Goal: Transaction & Acquisition: Purchase product/service

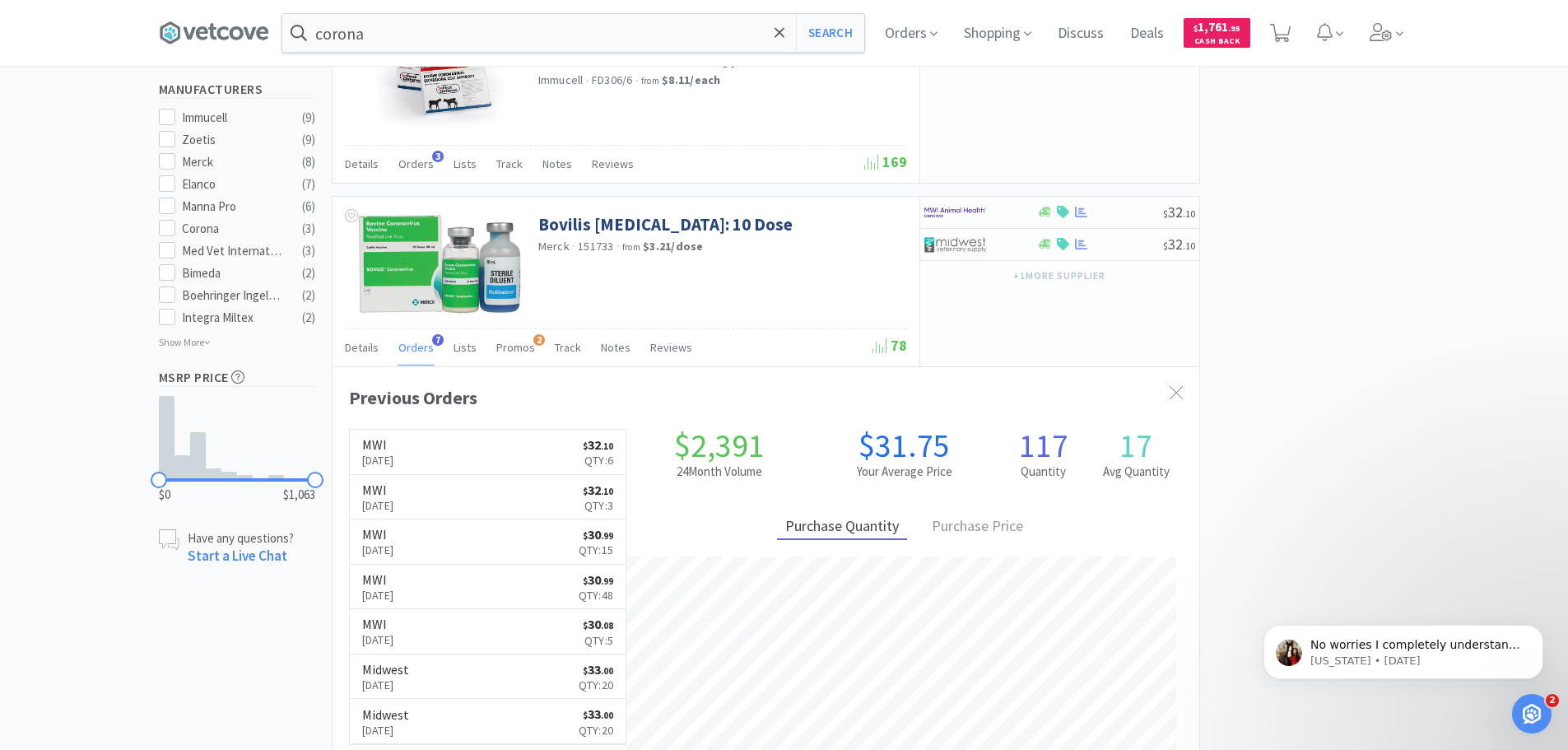
scroll to position [427, 866]
click at [404, 353] on span "Orders" at bounding box center [416, 347] width 36 height 15
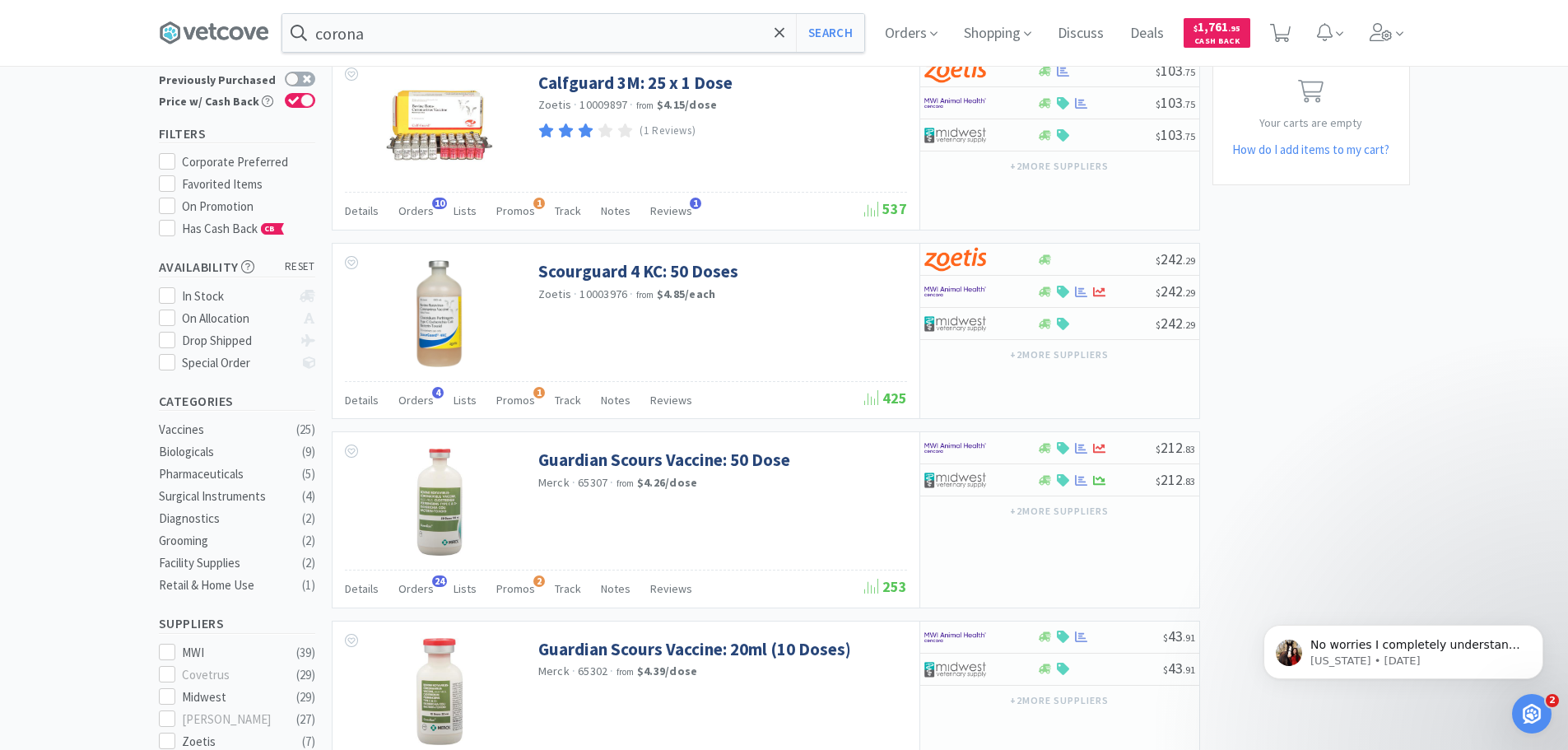
scroll to position [0, 0]
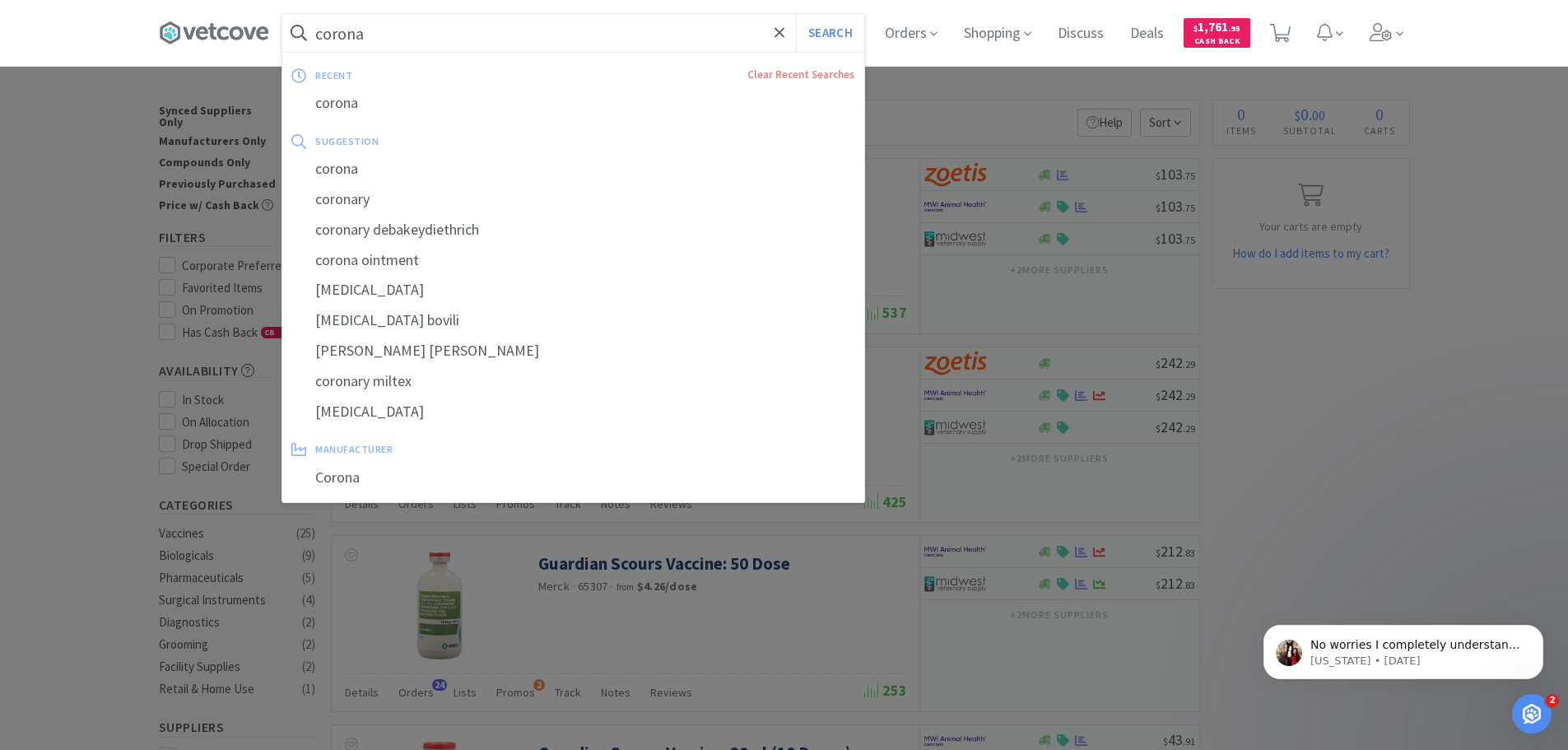
click at [514, 35] on input "corona" at bounding box center [573, 33] width 582 height 38
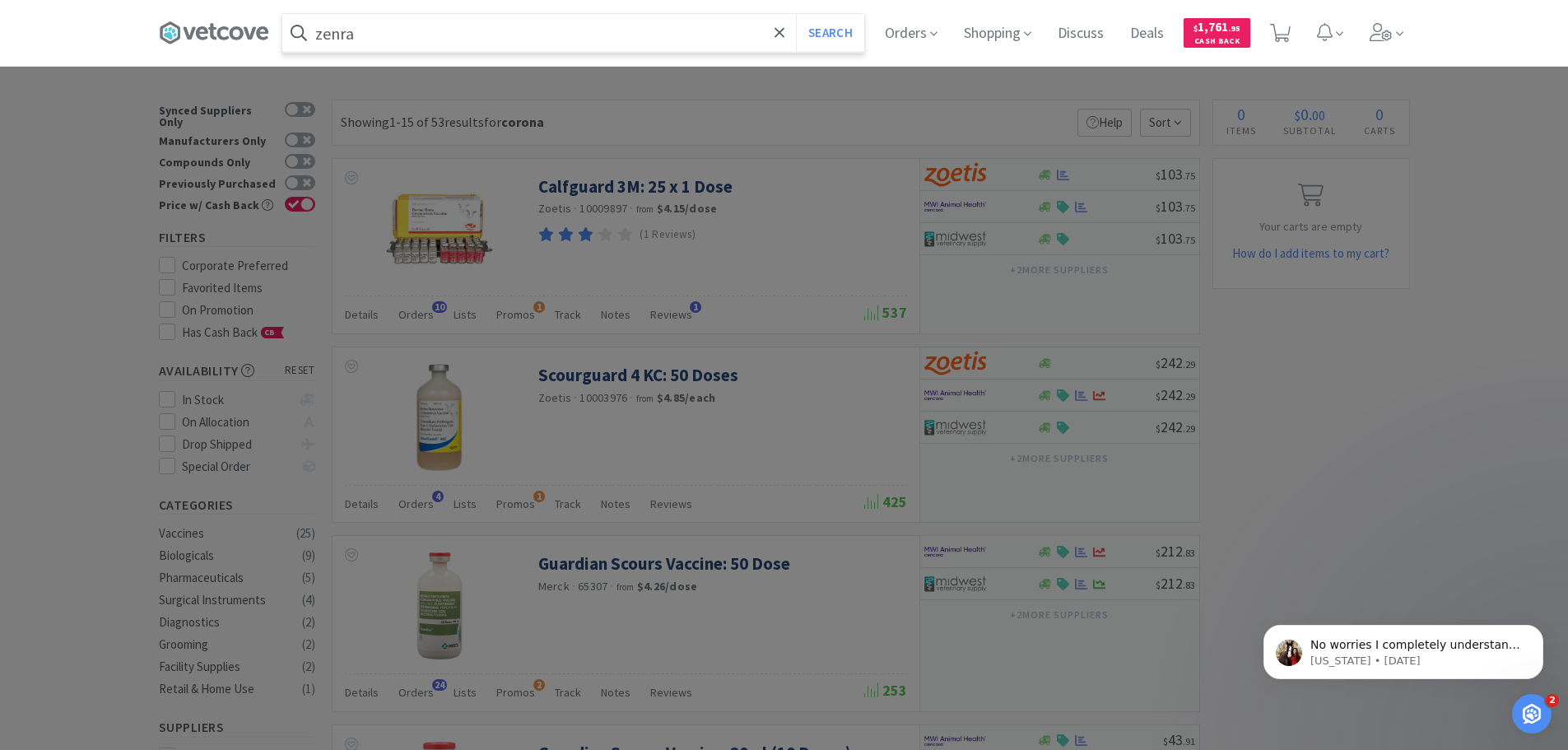
type input "zenra"
click at [796, 14] on button "Search" at bounding box center [830, 33] width 68 height 38
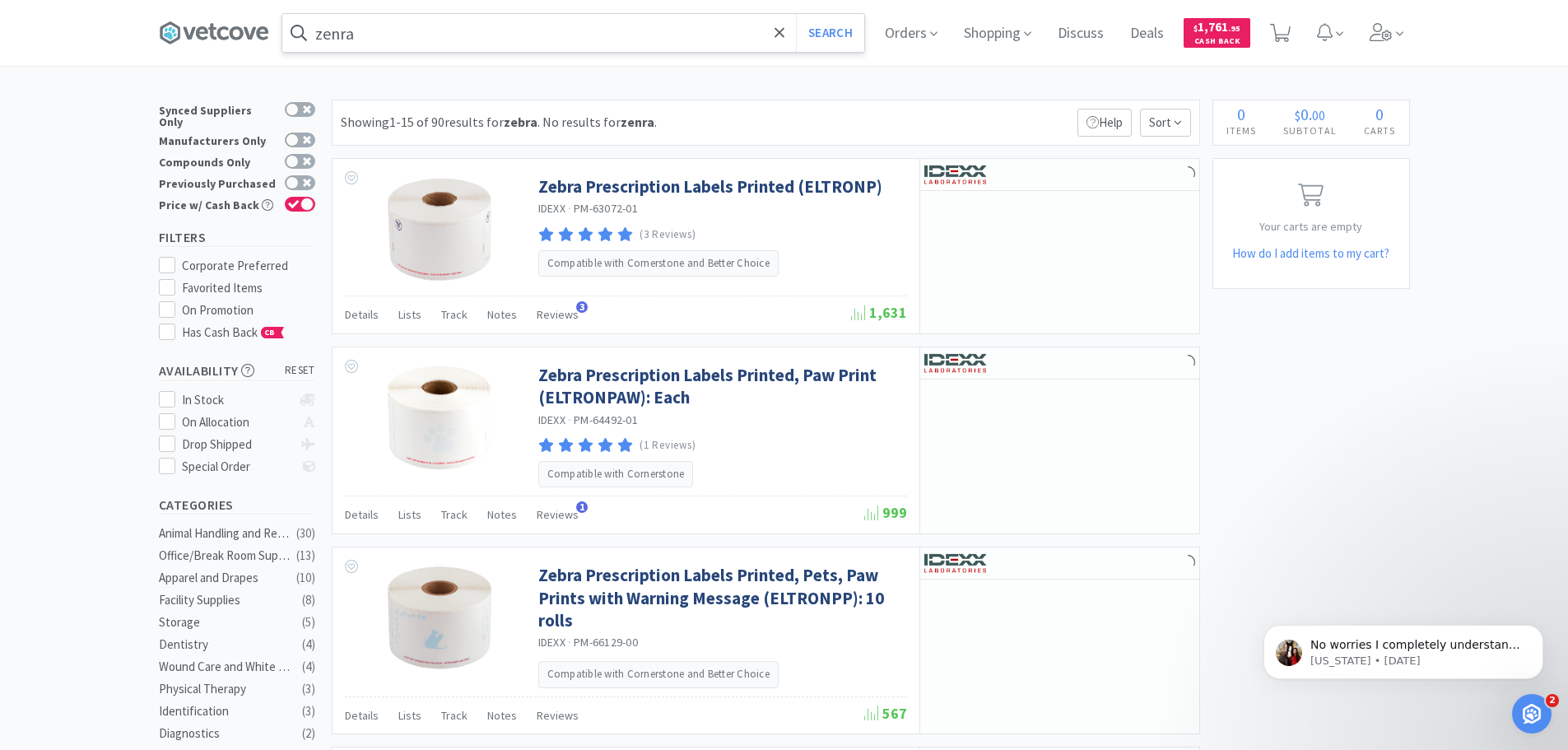
click at [401, 46] on input "zenra" at bounding box center [573, 33] width 582 height 38
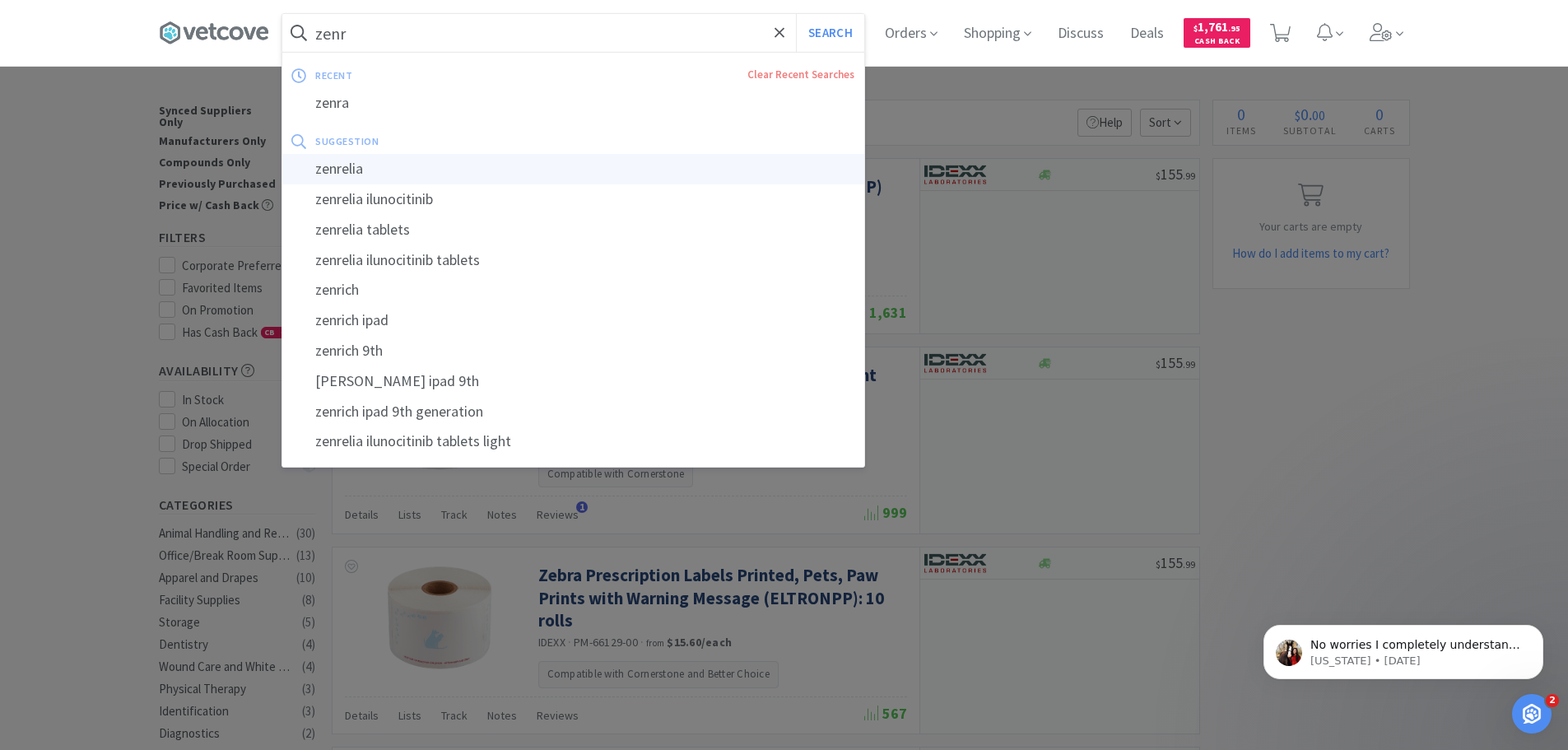
click at [371, 171] on div "zenrelia" at bounding box center [573, 169] width 582 height 31
type input "zenrelia"
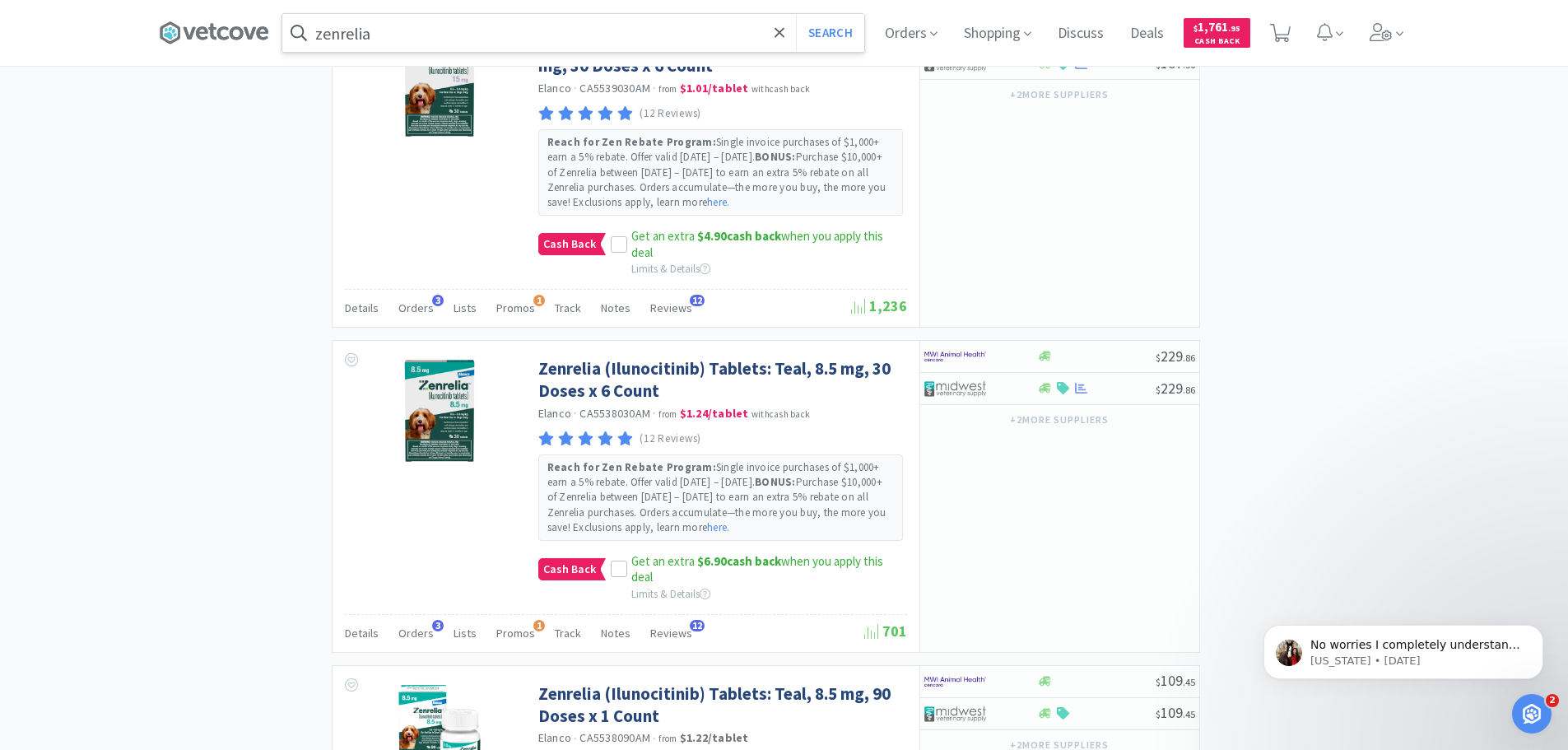
scroll to position [1153, 0]
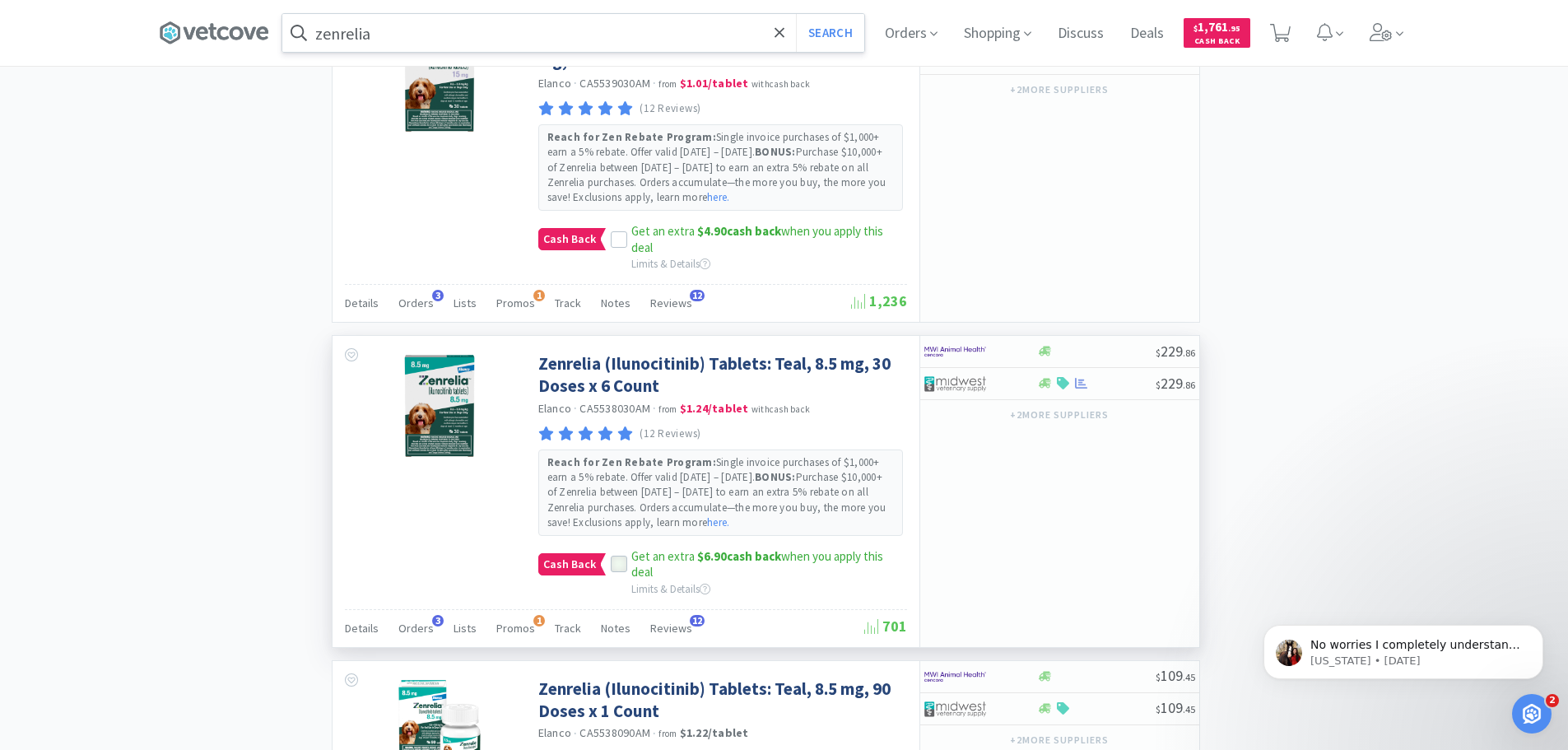
click at [619, 566] on icon at bounding box center [619, 565] width 12 height 12
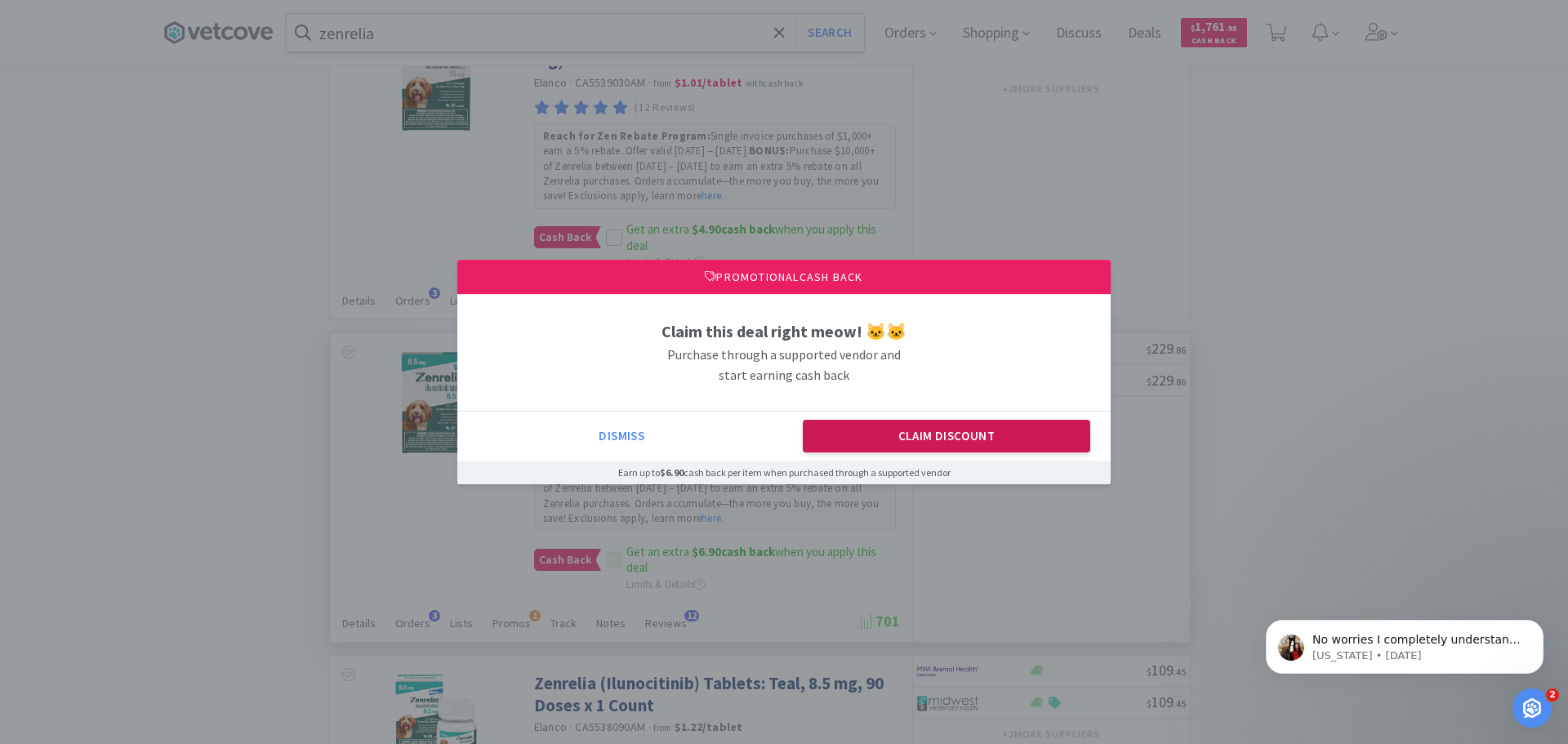
click at [1053, 453] on button "Claim Discount" at bounding box center [947, 437] width 288 height 33
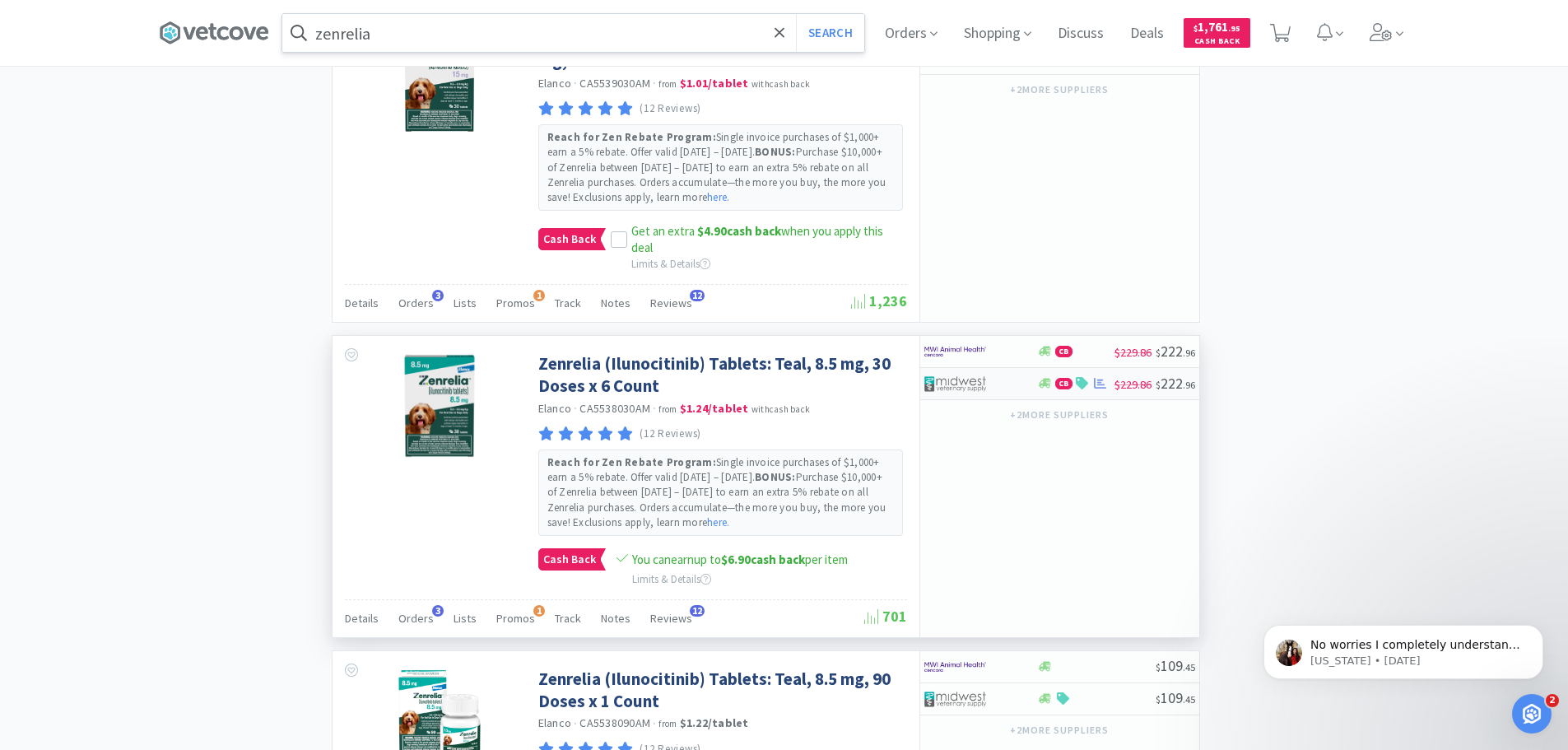
click at [986, 388] on img at bounding box center [955, 384] width 62 height 25
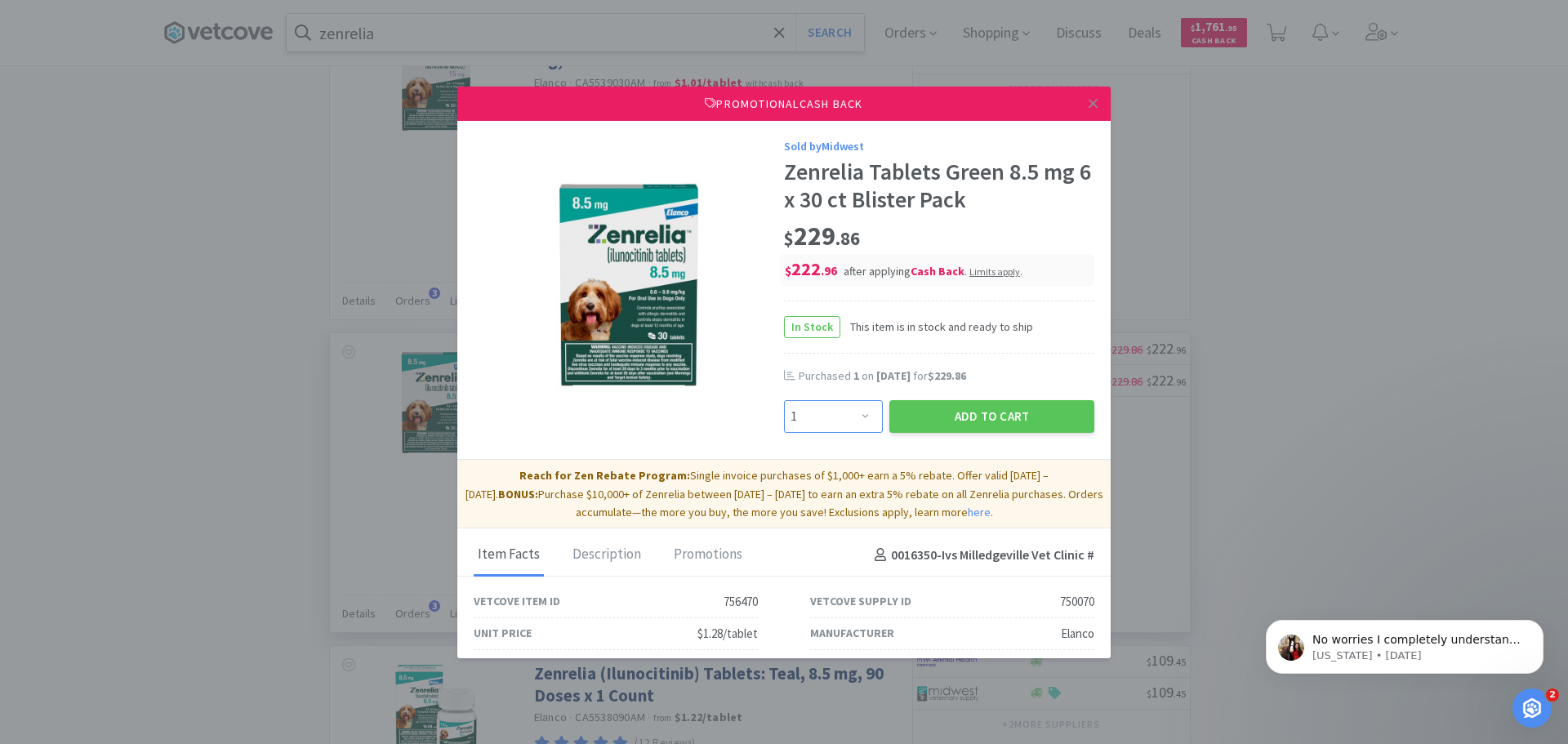
click at [851, 418] on select "Enter Quantity 1 2 3 4 5 6 7 8 9 10 11 12 13 14 15 16 17 18 19 20 Enter Quantity" at bounding box center [833, 417] width 99 height 33
select select "2"
click at [784, 400] on select "Enter Quantity 1 2 3 4 5 6 7 8 9 10 11 12 13 14 15 16 17 18 19 20 Enter Quantity" at bounding box center [833, 417] width 99 height 33
click at [957, 423] on button "Add to Cart" at bounding box center [991, 417] width 205 height 33
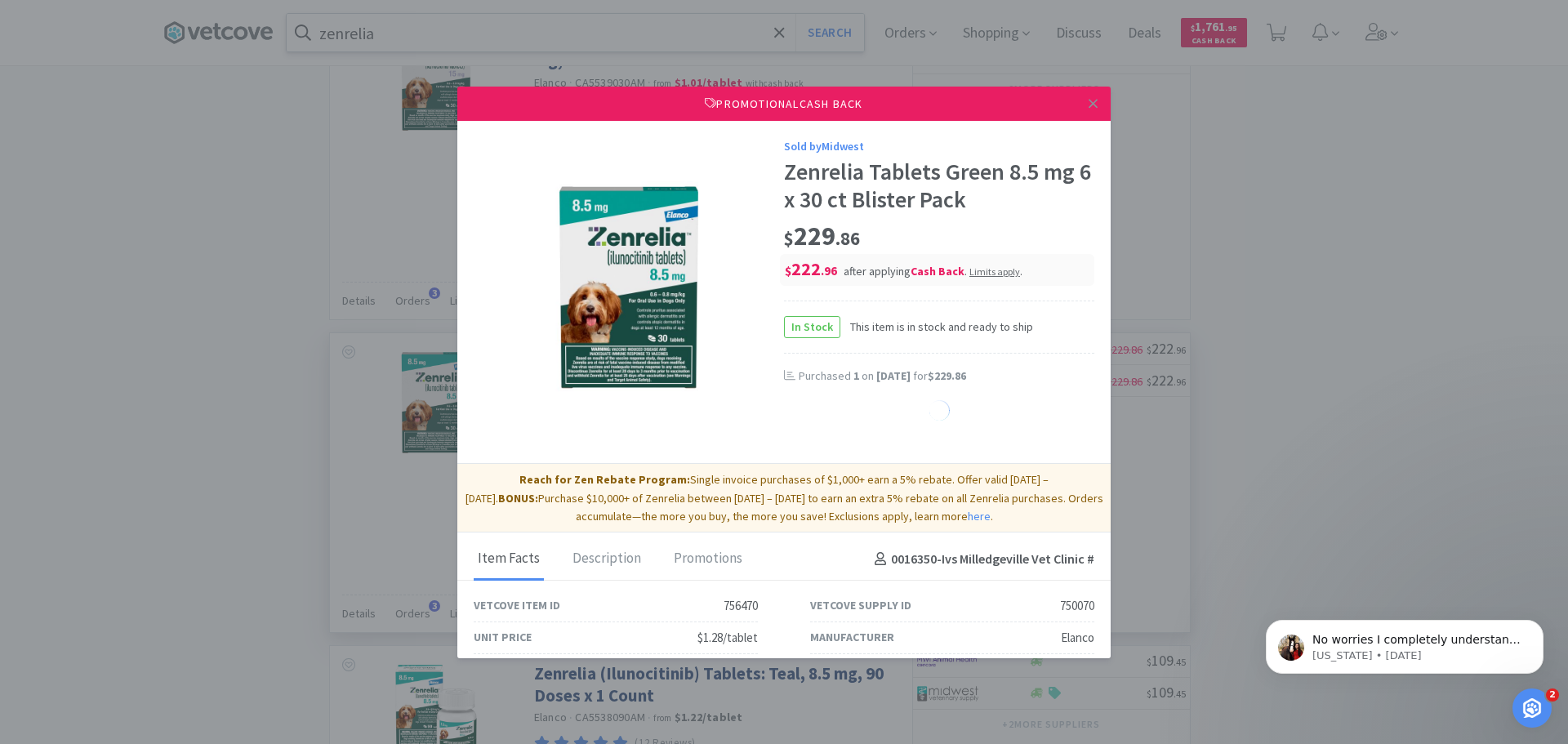
select select "2"
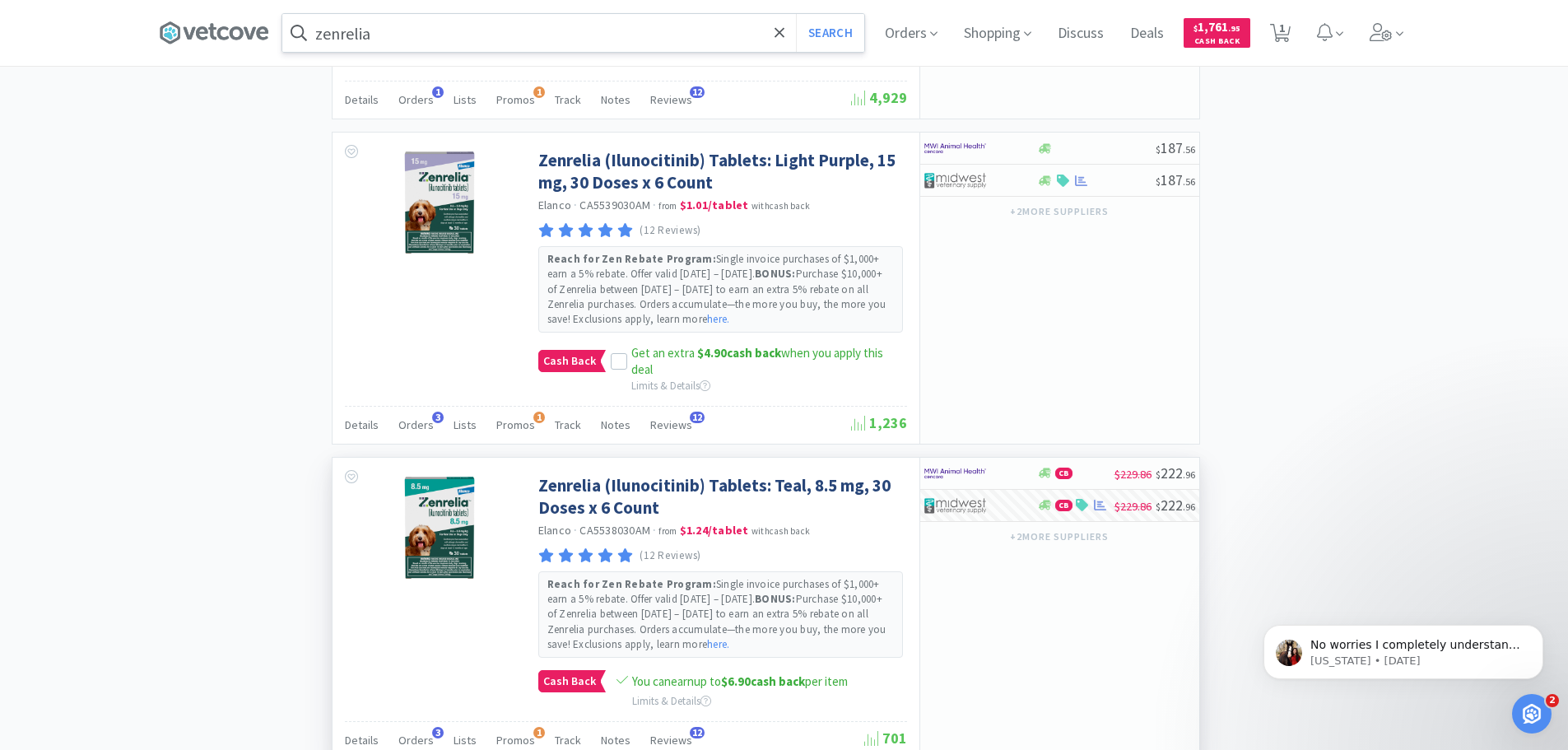
scroll to position [988, 0]
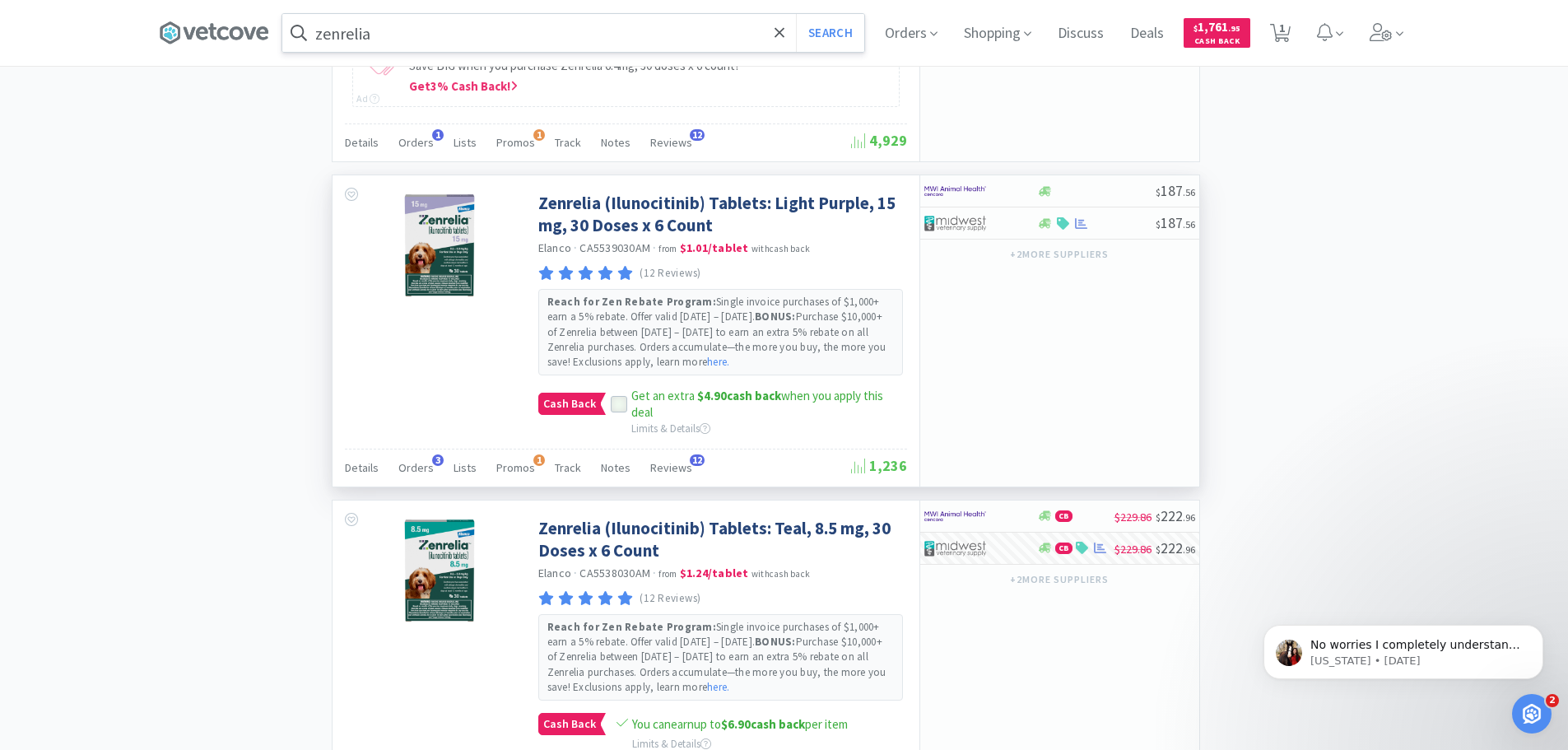
click at [619, 402] on icon at bounding box center [619, 404] width 12 height 12
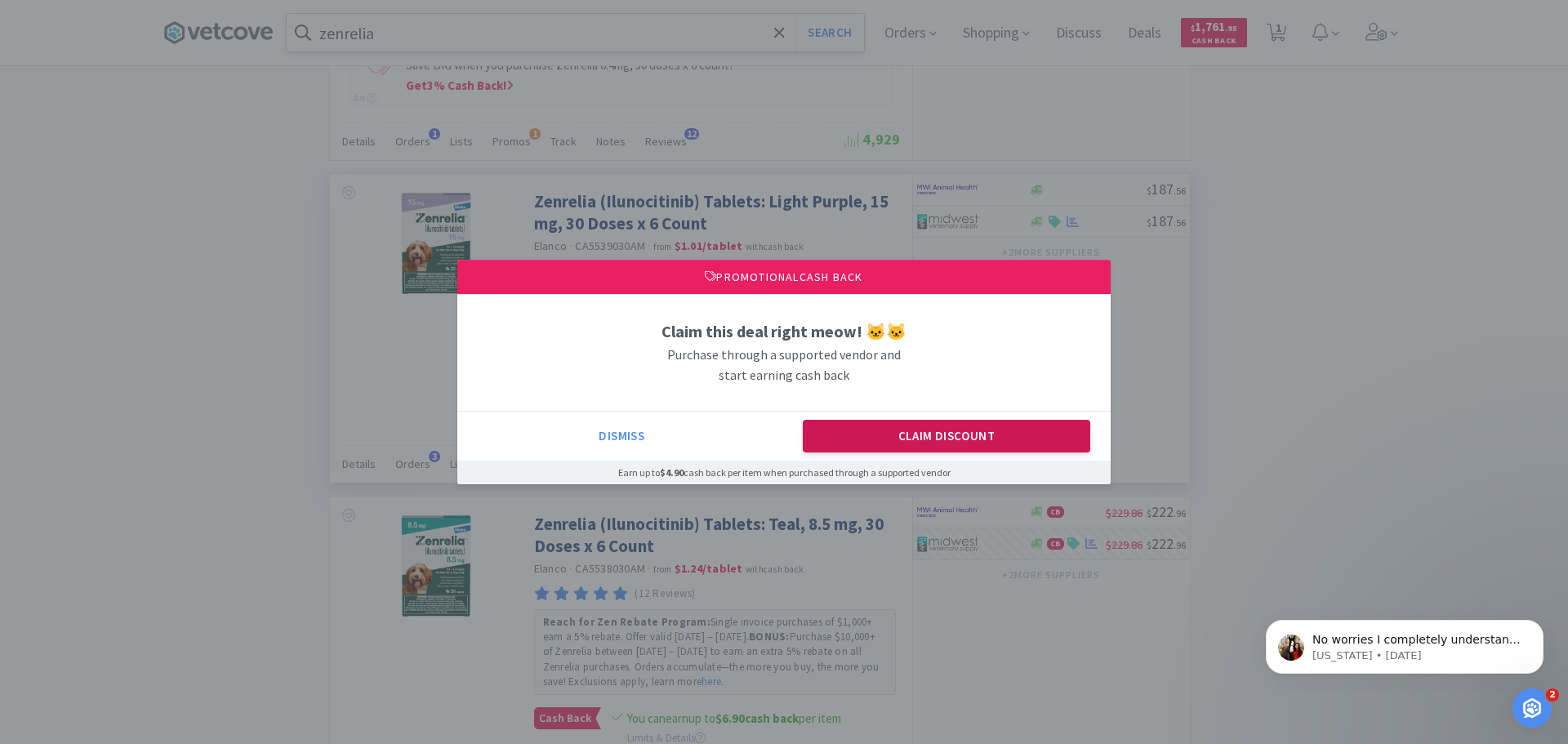
click at [1009, 453] on button "Claim Discount" at bounding box center [947, 437] width 288 height 33
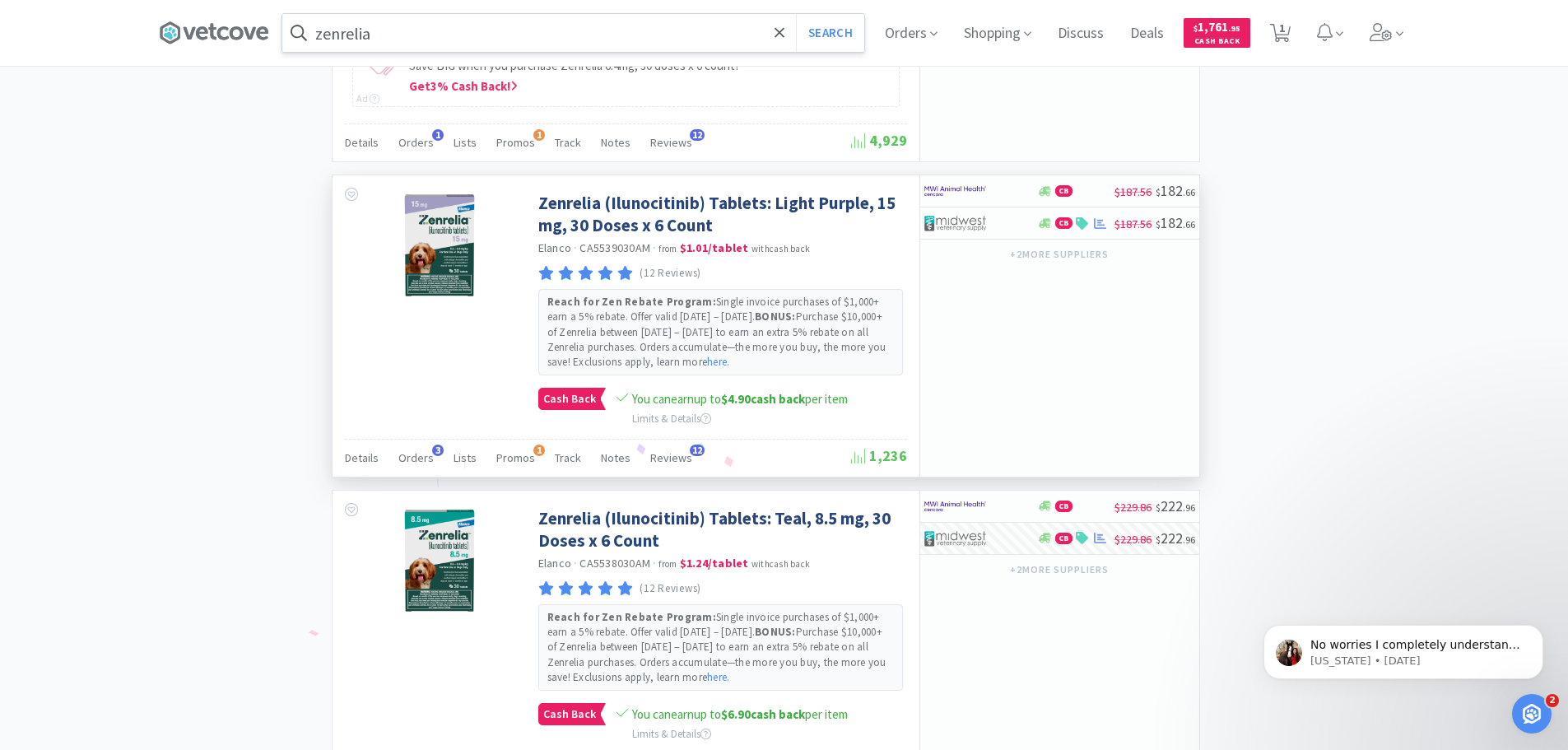
click at [617, 394] on icon at bounding box center [622, 398] width 12 height 13
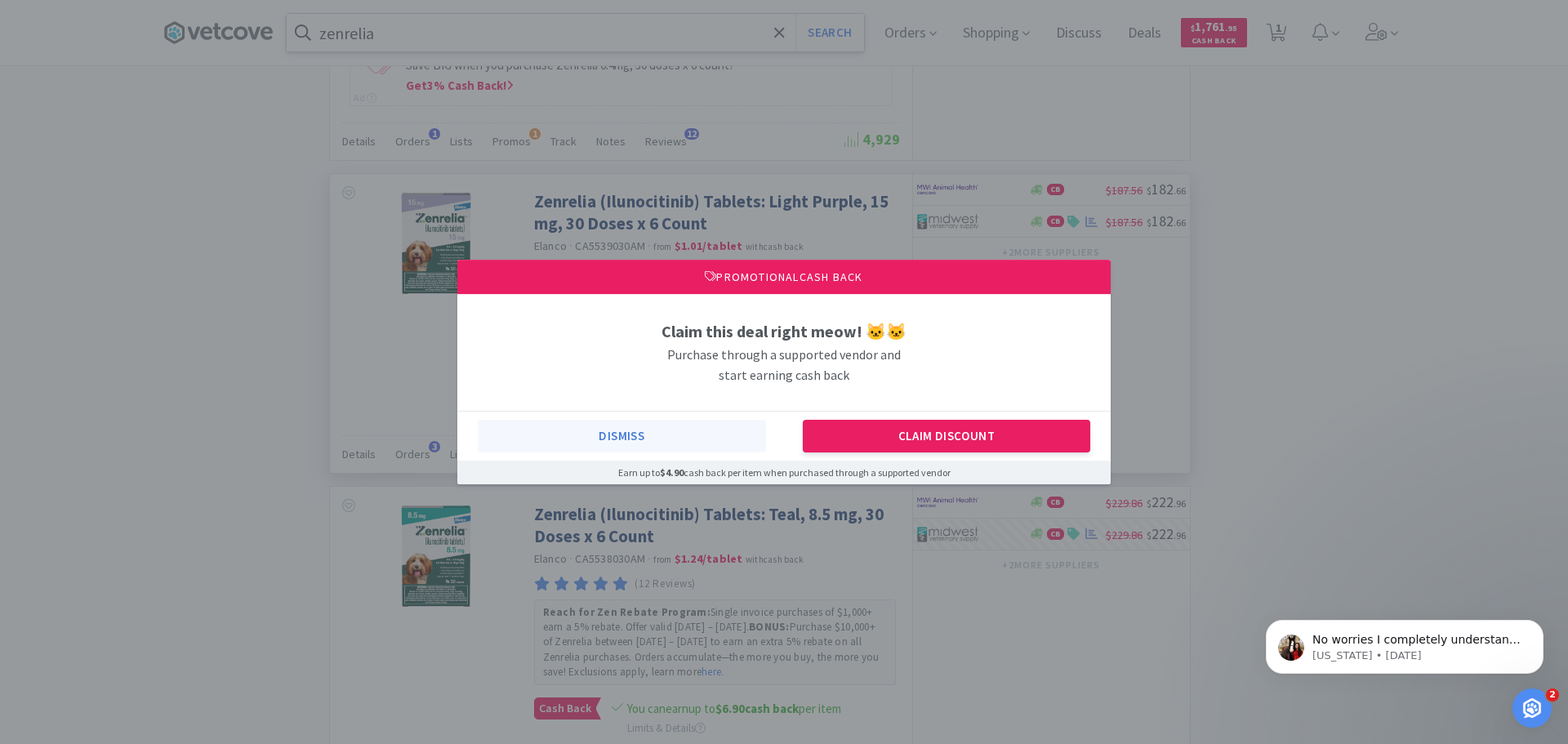
click at [554, 446] on button "Dismiss" at bounding box center [621, 437] width 288 height 33
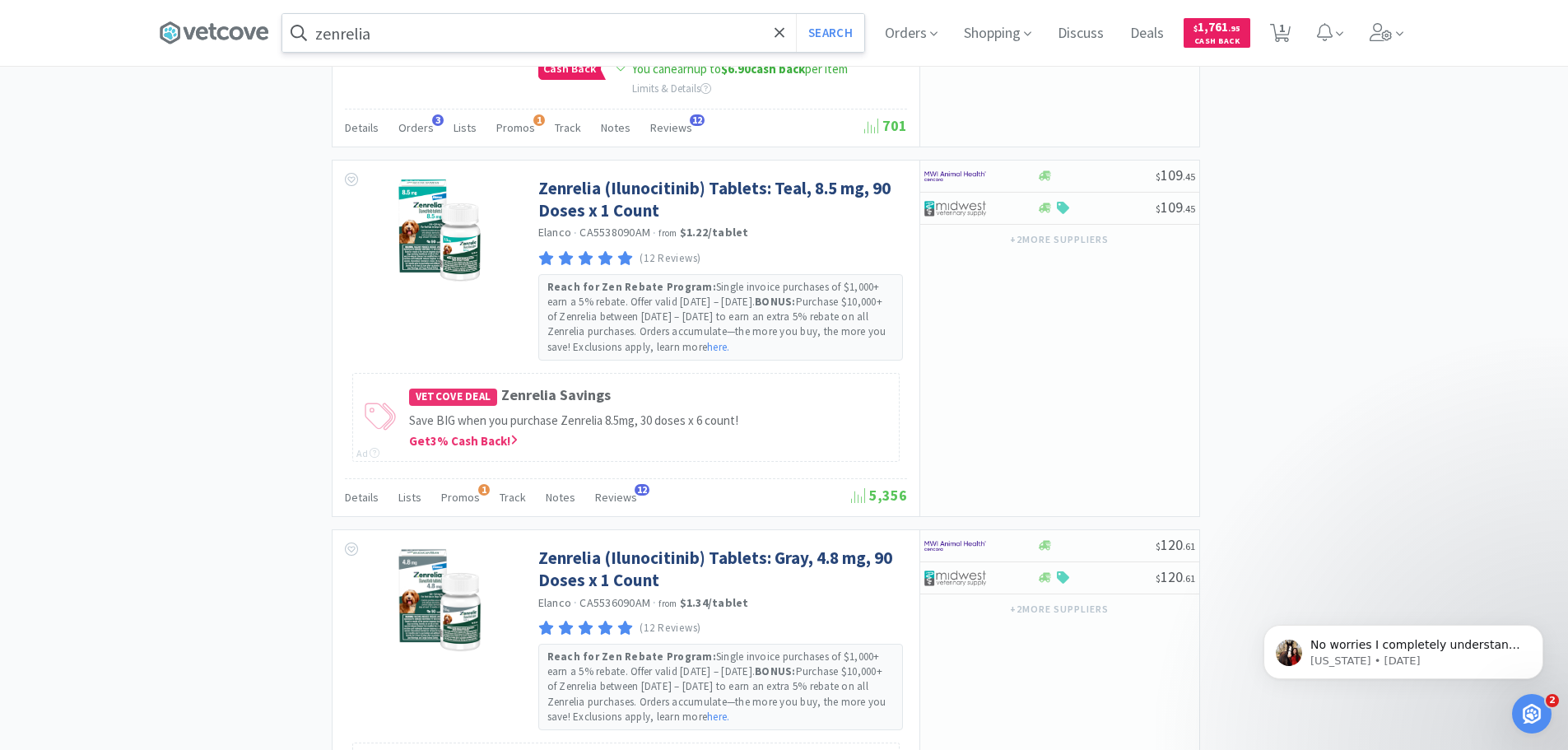
scroll to position [1539, 0]
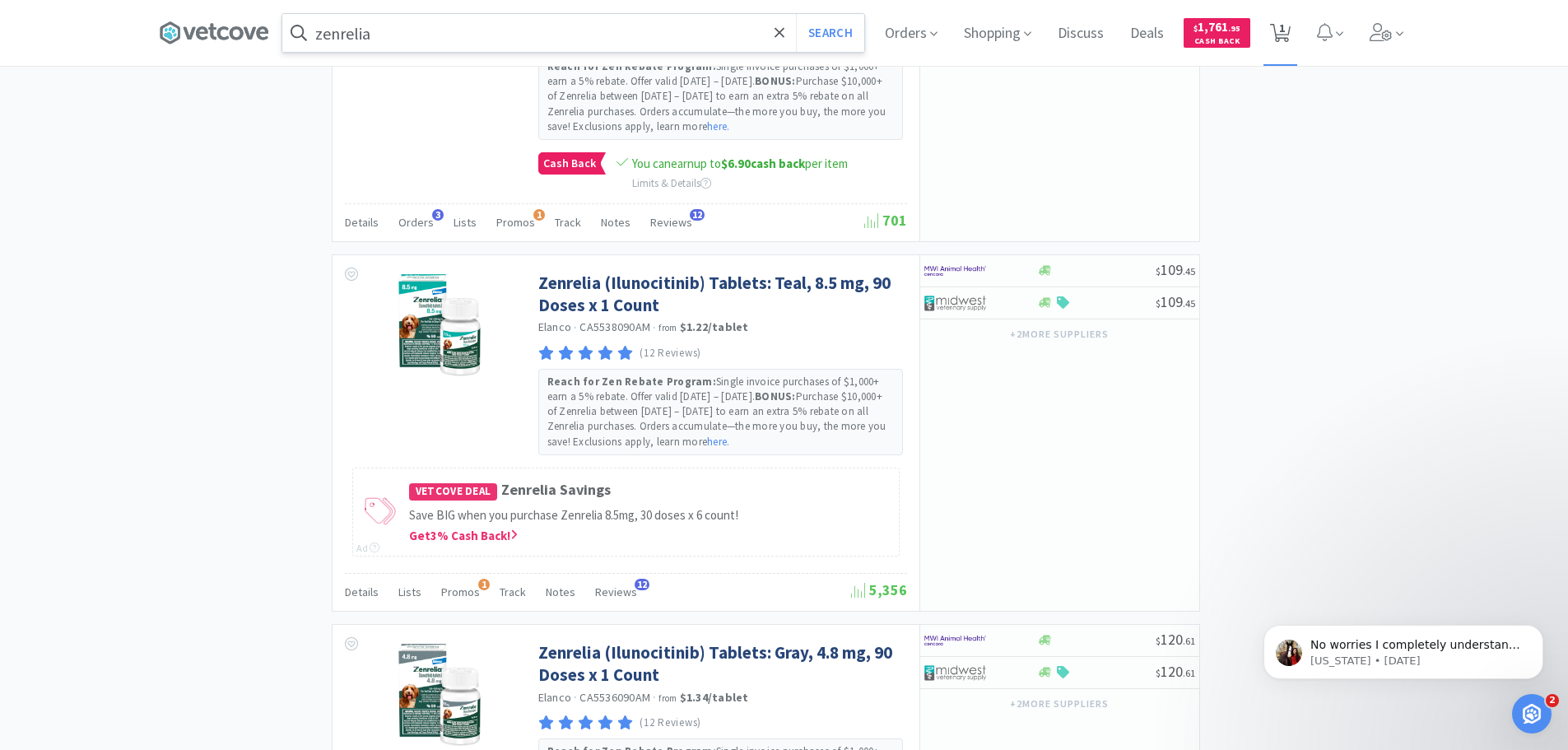
click at [1285, 39] on span "1" at bounding box center [1281, 27] width 6 height 65
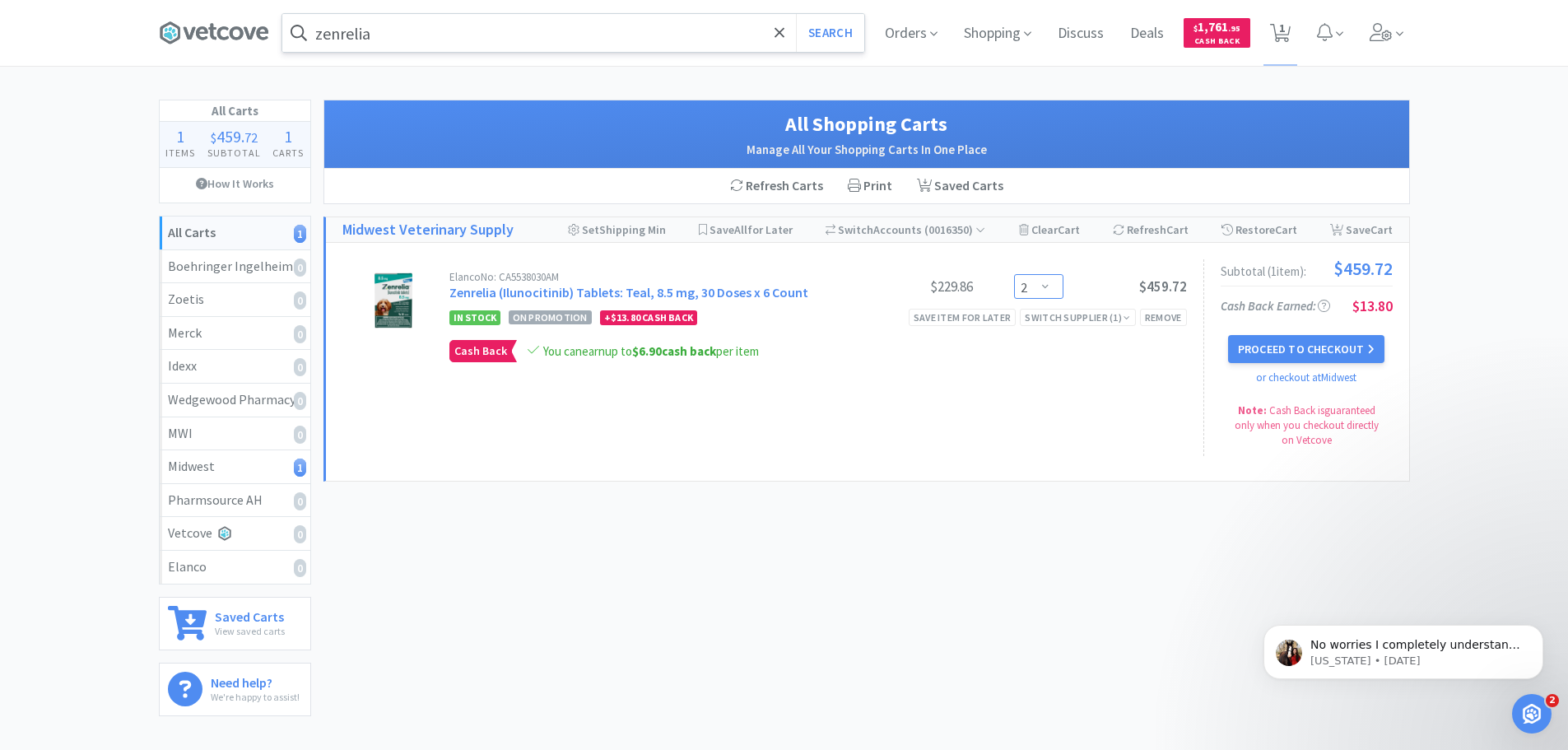
click at [1049, 287] on select "Enter Quantity 1 2 3 4 5 6 7 8 9 10 11 12 13 14 15 16 17 18 19 20 Enter Quantity" at bounding box center [1039, 287] width 50 height 25
click at [1014, 274] on select "Enter Quantity 1 2 3 4 5 6 7 8 9 10 11 12 13 14 15 16 17 18 19 20 Enter Quantity" at bounding box center [1039, 287] width 50 height 25
click at [1045, 289] on select "Enter Quantity 1 2 3 4 5 6 7 8 9 10 11 12 13 14 15 16 17 18 19 20 Enter Quantity" at bounding box center [1039, 287] width 50 height 25
click at [1014, 274] on select "Enter Quantity 1 2 3 4 5 6 7 8 9 10 11 12 13 14 15 16 17 18 19 20 Enter Quantity" at bounding box center [1039, 287] width 50 height 25
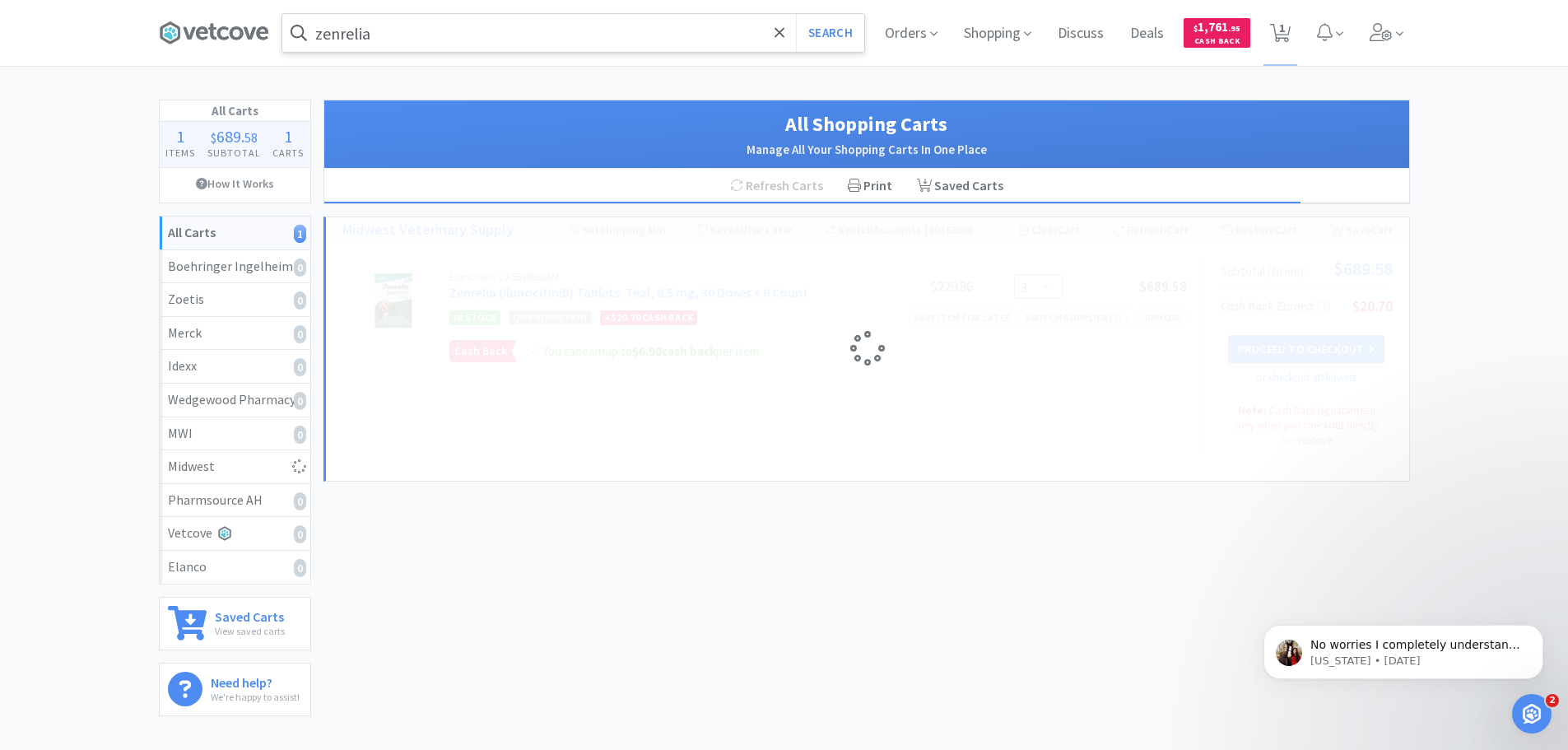
select select "4"
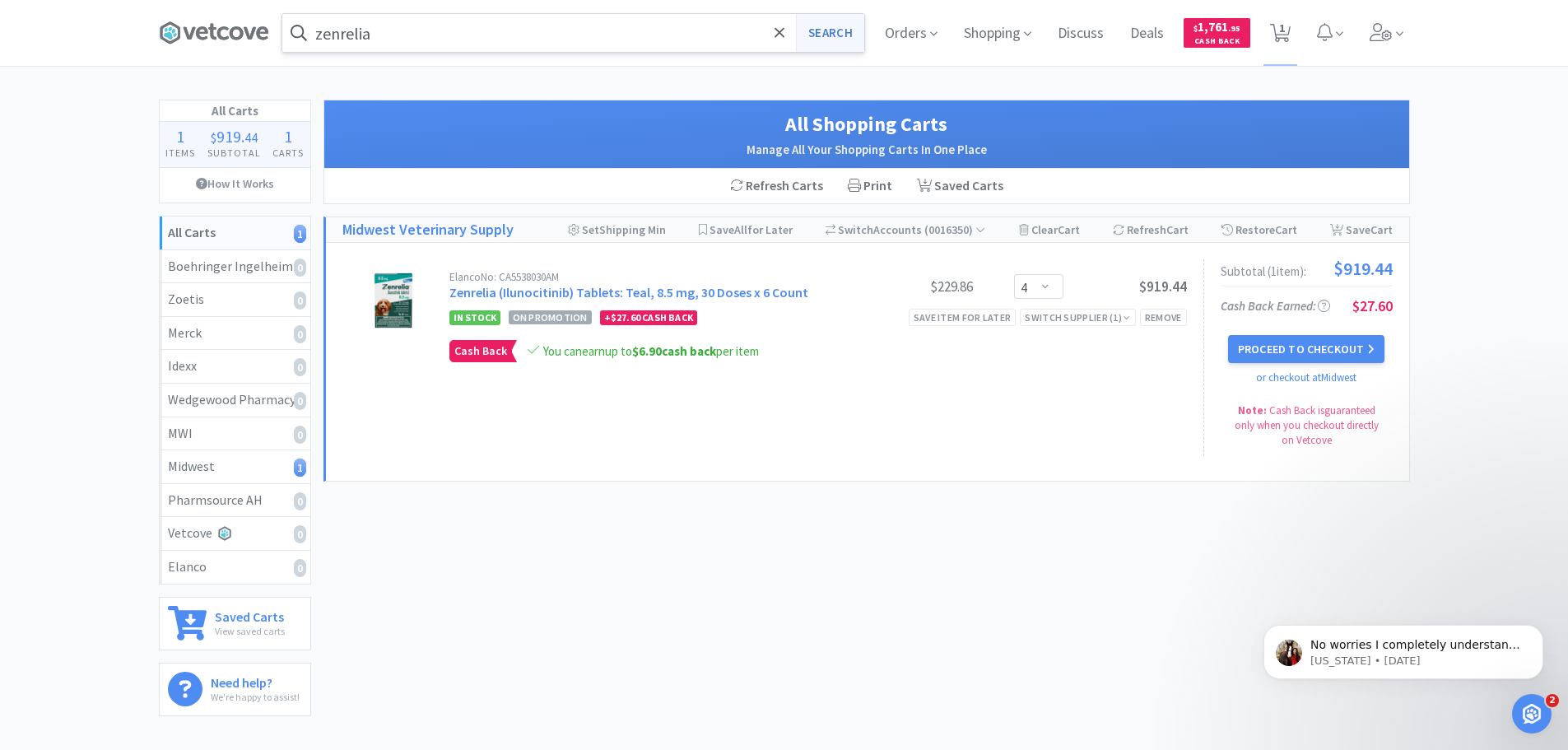
click at [834, 40] on button "Search" at bounding box center [830, 33] width 68 height 38
select select "4"
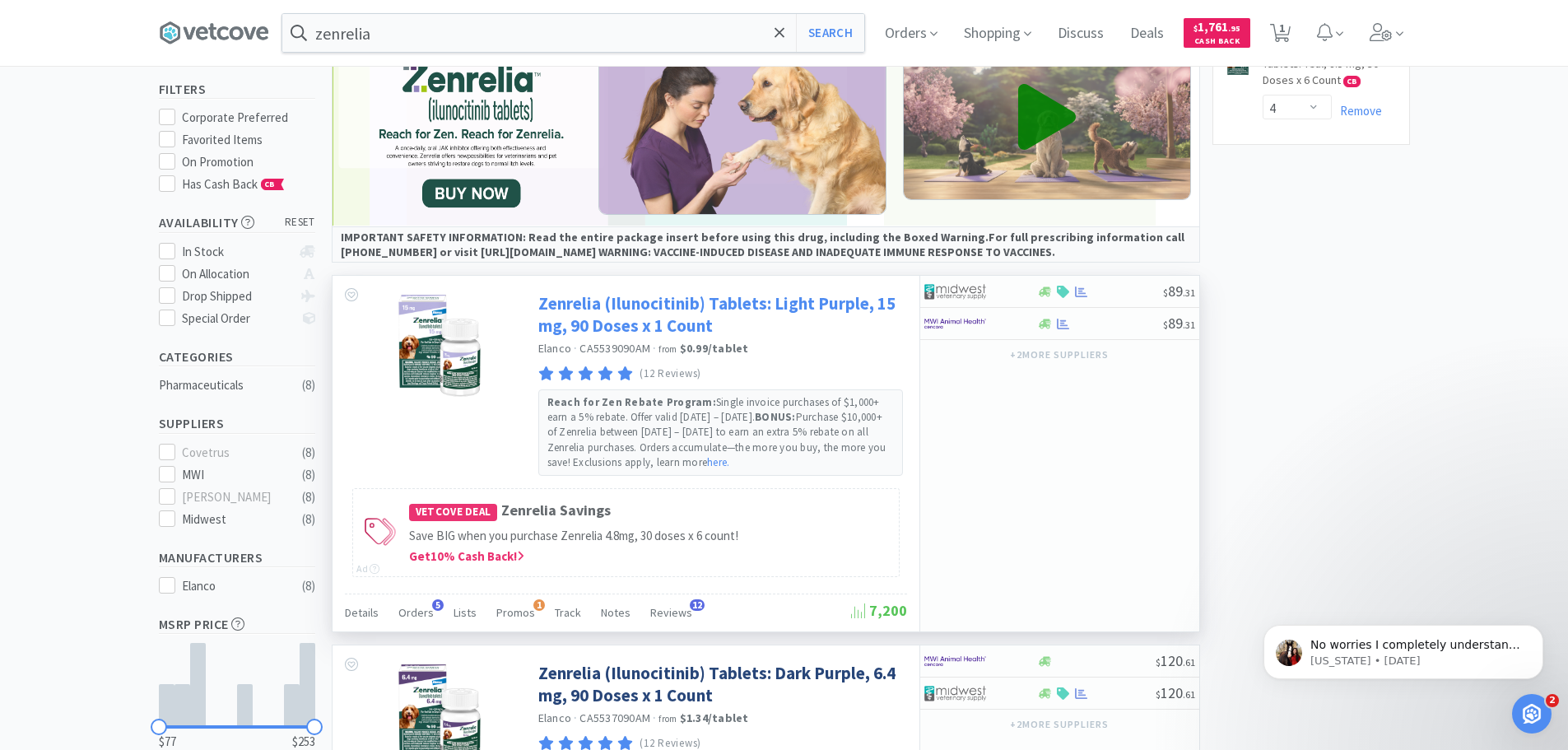
scroll to position [165, 0]
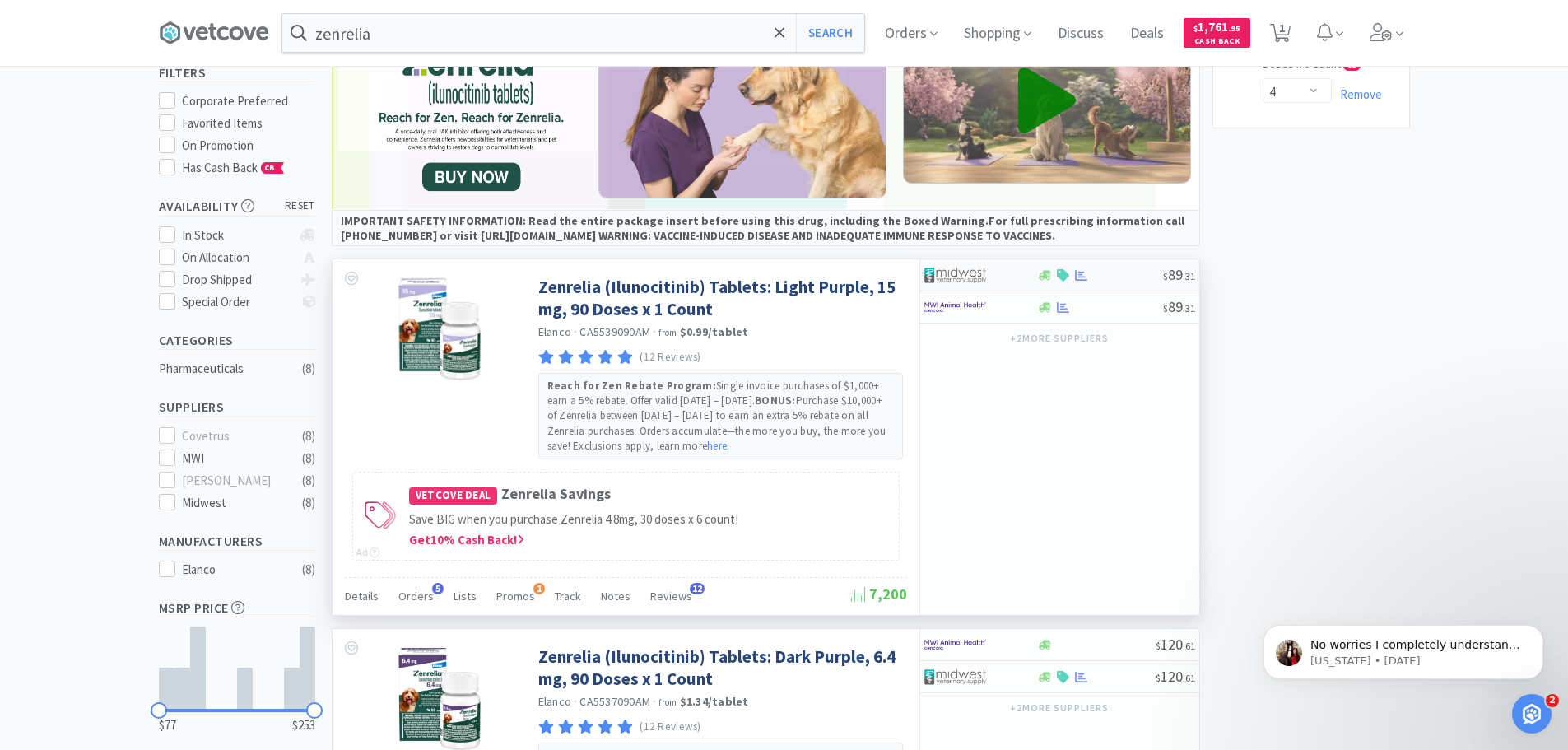
click at [1006, 277] on div at bounding box center [969, 275] width 90 height 28
select select "1"
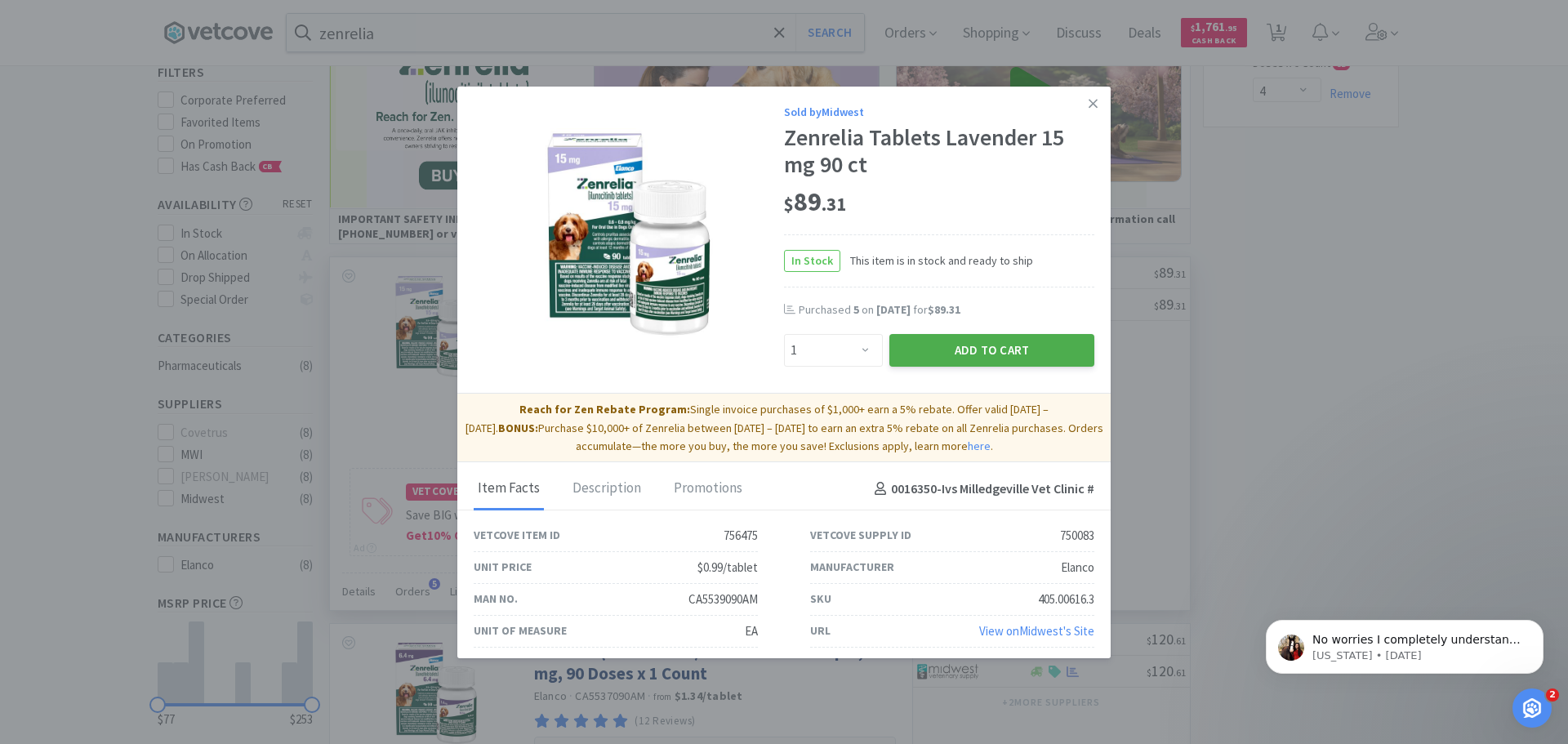
click at [963, 341] on button "Add to Cart" at bounding box center [991, 350] width 205 height 33
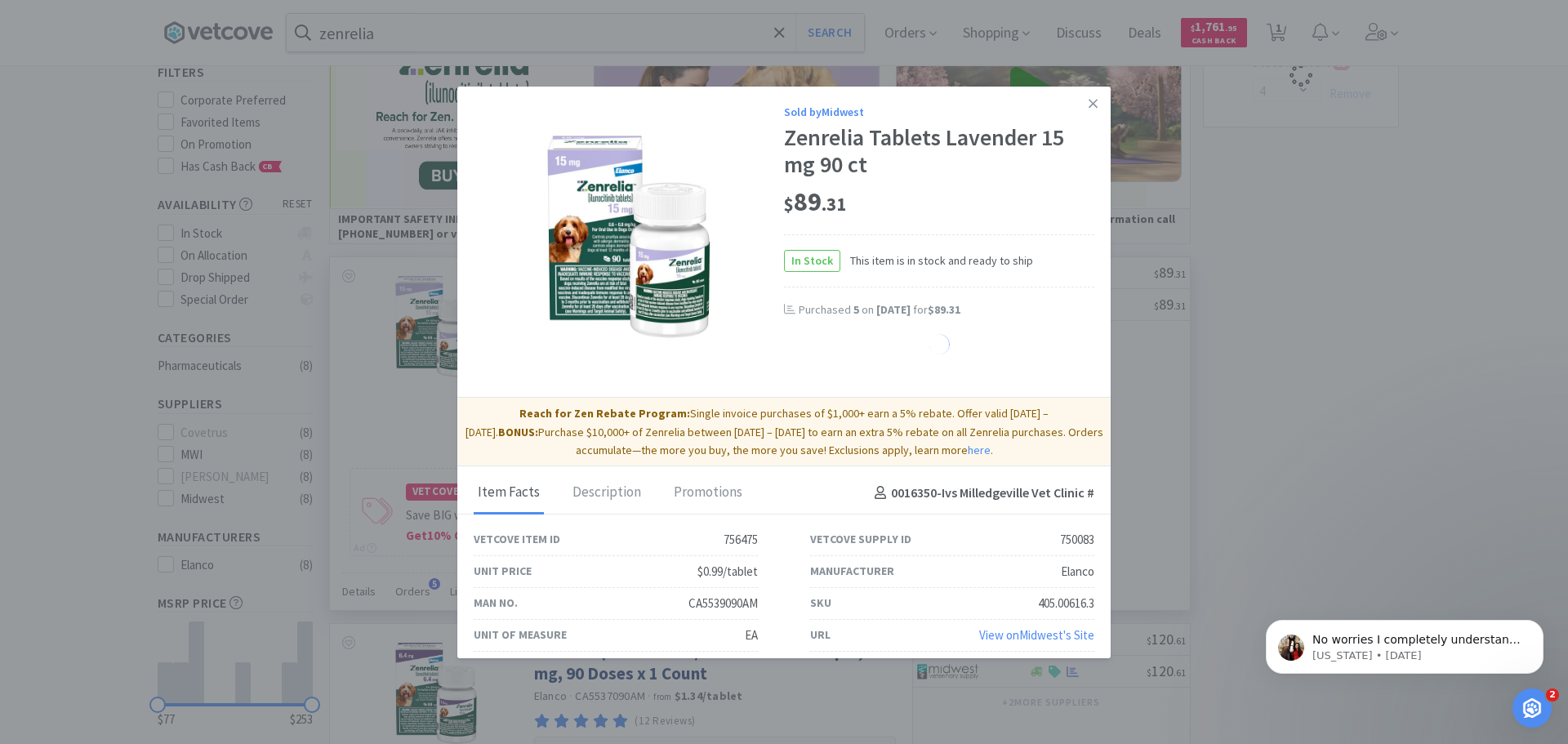
select select "1"
select select "4"
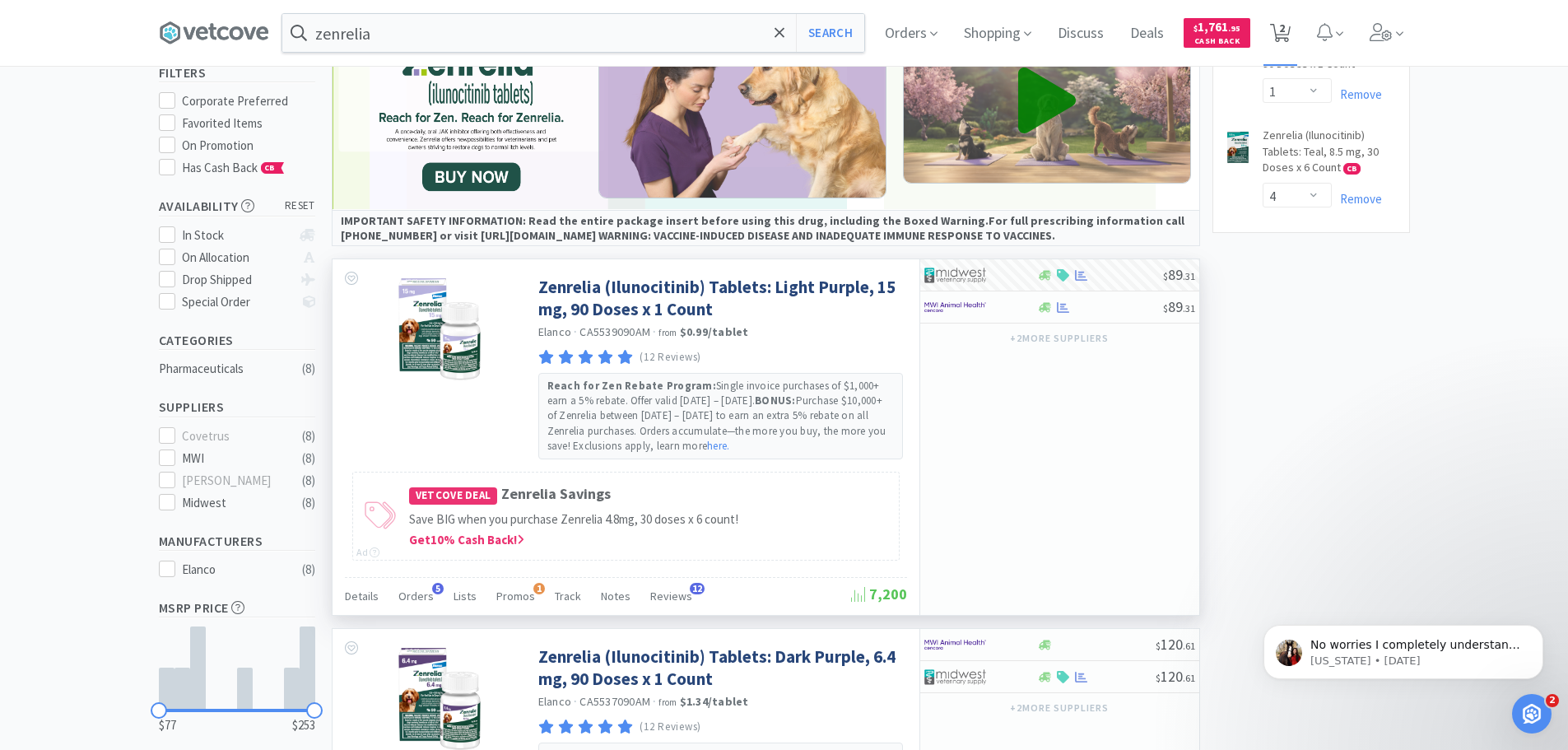
click at [1282, 41] on icon at bounding box center [1280, 33] width 21 height 18
select select "1"
select select "4"
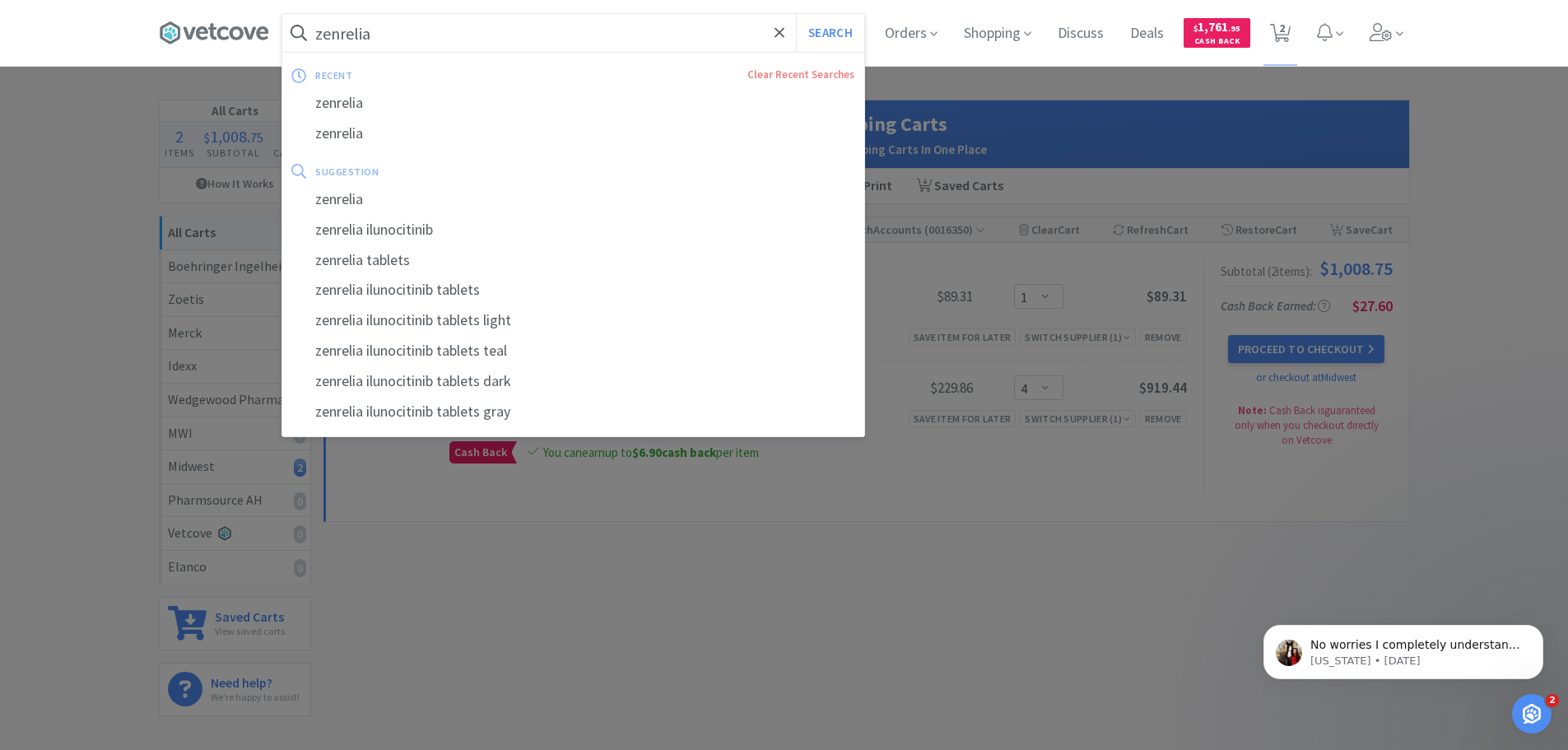
click at [422, 41] on input "zenrelia" at bounding box center [573, 33] width 582 height 38
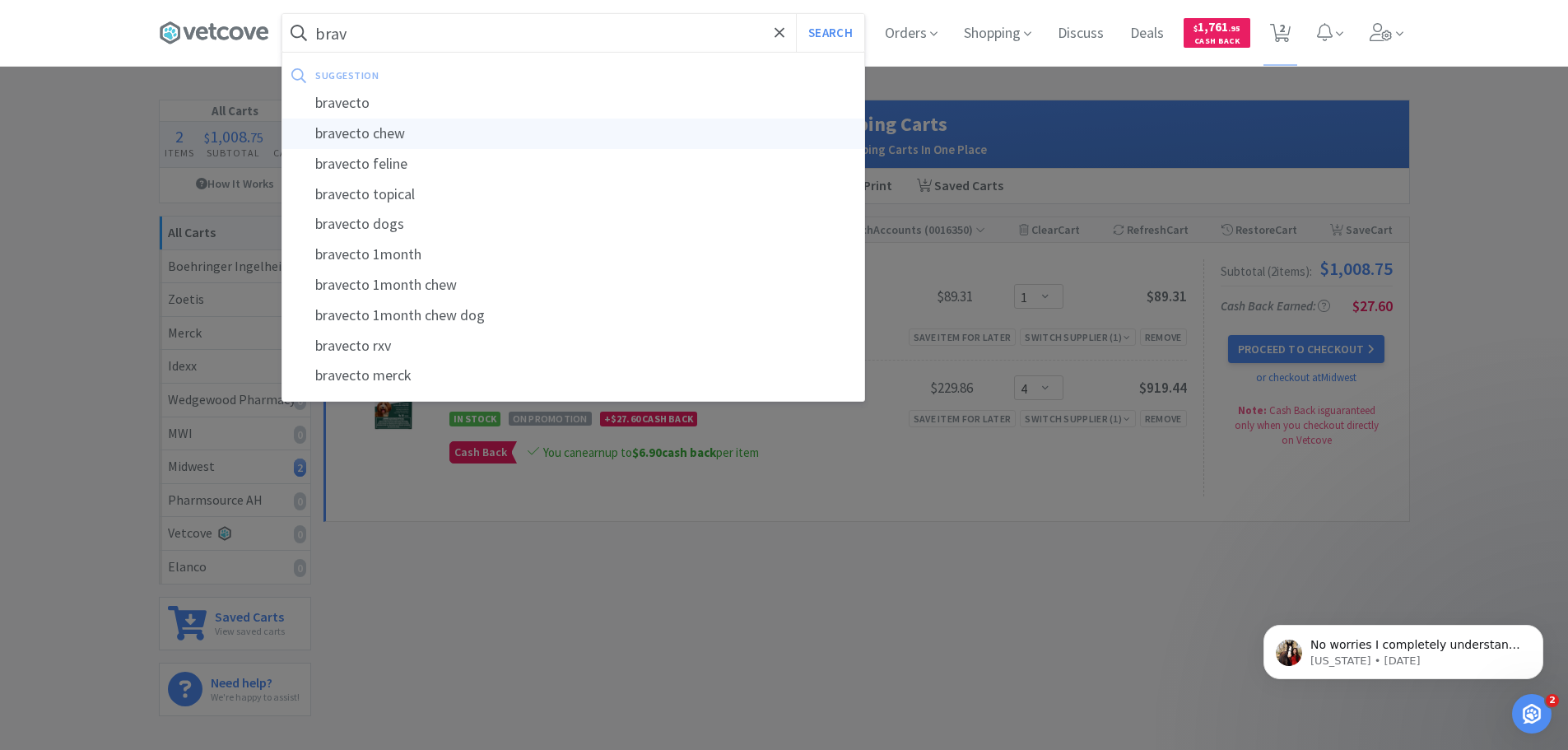
click at [413, 140] on div "bravecto chew" at bounding box center [573, 133] width 582 height 31
type input "bravecto chew"
select select "1"
select select "4"
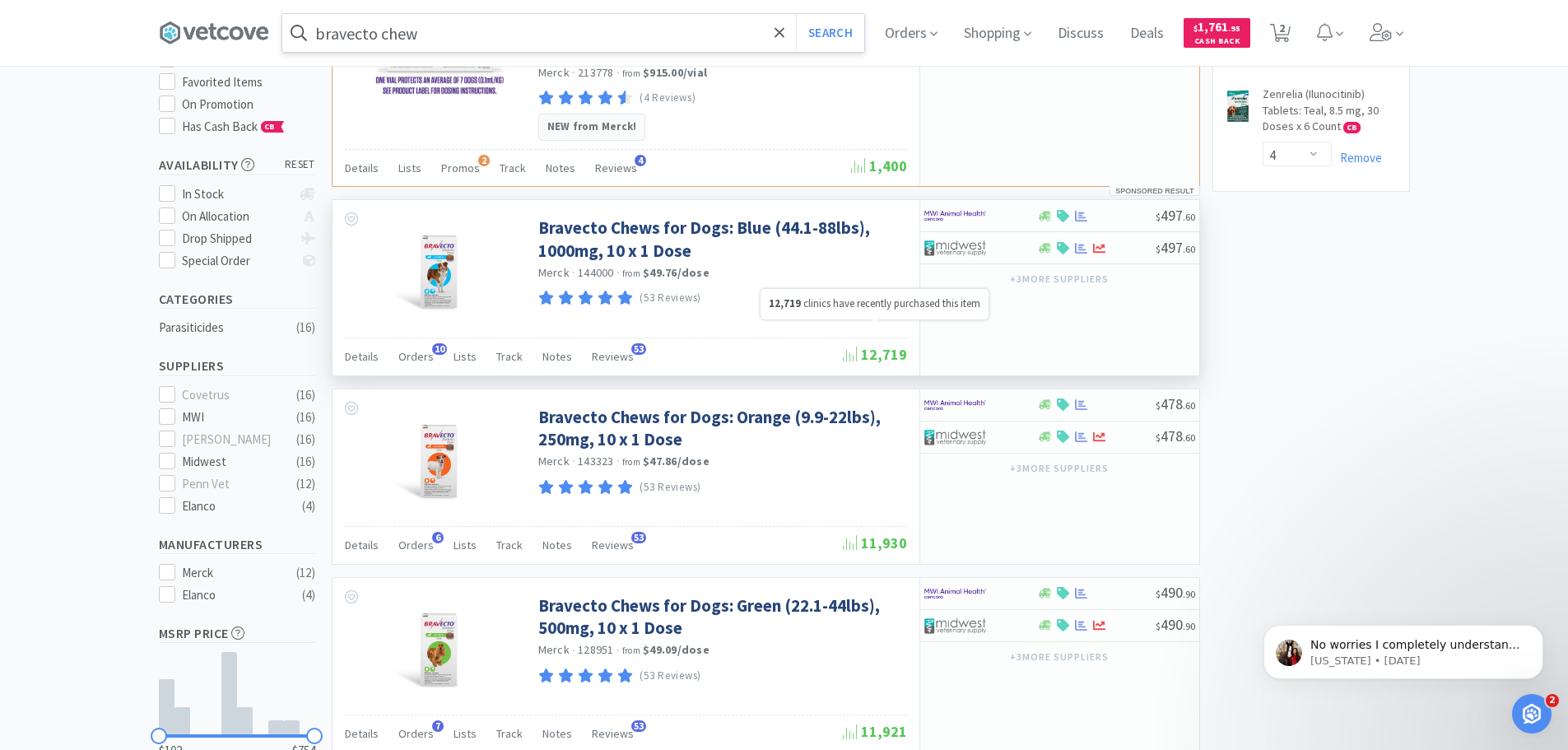
scroll to position [247, 0]
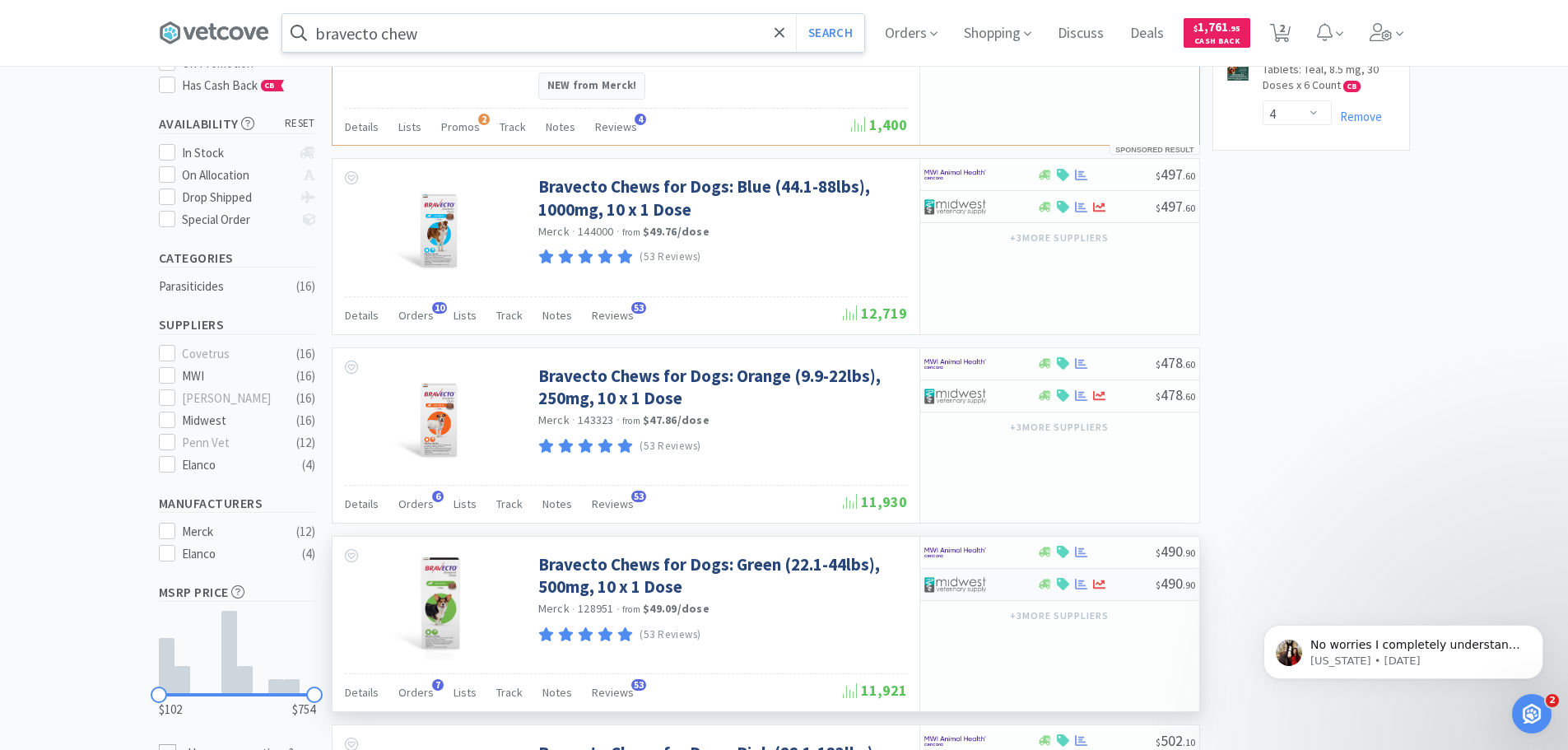
click at [1119, 578] on div at bounding box center [1096, 584] width 118 height 12
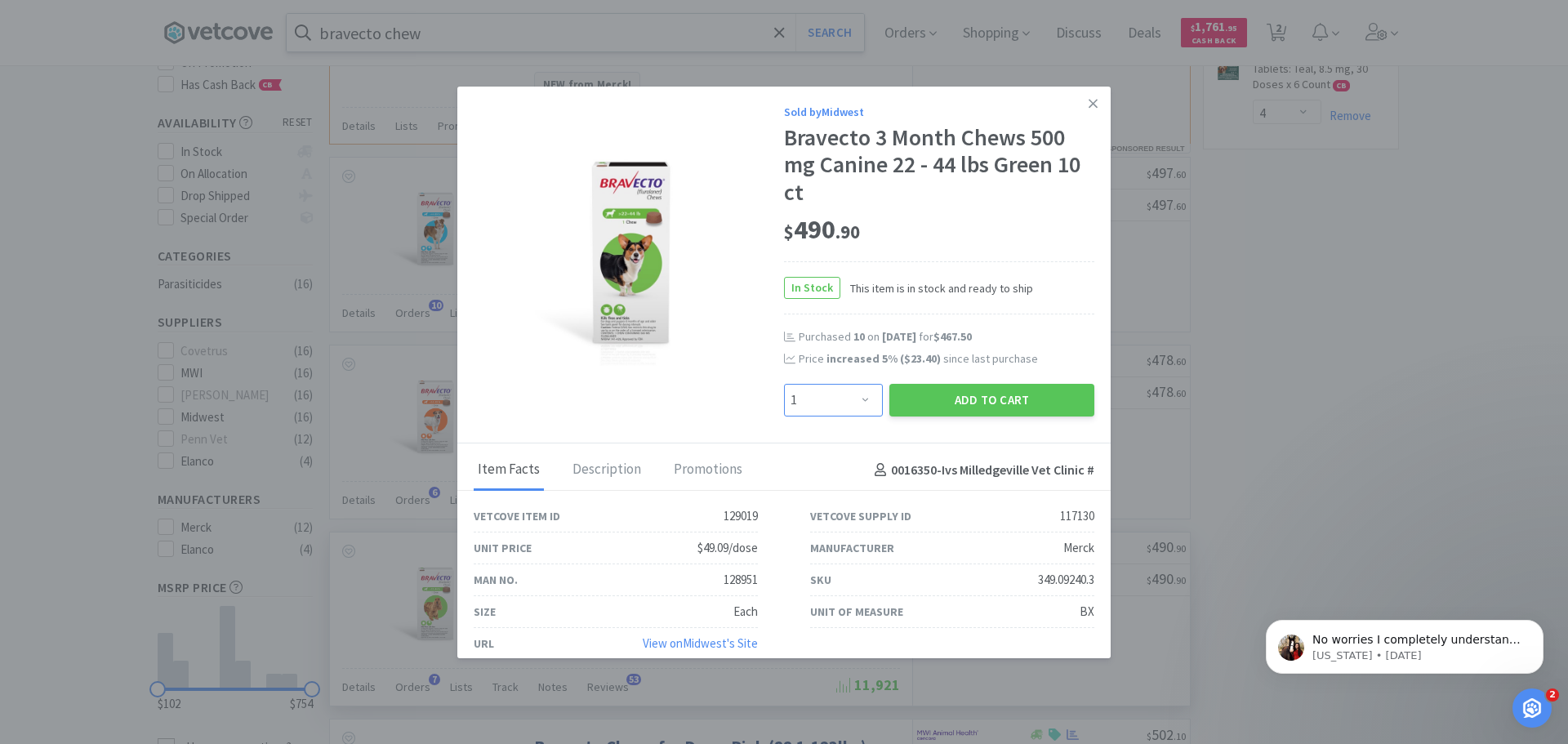
drag, startPoint x: 847, startPoint y: 399, endPoint x: 826, endPoint y: 403, distance: 21.4
click at [847, 399] on select "Enter Quantity 1 2 3 4 5 6 7 8 9 10 11 12 13 14 15 16 17 18 19 20 Enter Quantity" at bounding box center [833, 400] width 99 height 33
select select "2"
click at [784, 384] on select "Enter Quantity 1 2 3 4 5 6 7 8 9 10 11 12 13 14 15 16 17 18 19 20 Enter Quantity" at bounding box center [833, 400] width 99 height 33
click at [972, 400] on button "Add to Cart" at bounding box center [991, 400] width 205 height 33
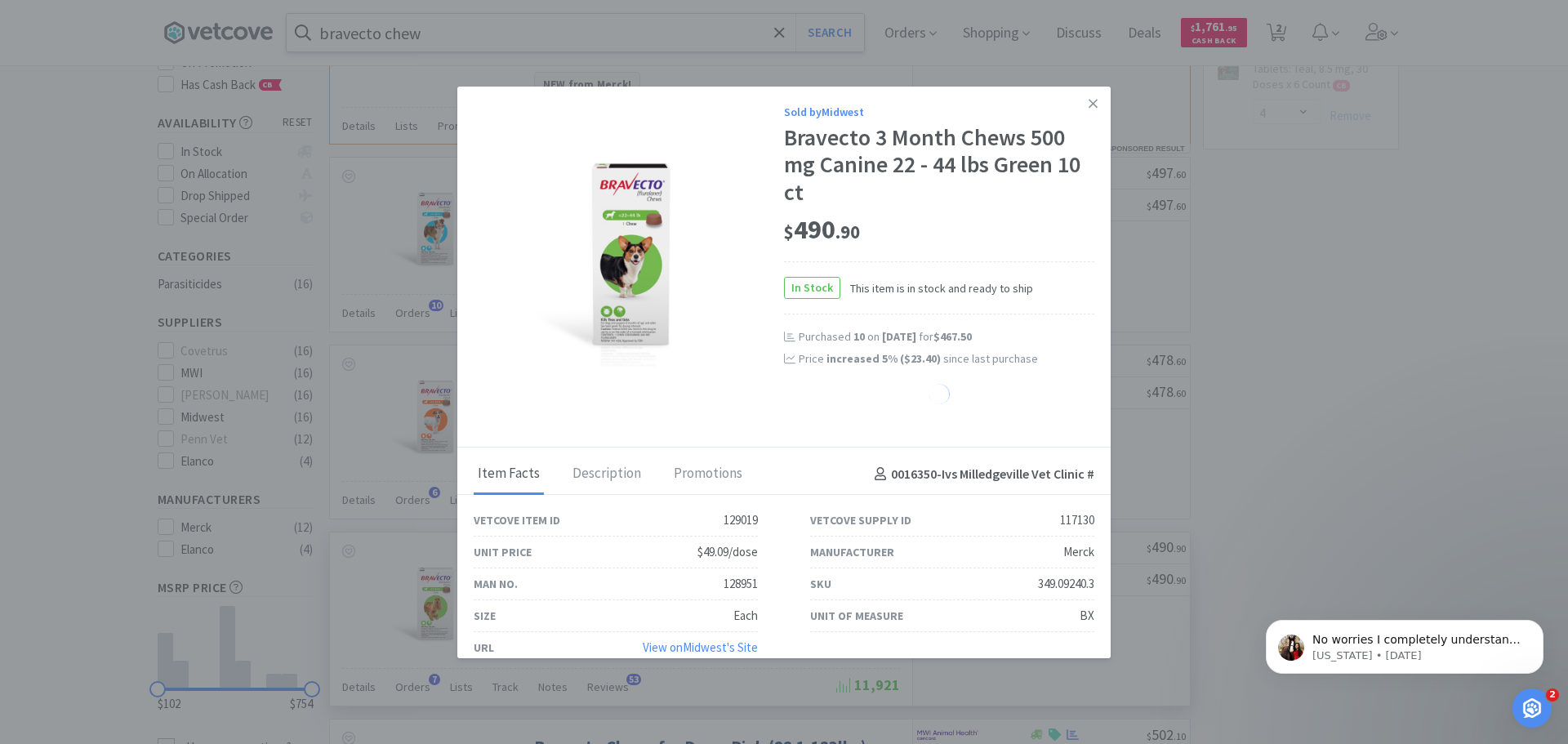
select select "2"
select select "1"
select select "4"
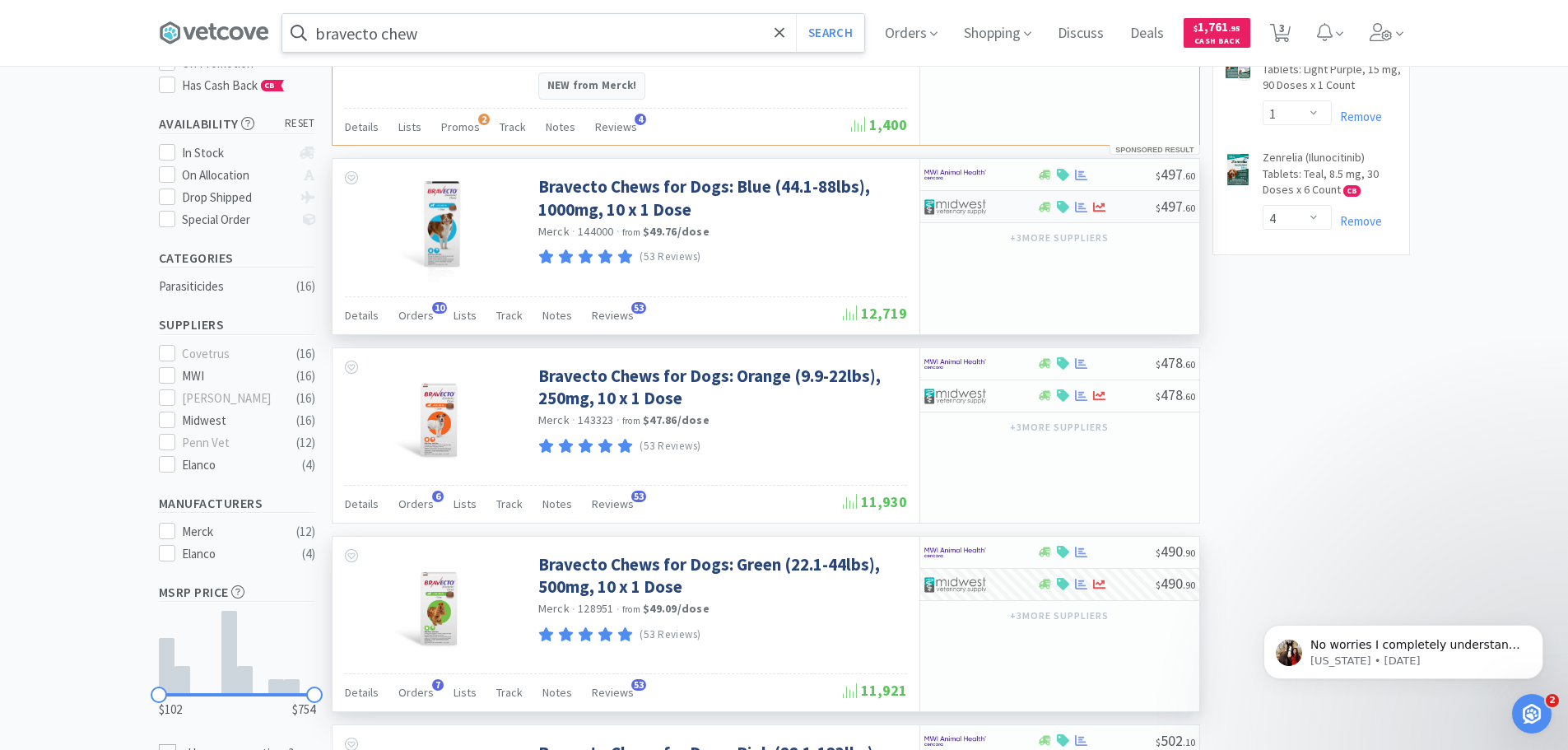
click at [1018, 193] on div at bounding box center [981, 207] width 113 height 28
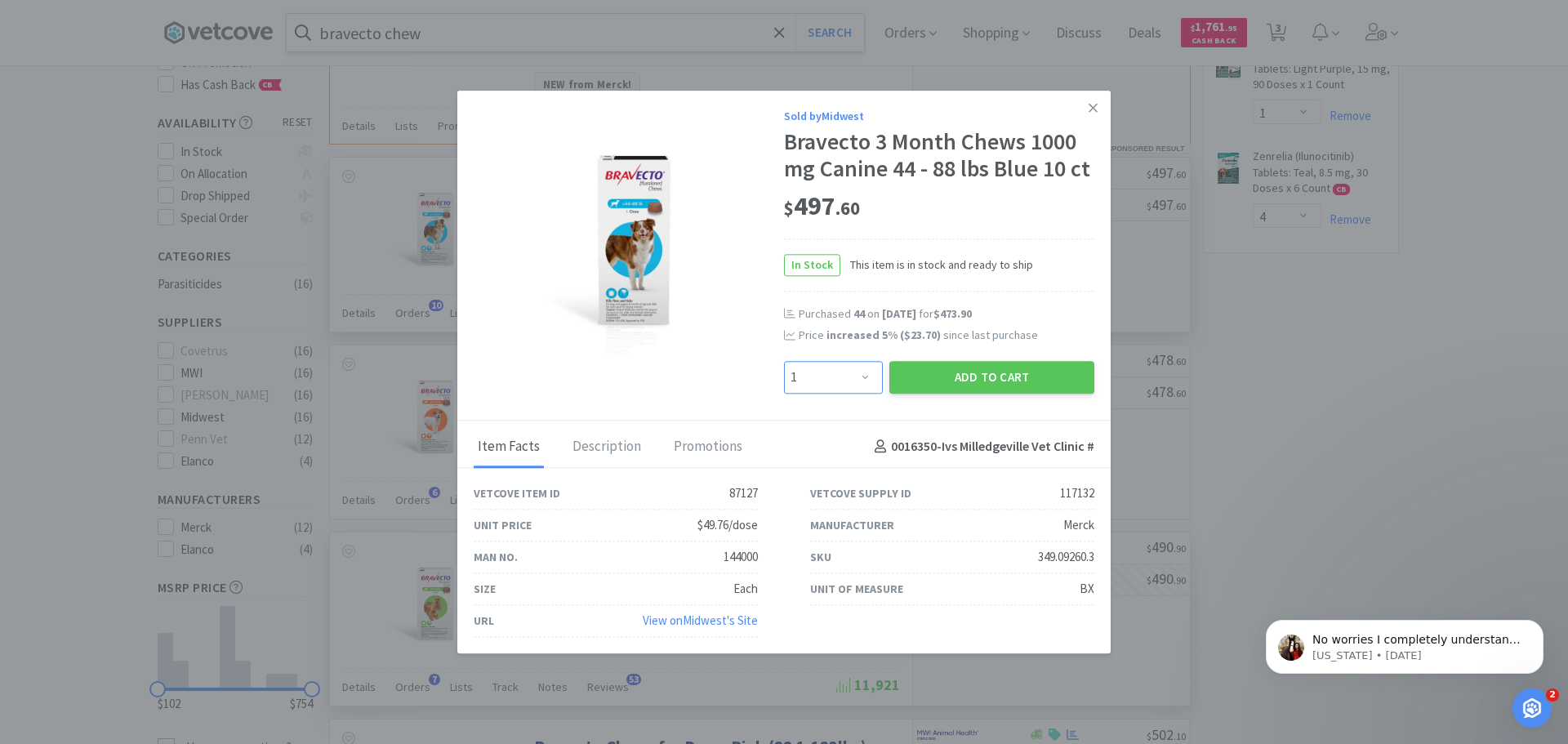
drag, startPoint x: 873, startPoint y: 378, endPoint x: 872, endPoint y: 365, distance: 13.0
click at [873, 378] on select "Enter Quantity 1 2 3 4 5 6 7 8 9 10 11 12 13 14 15 16 17 18 19 20 Enter Quantity" at bounding box center [833, 377] width 99 height 33
select select "4"
click at [784, 361] on select "Enter Quantity 1 2 3 4 5 6 7 8 9 10 11 12 13 14 15 16 17 18 19 20 Enter Quantity" at bounding box center [833, 377] width 99 height 33
click at [1020, 378] on button "Add to Cart" at bounding box center [991, 377] width 205 height 33
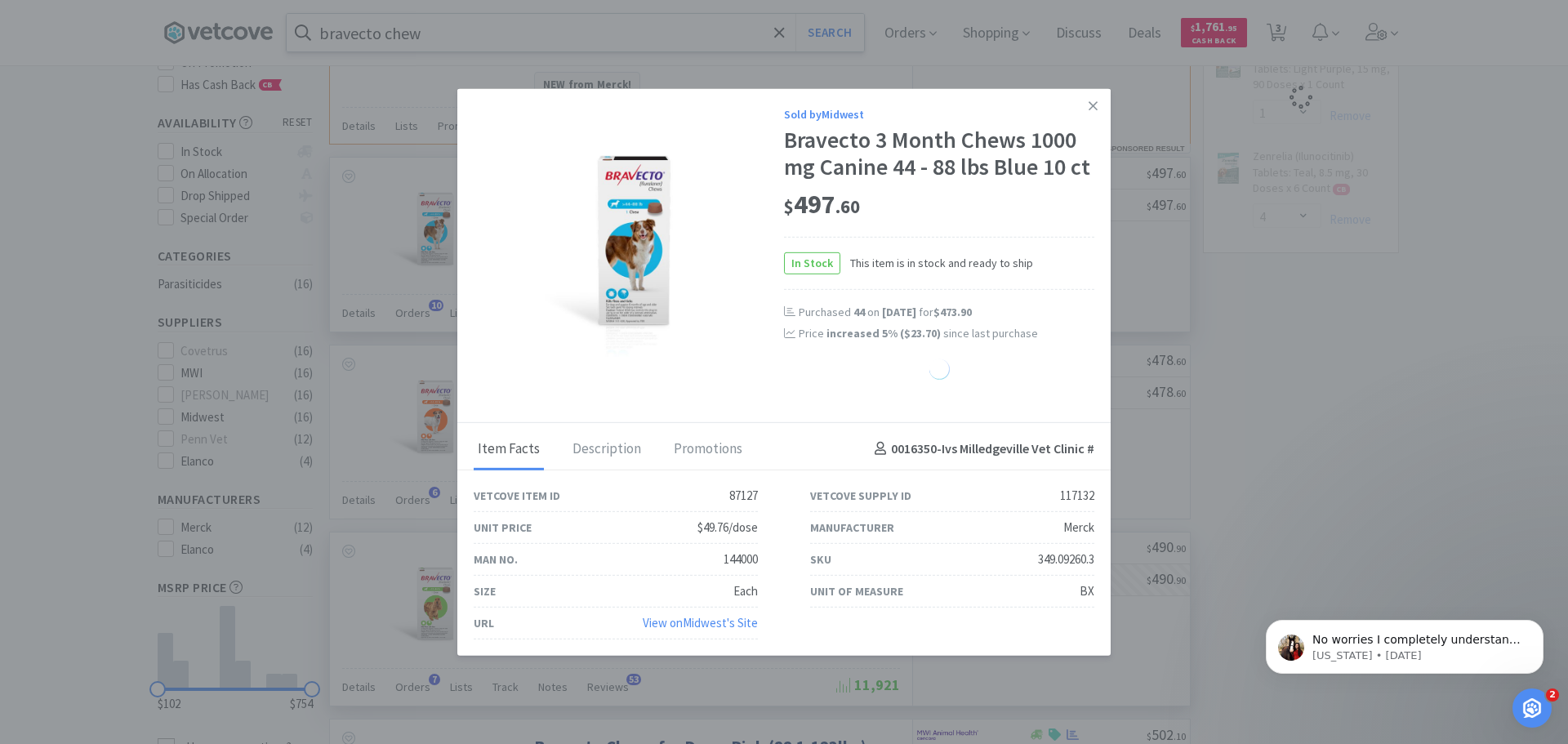
select select "4"
select select "2"
select select "1"
select select "4"
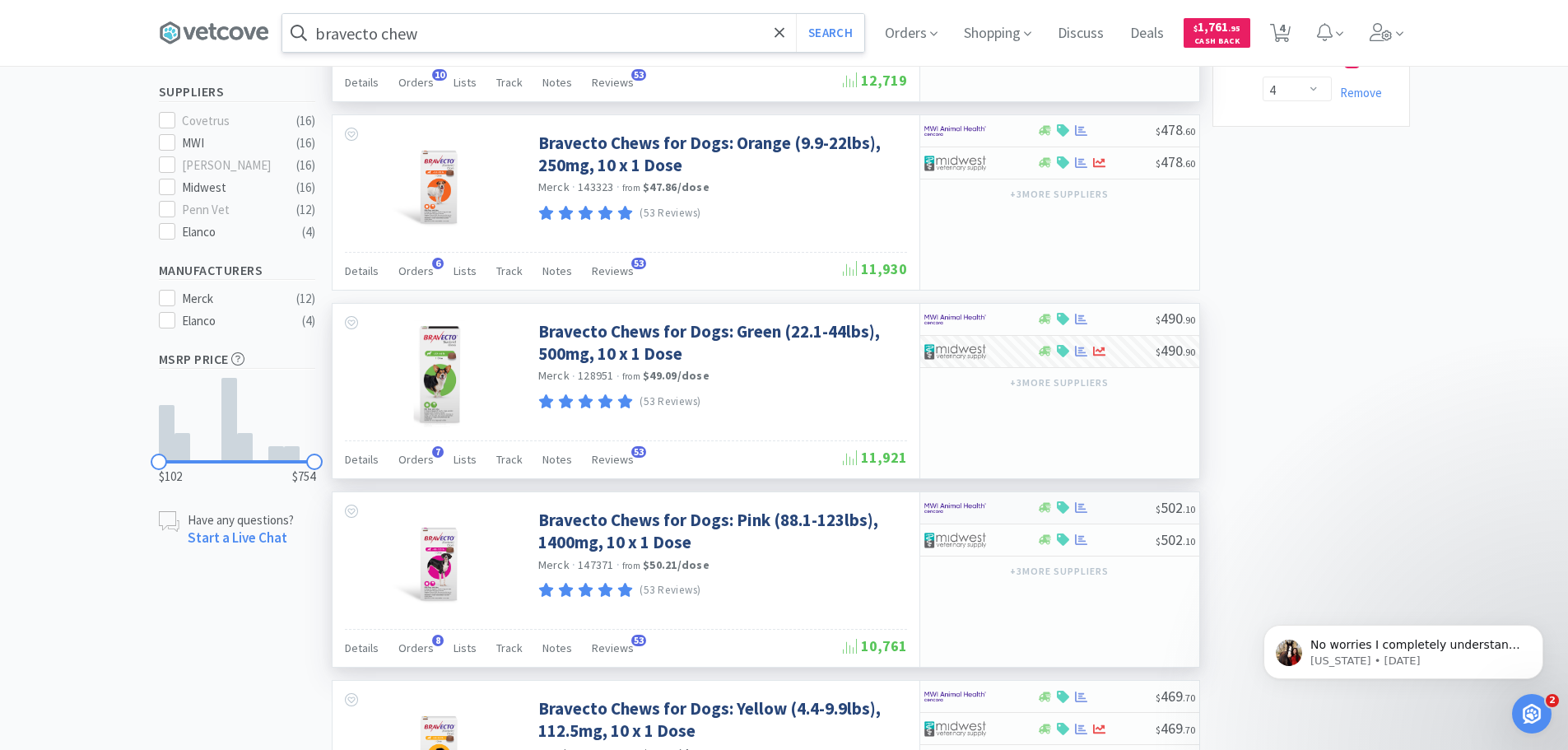
scroll to position [494, 0]
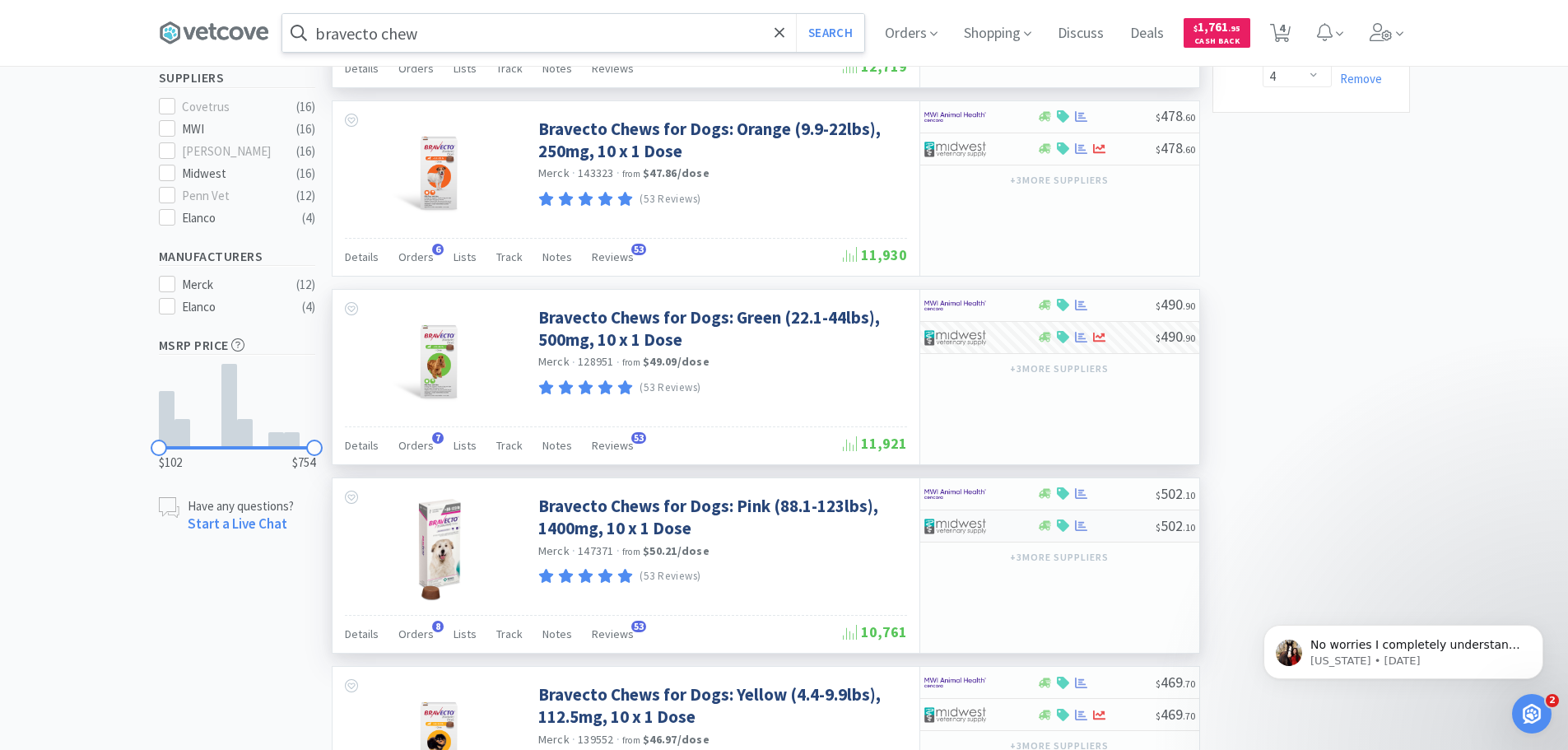
click at [1026, 512] on div at bounding box center [981, 526] width 113 height 28
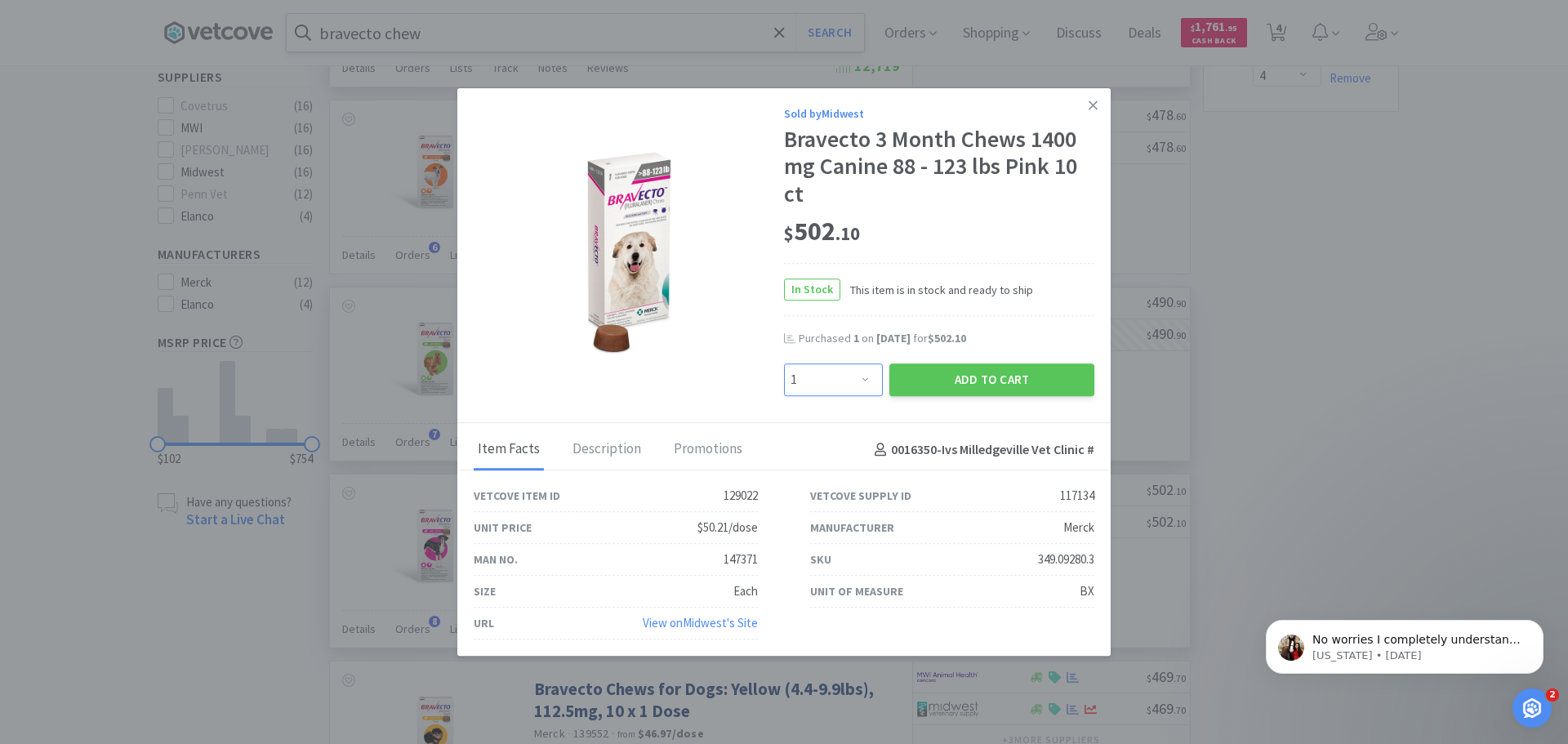
drag, startPoint x: 866, startPoint y: 380, endPoint x: 865, endPoint y: 366, distance: 14.0
click at [866, 380] on select "Enter Quantity 1 2 3 4 5 6 7 8 9 10 11 12 13 14 15 16 17 18 19 20 Enter Quantity" at bounding box center [833, 380] width 99 height 33
select select "4"
click at [784, 363] on select "Enter Quantity 1 2 3 4 5 6 7 8 9 10 11 12 13 14 15 16 17 18 19 20 Enter Quantity" at bounding box center [833, 380] width 99 height 33
click at [968, 381] on button "Add to Cart" at bounding box center [991, 380] width 205 height 33
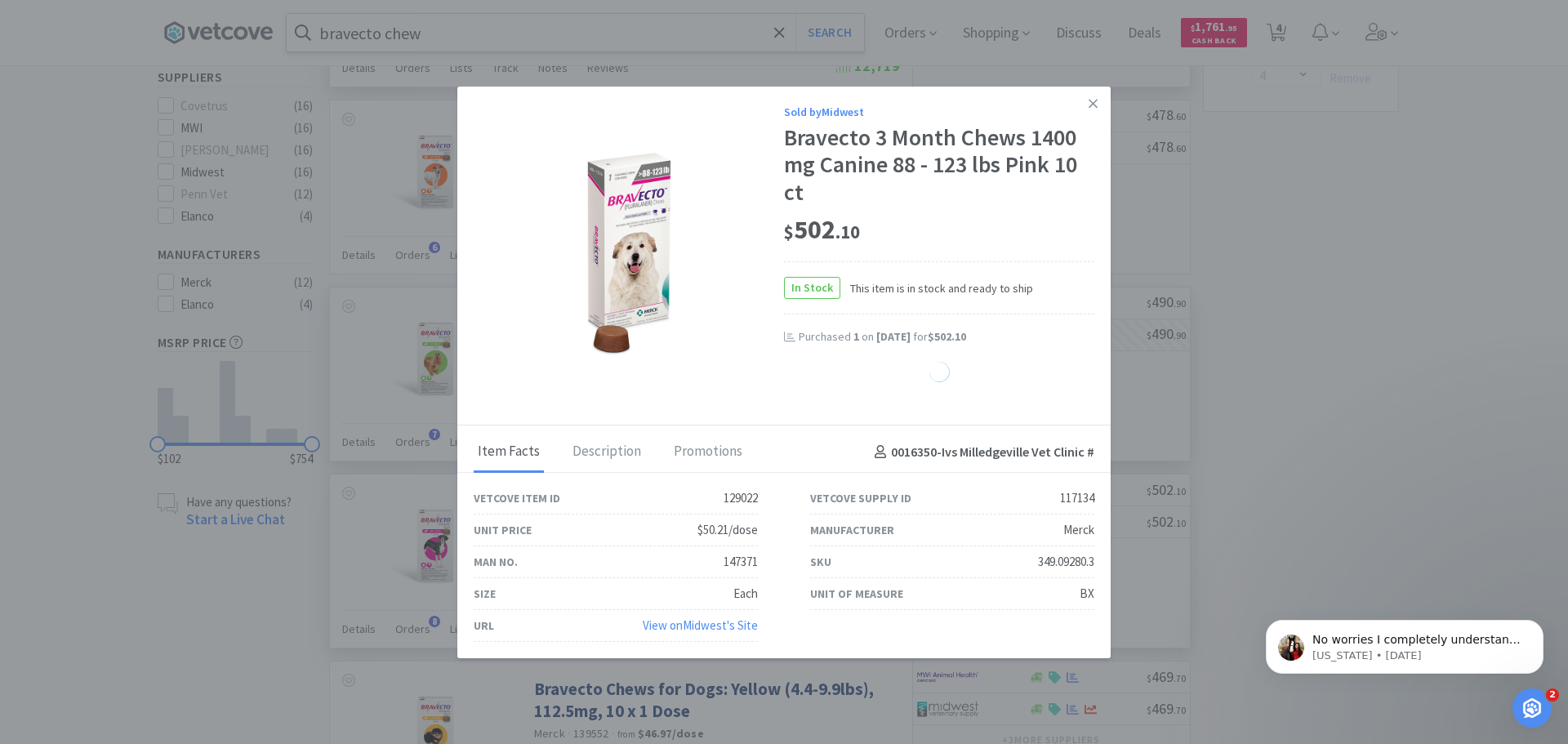
select select "4"
select select "1"
select select "4"
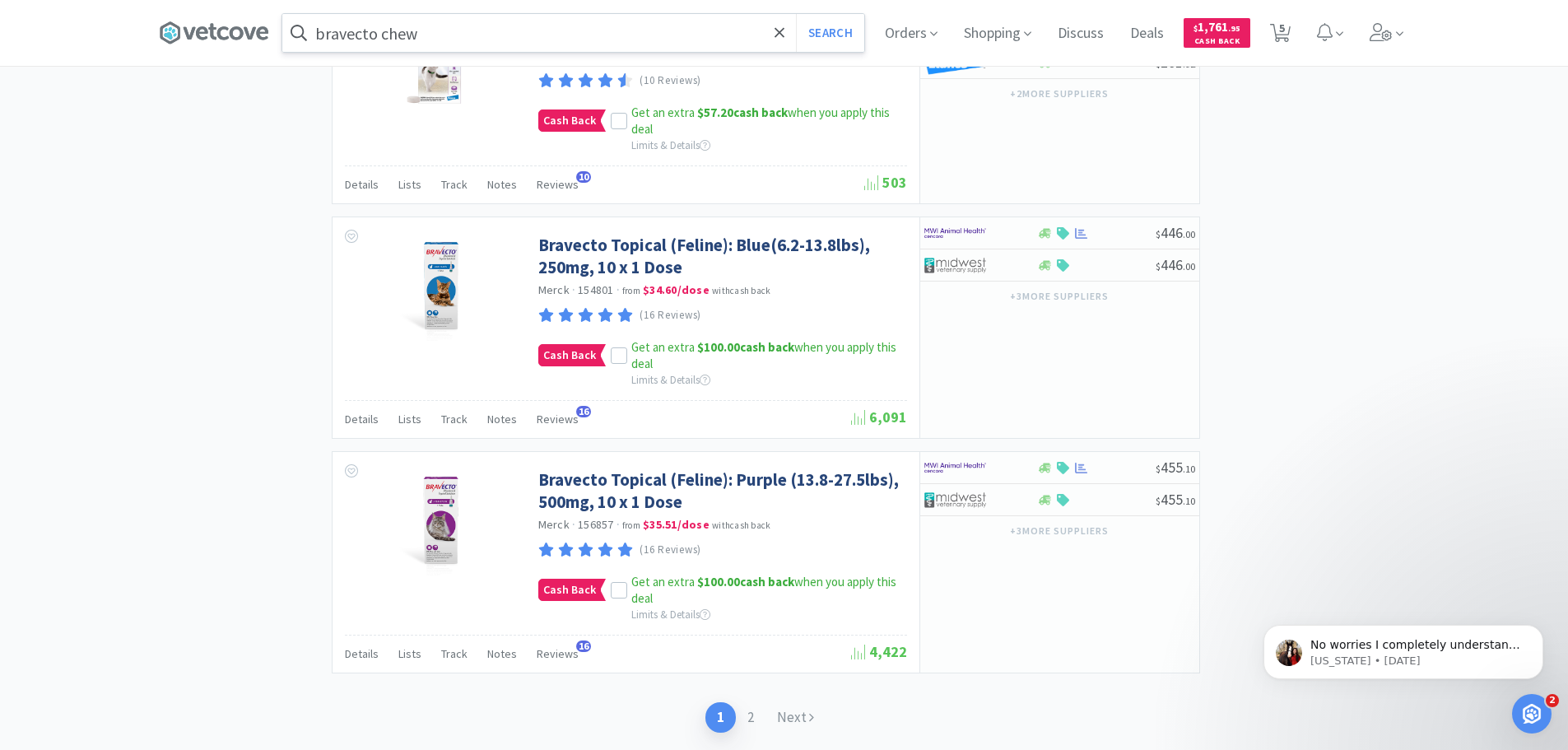
scroll to position [3047, 0]
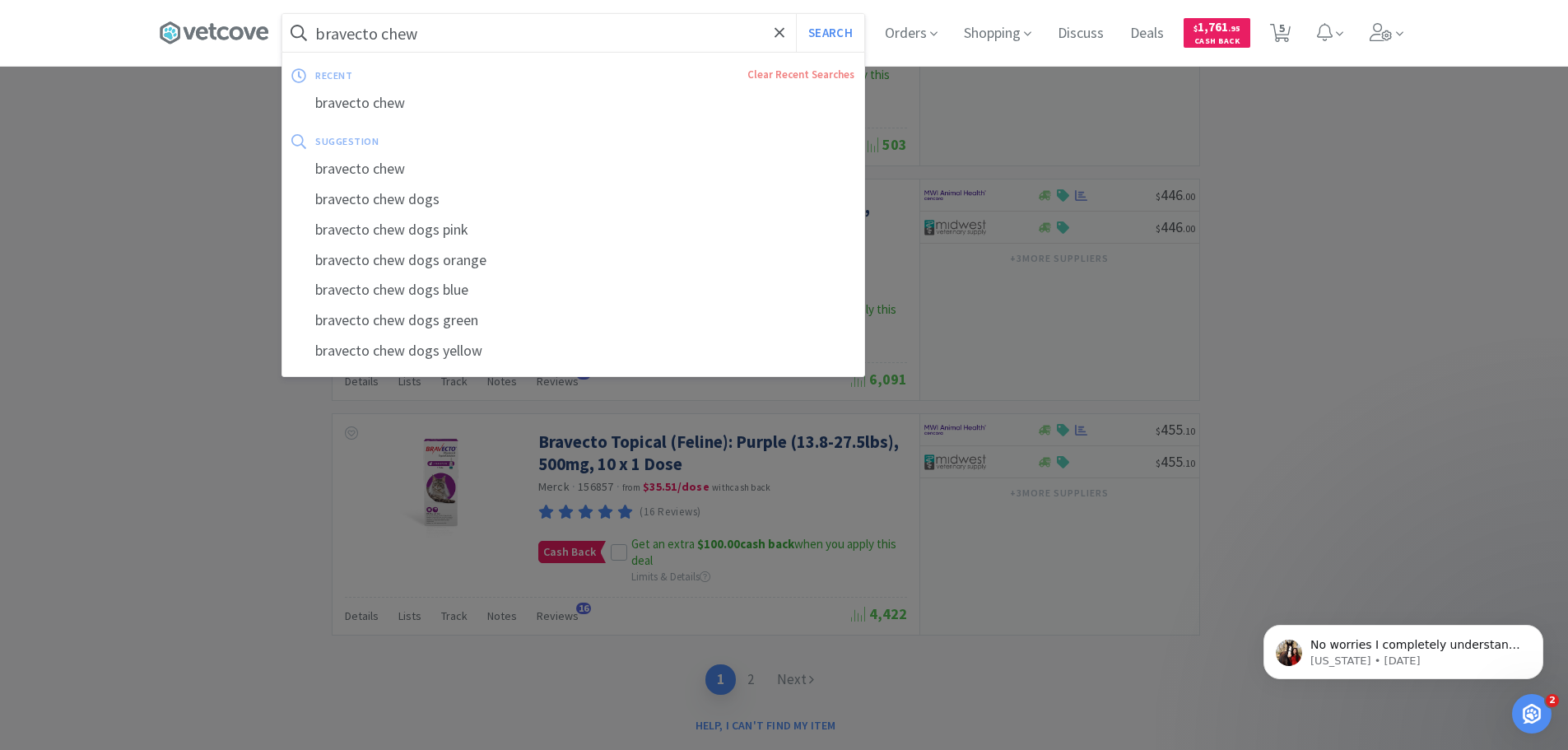
click at [468, 22] on input "bravecto chew" at bounding box center [573, 33] width 582 height 38
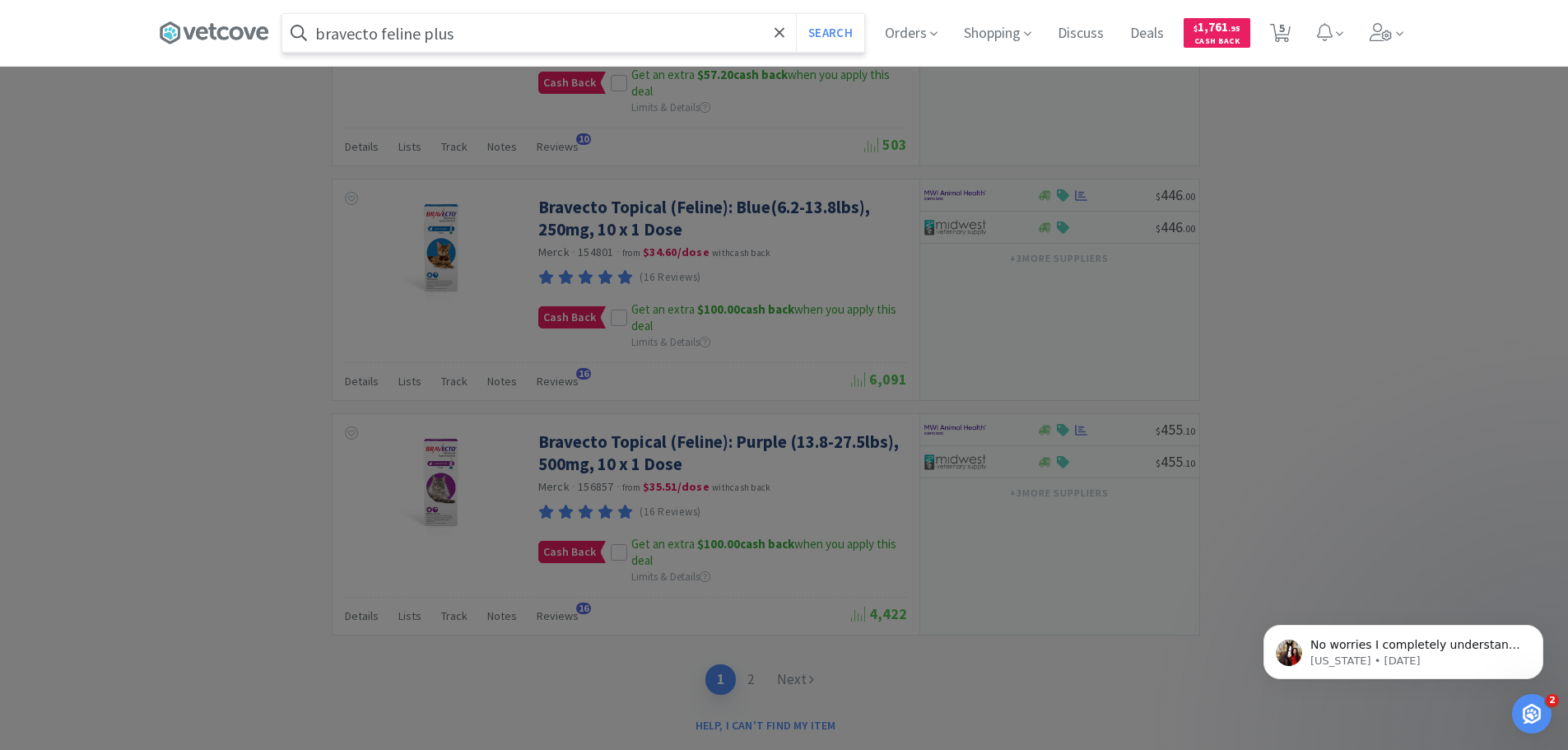
type input "bravecto feline plus"
click at [796, 14] on button "Search" at bounding box center [830, 33] width 68 height 38
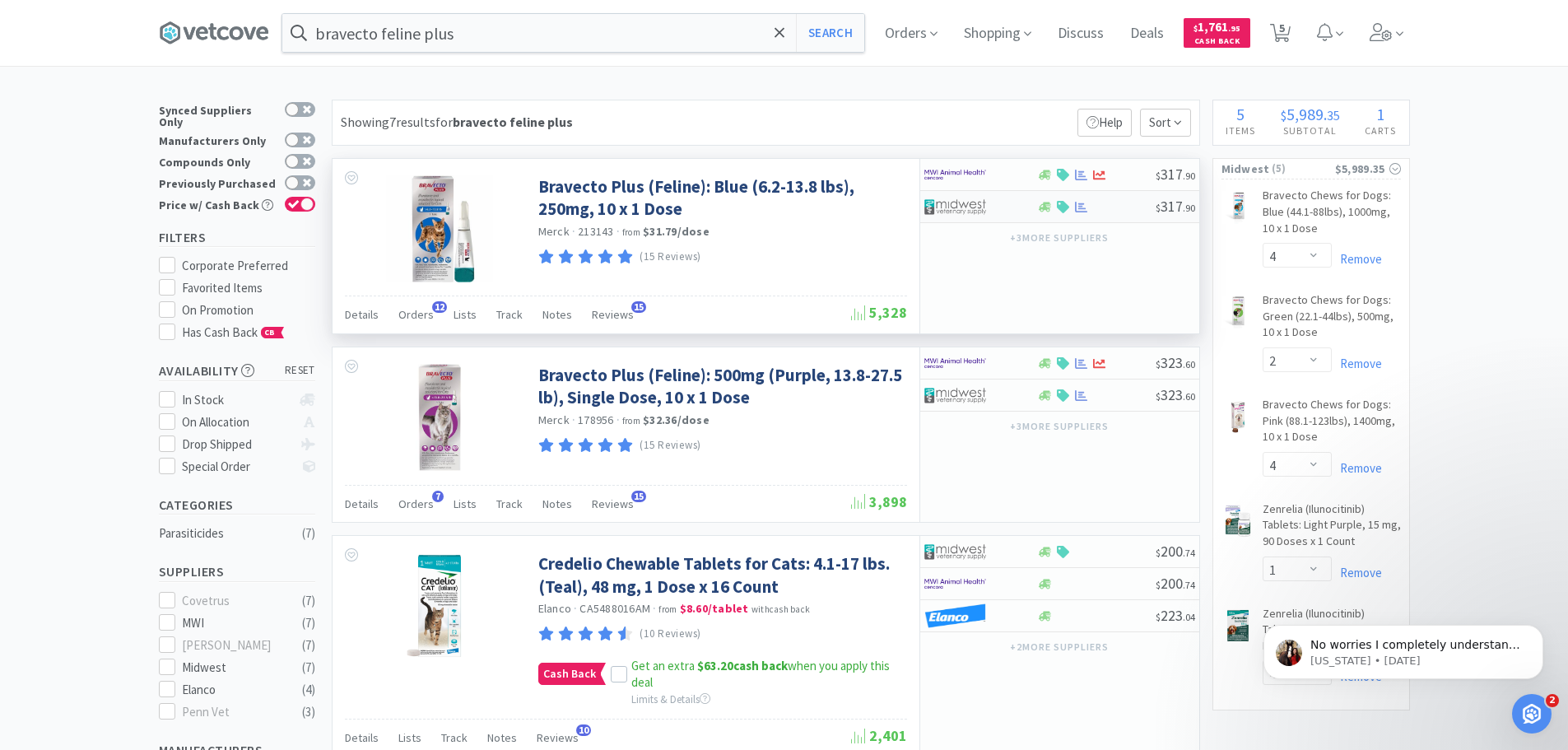
click at [1020, 215] on div at bounding box center [981, 207] width 113 height 28
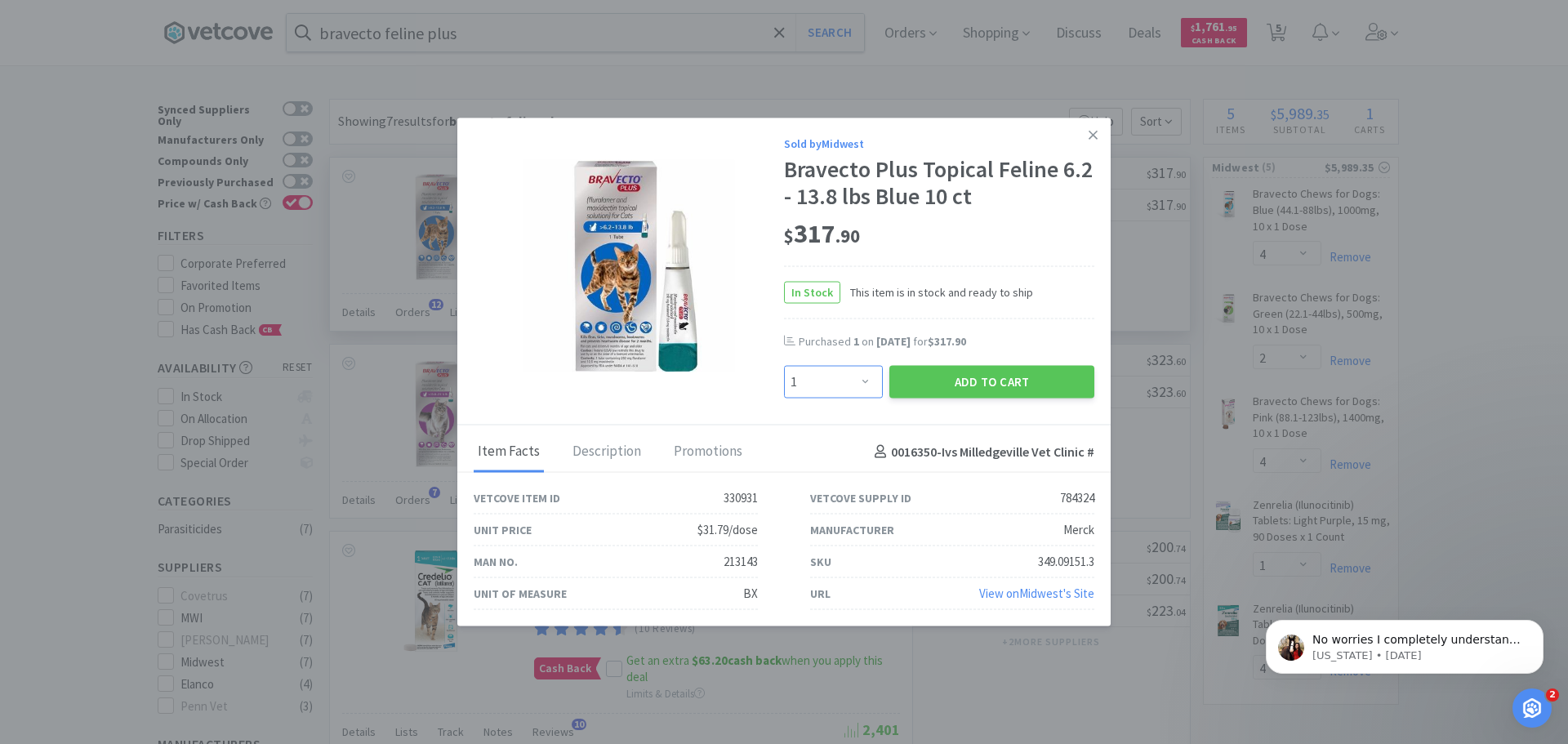
drag, startPoint x: 868, startPoint y: 379, endPoint x: 868, endPoint y: 367, distance: 12.0
click at [868, 379] on select "Enter Quantity 1 2 3 4 5 6 7 8 9 10 11 12 13 14 15 16 17 18 19 20 Enter Quantity" at bounding box center [833, 382] width 99 height 33
select select "2"
click at [784, 366] on select "Enter Quantity 1 2 3 4 5 6 7 8 9 10 11 12 13 14 15 16 17 18 19 20 Enter Quantity" at bounding box center [833, 382] width 99 height 33
click at [946, 381] on button "Add to Cart" at bounding box center [991, 382] width 205 height 33
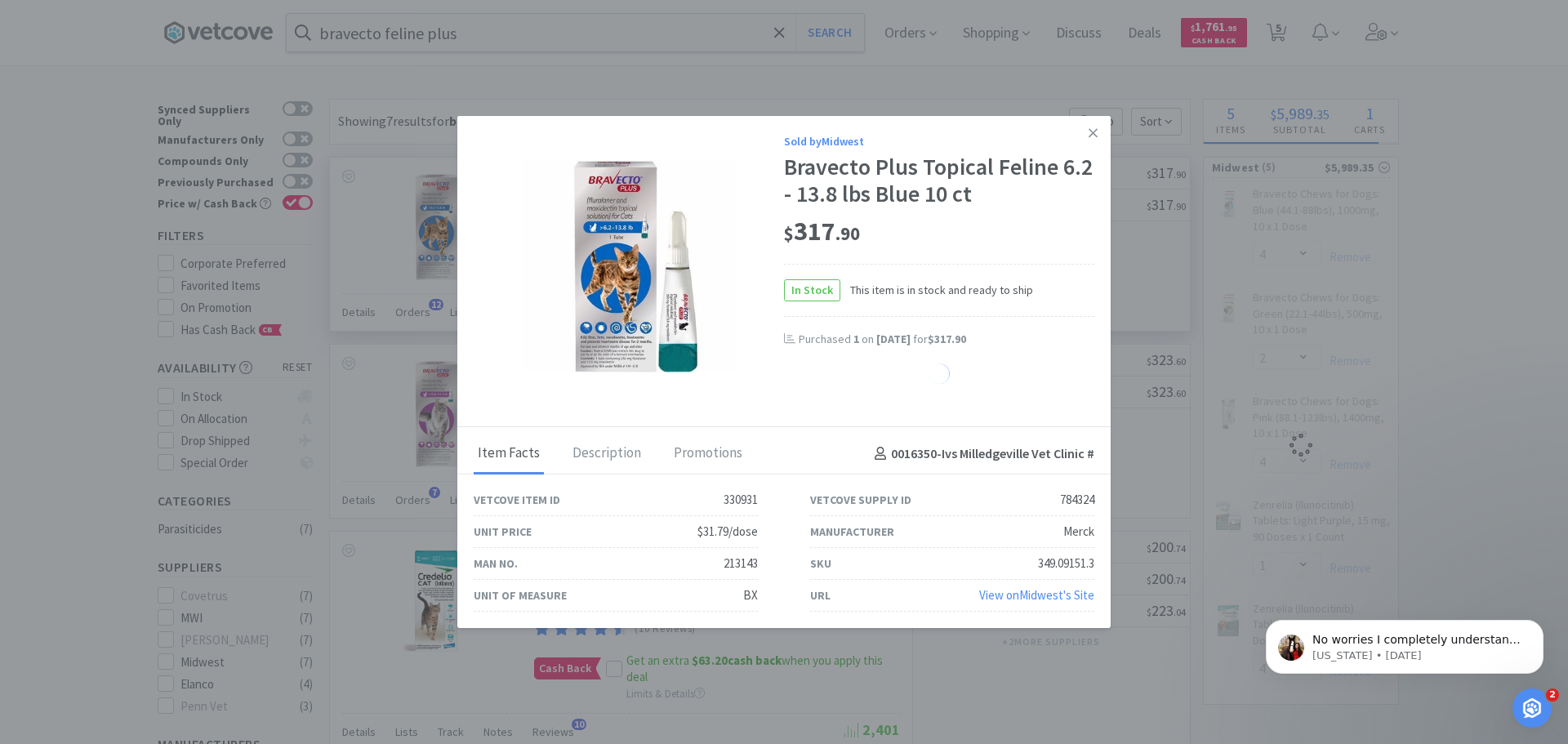
select select "2"
select select "1"
select select "4"
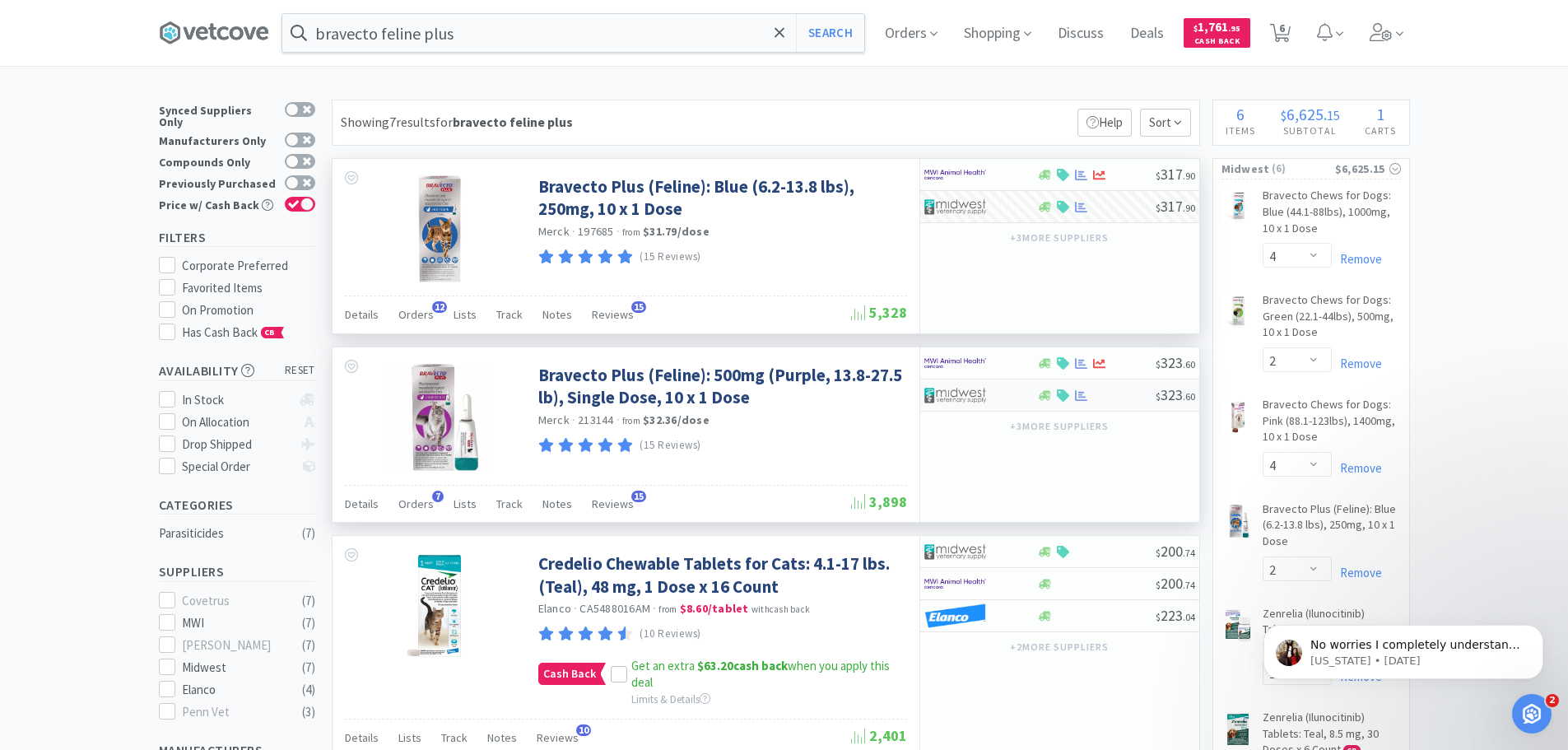
click at [992, 398] on div at bounding box center [969, 395] width 90 height 28
select select "1"
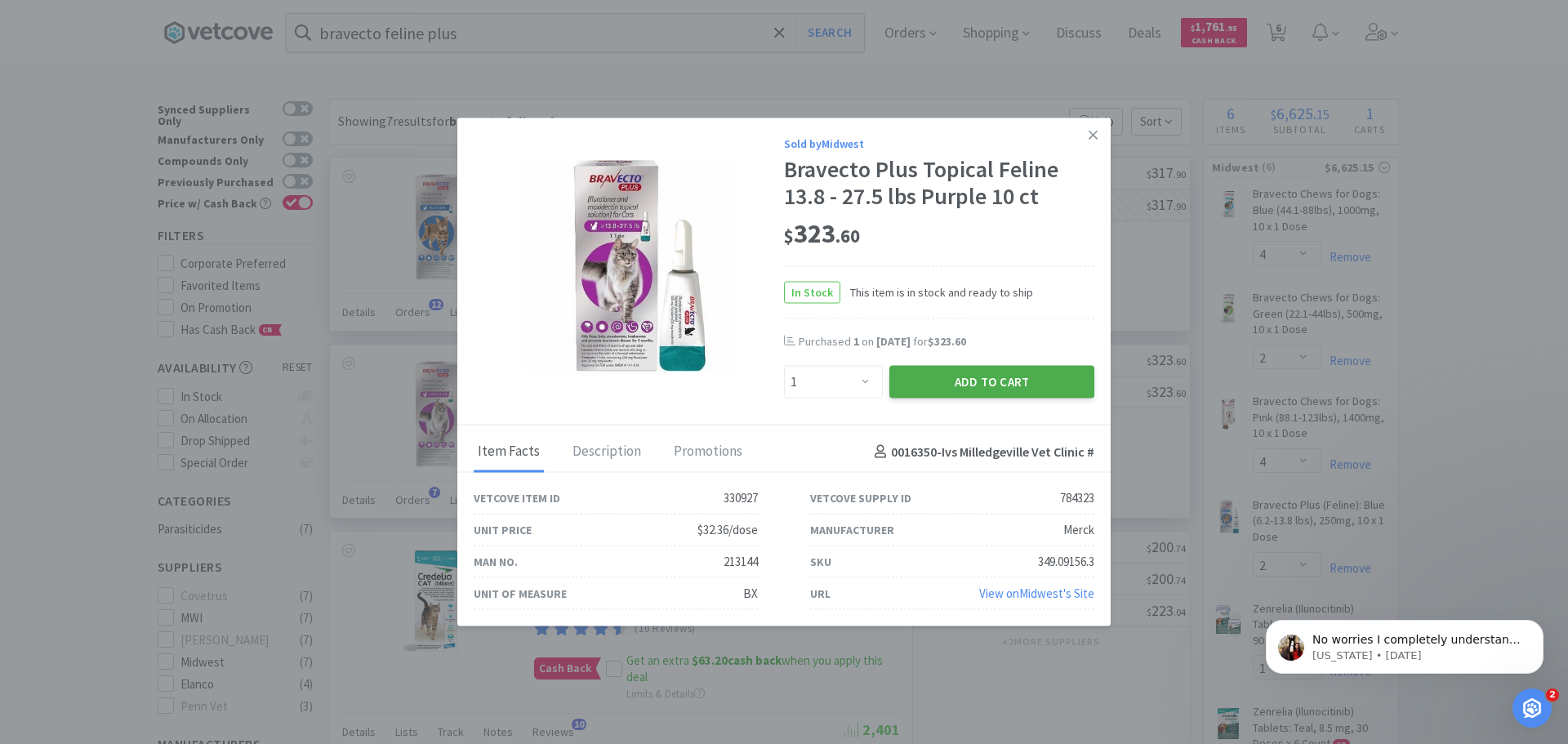
click at [964, 378] on button "Add to Cart" at bounding box center [991, 382] width 205 height 33
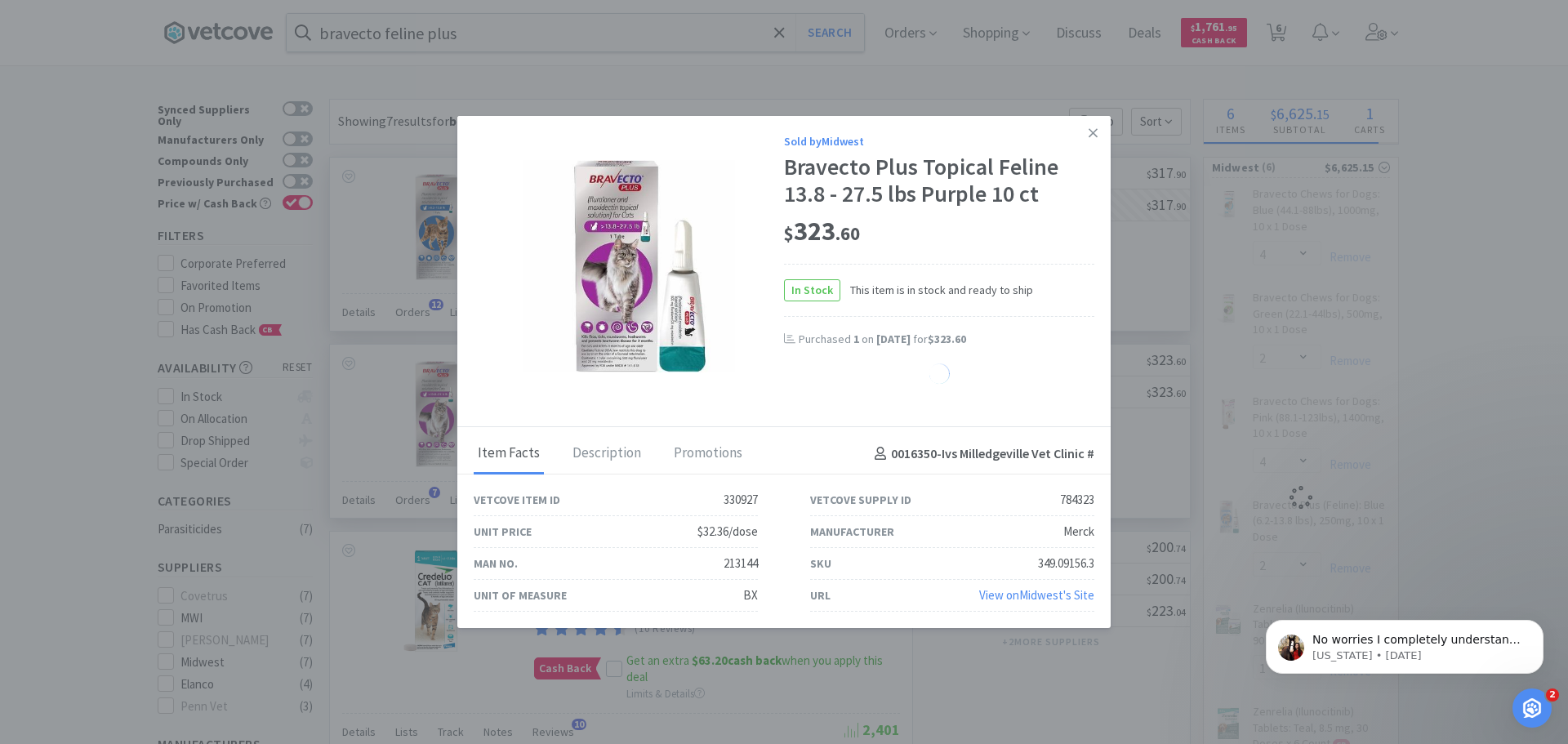
select select "1"
select select "2"
select select "1"
select select "4"
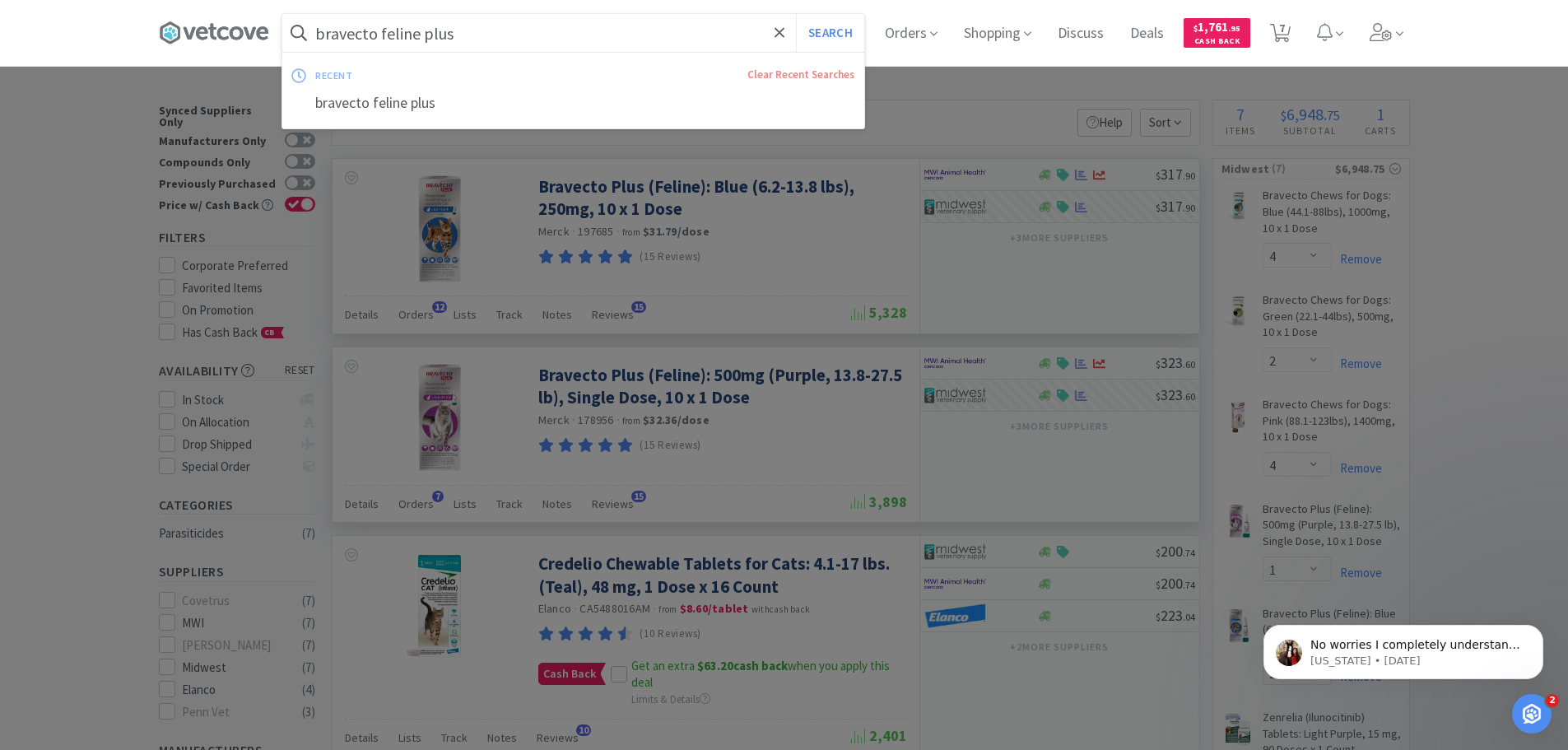
click at [493, 33] on input "bravecto feline plus" at bounding box center [573, 33] width 582 height 38
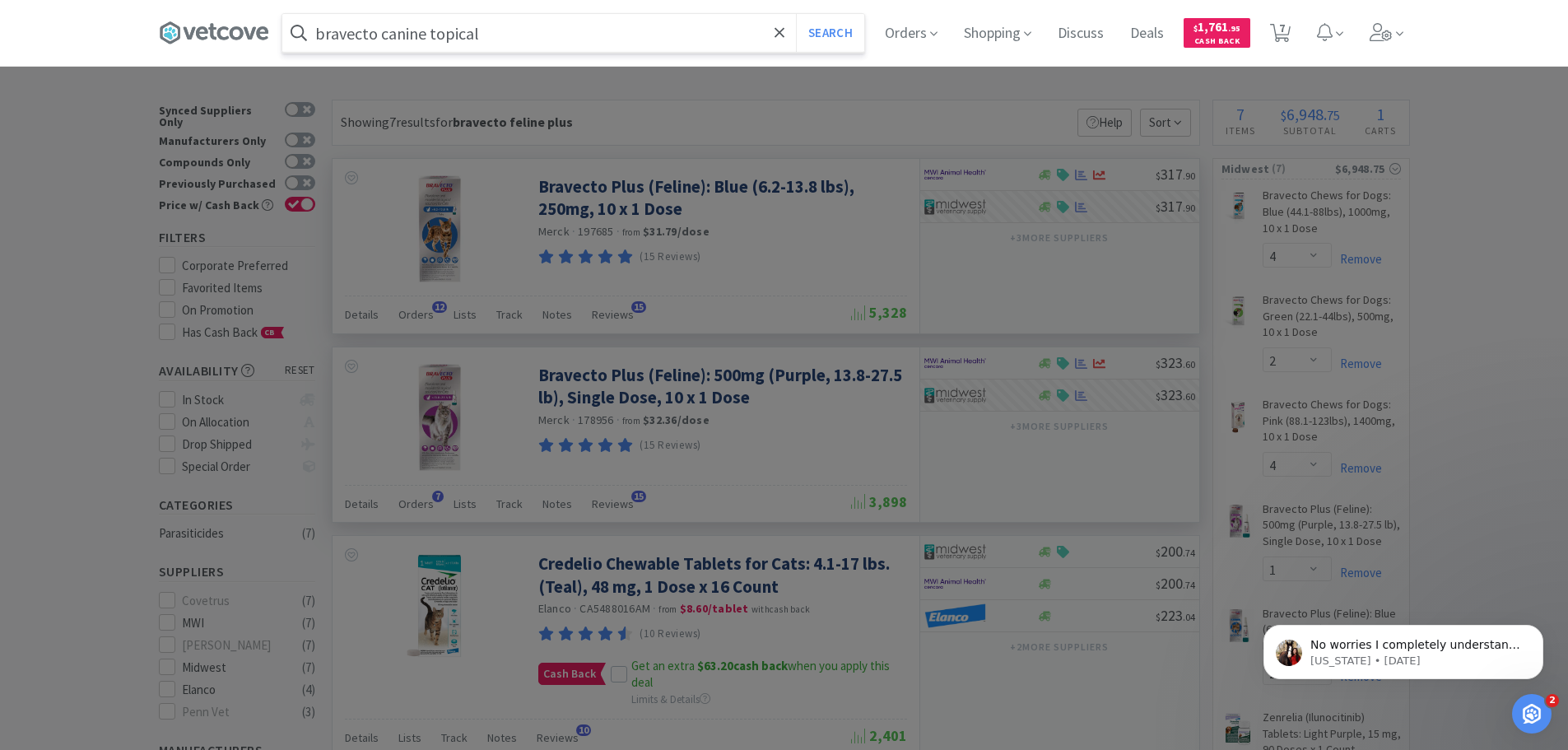
type input "bravecto canine topical"
click at [796, 14] on button "Search" at bounding box center [830, 33] width 68 height 38
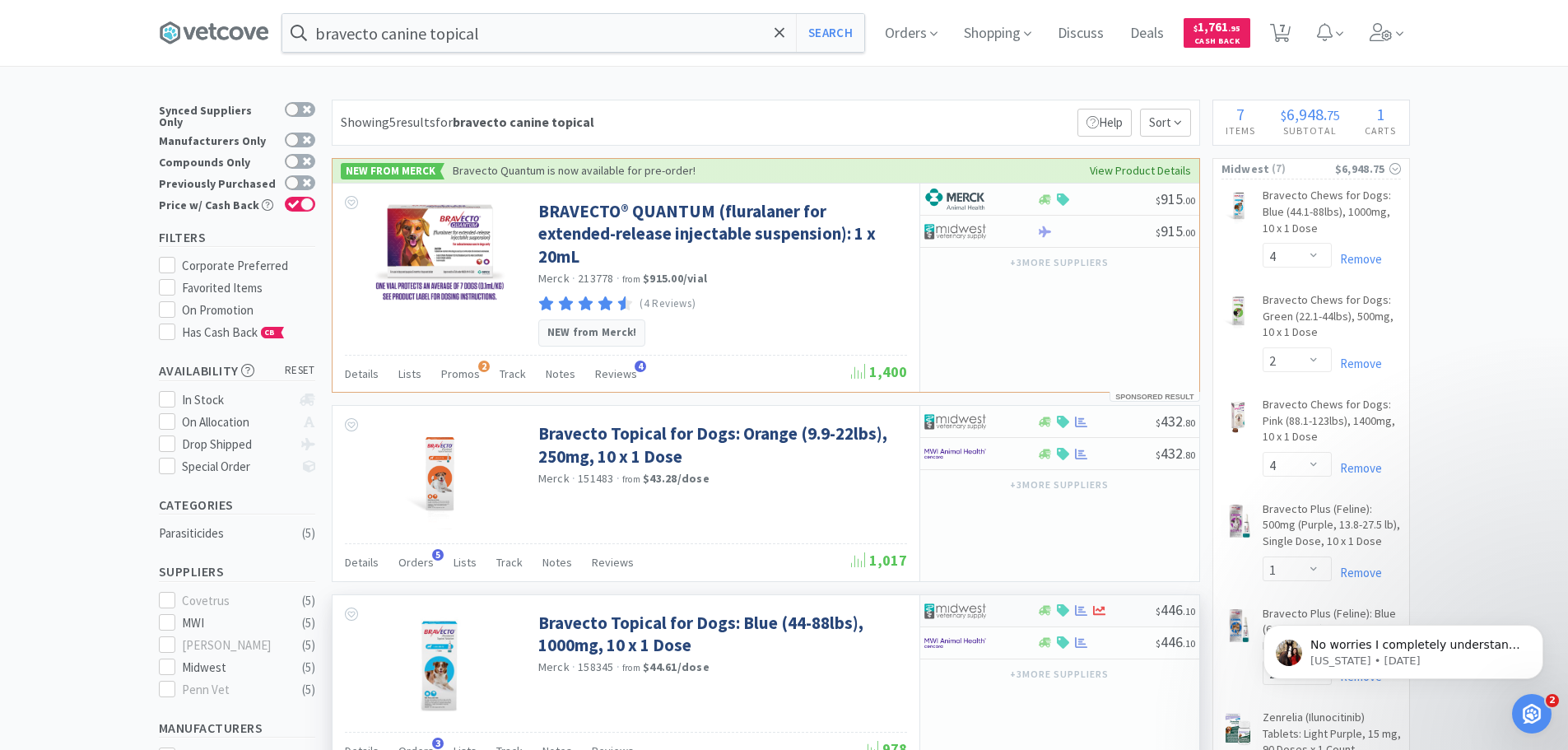
click at [1030, 597] on div at bounding box center [981, 611] width 113 height 28
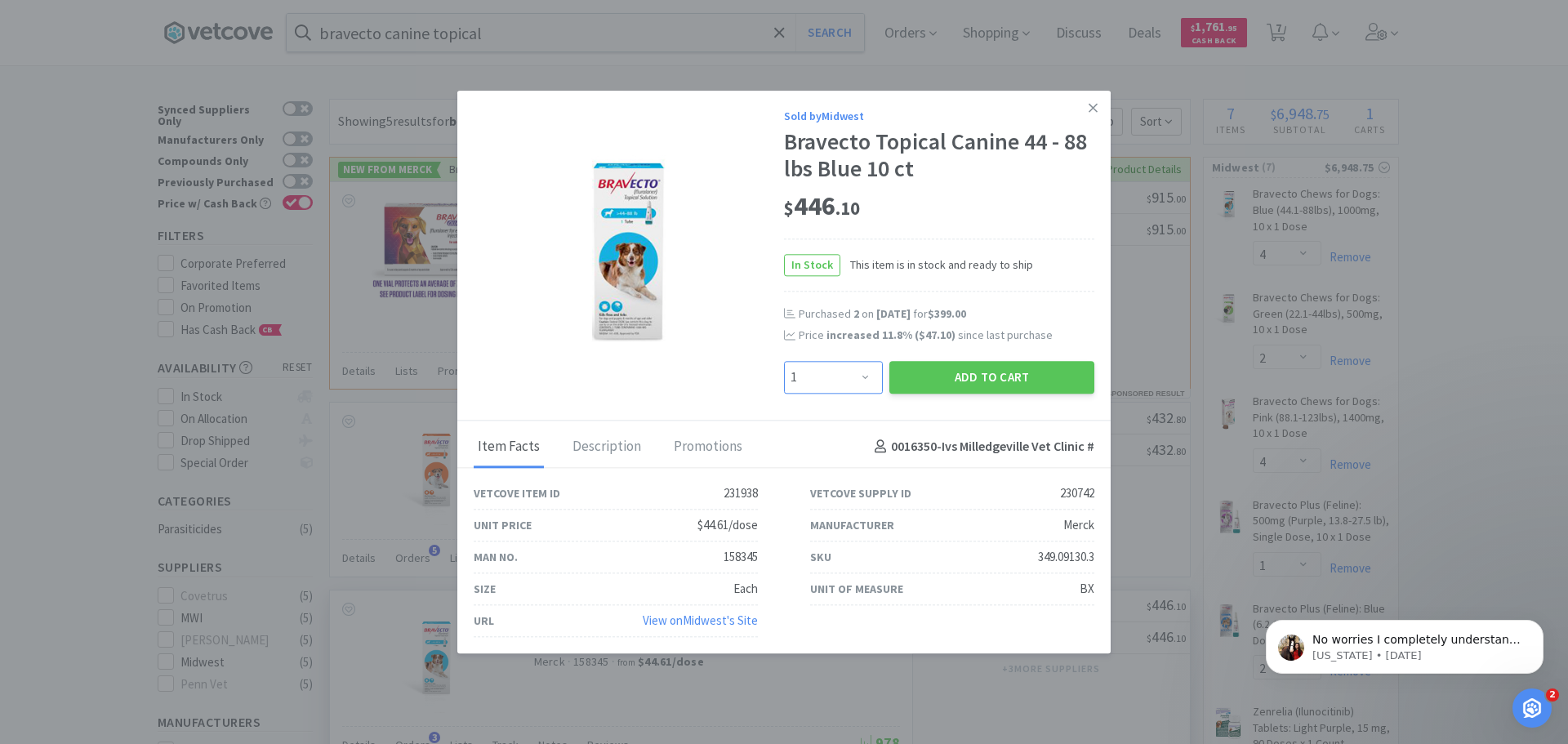
drag, startPoint x: 865, startPoint y: 379, endPoint x: 860, endPoint y: 361, distance: 18.7
click at [865, 379] on select "Enter Quantity 1 2 3 4 5 6 7 8 9 10 11 12 13 14 15 16 17 18 19 20 Enter Quantity" at bounding box center [833, 377] width 99 height 33
select select "2"
click at [784, 361] on select "Enter Quantity 1 2 3 4 5 6 7 8 9 10 11 12 13 14 15 16 17 18 19 20 Enter Quantity" at bounding box center [833, 377] width 99 height 33
click at [1016, 374] on button "Add to Cart" at bounding box center [991, 377] width 205 height 33
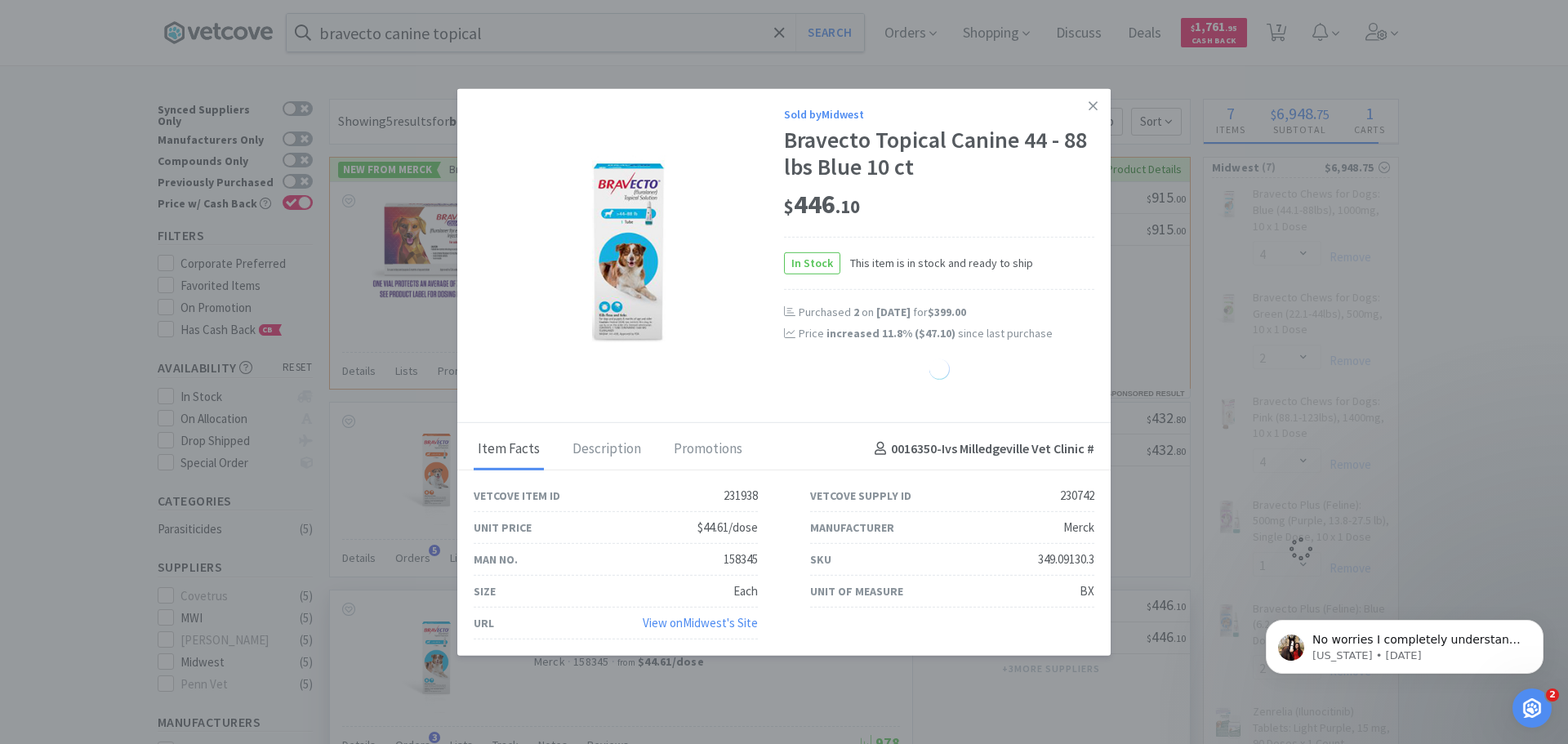
select select "2"
select select "1"
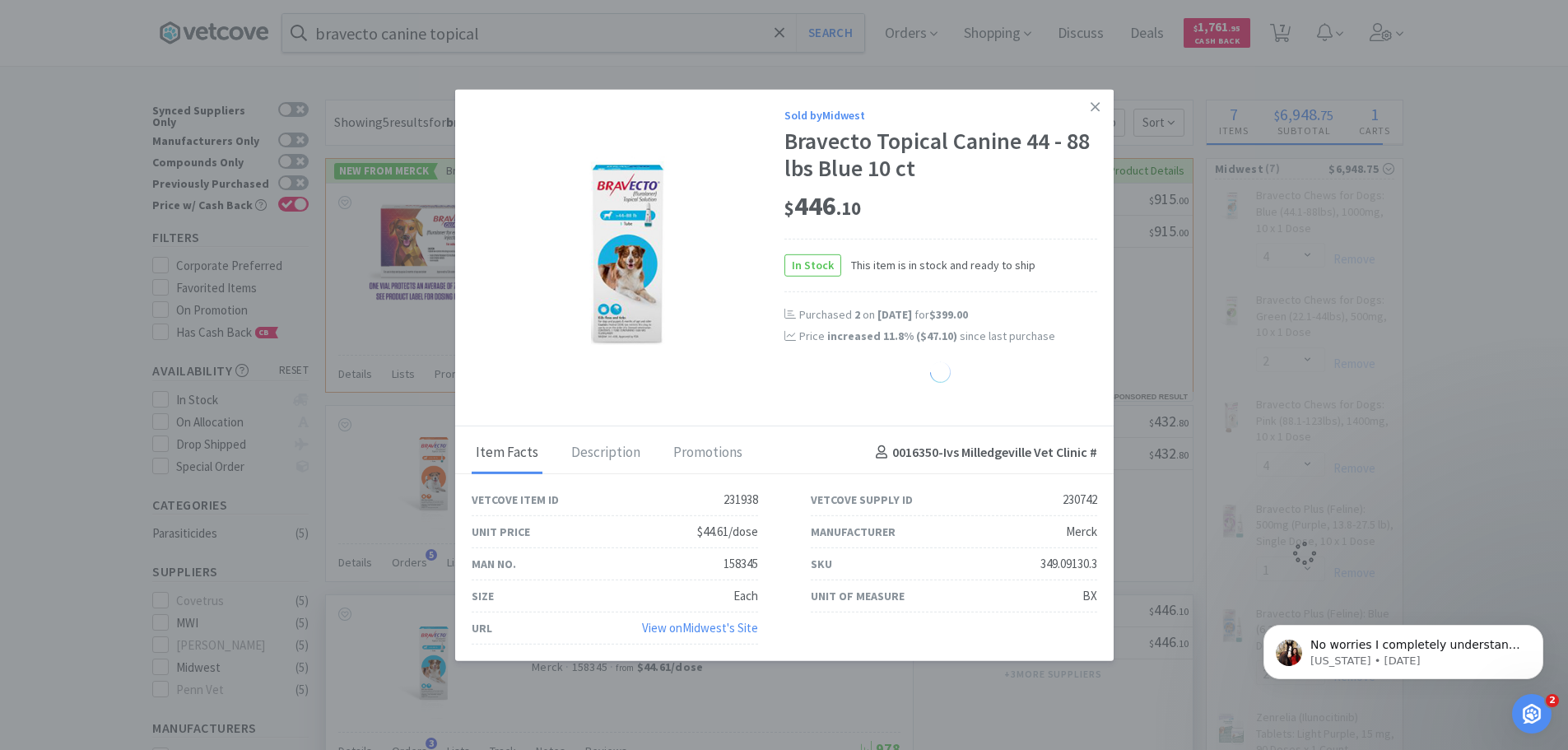
select select "4"
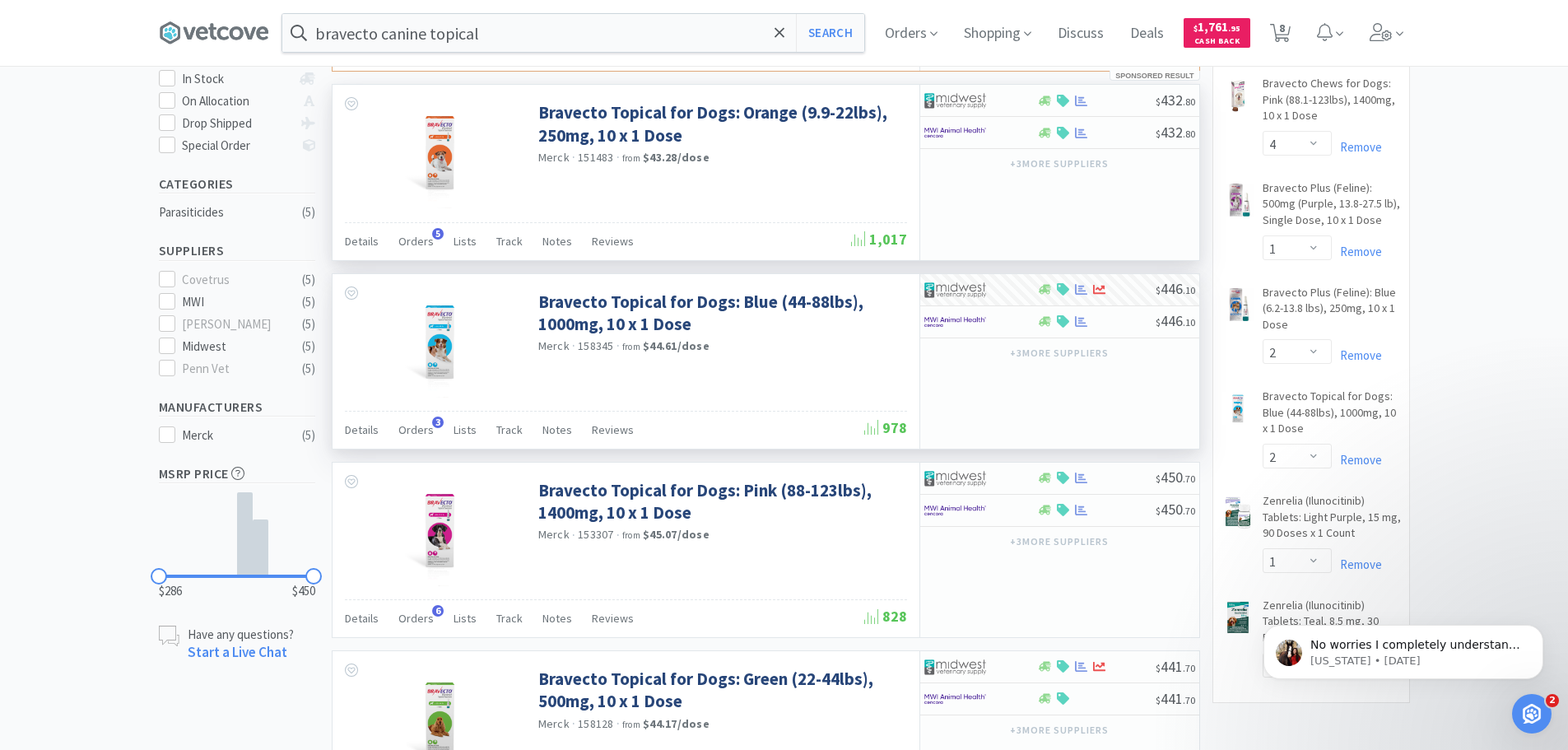
scroll to position [329, 0]
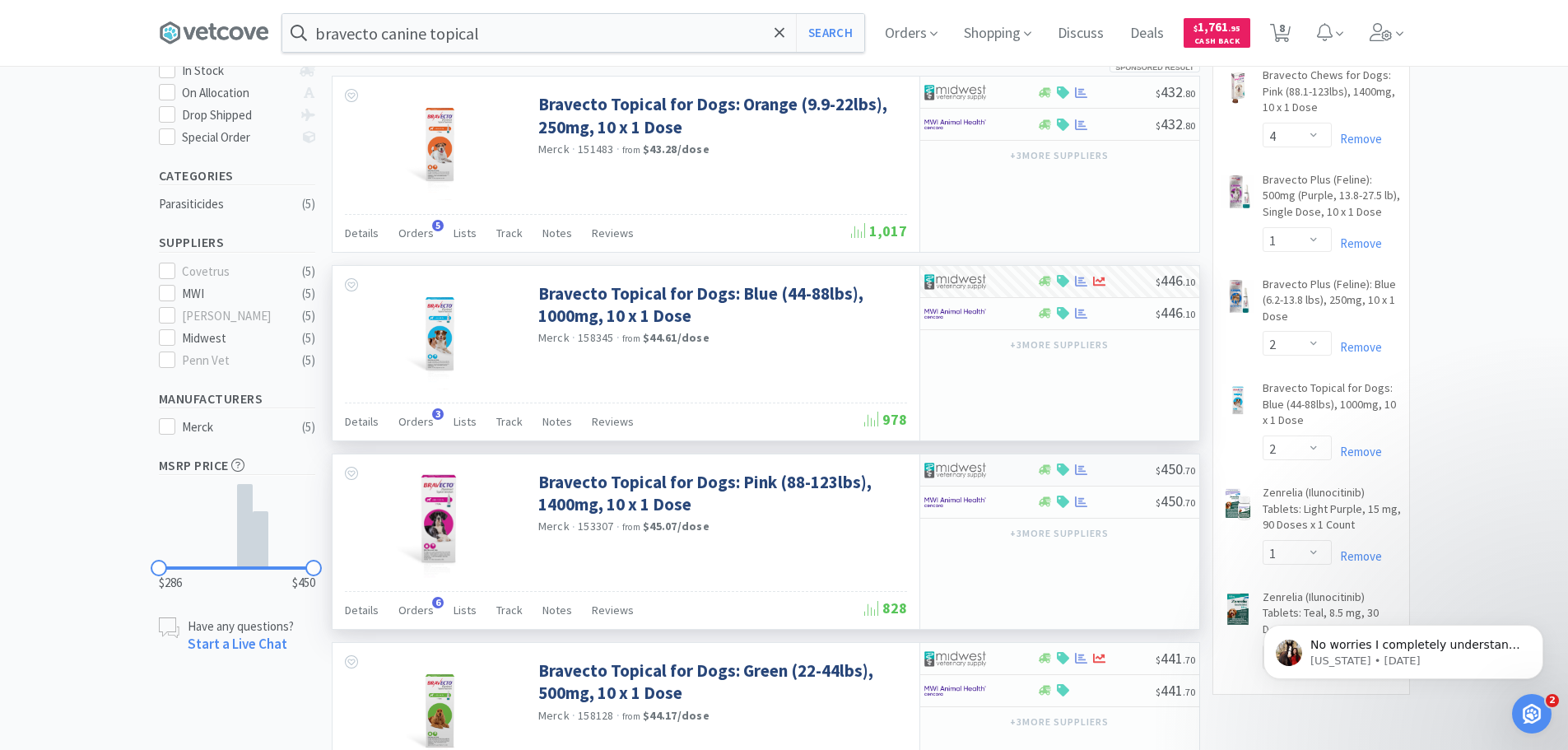
click at [1003, 457] on div at bounding box center [969, 471] width 90 height 28
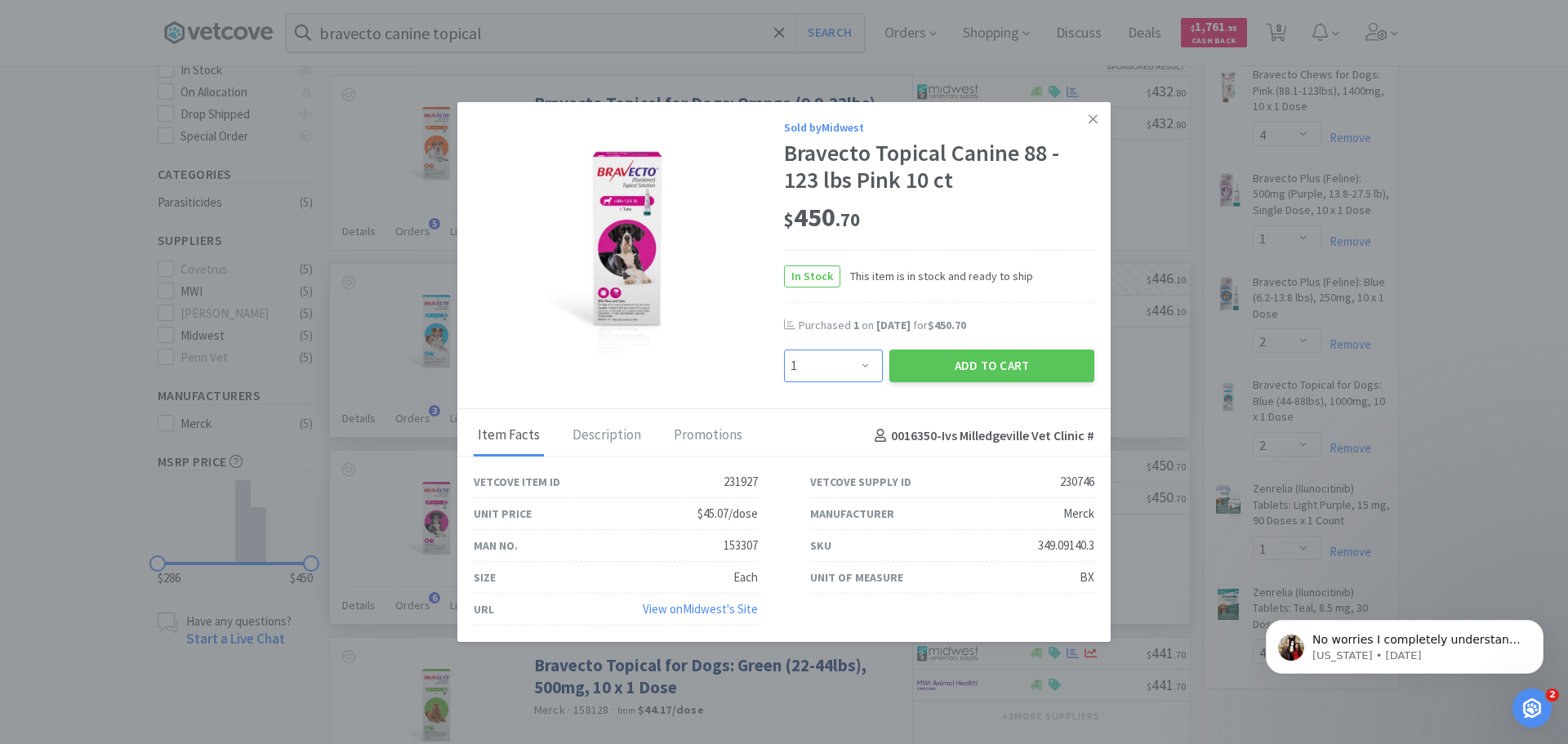
drag, startPoint x: 867, startPoint y: 363, endPoint x: 865, endPoint y: 350, distance: 13.2
click at [867, 363] on select "Enter Quantity 1 2 3 4 5 6 7 8 9 10 11 12 13 14 15 16 17 18 19 20 Enter Quantity" at bounding box center [833, 366] width 99 height 33
select select "2"
click at [784, 349] on select "Enter Quantity 1 2 3 4 5 6 7 8 9 10 11 12 13 14 15 16 17 18 19 20 Enter Quantity" at bounding box center [833, 366] width 99 height 33
click at [967, 370] on button "Add to Cart" at bounding box center [991, 366] width 205 height 33
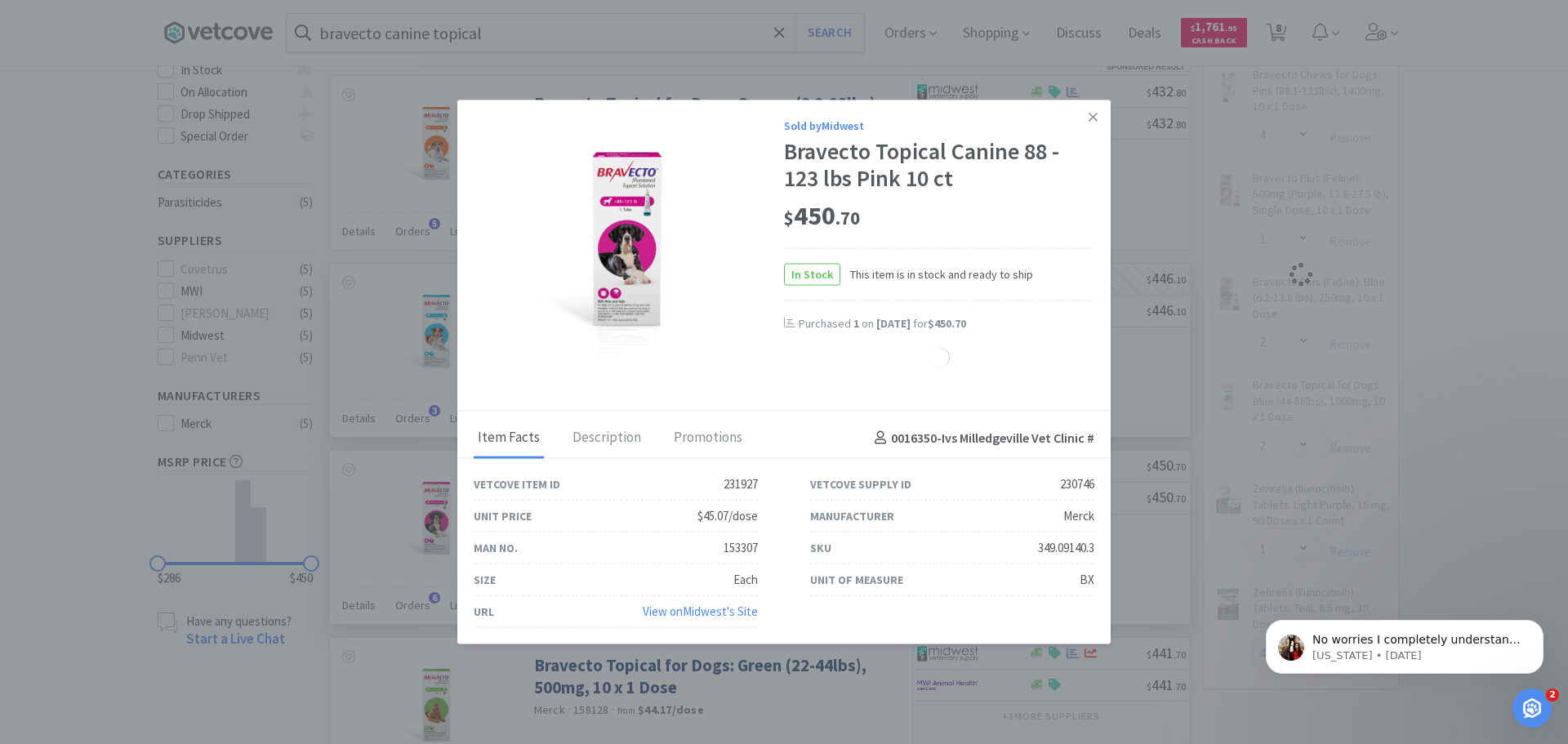
select select "2"
select select "1"
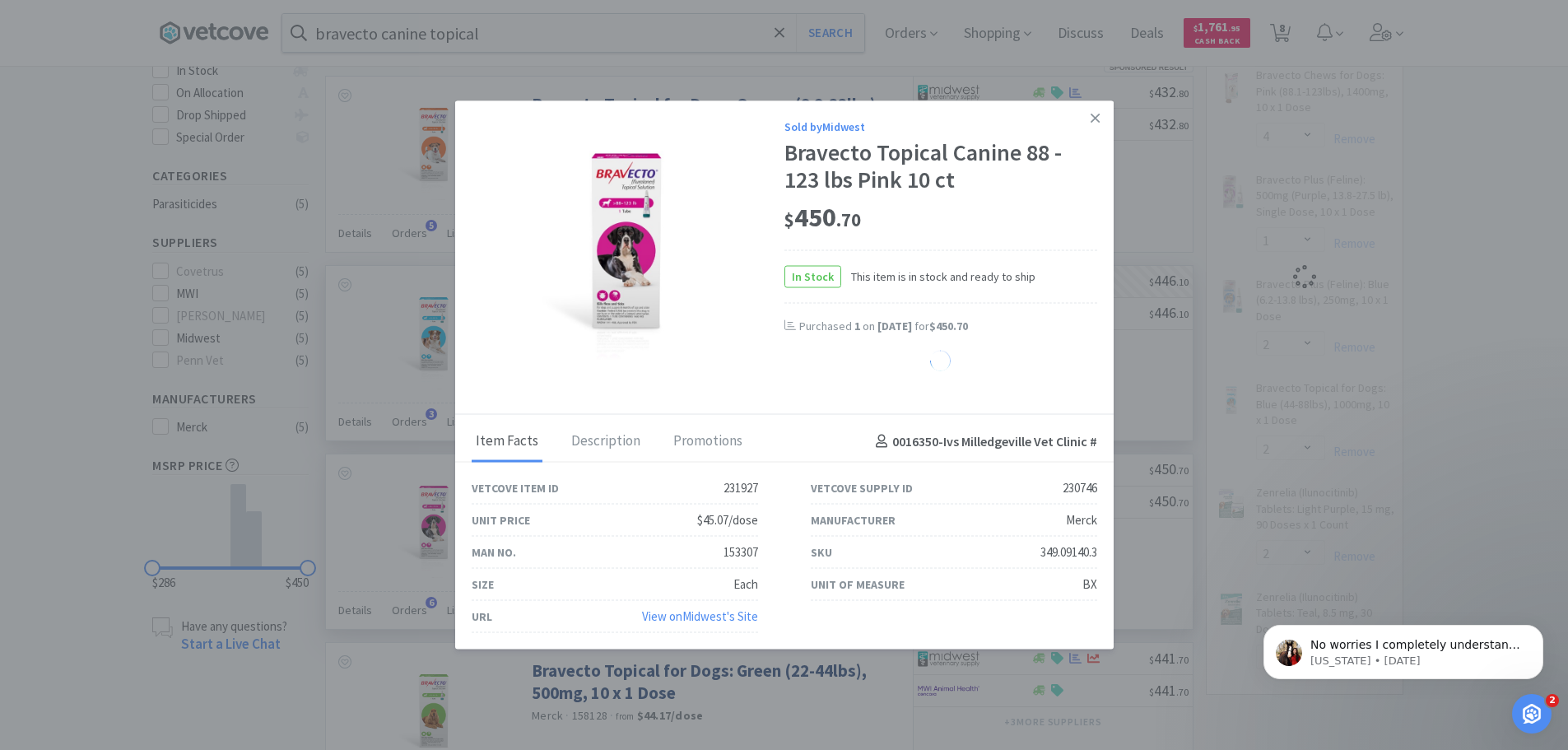
select select "4"
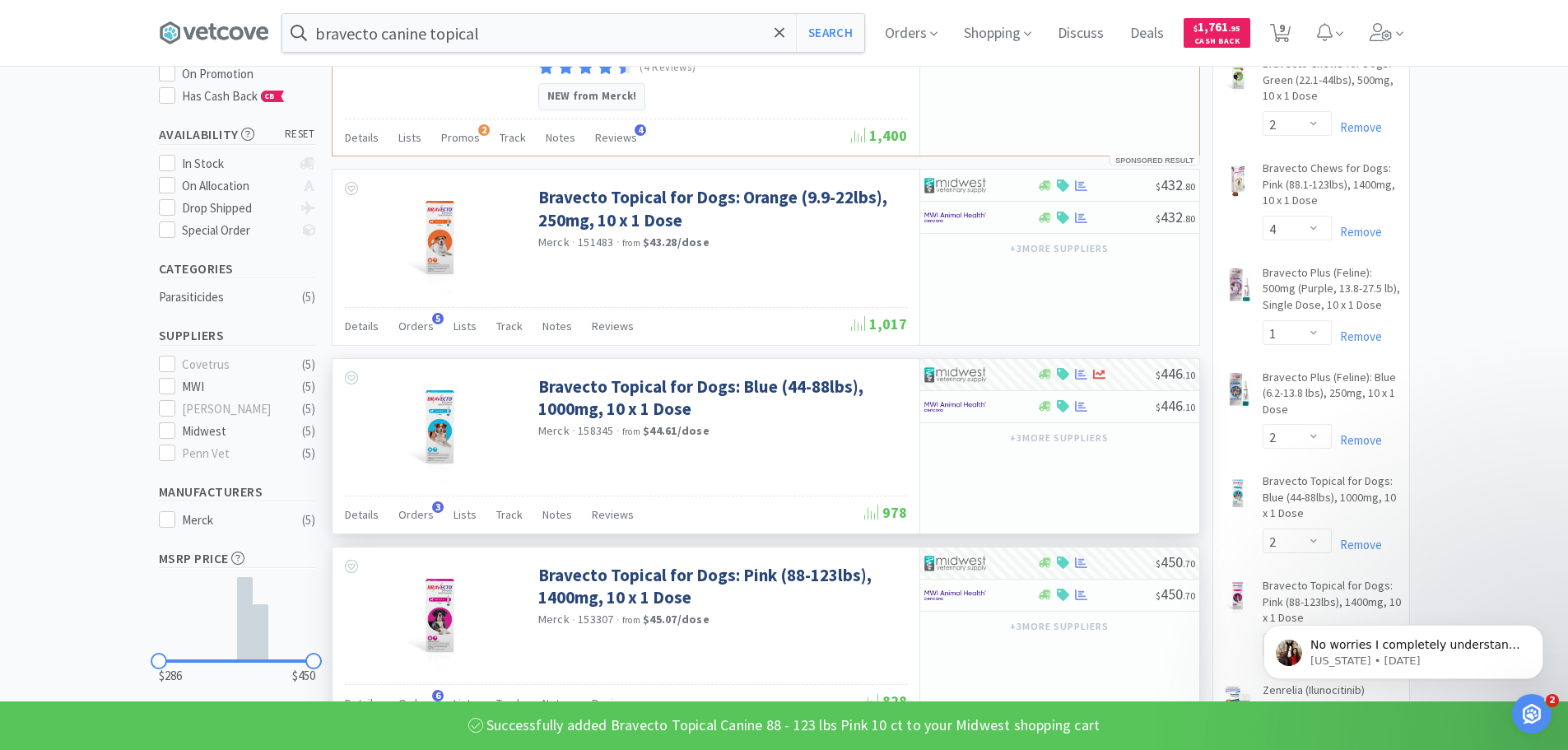
scroll to position [0, 0]
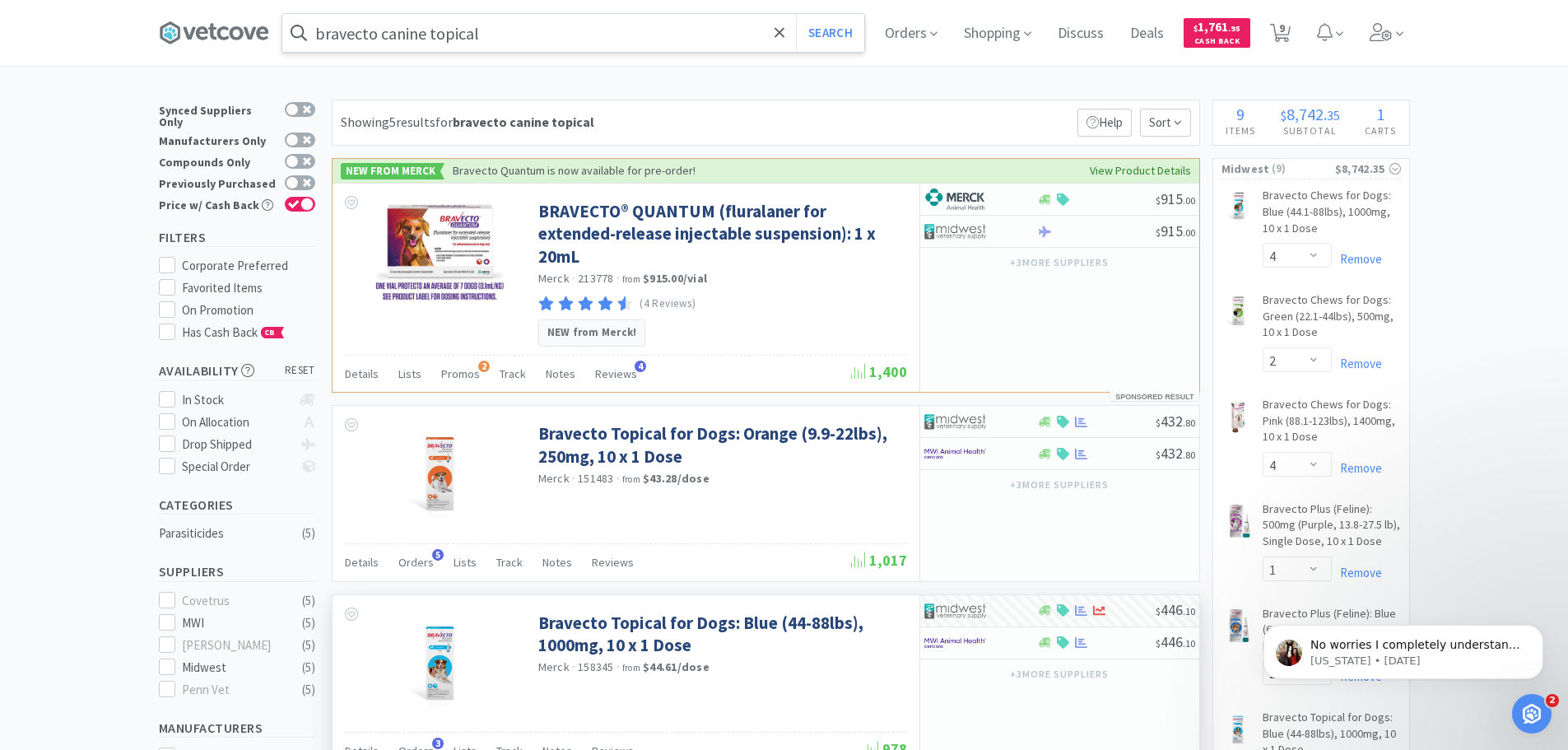
click at [541, 49] on input "bravecto canine topical" at bounding box center [573, 33] width 582 height 38
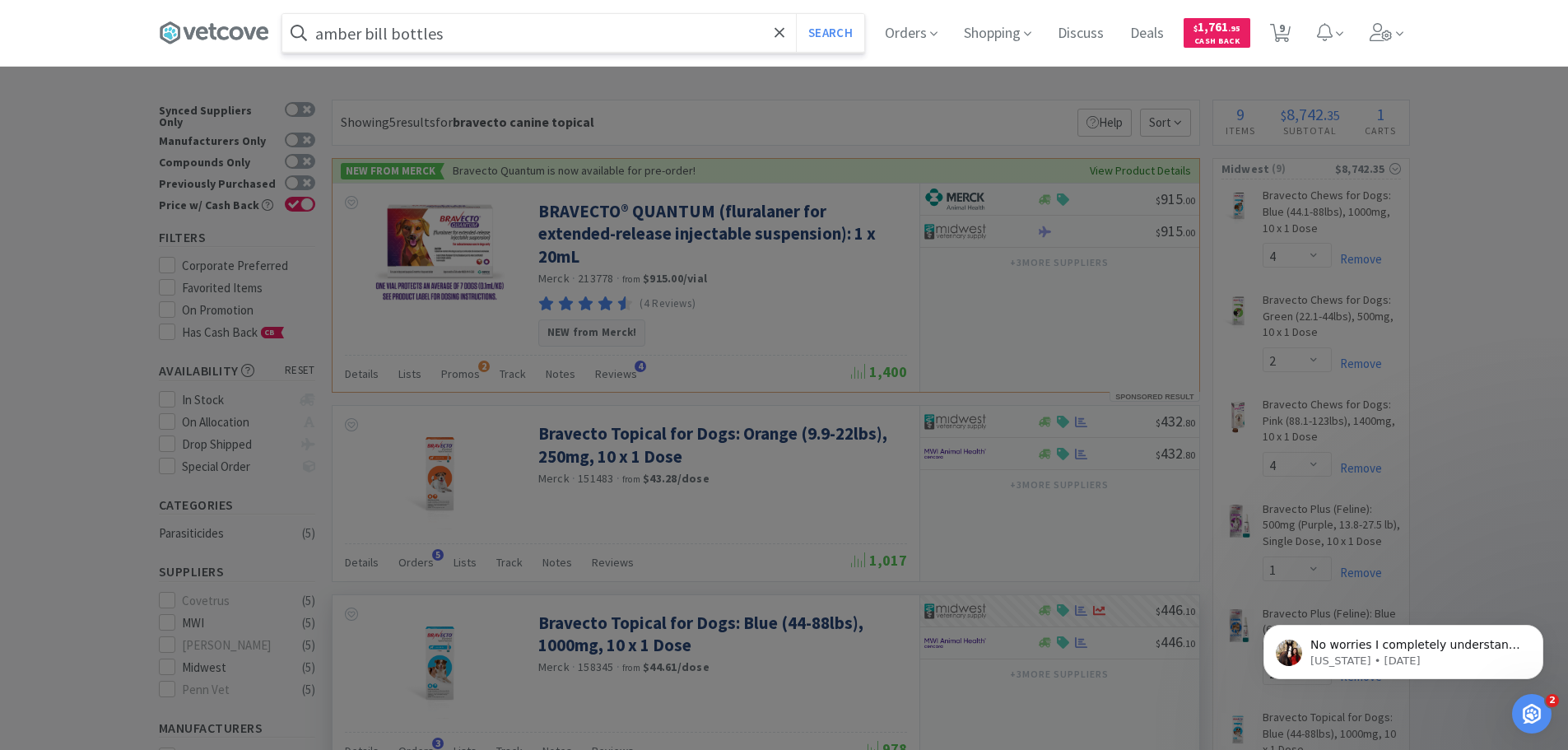
type input "amber bill bottles"
click at [796, 14] on button "Search" at bounding box center [830, 33] width 68 height 38
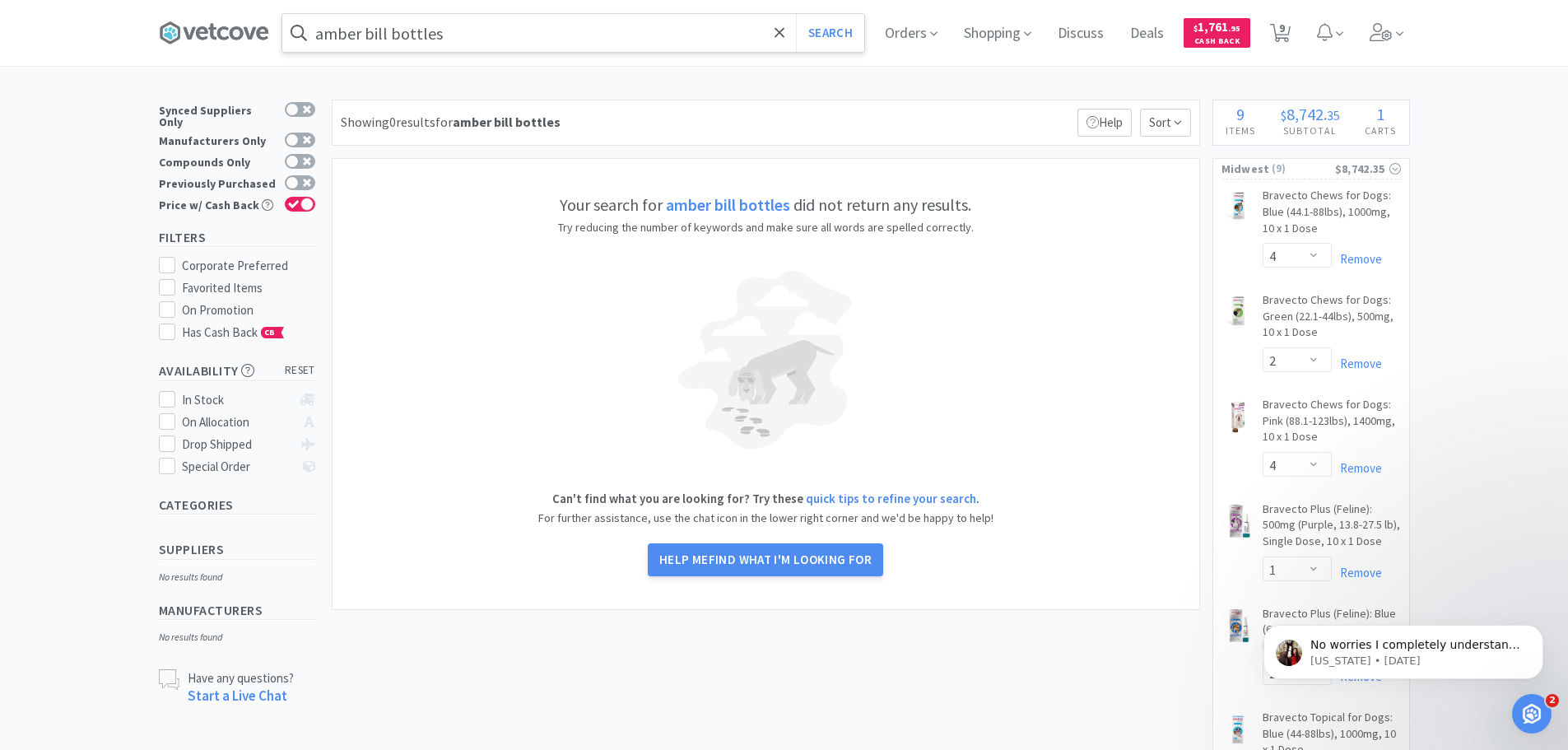
click at [493, 52] on div "amber bill bottles Search" at bounding box center [573, 33] width 584 height 40
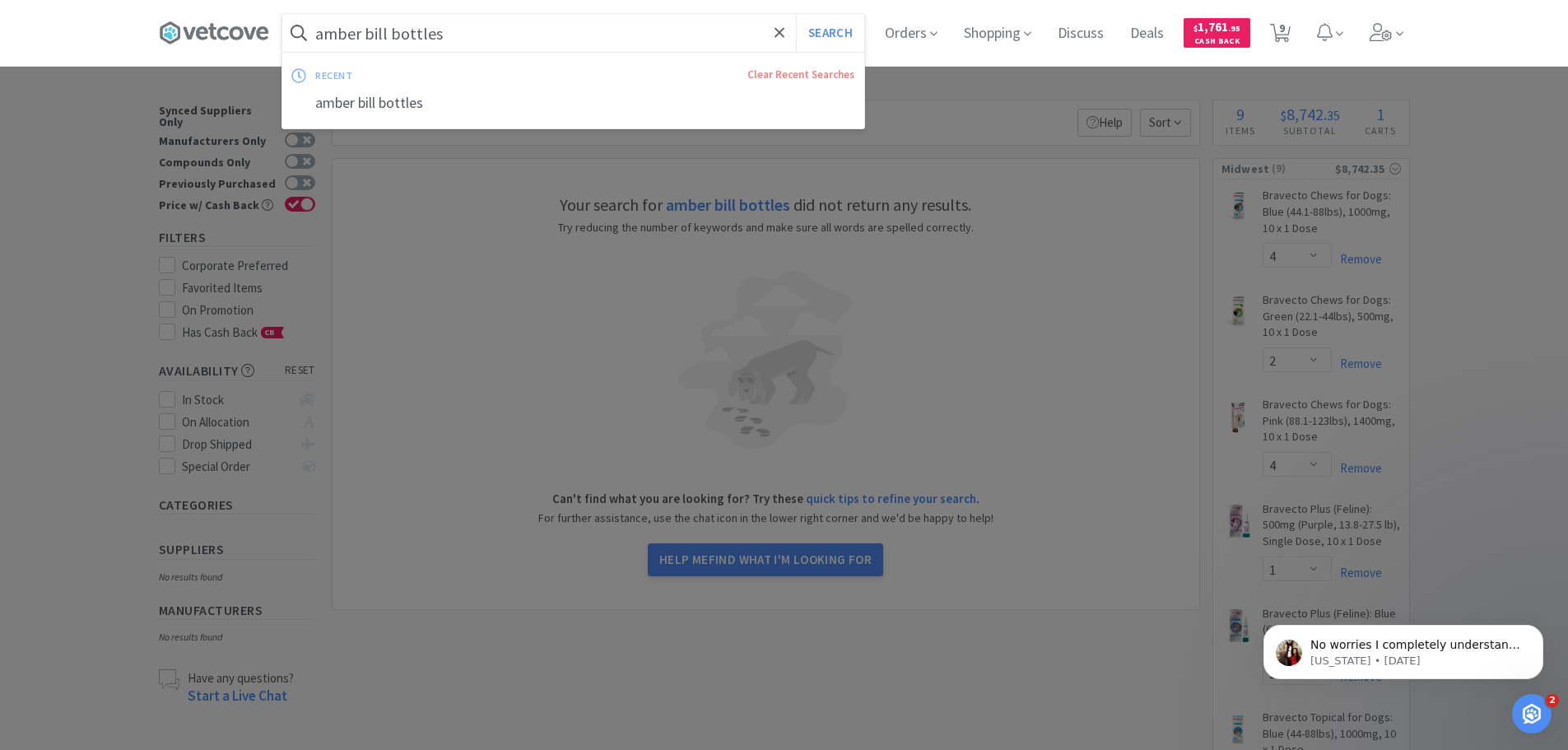
click at [500, 32] on input "amber bill bottles" at bounding box center [573, 33] width 582 height 38
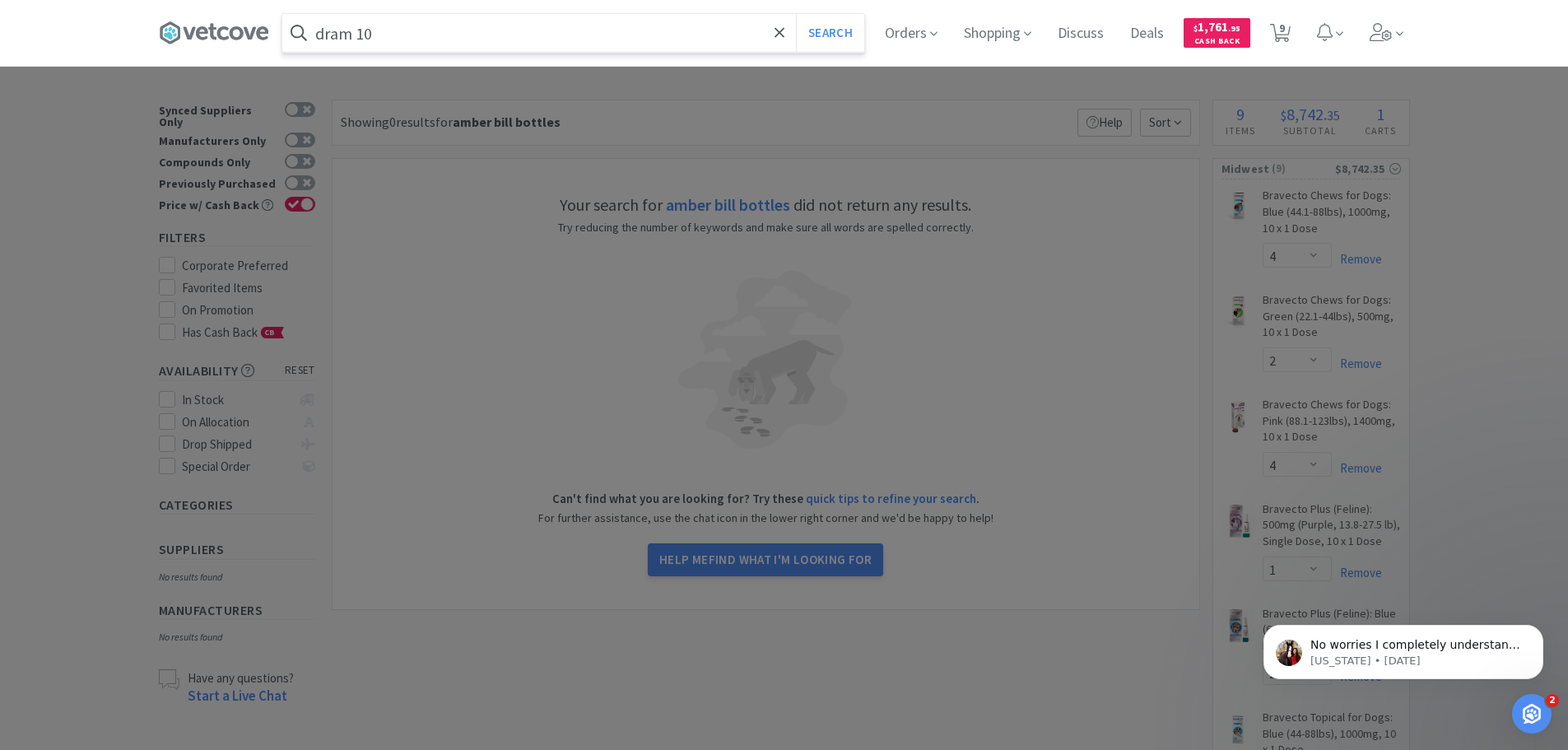
type input "dram 10"
click at [796, 14] on button "Search" at bounding box center [830, 33] width 68 height 38
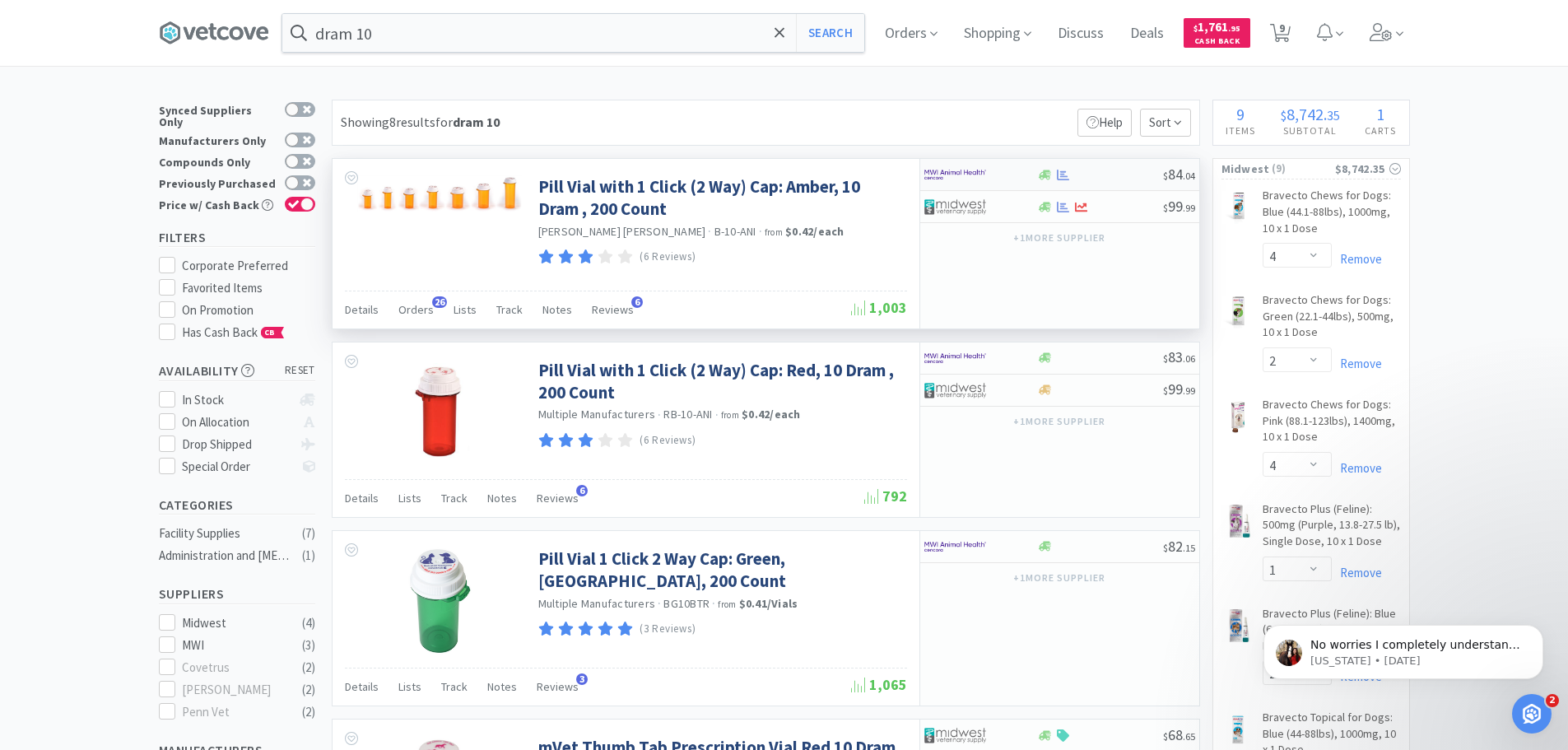
click at [1037, 177] on div at bounding box center [1045, 175] width 17 height 12
select select "1"
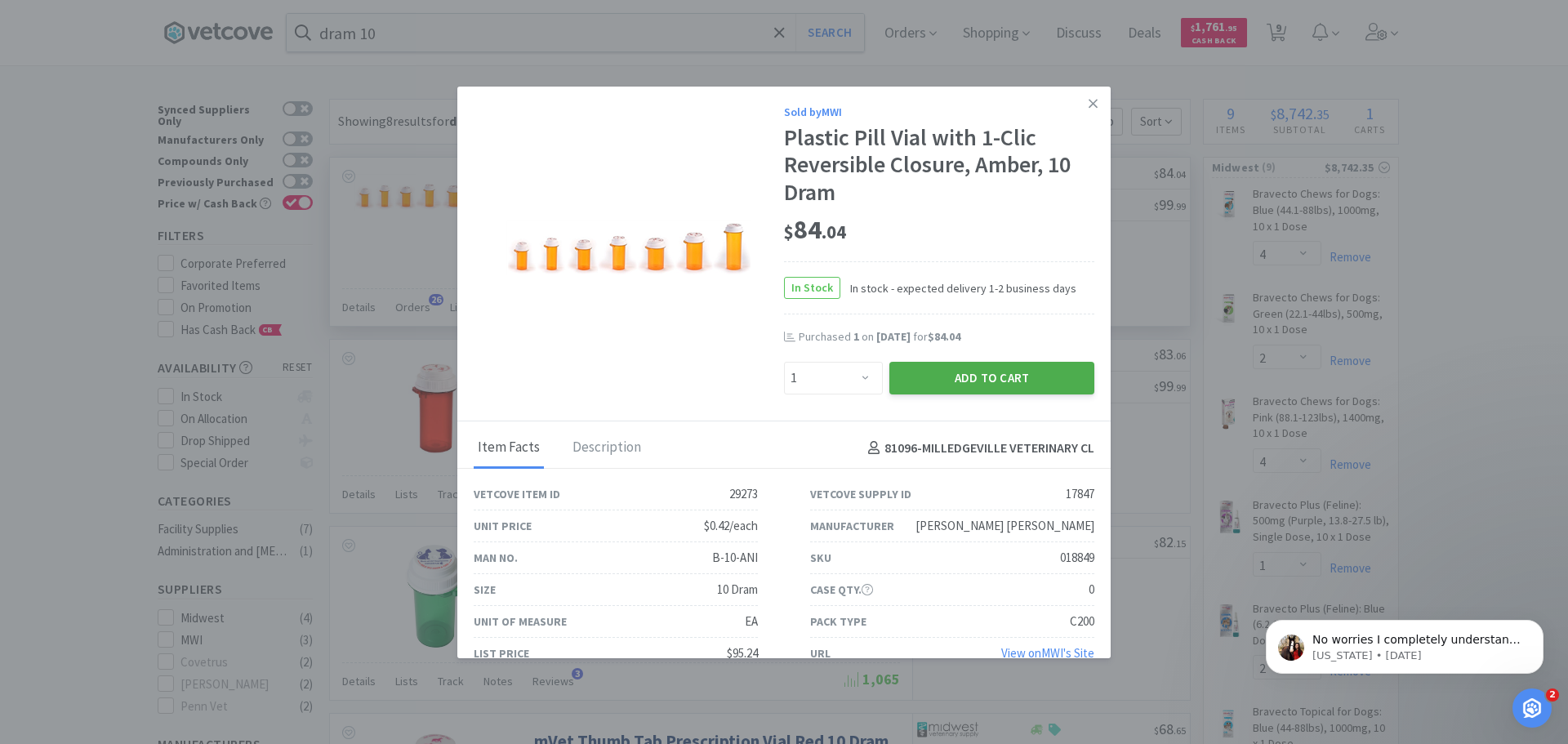
click at [1024, 381] on button "Add to Cart" at bounding box center [991, 378] width 205 height 33
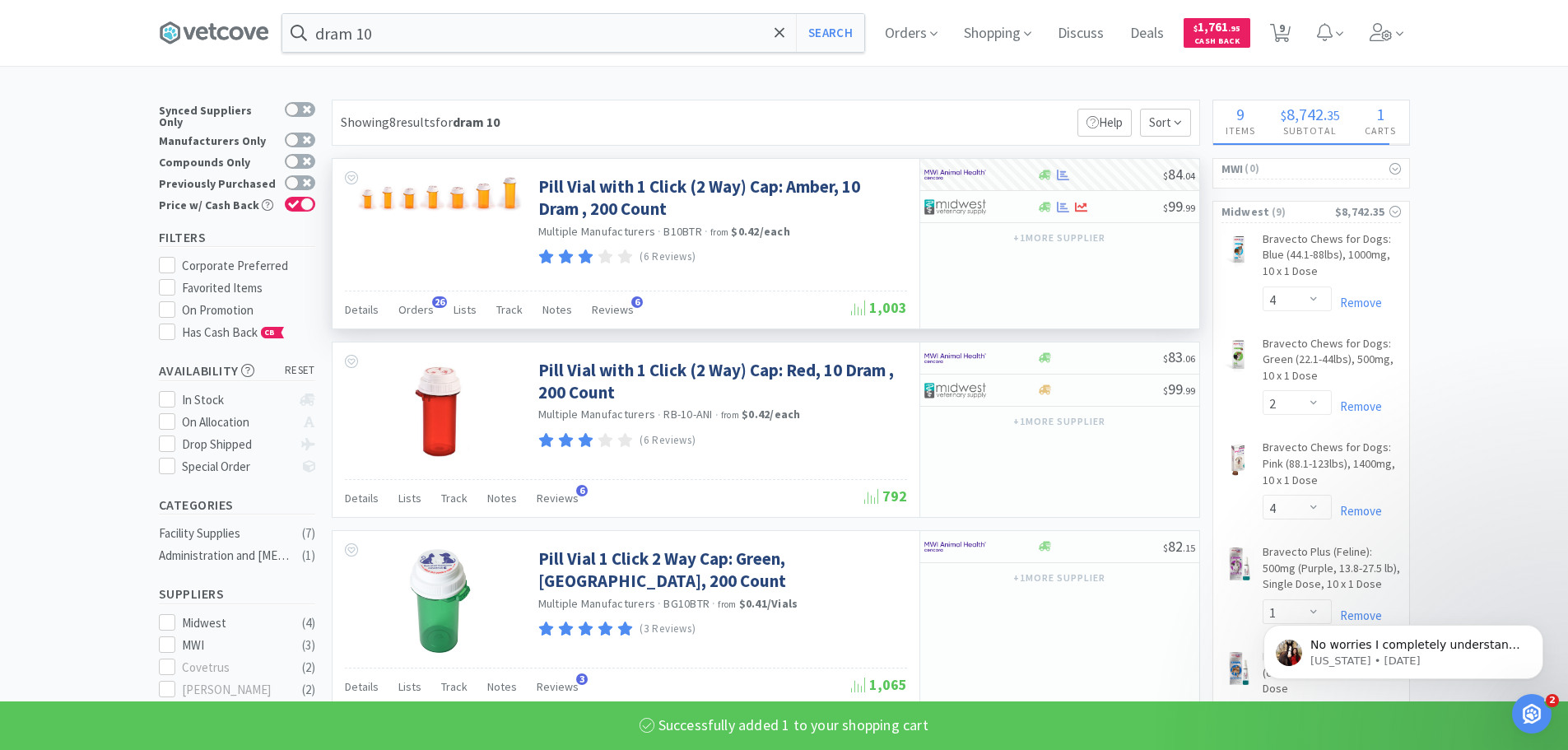
select select "1"
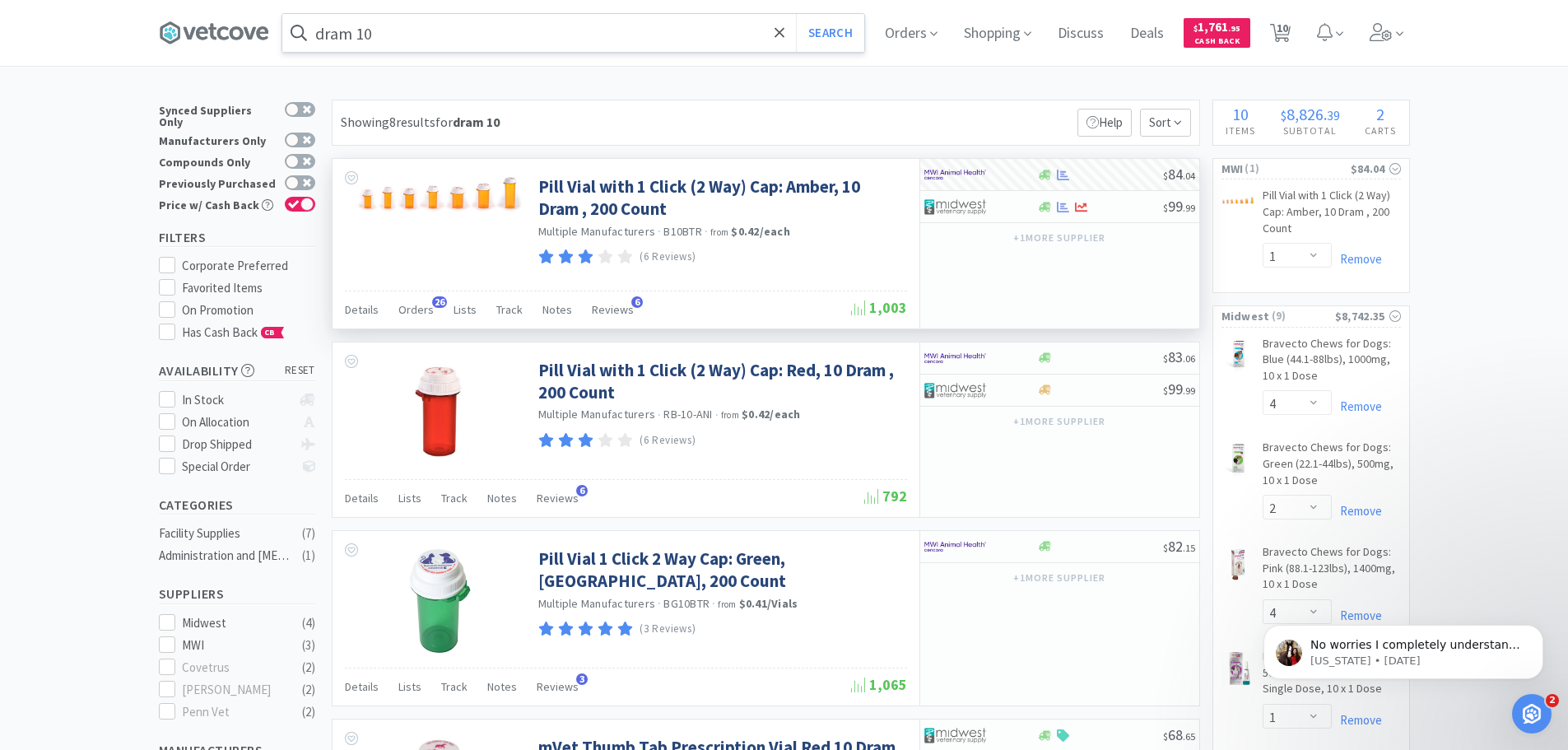
click at [392, 34] on input "dram 10" at bounding box center [573, 33] width 582 height 38
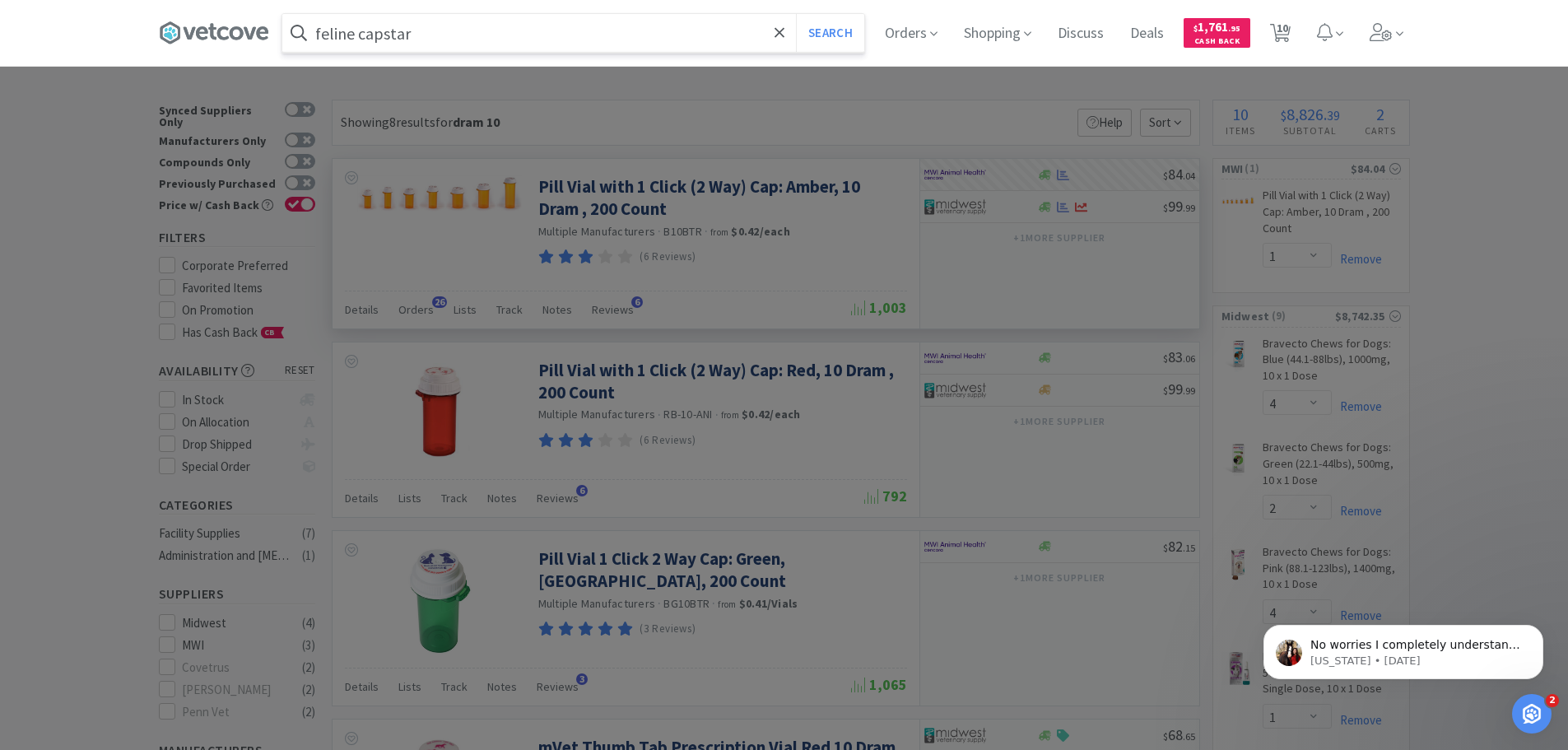
type input "feline capstar"
click at [796, 14] on button "Search" at bounding box center [830, 33] width 68 height 38
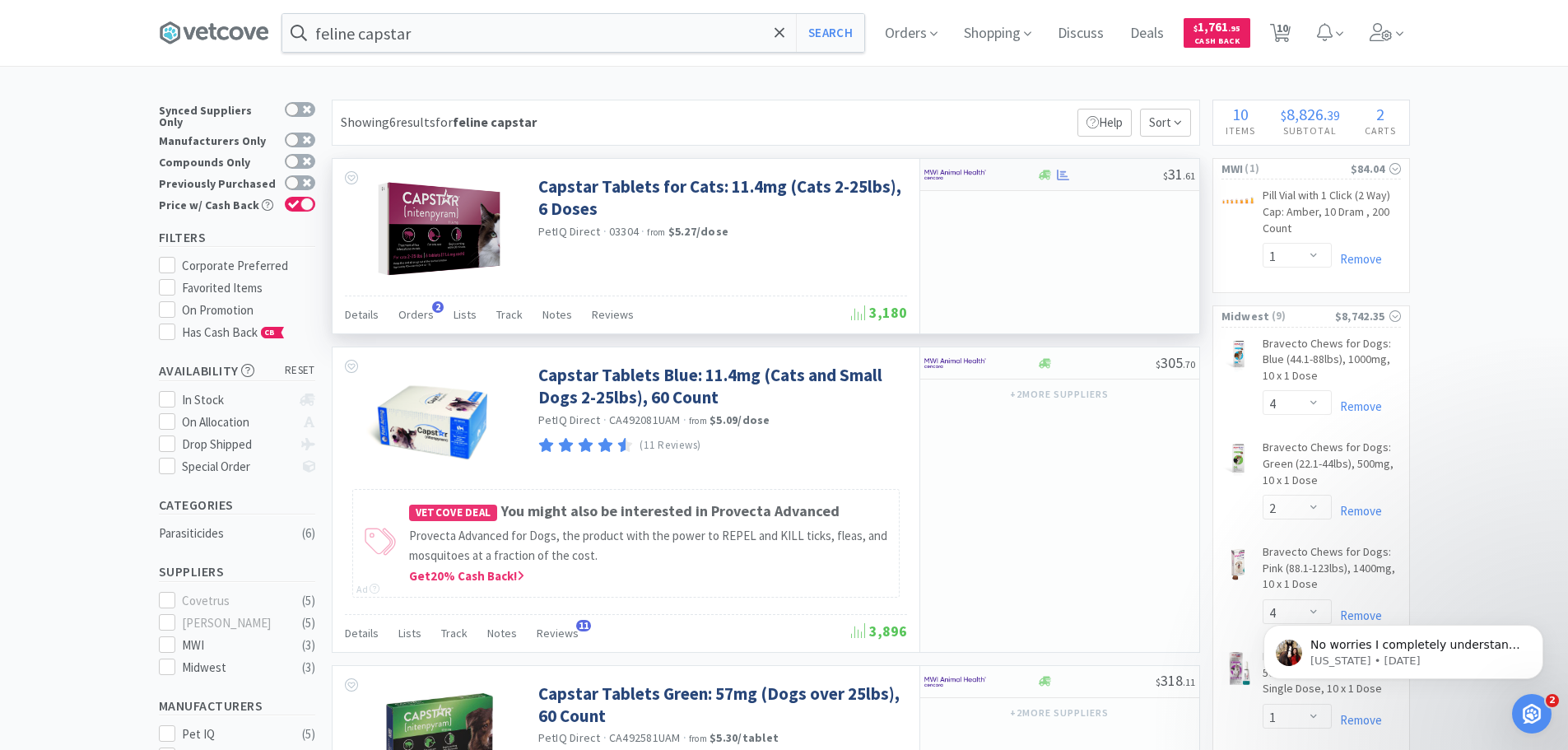
click at [1076, 169] on div at bounding box center [1100, 175] width 126 height 12
select select "1"
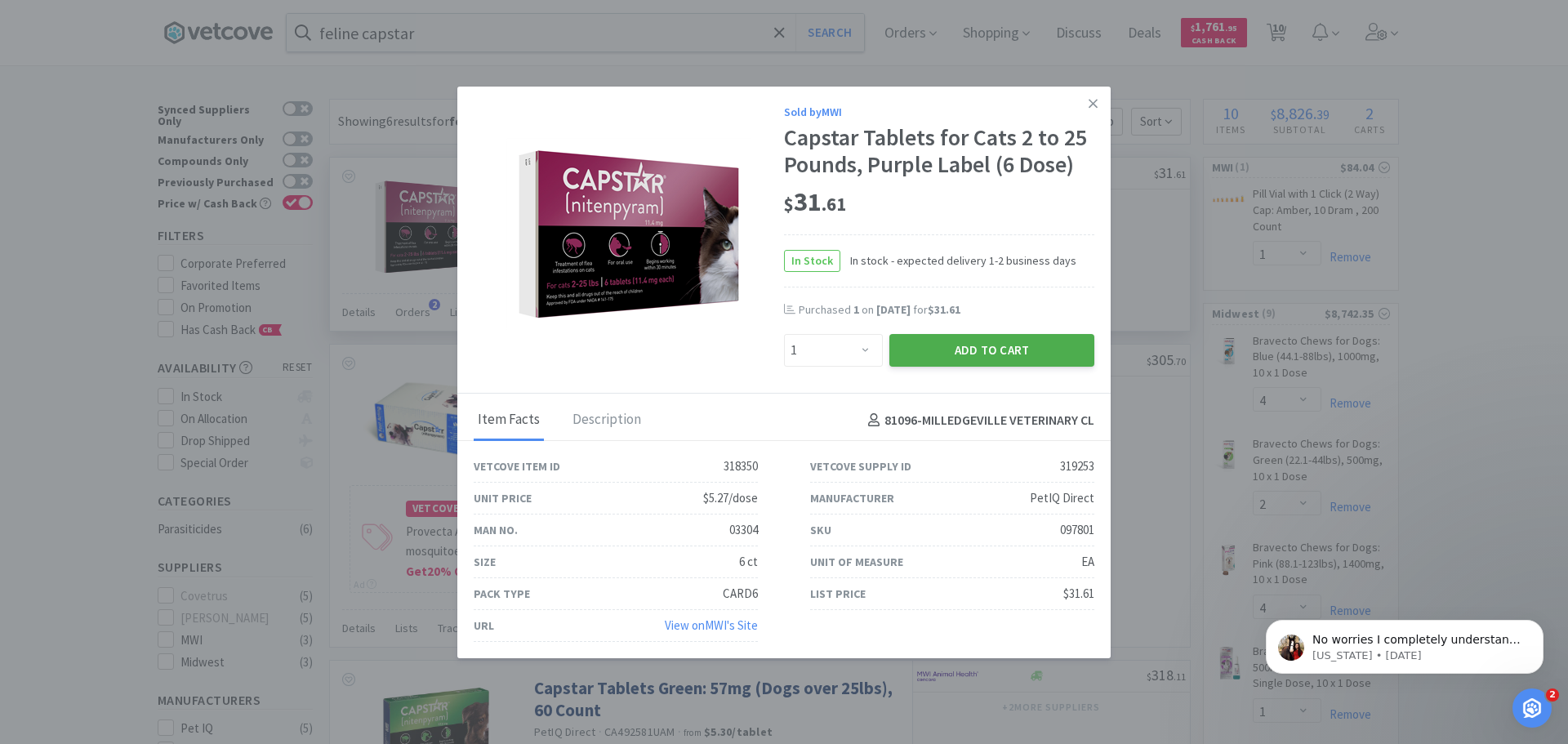
click at [1021, 350] on button "Add to Cart" at bounding box center [991, 350] width 205 height 33
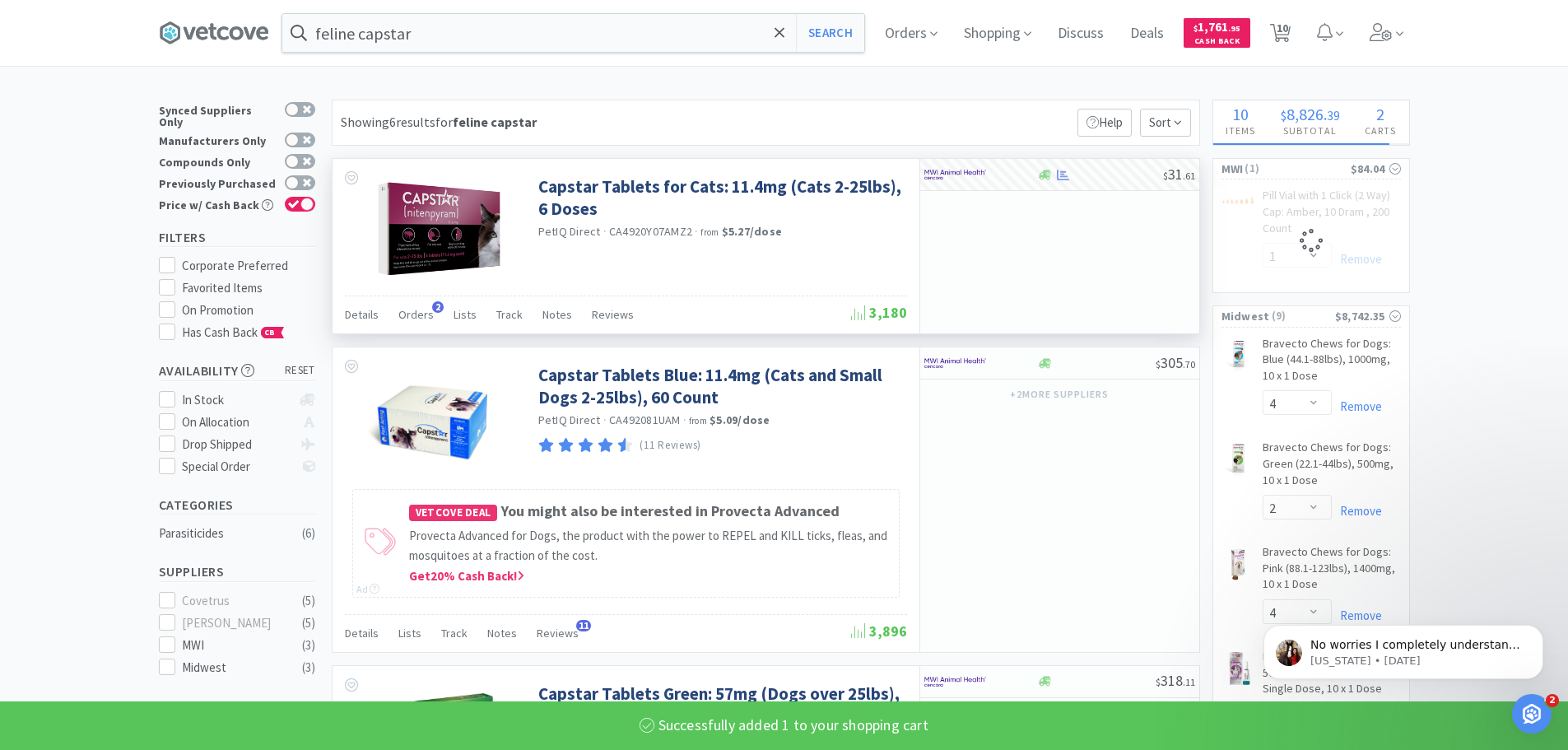
select select "1"
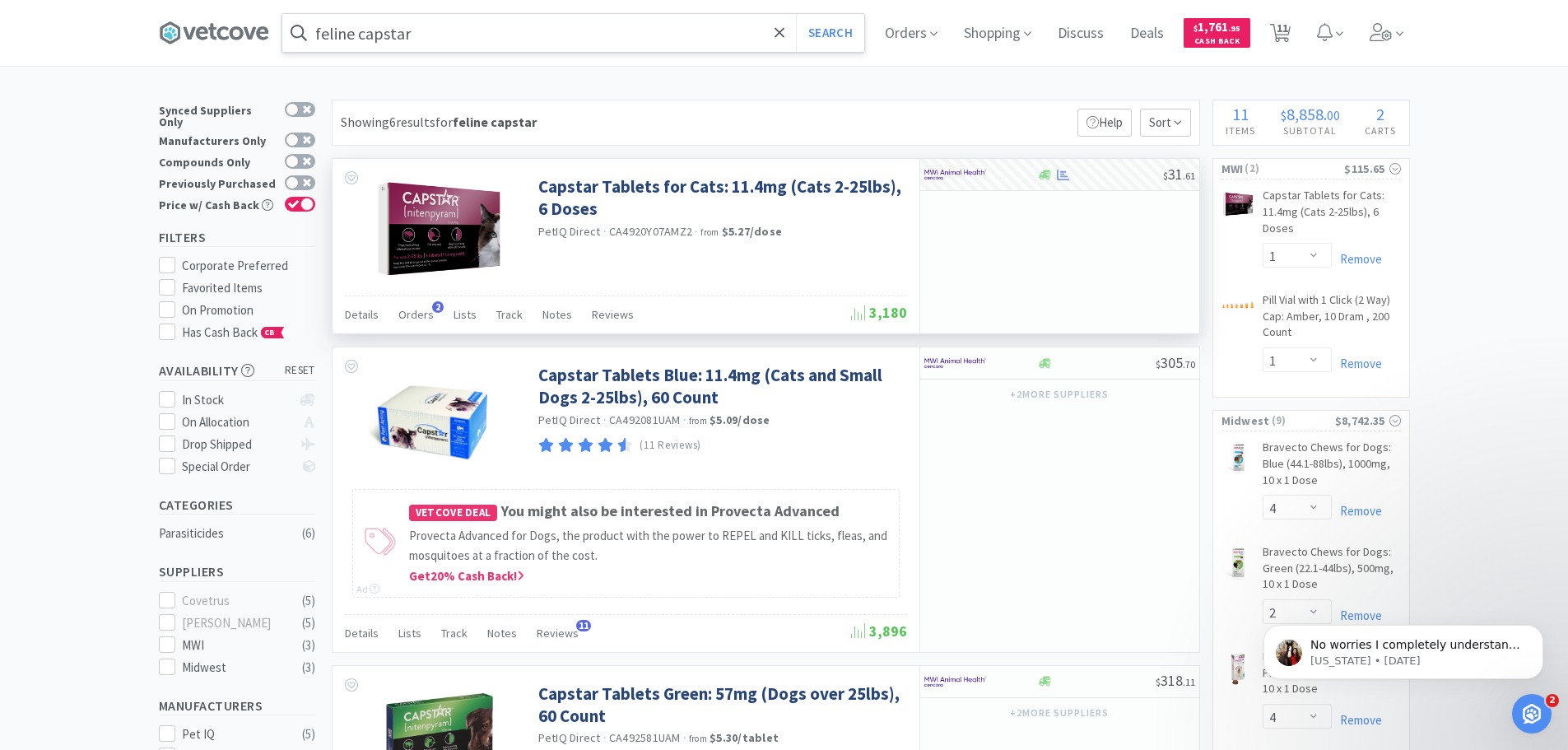
click at [456, 36] on input "feline capstar" at bounding box center [573, 33] width 582 height 38
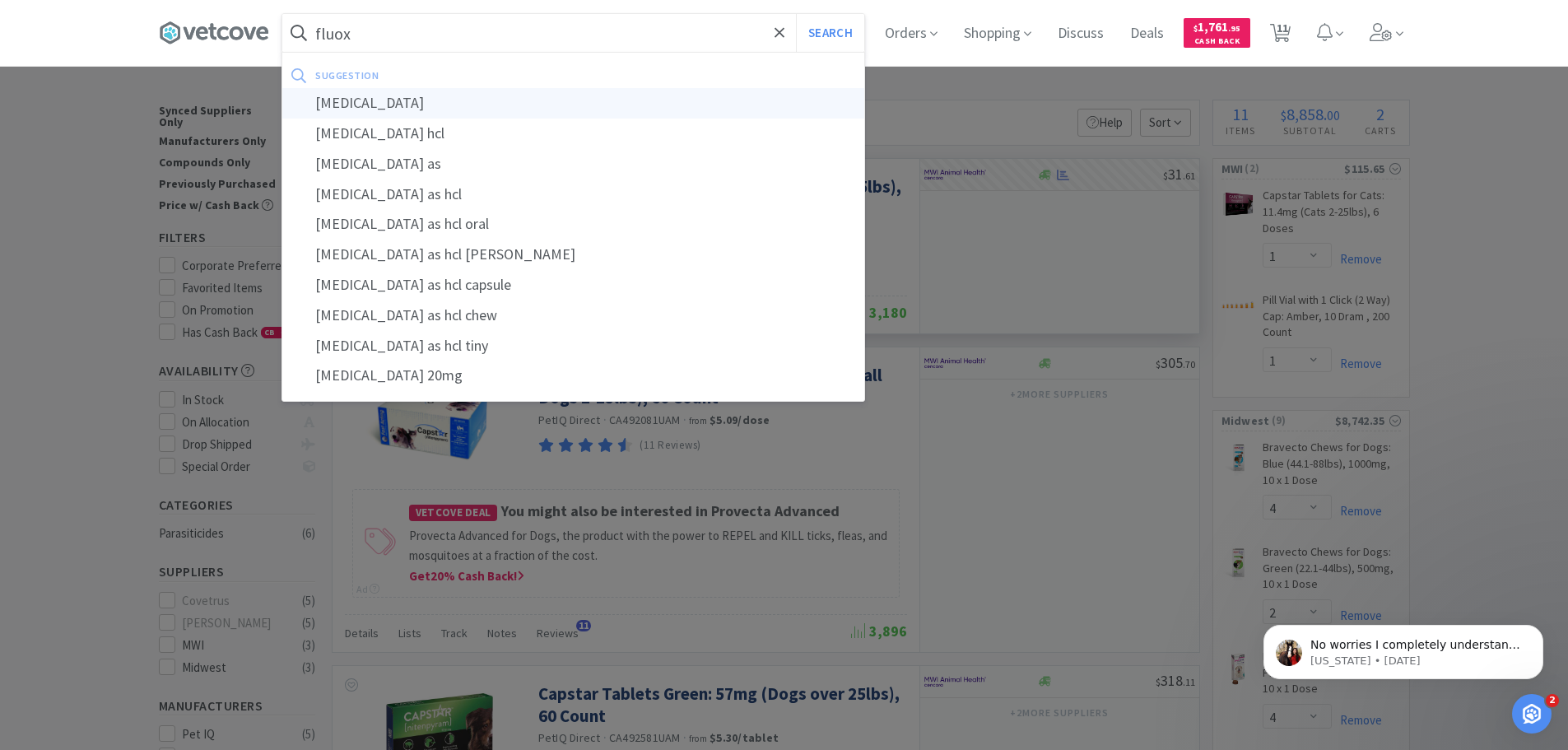
click at [371, 98] on div "fluoxetine" at bounding box center [573, 103] width 582 height 31
type input "fluoxetine"
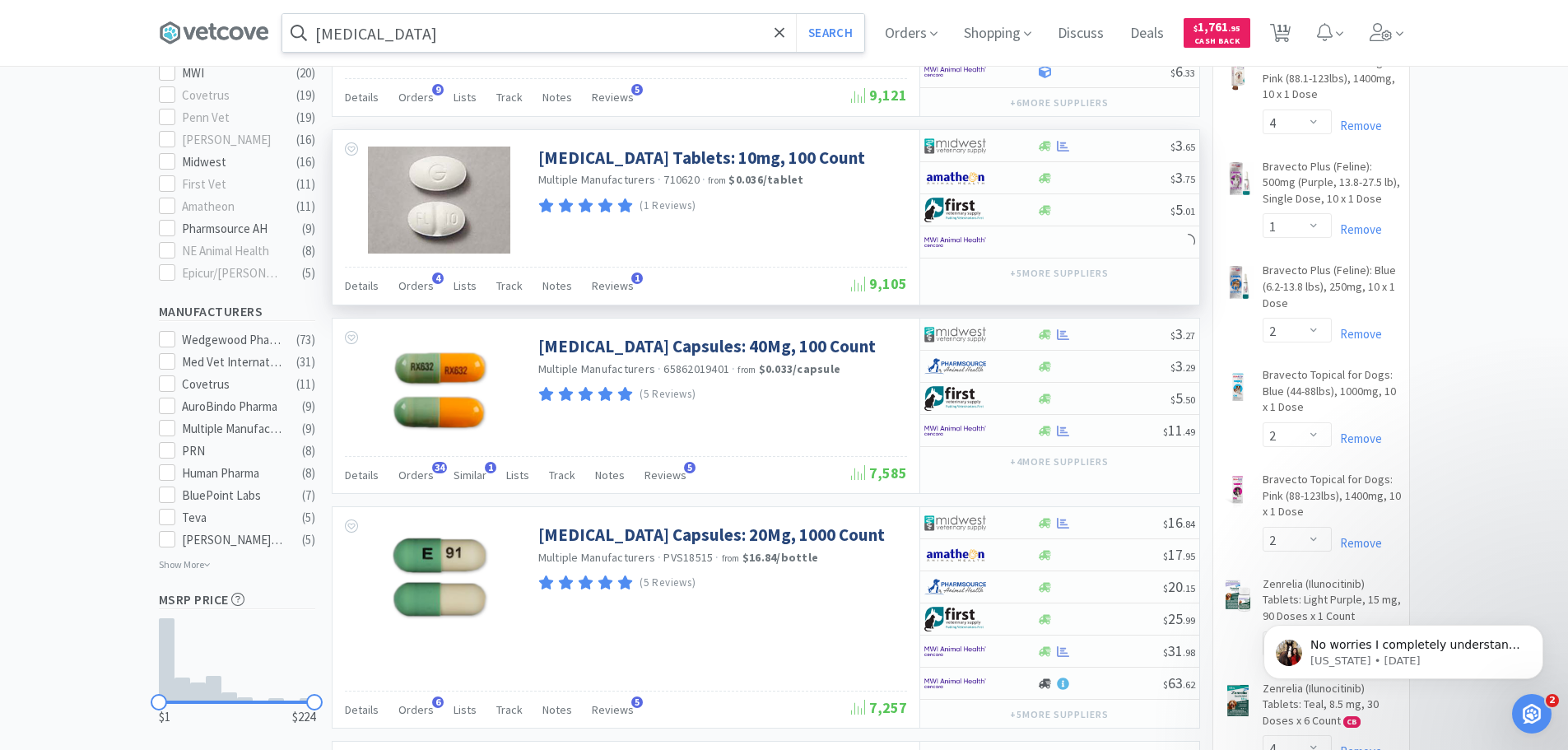
scroll to position [659, 0]
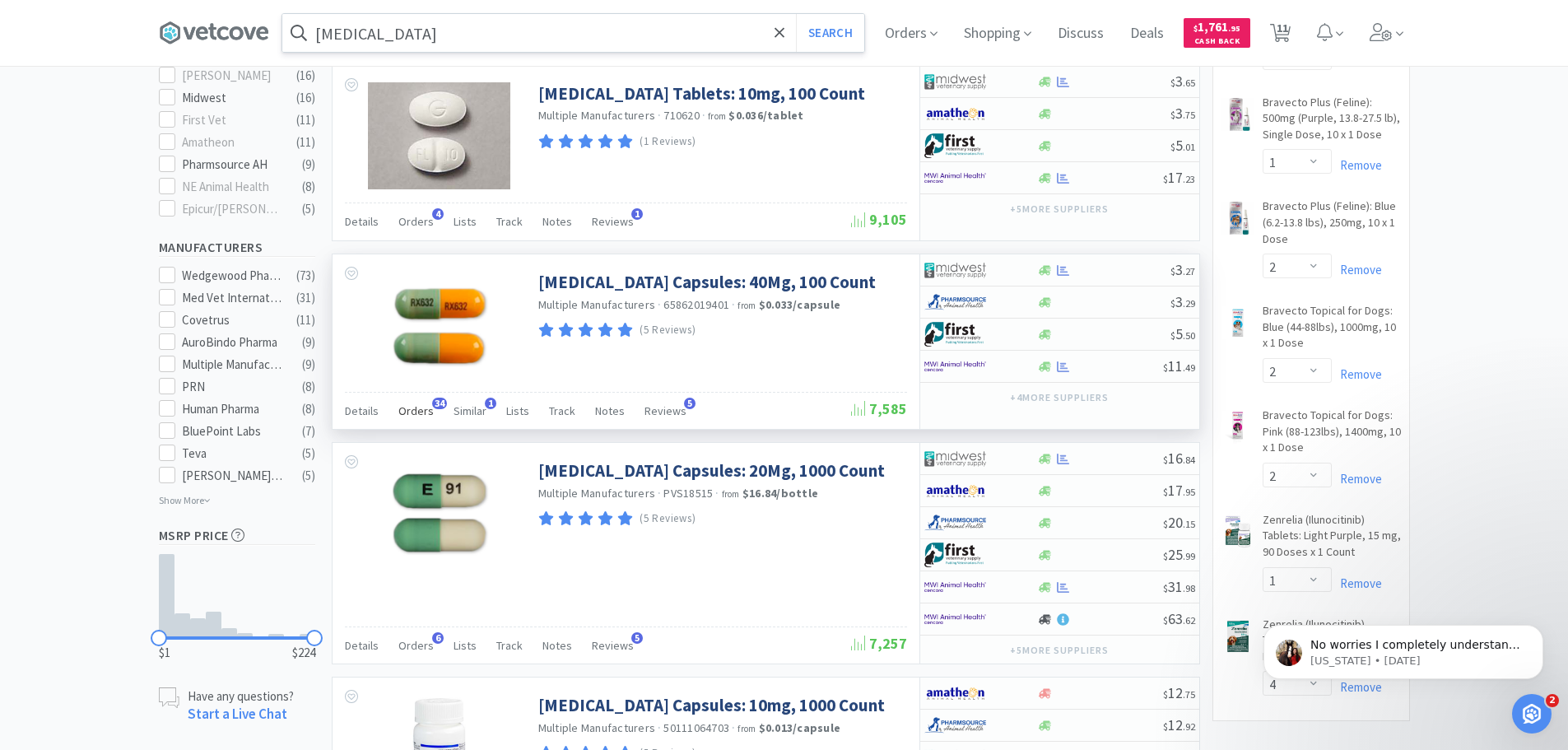
click at [421, 412] on span "Orders" at bounding box center [416, 411] width 36 height 15
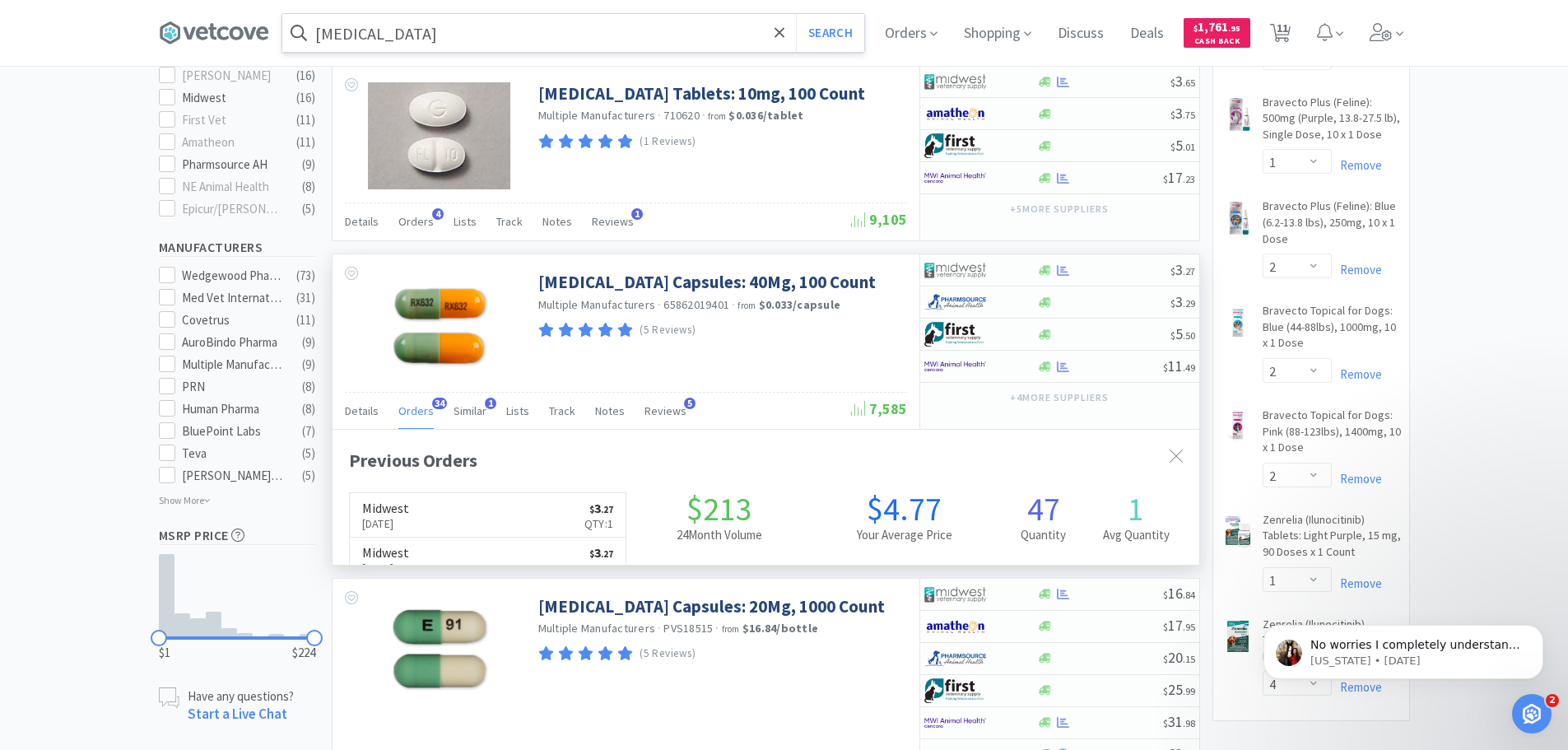
scroll to position [442, 866]
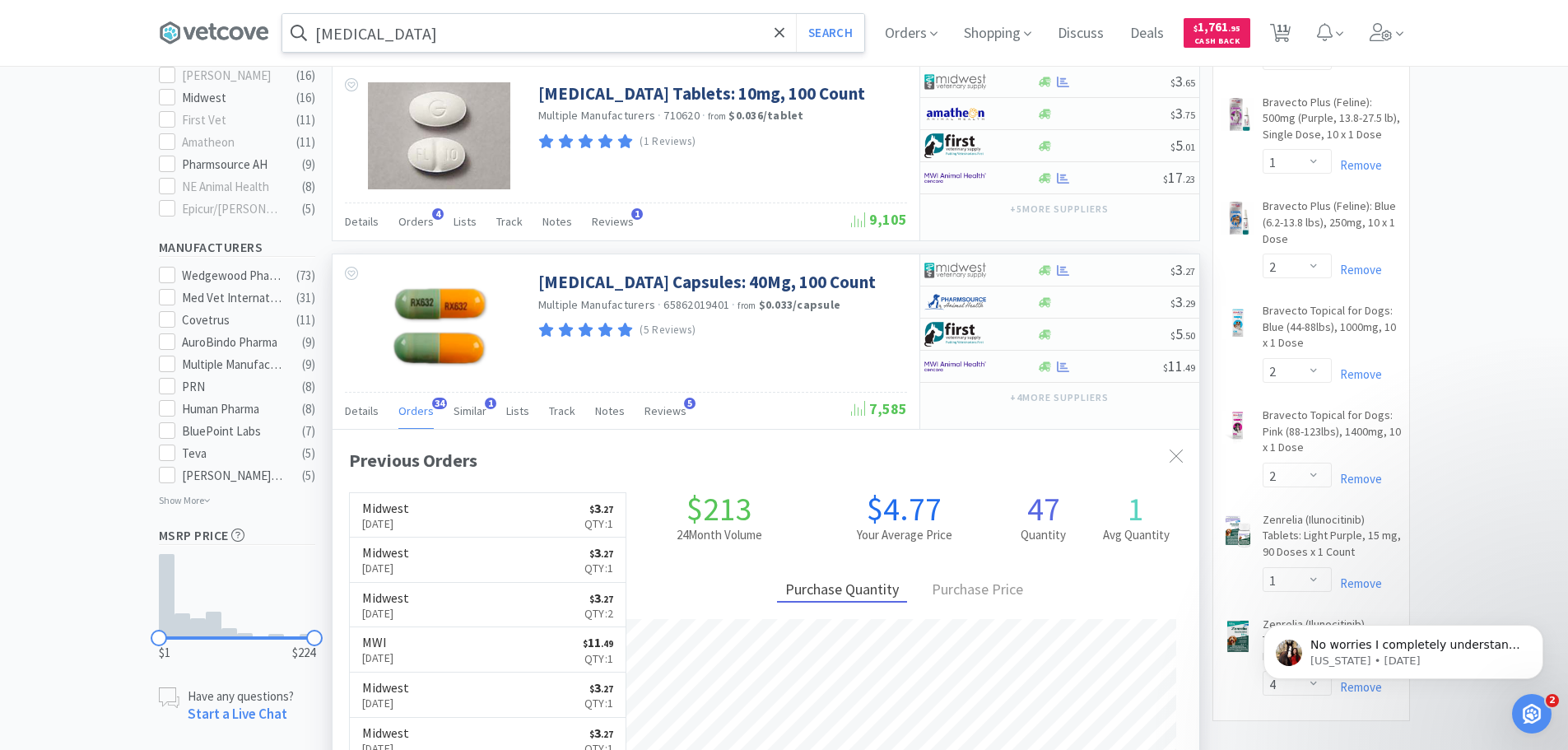
click at [421, 412] on span "Orders" at bounding box center [416, 411] width 36 height 15
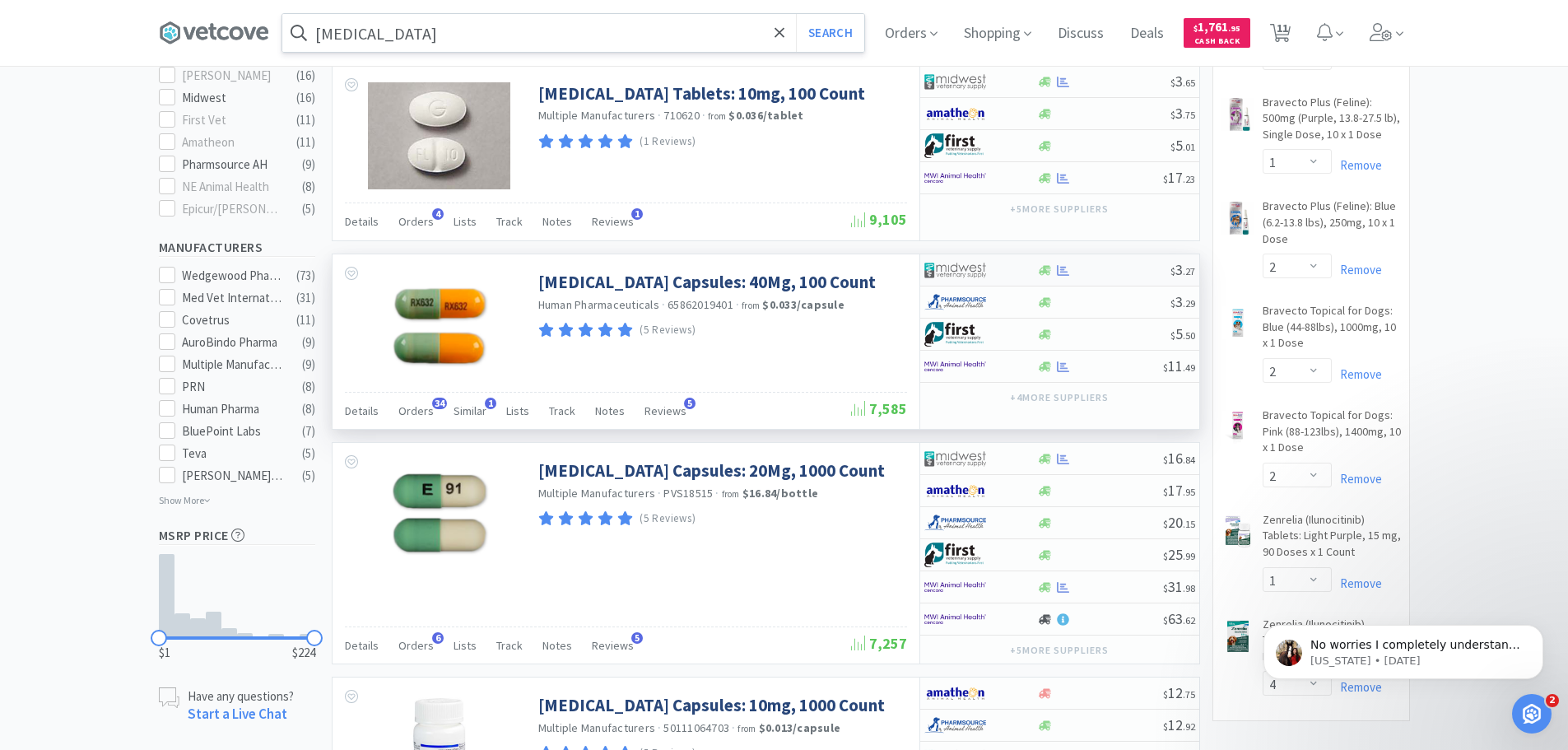
click at [1013, 269] on div at bounding box center [969, 270] width 90 height 28
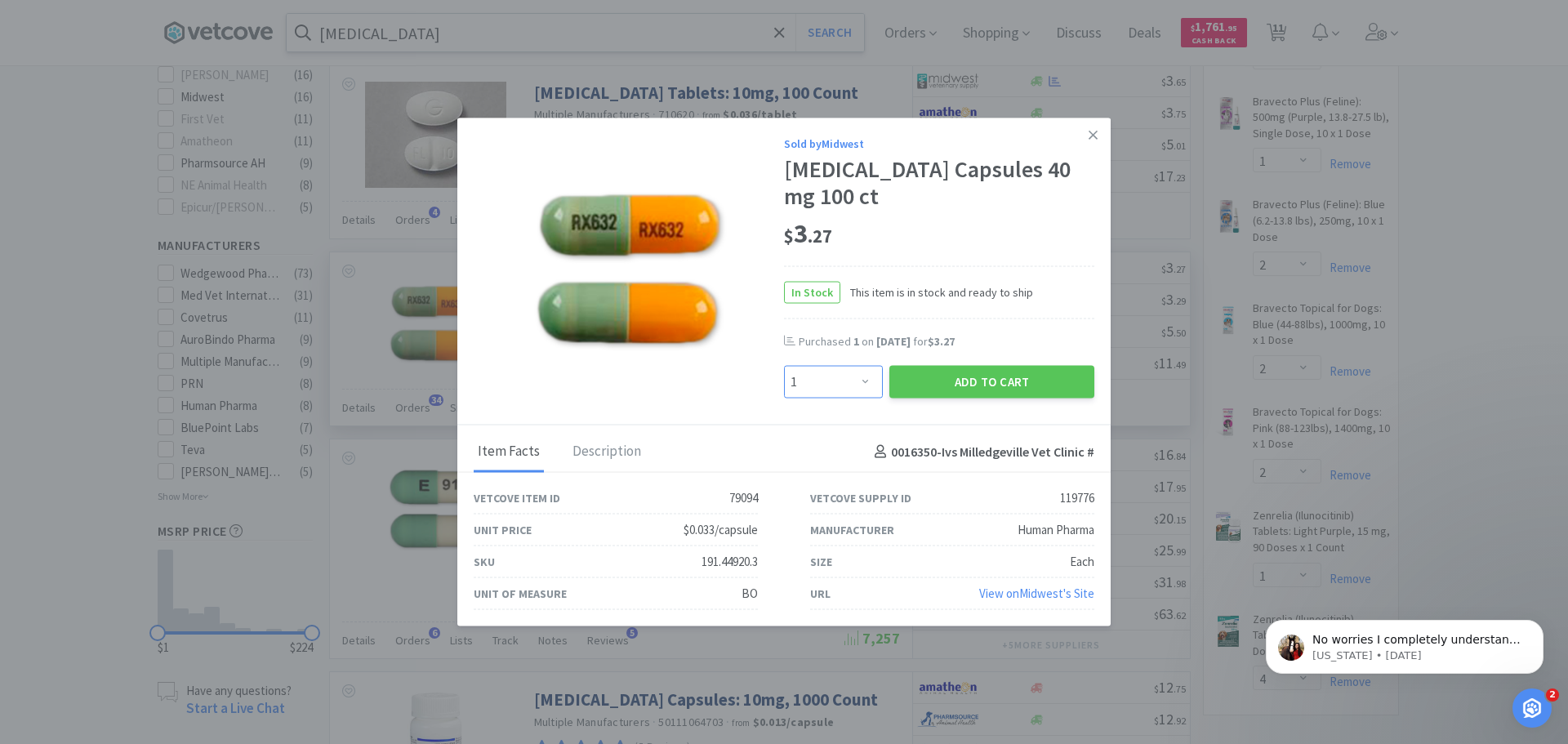
click at [867, 382] on select "Enter Quantity 1 2 3 4 5 6 7 8 9 10 11 12 13 14 15 16 17 18 19 20 Enter Quantity" at bounding box center [833, 382] width 99 height 33
select select "3"
click at [784, 366] on select "Enter Quantity 1 2 3 4 5 6 7 8 9 10 11 12 13 14 15 16 17 18 19 20 Enter Quantity" at bounding box center [833, 382] width 99 height 33
click at [936, 385] on button "Add to Cart" at bounding box center [991, 382] width 205 height 33
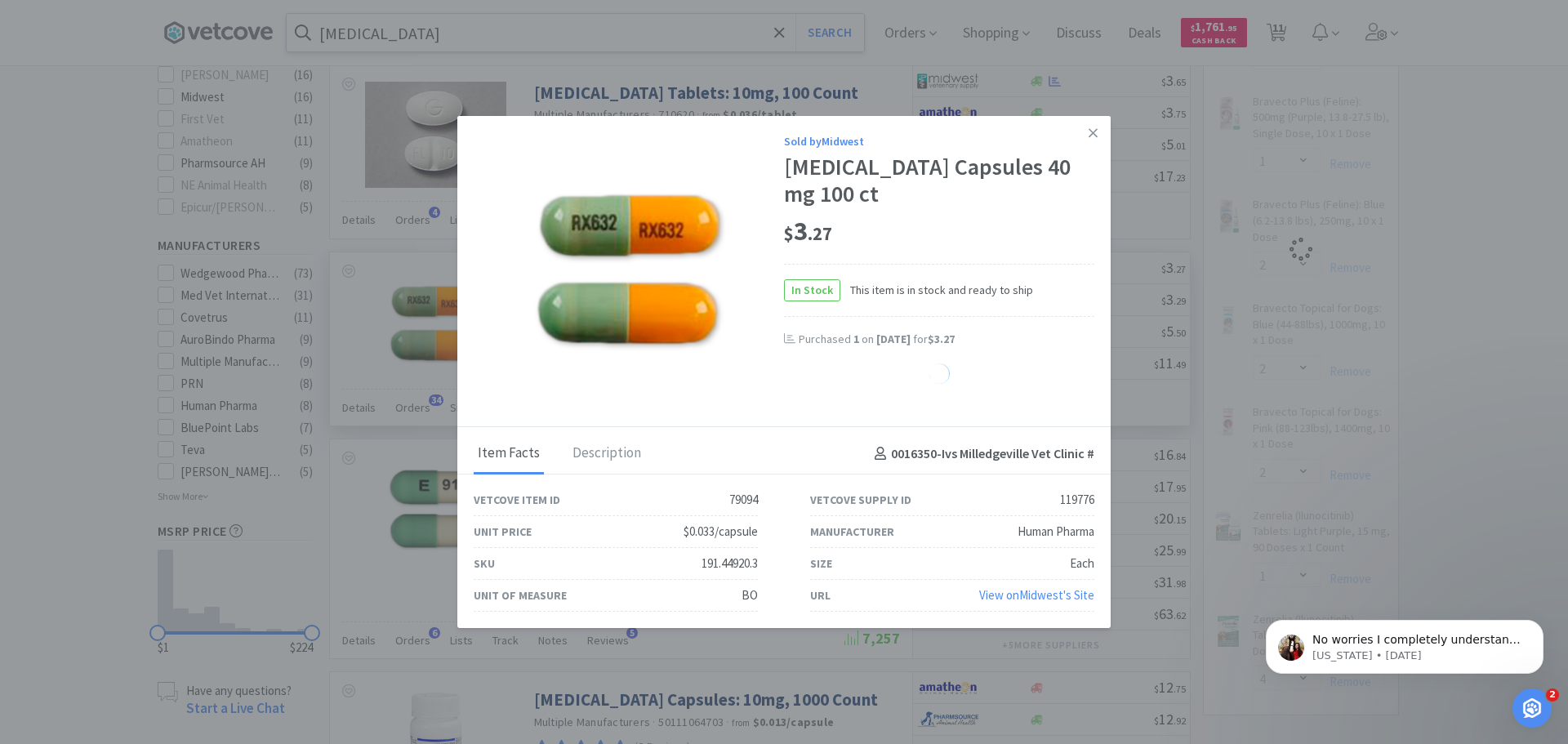
select select "3"
select select "1"
select select "4"
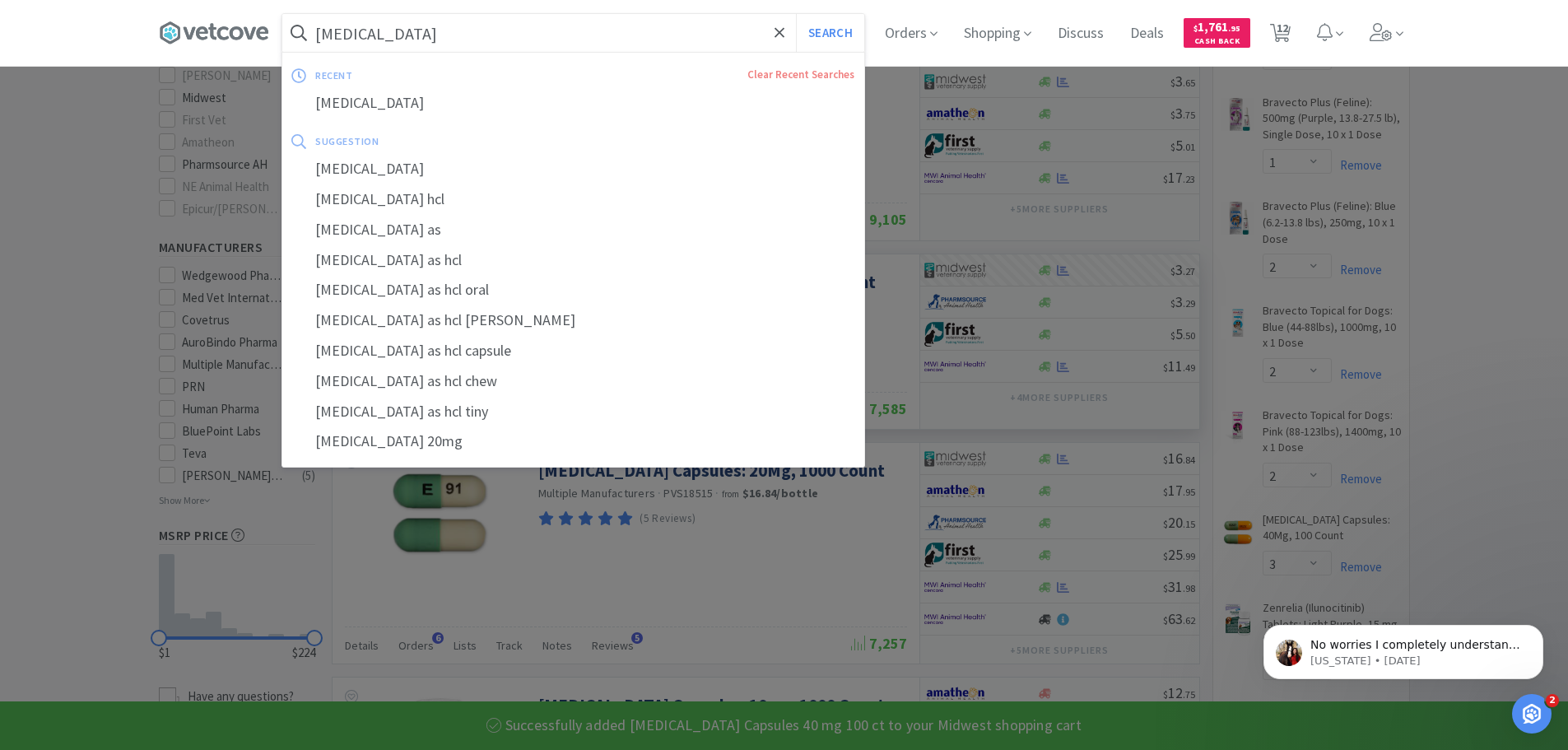
click at [476, 35] on input "fluoxetine" at bounding box center [573, 33] width 582 height 38
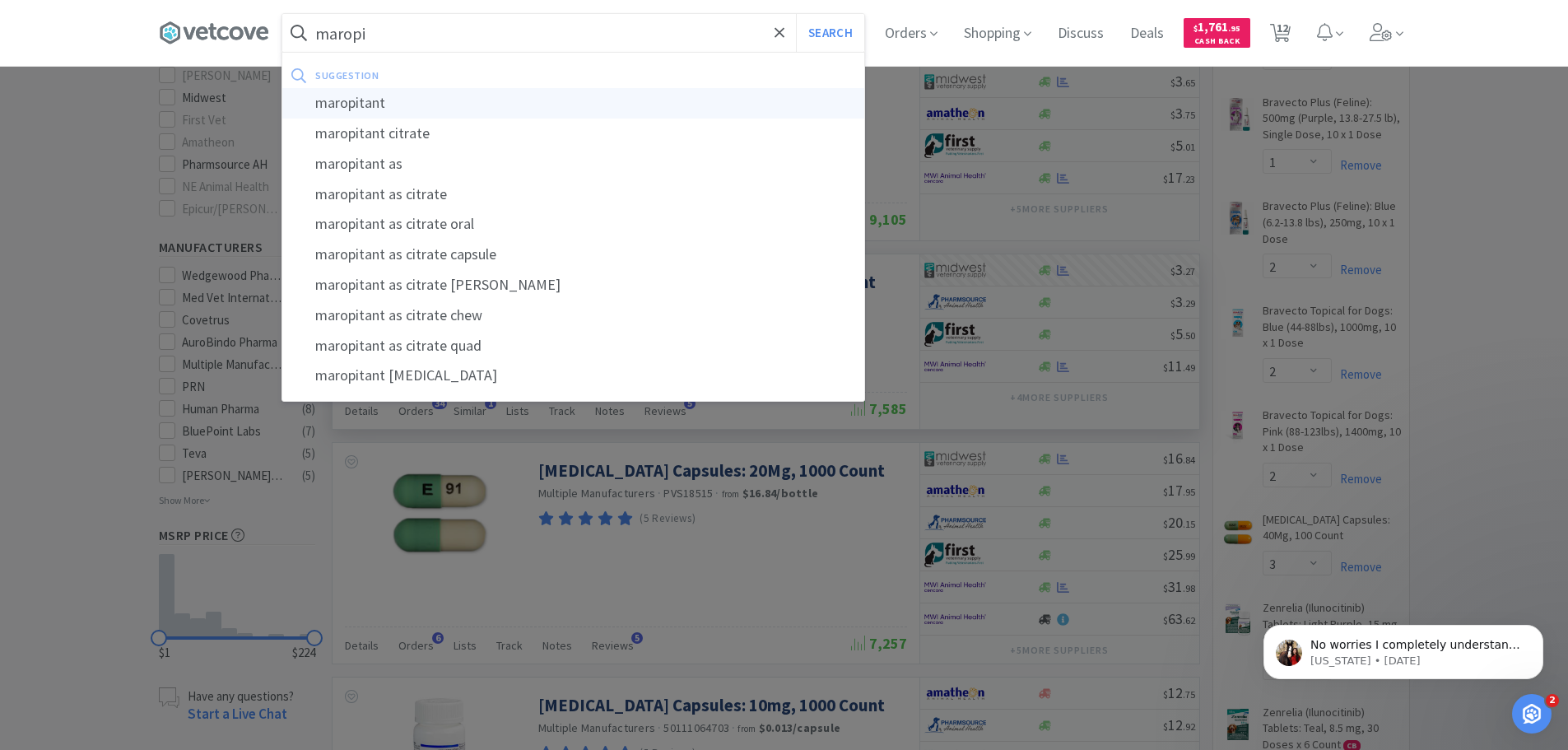
click at [382, 96] on div "maropitant" at bounding box center [573, 103] width 582 height 31
type input "maropitant"
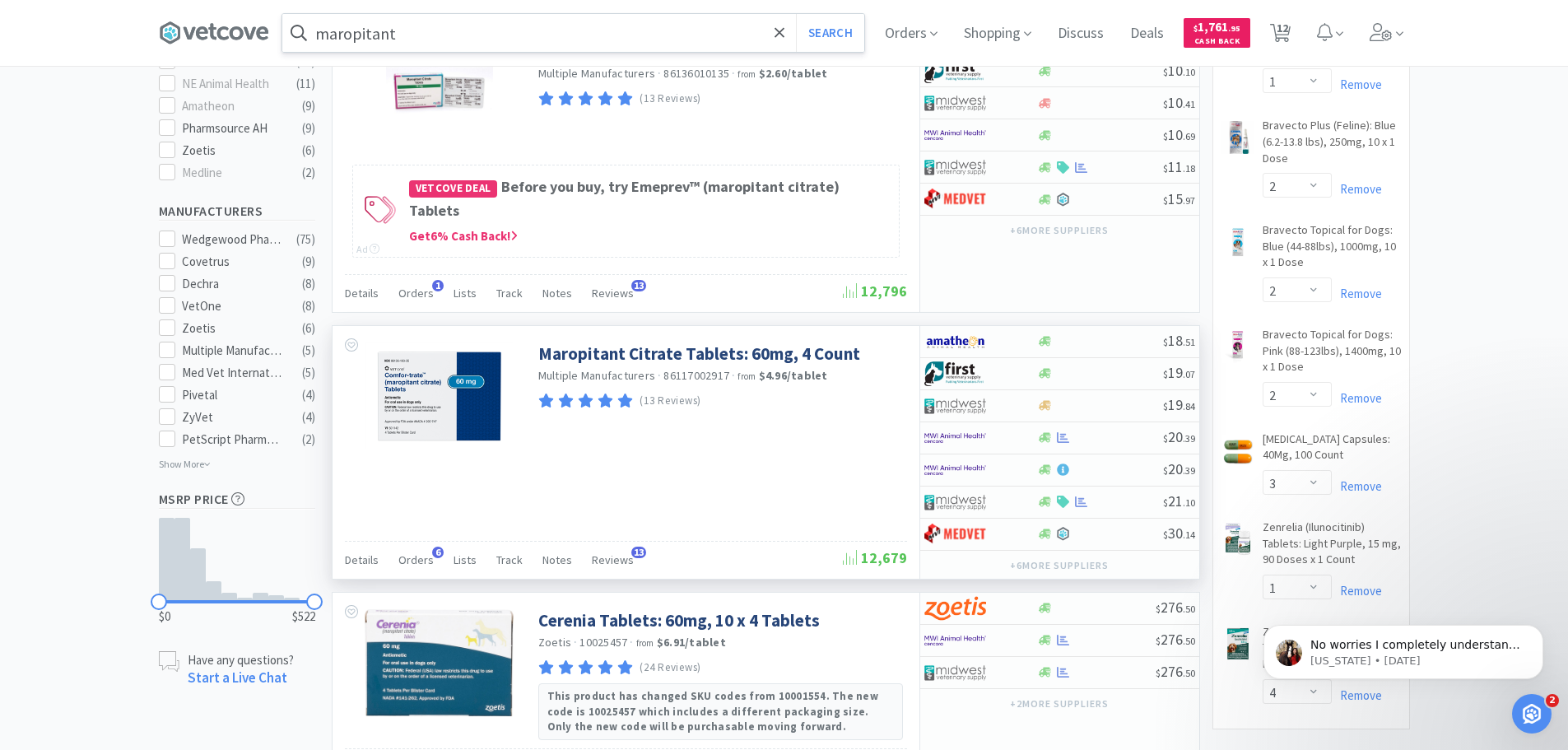
scroll to position [741, 0]
click at [1011, 390] on div at bounding box center [969, 404] width 90 height 28
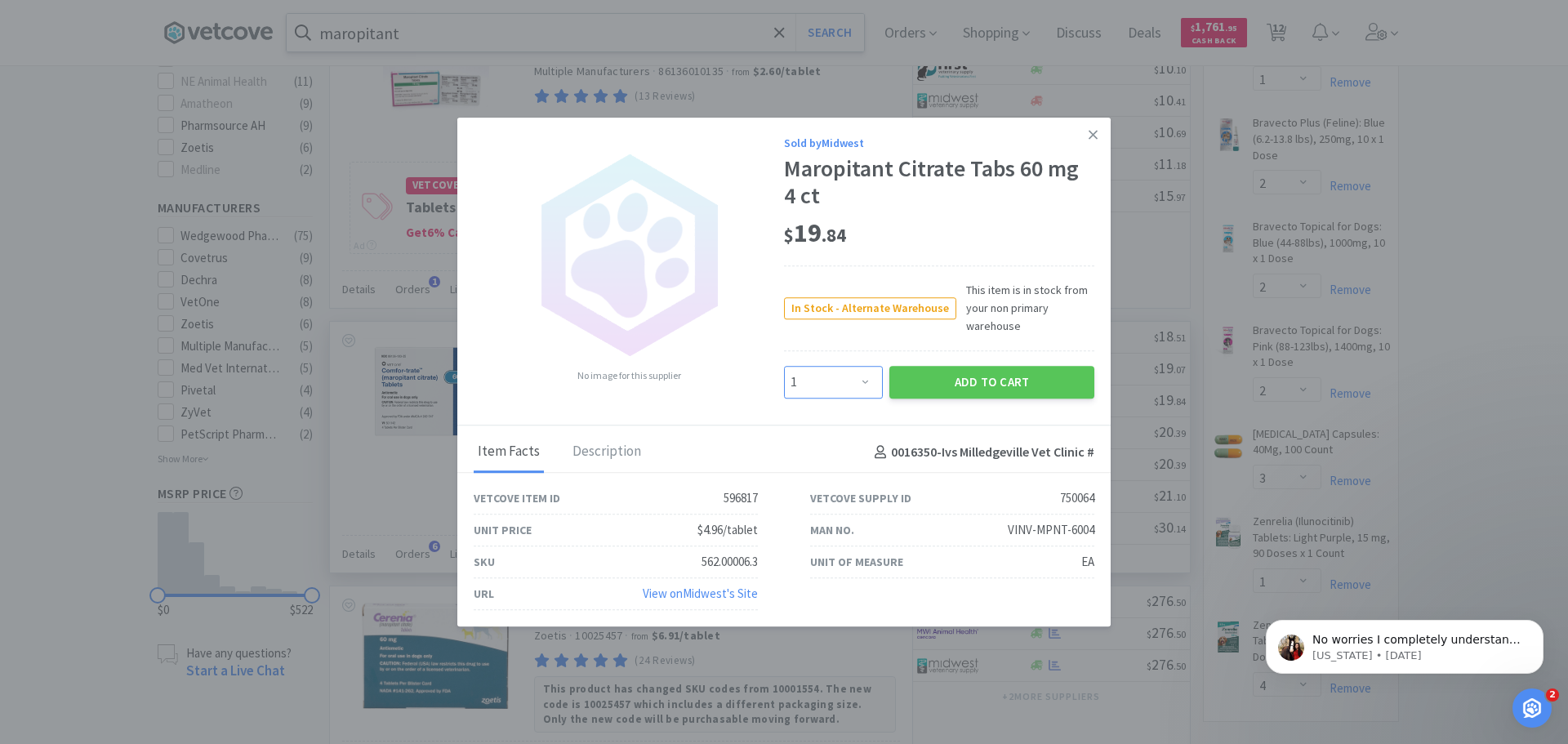
click at [866, 388] on select "Enter Quantity 1 2 3 4 5 6 7 8 9 10 11 12 13 14 15 16 17 18 19 20 Enter Quantity" at bounding box center [833, 382] width 99 height 33
select select "10"
click at [784, 366] on select "Enter Quantity 1 2 3 4 5 6 7 8 9 10 11 12 13 14 15 16 17 18 19 20 Enter Quantity" at bounding box center [833, 382] width 99 height 33
click at [952, 377] on button "Add to Cart" at bounding box center [991, 382] width 205 height 33
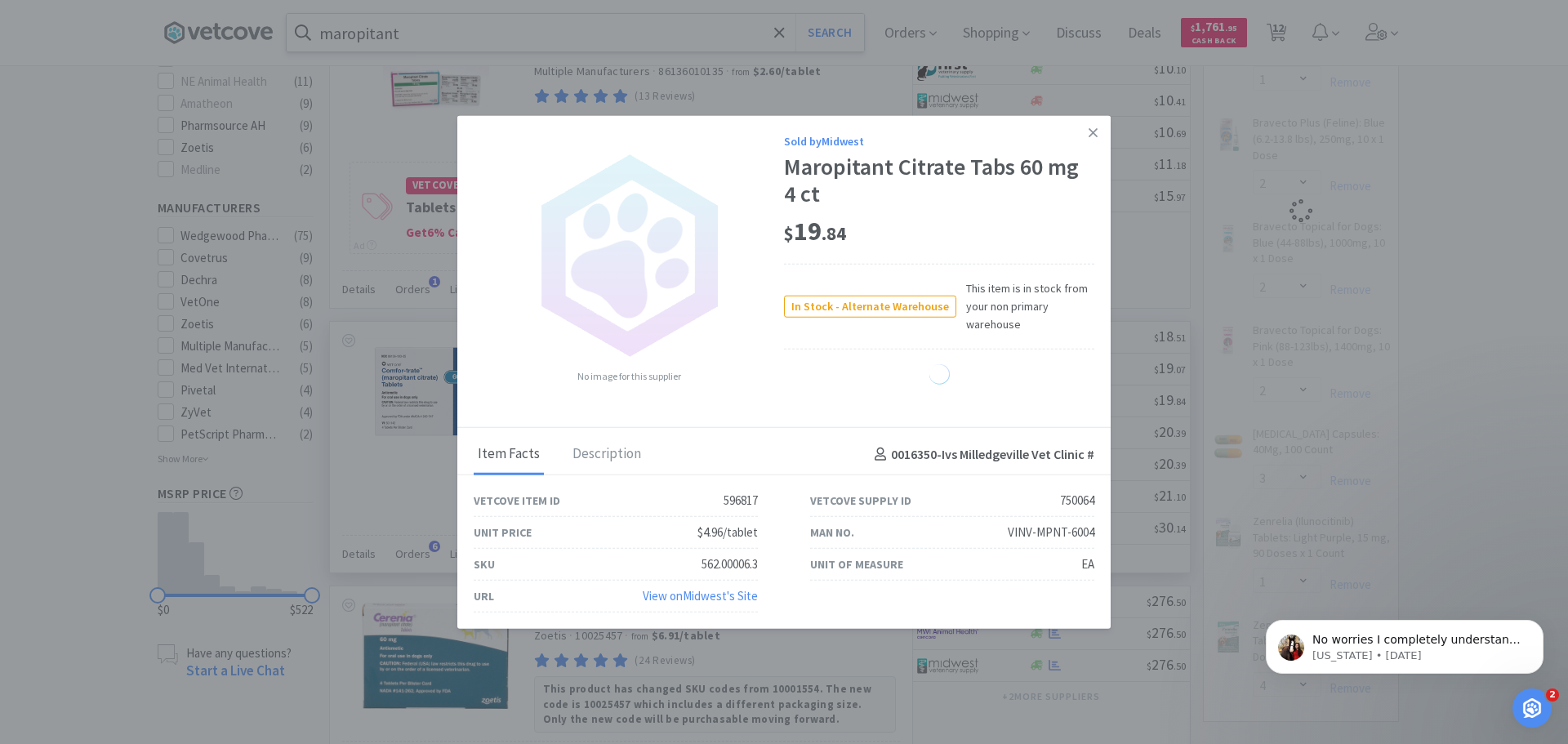
select select "10"
select select "1"
select select "4"
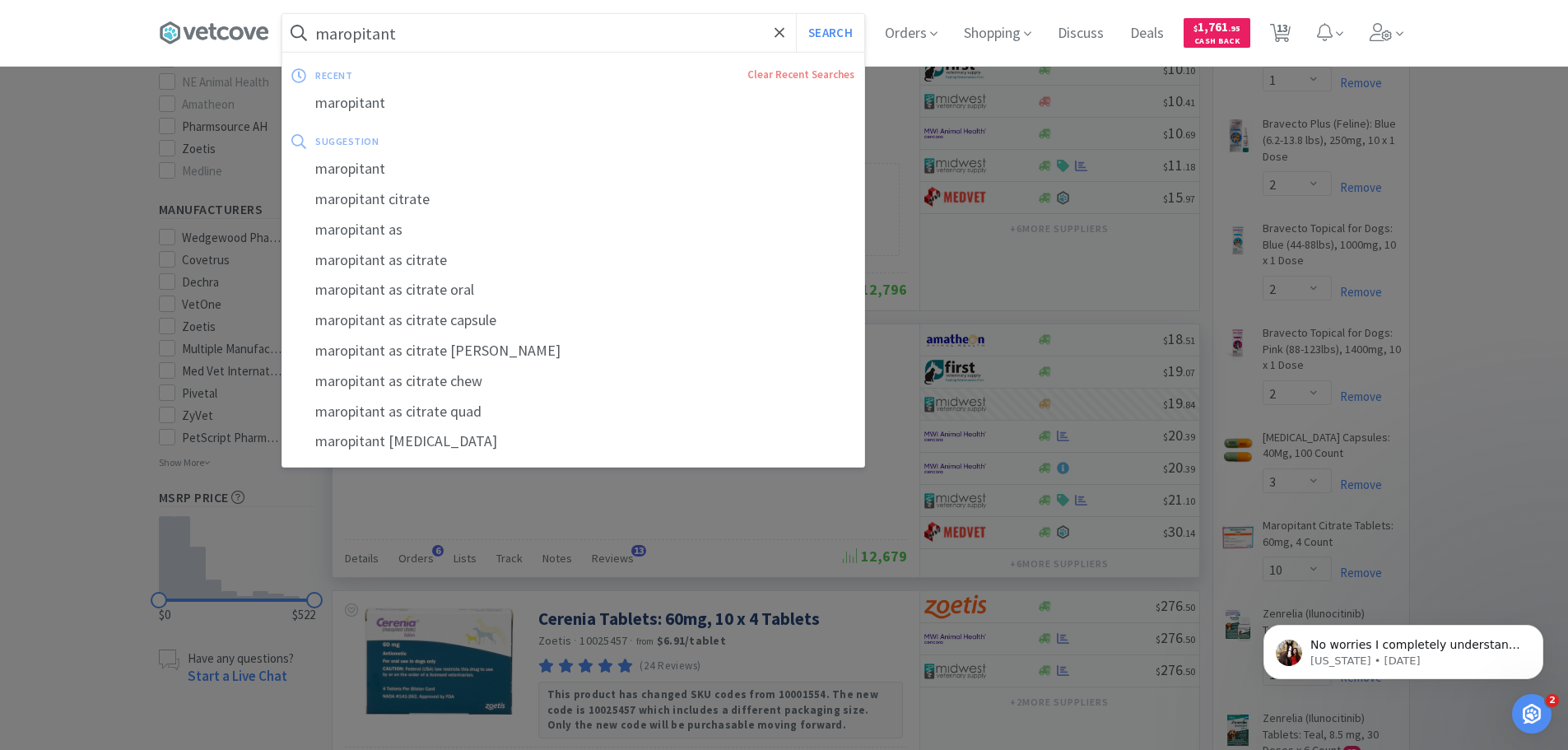
click at [457, 31] on input "maropitant" at bounding box center [573, 33] width 582 height 38
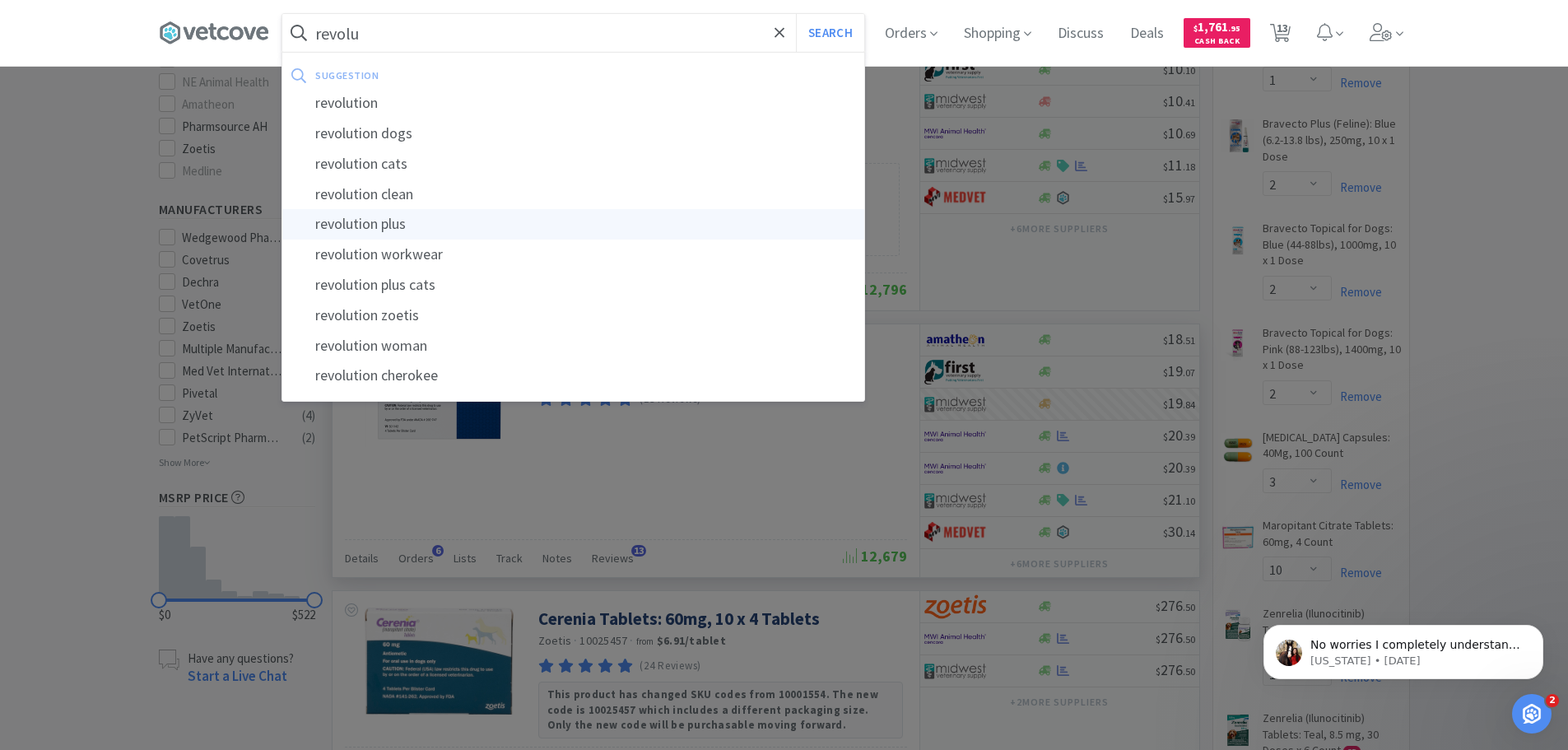
click at [408, 228] on div "revolution plus" at bounding box center [573, 224] width 582 height 31
type input "revolution plus"
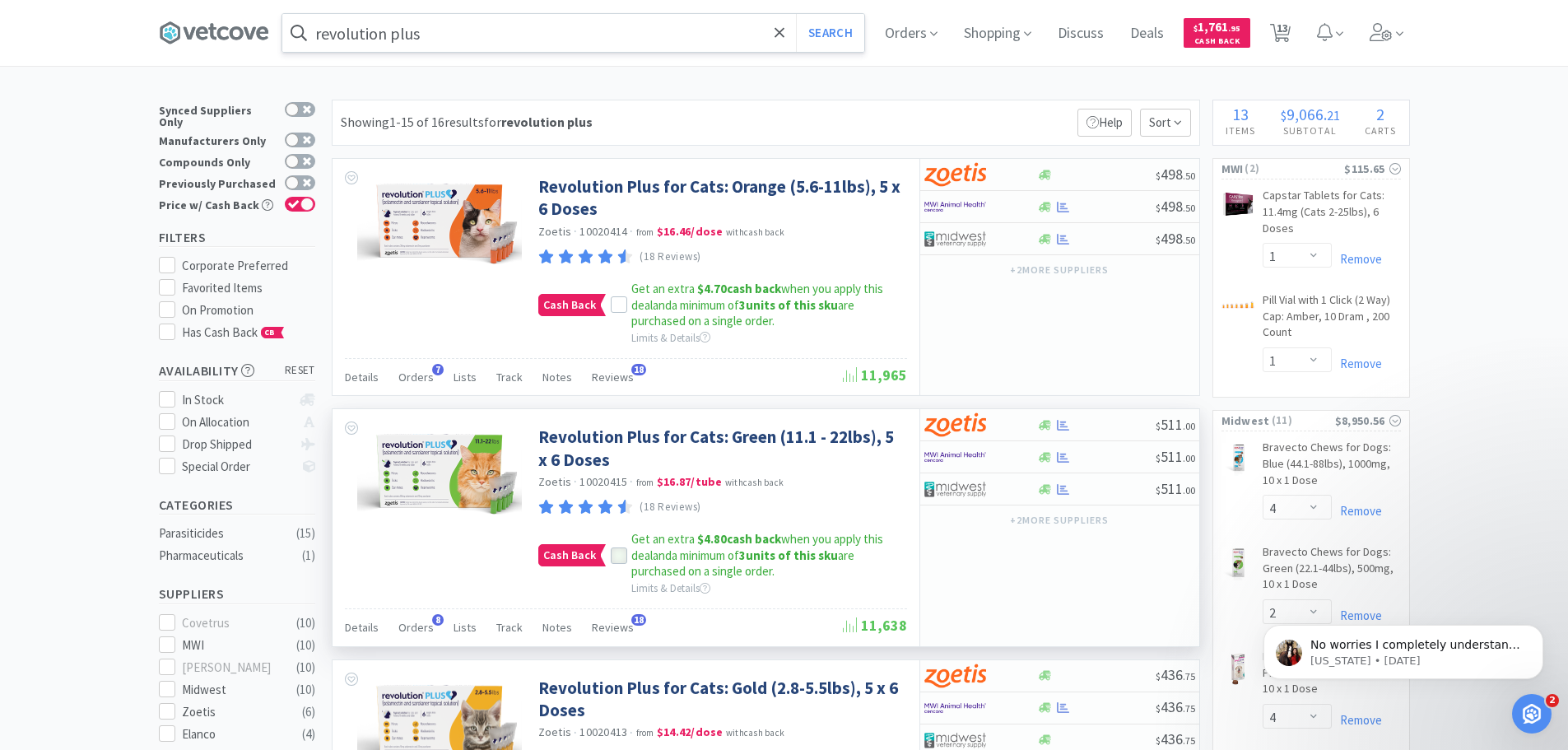
click at [615, 555] on icon at bounding box center [619, 556] width 12 height 12
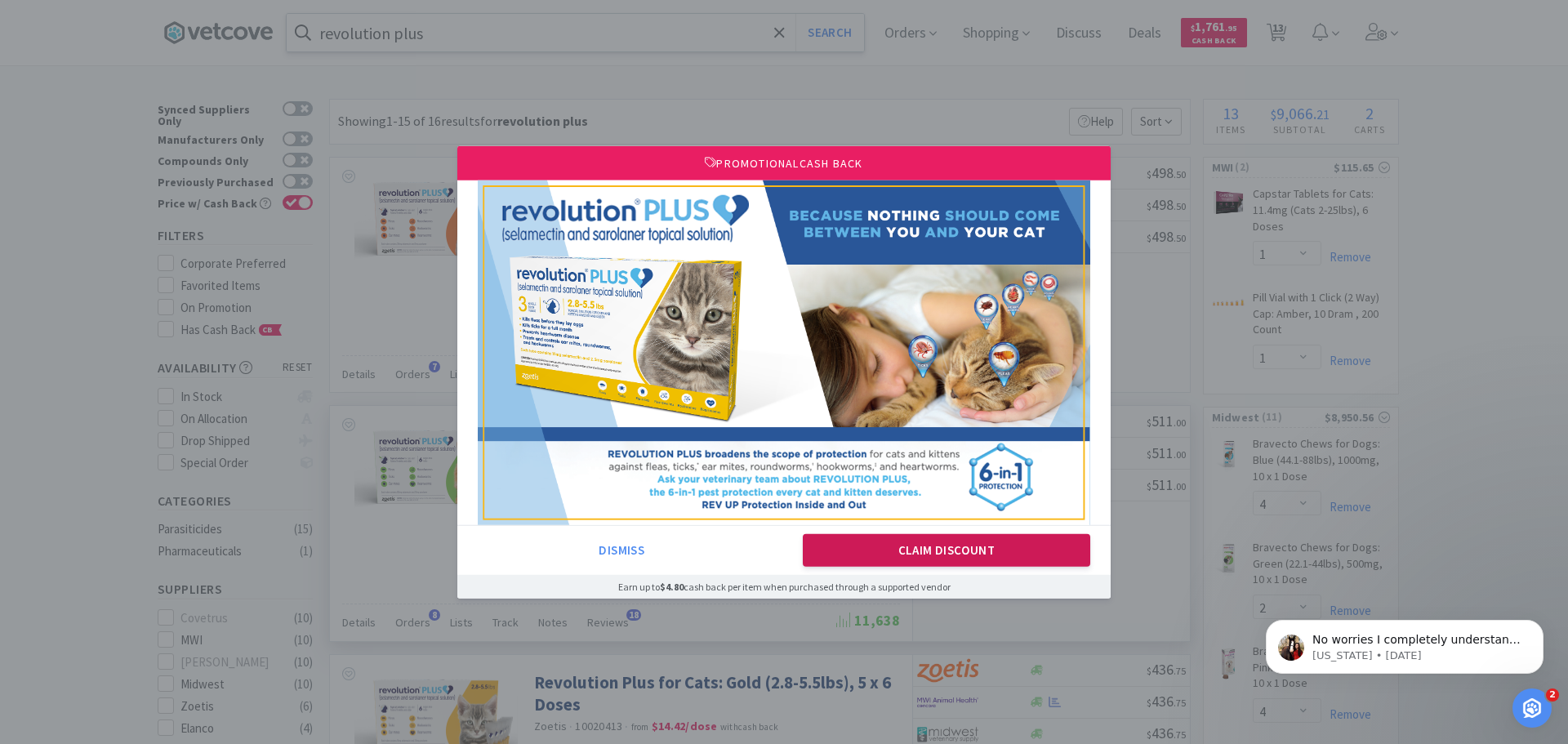
click at [963, 559] on button "Claim Discount" at bounding box center [947, 551] width 288 height 33
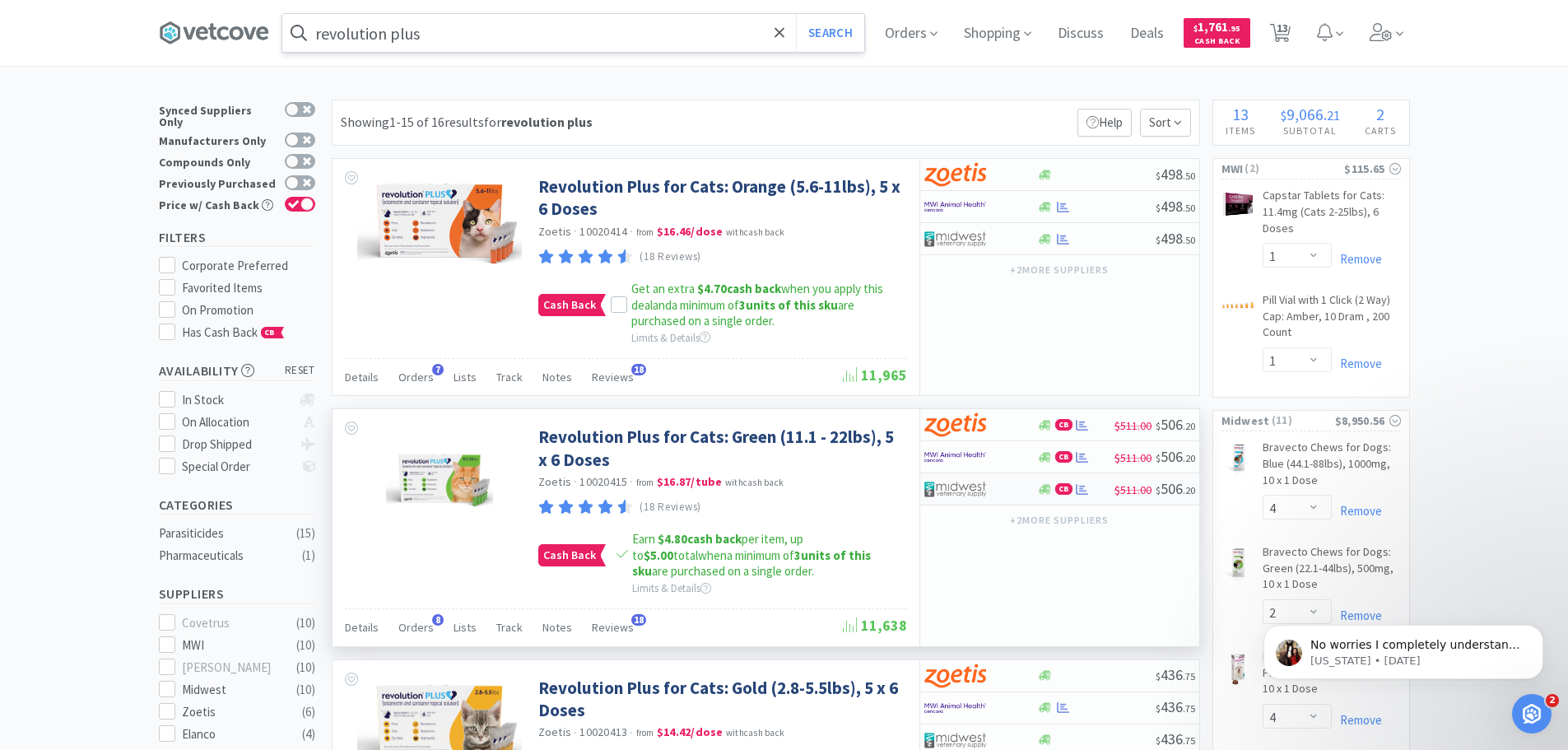
click at [1013, 498] on div at bounding box center [969, 489] width 90 height 28
select select "1"
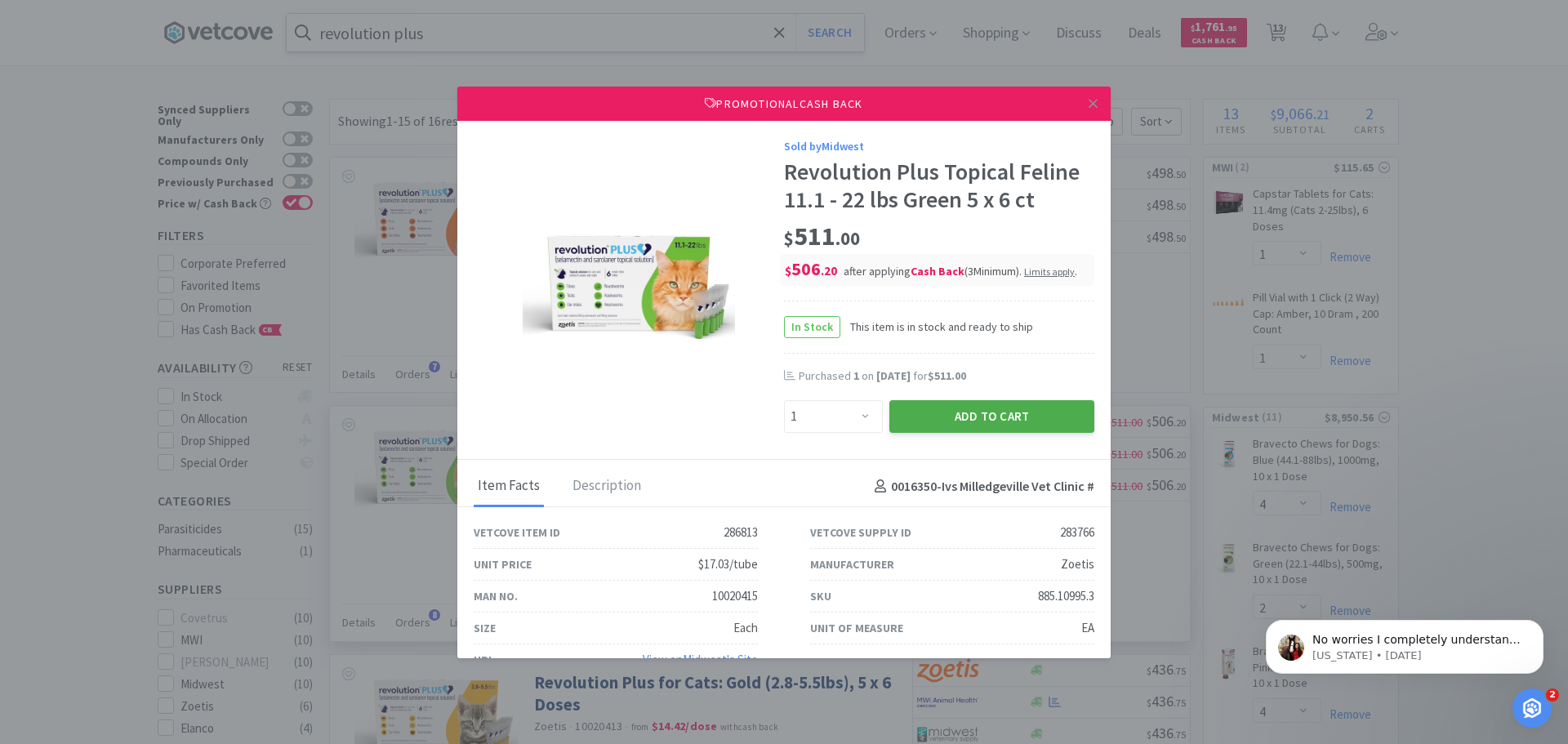
click at [966, 418] on button "Add to Cart" at bounding box center [991, 417] width 205 height 33
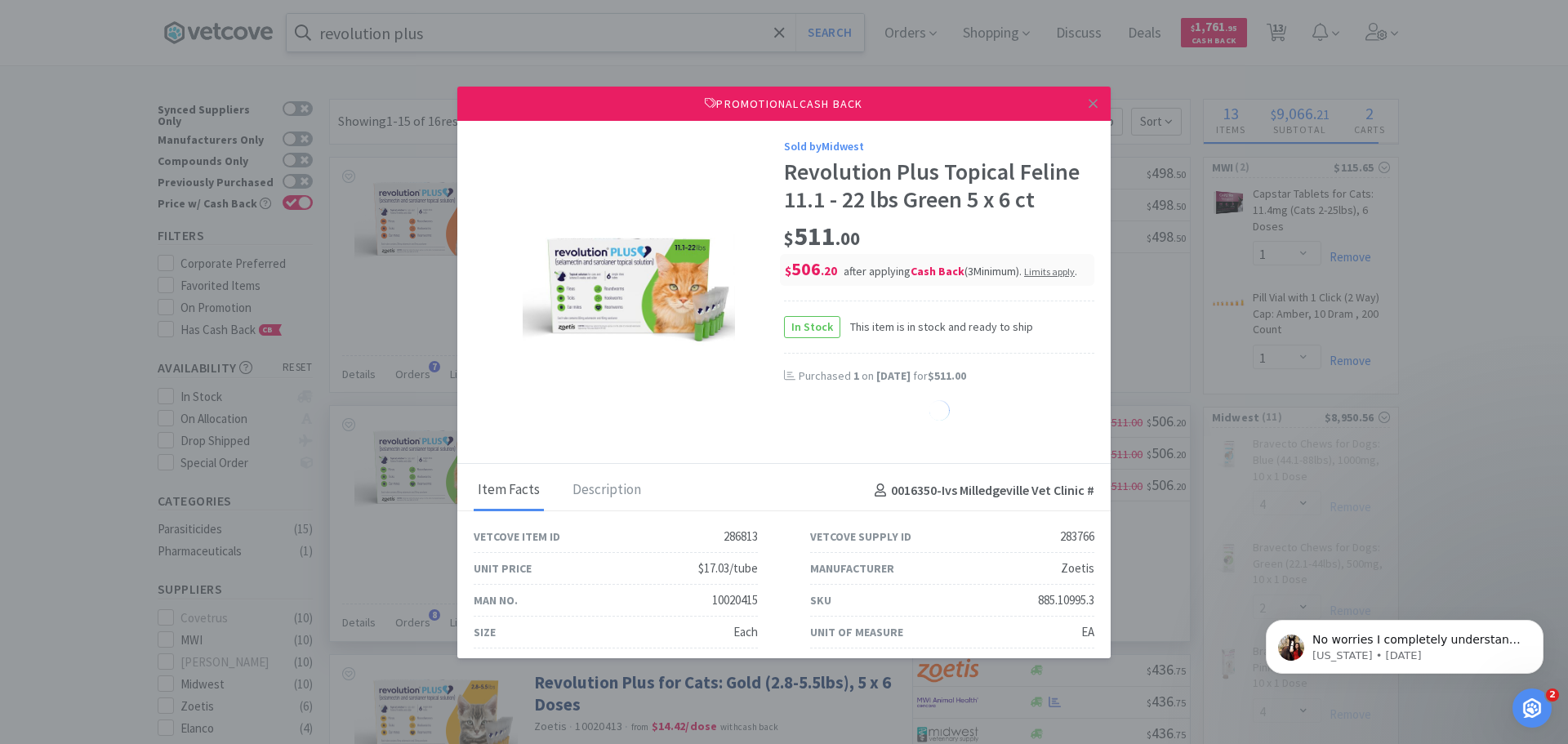
select select "1"
select select "4"
select select "1"
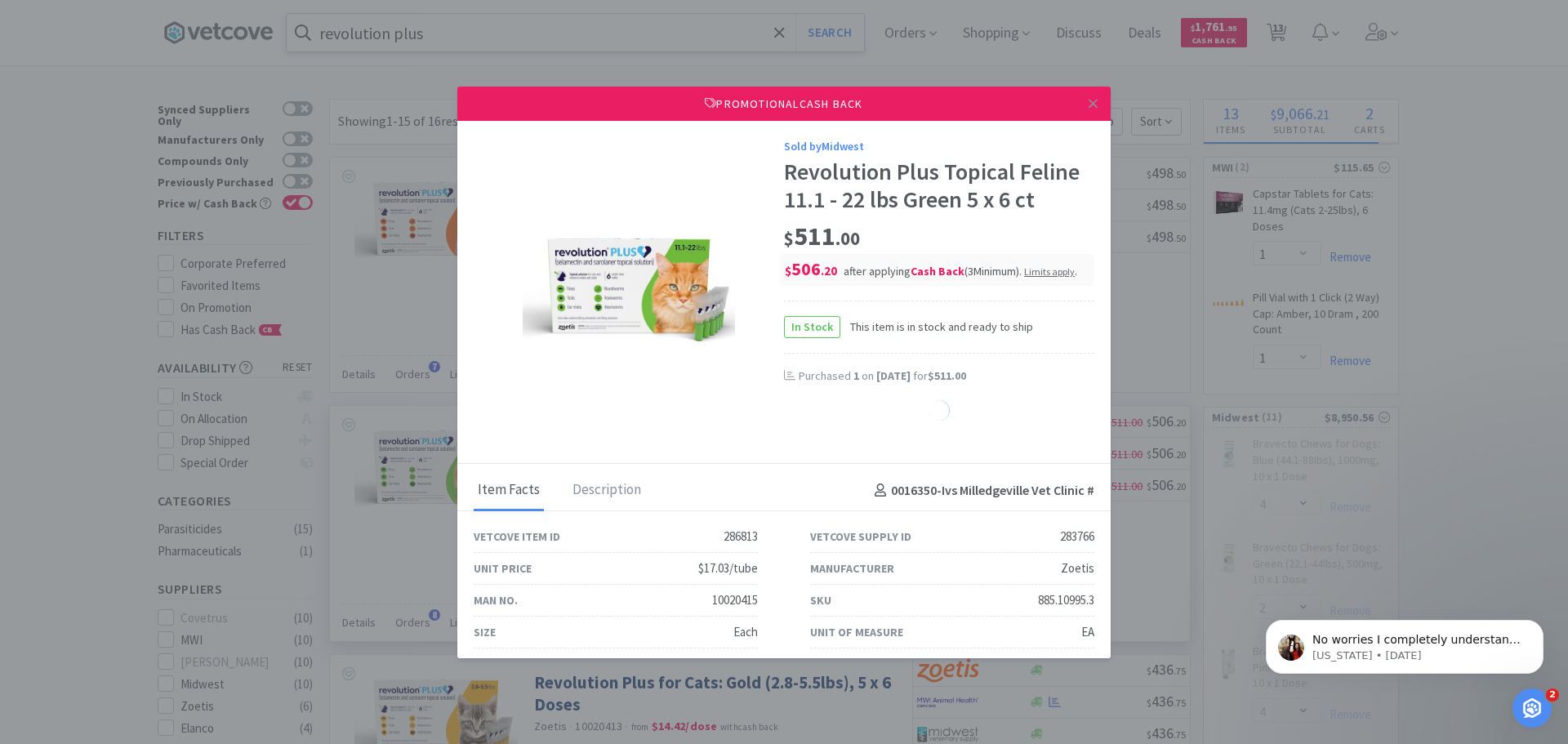
select select "1"
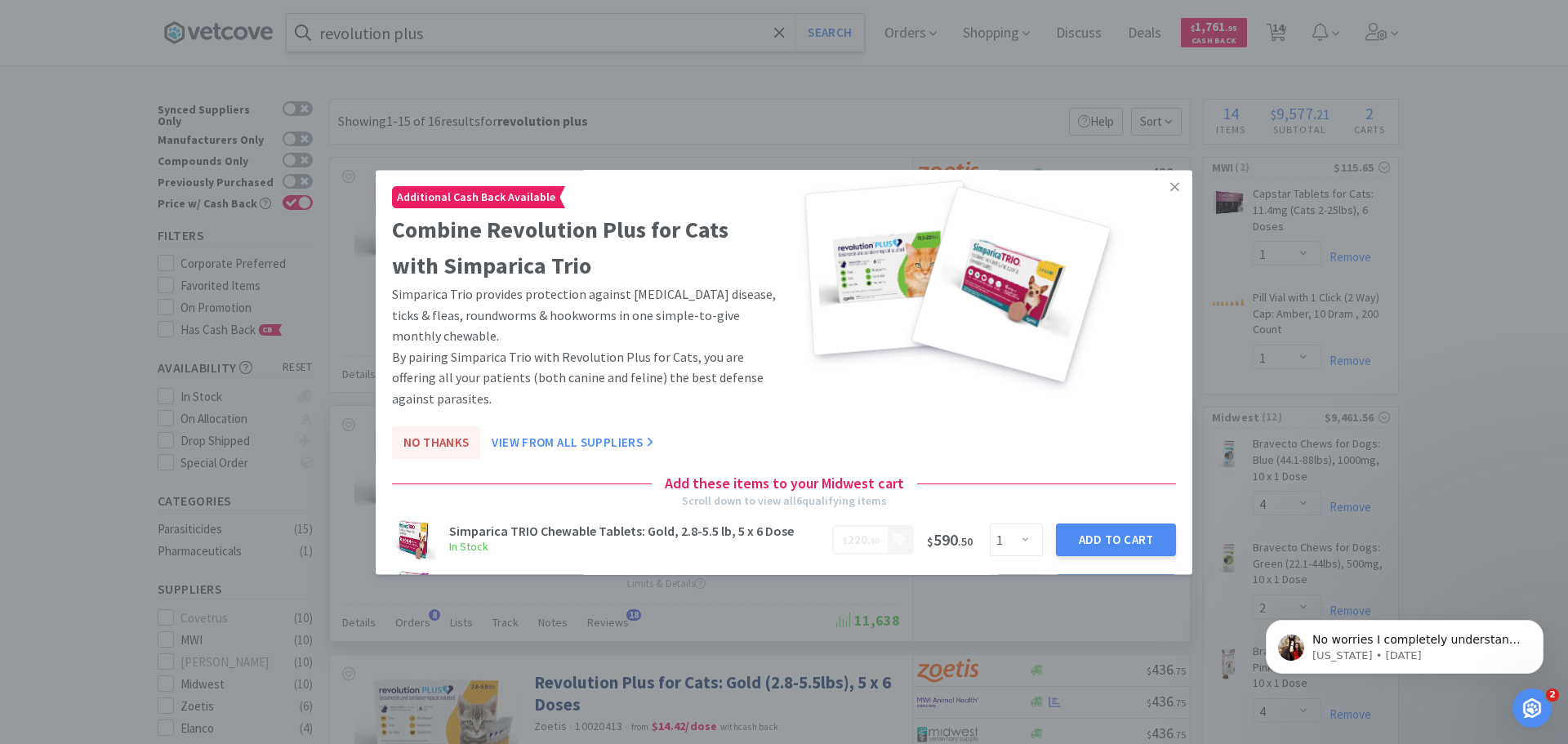
click at [432, 442] on button "No Thanks" at bounding box center [436, 443] width 88 height 33
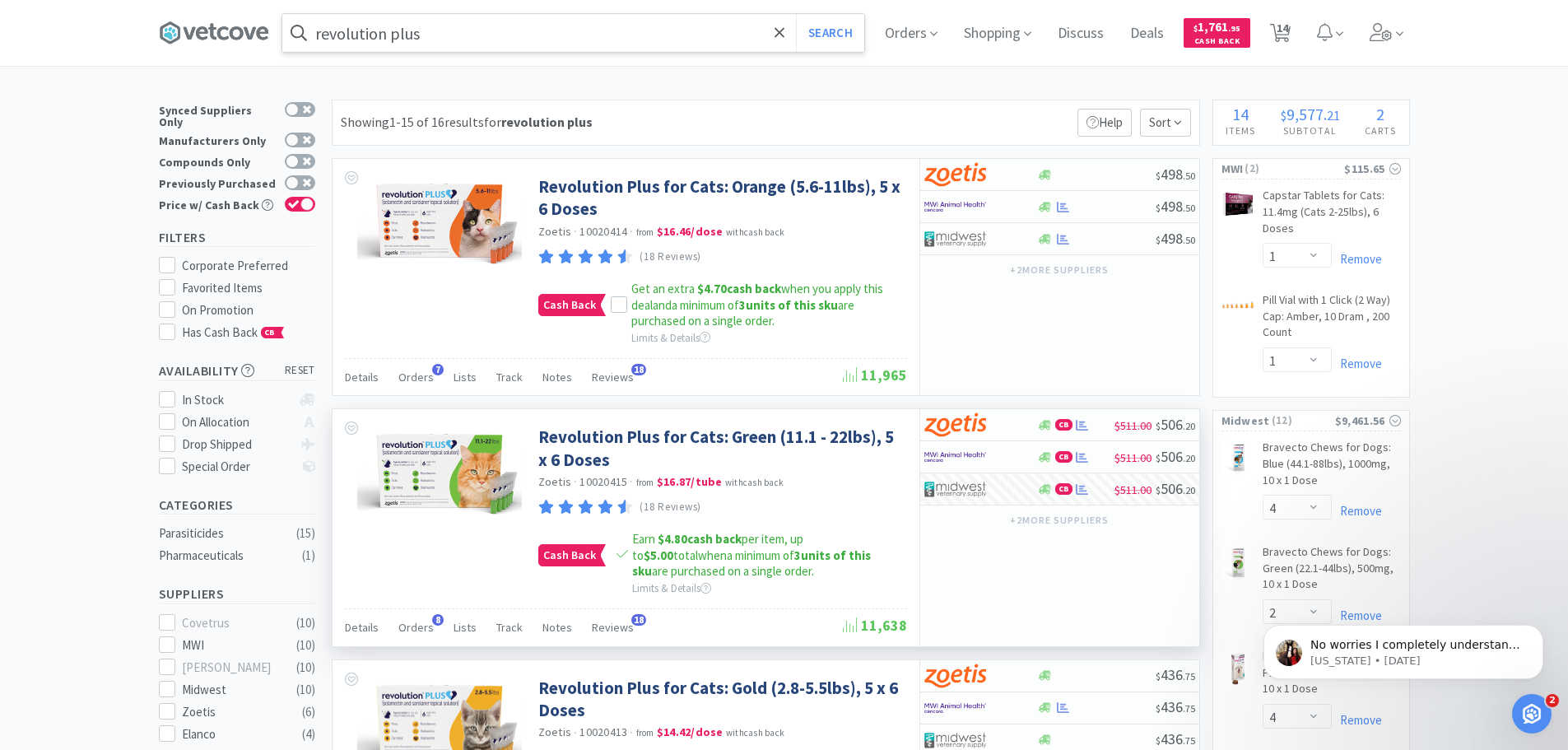
click at [461, 44] on input "revolution plus" at bounding box center [573, 33] width 582 height 38
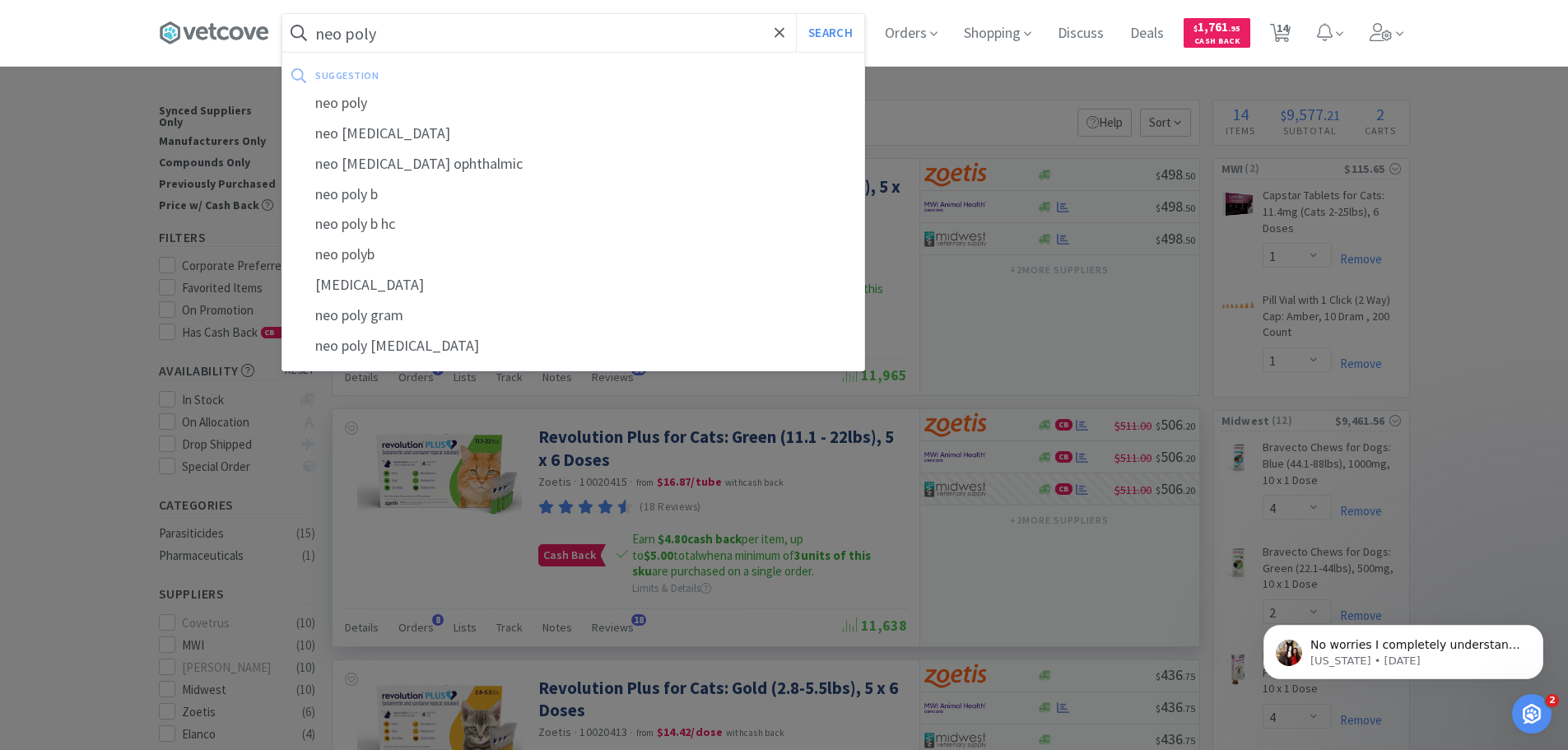
type input "neo poly"
click at [796, 14] on button "Search" at bounding box center [830, 33] width 68 height 38
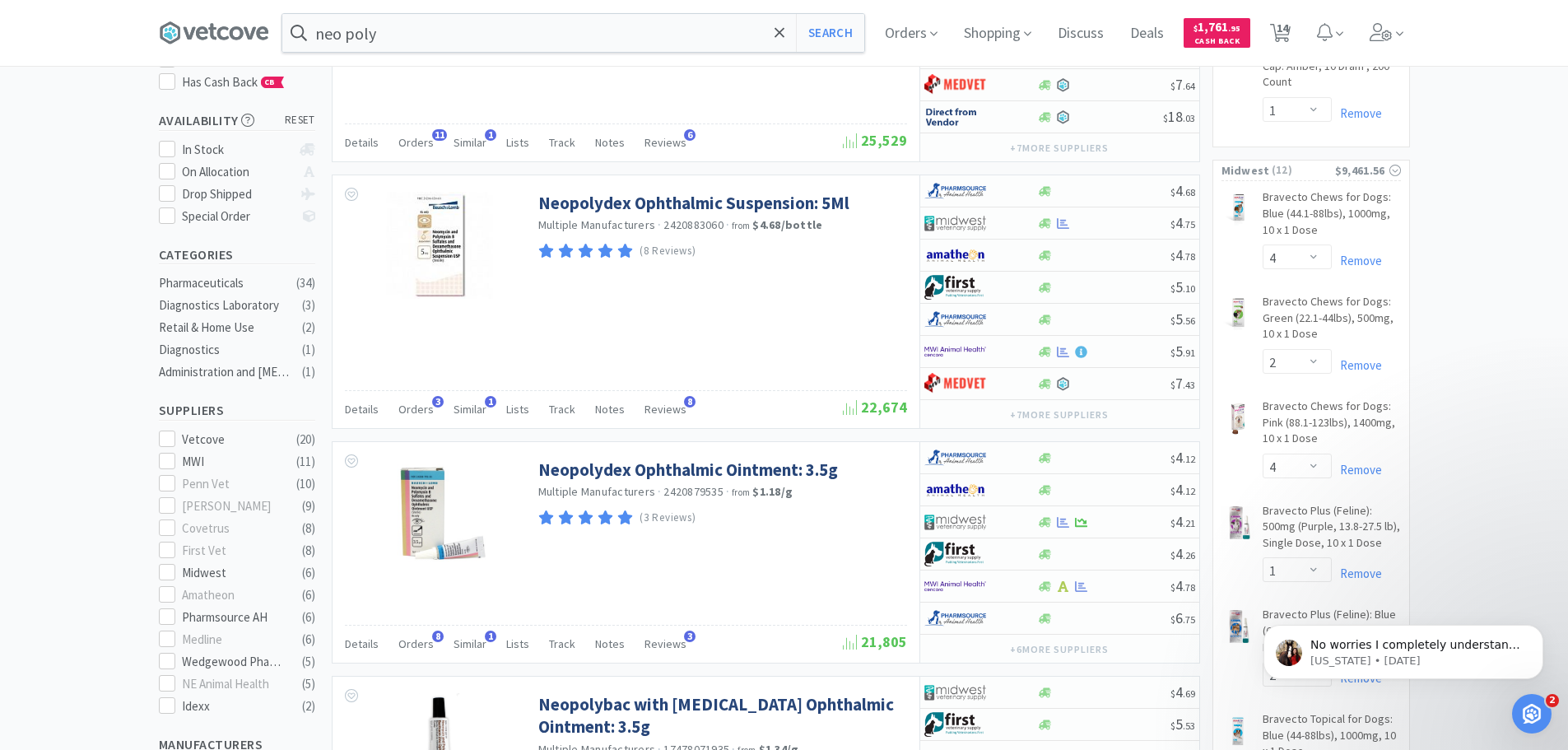
scroll to position [247, 0]
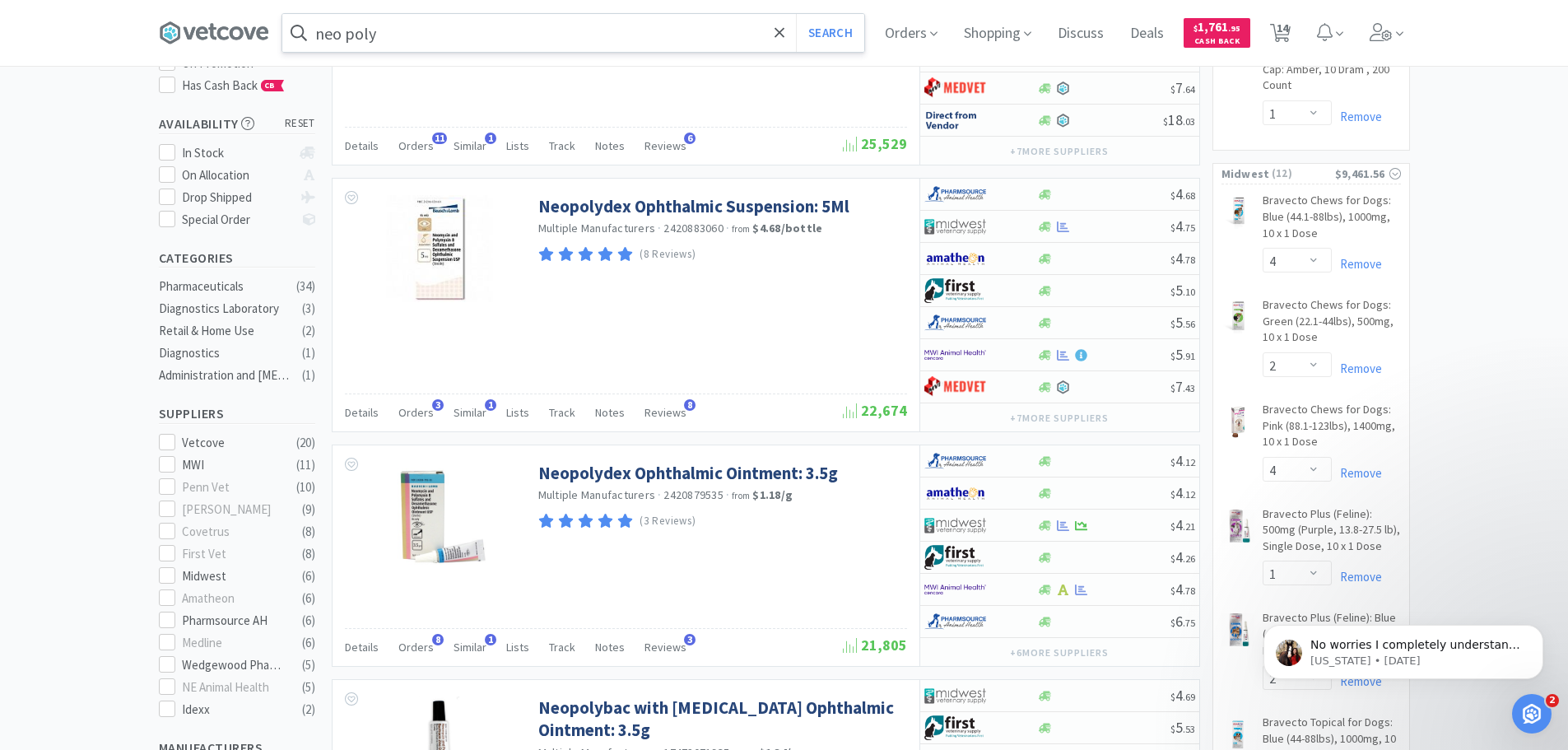
click at [463, 27] on input "neo poly" at bounding box center [573, 33] width 582 height 38
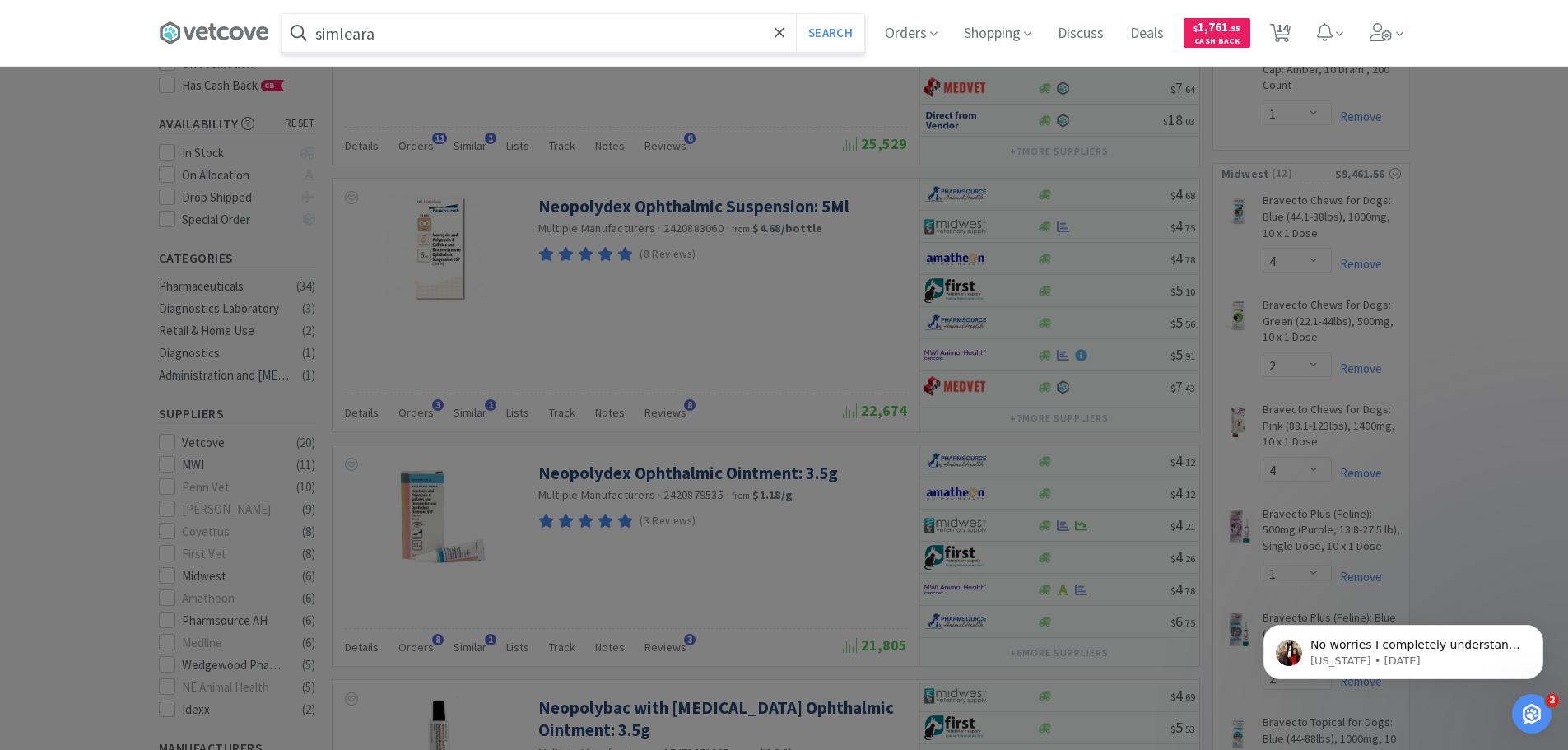
click at [796, 14] on button "Search" at bounding box center [830, 33] width 68 height 38
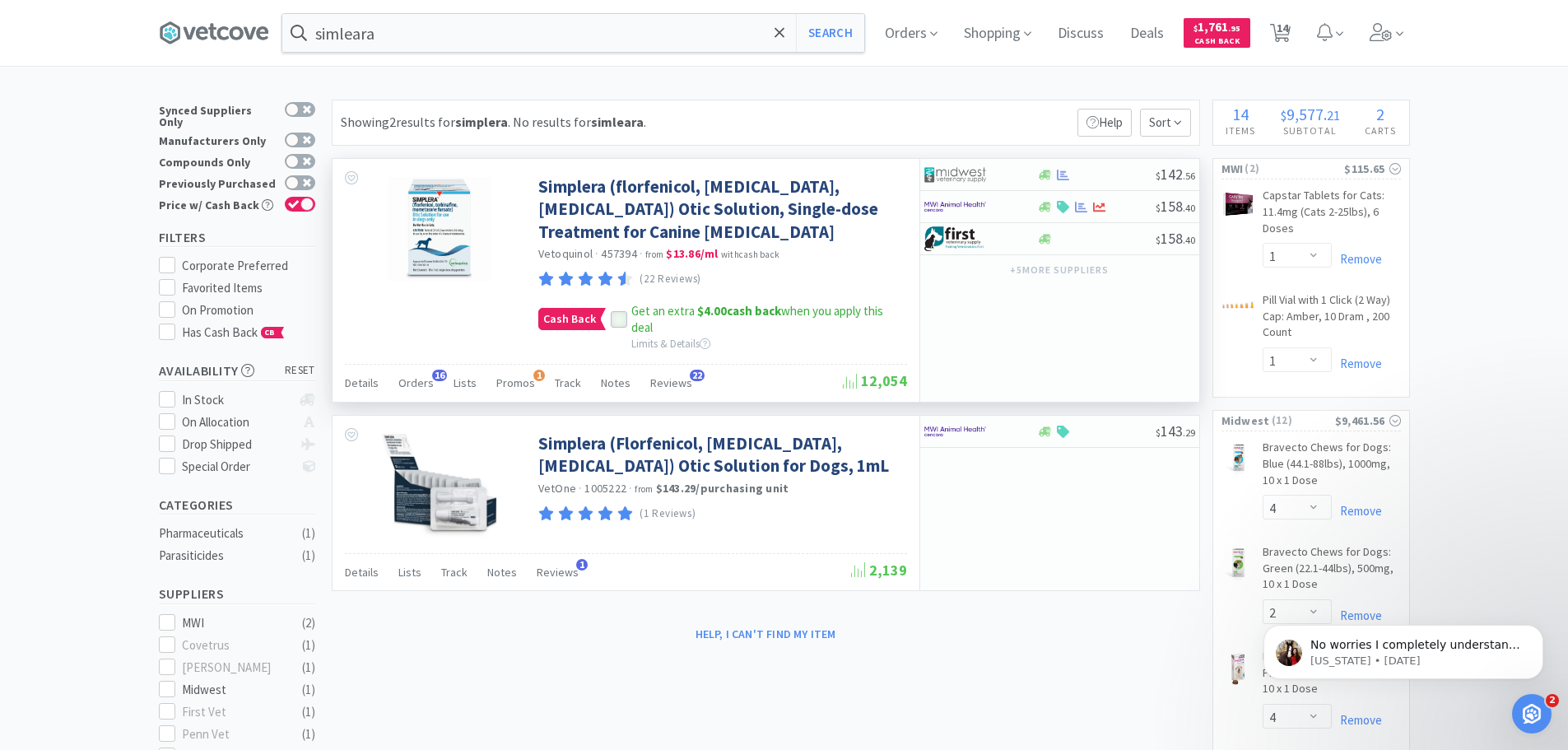
click at [620, 321] on icon at bounding box center [619, 321] width 12 height 12
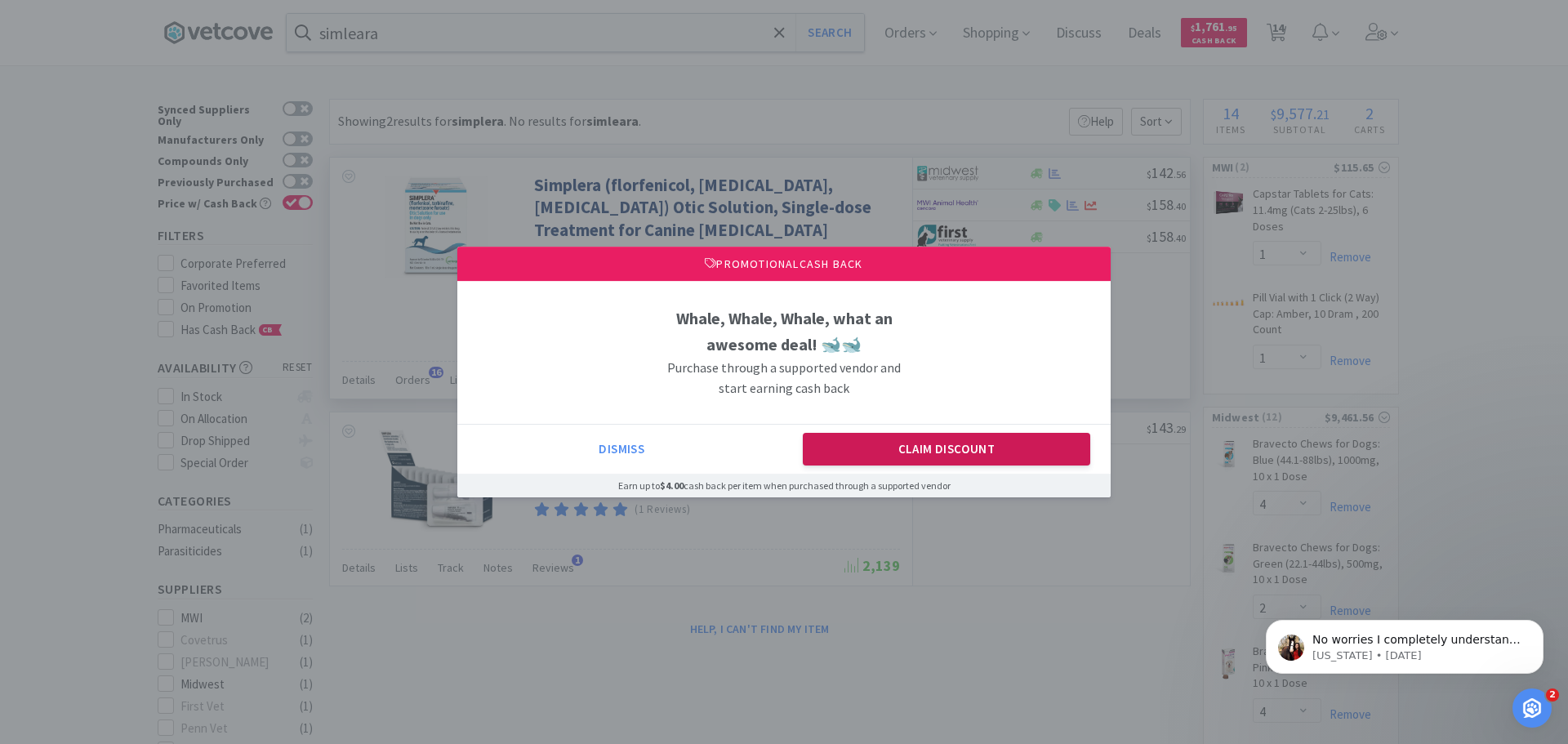
click at [927, 453] on button "Claim Discount" at bounding box center [947, 450] width 288 height 33
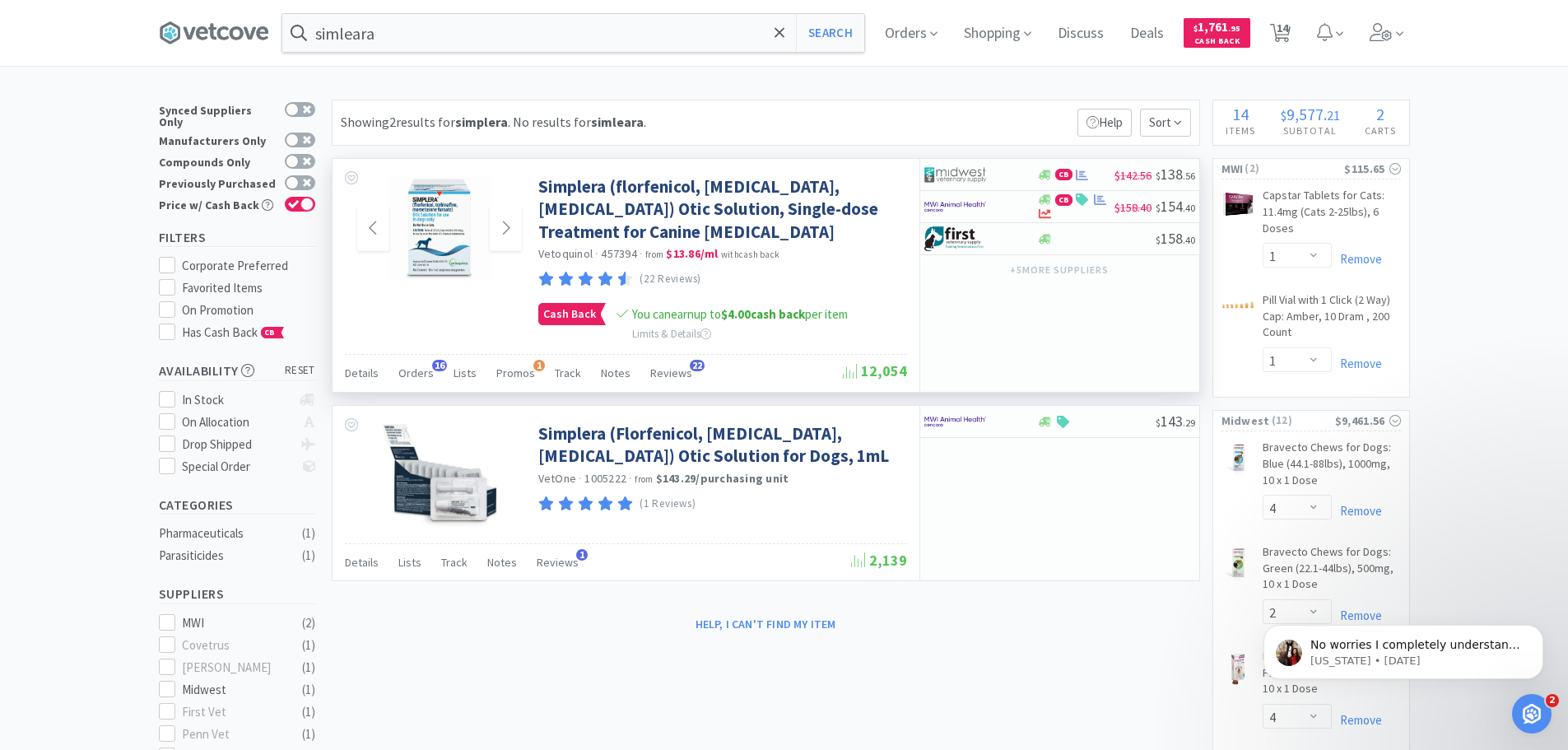
click at [441, 236] on img at bounding box center [439, 229] width 107 height 107
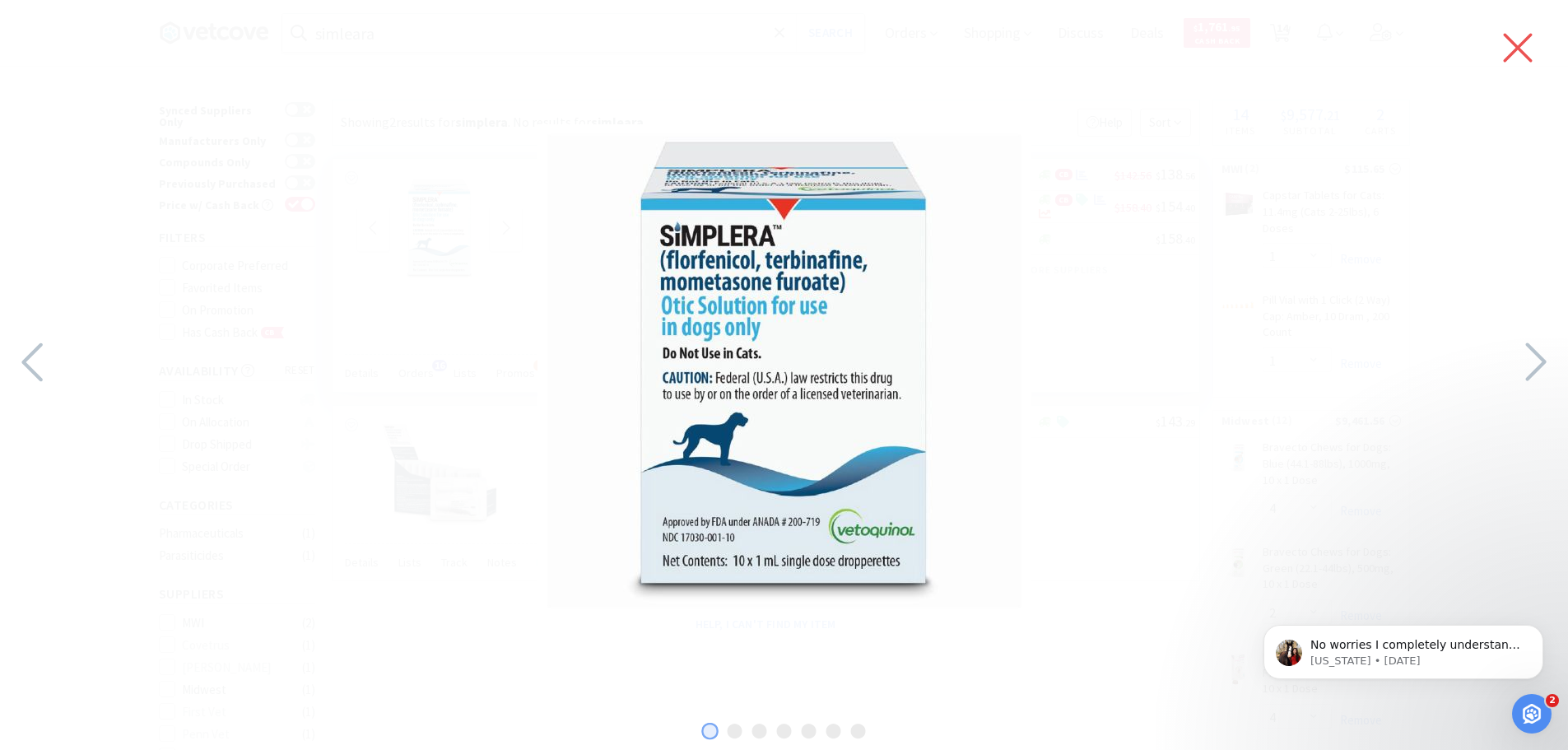
click at [1511, 45] on icon at bounding box center [1518, 48] width 35 height 46
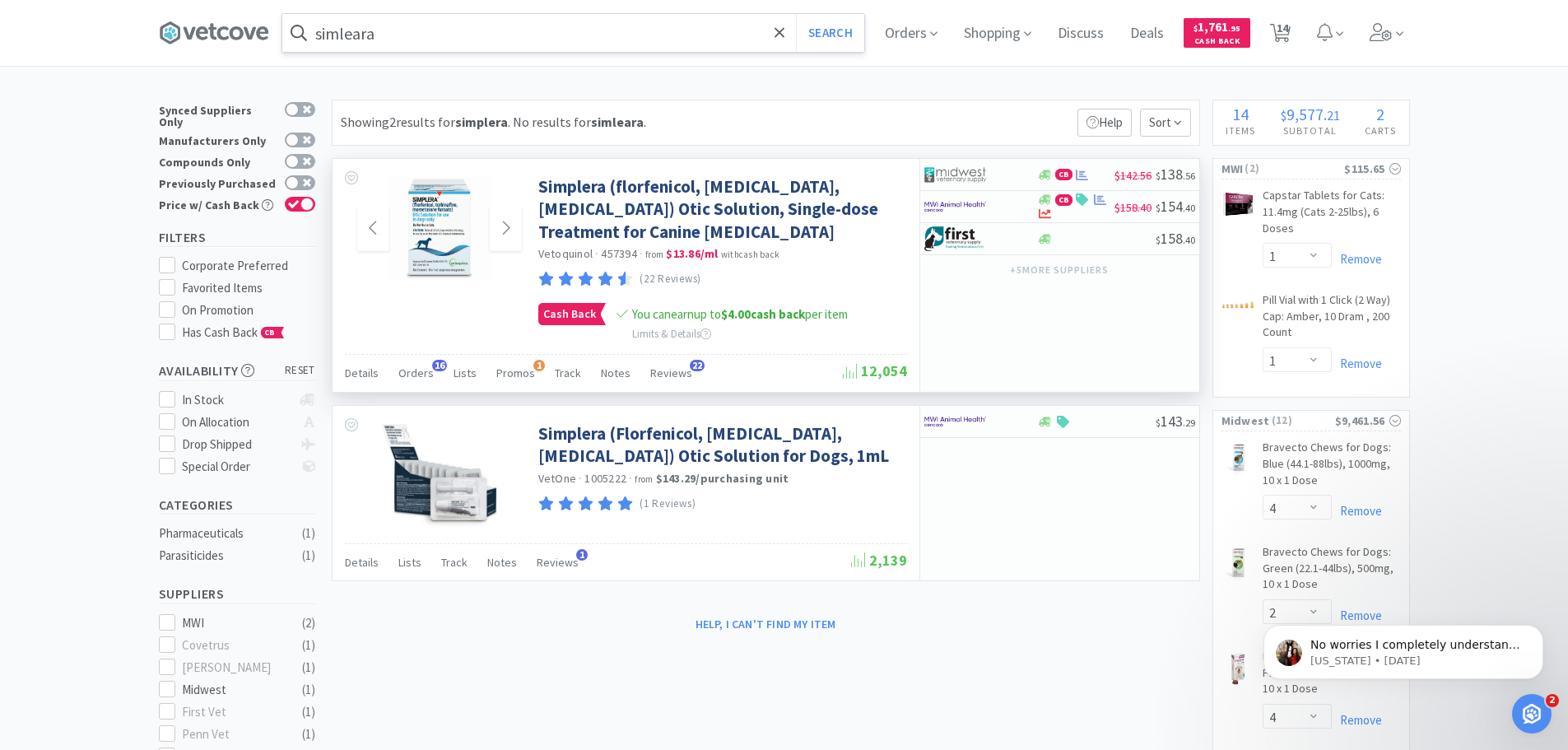
click at [388, 30] on input "simleara" at bounding box center [573, 33] width 582 height 38
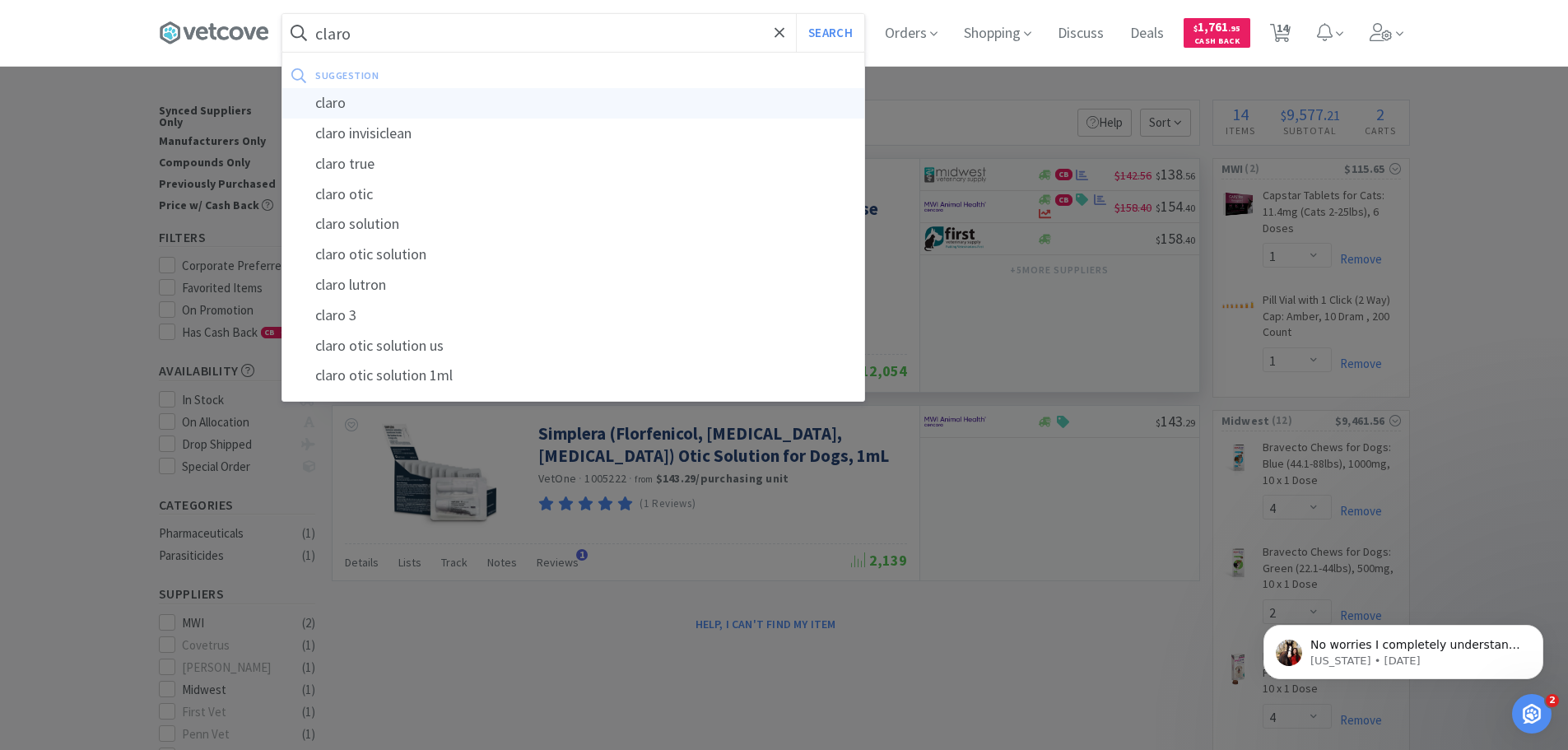
type input "claro"
click at [378, 106] on div "claro" at bounding box center [573, 103] width 582 height 31
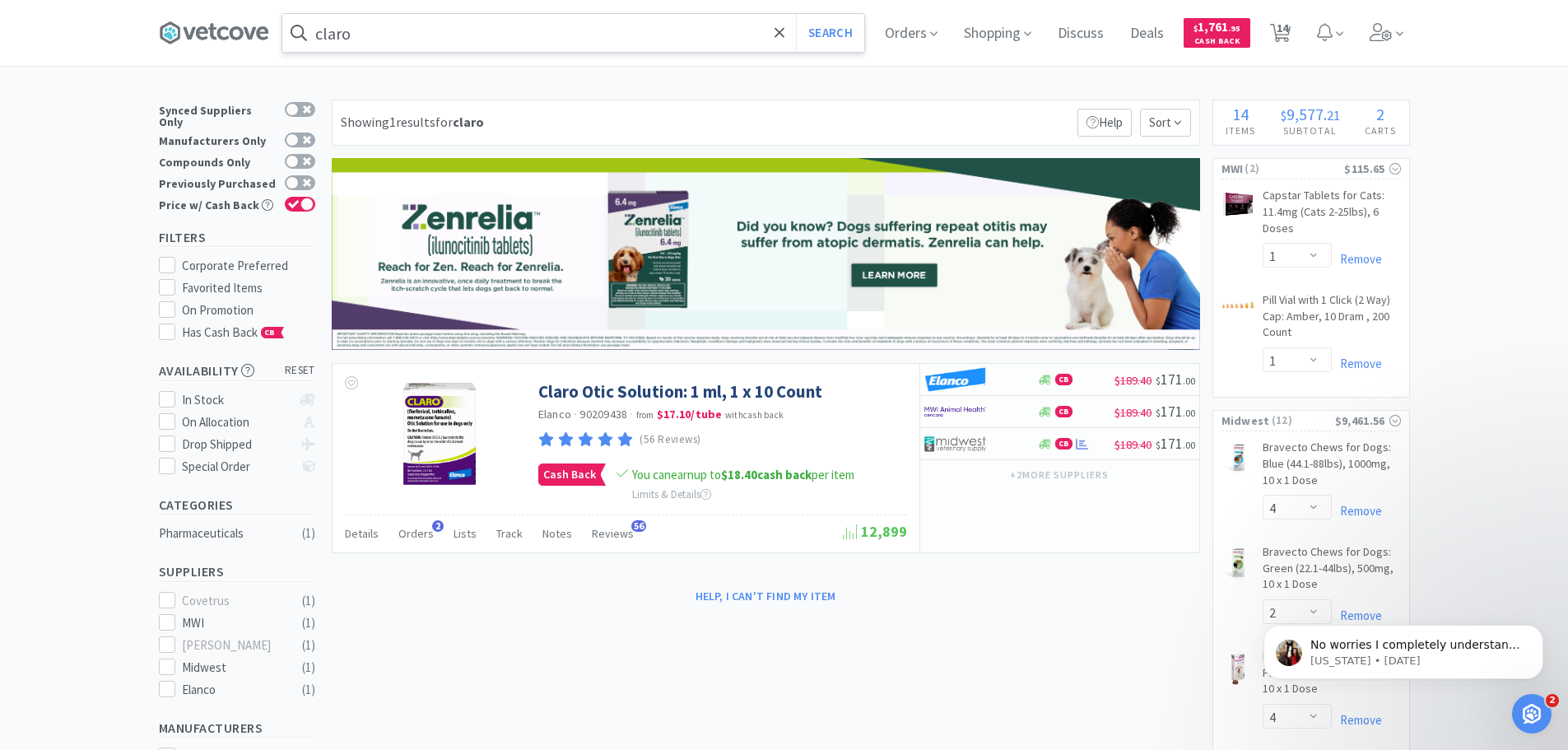
click at [462, 31] on input "claro" at bounding box center [573, 33] width 582 height 38
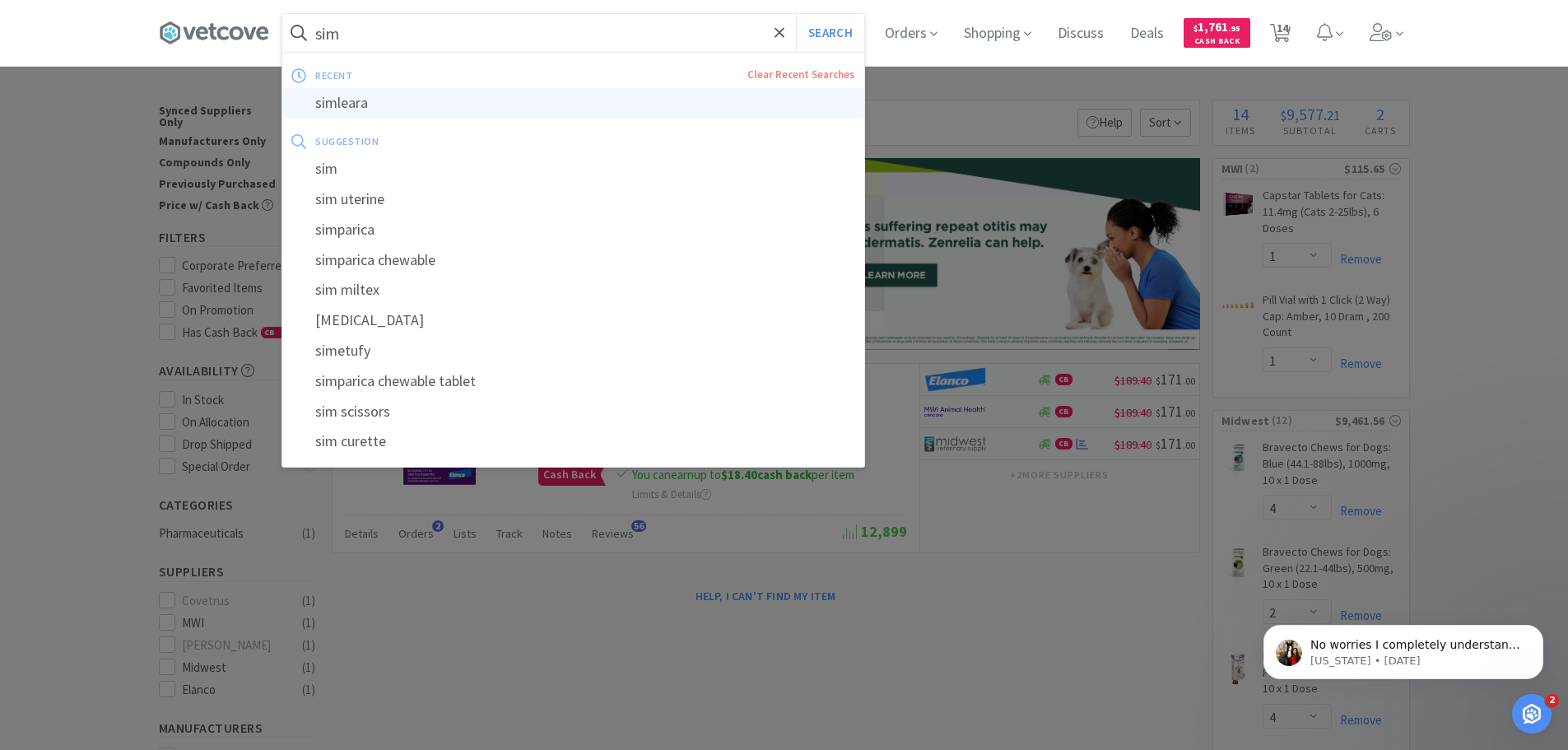
click at [381, 107] on div "simleara" at bounding box center [573, 103] width 582 height 31
type input "simleara"
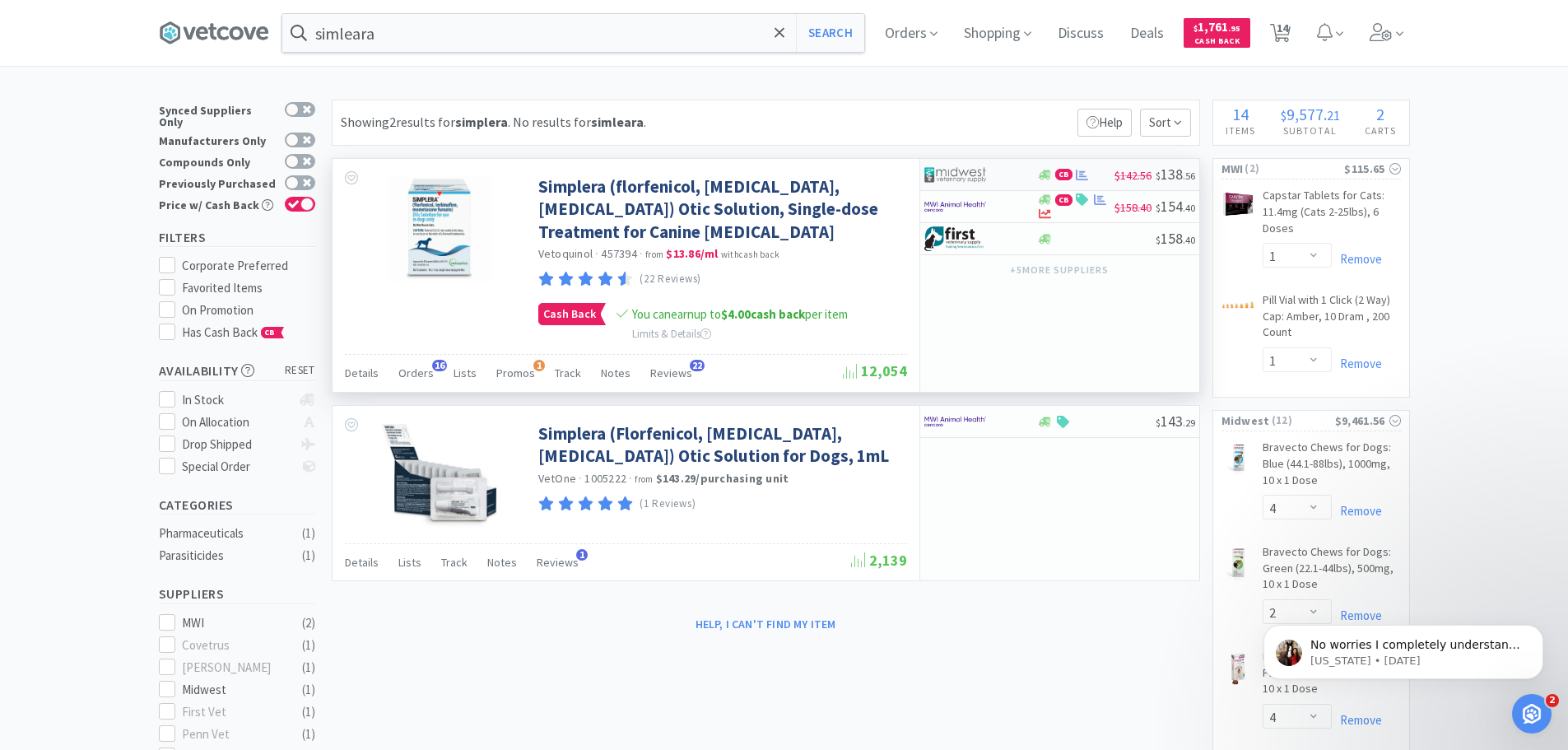
click at [1022, 177] on div at bounding box center [981, 175] width 113 height 28
select select "1"
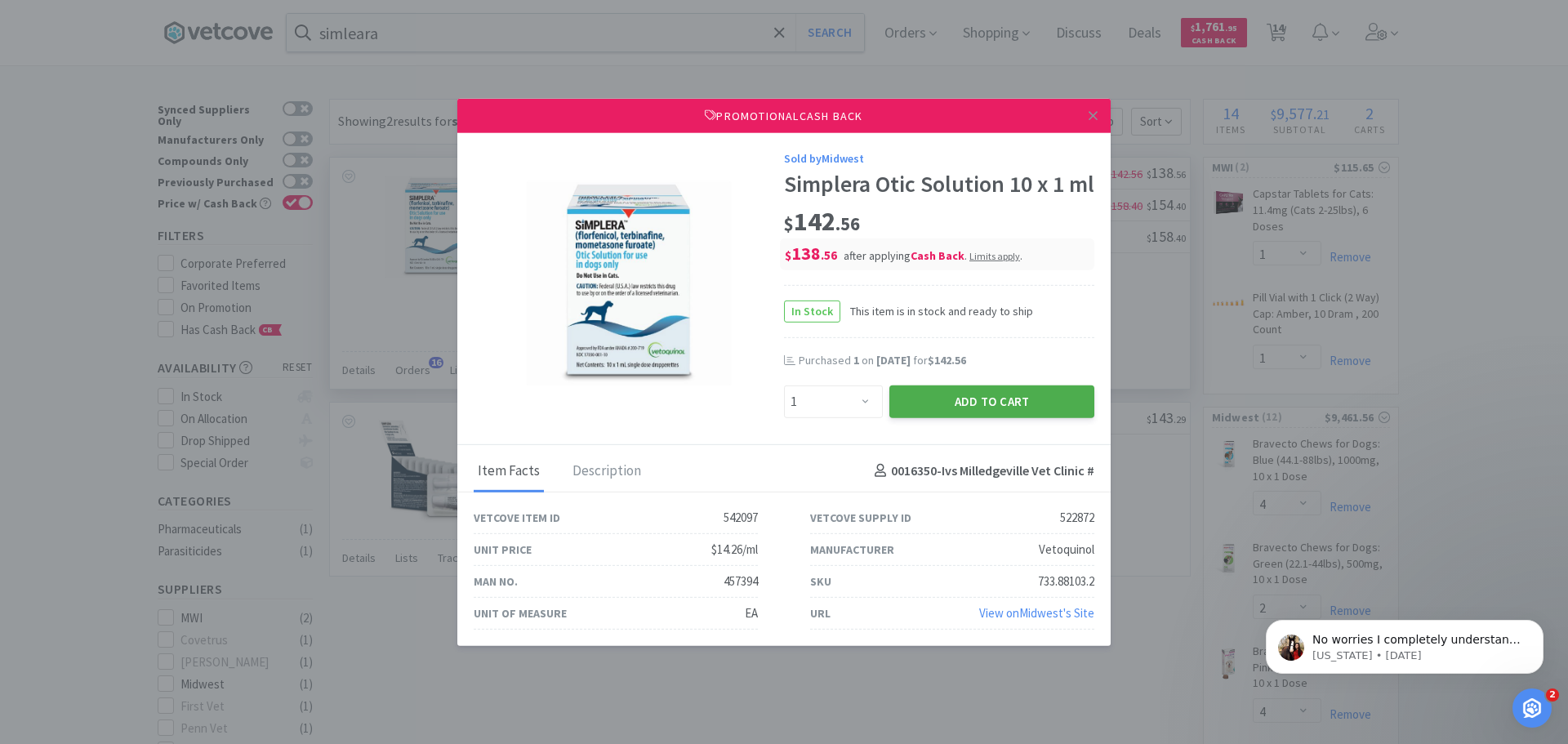
click at [948, 417] on button "Add to Cart" at bounding box center [991, 401] width 205 height 33
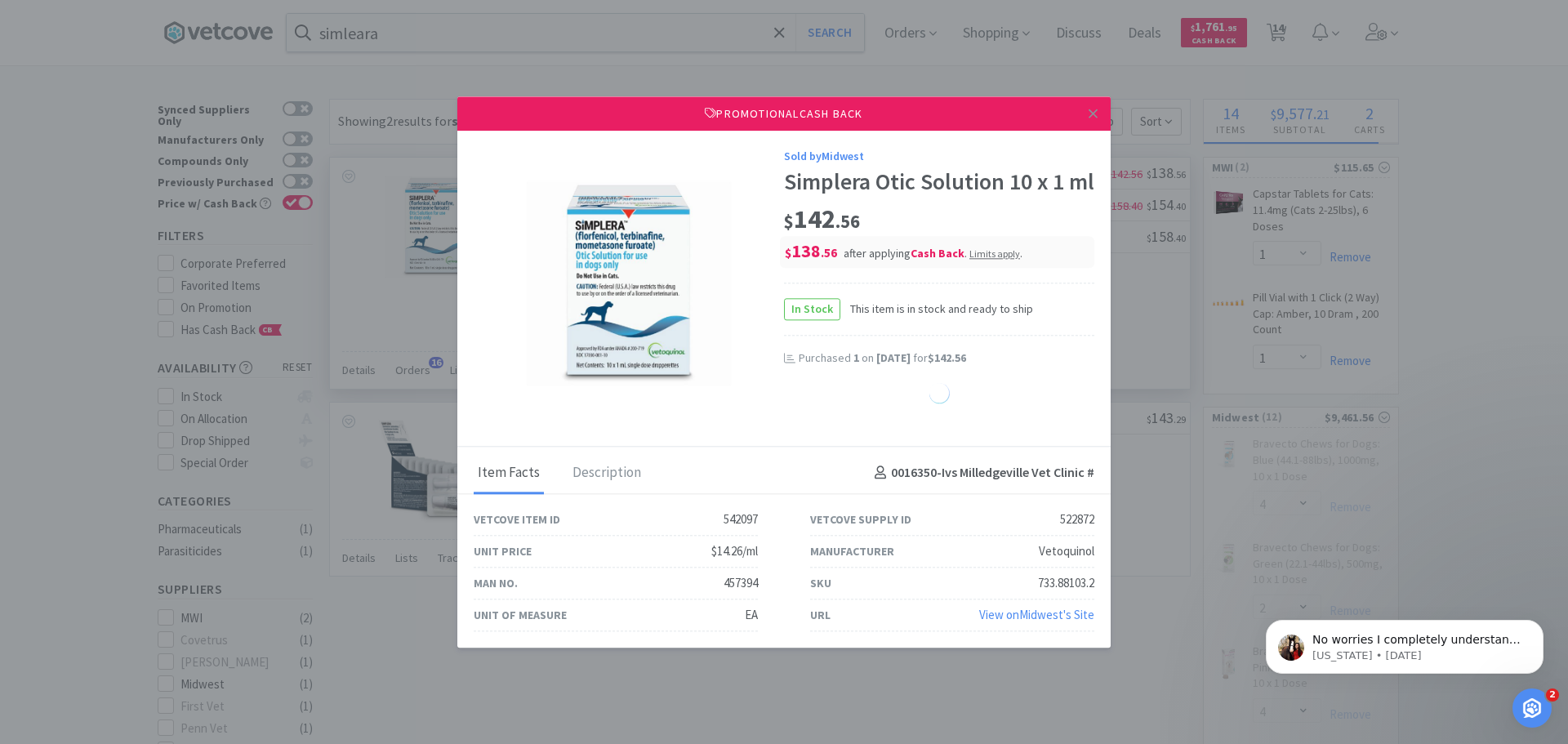
select select "1"
select select "4"
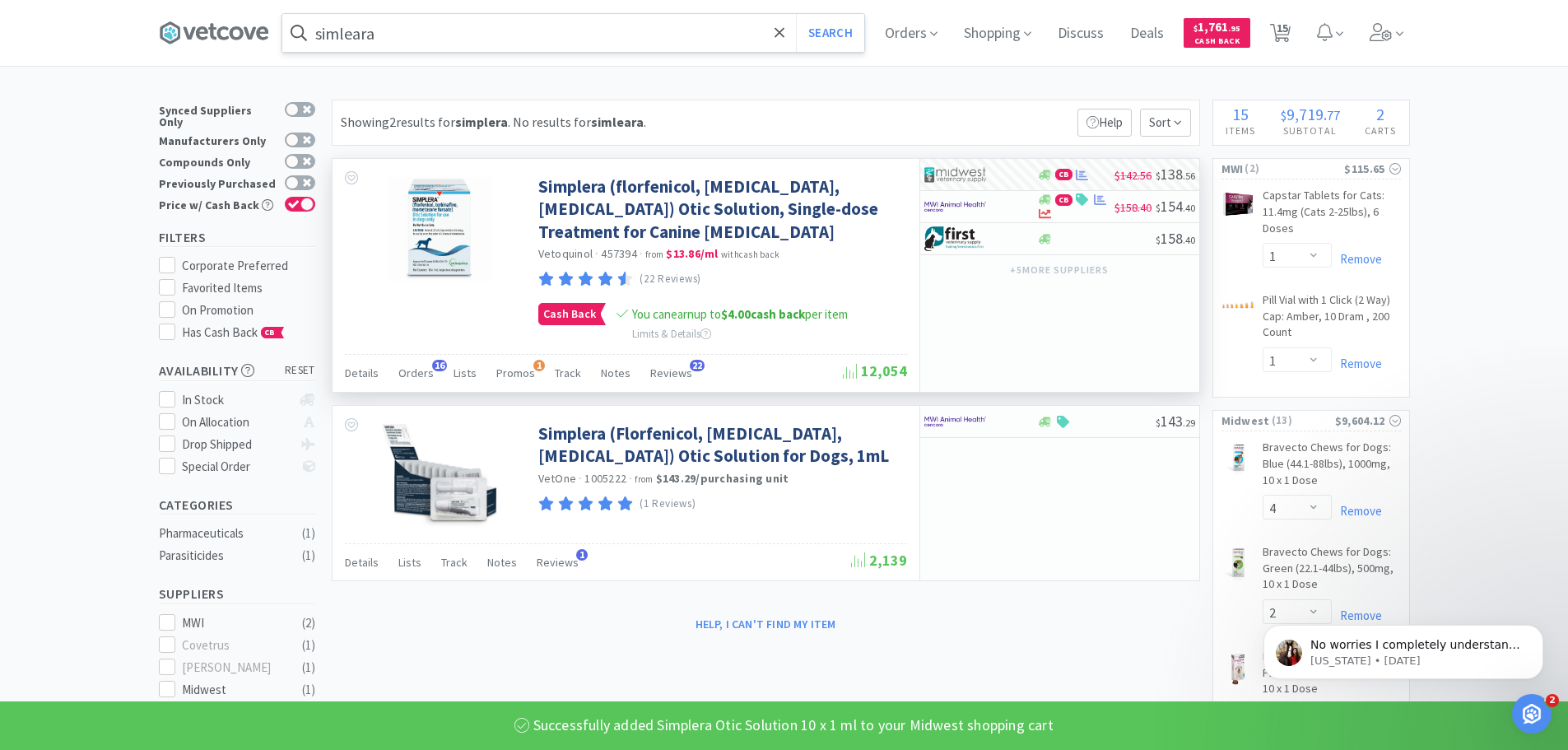
click at [398, 31] on input "simleara" at bounding box center [573, 33] width 582 height 38
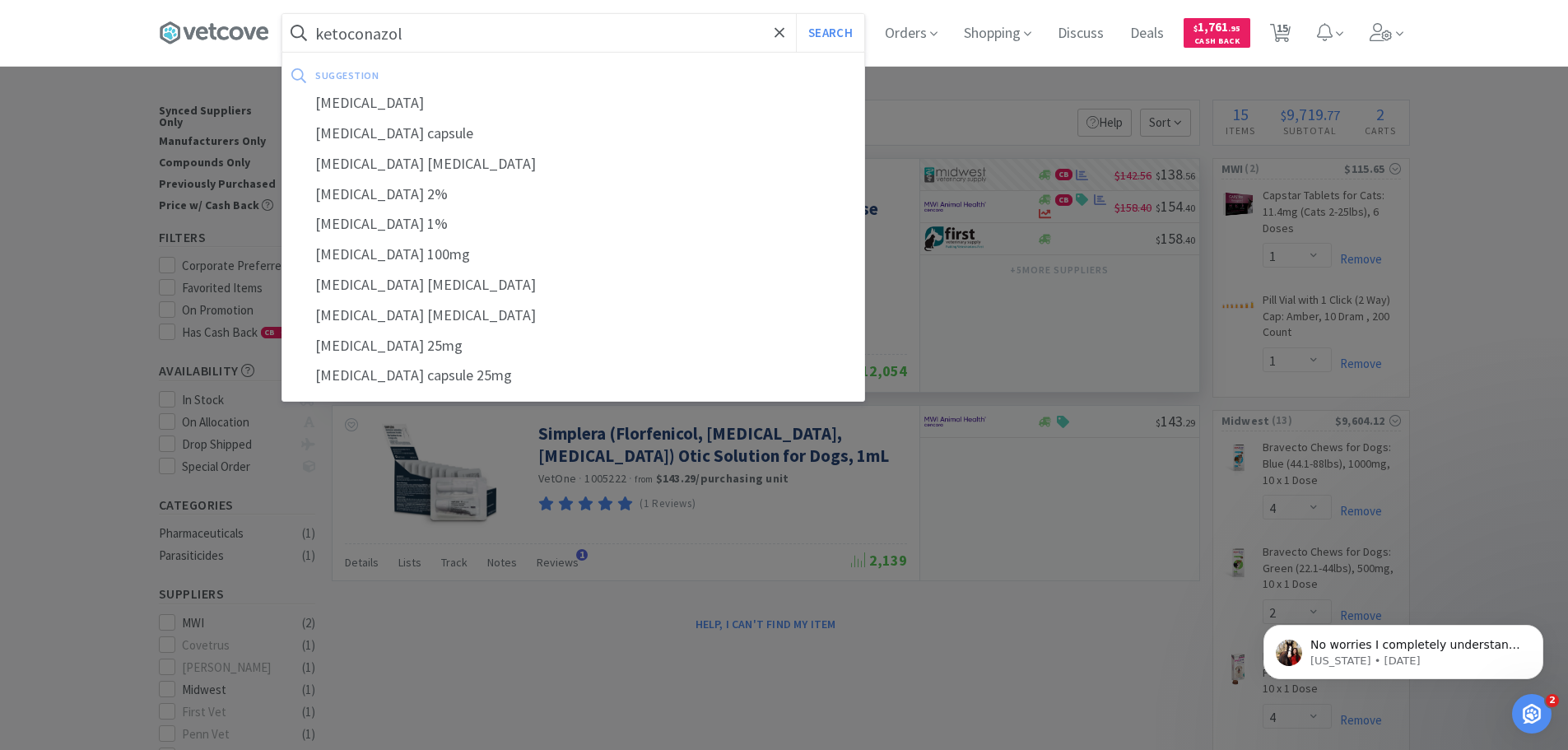
type input "ketoconazol"
click at [796, 14] on button "Search" at bounding box center [830, 33] width 68 height 38
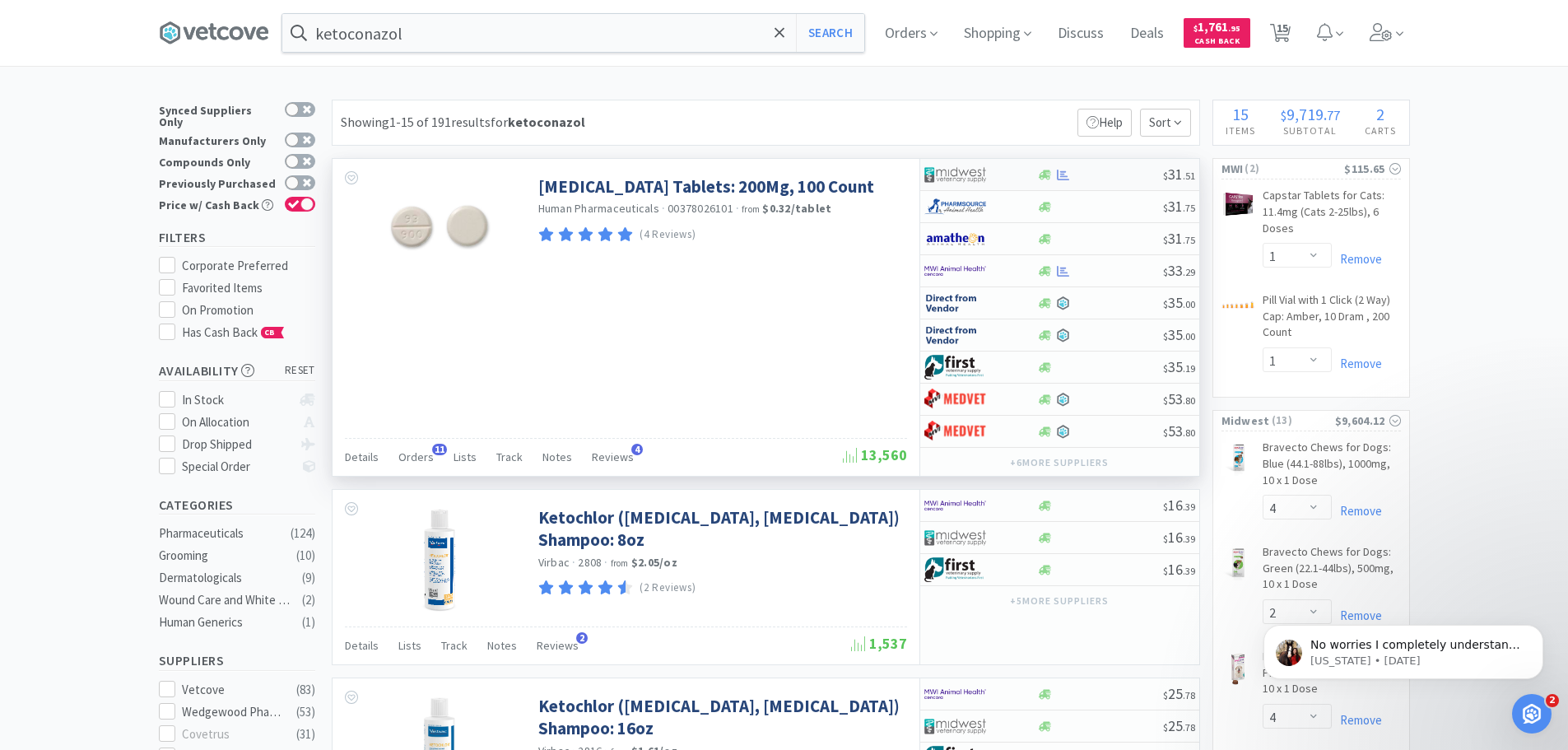
click at [1025, 179] on div at bounding box center [981, 175] width 113 height 28
select select "1"
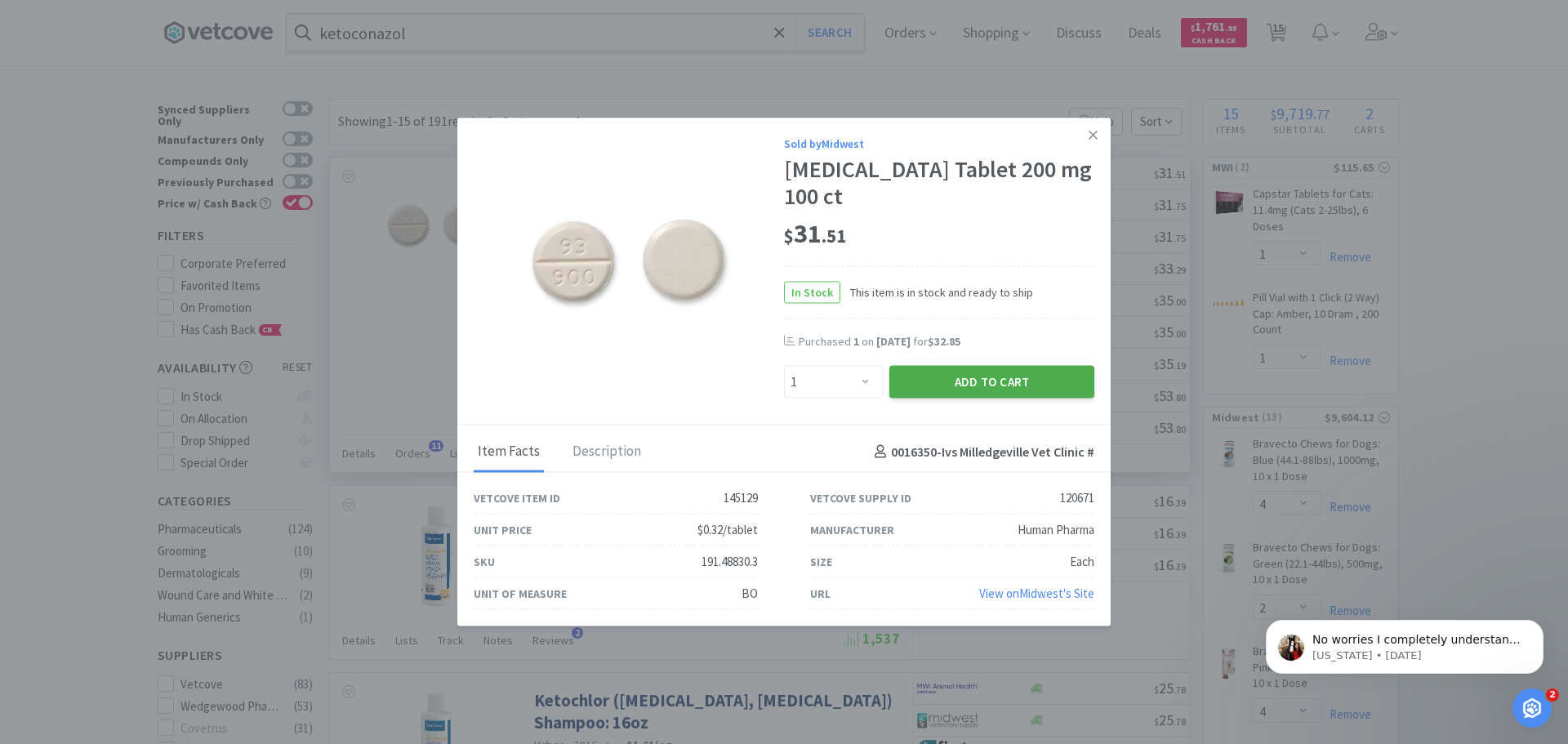
click at [994, 383] on button "Add to Cart" at bounding box center [991, 382] width 205 height 33
select select "1"
select select "10"
select select "1"
select select "4"
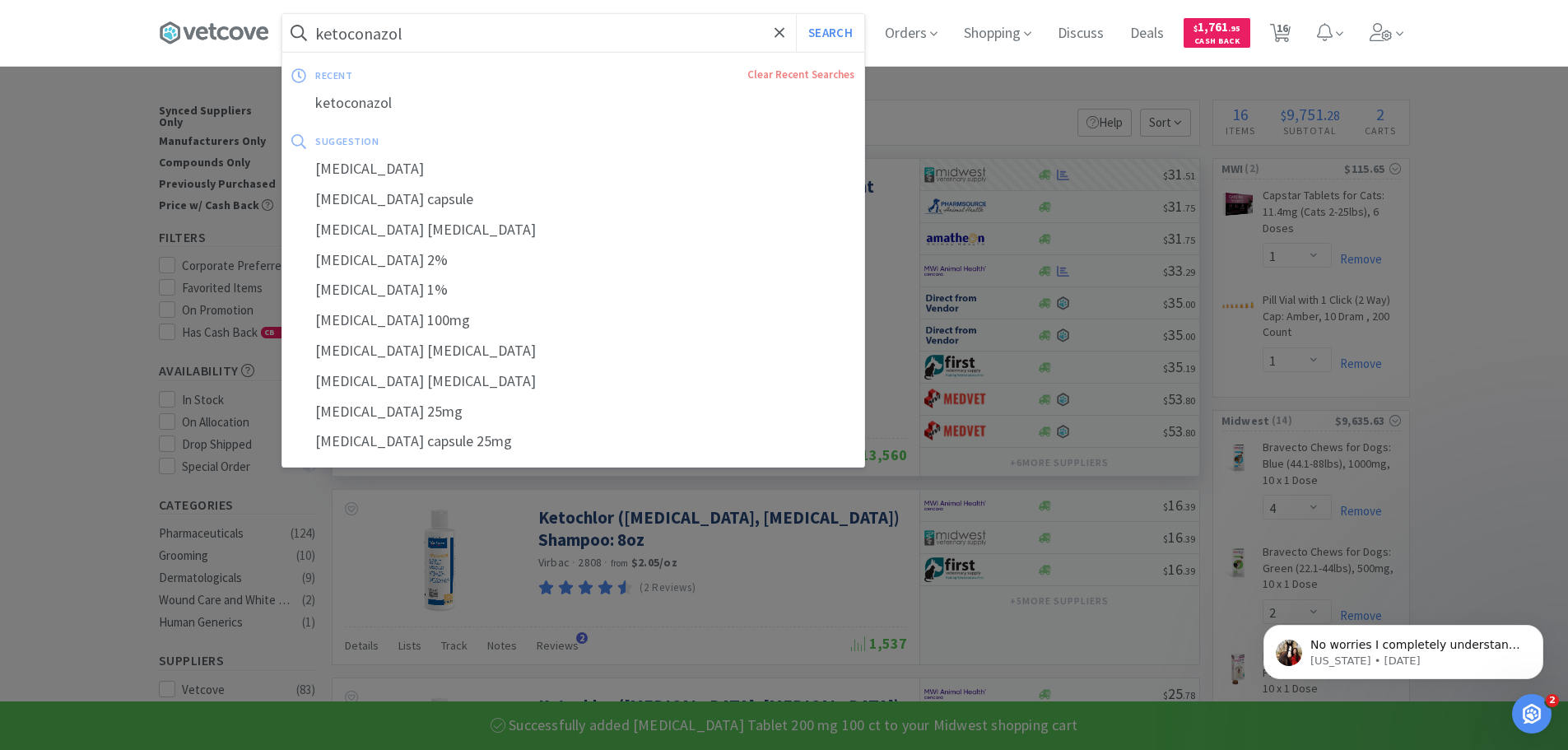
click at [413, 39] on input "ketoconazol" at bounding box center [573, 33] width 582 height 38
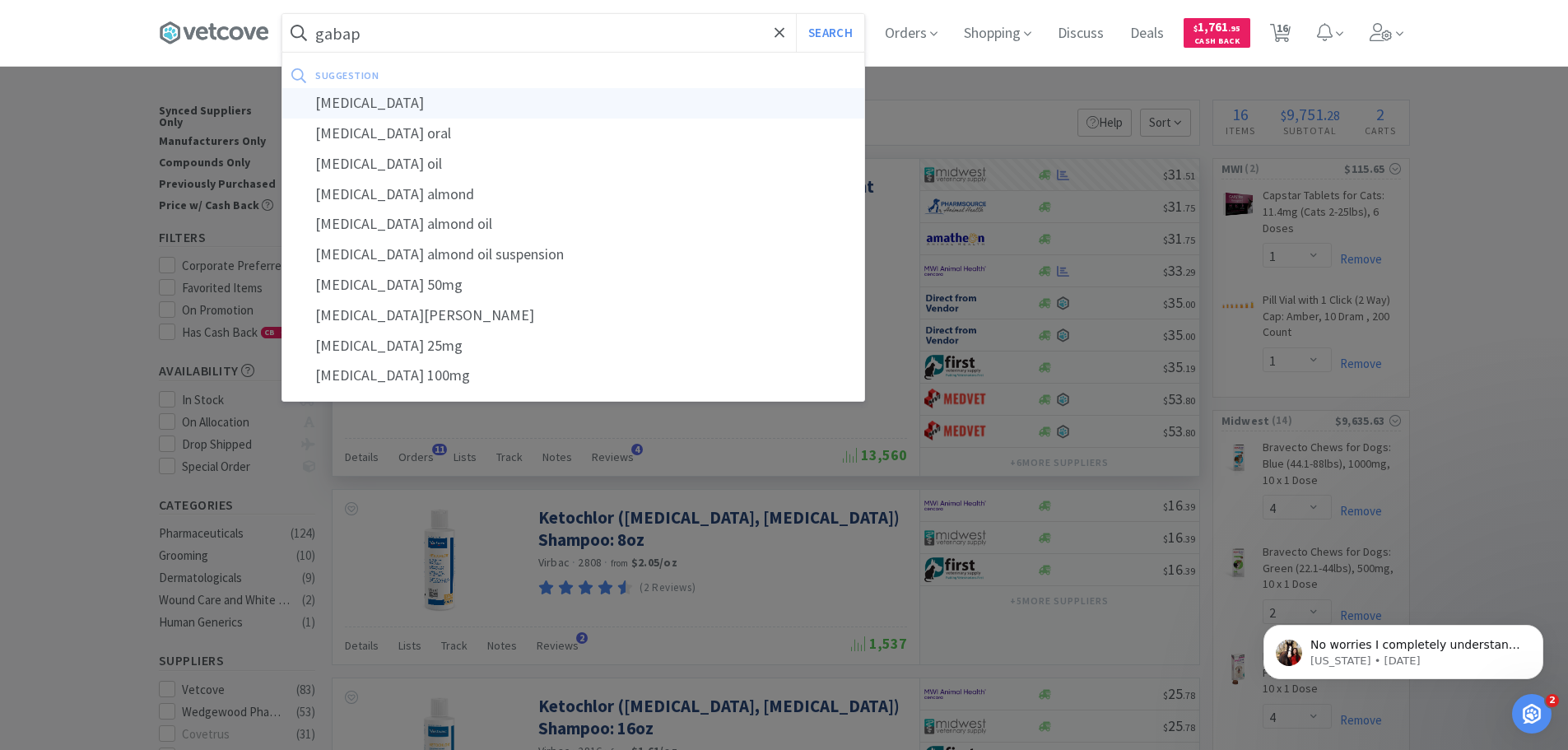
click at [402, 103] on div "gabapentin" at bounding box center [573, 103] width 582 height 31
type input "gabapentin"
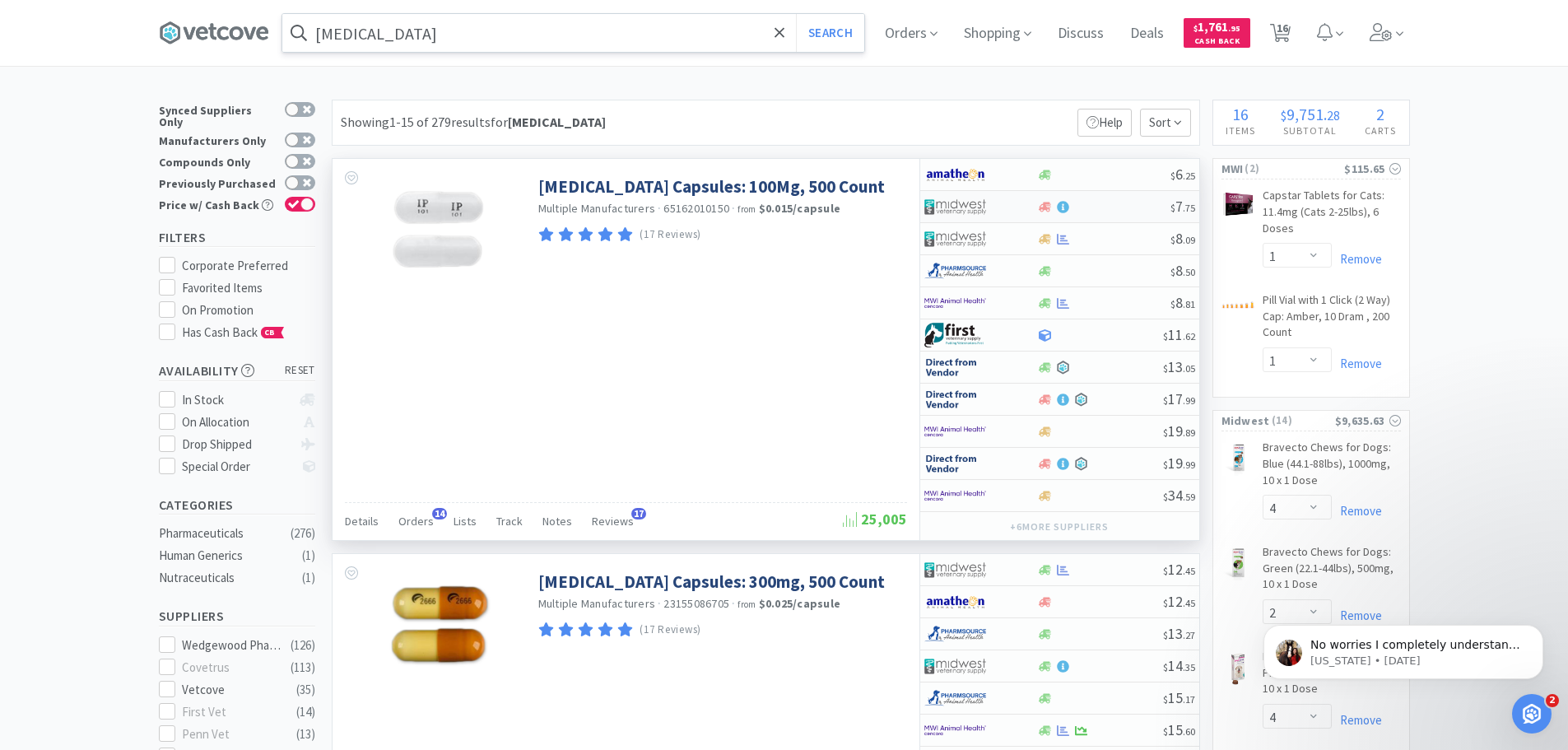
click at [1077, 208] on div at bounding box center [1103, 206] width 133 height 12
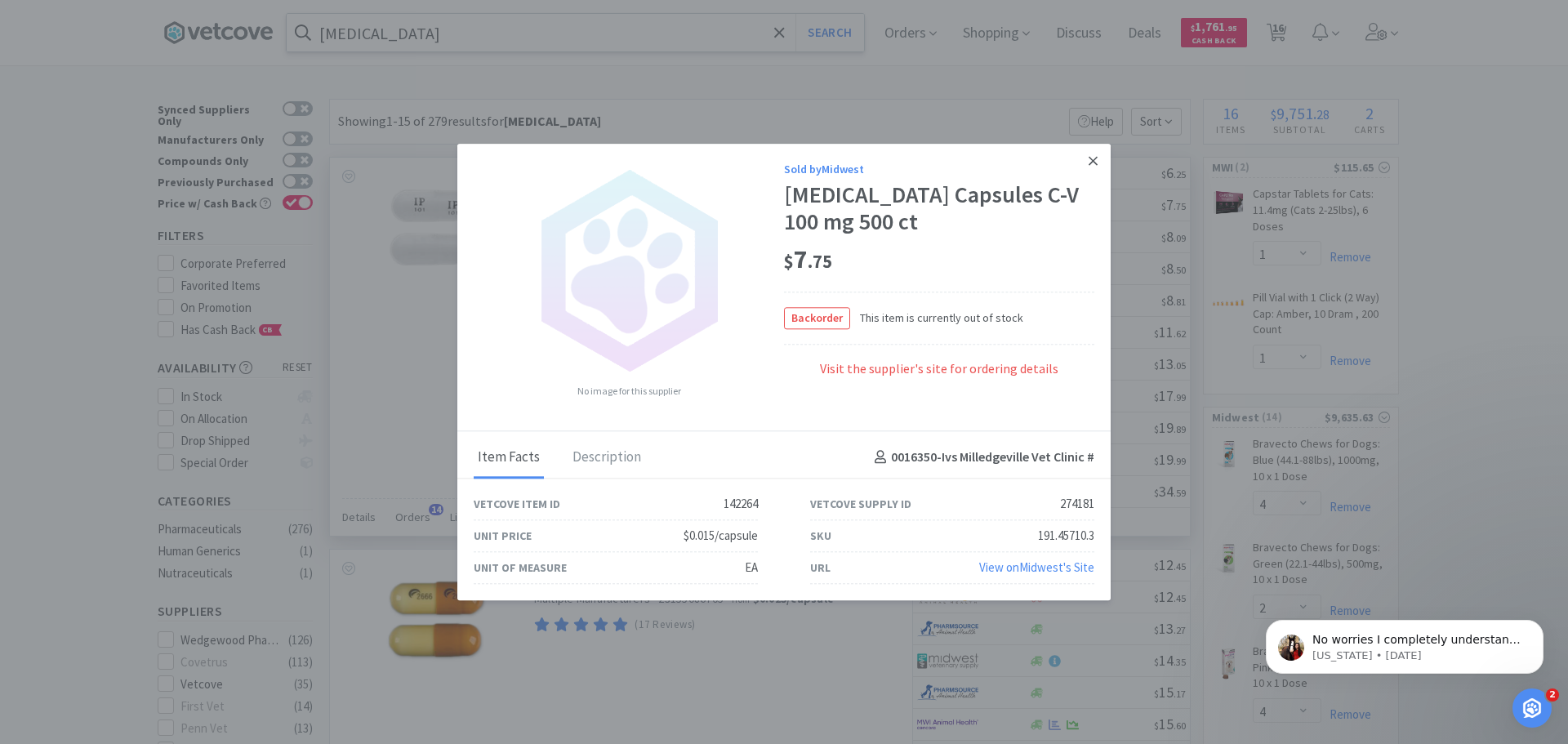
click at [1093, 161] on icon at bounding box center [1093, 160] width 9 height 9
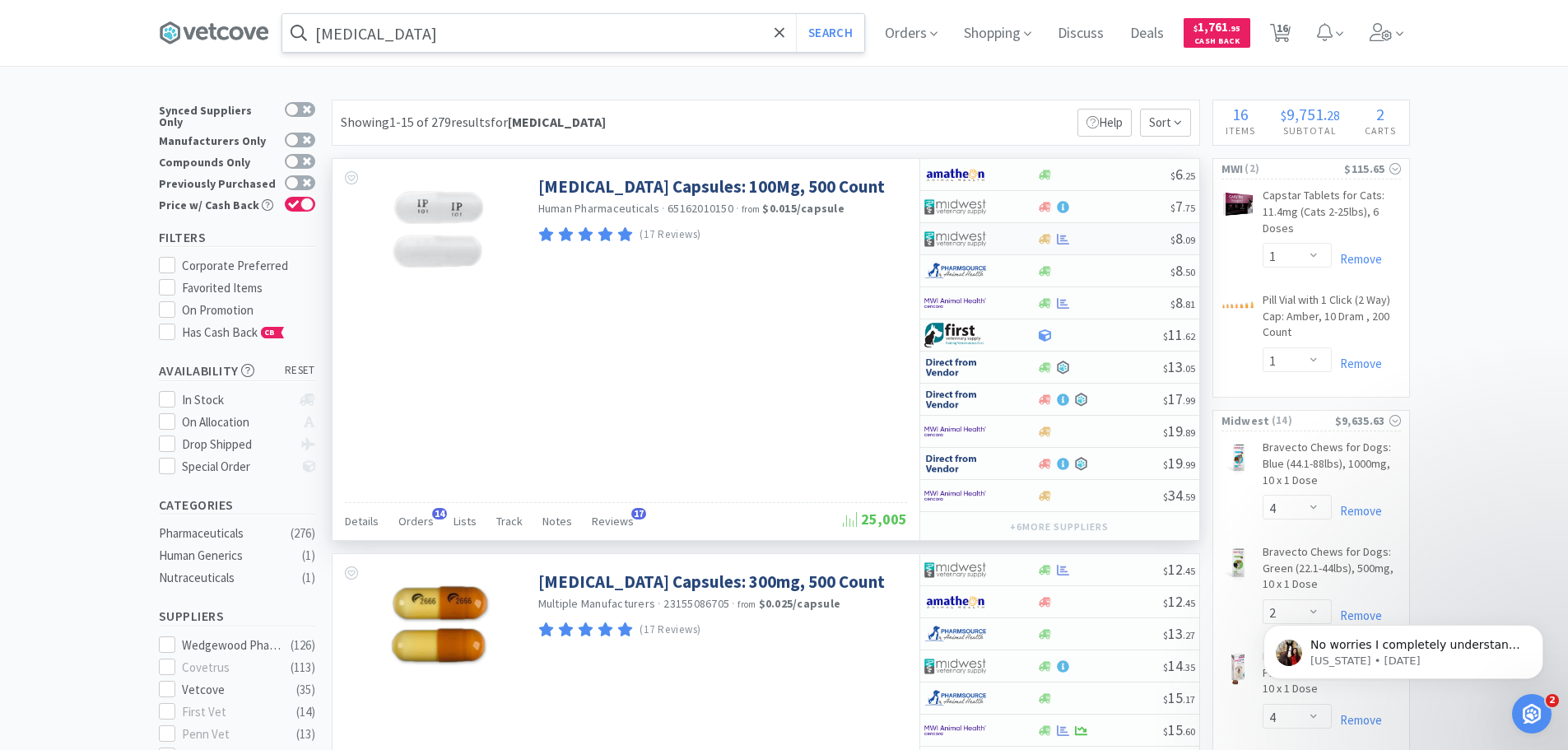
click at [1003, 241] on div at bounding box center [969, 239] width 90 height 28
select select "1"
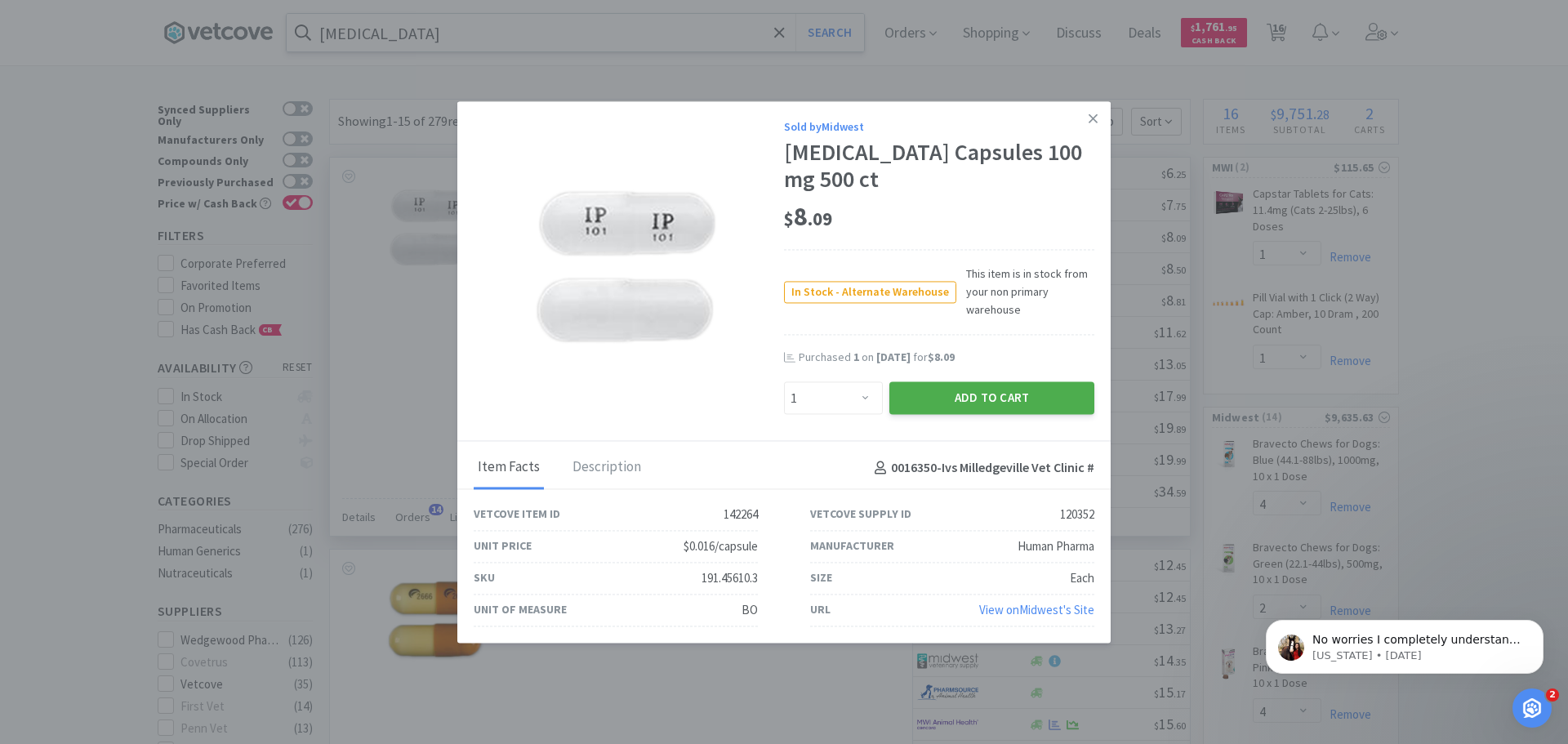
click at [949, 401] on button "Add to Cart" at bounding box center [991, 399] width 205 height 33
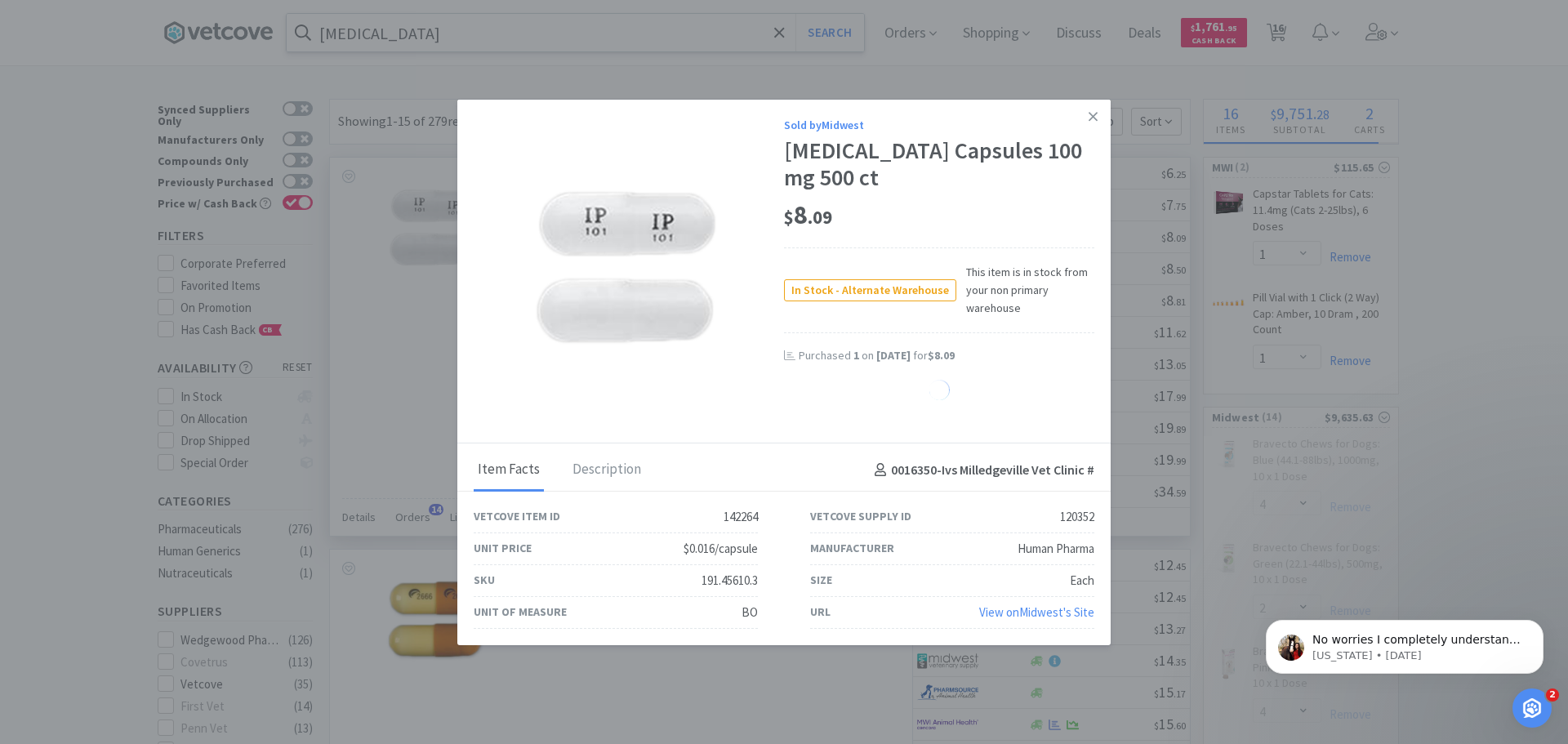
select select "1"
select select "10"
select select "1"
select select "4"
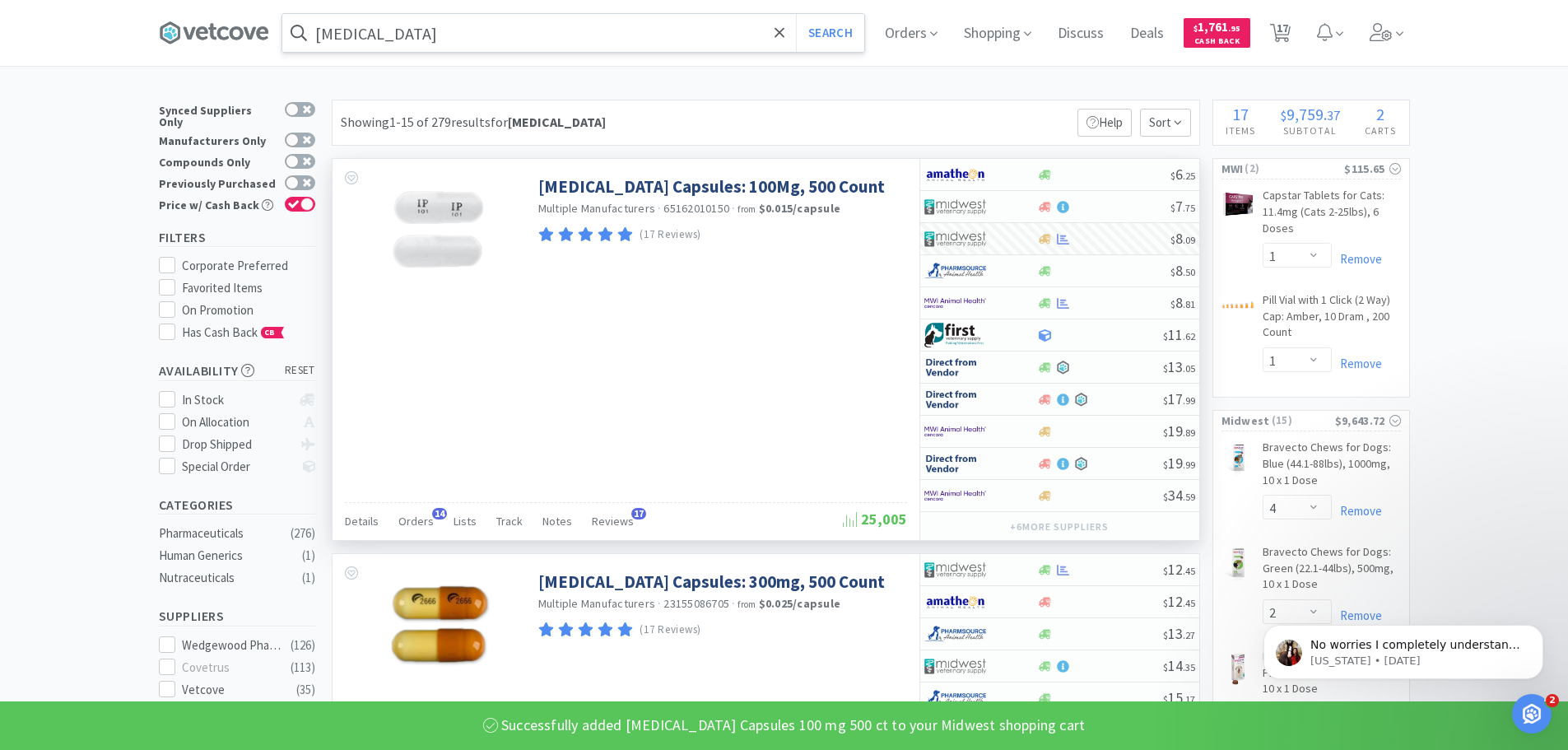
click at [444, 37] on input "gabapentin" at bounding box center [573, 33] width 582 height 38
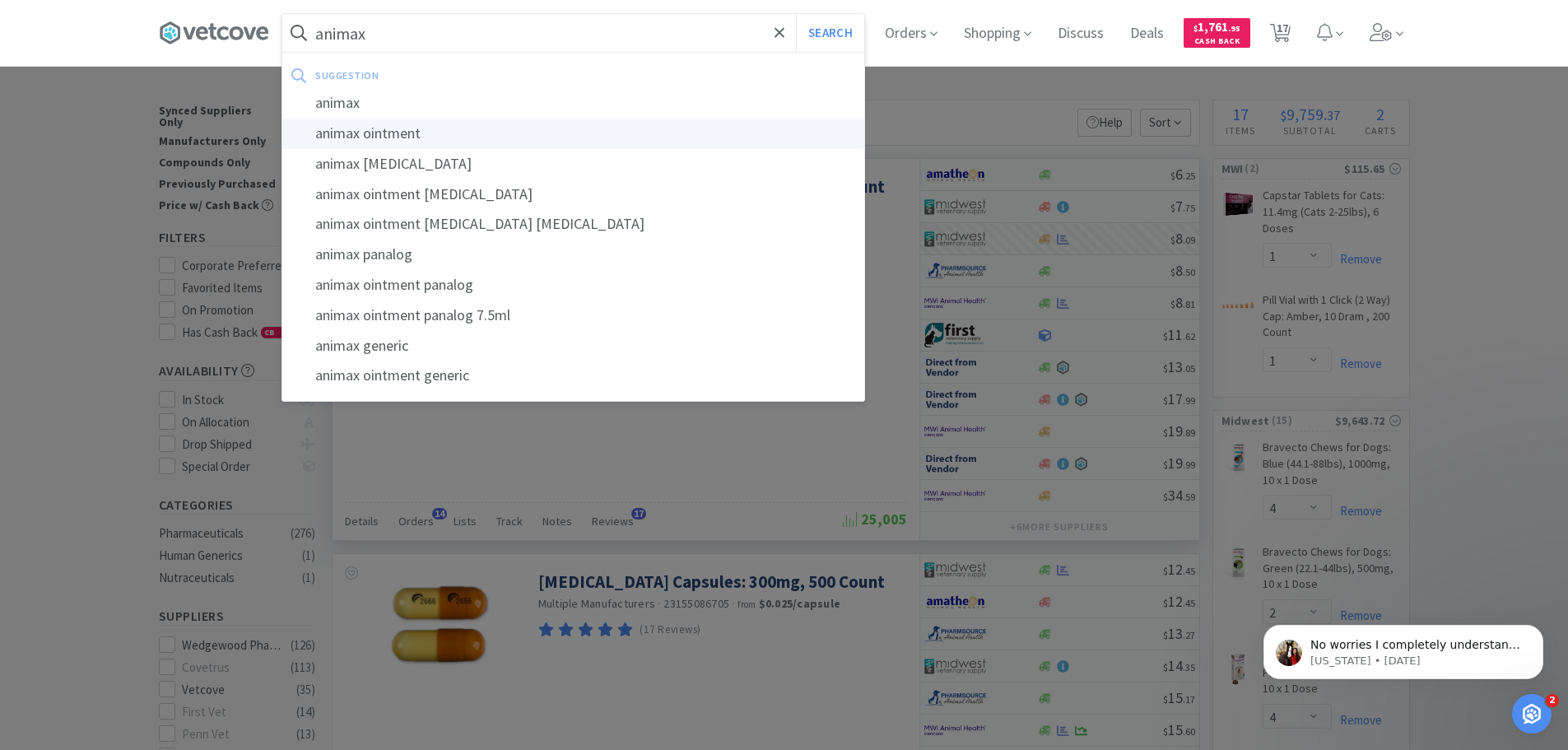
click at [441, 138] on div "animax ointment" at bounding box center [573, 133] width 582 height 31
type input "animax ointment"
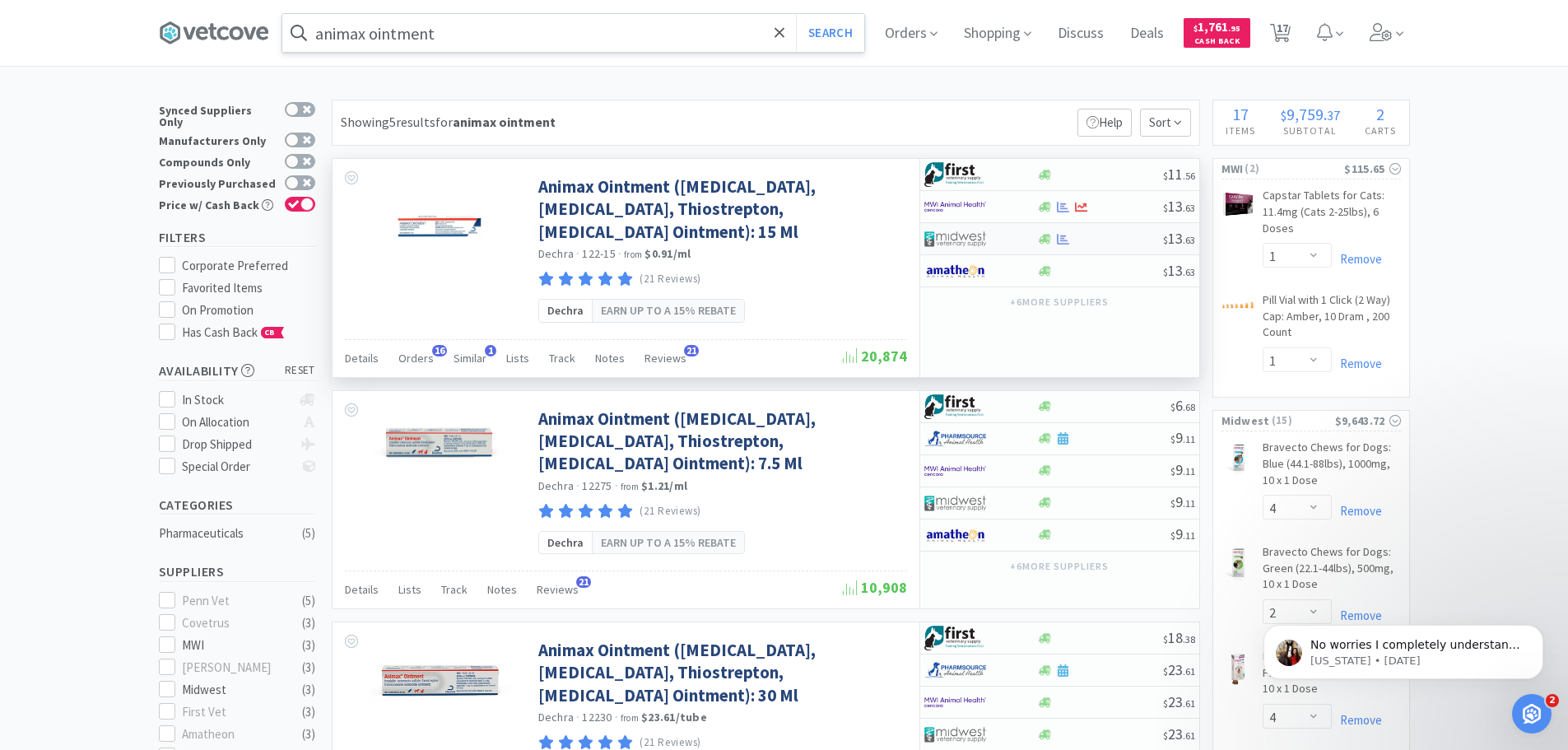
click at [1007, 243] on div at bounding box center [969, 239] width 90 height 28
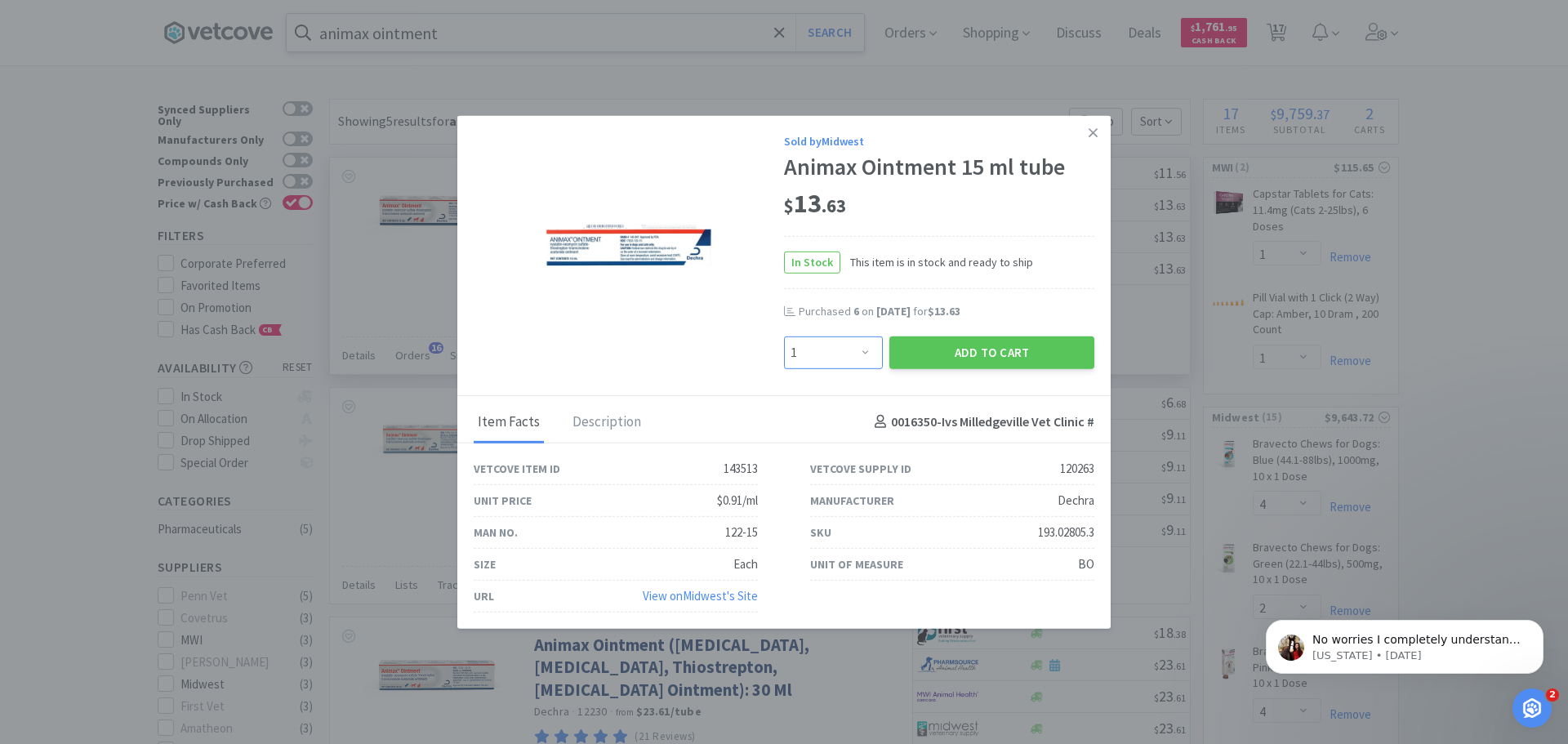
drag, startPoint x: 866, startPoint y: 354, endPoint x: 866, endPoint y: 337, distance: 17.0
click at [866, 354] on select "Enter Quantity 1 2 3 4 5 6 7 8 9 10 11 12 13 14 15 16 17 18 19 20 Enter Quantity" at bounding box center [833, 352] width 99 height 33
select select "6"
click at [784, 335] on select "Enter Quantity 1 2 3 4 5 6 7 8 9 10 11 12 13 14 15 16 17 18 19 20 Enter Quantity" at bounding box center [833, 352] width 99 height 33
click at [985, 346] on button "Add to Cart" at bounding box center [991, 352] width 205 height 33
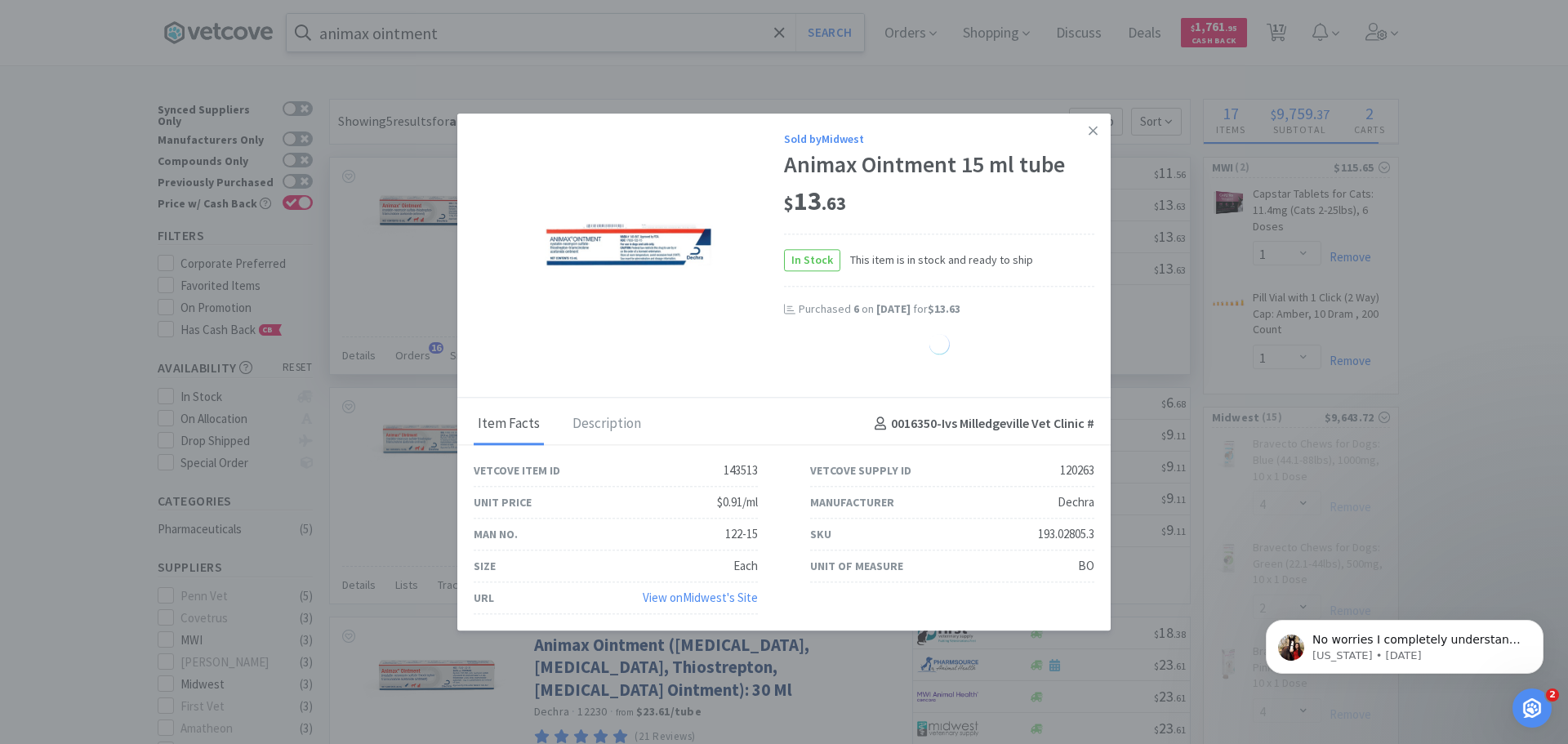
select select "6"
select select "4"
select select "2"
select select "4"
select select "1"
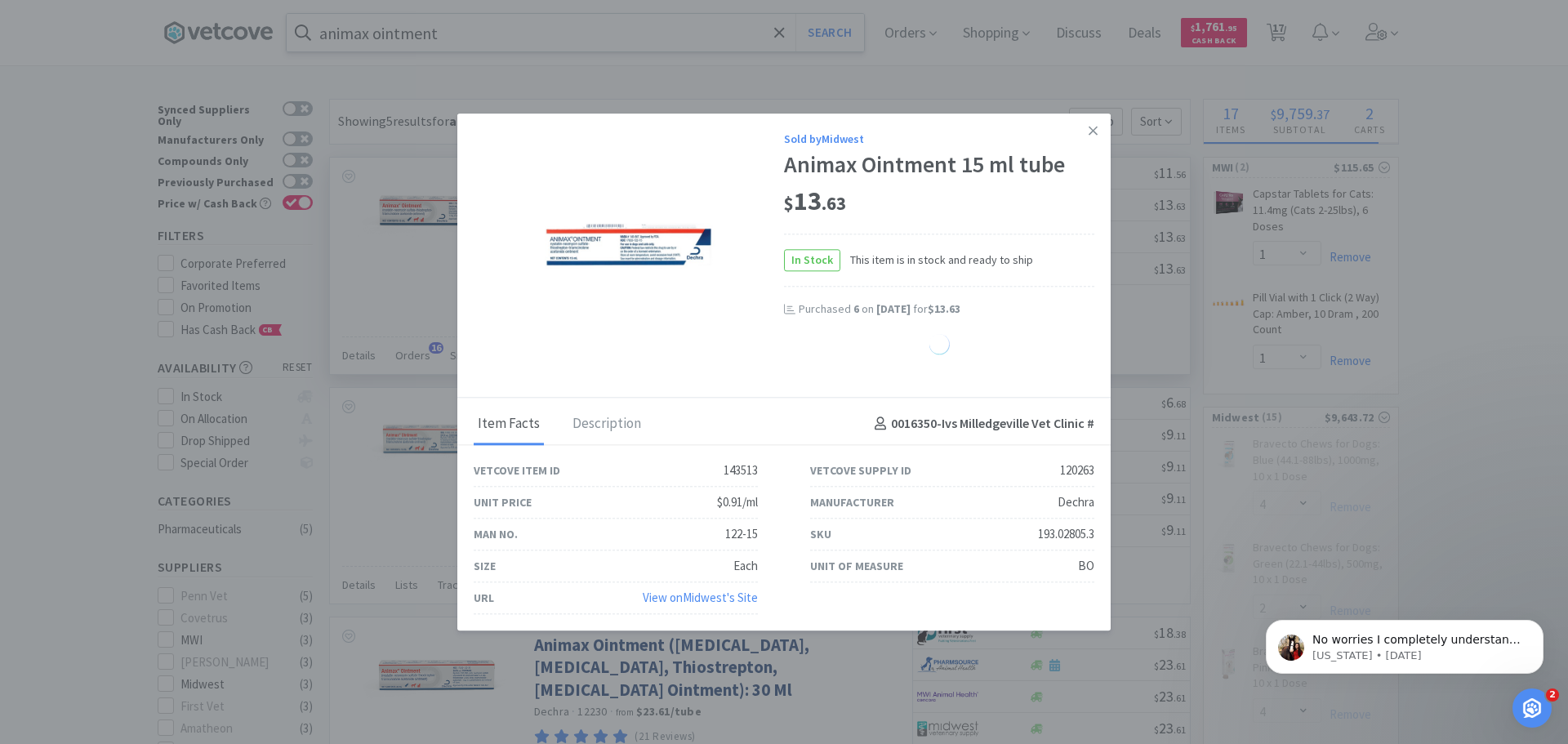
select select "2"
select select "3"
select select "1"
select select "10"
select select "1"
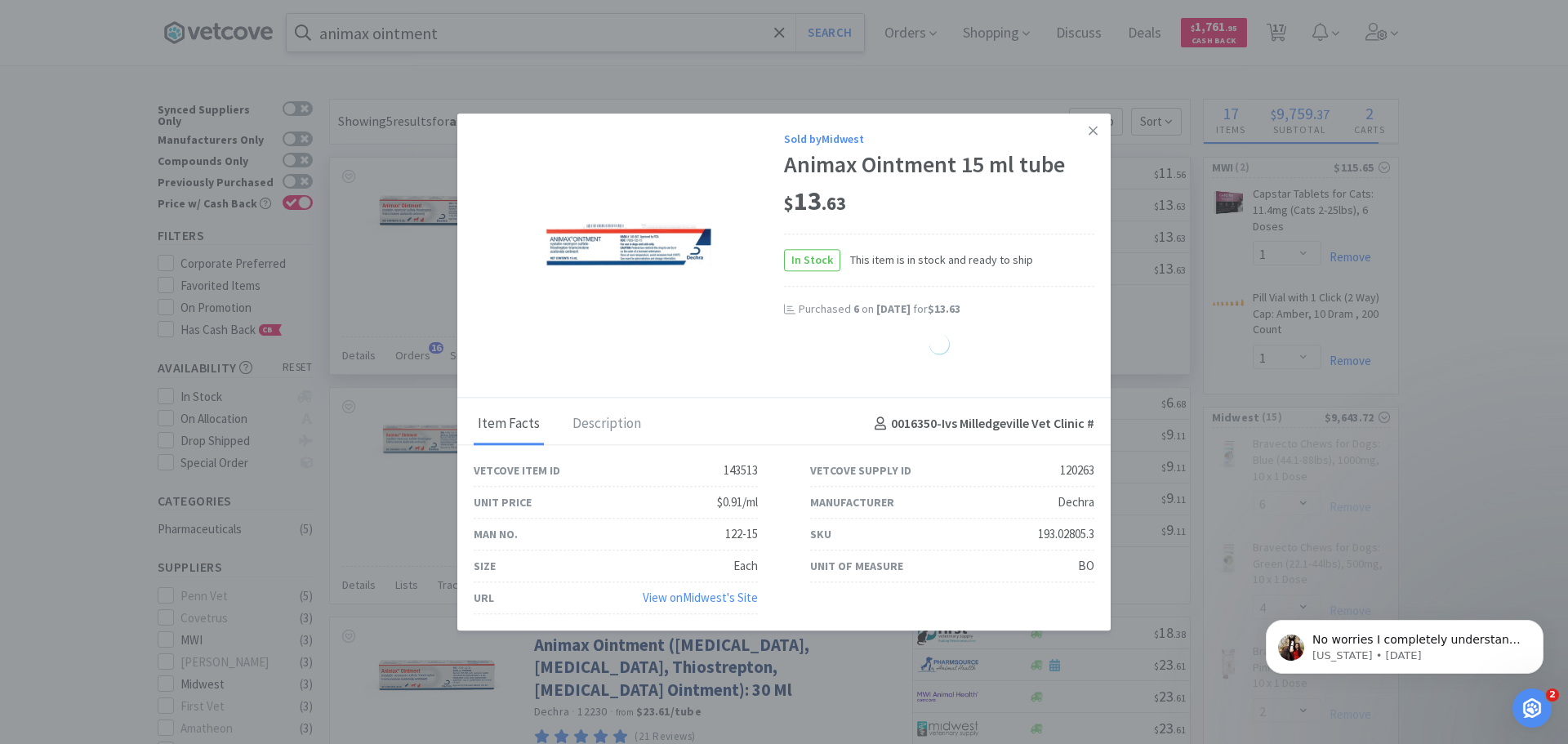
select select "4"
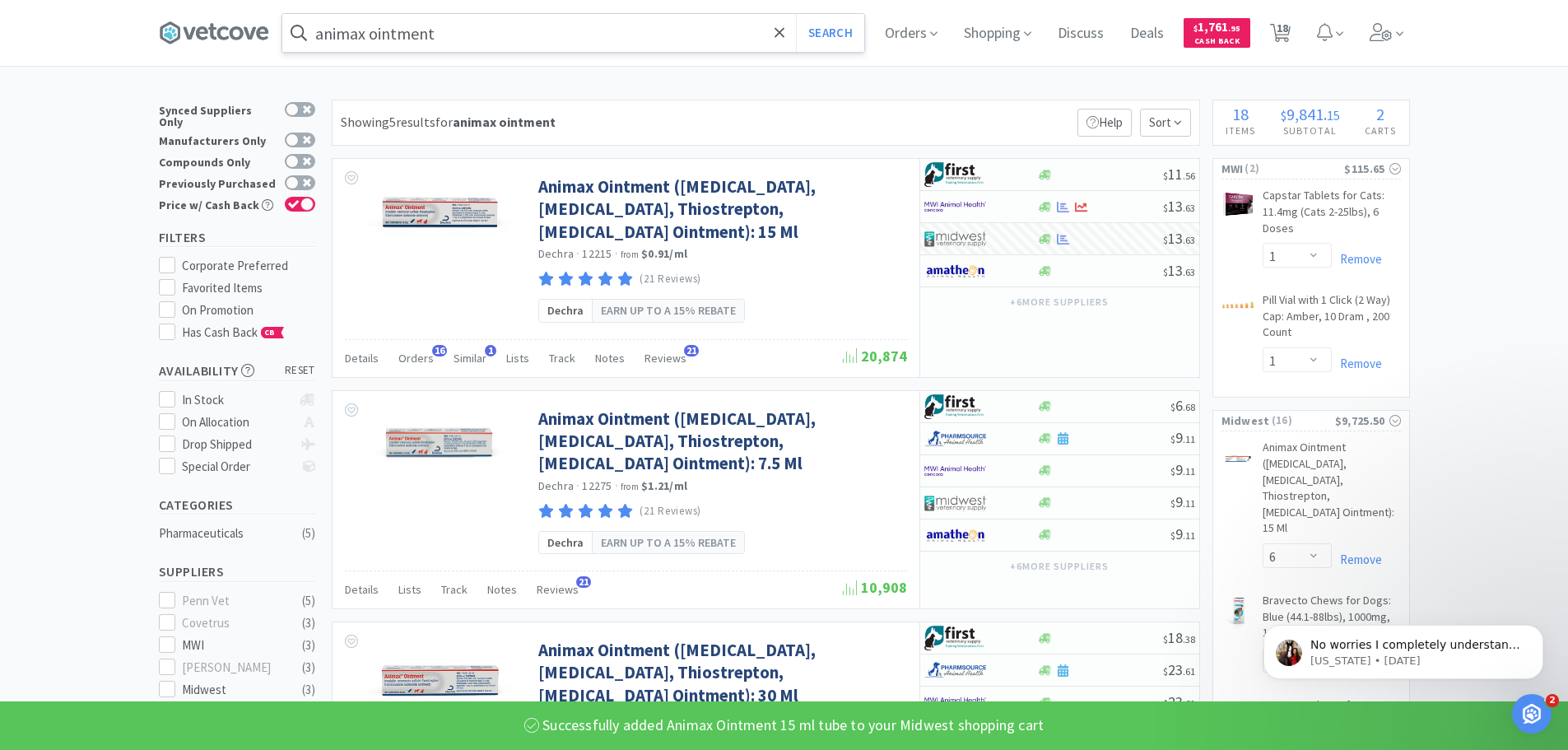
click at [461, 38] on input "animax ointment" at bounding box center [573, 33] width 582 height 38
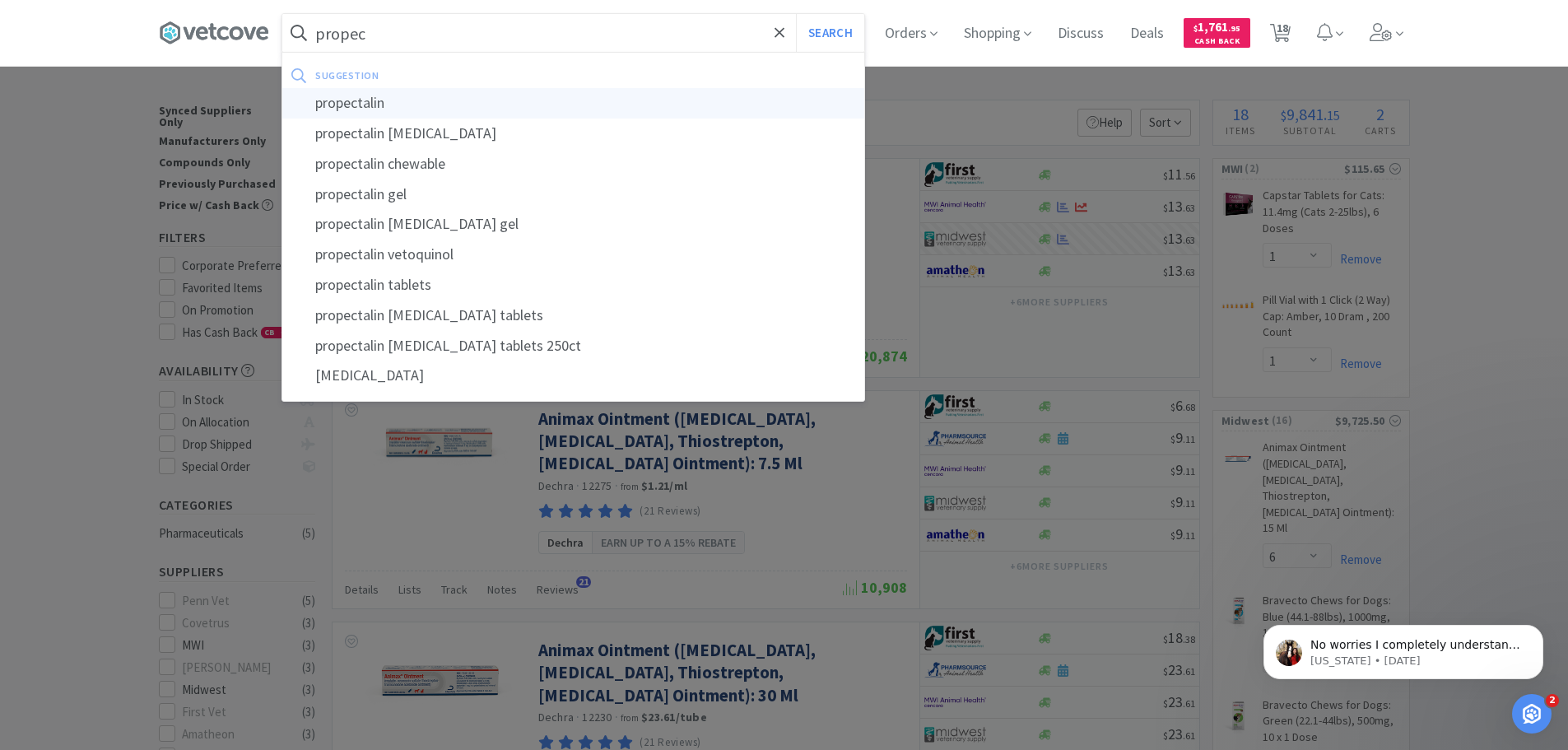
click at [411, 100] on div "propectalin" at bounding box center [573, 103] width 582 height 31
type input "propectalin"
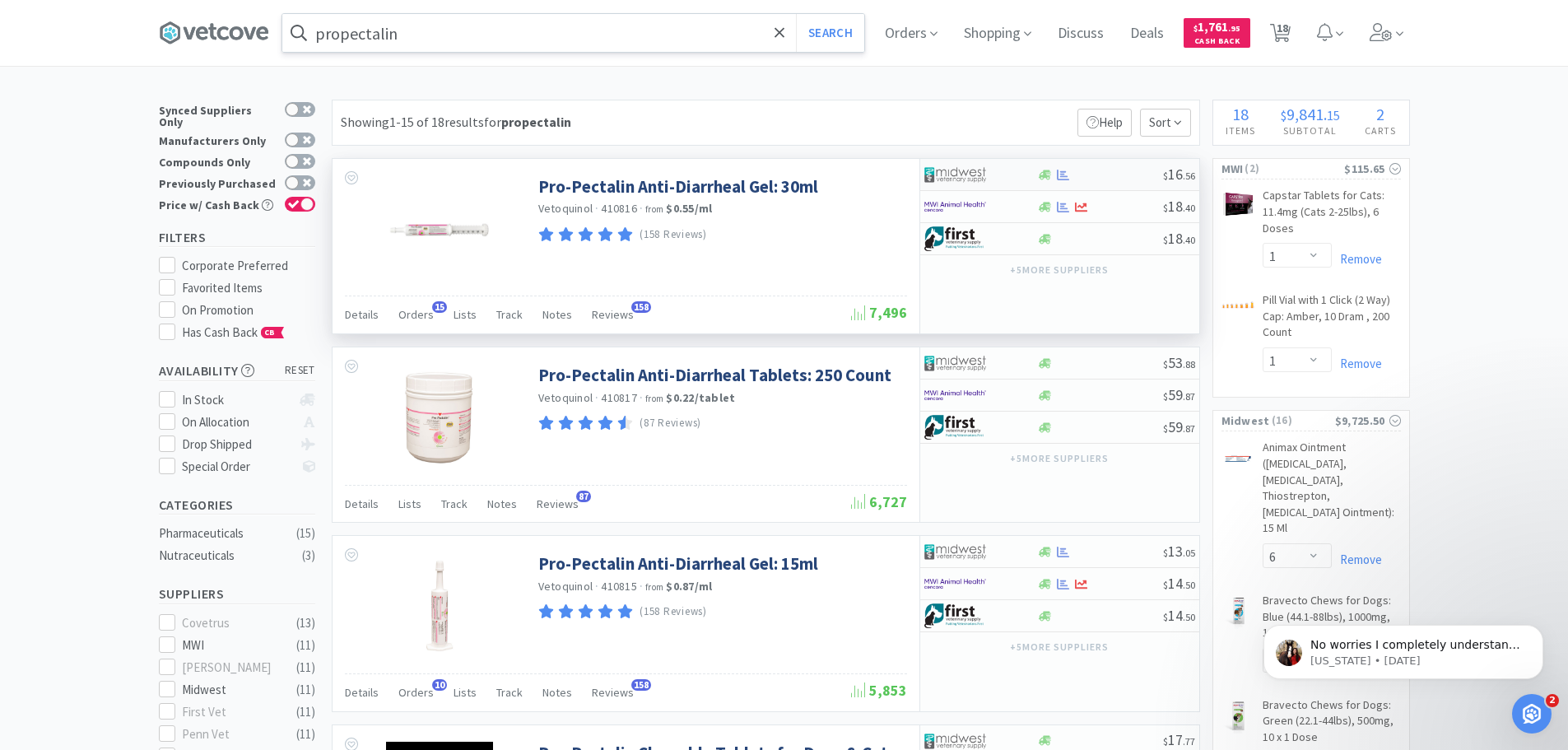
click at [1030, 172] on div at bounding box center [981, 175] width 113 height 28
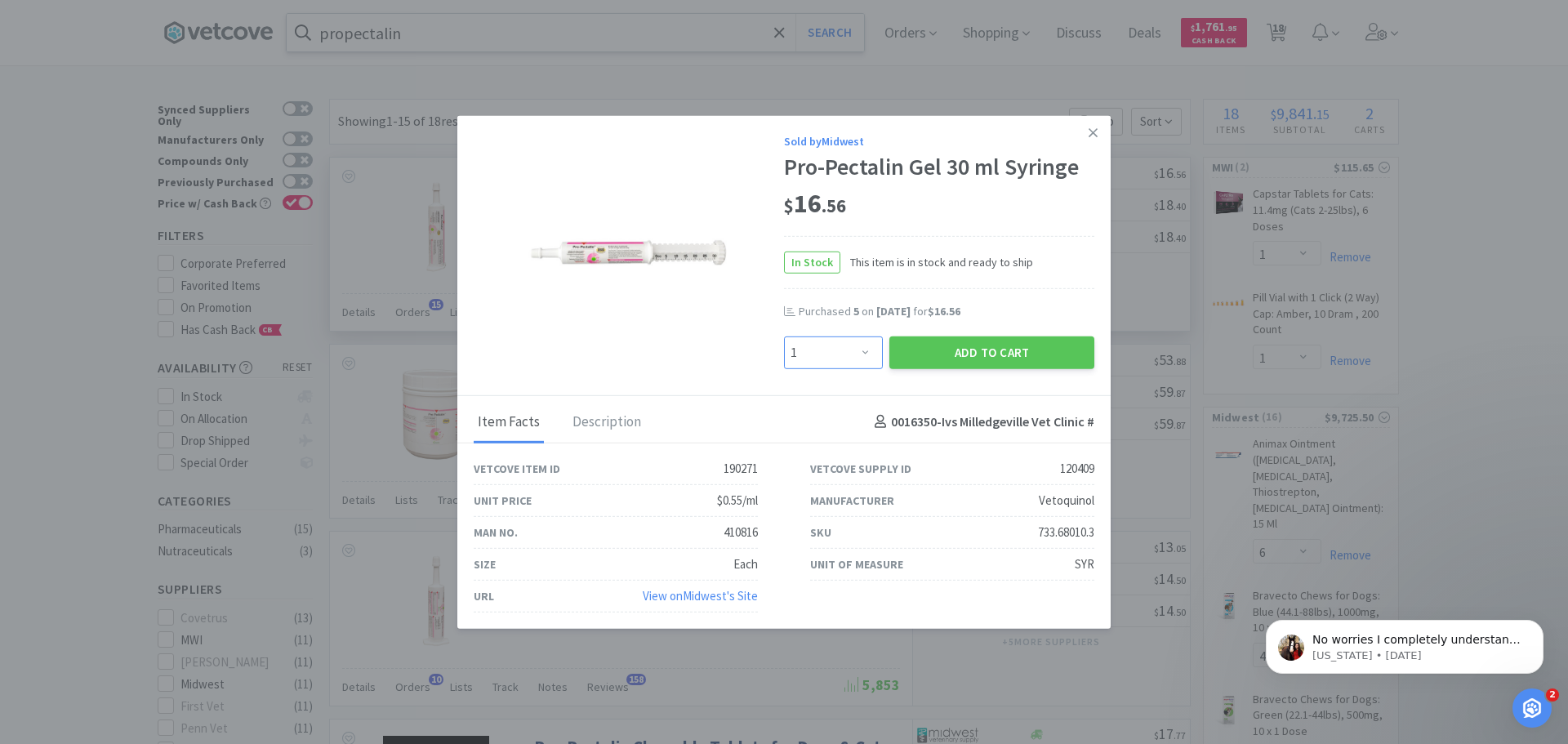
drag, startPoint x: 863, startPoint y: 349, endPoint x: 860, endPoint y: 338, distance: 11.4
click at [863, 349] on select "Enter Quantity 1 2 3 4 5 6 7 8 9 10 11 12 13 14 15 16 17 18 19 20 Enter Quantity" at bounding box center [833, 352] width 99 height 33
select select "3"
click at [784, 335] on select "Enter Quantity 1 2 3 4 5 6 7 8 9 10 11 12 13 14 15 16 17 18 19 20 Enter Quantity" at bounding box center [833, 352] width 99 height 33
click at [985, 347] on button "Add to Cart" at bounding box center [991, 352] width 205 height 33
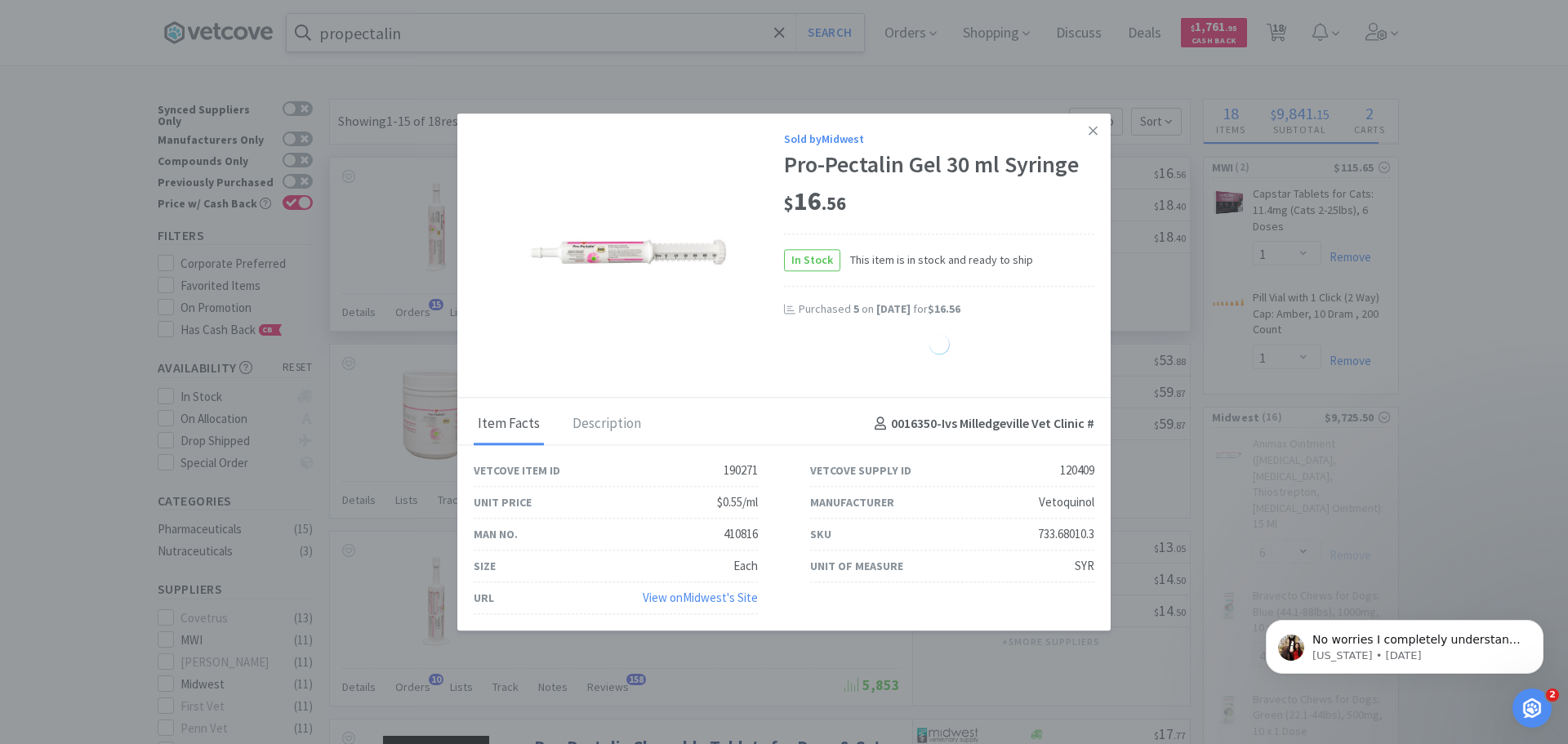
select select "3"
select select "1"
select select "4"
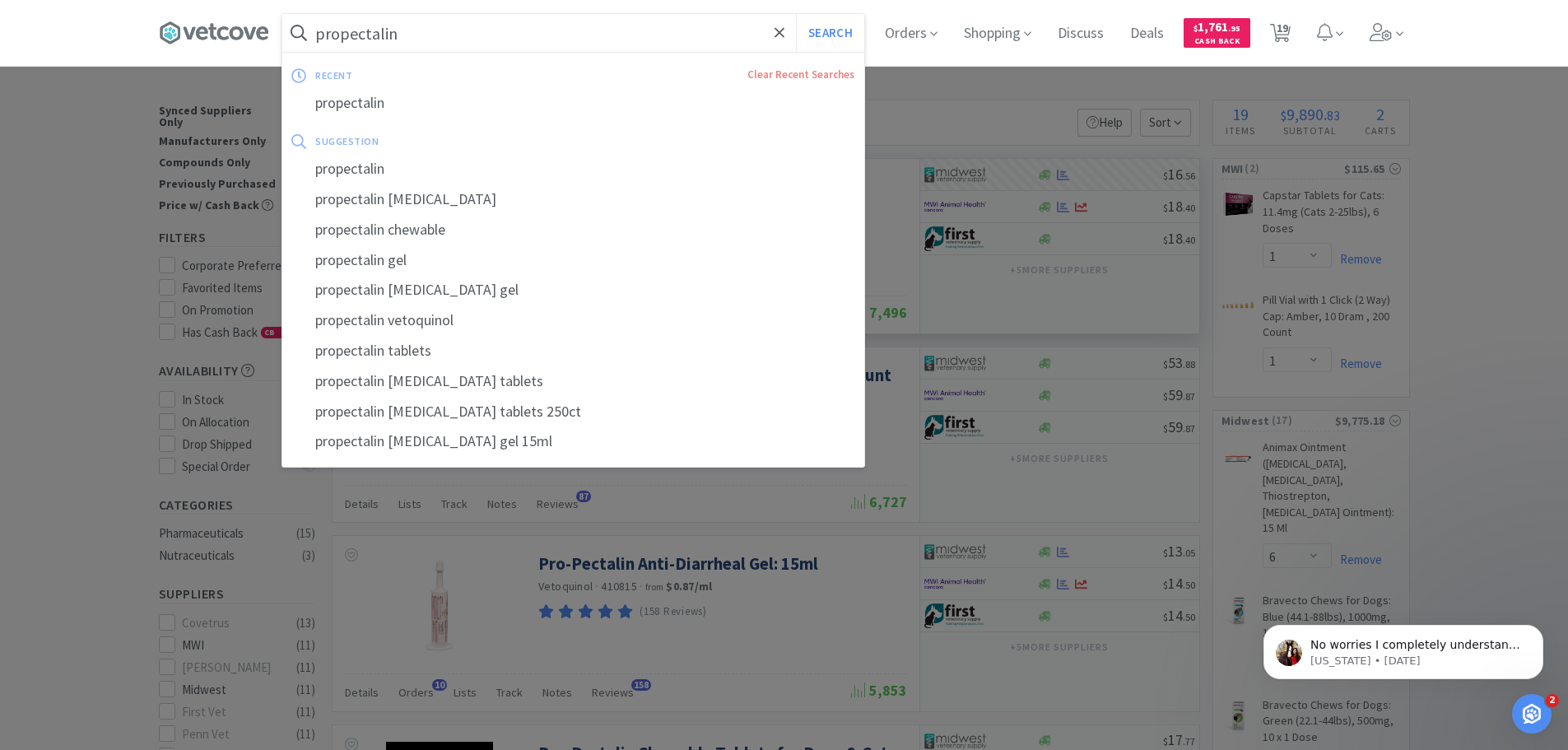
click at [447, 28] on input "propectalin" at bounding box center [573, 33] width 582 height 38
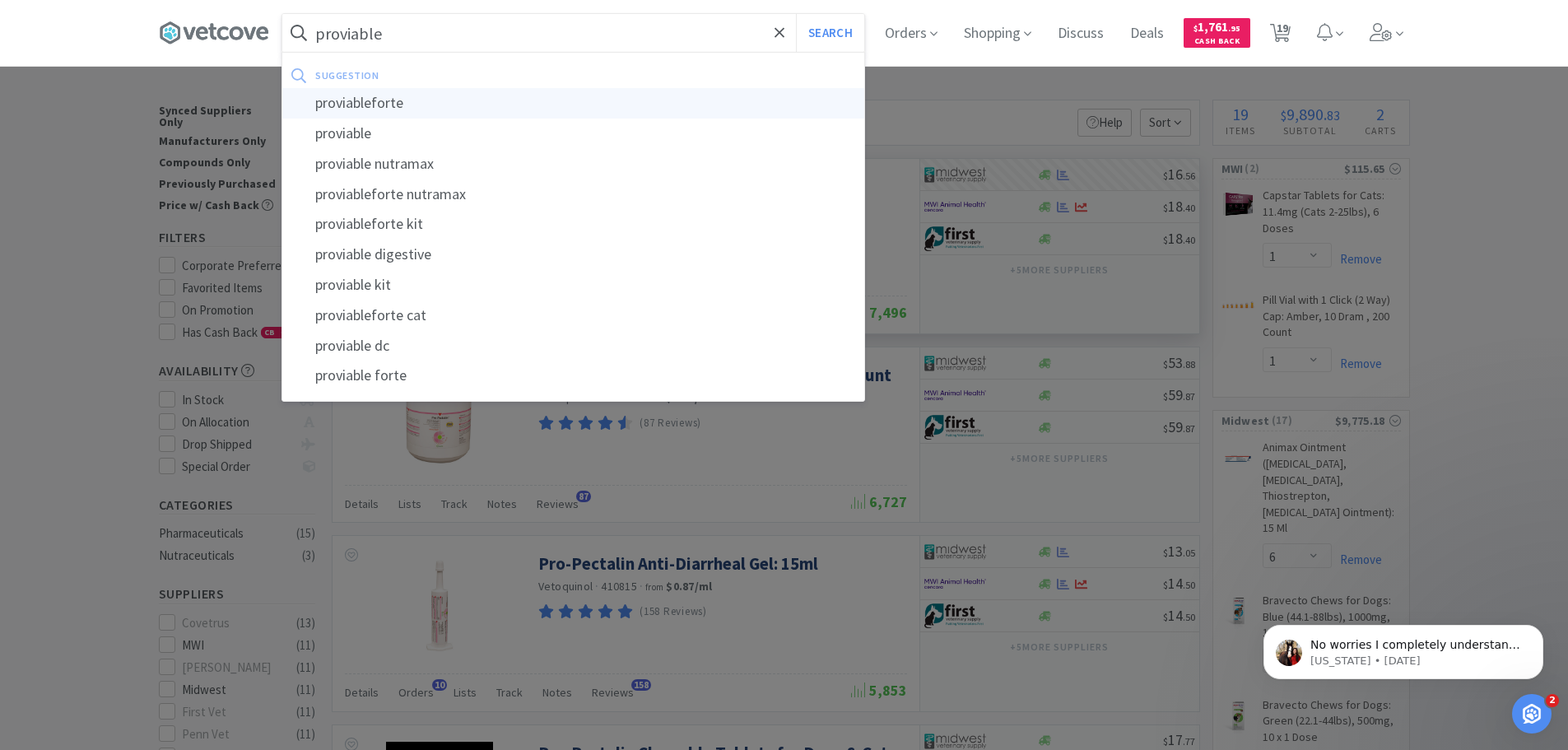
click at [398, 97] on div "proviableforte" at bounding box center [573, 103] width 582 height 31
type input "proviableforte"
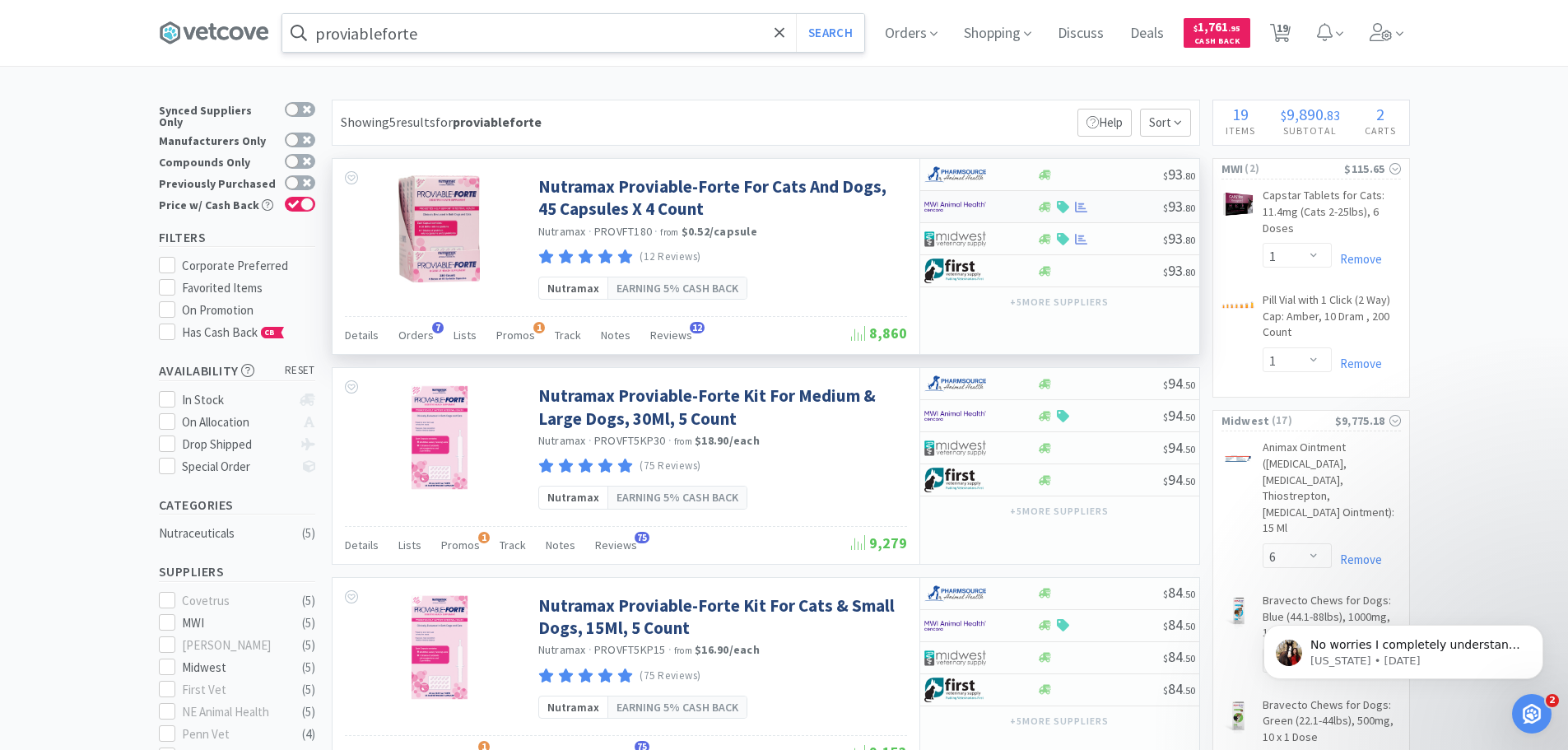
click at [963, 204] on img at bounding box center [955, 207] width 62 height 25
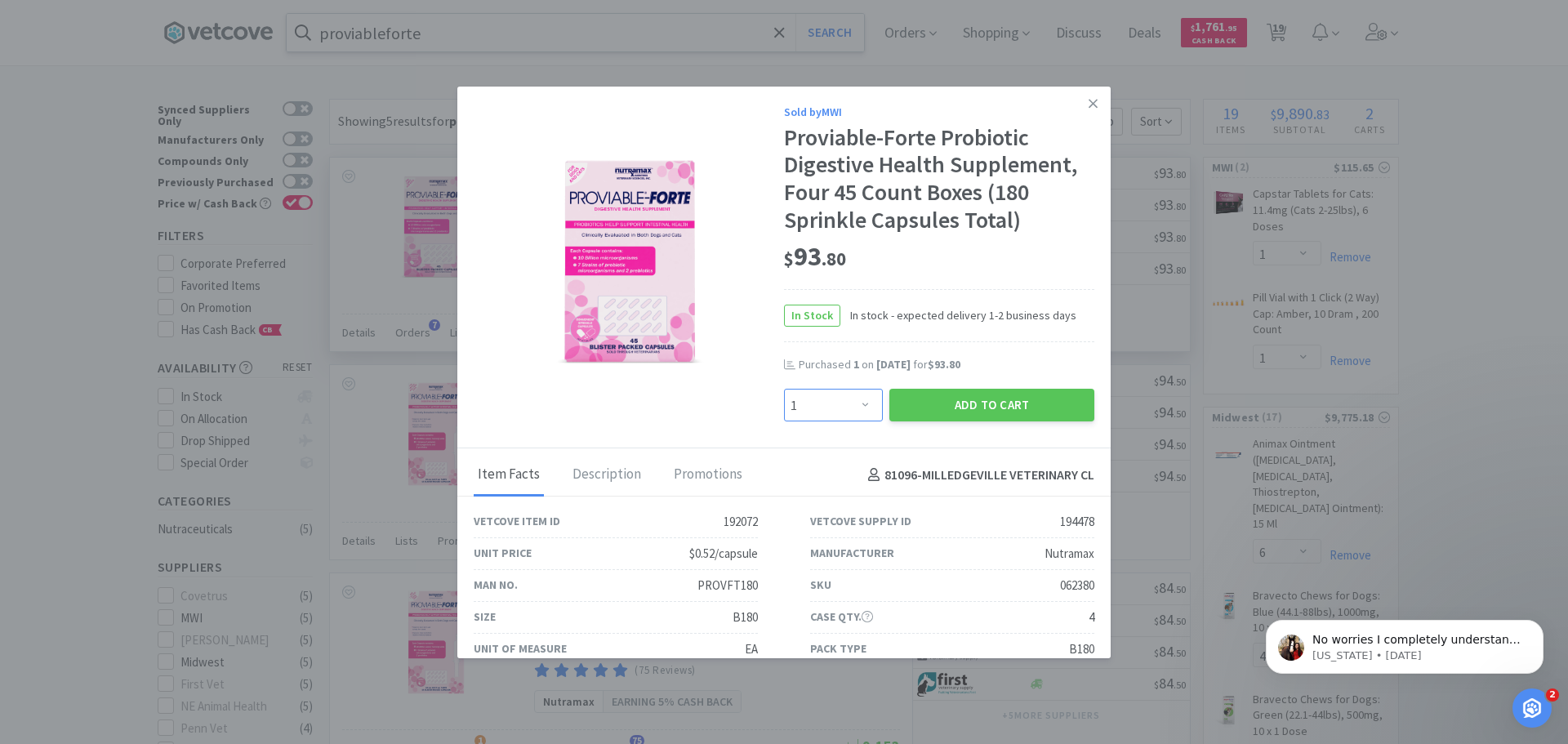
click at [856, 408] on select "Enter Quantity 1 2 3 4 5 6 7 8 9 10 11 12 13 14 15 16 17 18 19 20 Enter Quantity" at bounding box center [833, 405] width 99 height 33
select select "2"
click at [784, 389] on select "Enter Quantity 1 2 3 4 5 6 7 8 9 10 11 12 13 14 15 16 17 18 19 20 Enter Quantity" at bounding box center [833, 405] width 99 height 33
click at [947, 405] on button "Add to Cart" at bounding box center [991, 405] width 205 height 33
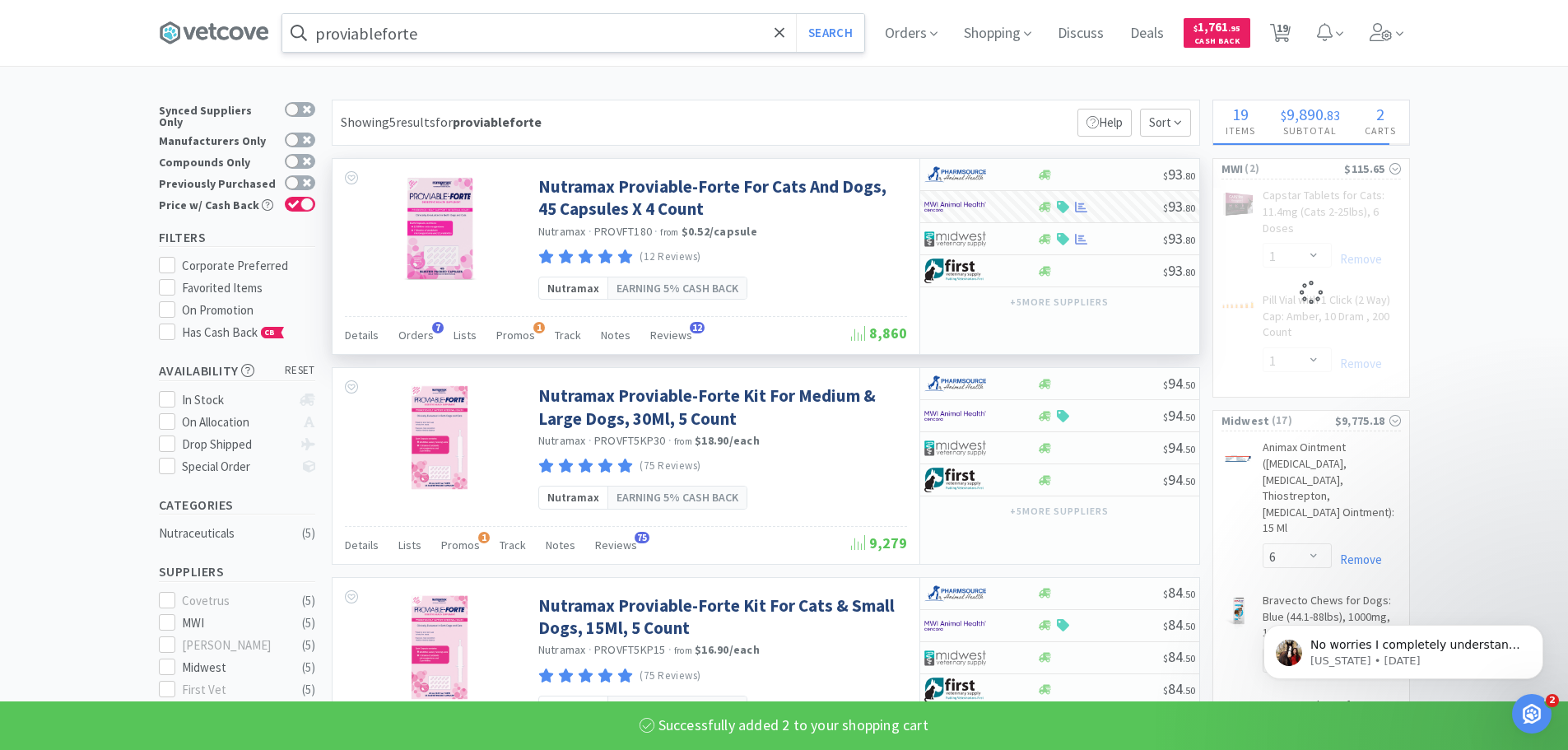
select select "2"
select select "1"
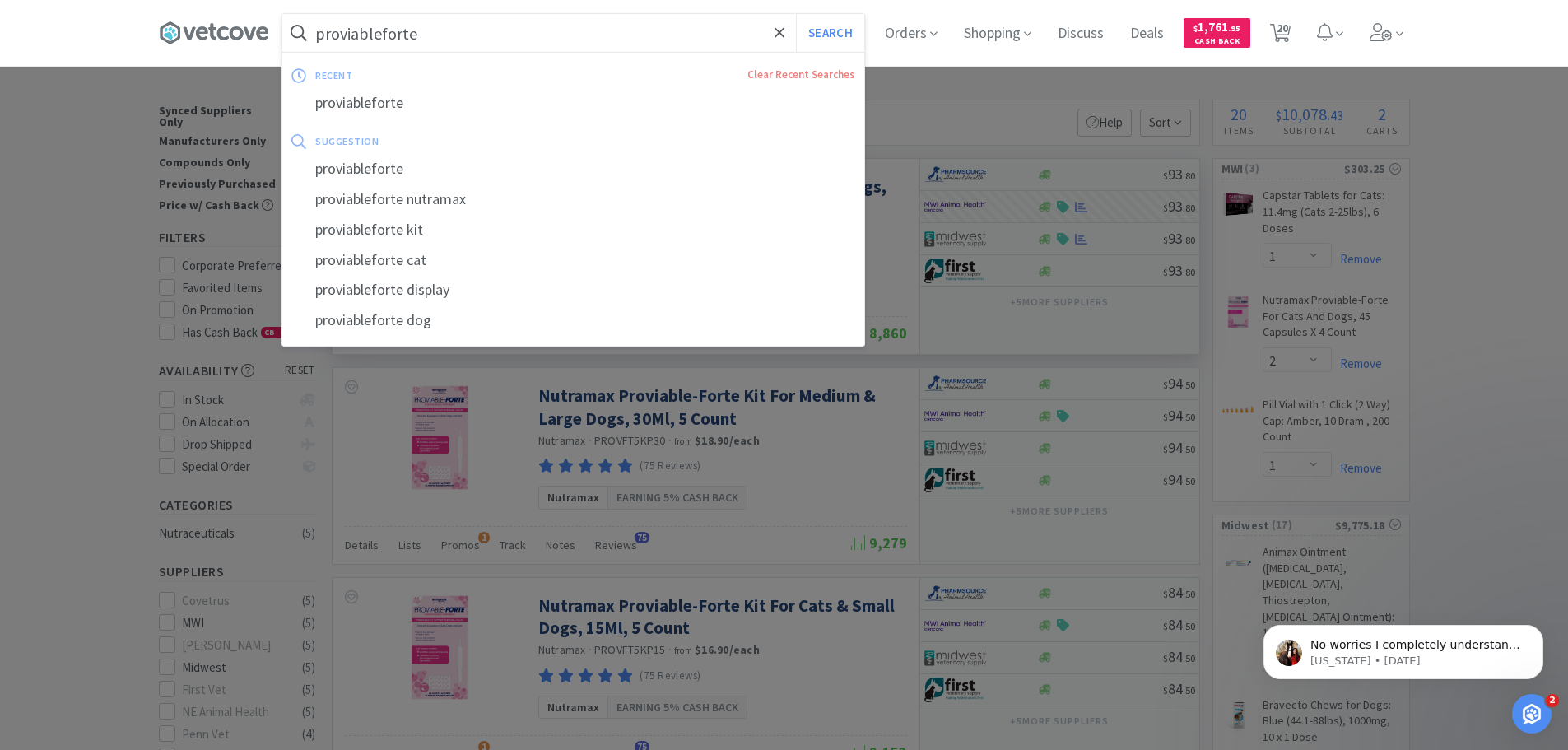
click at [457, 36] on input "proviableforte" at bounding box center [573, 33] width 582 height 38
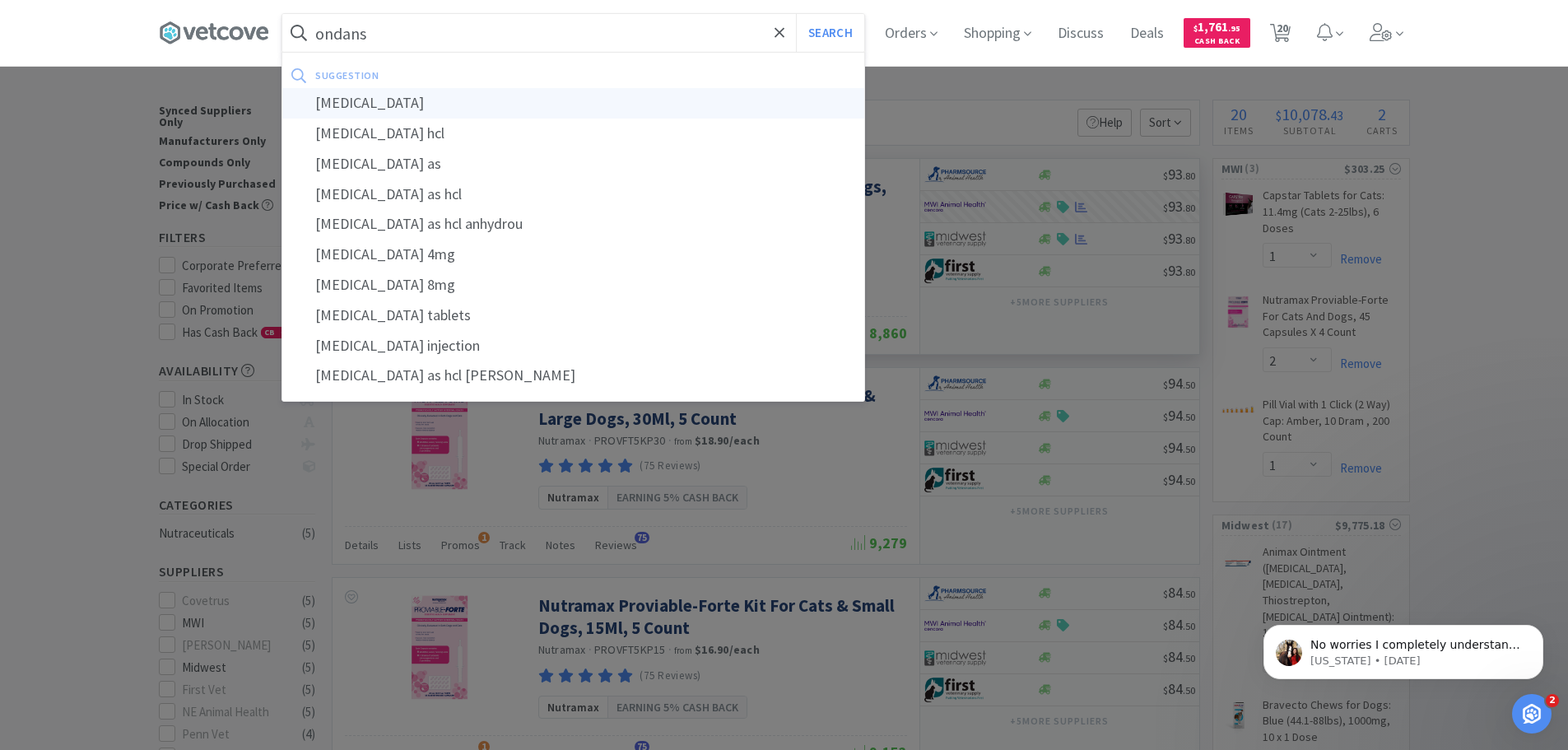
click at [389, 104] on div "ondansetron" at bounding box center [573, 103] width 582 height 31
type input "ondansetron"
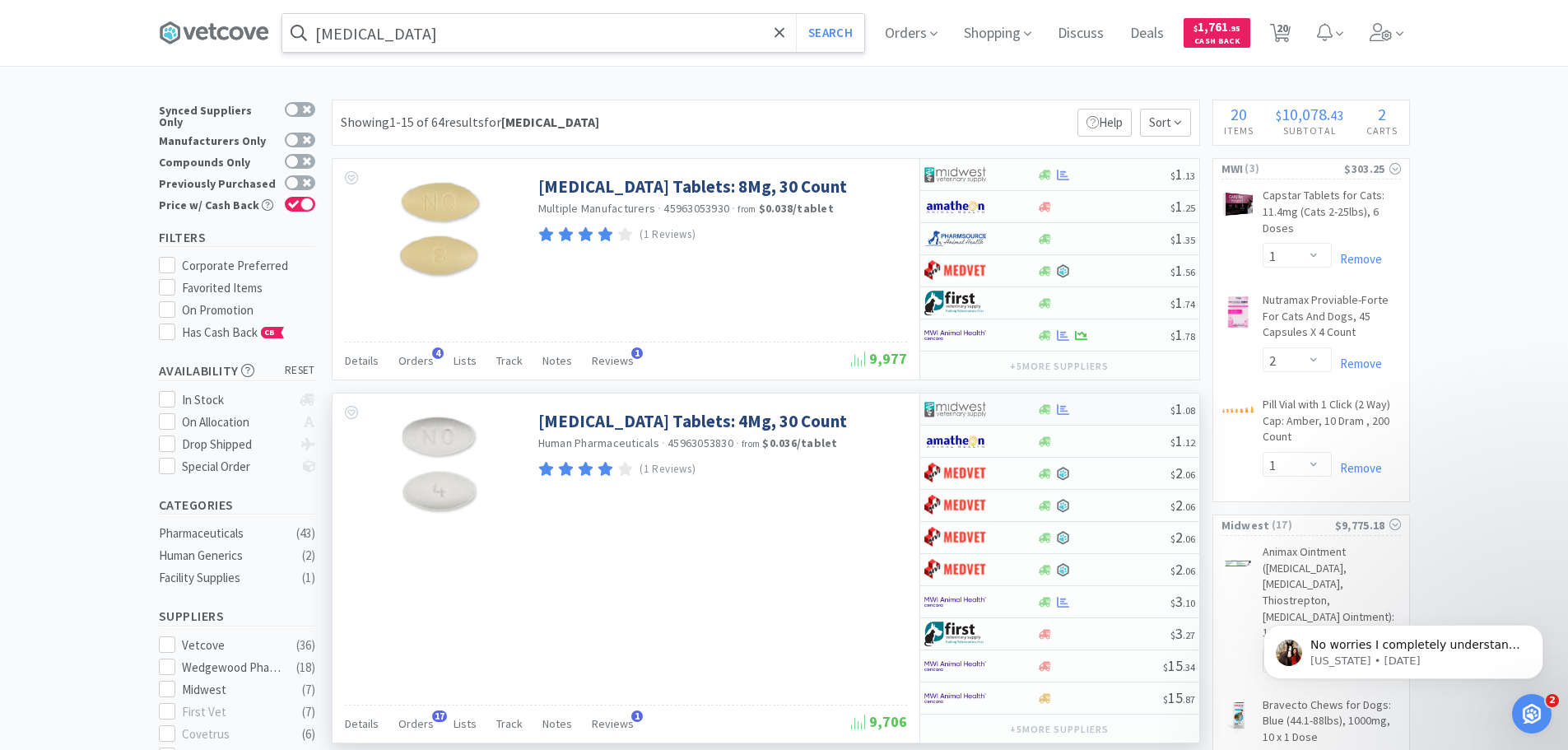
click at [1031, 405] on div at bounding box center [981, 409] width 113 height 28
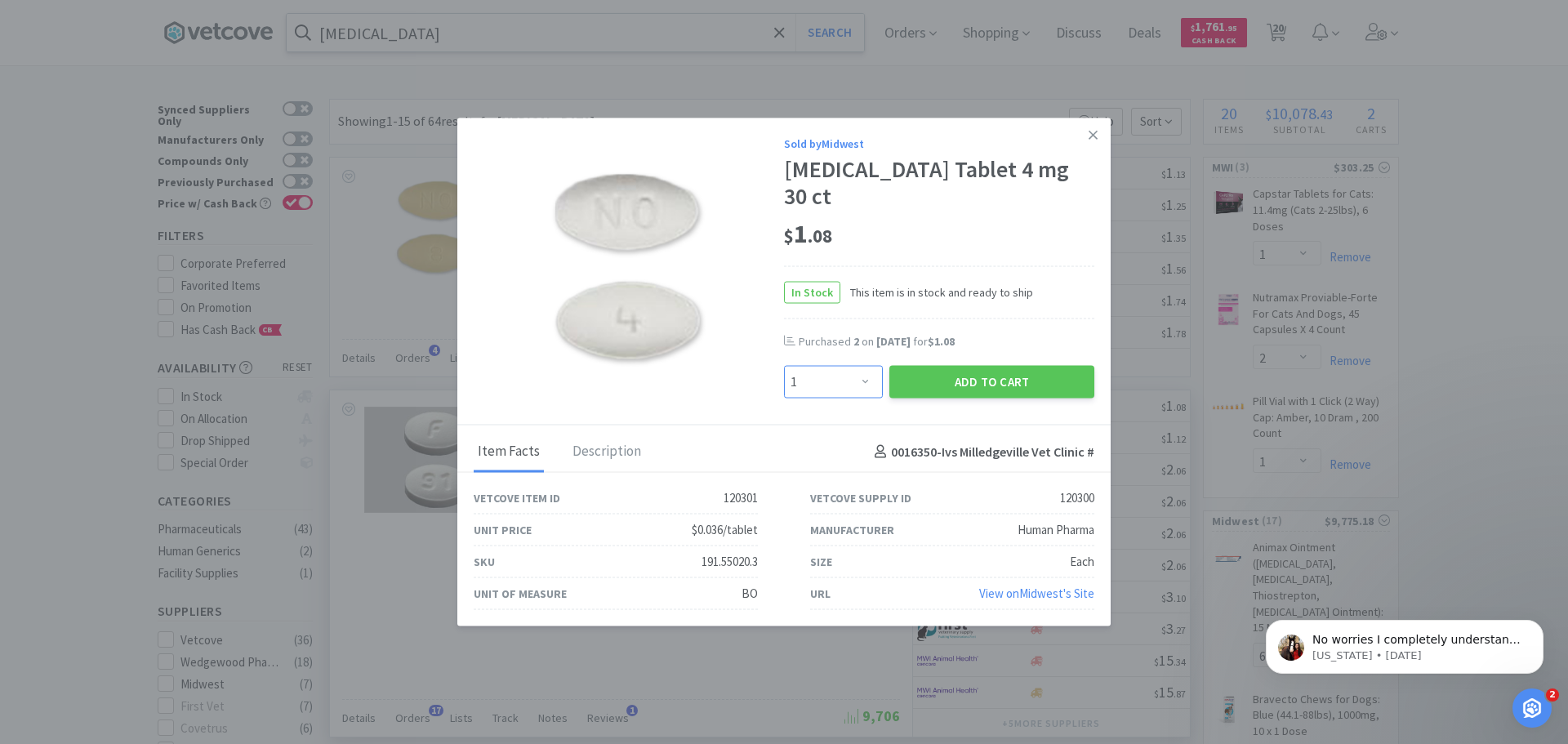
click at [866, 370] on select "Enter Quantity 1 2 3 4 5 6 7 8 9 10 11 12 13 14 15 16 17 18 19 20 Enter Quantity" at bounding box center [833, 382] width 99 height 33
select select "2"
click at [784, 366] on select "Enter Quantity 1 2 3 4 5 6 7 8 9 10 11 12 13 14 15 16 17 18 19 20 Enter Quantity" at bounding box center [833, 382] width 99 height 33
click at [957, 371] on button "Add to Cart" at bounding box center [991, 382] width 205 height 33
select select "2"
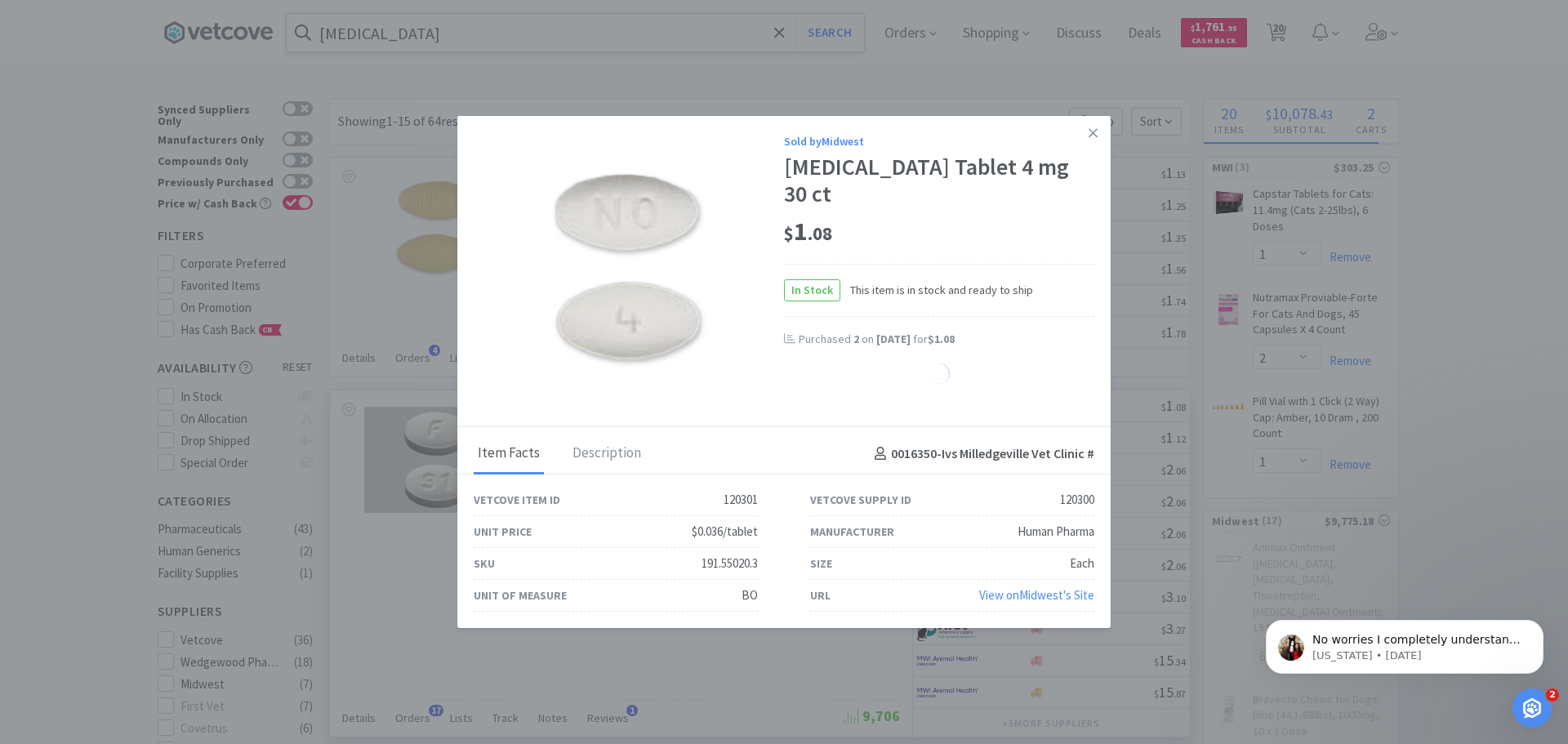
select select "3"
select select "1"
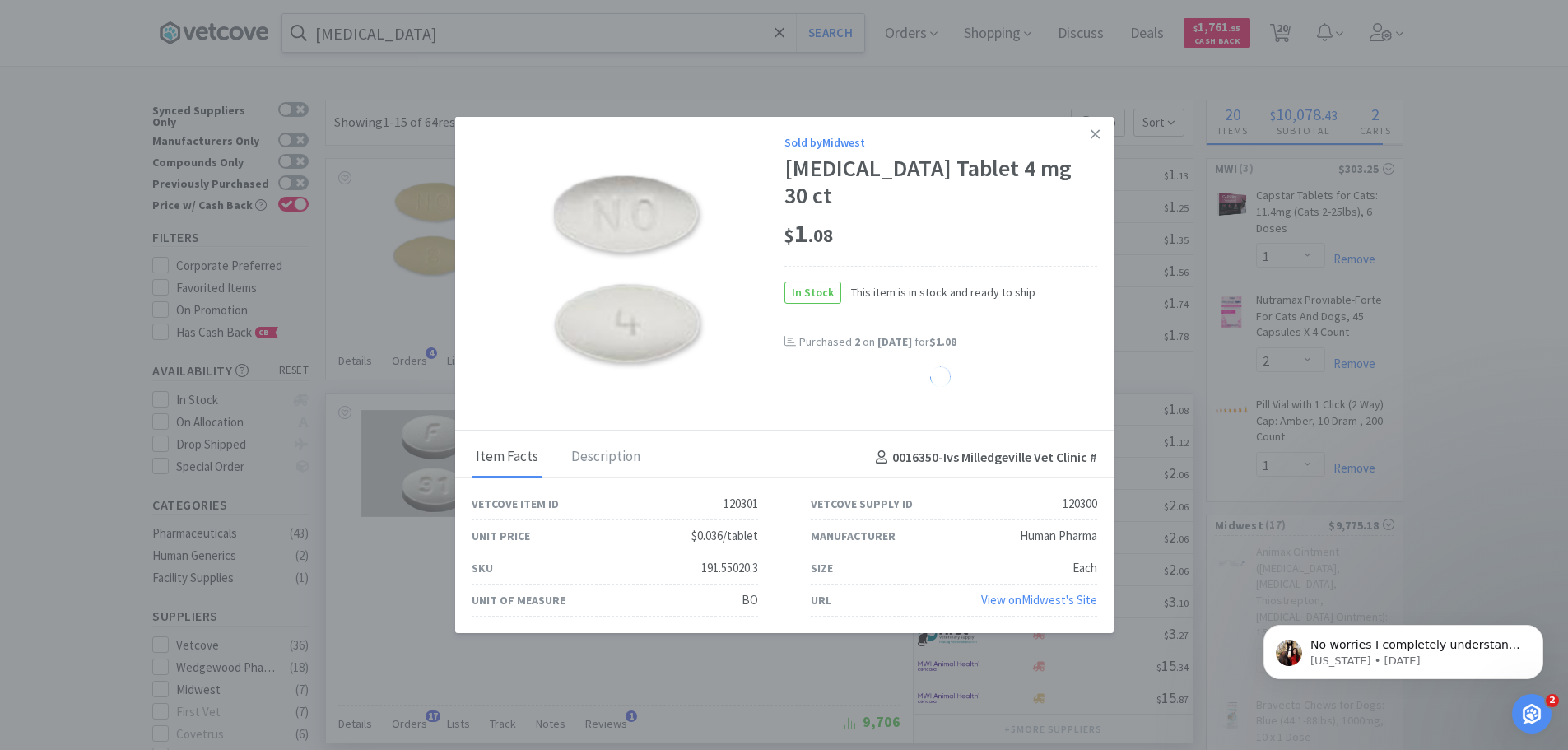
select select "4"
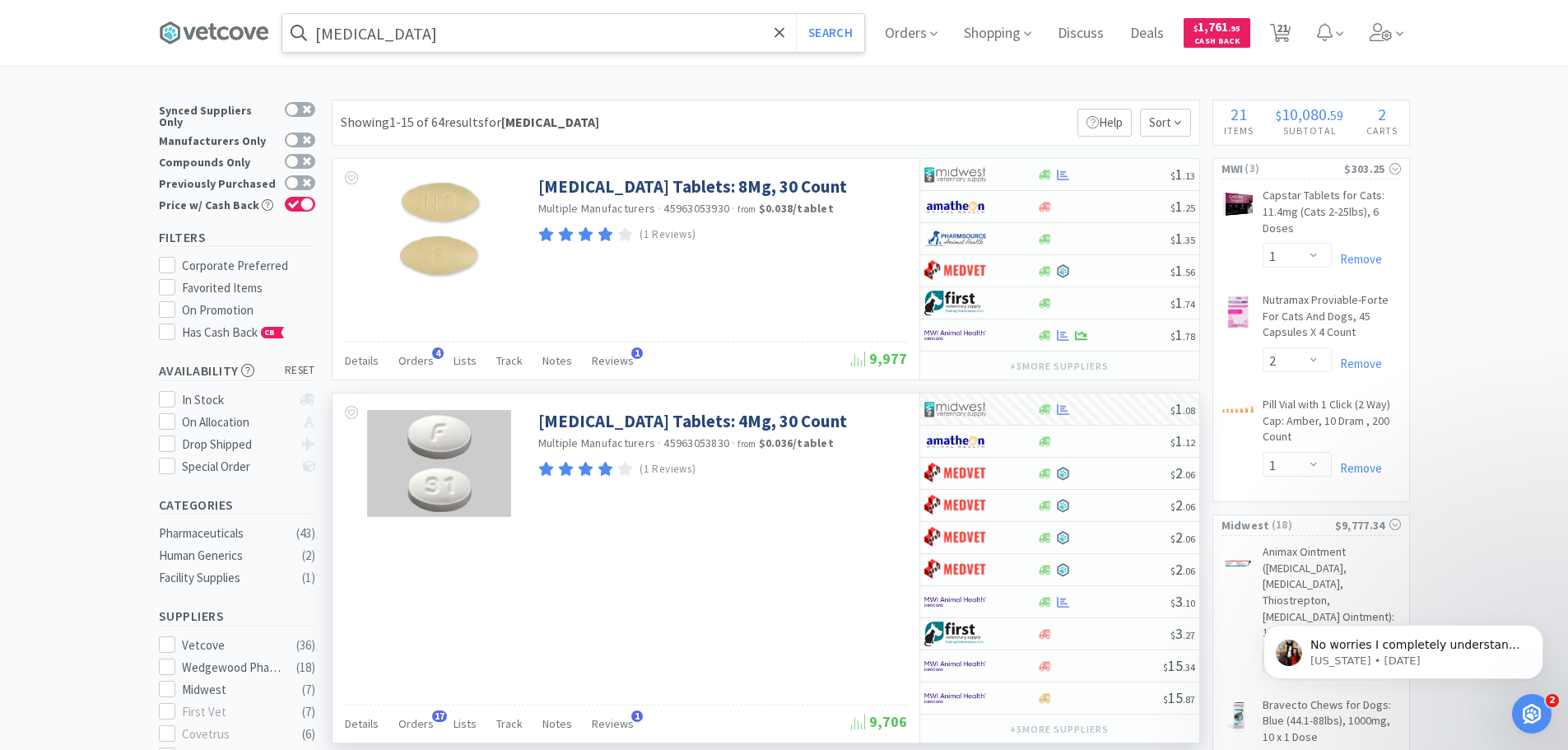
click at [470, 41] on input "ondansetron" at bounding box center [573, 33] width 582 height 38
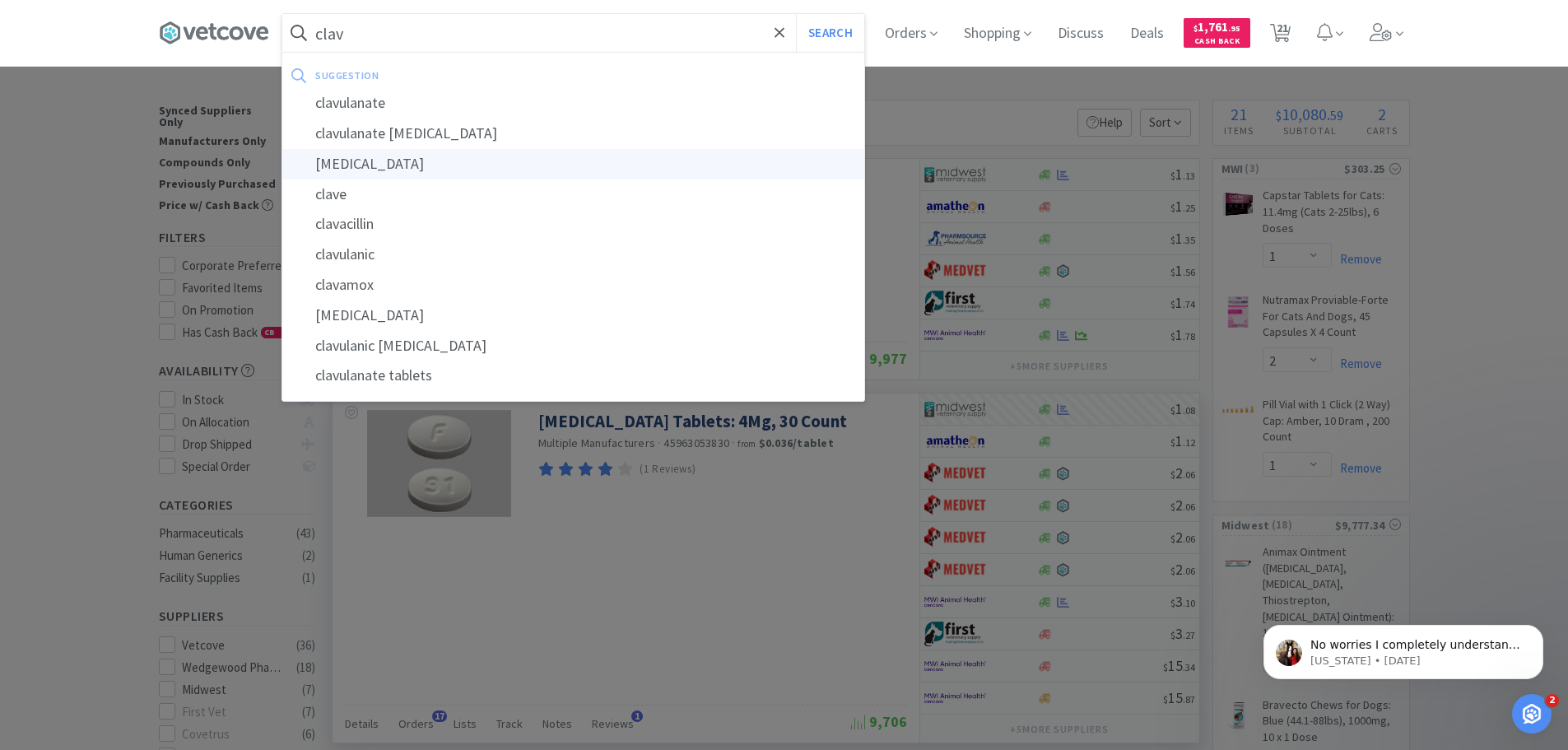
click at [441, 161] on div "clavulanate potassium" at bounding box center [573, 164] width 582 height 31
type input "clavulanate potassium"
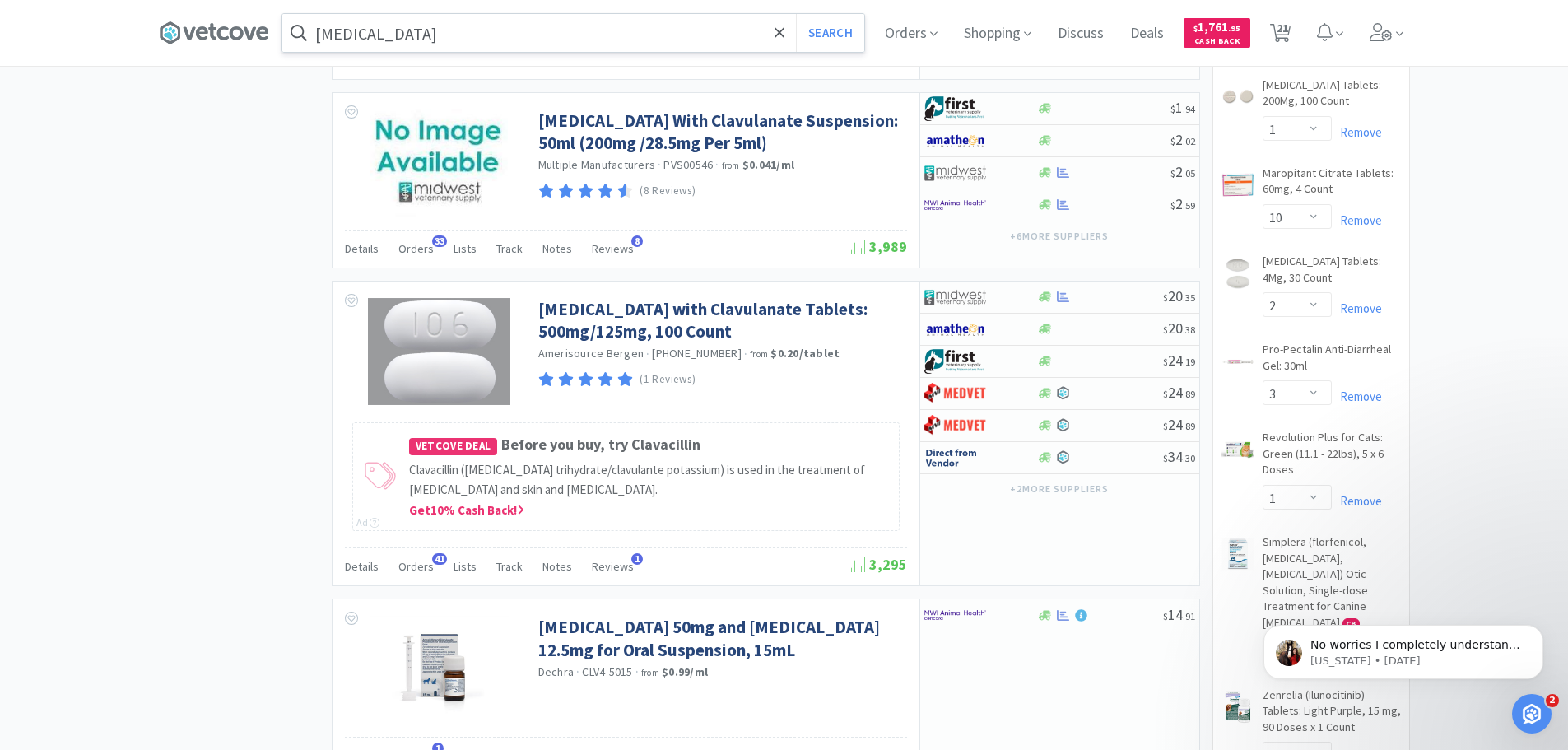
scroll to position [1565, 0]
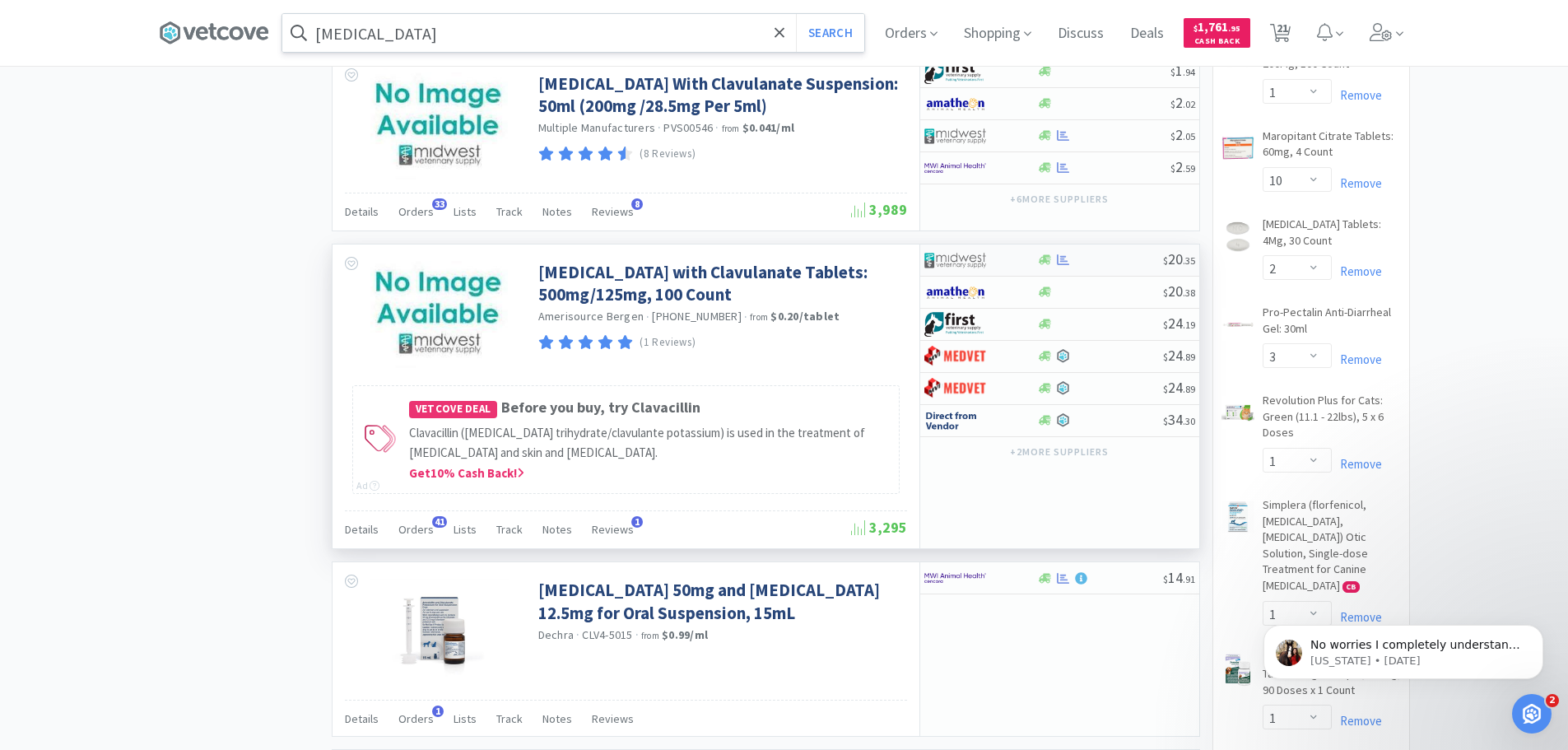
click at [1073, 266] on div at bounding box center [1100, 259] width 126 height 12
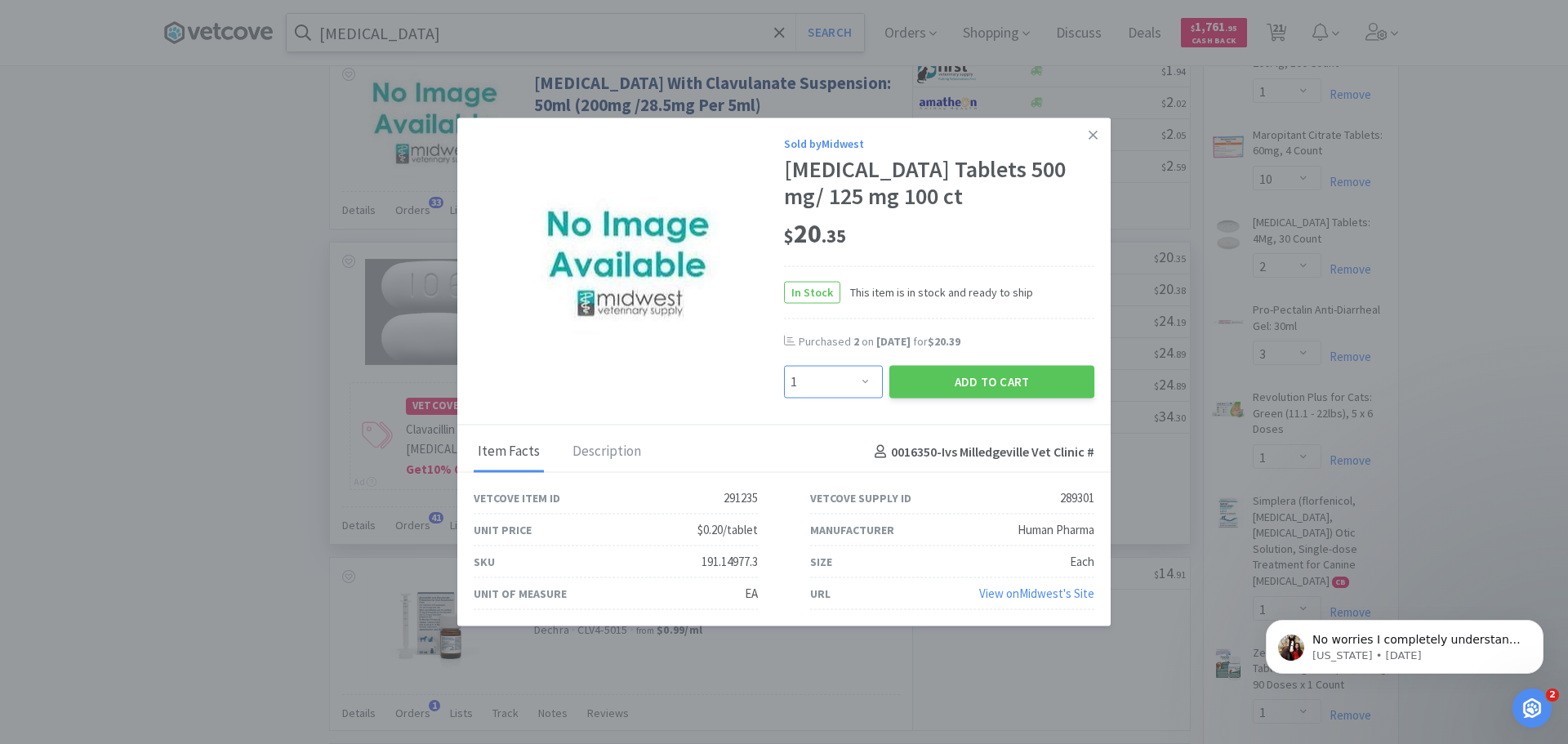
click at [865, 398] on select "Enter Quantity 1 2 3 4 5 6 7 8 9 10 11 12 13 14 15 16 17 18 19 20 Enter Quantity" at bounding box center [833, 382] width 99 height 33
select select "2"
click at [784, 379] on select "Enter Quantity 1 2 3 4 5 6 7 8 9 10 11 12 13 14 15 16 17 18 19 20 Enter Quantity" at bounding box center [833, 382] width 99 height 33
click at [946, 399] on button "Add to Cart" at bounding box center [991, 382] width 205 height 33
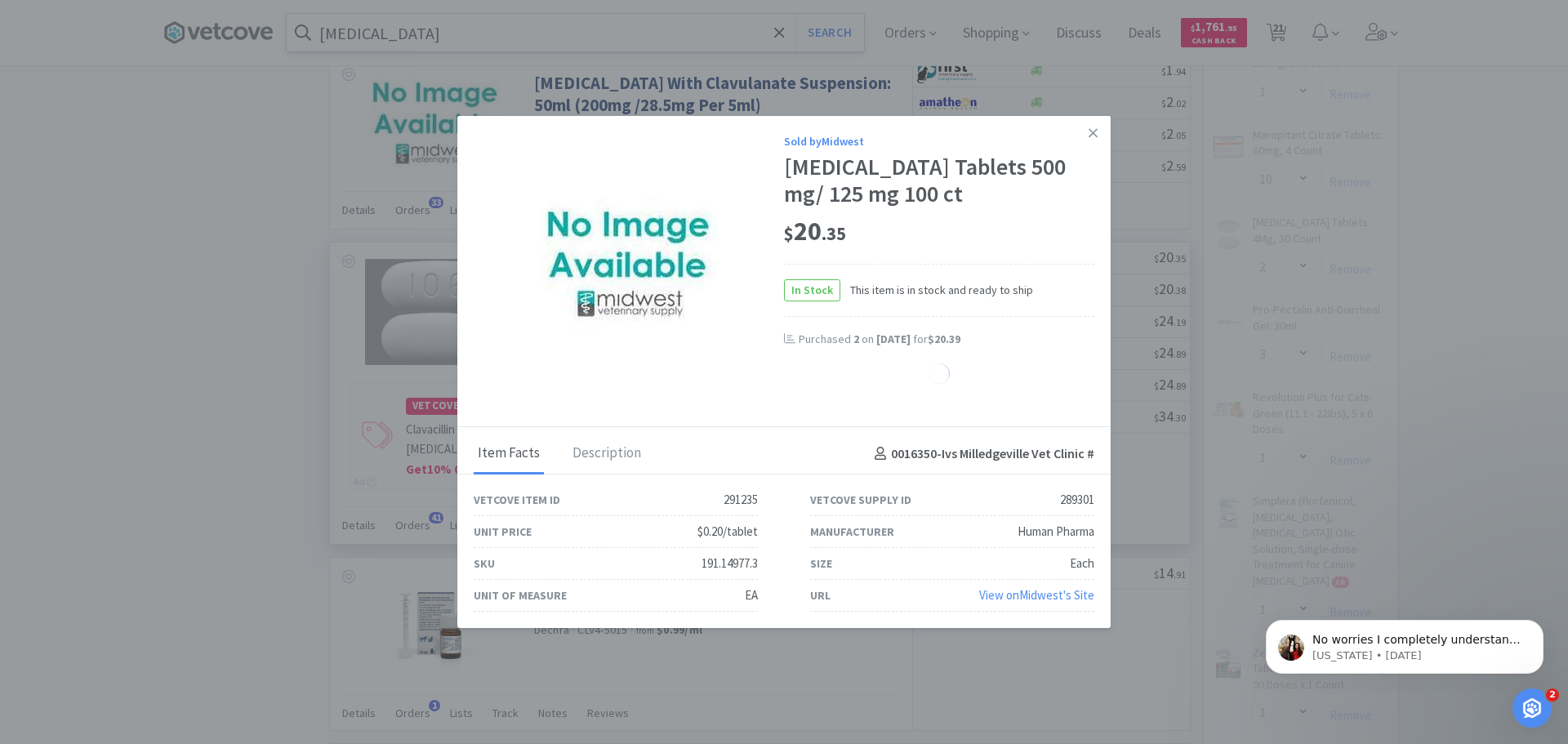
select select "2"
select select "6"
select select "4"
select select "2"
select select "4"
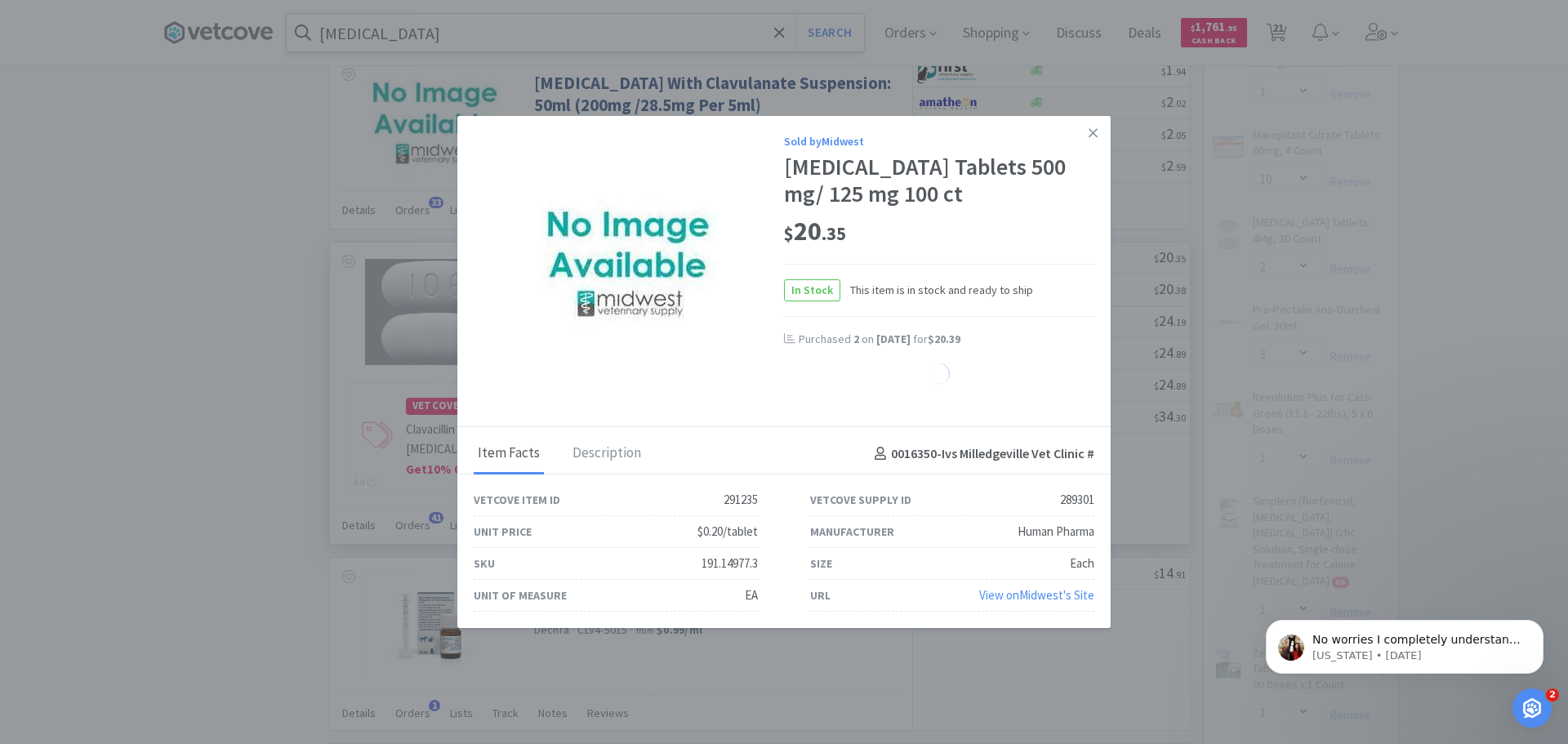
select select "1"
select select "2"
select select "3"
select select "1"
select select "10"
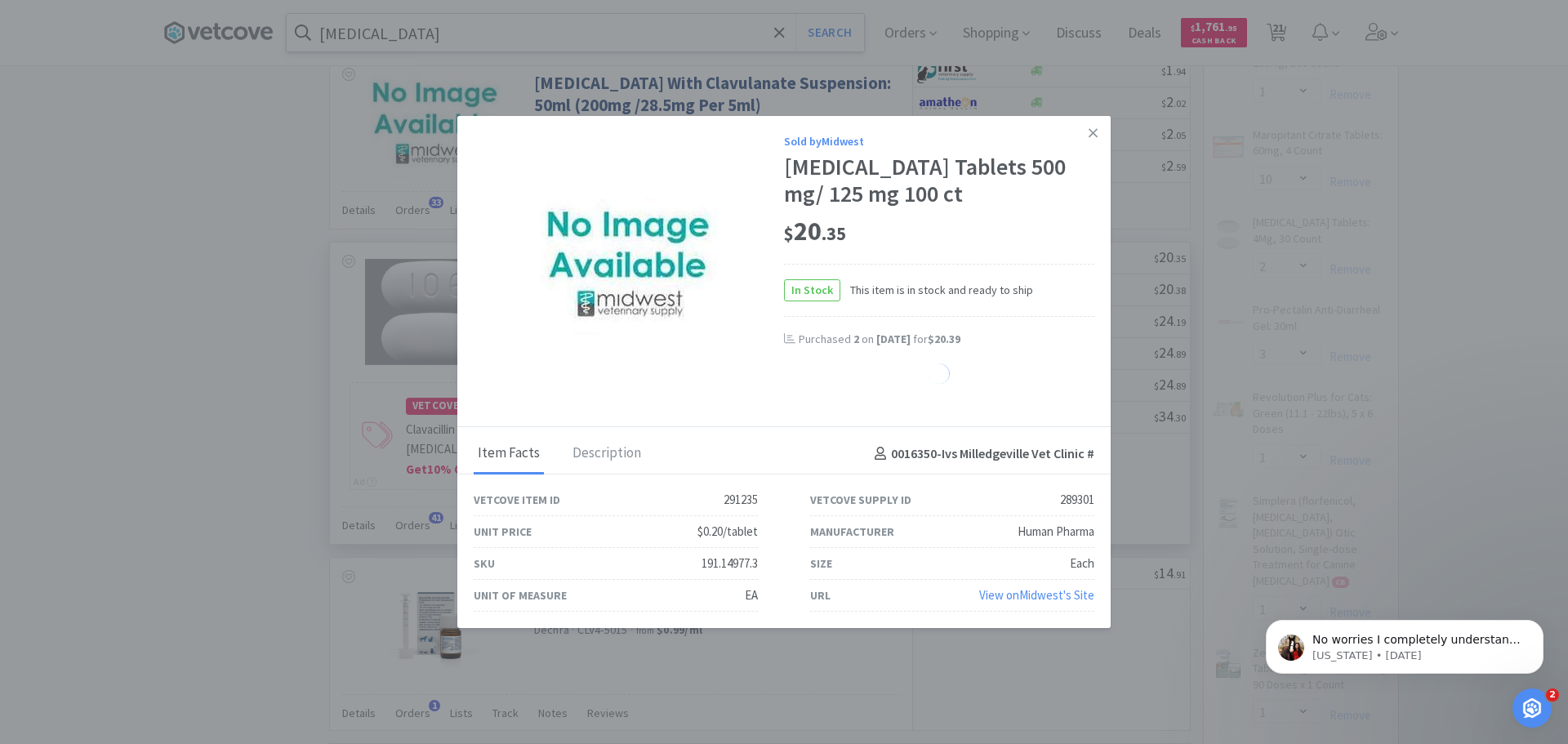
select select "2"
select select "3"
select select "1"
select select "4"
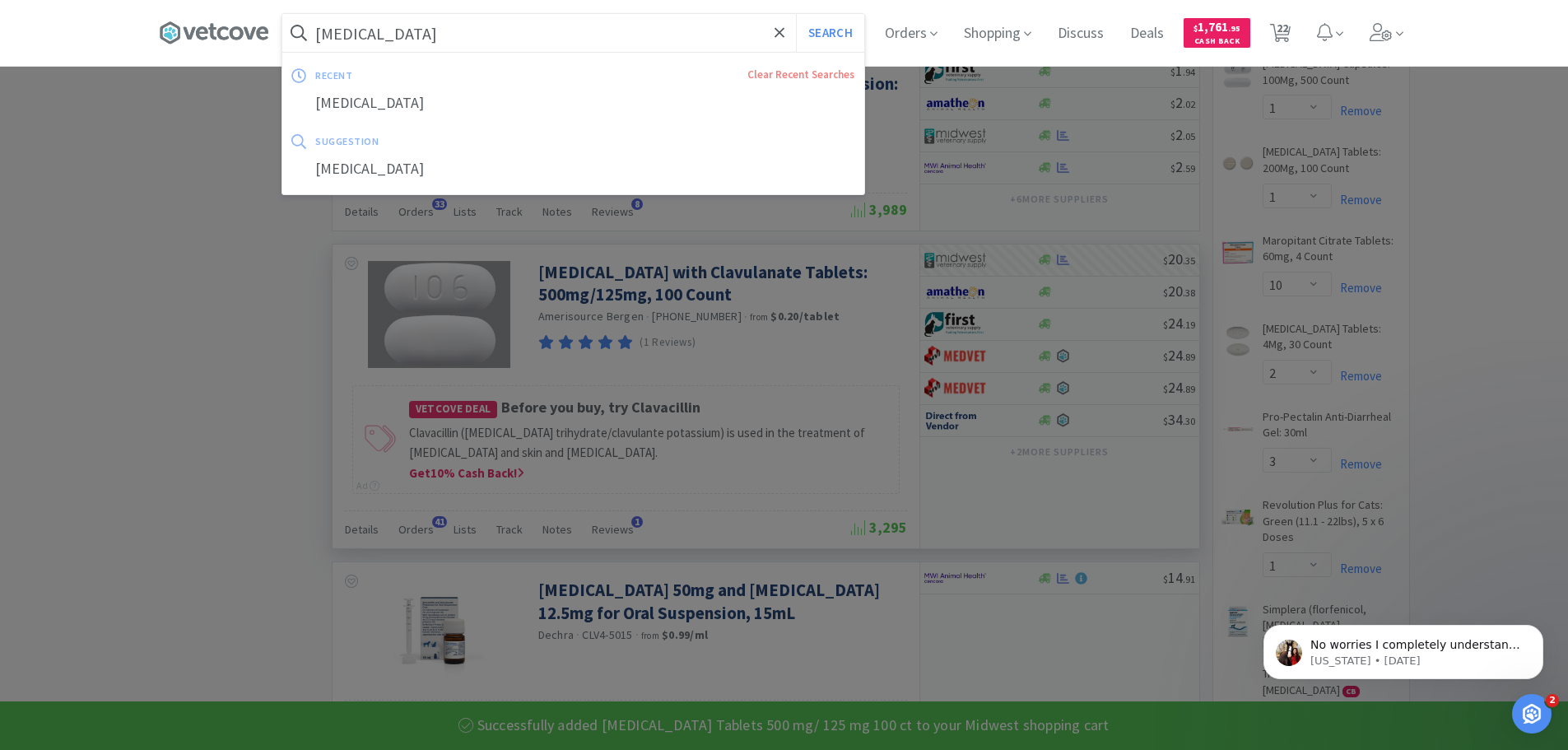
click at [512, 35] on input "clavulanate potassium" at bounding box center [573, 33] width 582 height 38
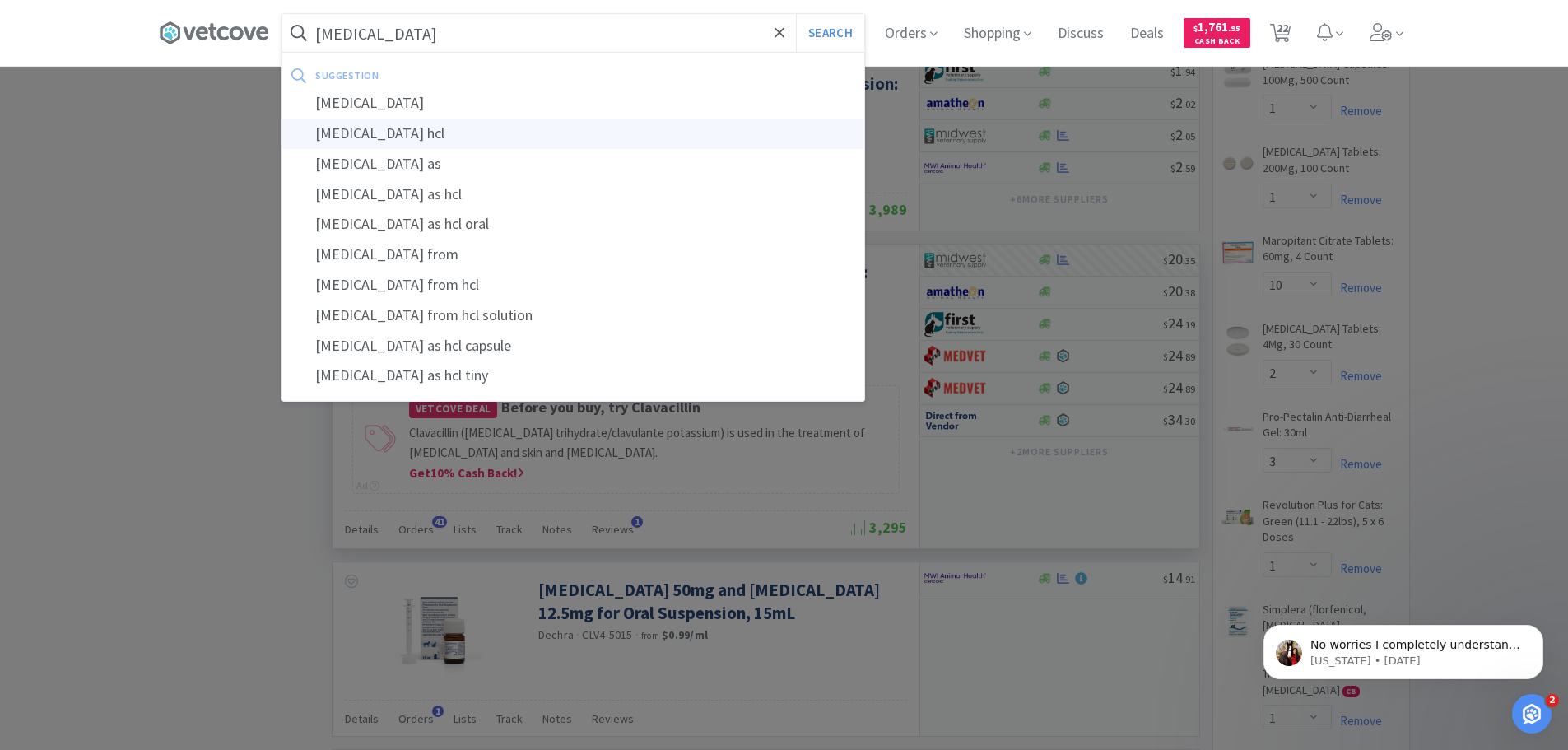
click at [380, 132] on div "clindamycin hcl" at bounding box center [573, 133] width 582 height 31
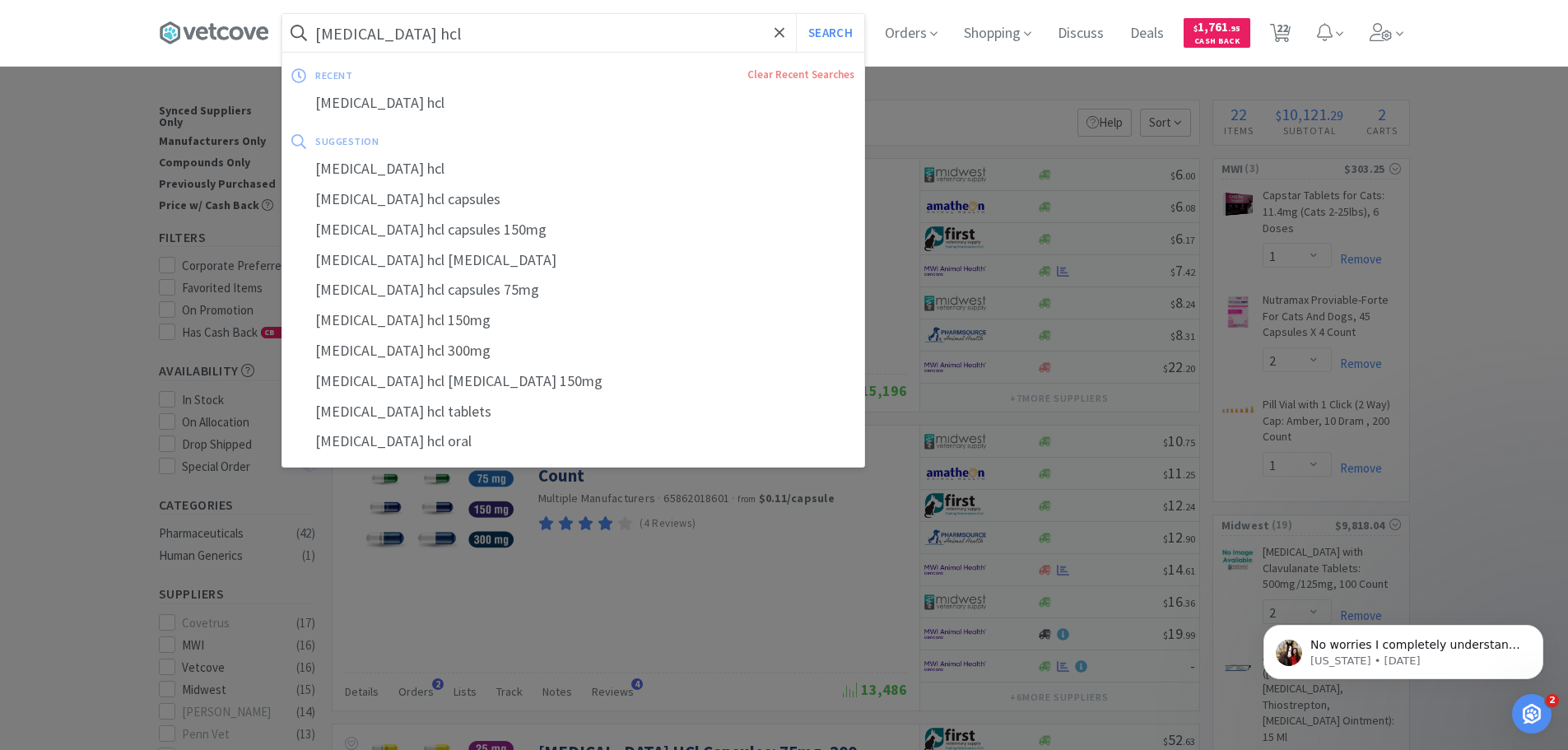
click at [498, 31] on input "clindamycin hcl" at bounding box center [573, 33] width 582 height 38
click at [469, 33] on input "clindamycin hcl" at bounding box center [573, 33] width 582 height 38
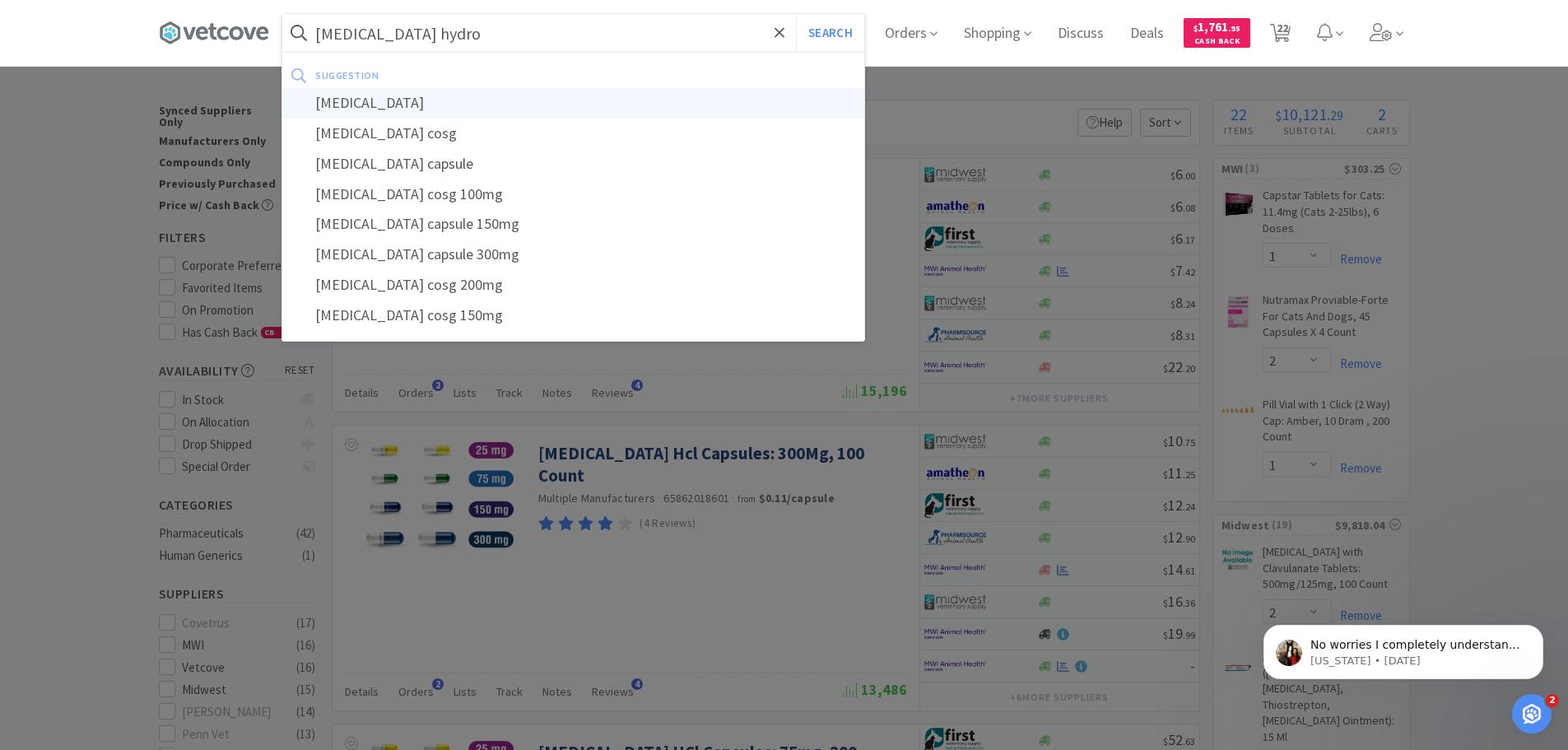
click at [449, 102] on div "clindamycin hydrochloride" at bounding box center [573, 103] width 582 height 31
type input "clindamycin hydrochloride"
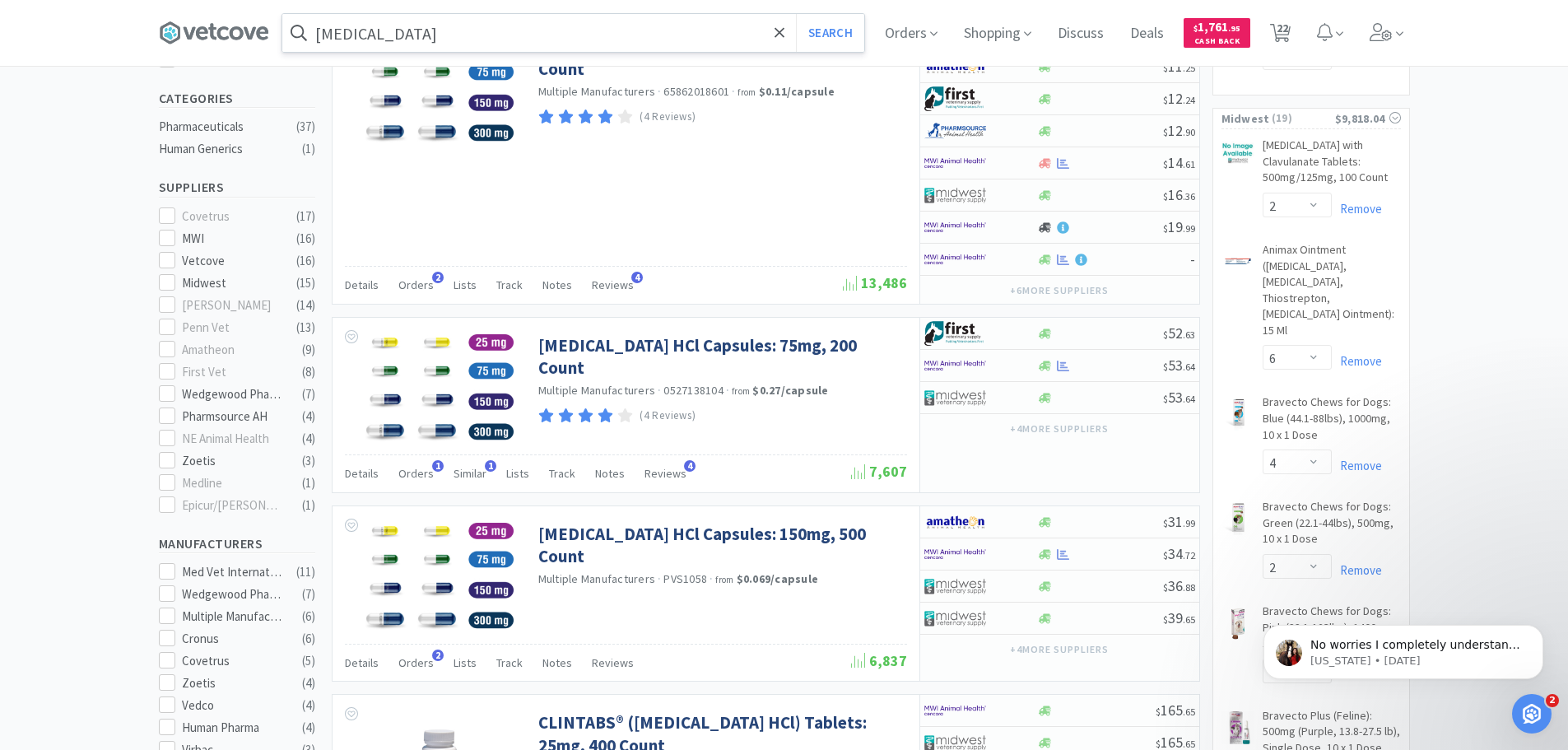
scroll to position [412, 0]
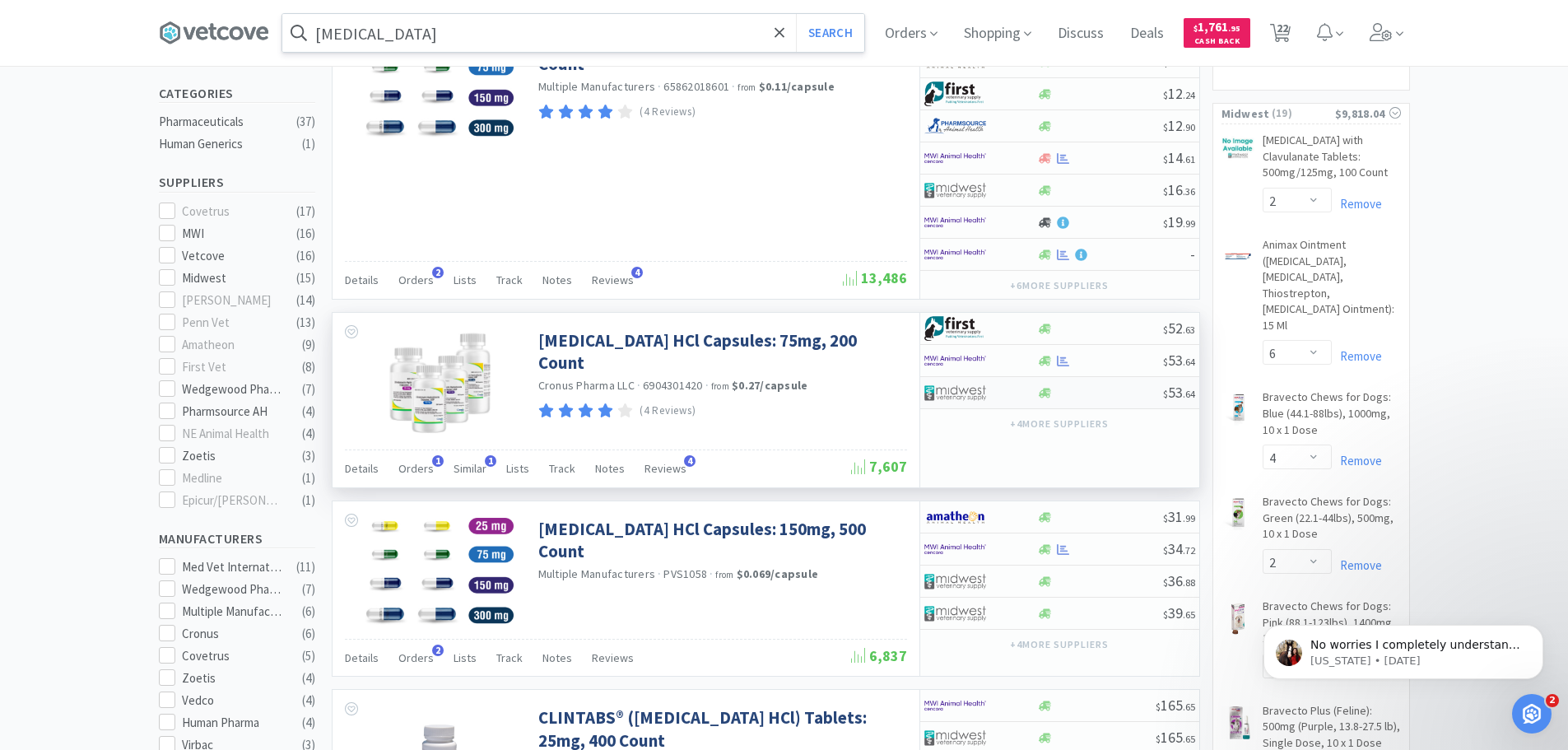
click at [972, 395] on img at bounding box center [955, 393] width 62 height 25
select select "1"
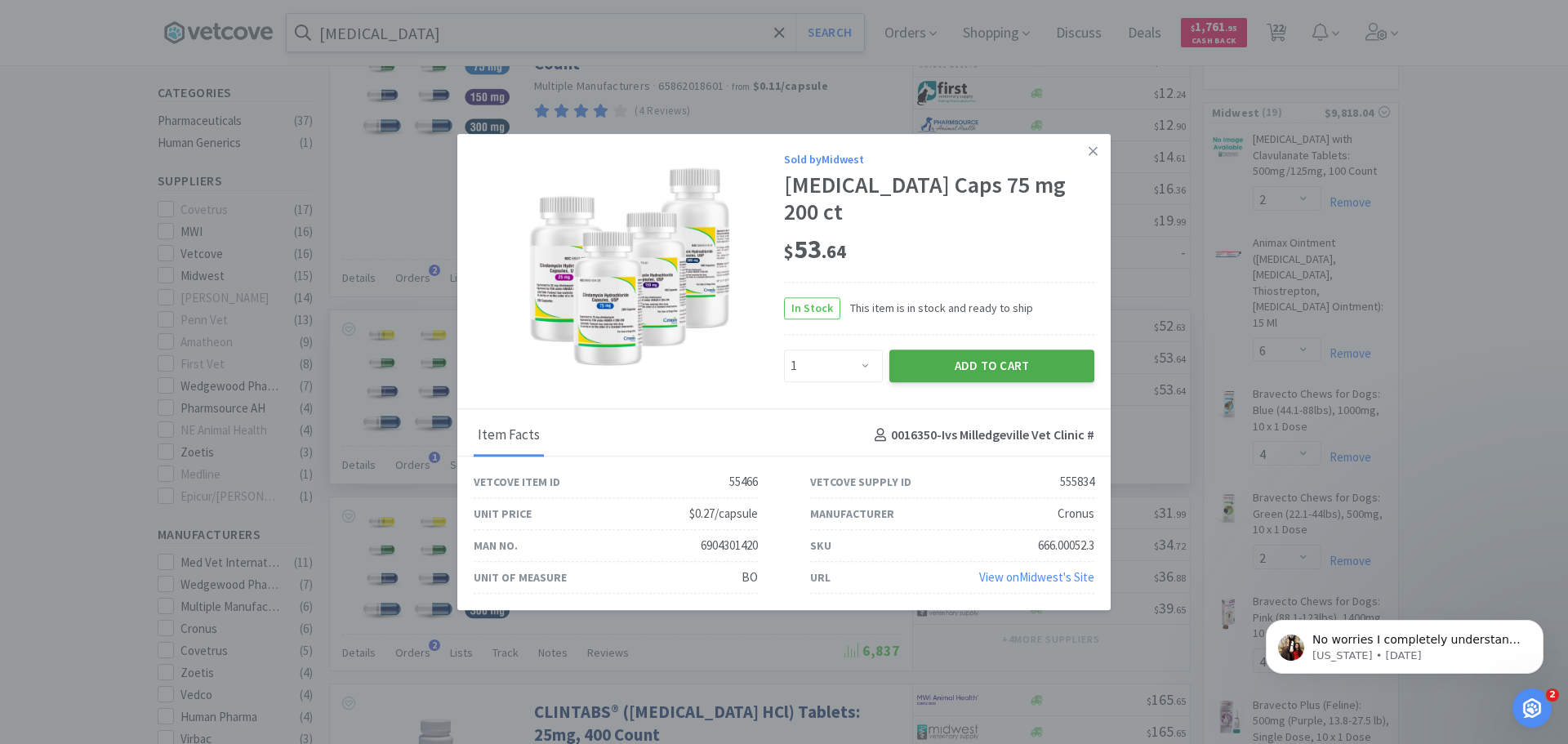
click at [954, 356] on button "Add to Cart" at bounding box center [991, 366] width 205 height 33
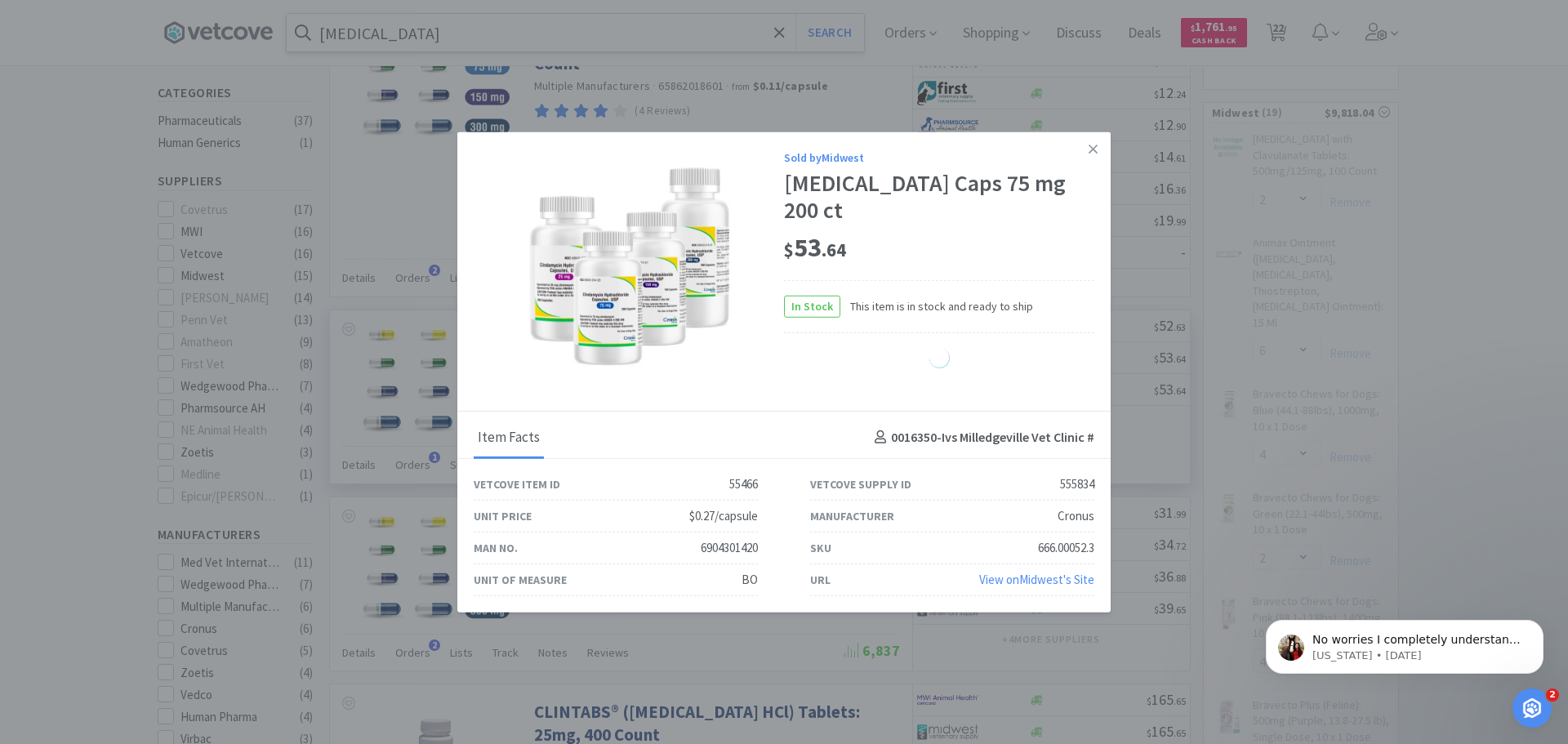
select select "1"
select select "3"
select select "1"
select select "10"
select select "2"
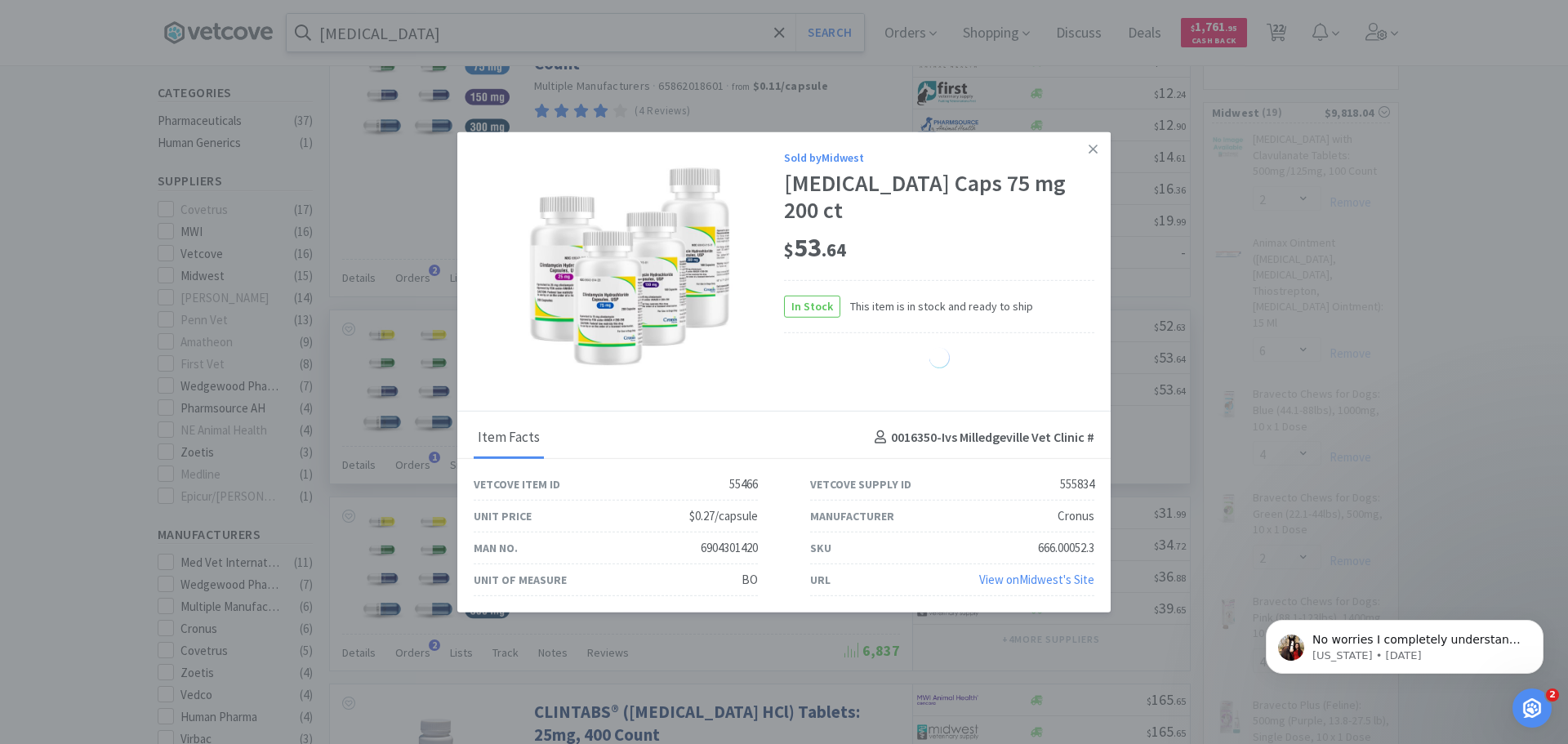
select select "3"
select select "1"
select select "4"
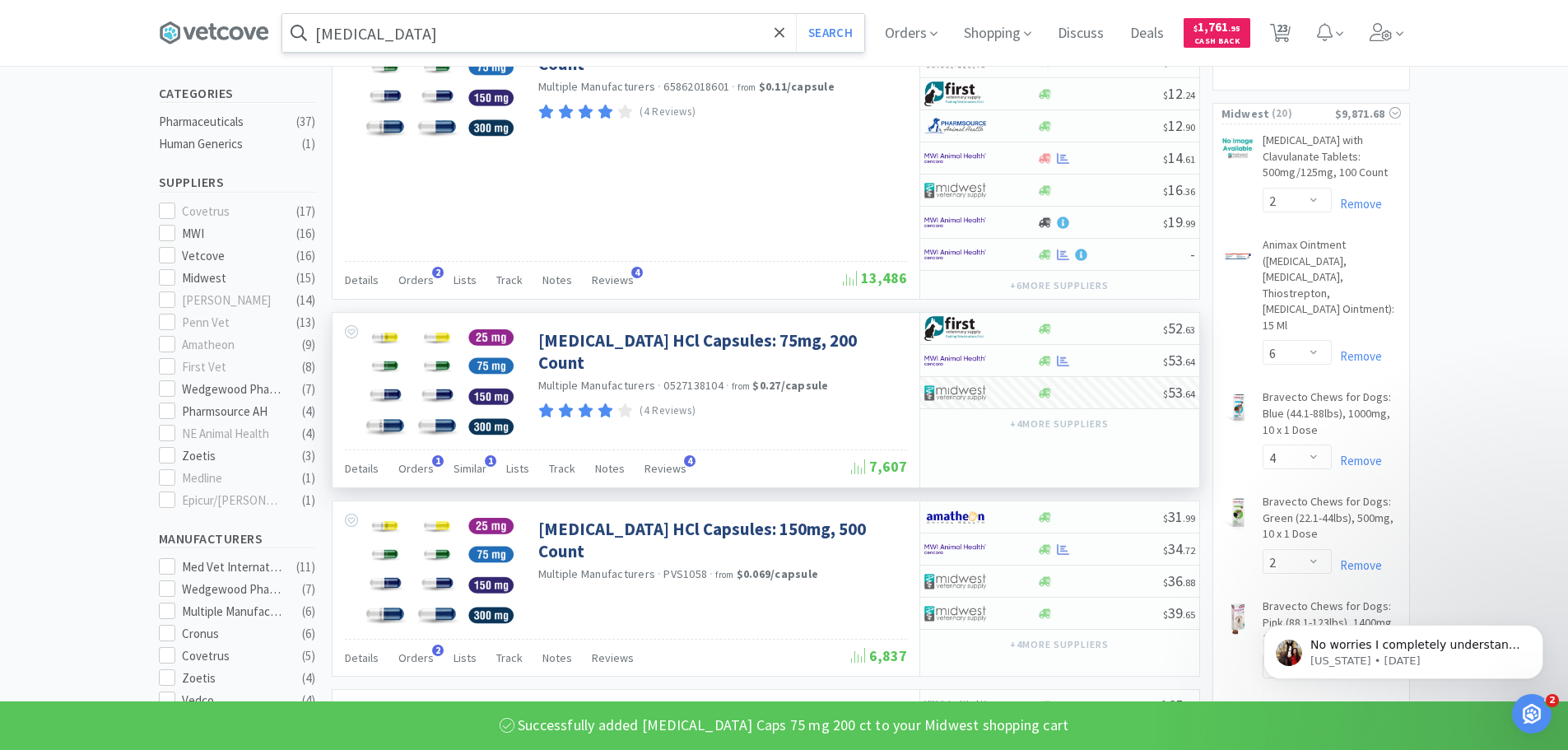
click at [584, 32] on input "clindamycin hydrochloride" at bounding box center [573, 33] width 582 height 38
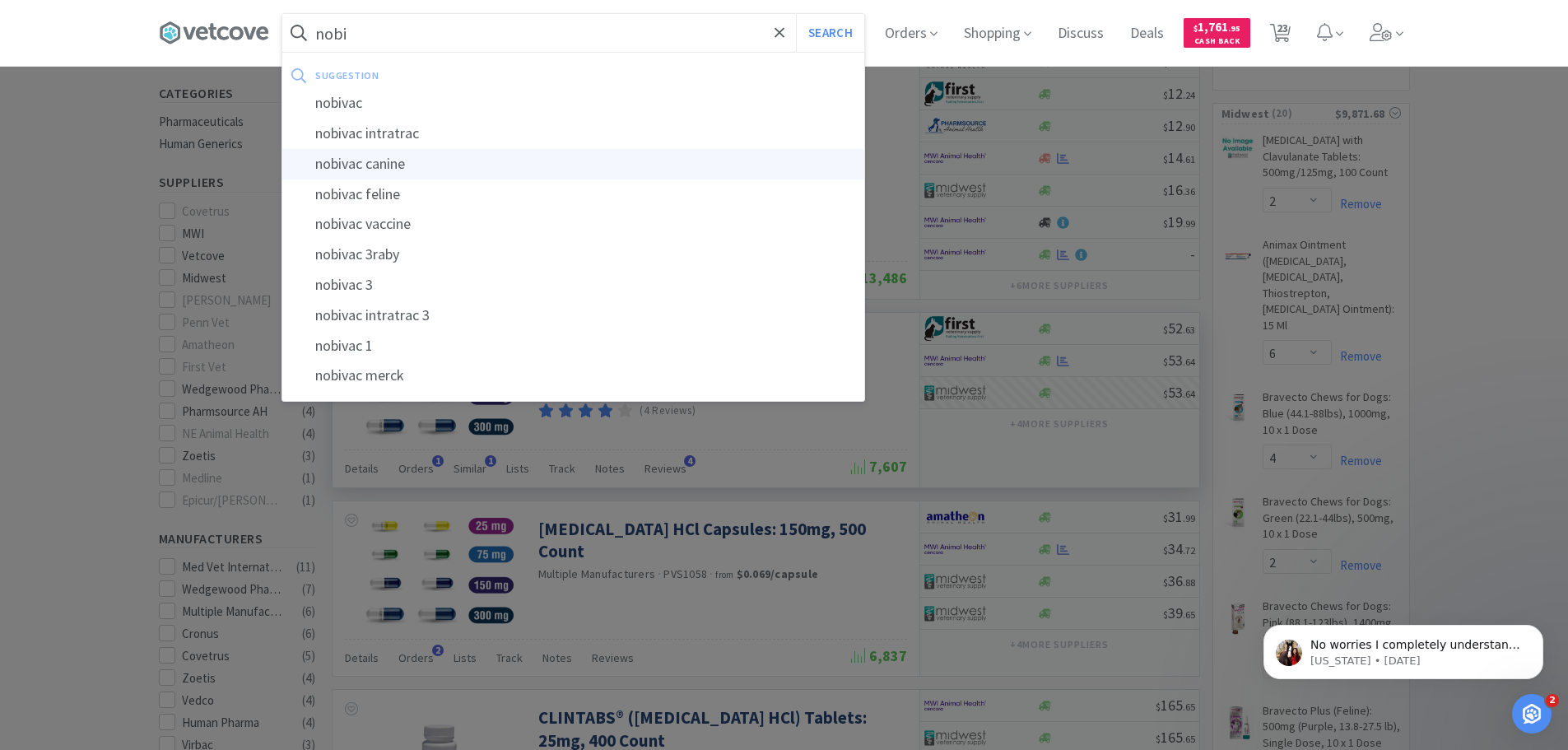
click at [367, 167] on div "nobivac canine" at bounding box center [573, 164] width 582 height 31
type input "nobivac canine"
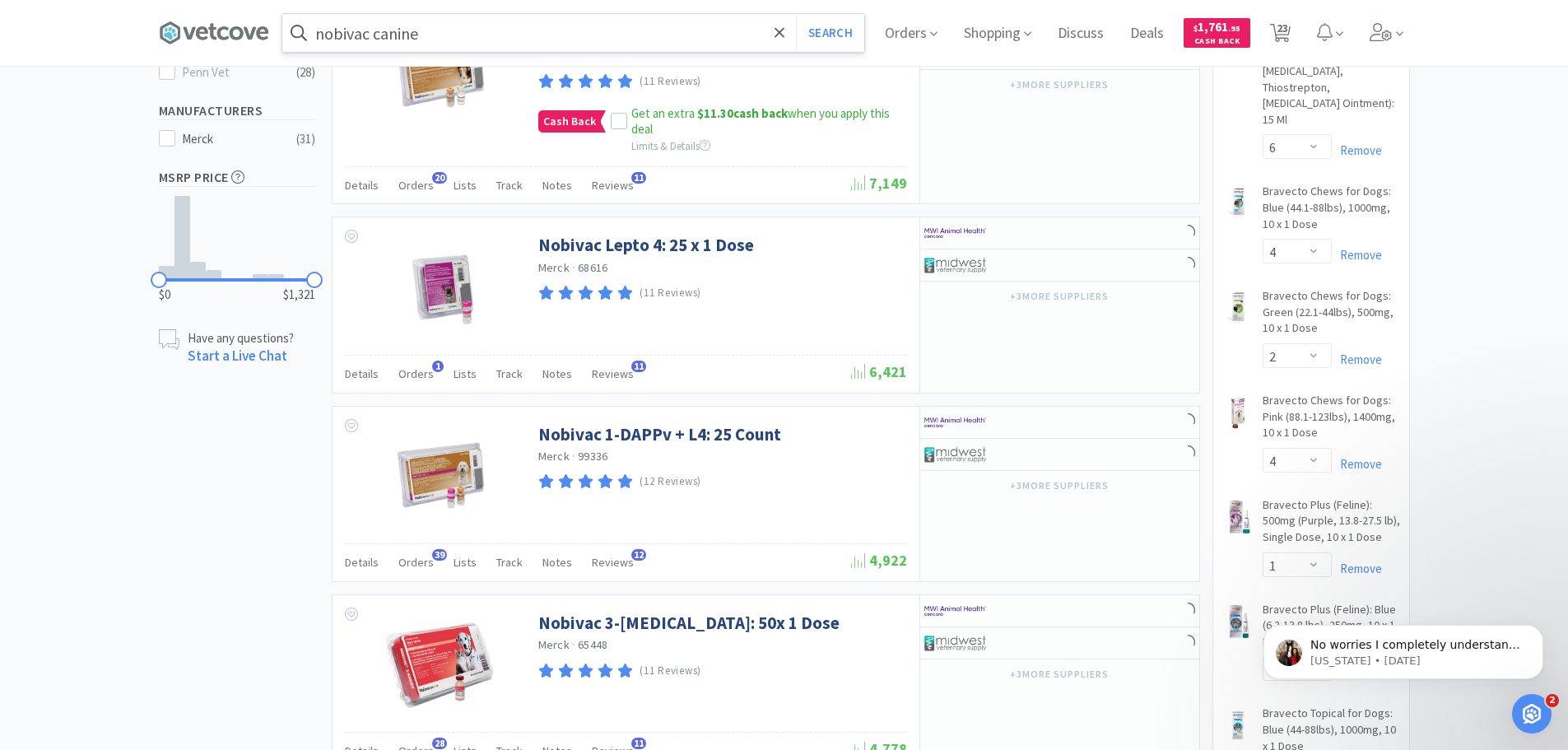
scroll to position [659, 0]
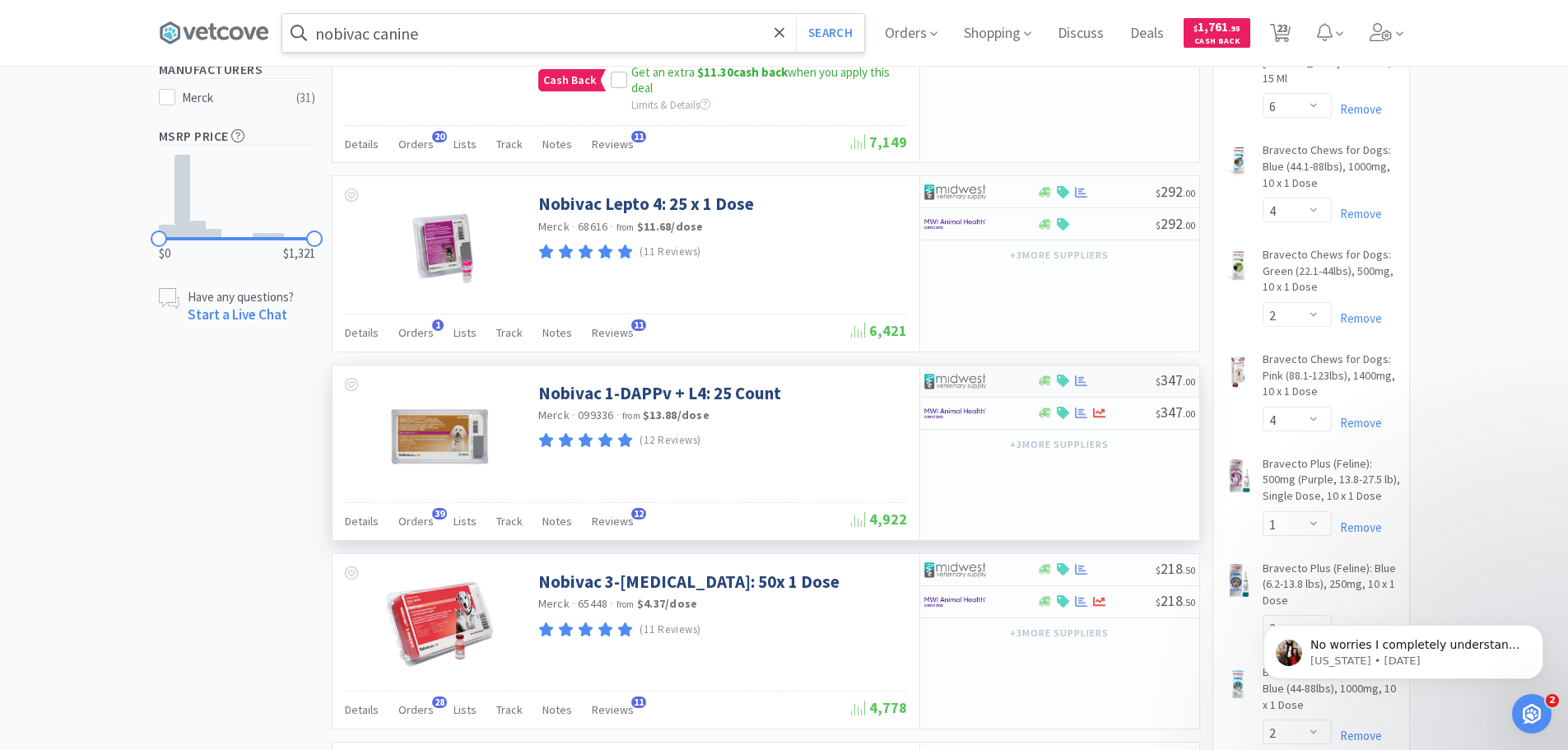
click at [1015, 367] on div at bounding box center [981, 381] width 113 height 28
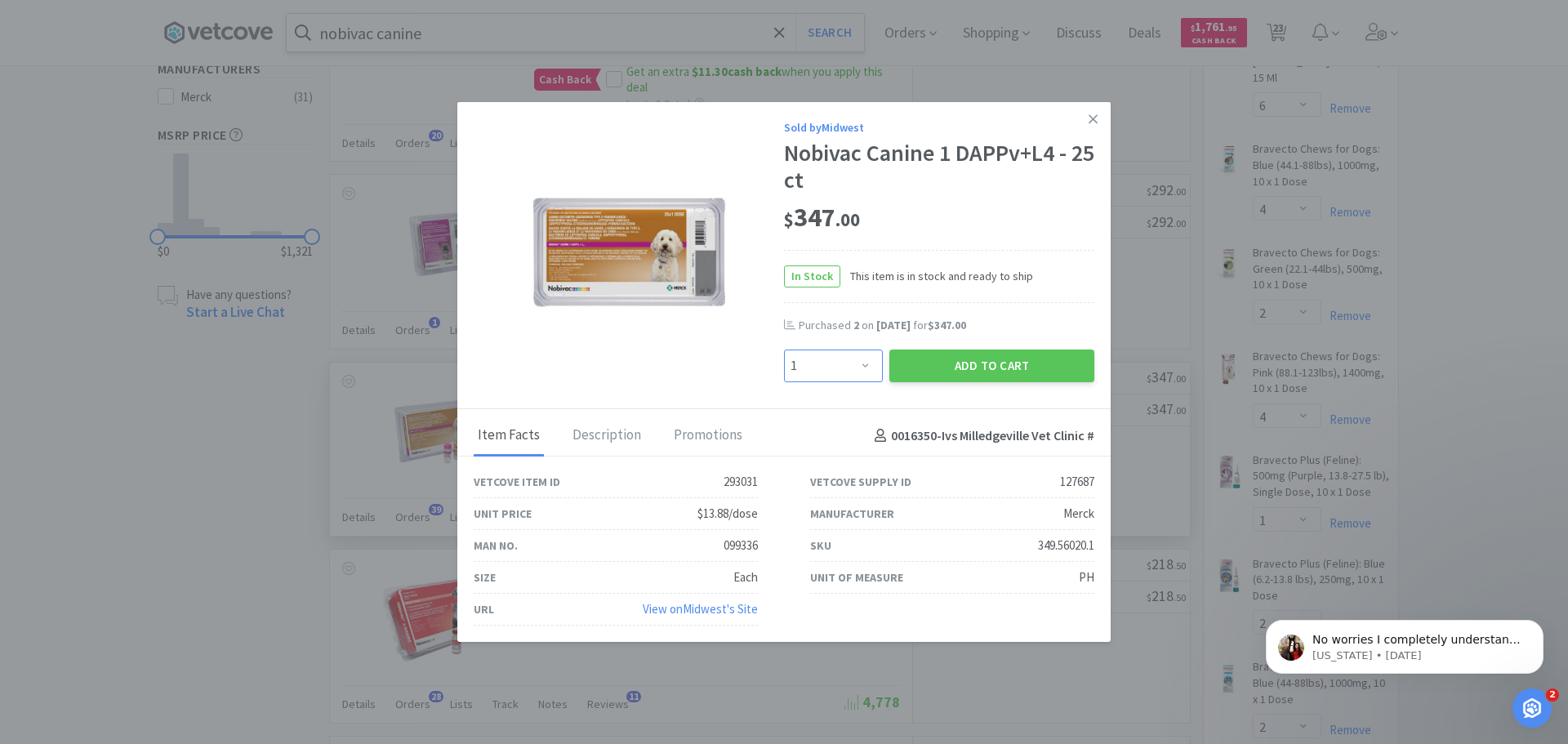
drag, startPoint x: 865, startPoint y: 367, endPoint x: 862, endPoint y: 351, distance: 16.3
click at [865, 367] on select "Enter Quantity 1 2 3 4 5 6 7 8 9 10 11 12 13 14 15 16 17 18 19 20 Enter Quantity" at bounding box center [833, 366] width 99 height 33
select select "2"
click at [784, 349] on select "Enter Quantity 1 2 3 4 5 6 7 8 9 10 11 12 13 14 15 16 17 18 19 20 Enter Quantity" at bounding box center [833, 366] width 99 height 33
click at [943, 368] on button "Add to Cart" at bounding box center [991, 366] width 205 height 33
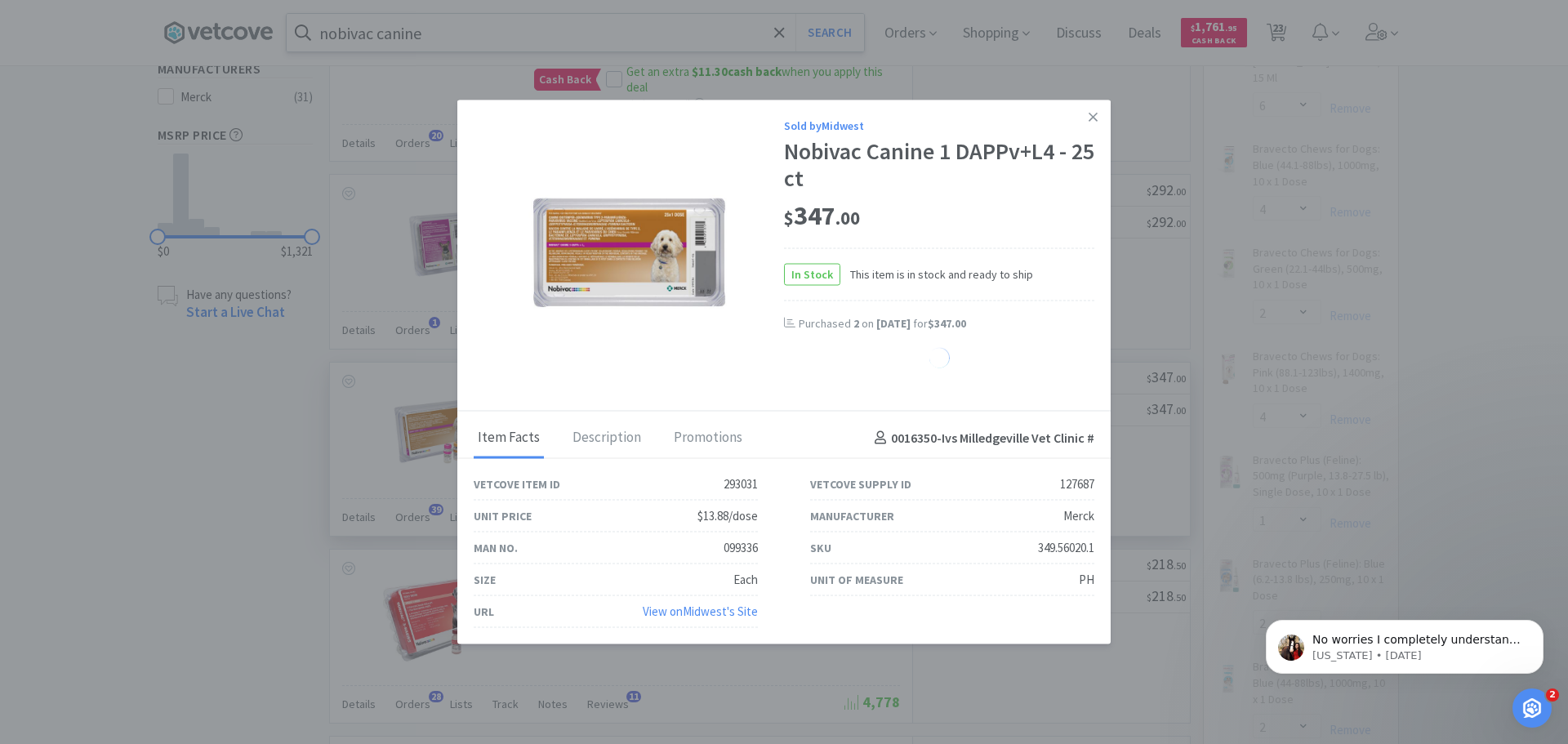
select select "2"
select select "3"
select select "1"
select select "4"
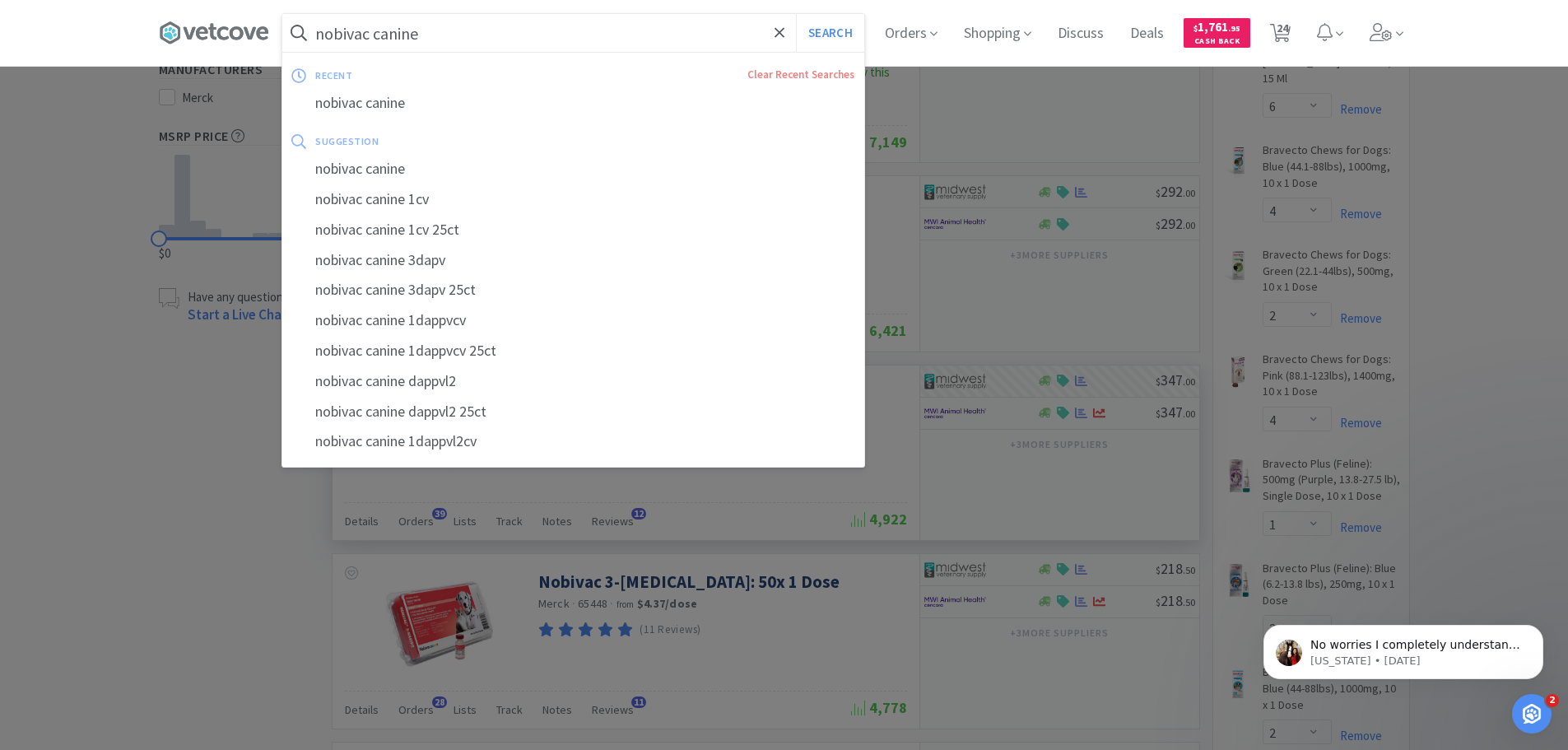
click at [454, 36] on input "nobivac canine" at bounding box center [573, 33] width 582 height 38
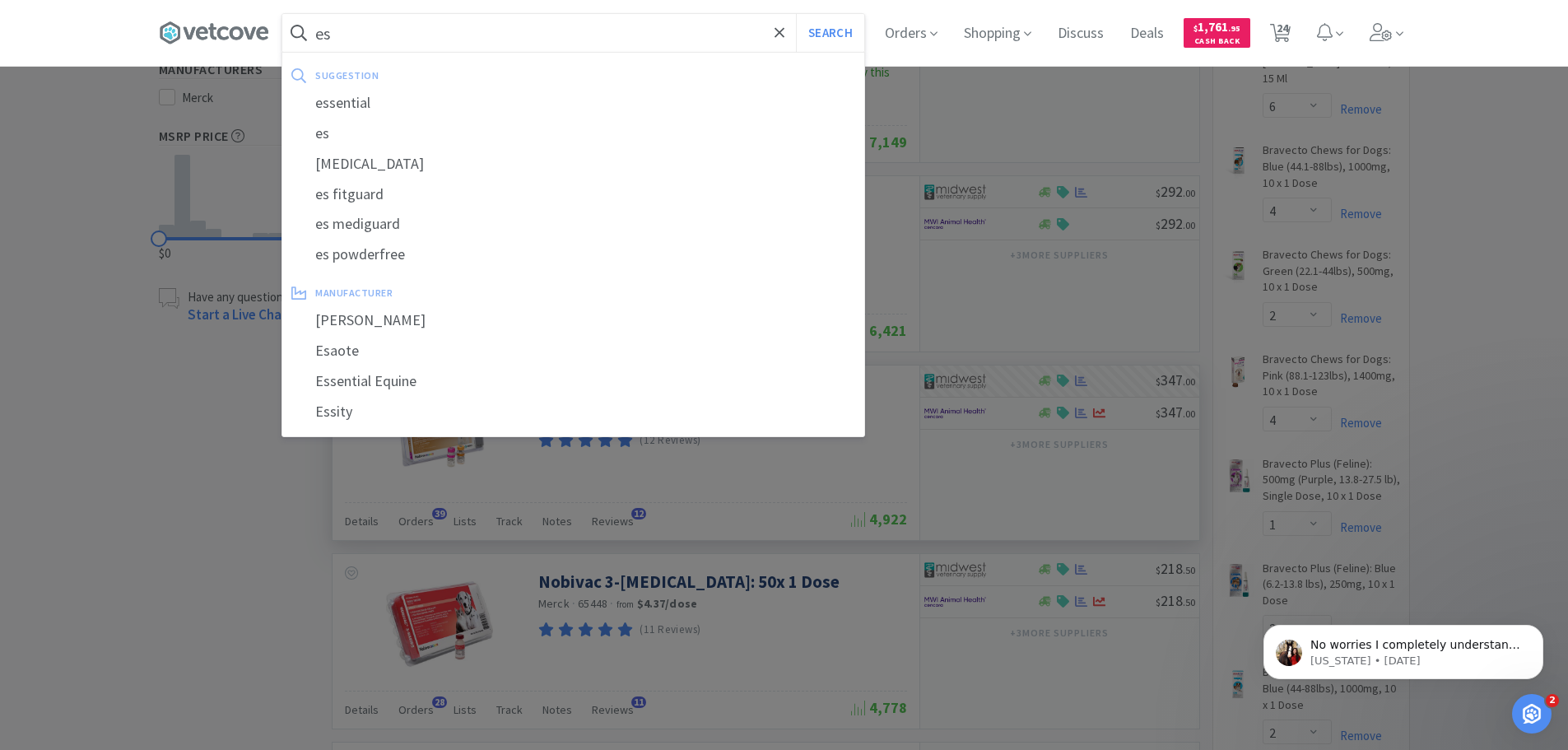
type input "e"
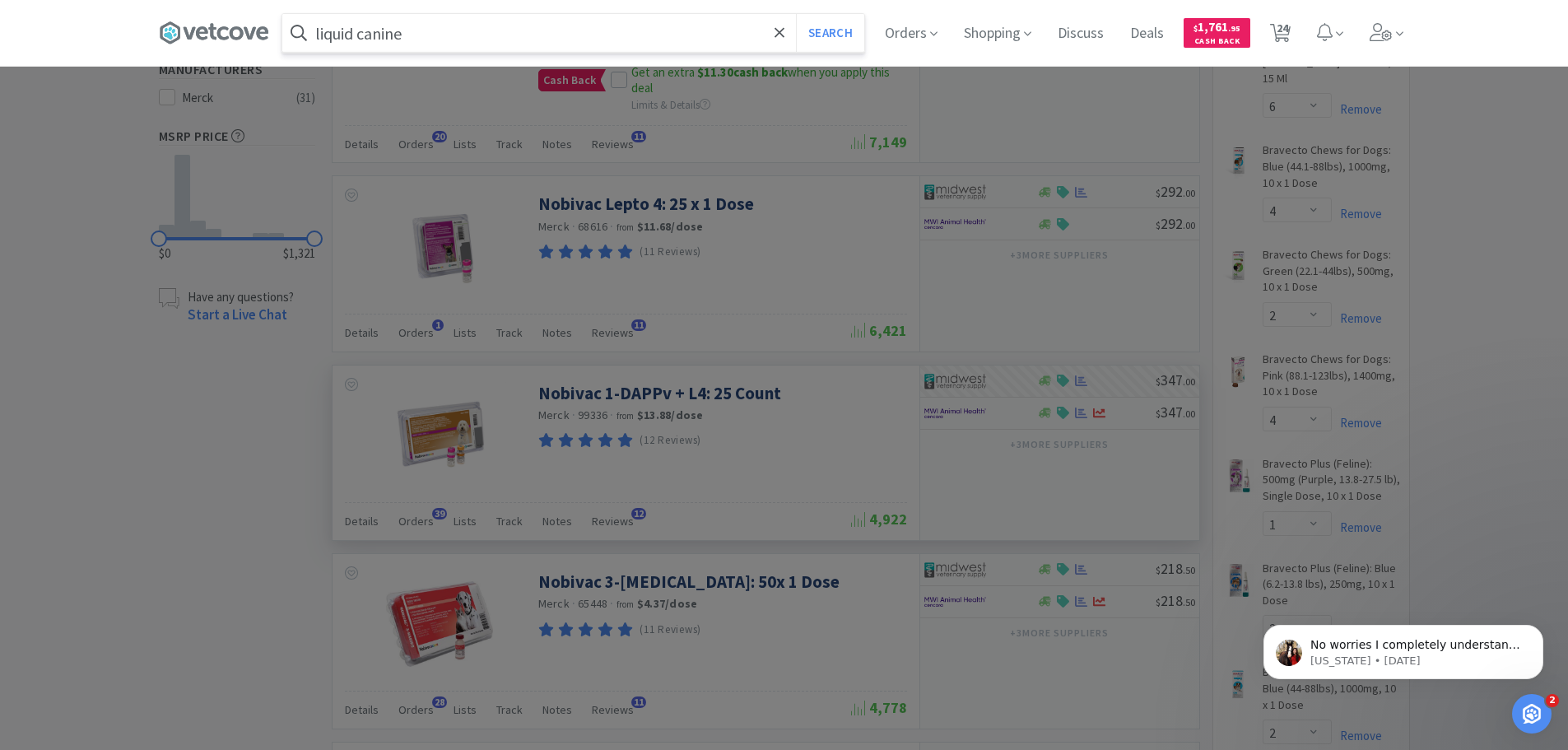
type input "liquid canine"
click at [796, 14] on button "Search" at bounding box center [830, 33] width 68 height 38
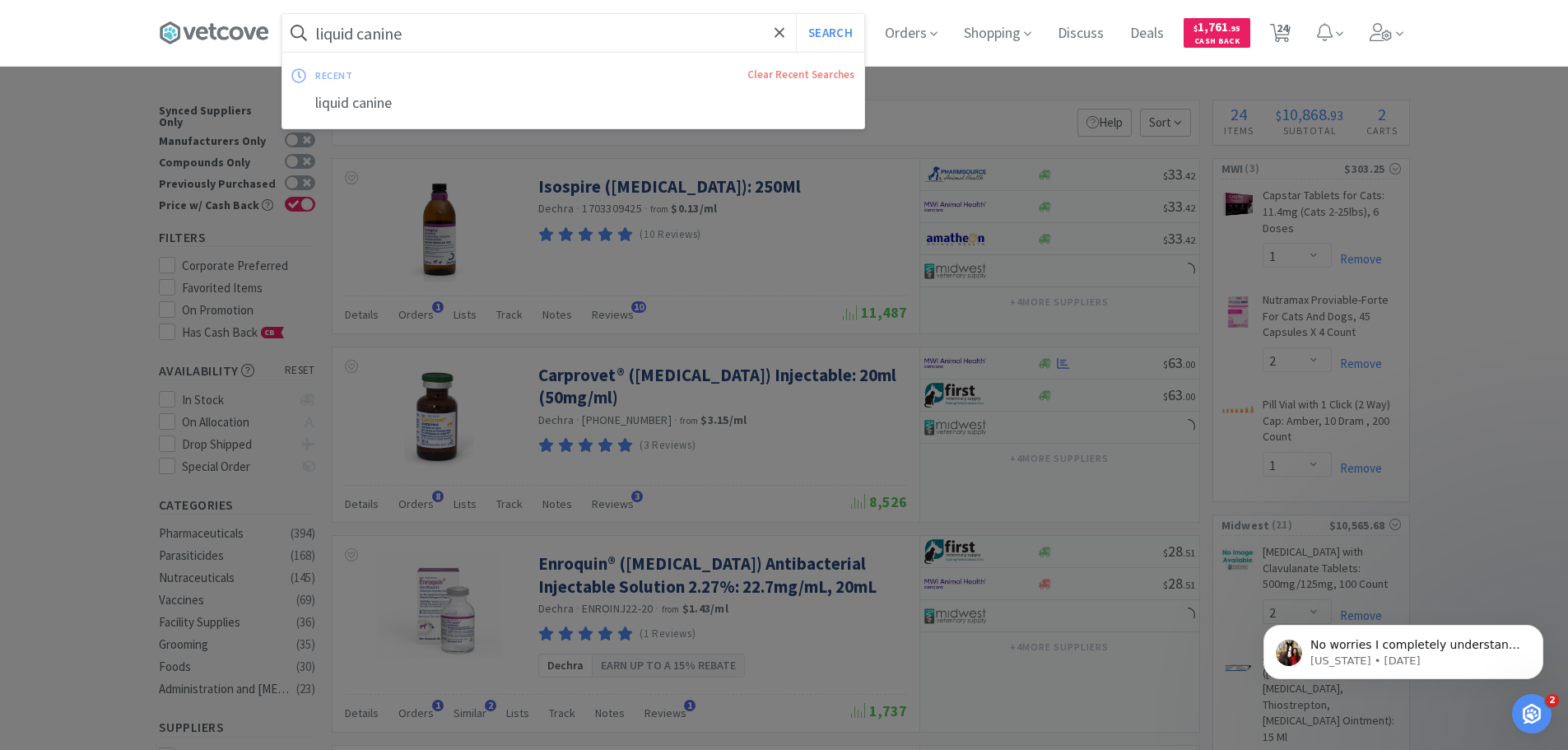
click at [454, 36] on input "liquid canine" at bounding box center [573, 33] width 582 height 38
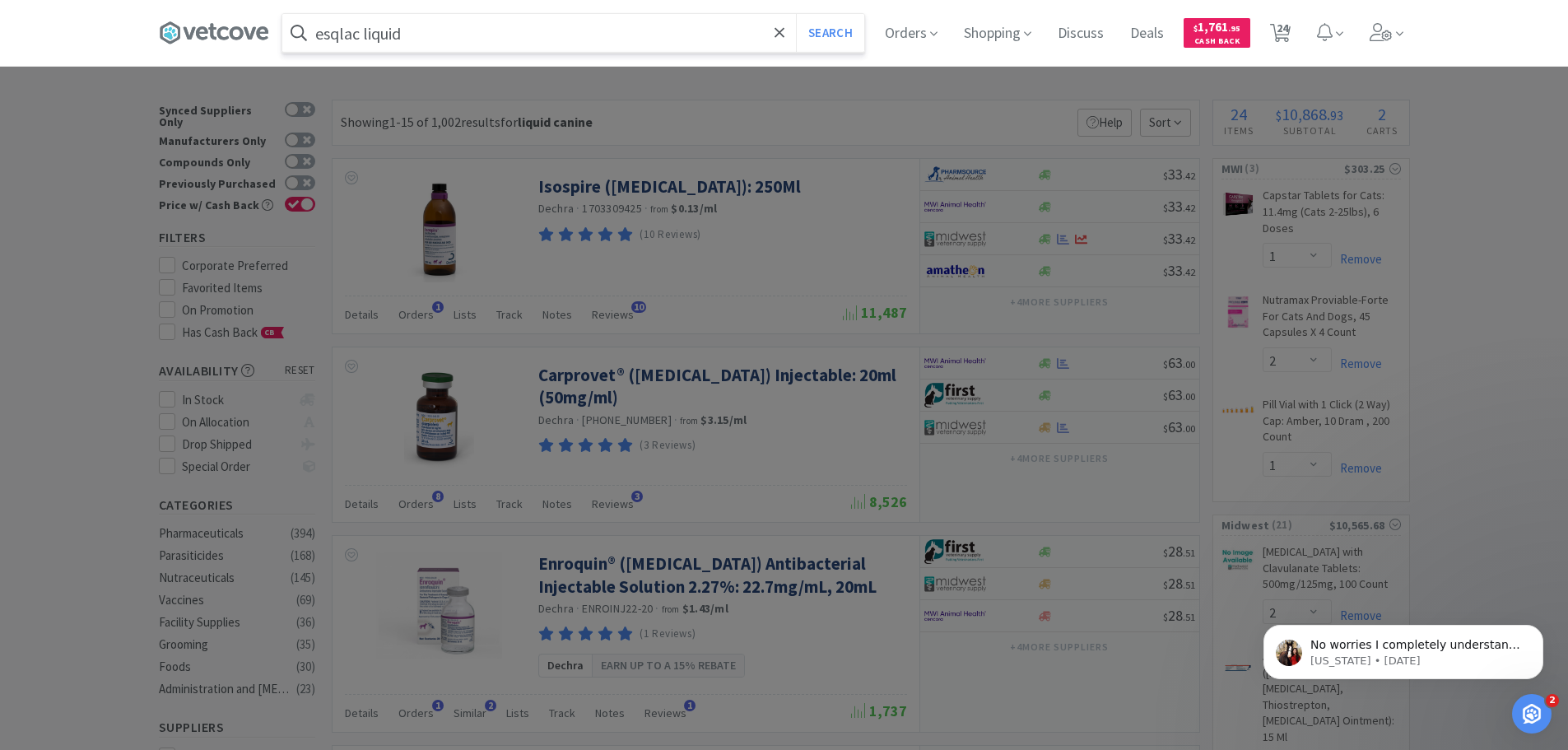
type input "esqlac liquid"
click at [796, 14] on button "Search" at bounding box center [830, 33] width 68 height 38
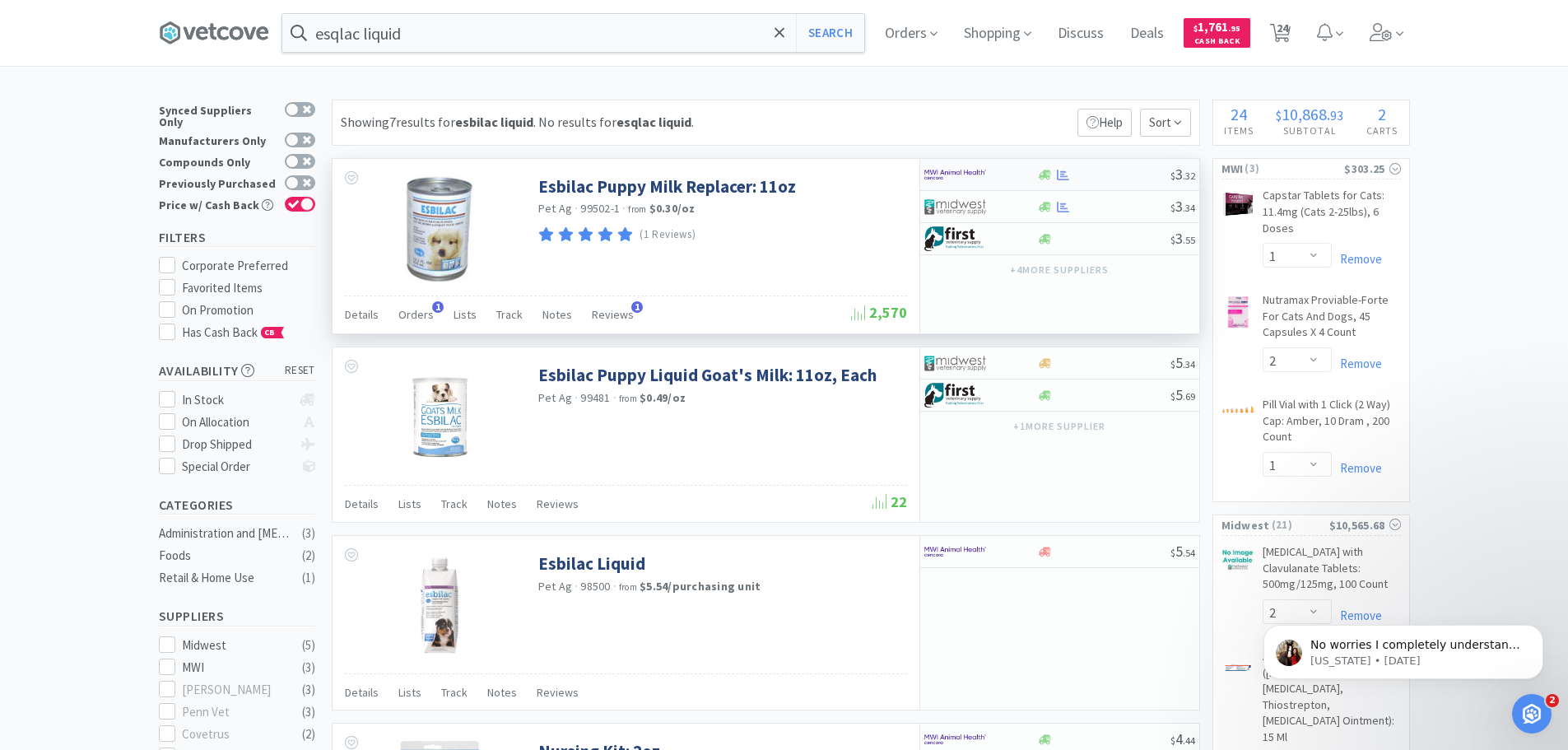
click at [1051, 178] on div at bounding box center [1045, 175] width 17 height 12
select select "1"
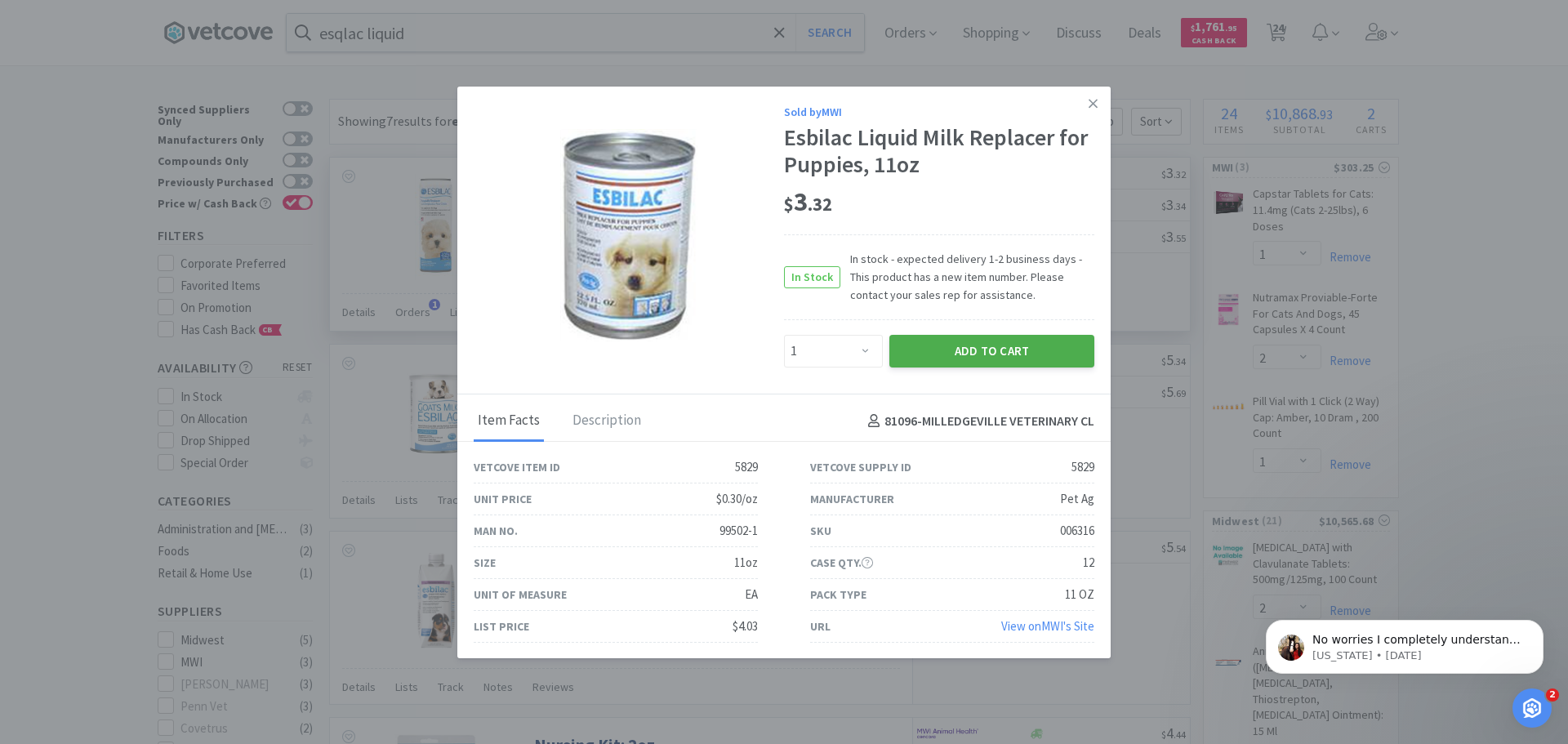
click at [949, 355] on button "Add to Cart" at bounding box center [991, 351] width 205 height 33
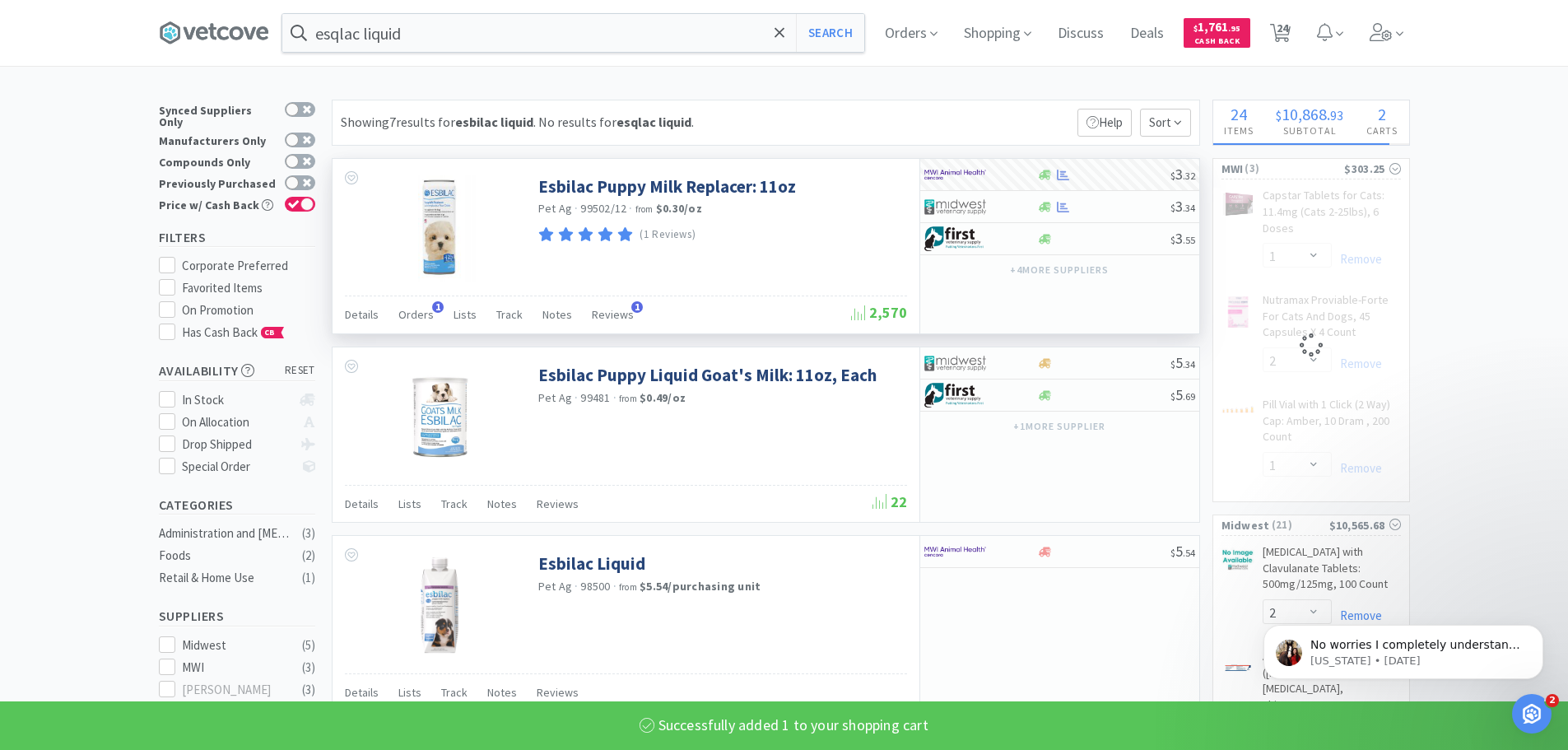
select select "1"
select select "2"
select select "1"
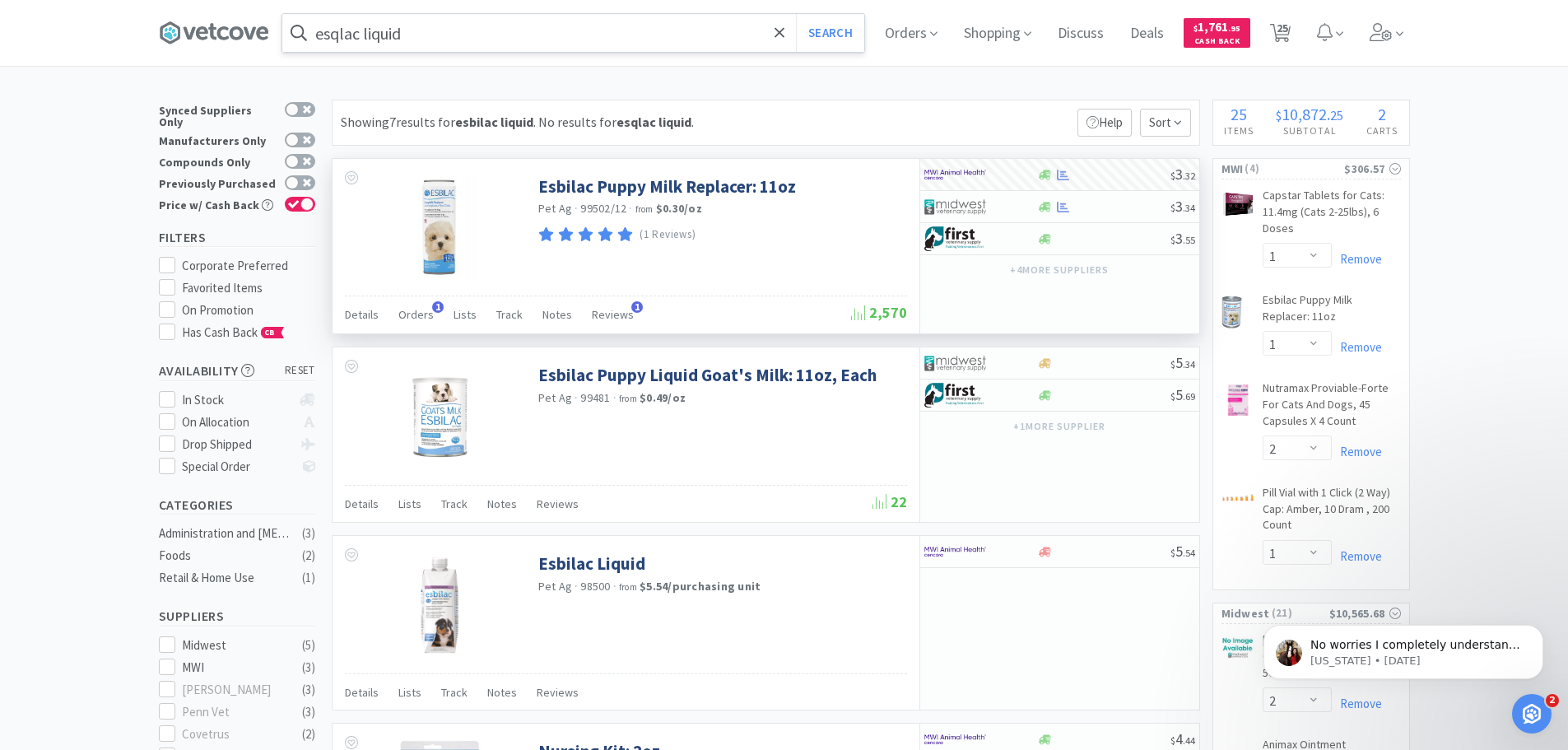
click at [456, 36] on input "esqlac liquid" at bounding box center [573, 33] width 582 height 38
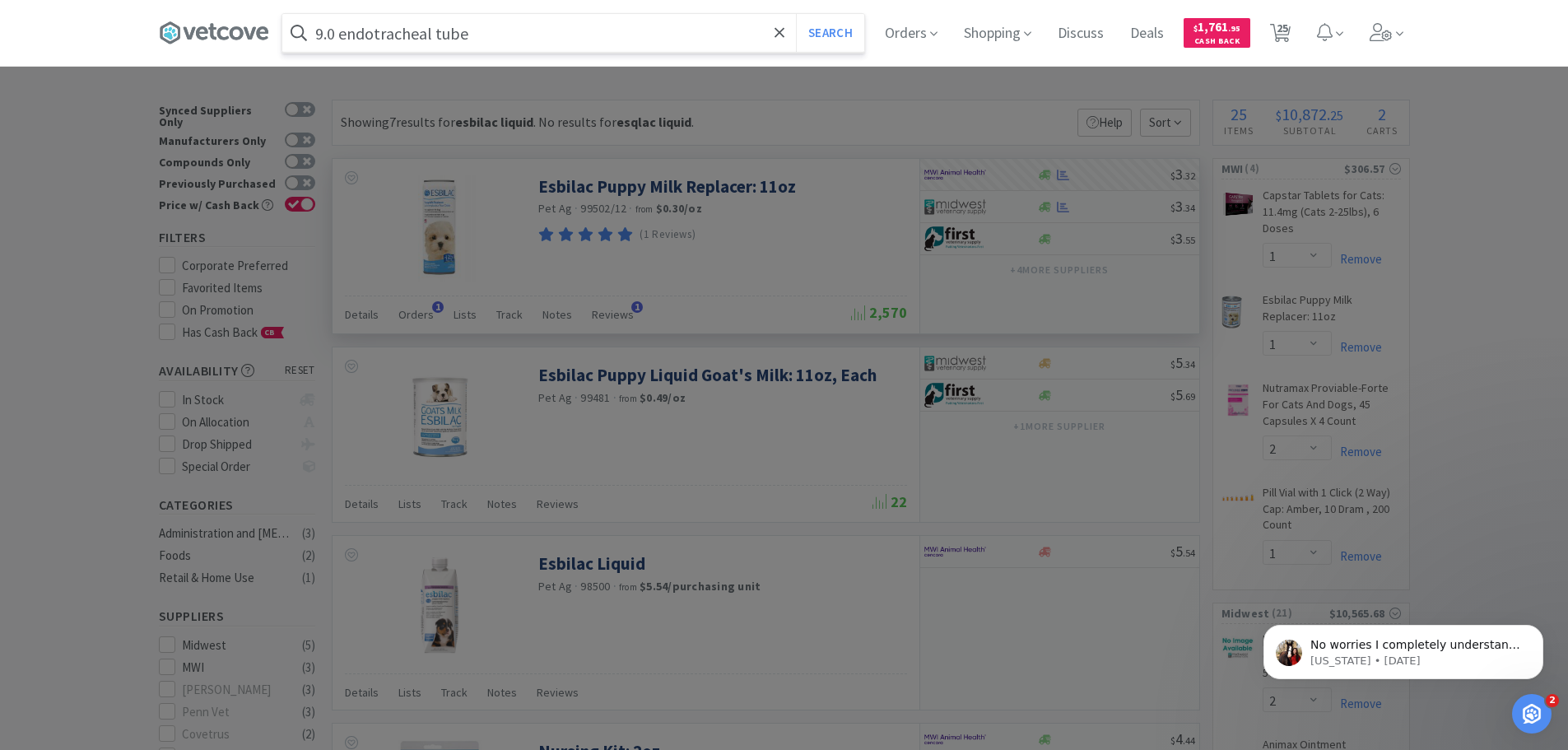
type input "9.0 endotracheal tube"
click at [796, 14] on button "Search" at bounding box center [830, 33] width 68 height 38
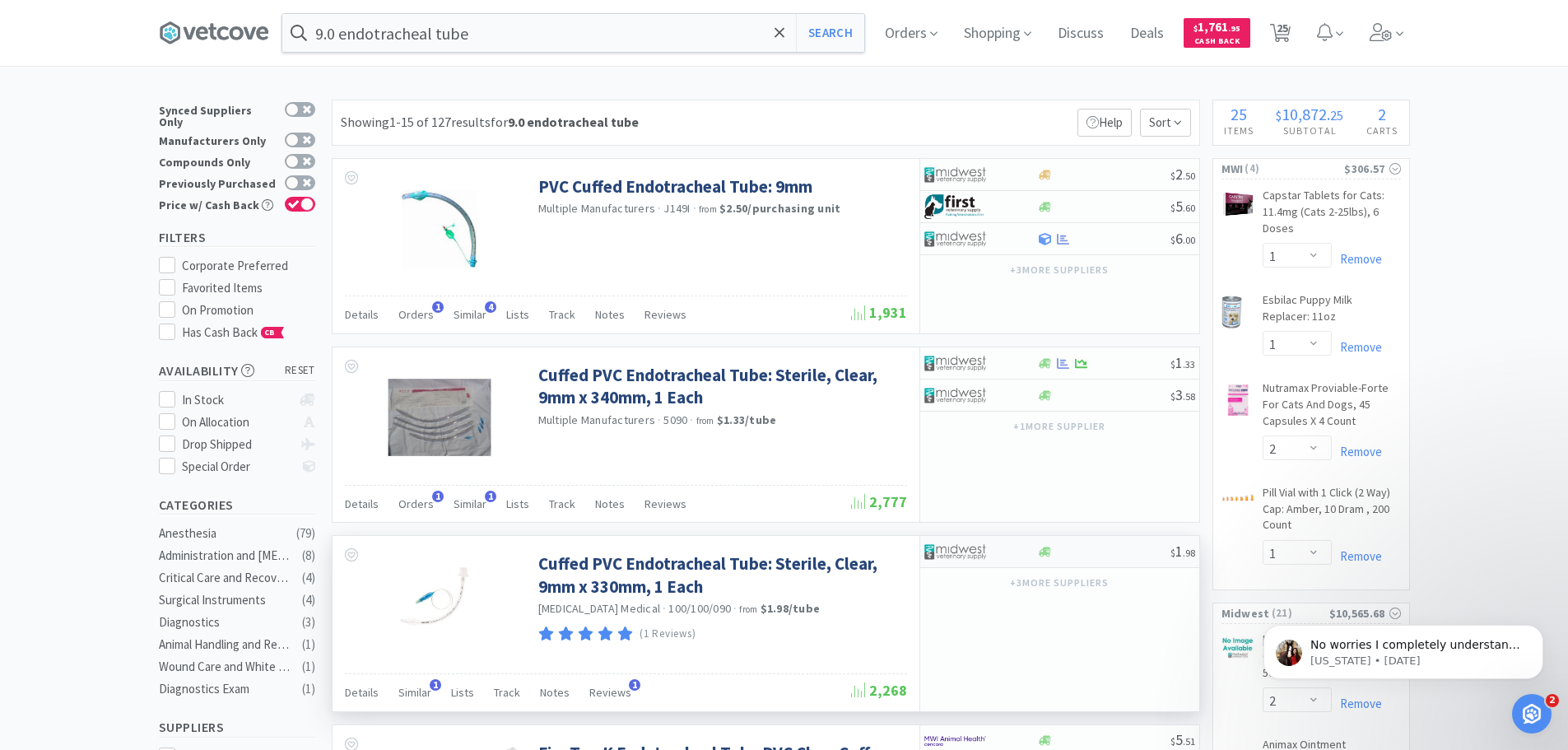
click at [984, 553] on img at bounding box center [955, 552] width 62 height 25
select select "1"
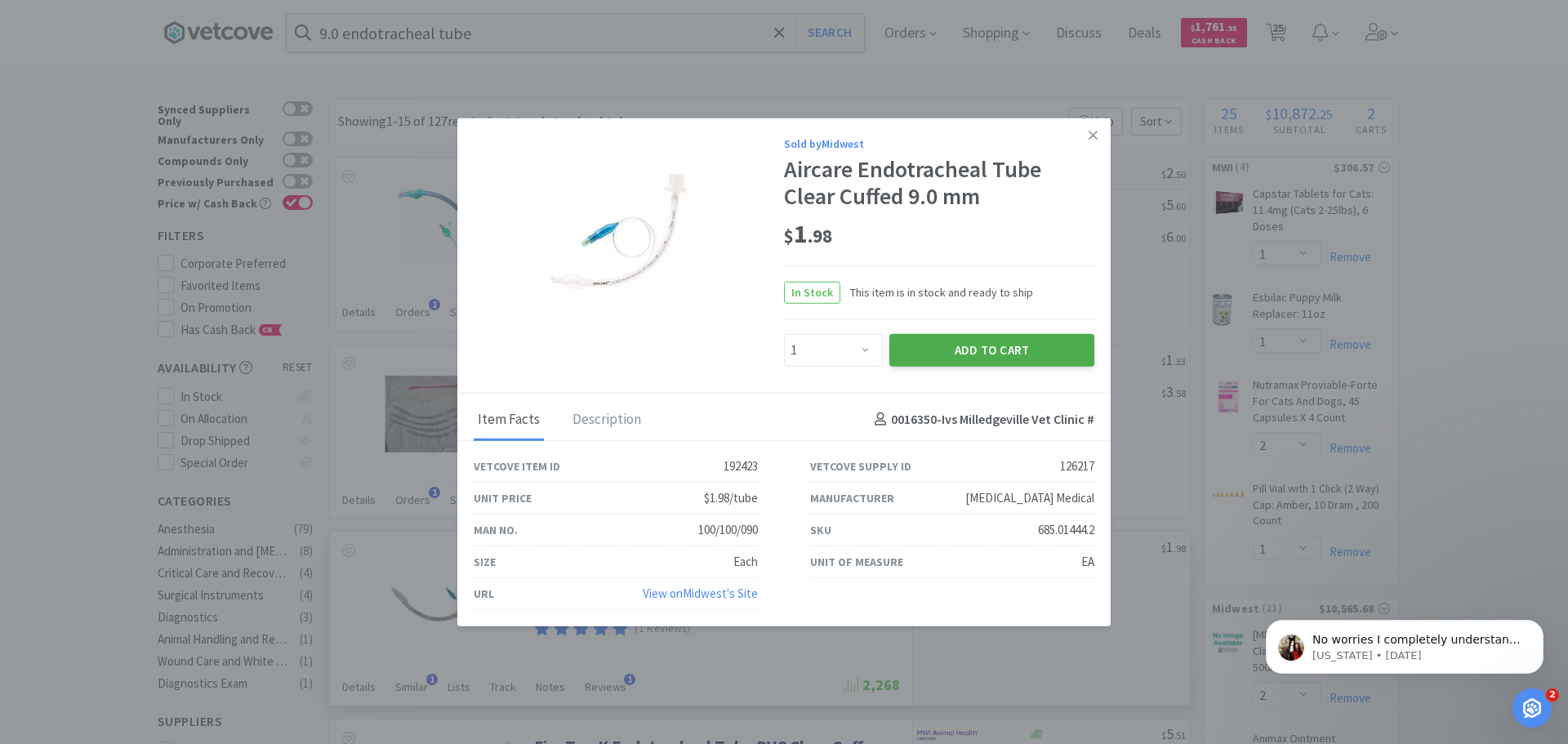
click at [929, 344] on button "Add to Cart" at bounding box center [991, 349] width 205 height 33
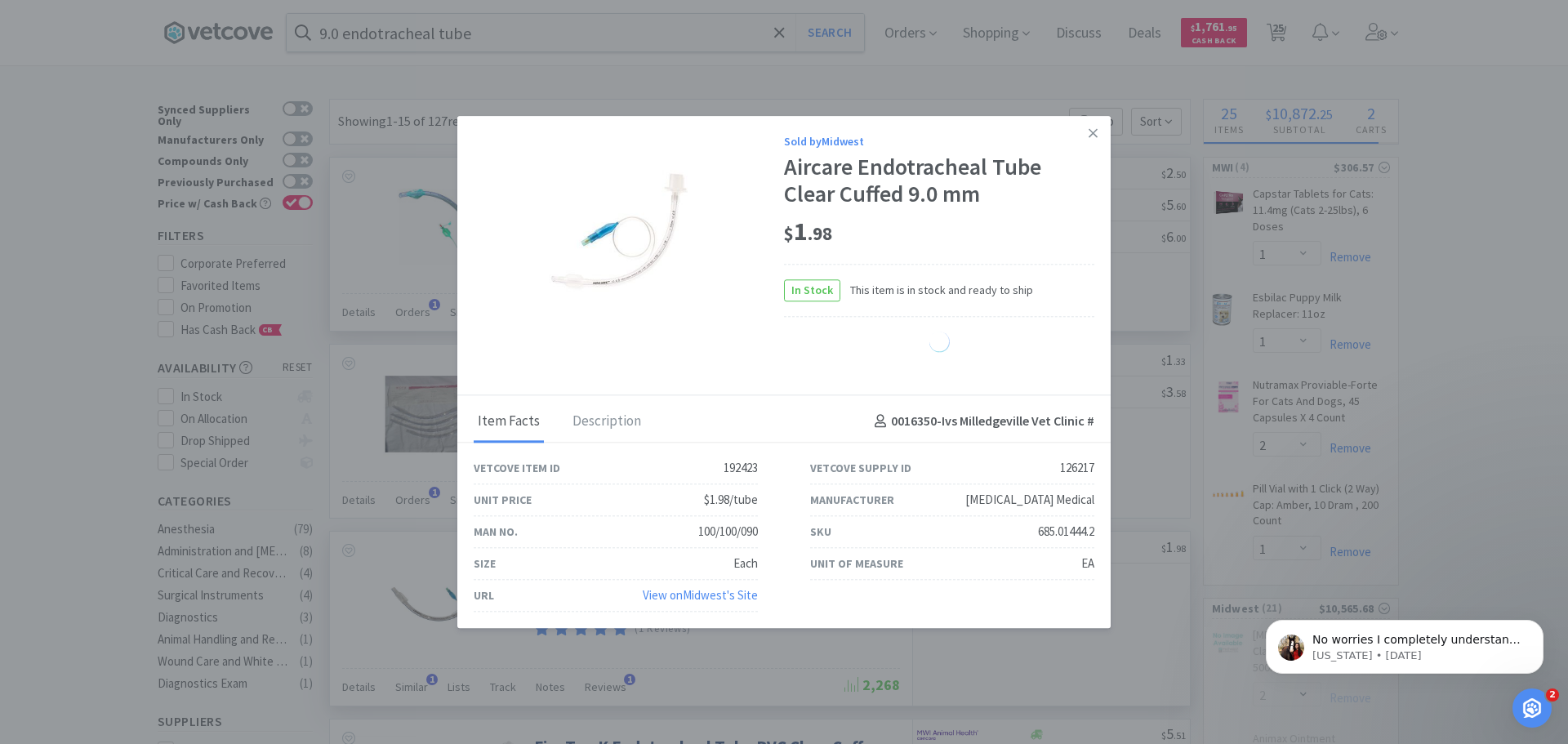
select select "1"
select select "3"
select select "1"
select select "10"
select select "2"
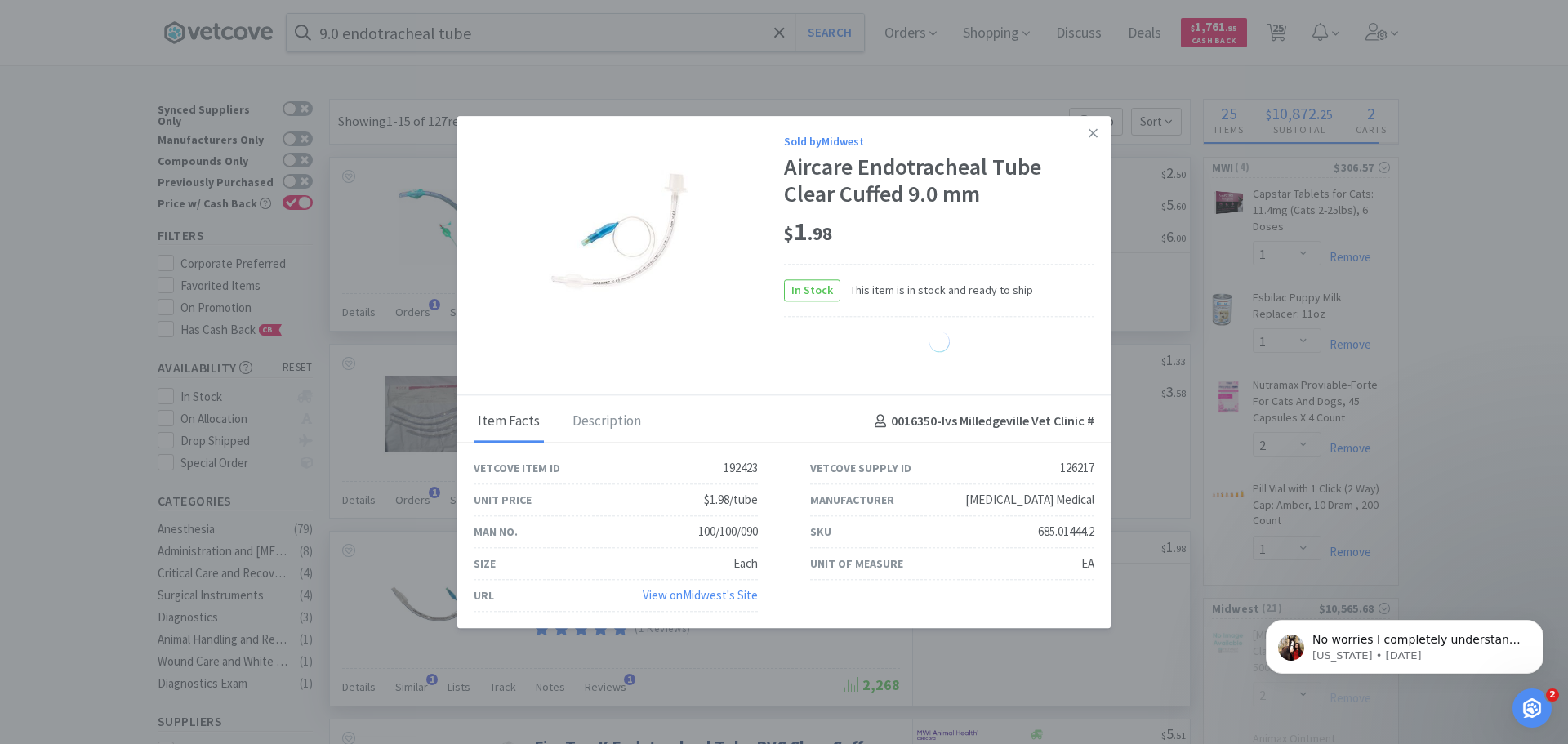
select select "3"
select select "1"
select select "4"
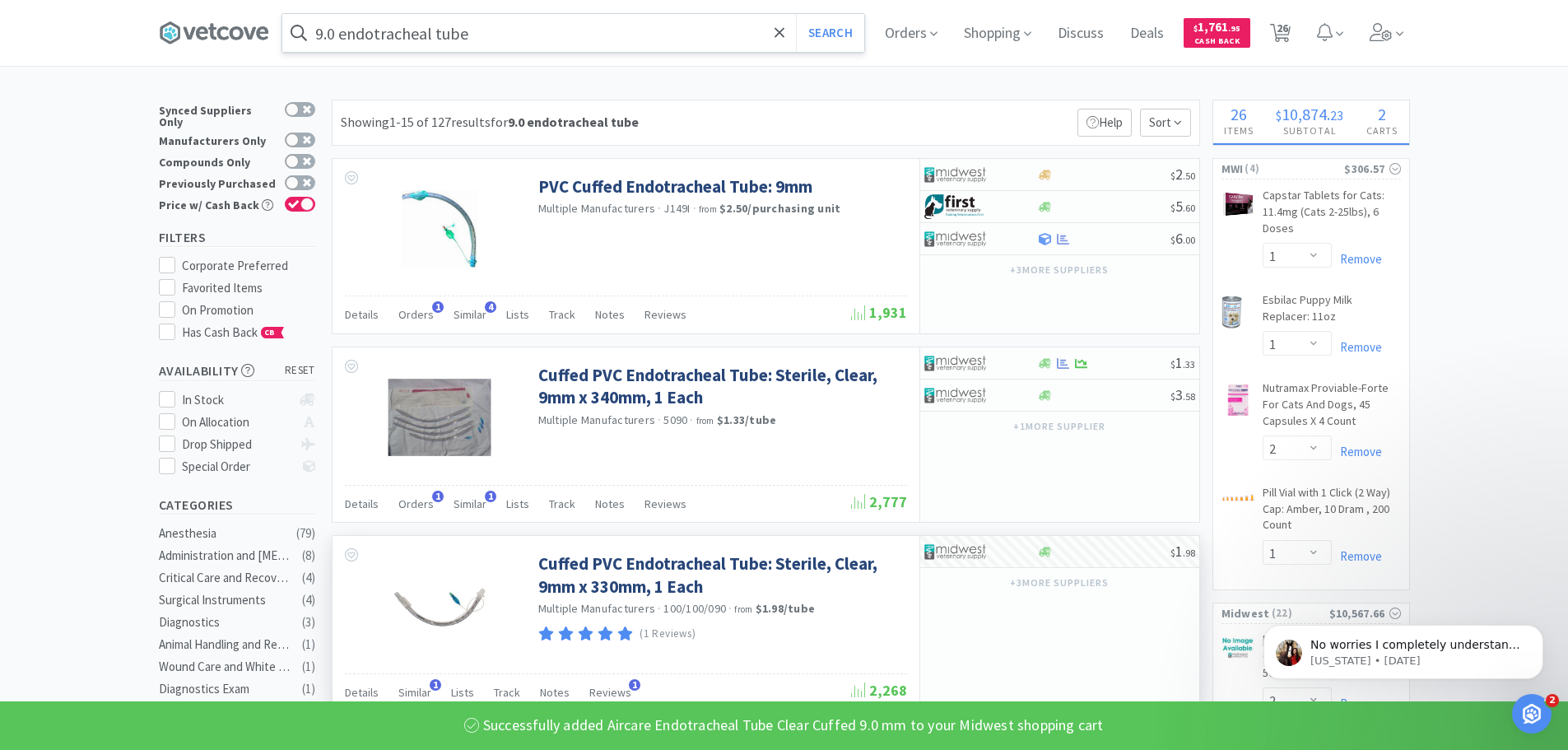
click at [516, 39] on input "9.0 endotracheal tube" at bounding box center [573, 33] width 582 height 38
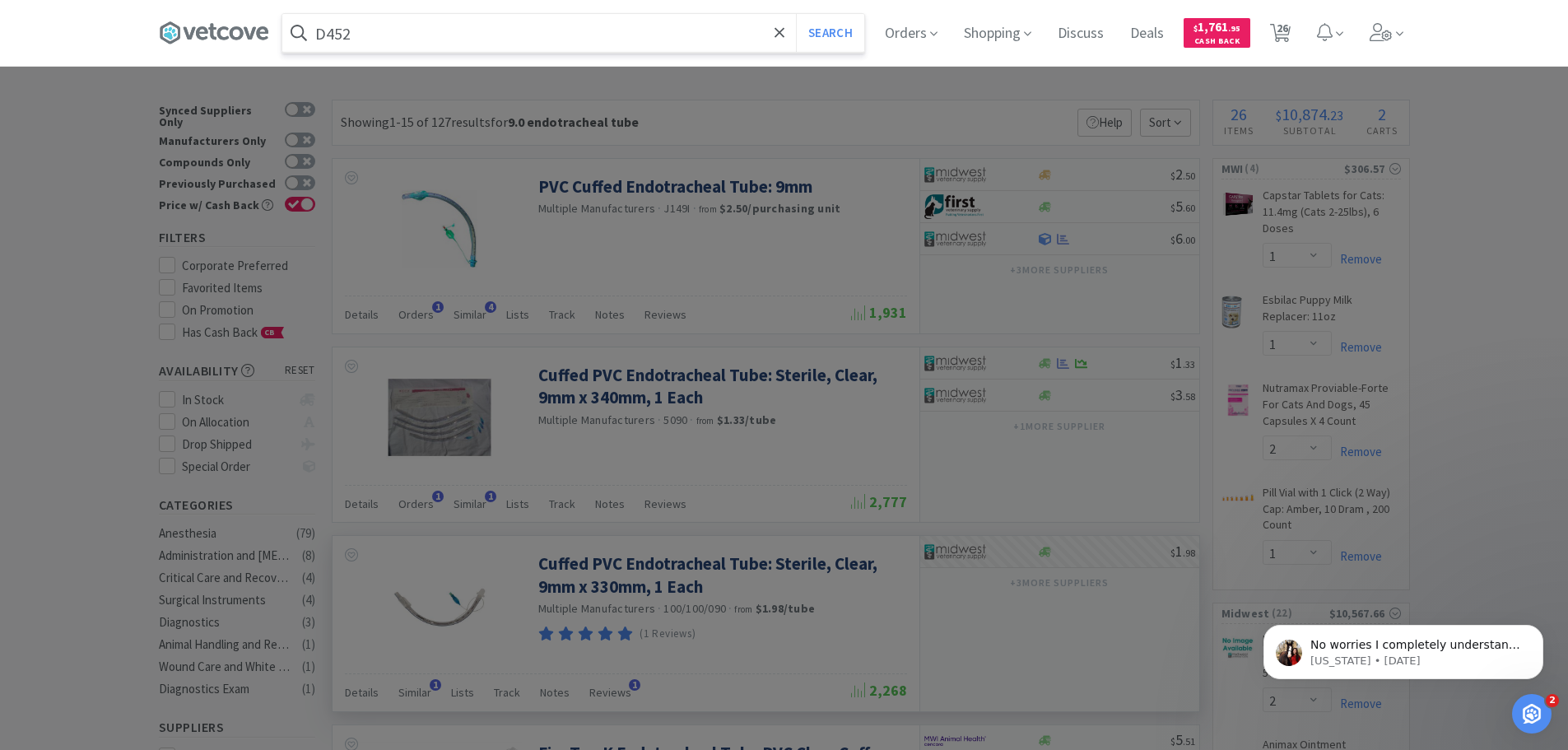
type input "D452"
click at [796, 14] on button "Search" at bounding box center [830, 33] width 68 height 38
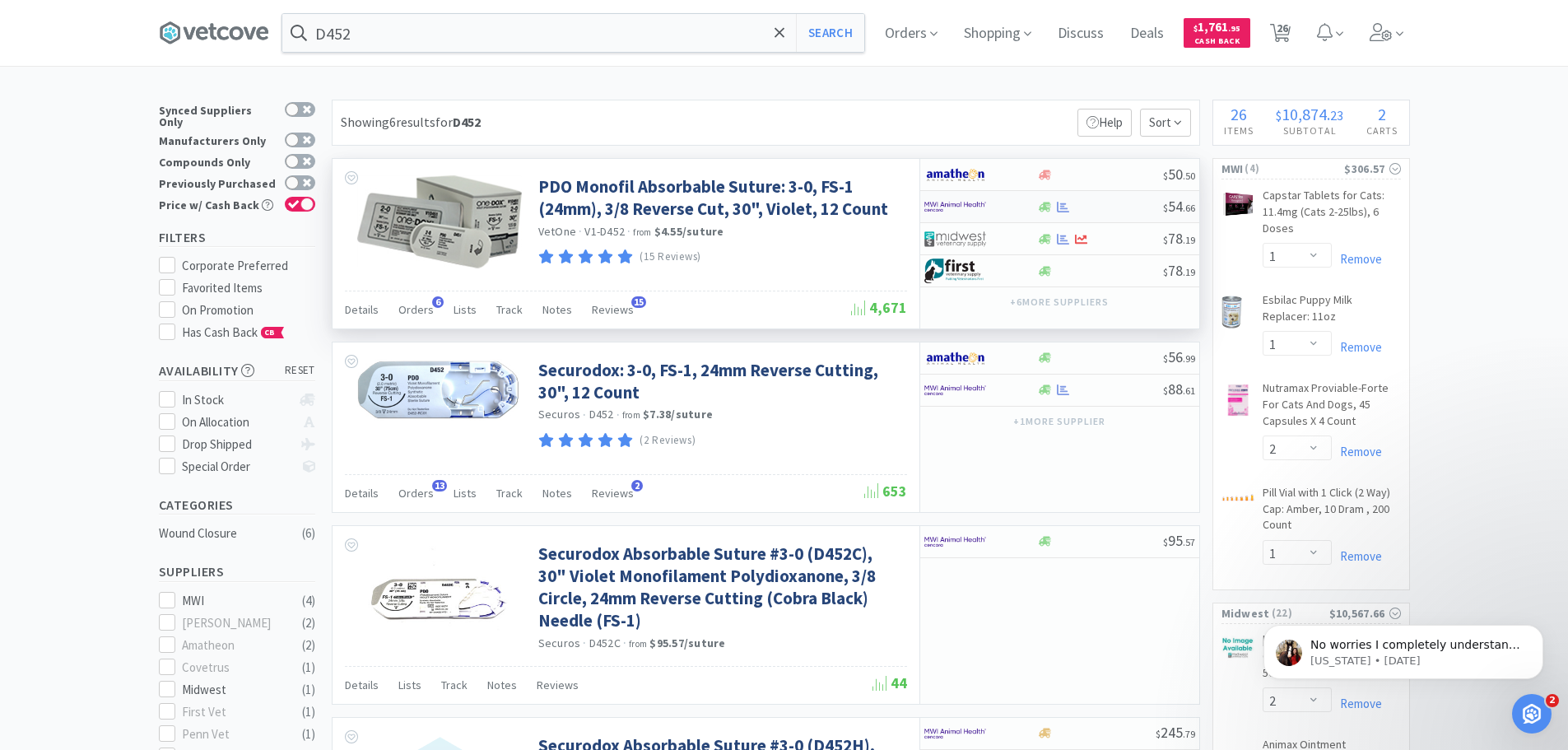
click at [984, 206] on img at bounding box center [955, 207] width 62 height 25
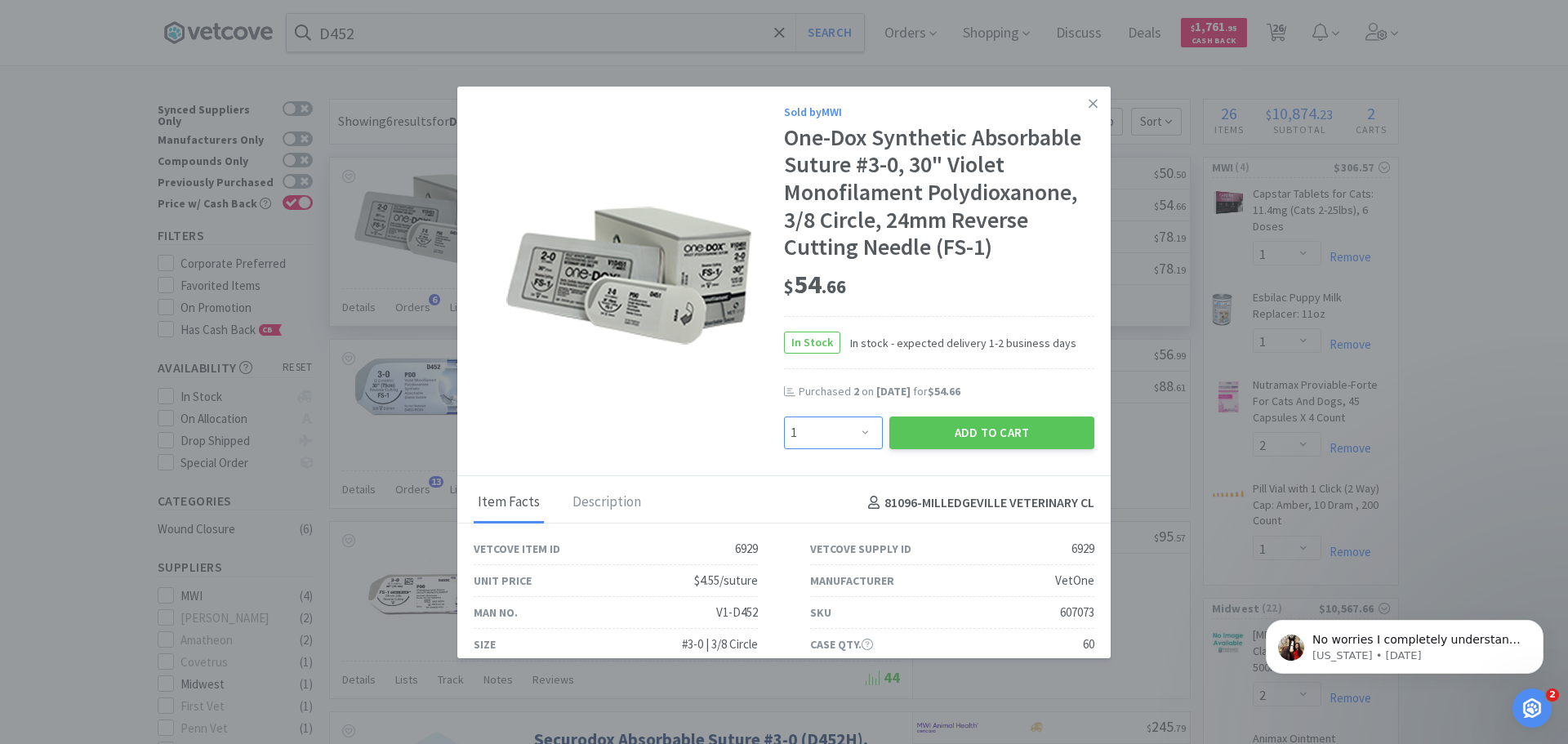
click at [853, 434] on select "Enter Quantity 1 2 3 4 5 6 7 8 9 10 11 12 13 14 15 16 17 18 19 20 Enter Quantity" at bounding box center [833, 433] width 99 height 33
select select "2"
click at [784, 417] on select "Enter Quantity 1 2 3 4 5 6 7 8 9 10 11 12 13 14 15 16 17 18 19 20 Enter Quantity" at bounding box center [833, 433] width 99 height 33
click at [1003, 434] on button "Add to Cart" at bounding box center [991, 433] width 205 height 33
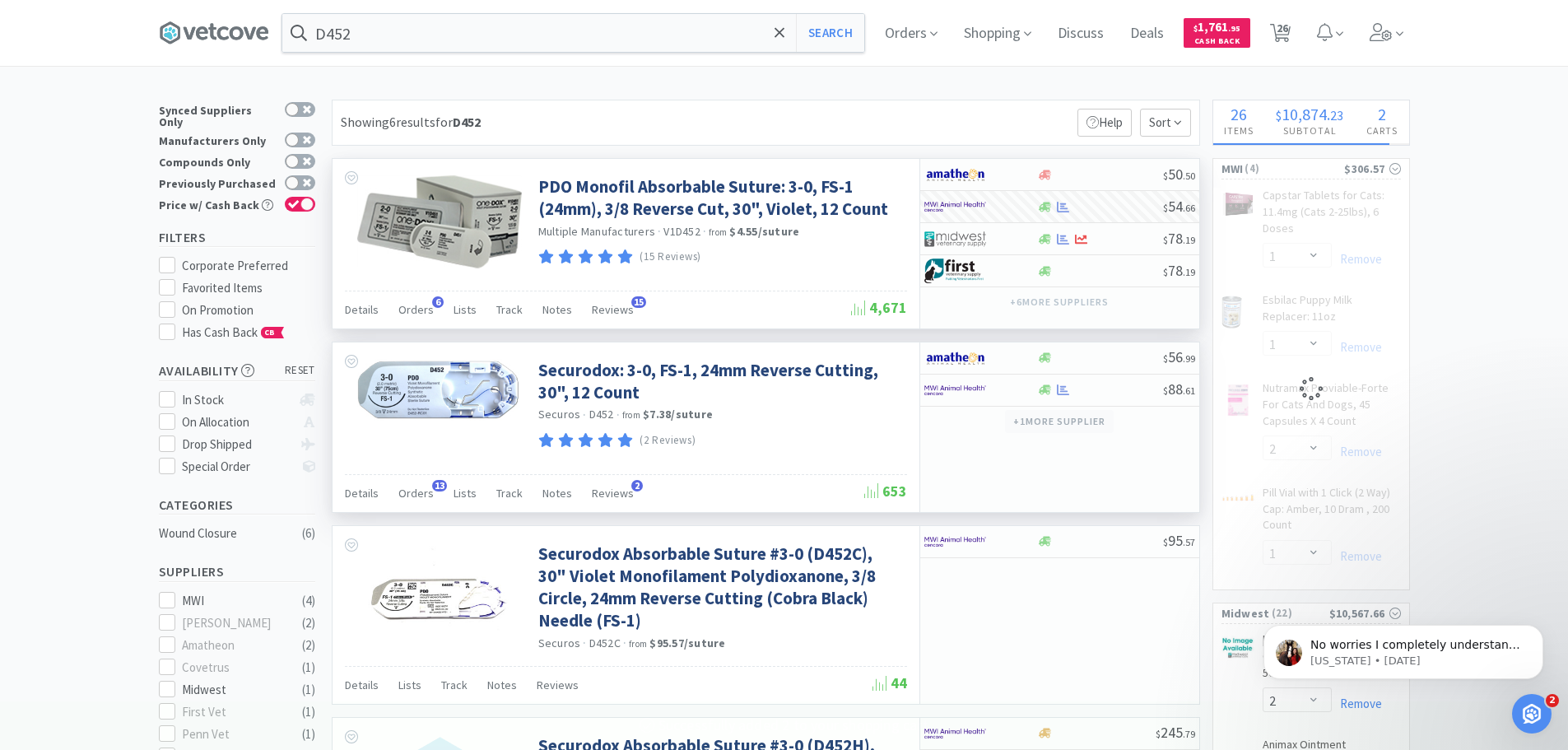
select select "2"
select select "1"
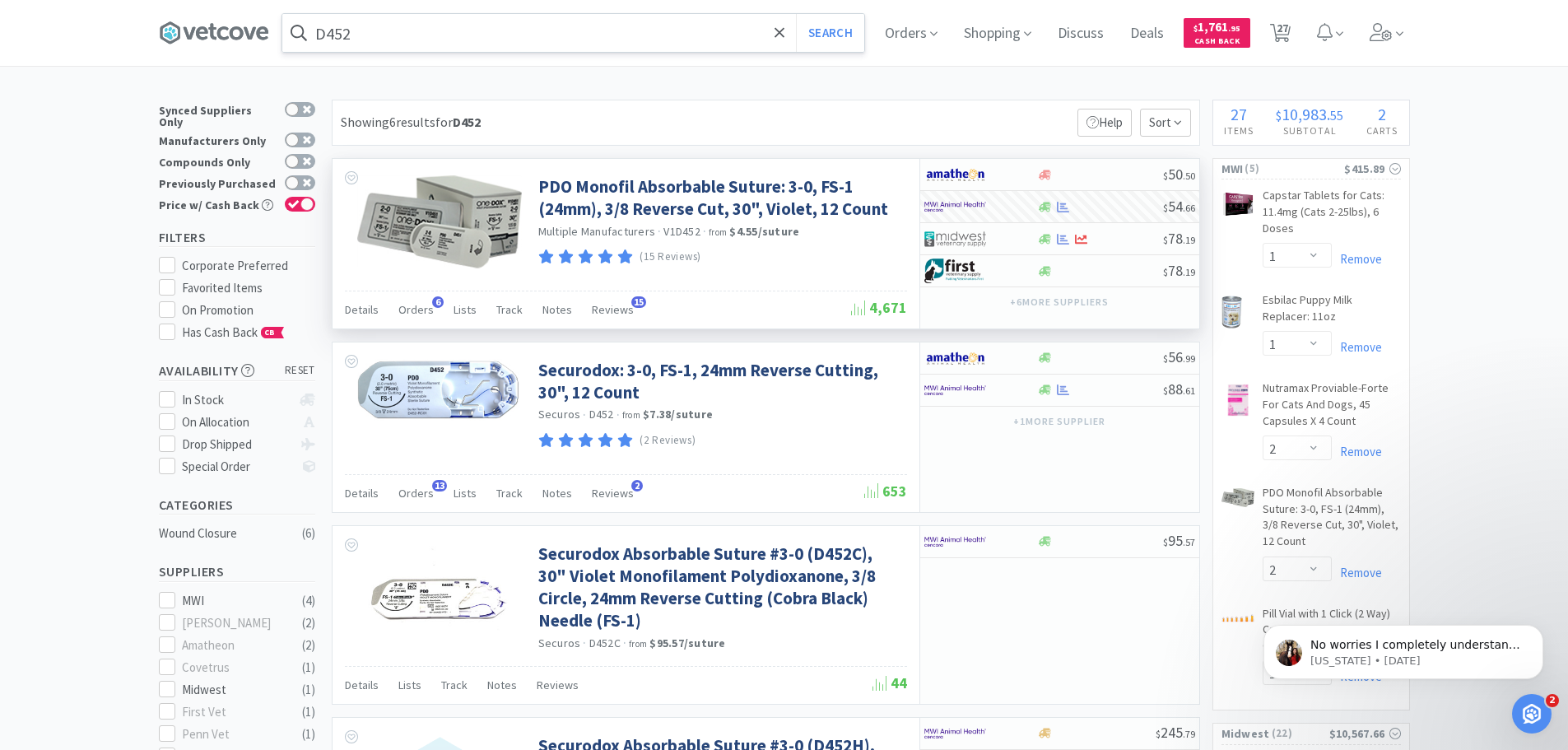
click at [361, 37] on input "D452" at bounding box center [573, 33] width 582 height 38
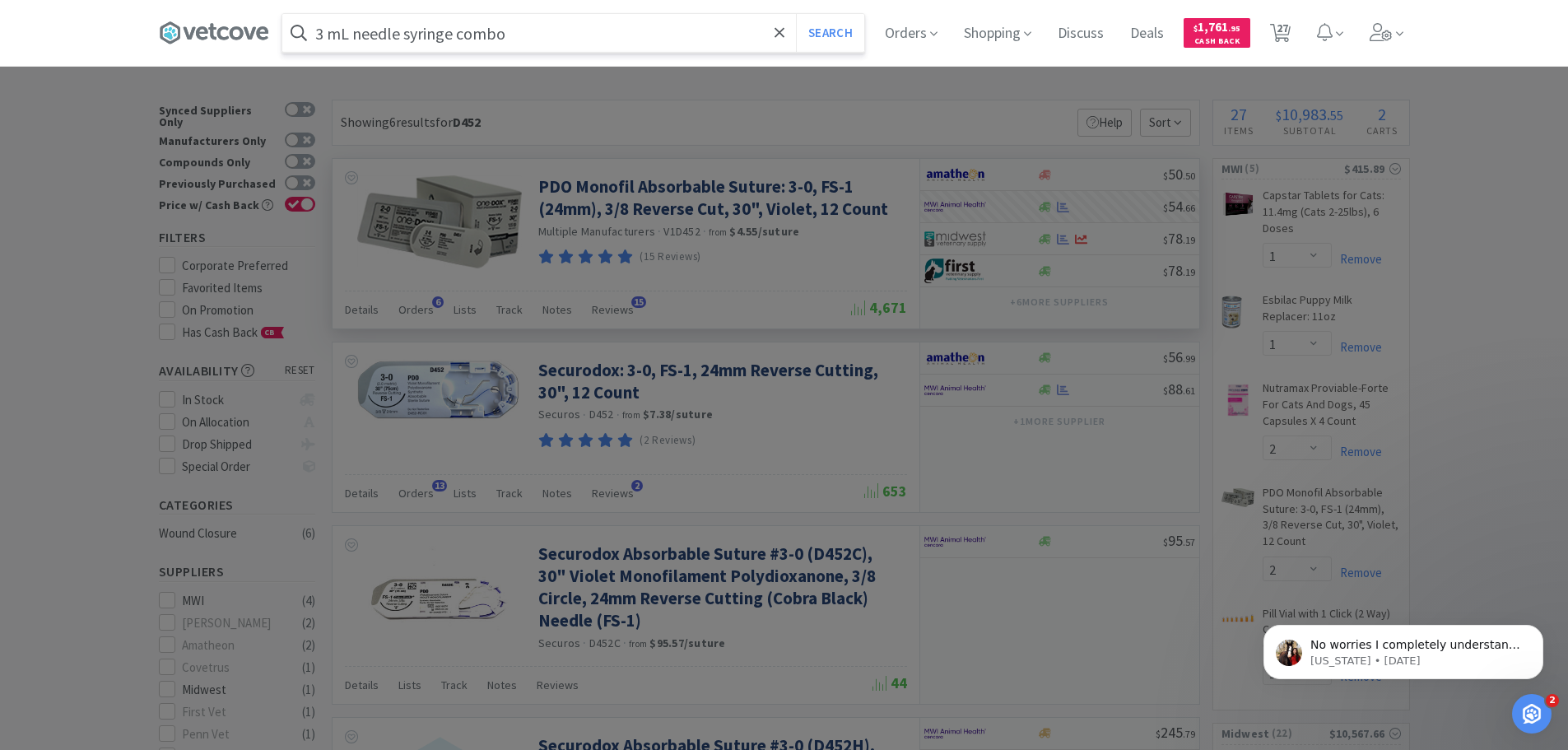
type input "3 mL needle syringe combo"
click at [796, 14] on button "Search" at bounding box center [830, 33] width 68 height 38
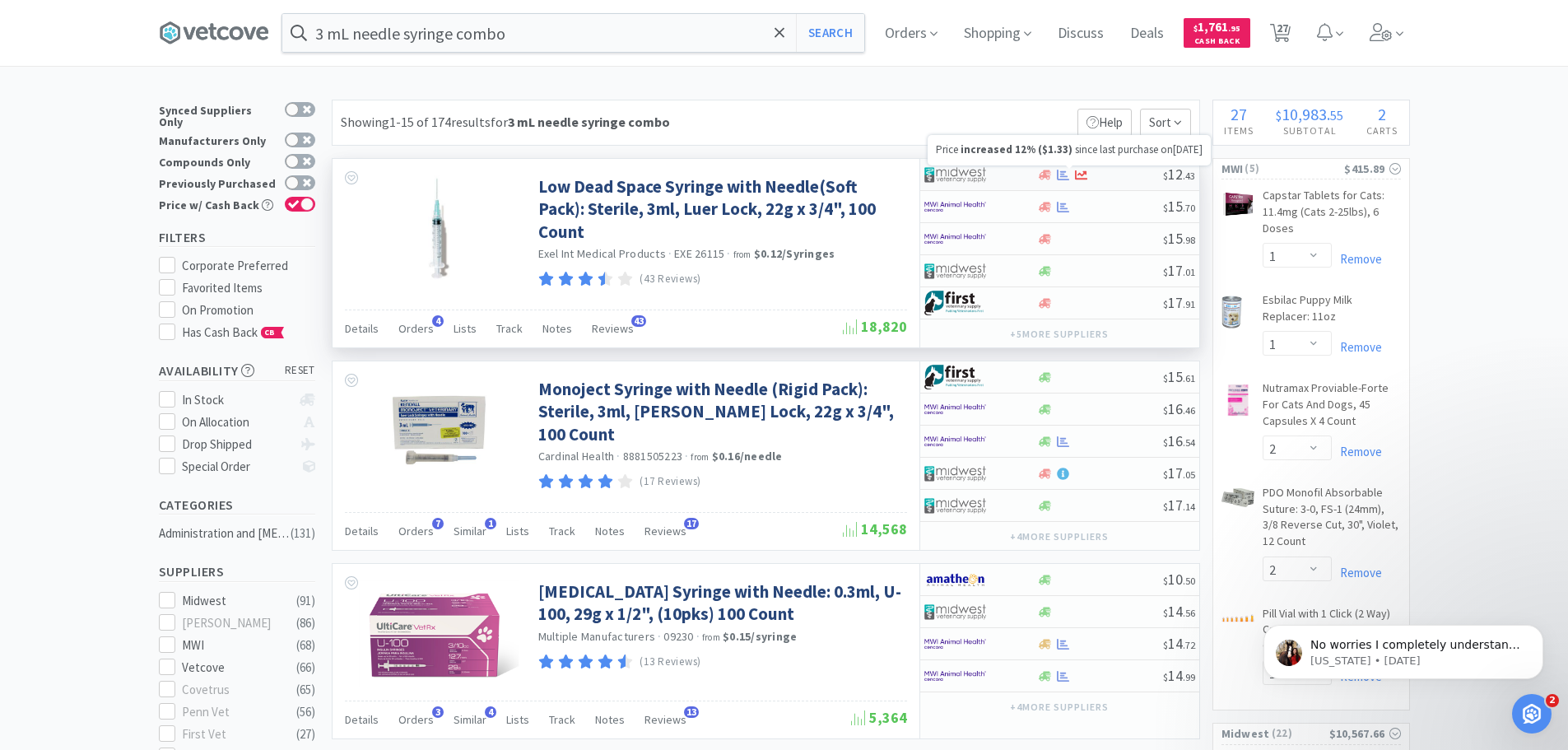
click at [1105, 172] on div at bounding box center [1100, 175] width 126 height 12
select select "1"
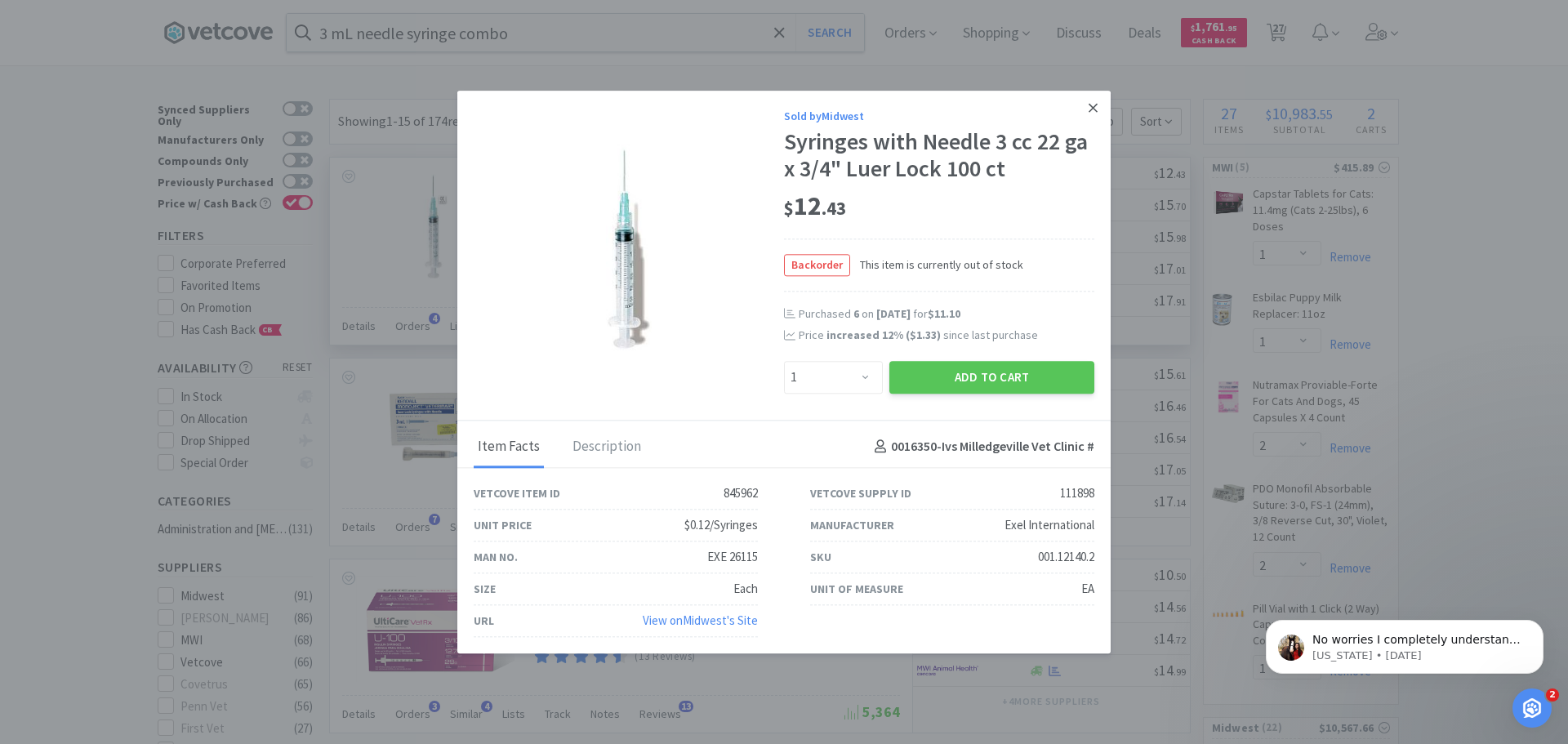
click at [1085, 107] on link at bounding box center [1093, 108] width 29 height 35
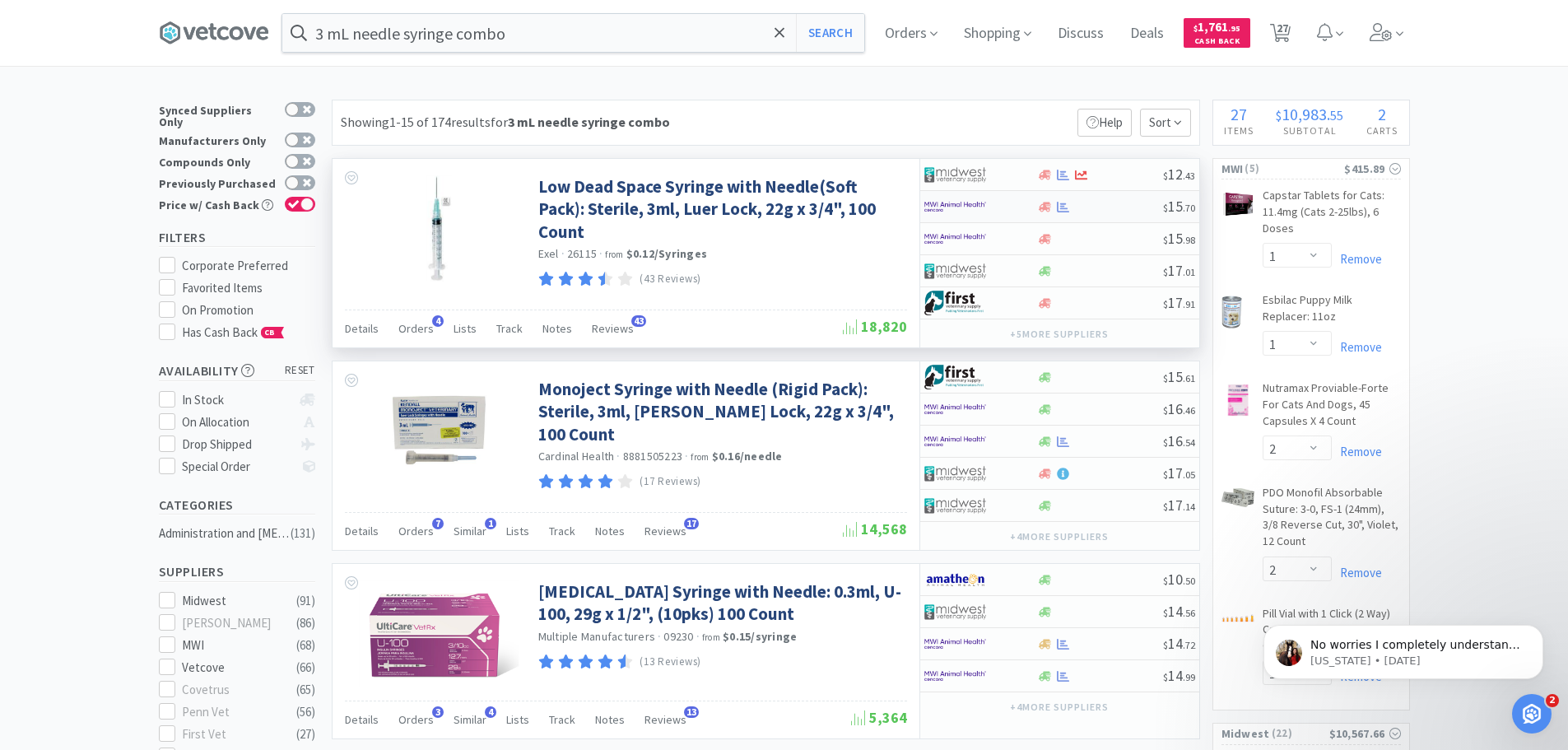
click at [992, 205] on div at bounding box center [969, 207] width 90 height 28
select select "1"
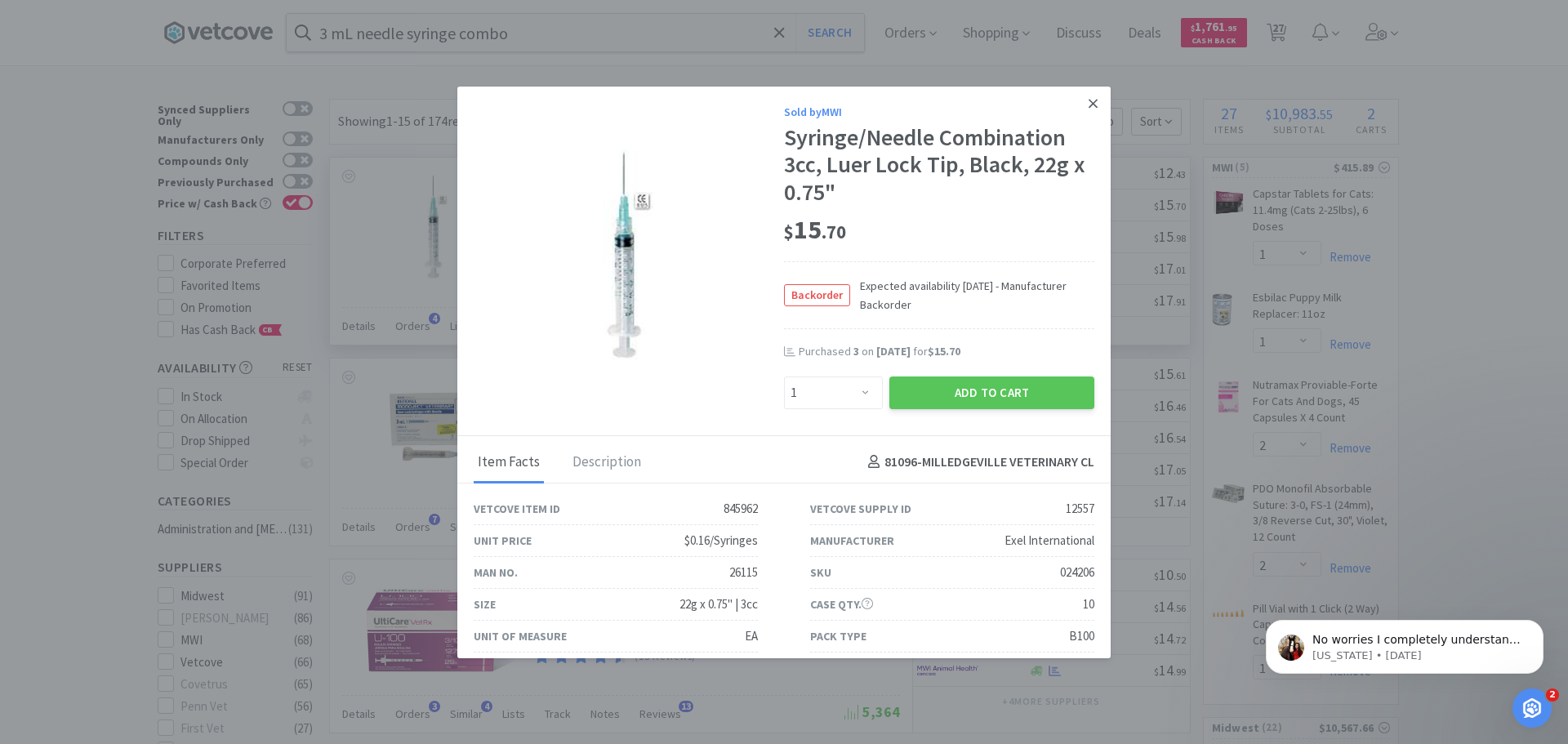
click at [1089, 97] on icon at bounding box center [1093, 104] width 9 height 15
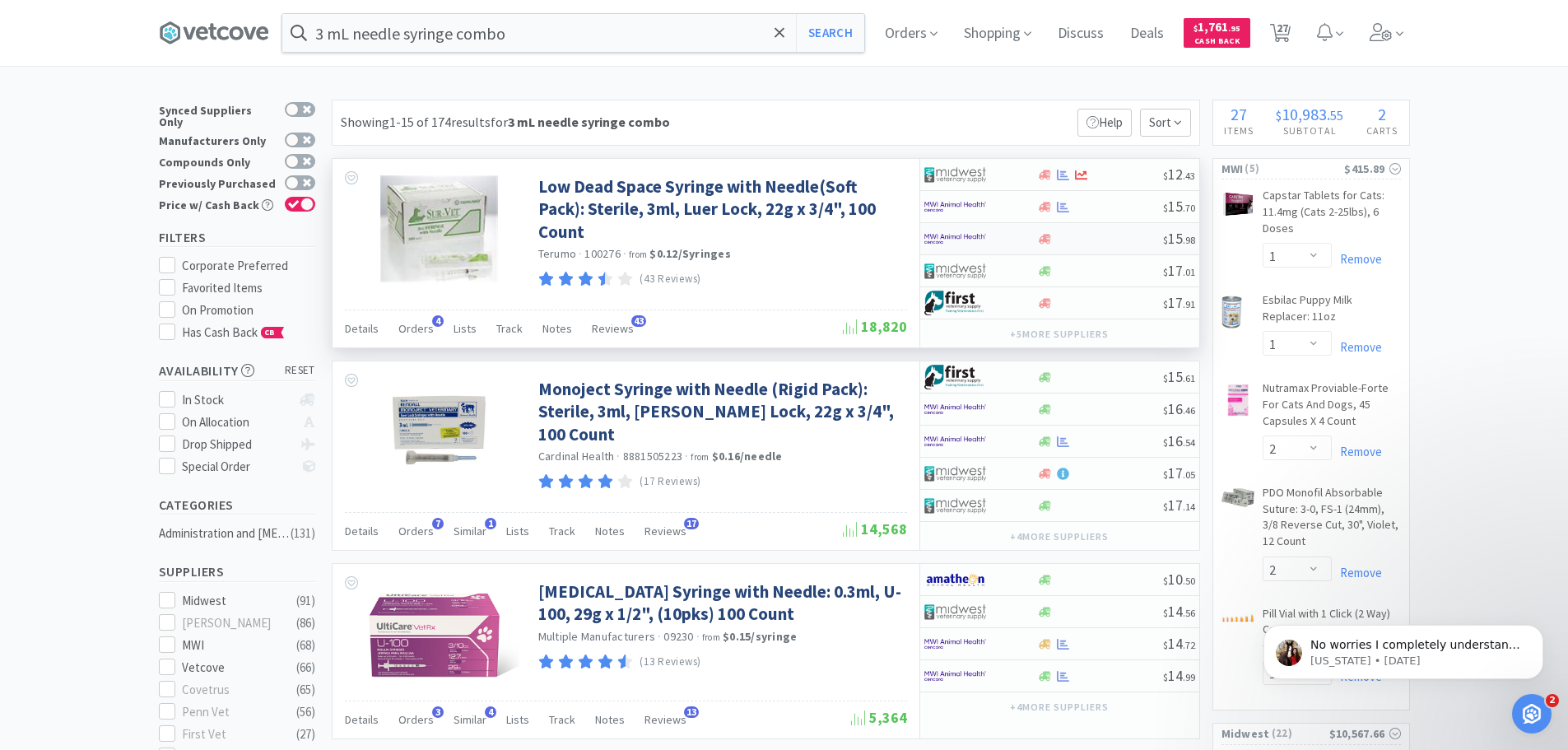
click at [1020, 241] on div at bounding box center [981, 239] width 113 height 28
select select "1"
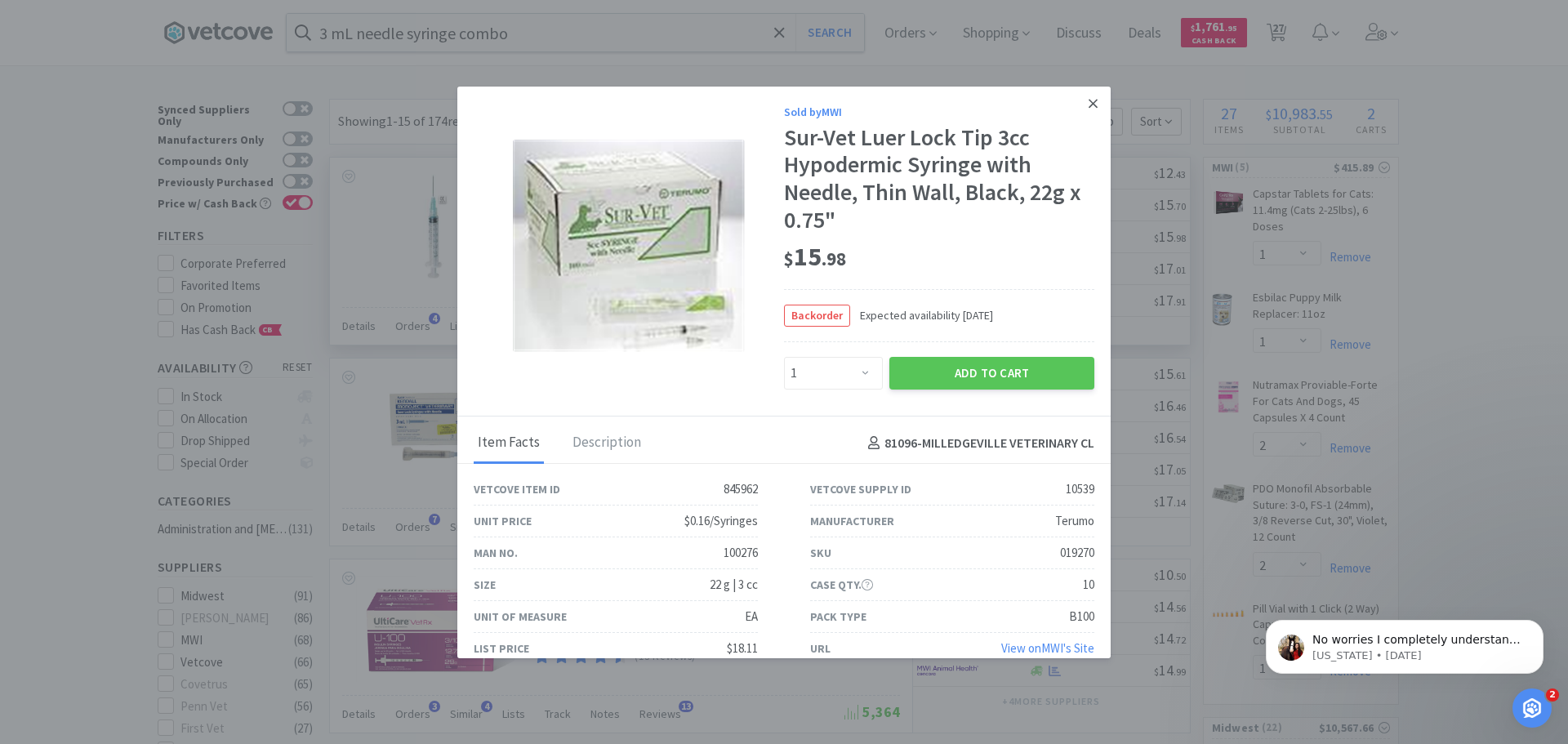
click at [1089, 99] on icon at bounding box center [1093, 104] width 9 height 15
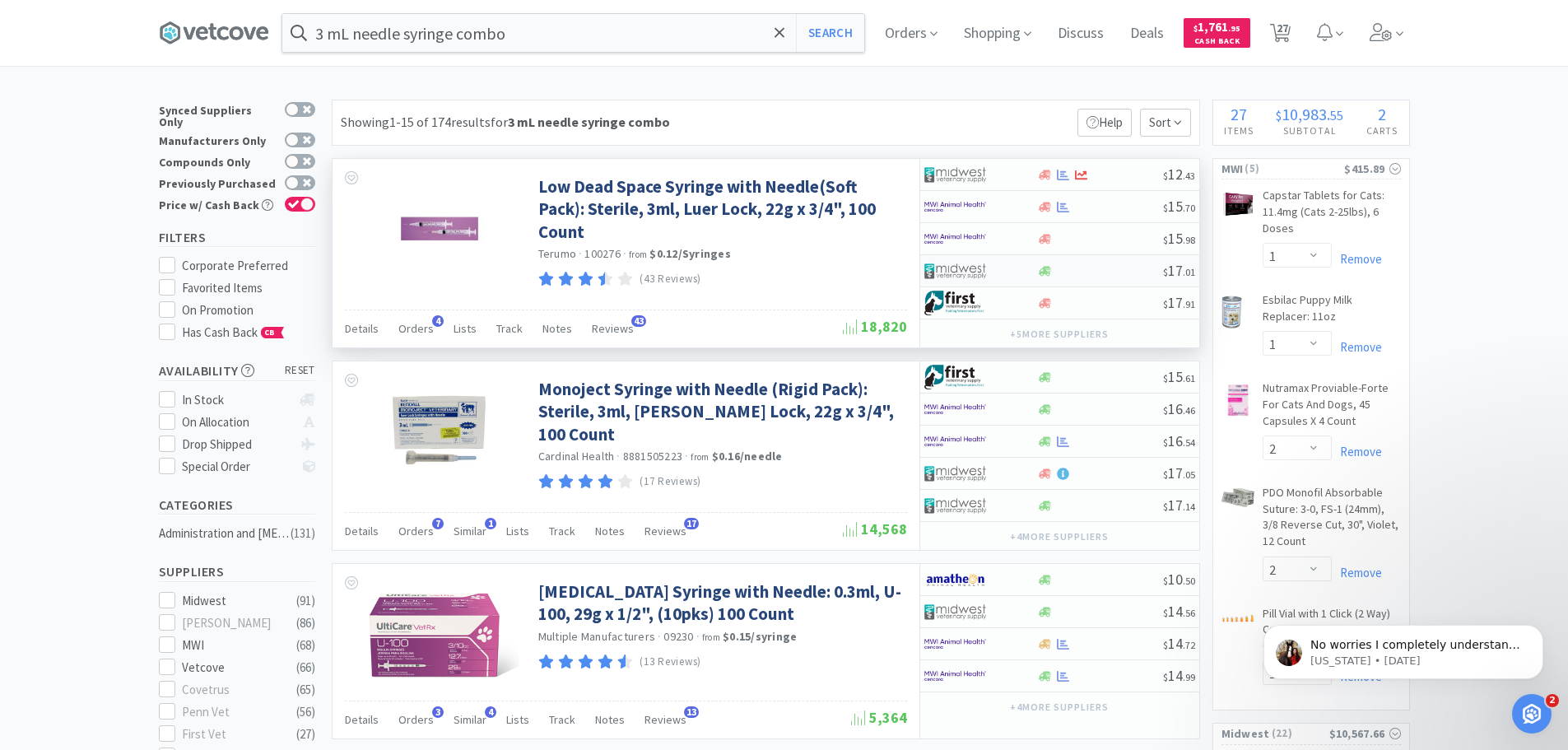
click at [1089, 270] on div at bounding box center [1100, 271] width 126 height 12
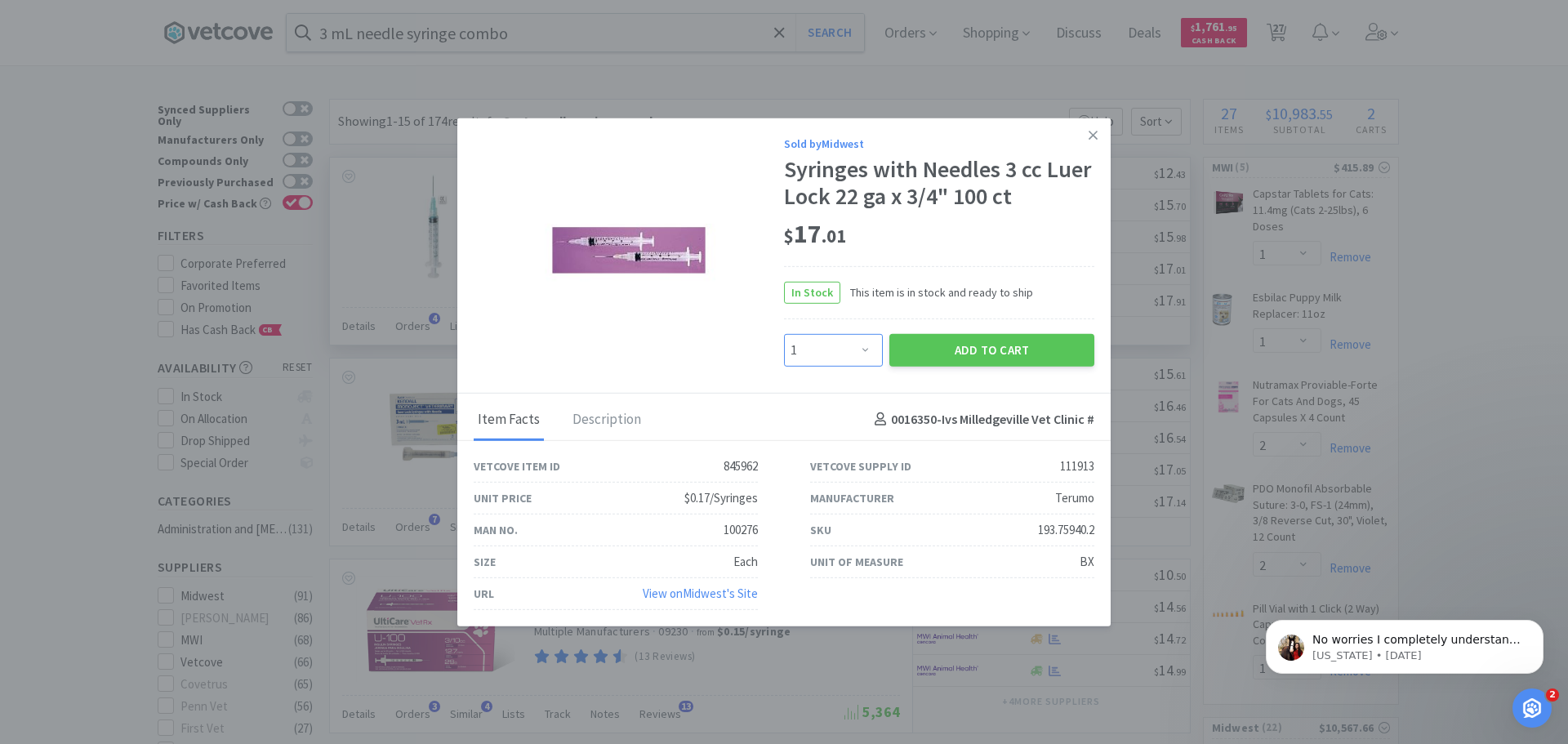
drag, startPoint x: 869, startPoint y: 347, endPoint x: 869, endPoint y: 335, distance: 12.0
click at [869, 347] on select "Enter Quantity 1 2 3 4 5 6 7 8 9 10 11 12 13 14 15 16 17 18 19 20 Enter Quantity" at bounding box center [833, 349] width 99 height 33
select select "4"
click at [784, 333] on select "Enter Quantity 1 2 3 4 5 6 7 8 9 10 11 12 13 14 15 16 17 18 19 20 Enter Quantity" at bounding box center [833, 349] width 99 height 33
click at [1012, 353] on button "Add to Cart" at bounding box center [991, 349] width 205 height 33
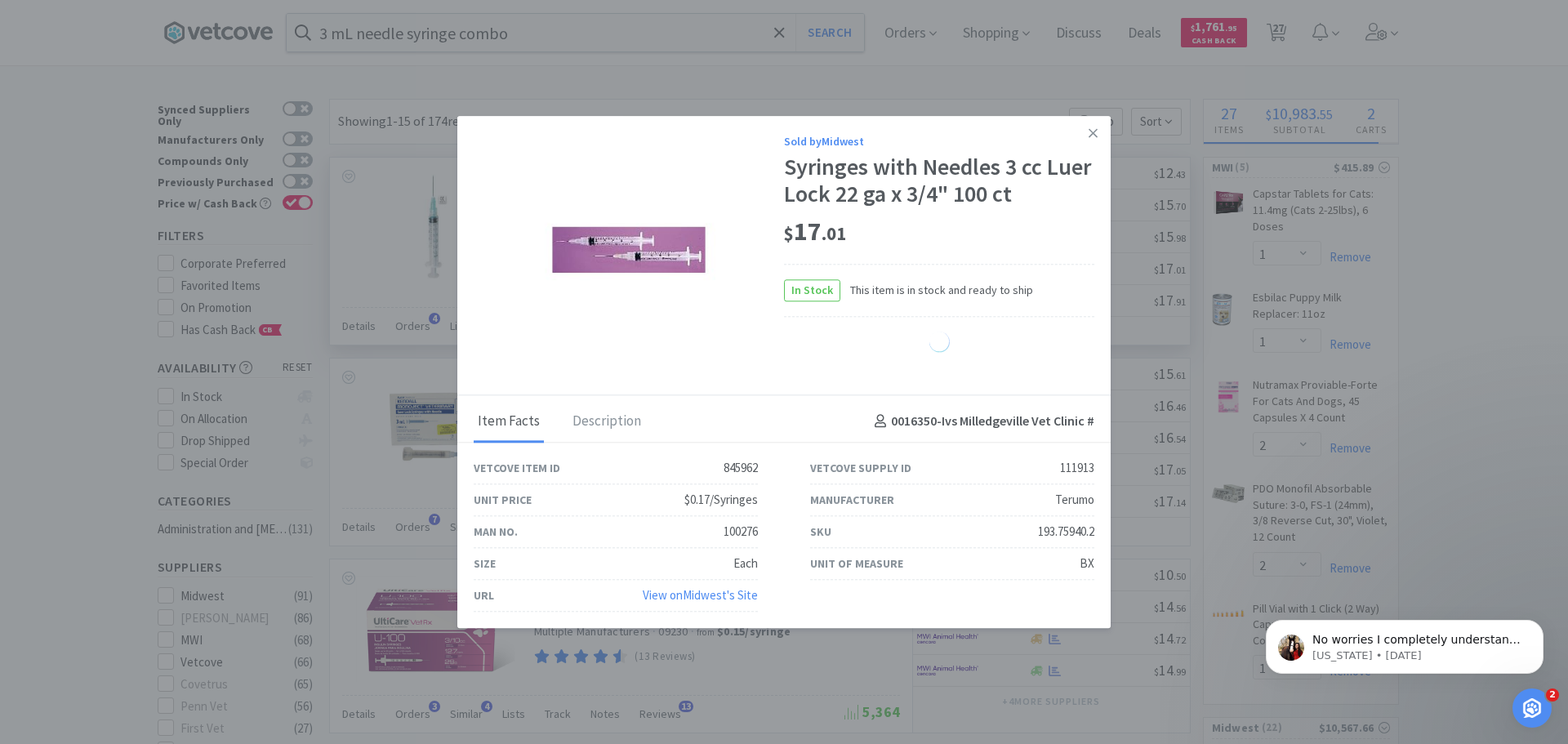
select select "4"
select select "10"
select select "2"
select select "3"
select select "1"
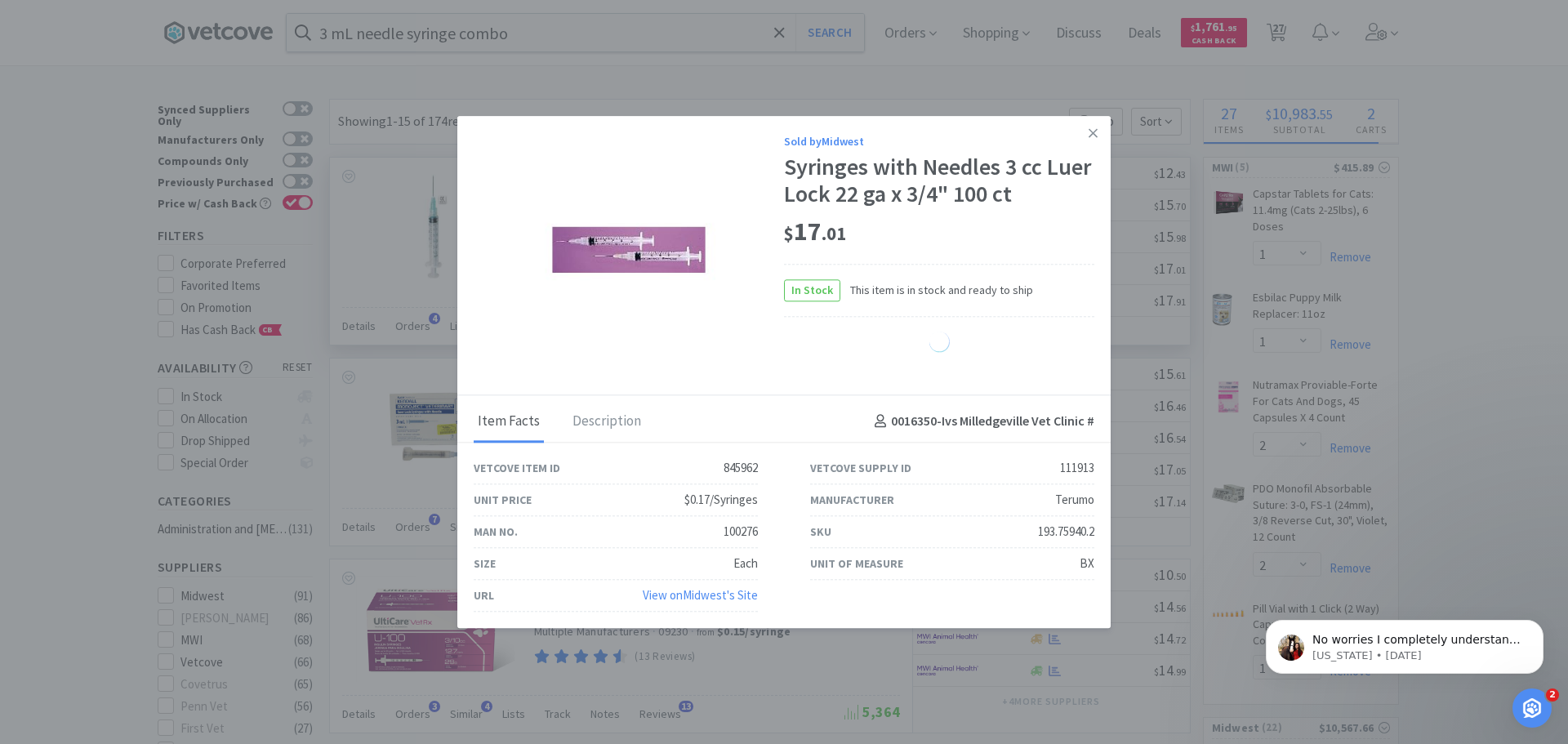
select select "4"
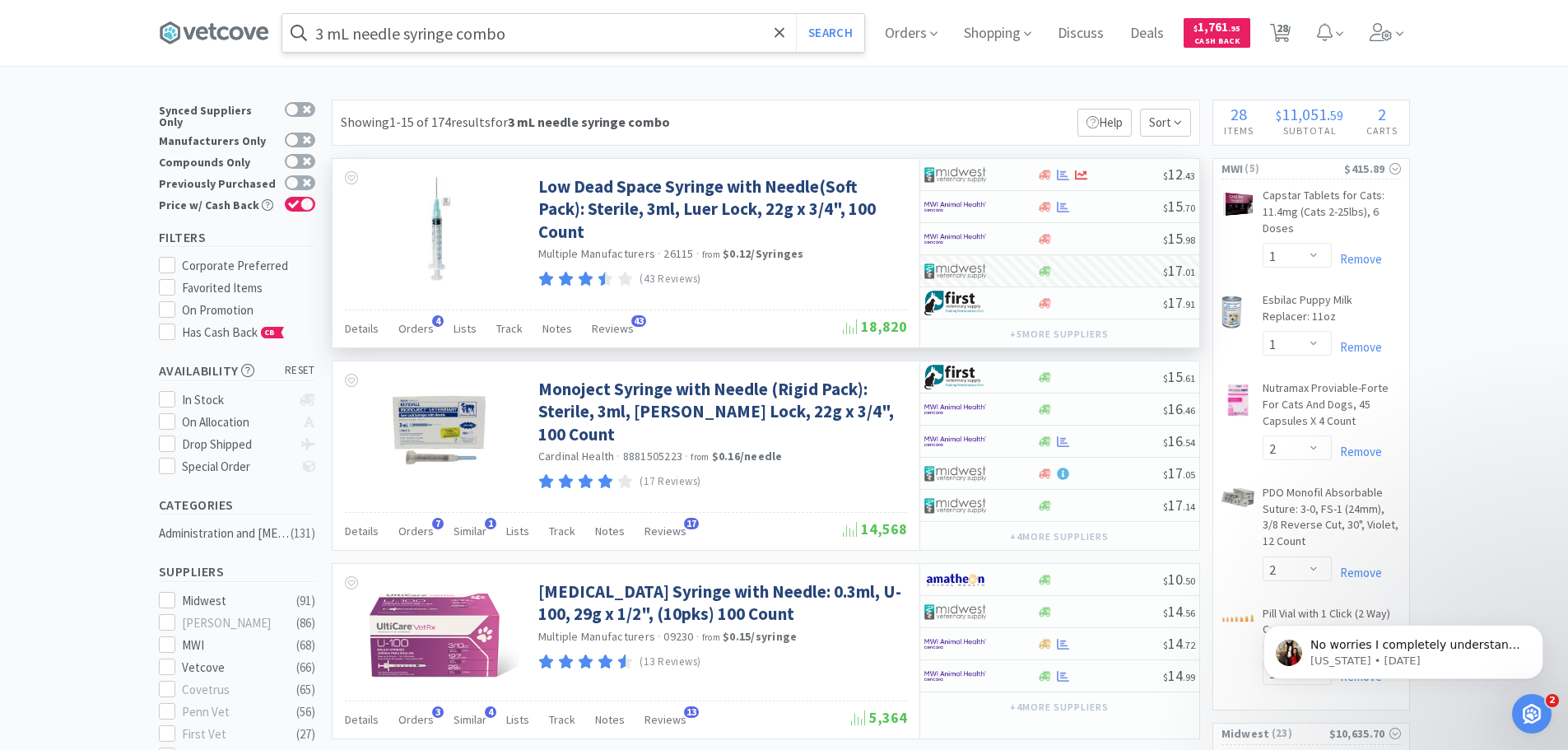
click at [558, 32] on input "3 mL needle syringe combo" at bounding box center [573, 33] width 582 height 38
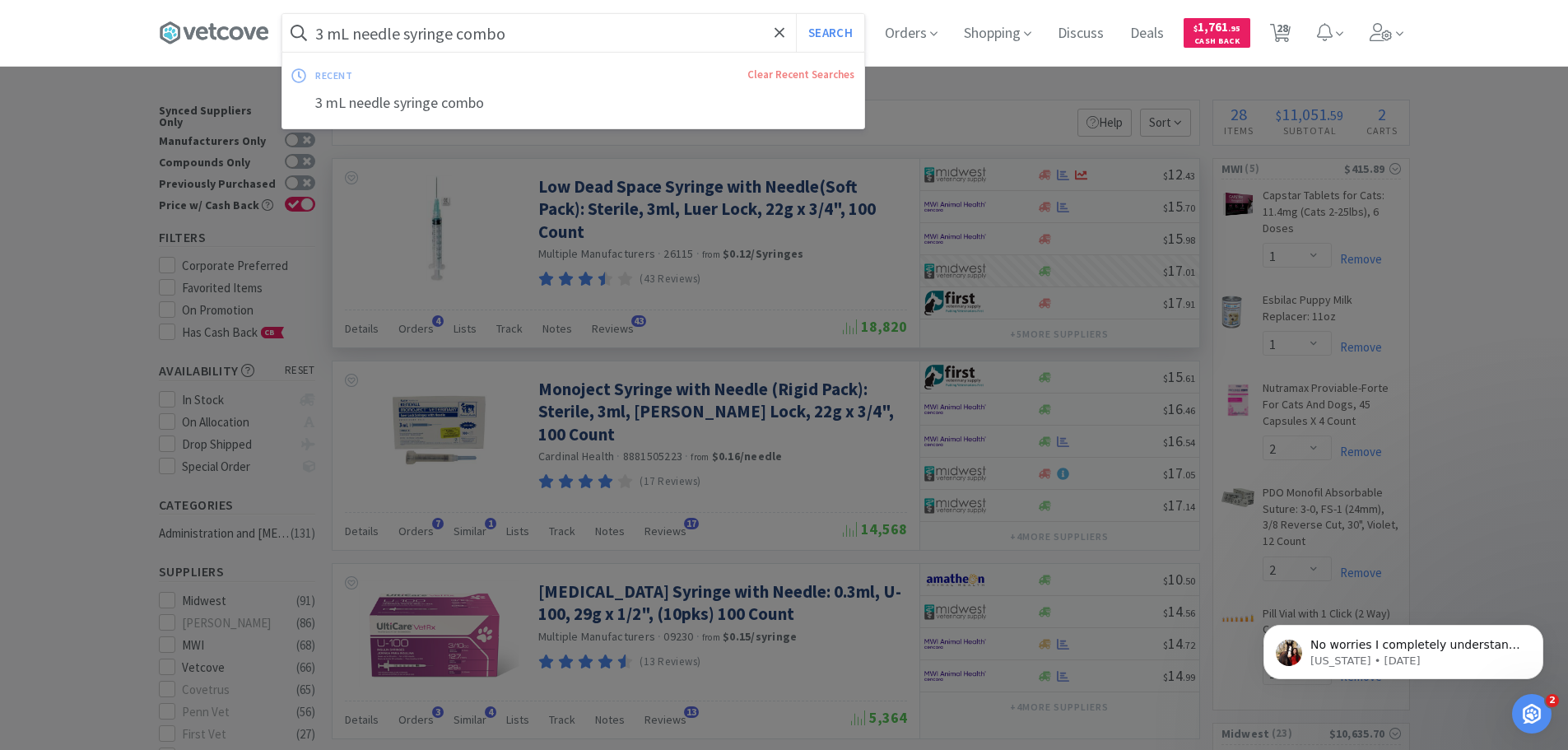
click at [522, 33] on input "3 mL needle syringe combo" at bounding box center [573, 33] width 582 height 38
drag, startPoint x: 522, startPoint y: 33, endPoint x: 404, endPoint y: 41, distance: 118.3
click at [404, 41] on input "3 mL needle syringe combo" at bounding box center [573, 33] width 582 height 38
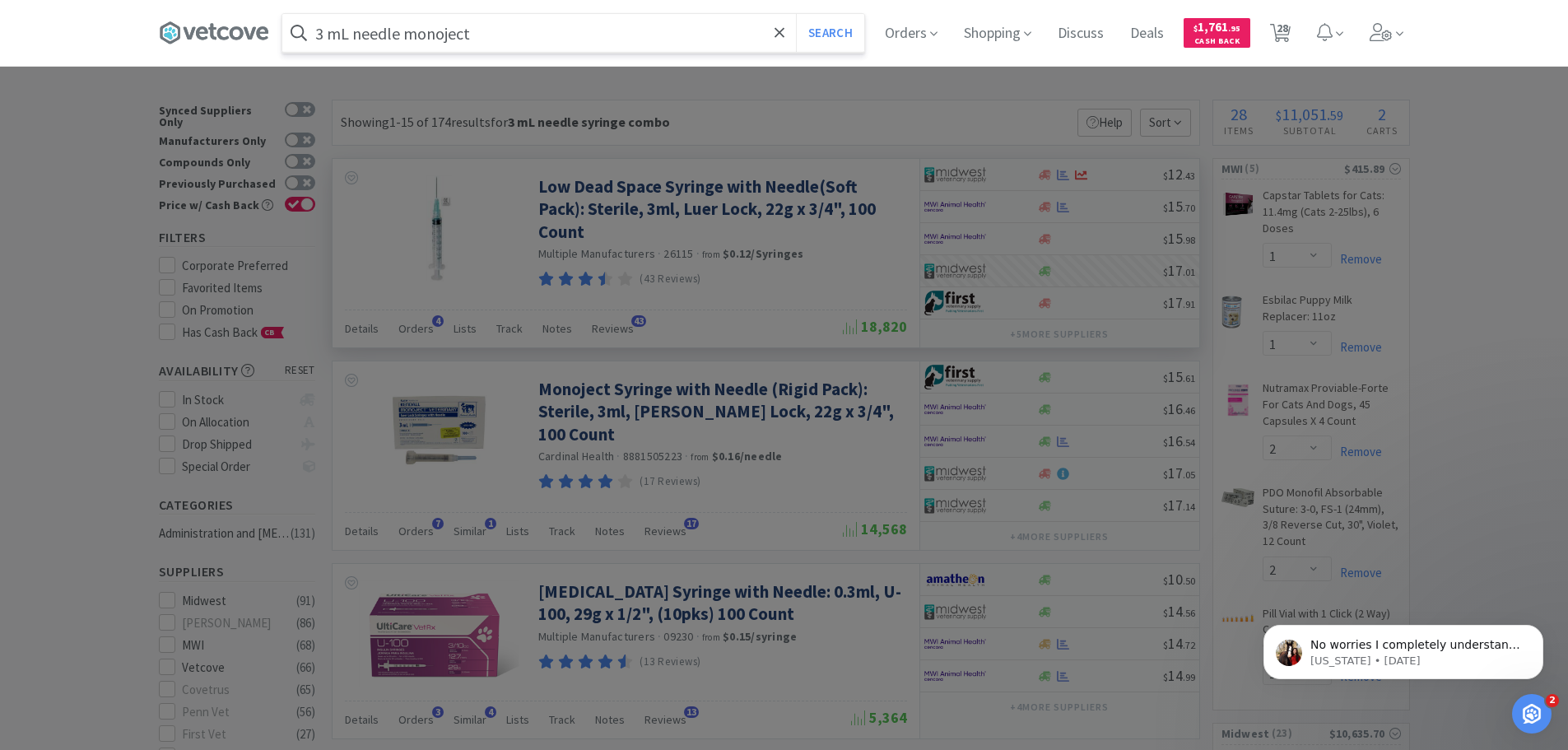
type input "3 mL needle monoject"
click at [796, 14] on button "Search" at bounding box center [830, 33] width 68 height 38
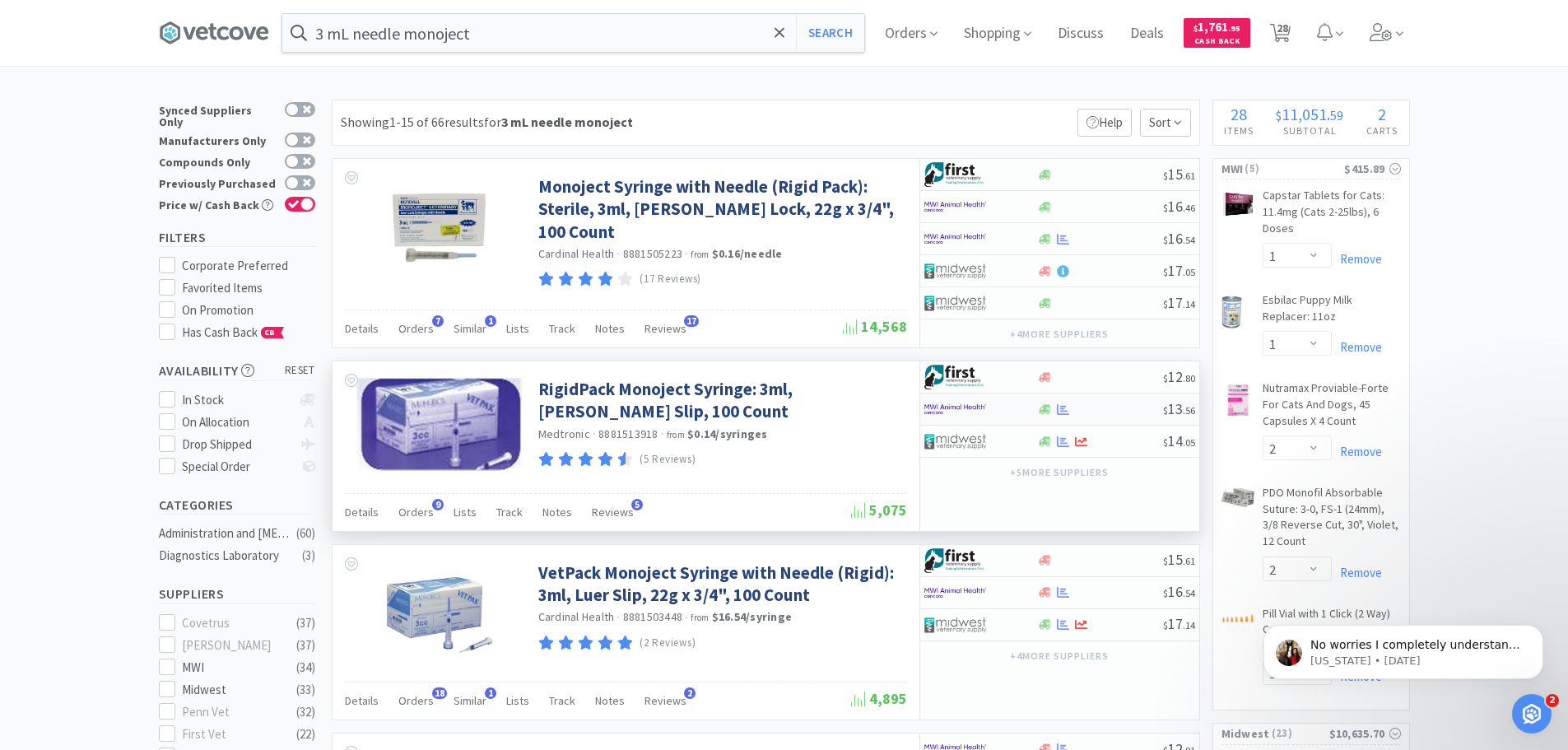
click at [1022, 406] on div at bounding box center [981, 409] width 113 height 28
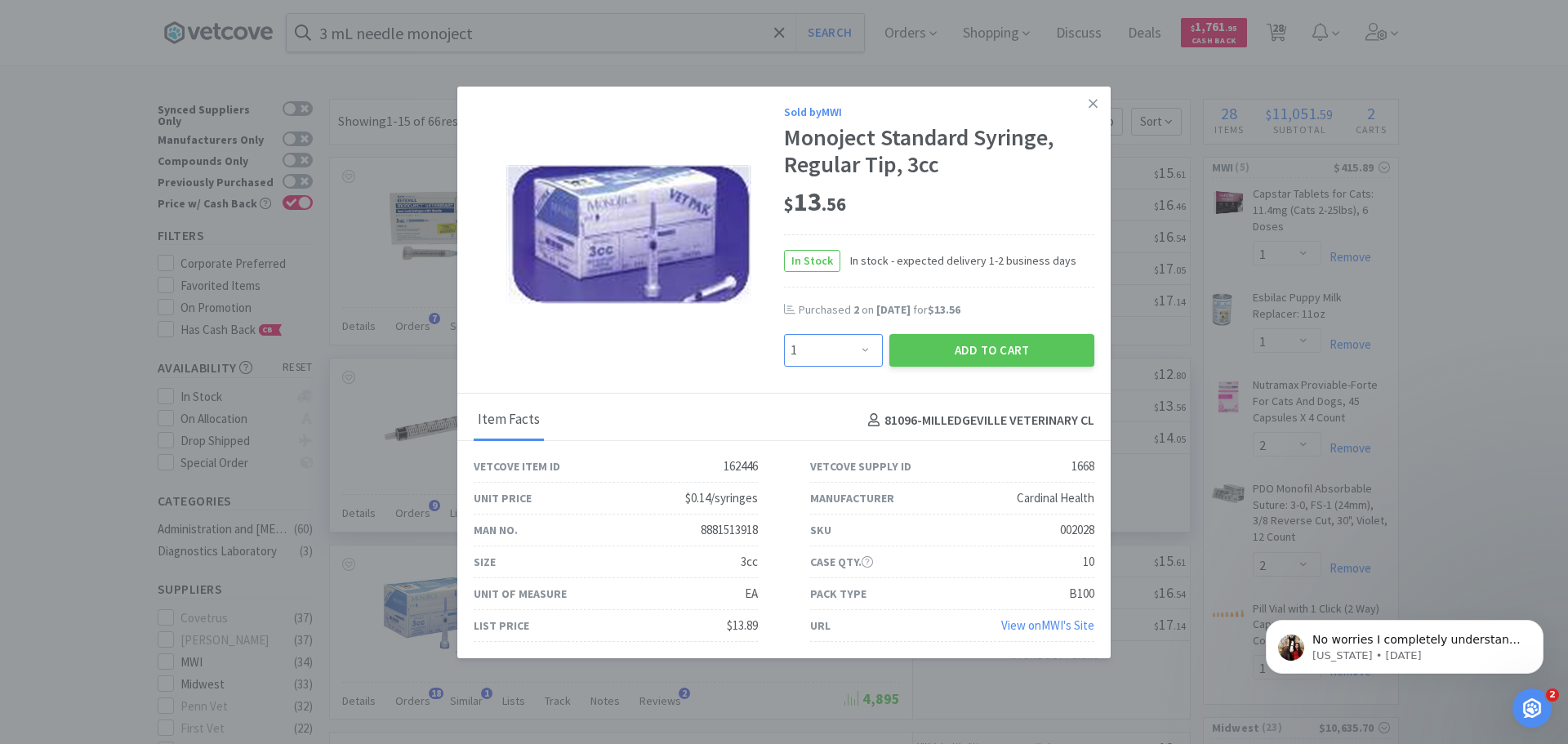
click at [852, 356] on select "Enter Quantity 1 2 3 4 5 6 7 8 9 10 11 12 13 14 15 16 17 18 19 20 Enter Quantity" at bounding box center [833, 350] width 99 height 33
select select "2"
click at [784, 334] on select "Enter Quantity 1 2 3 4 5 6 7 8 9 10 11 12 13 14 15 16 17 18 19 20 Enter Quantity" at bounding box center [833, 350] width 99 height 33
click at [966, 351] on button "Add to Cart" at bounding box center [991, 350] width 205 height 33
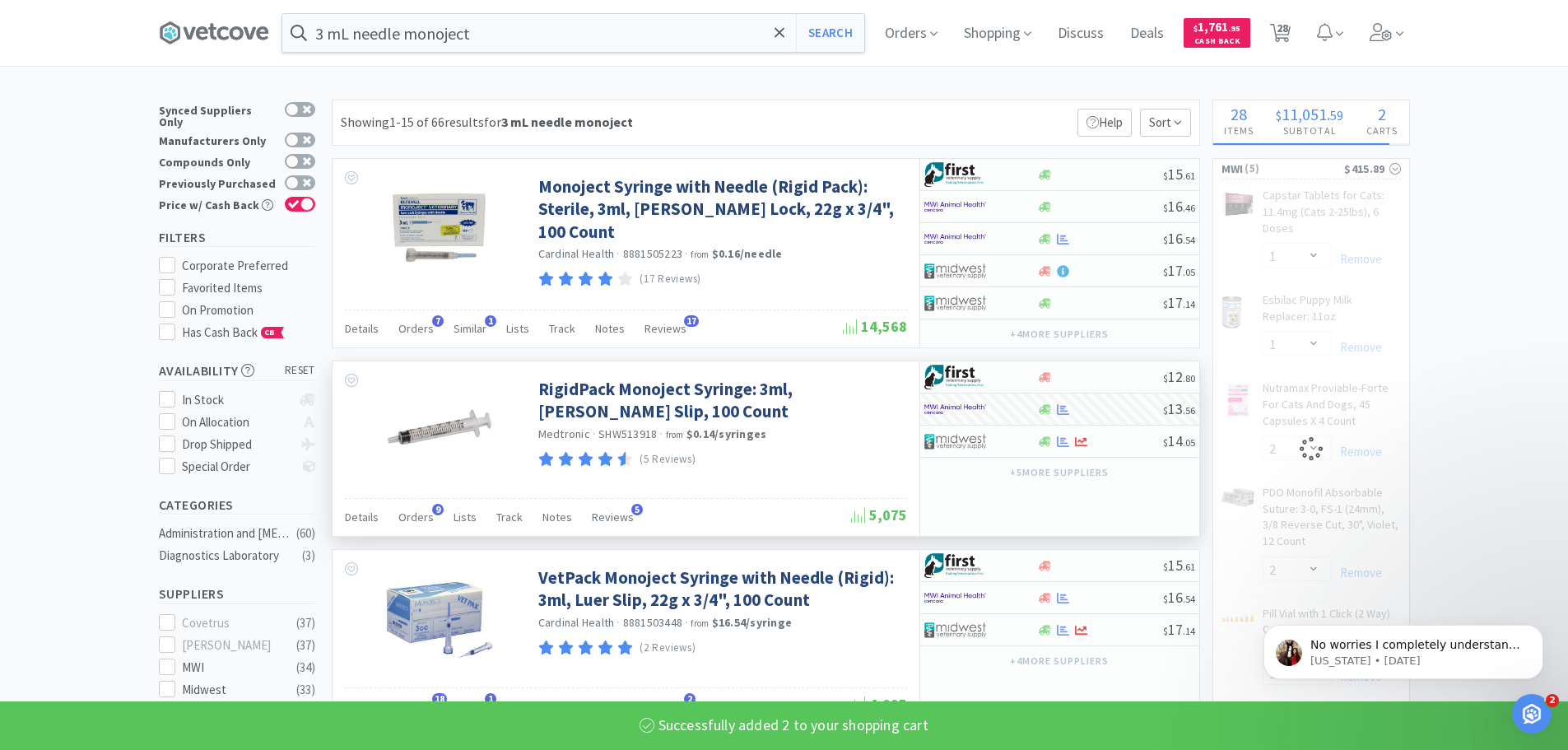
select select "2"
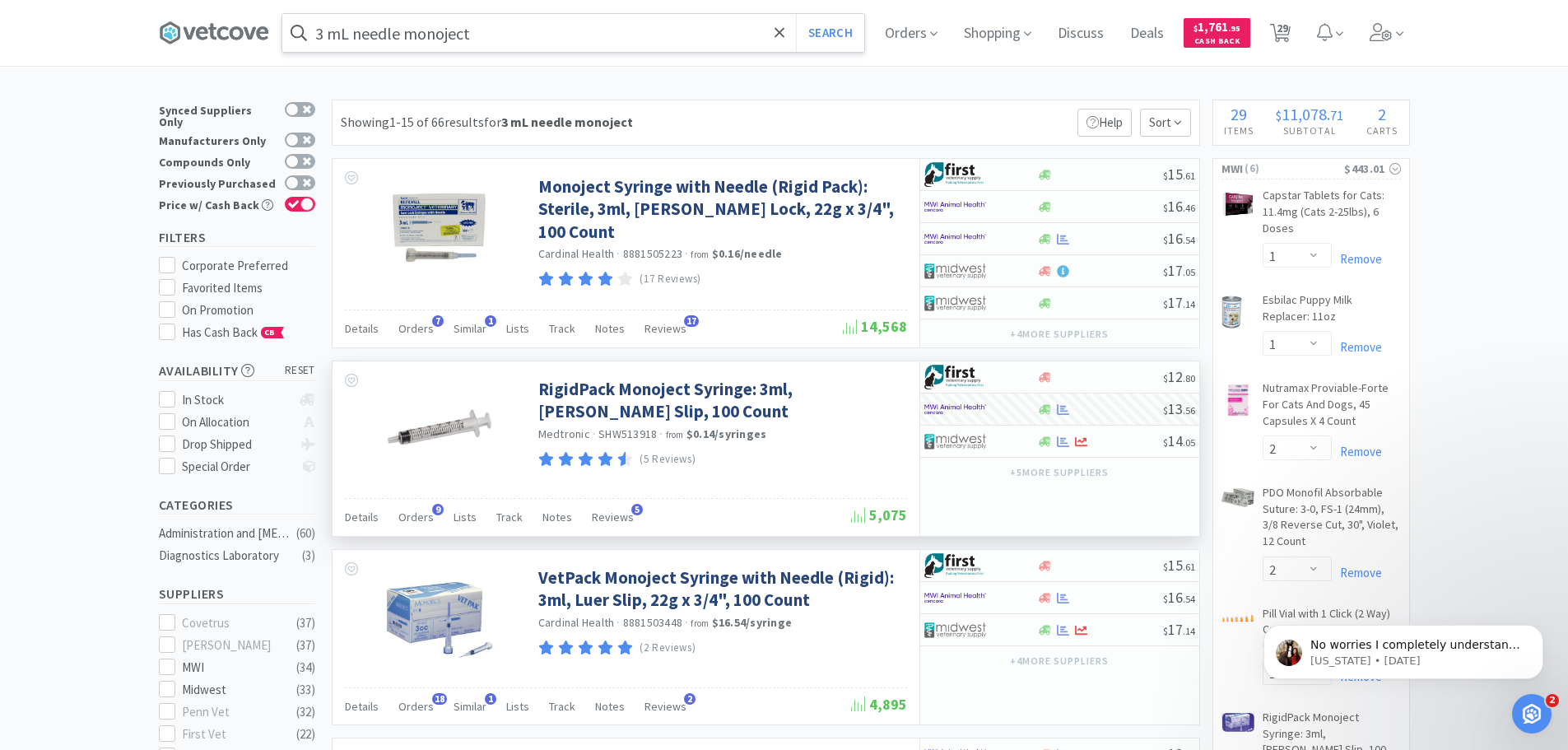
click at [552, 42] on input "3 mL needle monoject" at bounding box center [573, 33] width 582 height 38
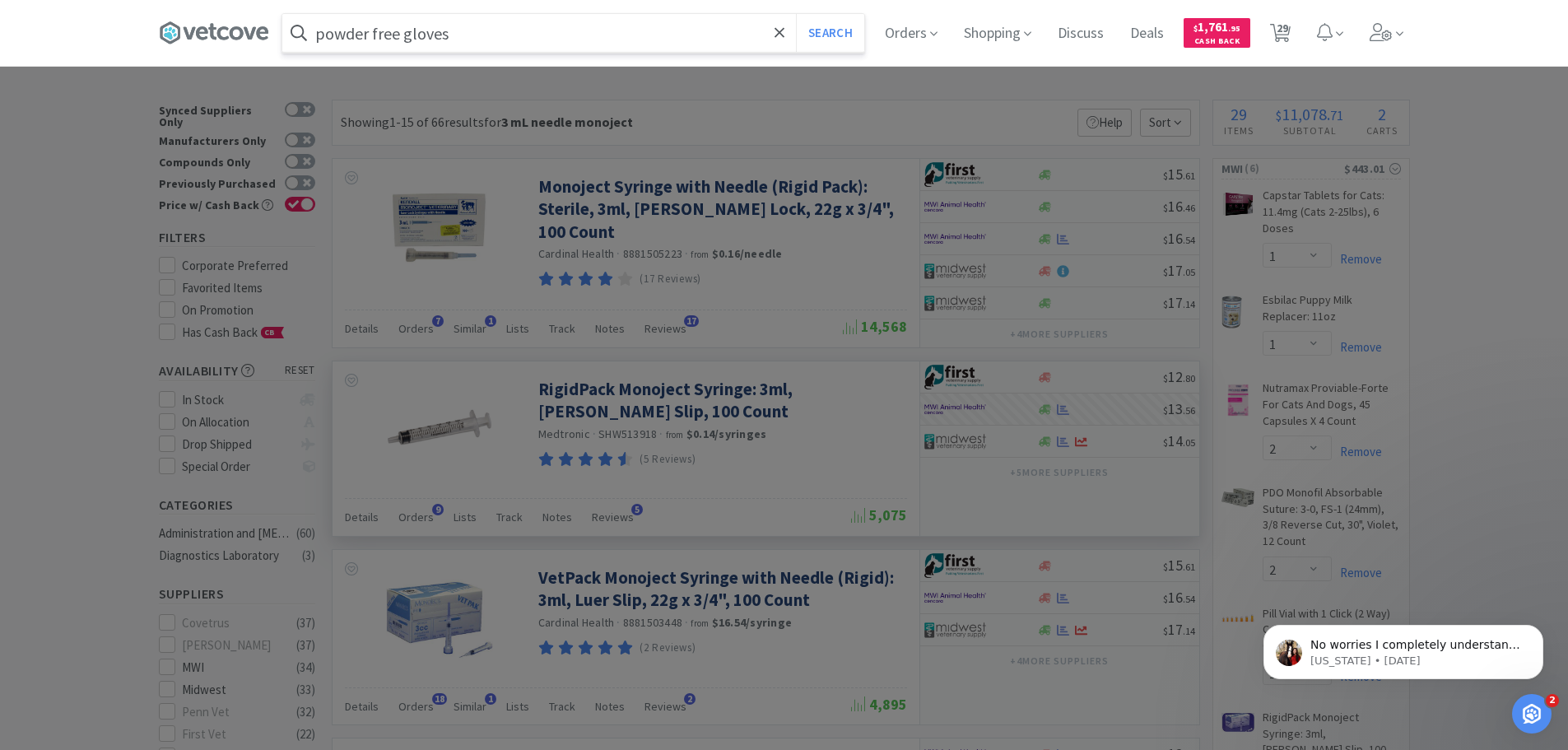
type input "powder free gloves"
click at [796, 14] on button "Search" at bounding box center [830, 33] width 68 height 38
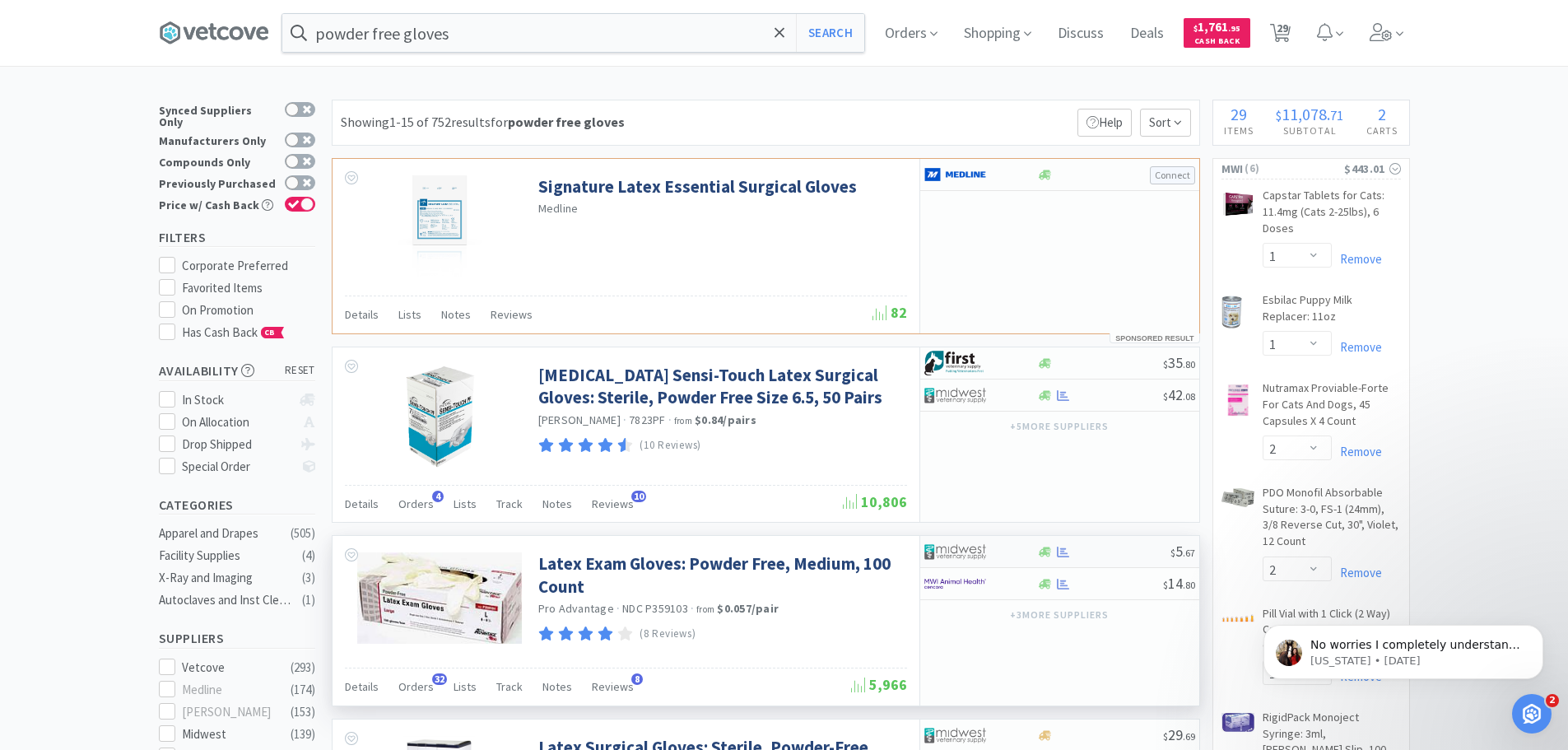
click at [995, 556] on div at bounding box center [969, 552] width 90 height 28
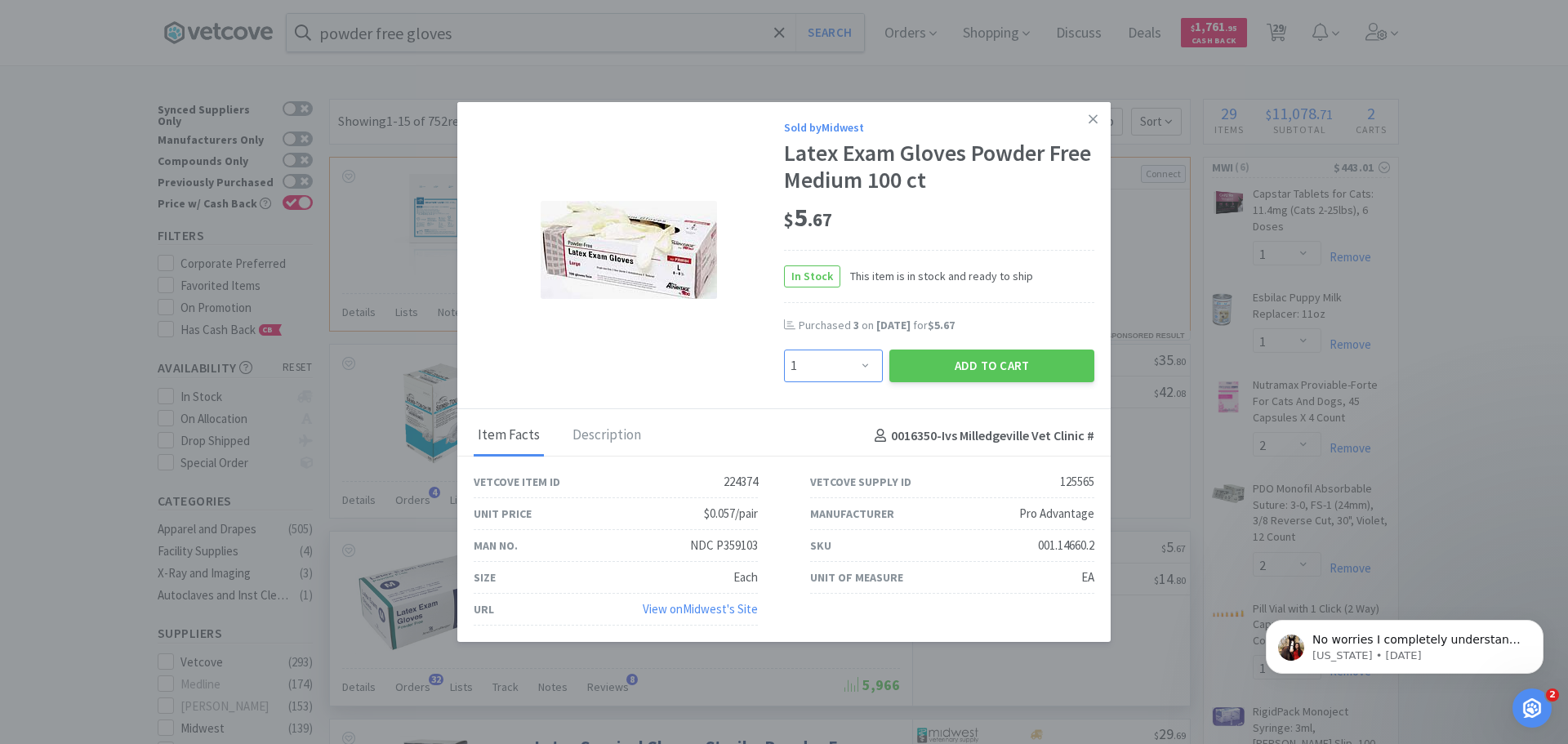
click at [869, 366] on select "Enter Quantity 1 2 3 4 5 6 7 8 9 10 11 12 13 14 15 16 17 18 19 20 Enter Quantity" at bounding box center [833, 366] width 99 height 33
select select "2"
click at [784, 349] on select "Enter Quantity 1 2 3 4 5 6 7 8 9 10 11 12 13 14 15 16 17 18 19 20 Enter Quantity" at bounding box center [833, 366] width 99 height 33
click at [1008, 365] on button "Add to Cart" at bounding box center [991, 366] width 205 height 33
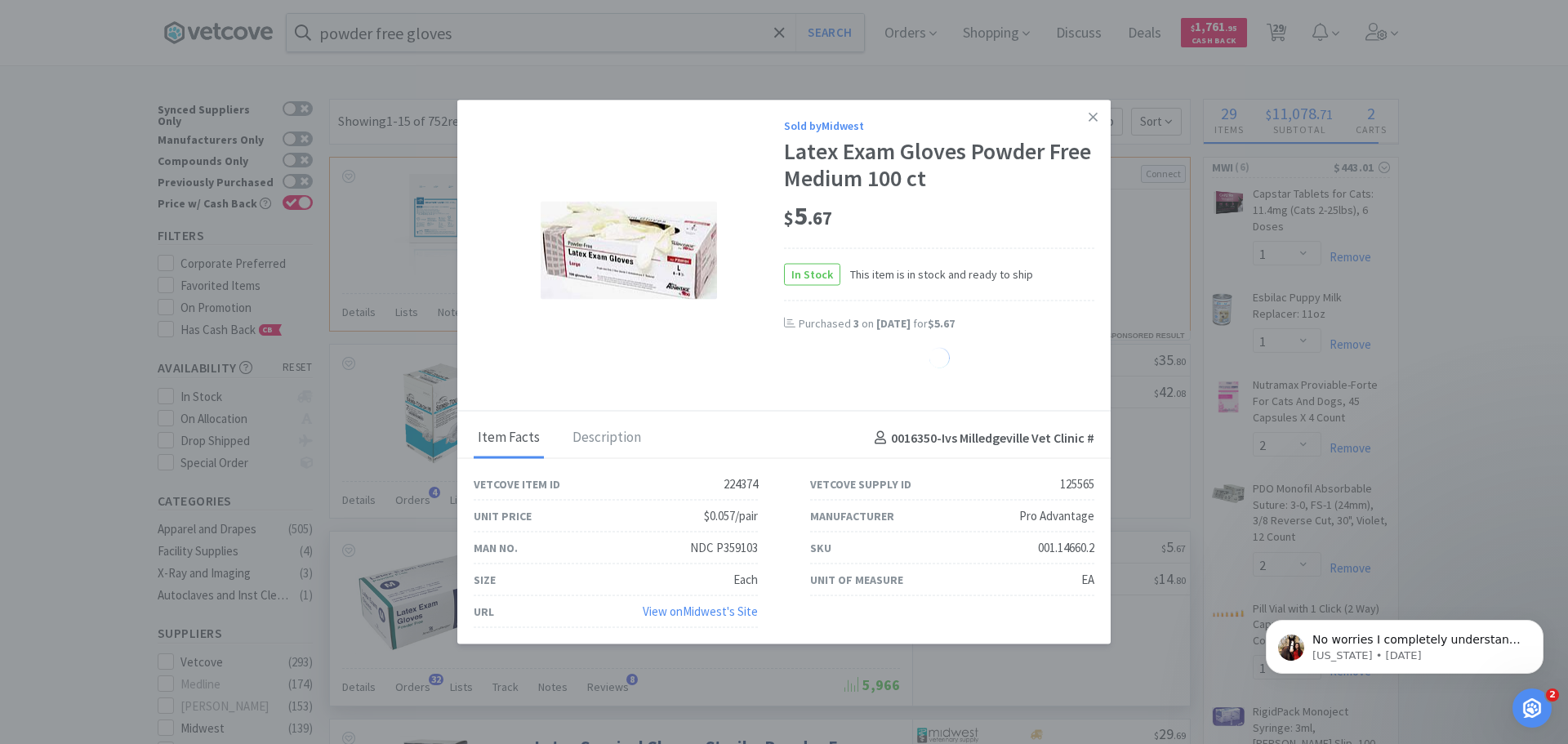
select select "2"
select select "4"
select select "10"
select select "2"
select select "3"
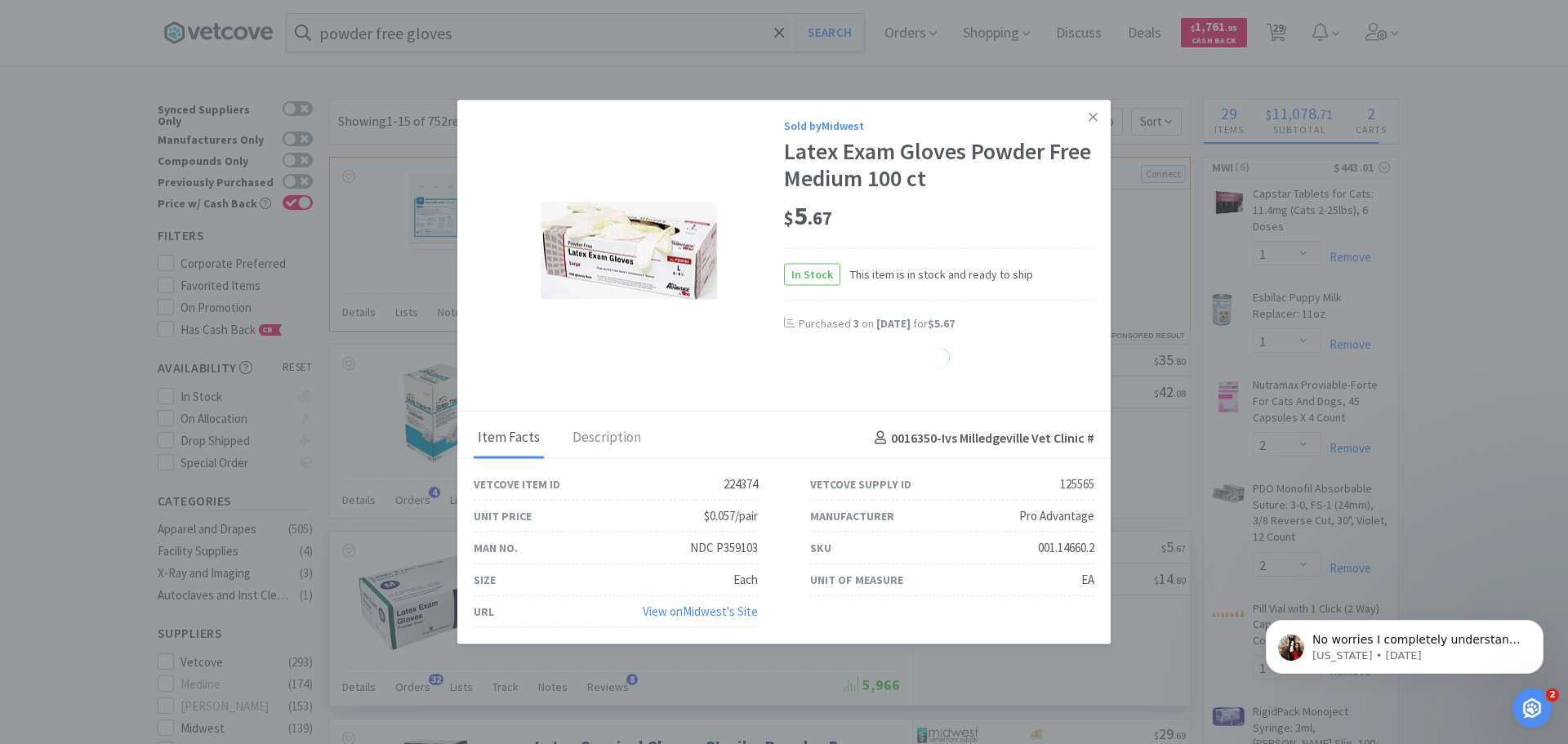
select select "1"
select select "4"
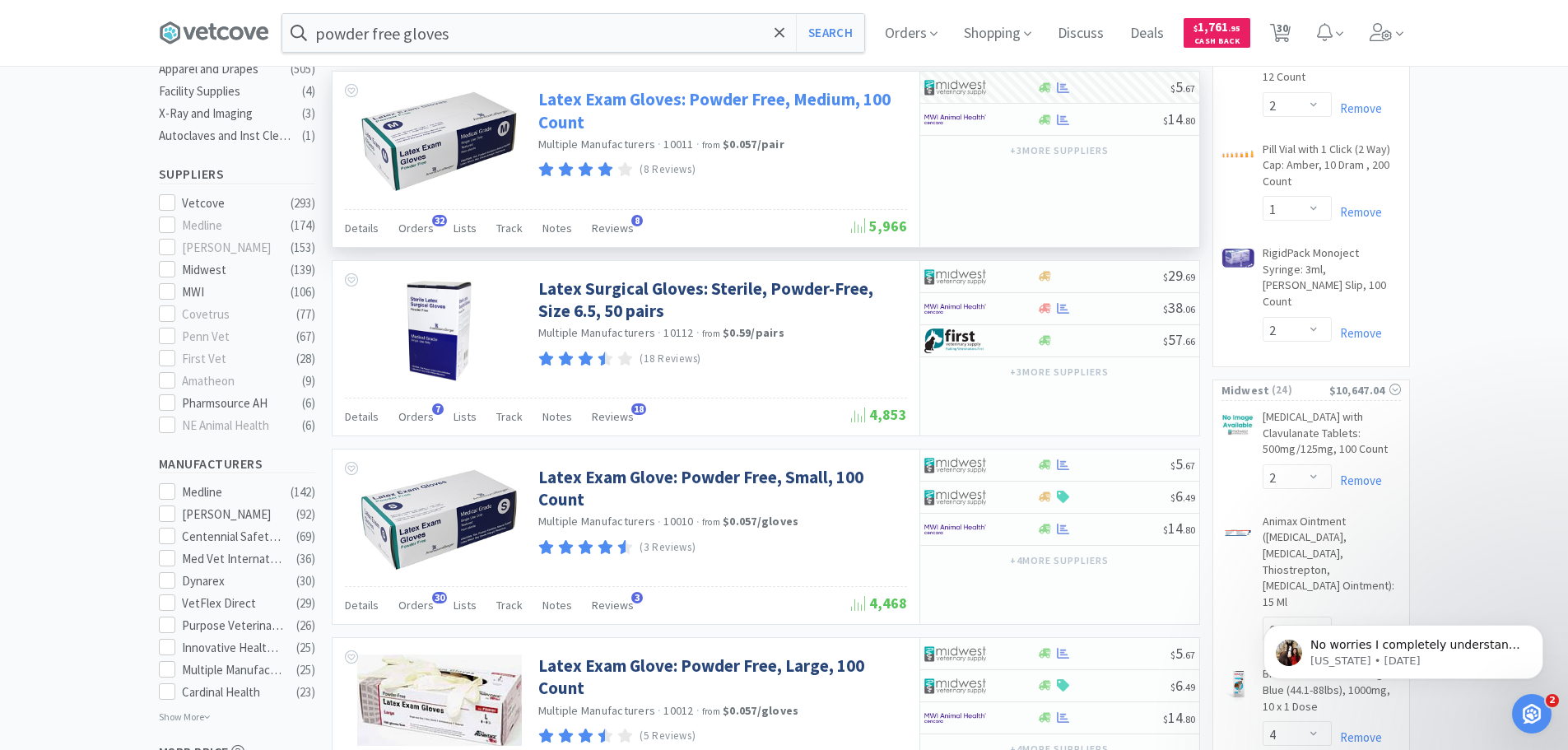
scroll to position [494, 0]
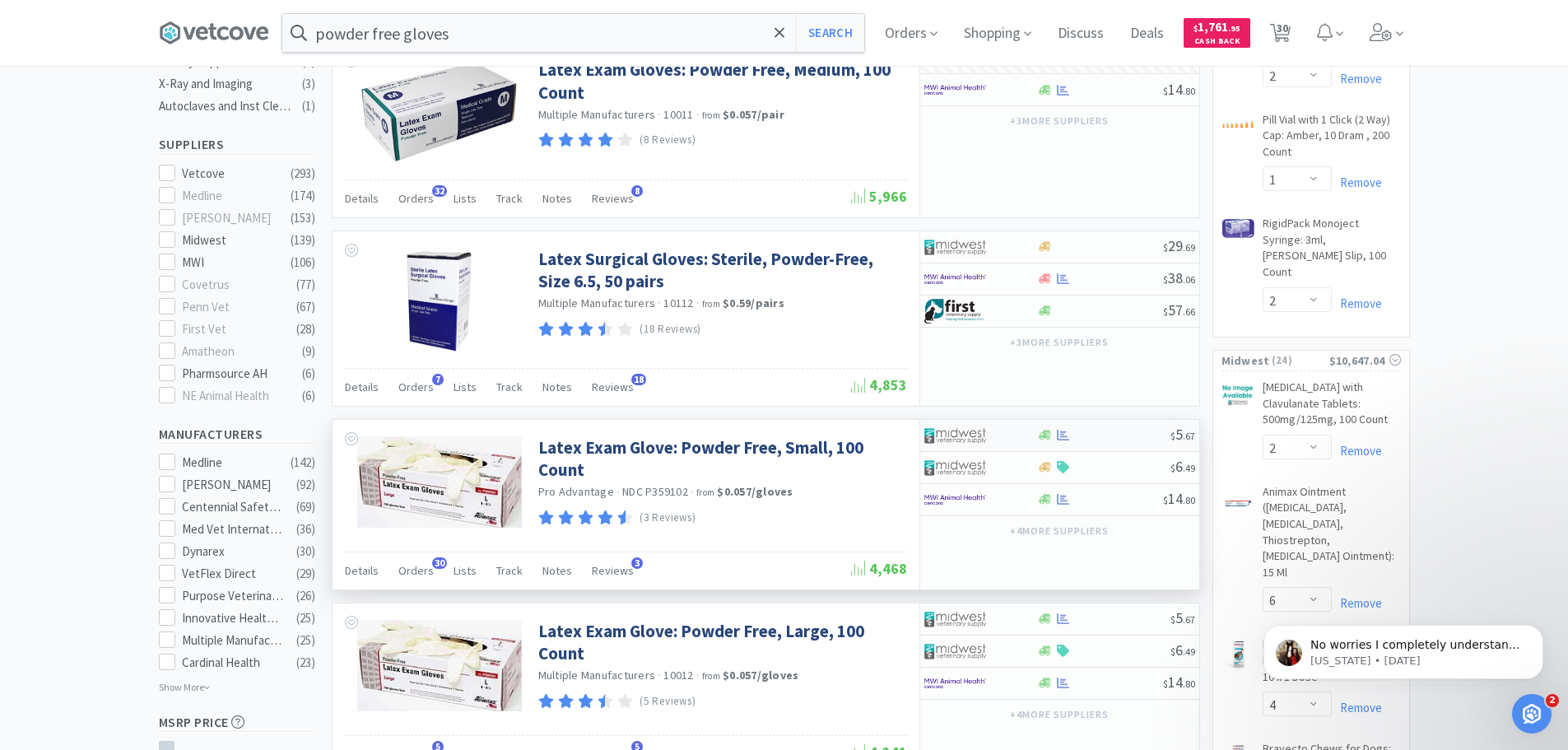
click at [1006, 432] on div at bounding box center [969, 436] width 90 height 28
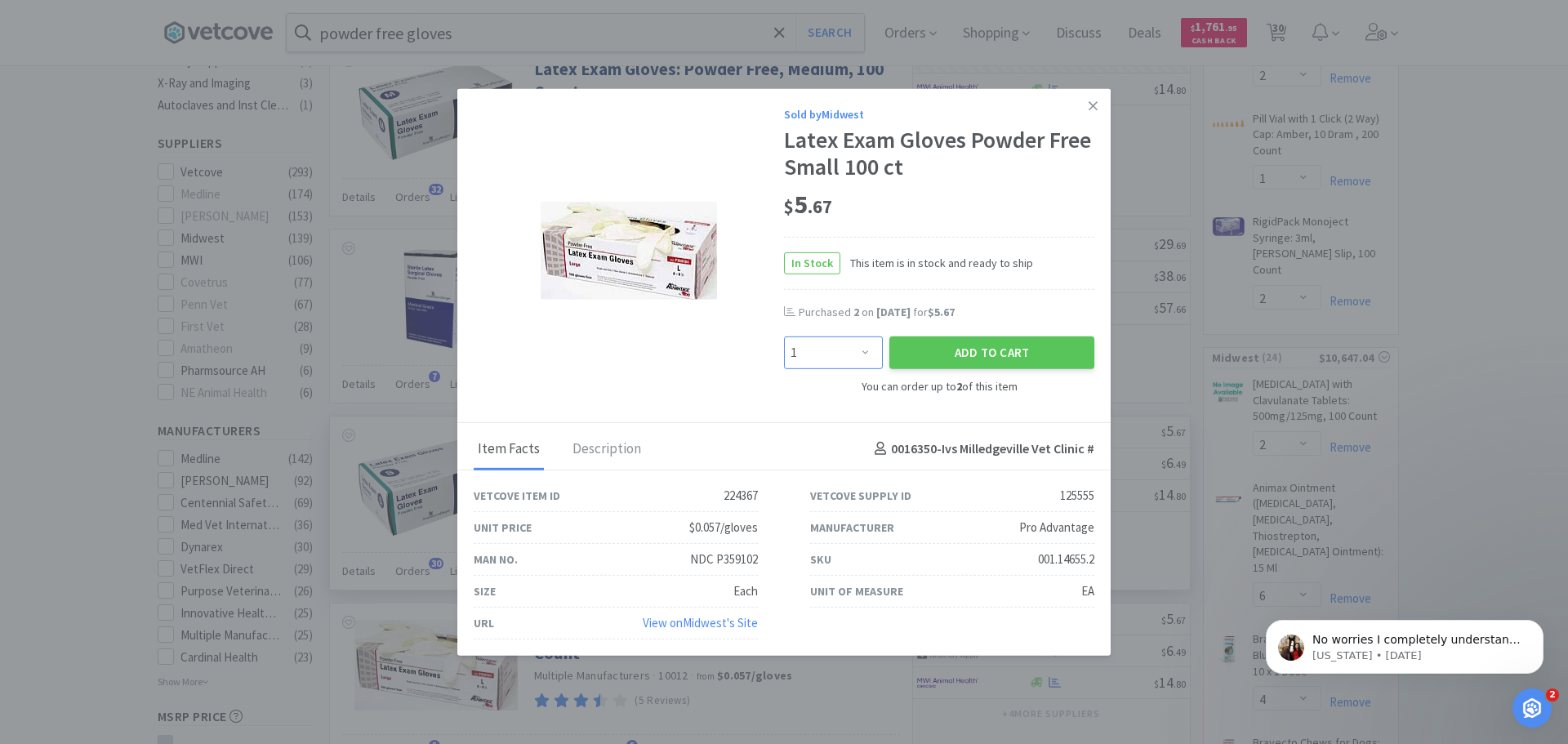
click at [849, 346] on select "Enter Quantity 1 2 Enter Quantity" at bounding box center [833, 353] width 99 height 33
select select "2"
click at [784, 336] on select "Enter Quantity 1 2 Enter Quantity" at bounding box center [833, 353] width 99 height 33
click at [1001, 351] on button "Add to Cart" at bounding box center [991, 353] width 205 height 33
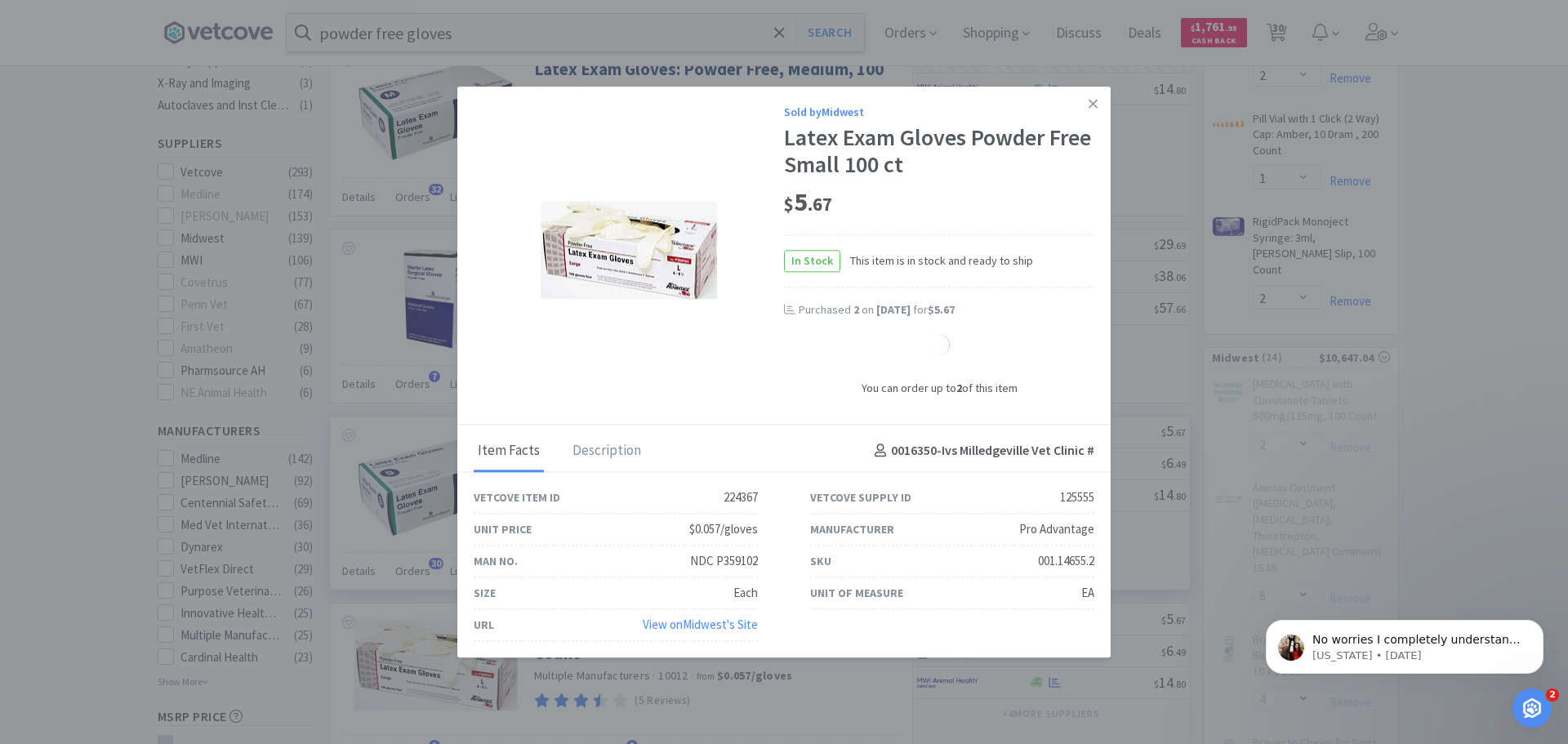
select select "2"
select select "4"
select select "10"
select select "2"
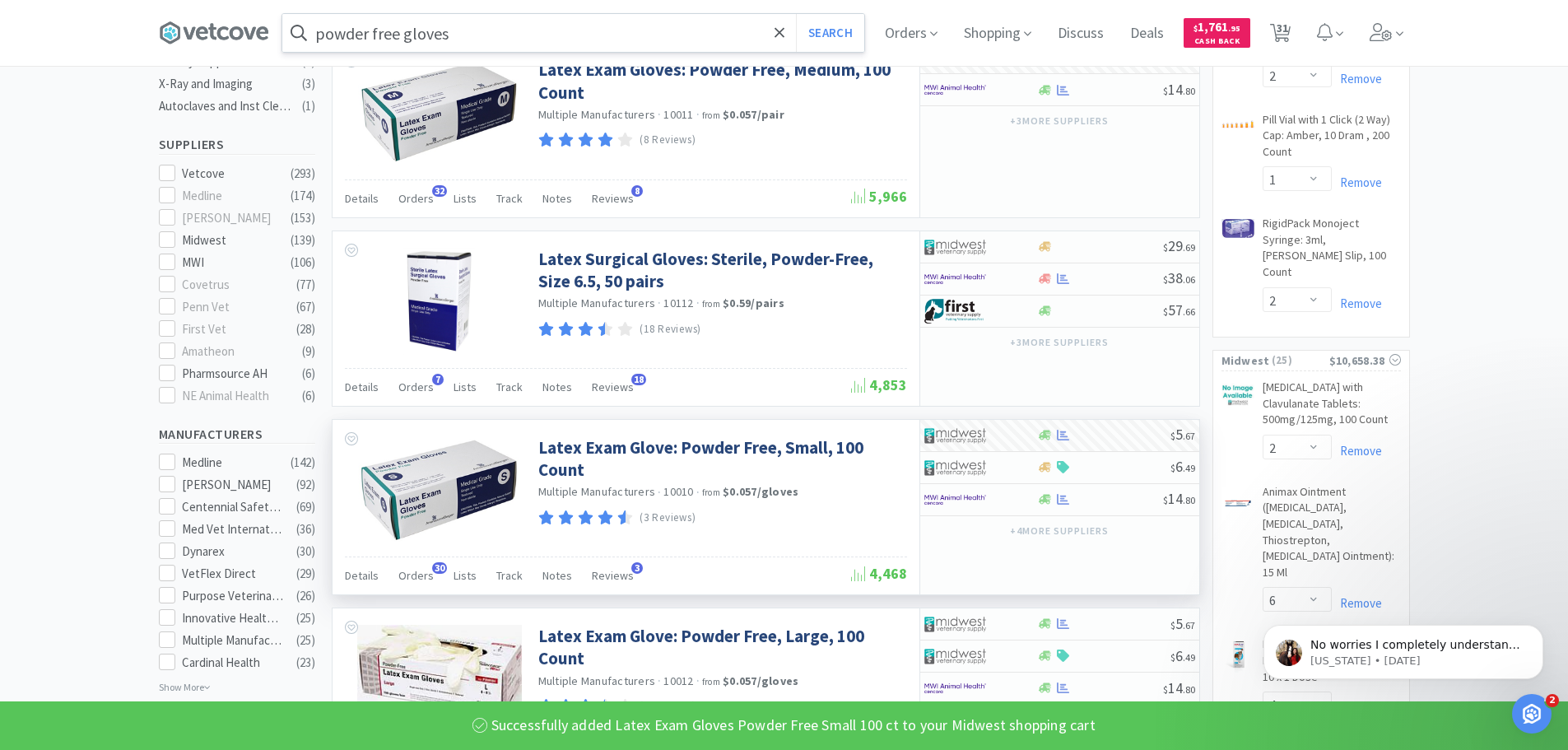
click at [483, 32] on input "powder free gloves" at bounding box center [573, 33] width 582 height 38
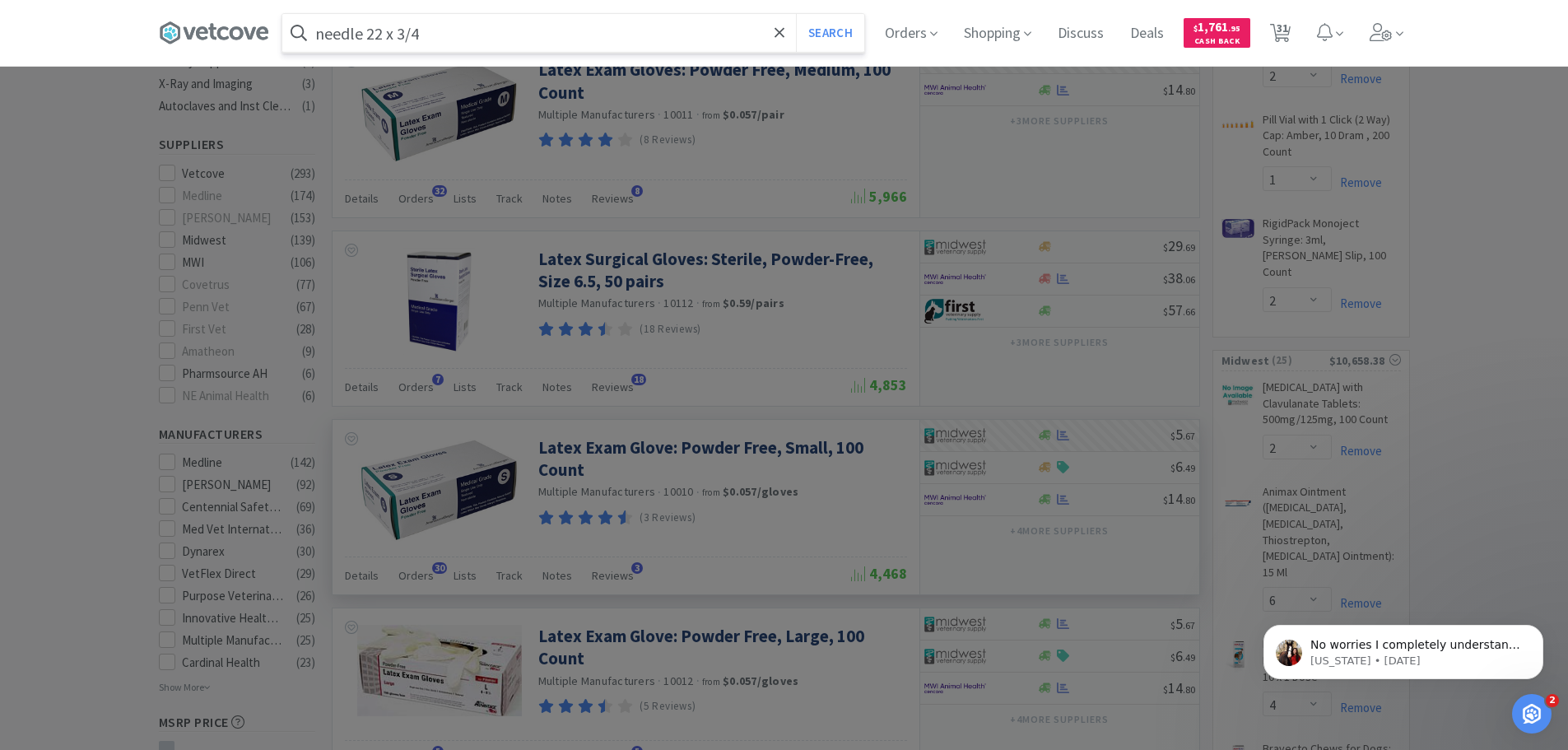
click at [796, 14] on button "Search" at bounding box center [830, 33] width 68 height 38
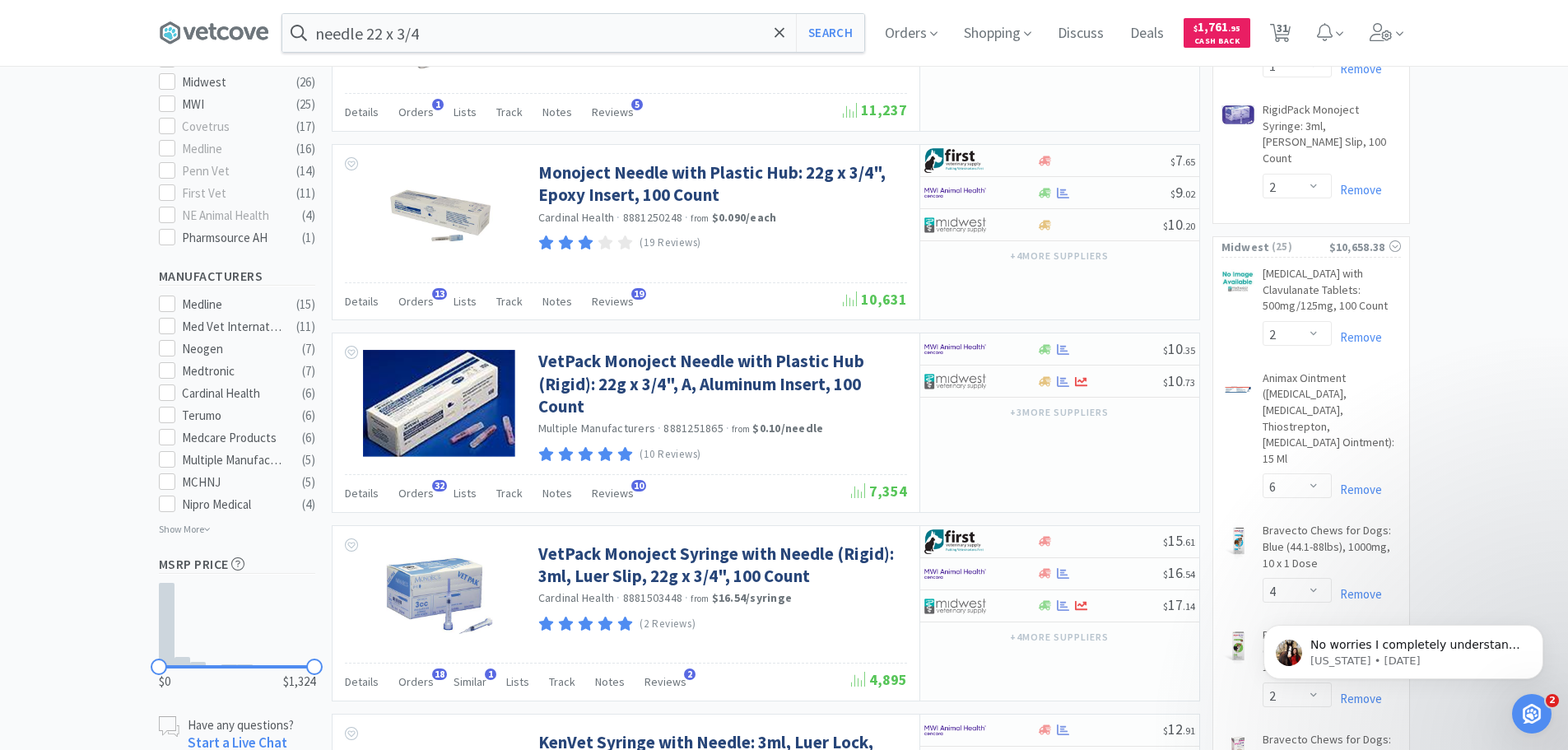
scroll to position [659, 0]
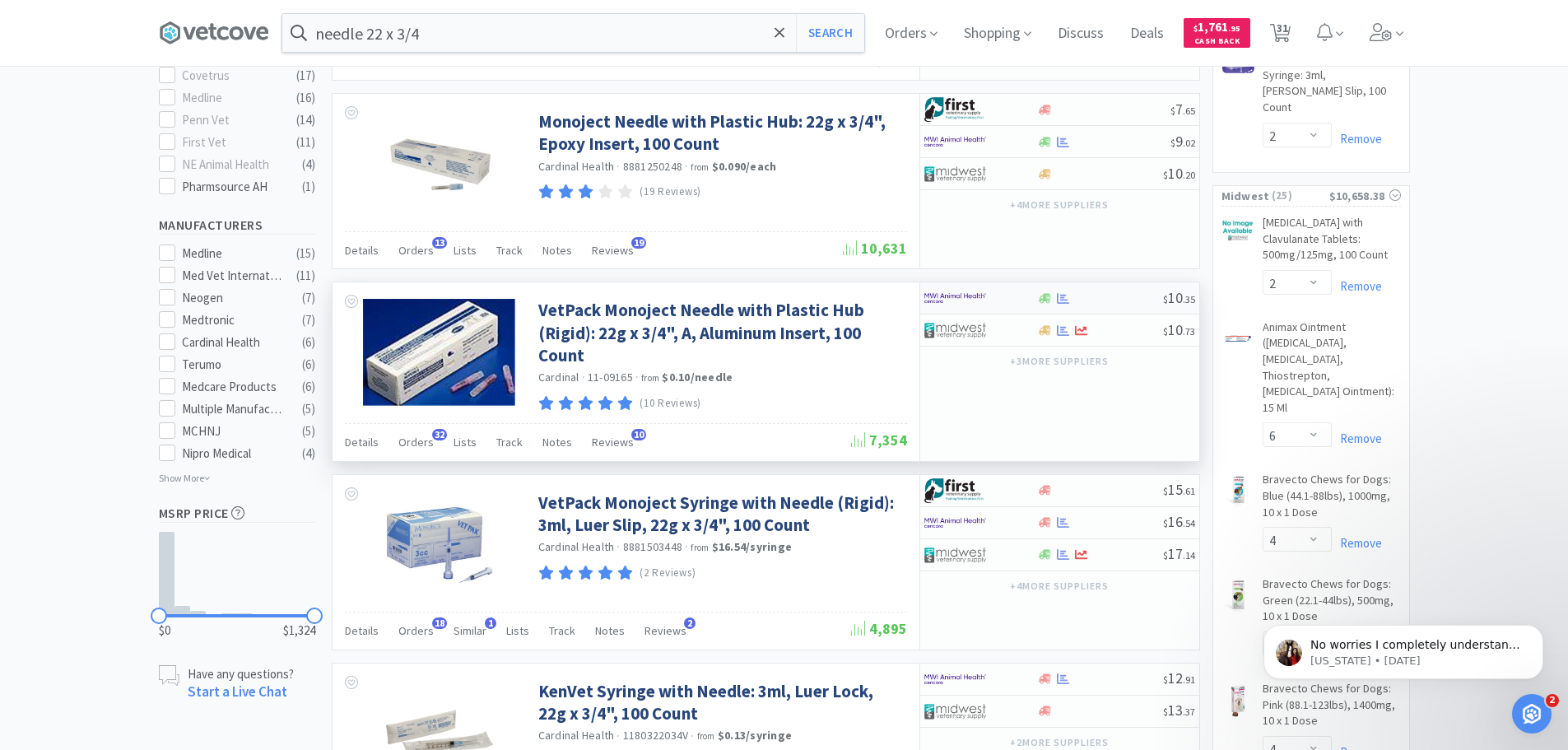
click at [1035, 298] on div at bounding box center [981, 298] width 113 height 28
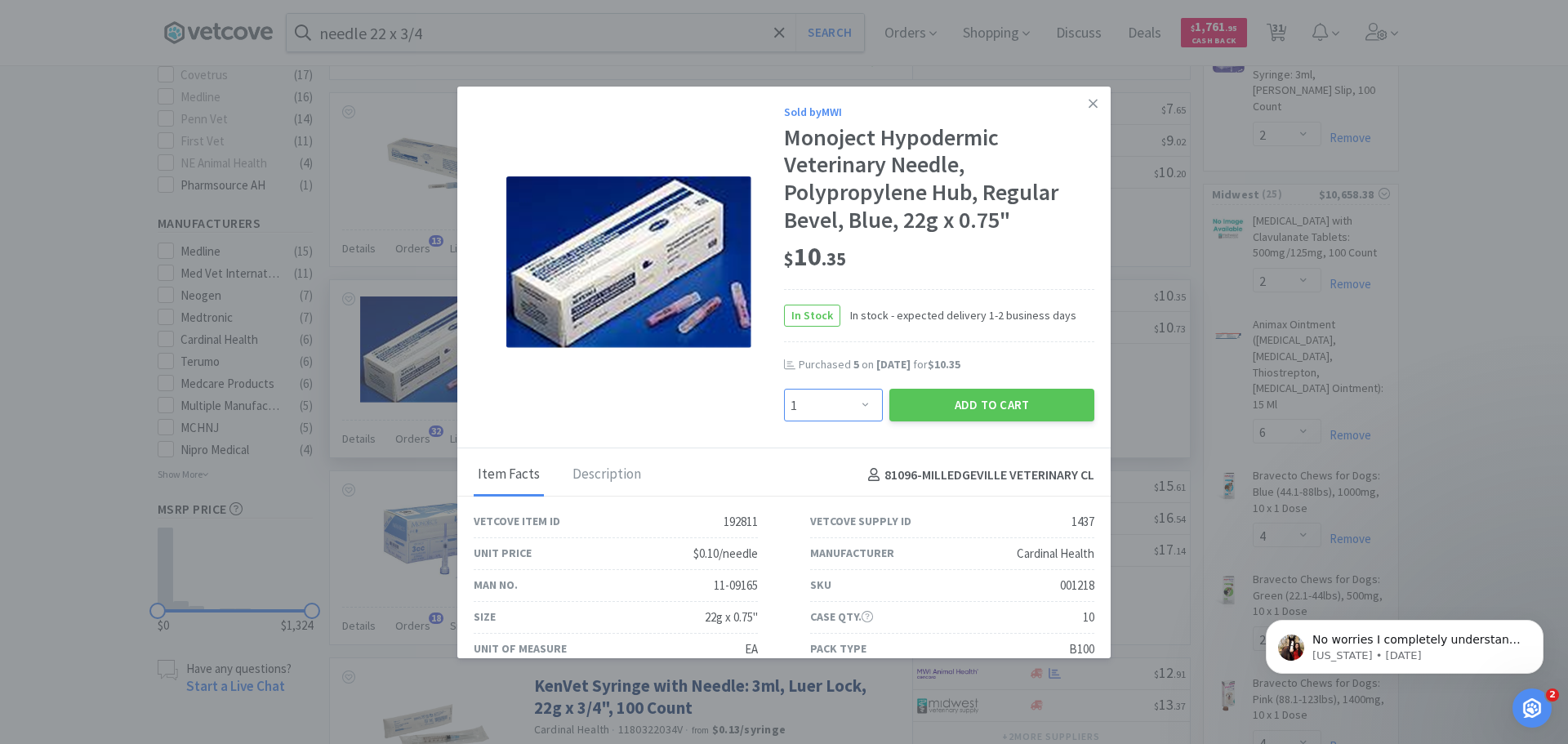
click at [851, 401] on select "Enter Quantity 1 2 3 4 5 6 7 8 9 10 11 12 13 14 15 16 17 18 19 20 Enter Quantity" at bounding box center [833, 405] width 99 height 33
click at [784, 389] on select "Enter Quantity 1 2 3 4 5 6 7 8 9 10 11 12 13 14 15 16 17 18 19 20 Enter Quantity" at bounding box center [833, 405] width 99 height 33
drag, startPoint x: 859, startPoint y: 406, endPoint x: 859, endPoint y: 392, distance: 14.0
click at [859, 406] on select "Enter Quantity 1 2 3 4 5 6 7 8 9 10 11 12 13 14 15 16 17 18 19 20 Enter Quantity" at bounding box center [833, 405] width 99 height 33
click at [784, 389] on select "Enter Quantity 1 2 3 4 5 6 7 8 9 10 11 12 13 14 15 16 17 18 19 20 Enter Quantity" at bounding box center [833, 405] width 99 height 33
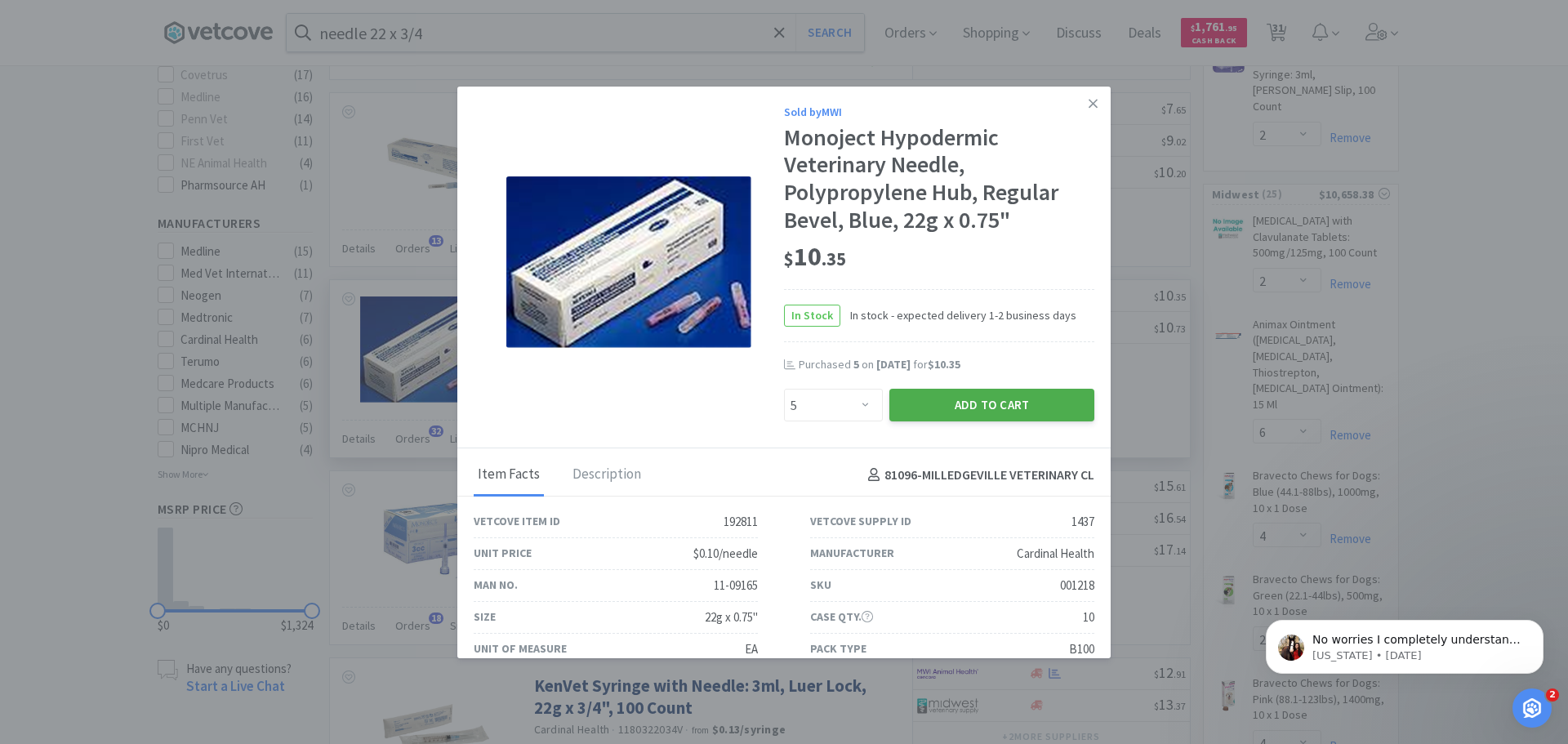
click at [942, 404] on button "Add to Cart" at bounding box center [991, 405] width 205 height 33
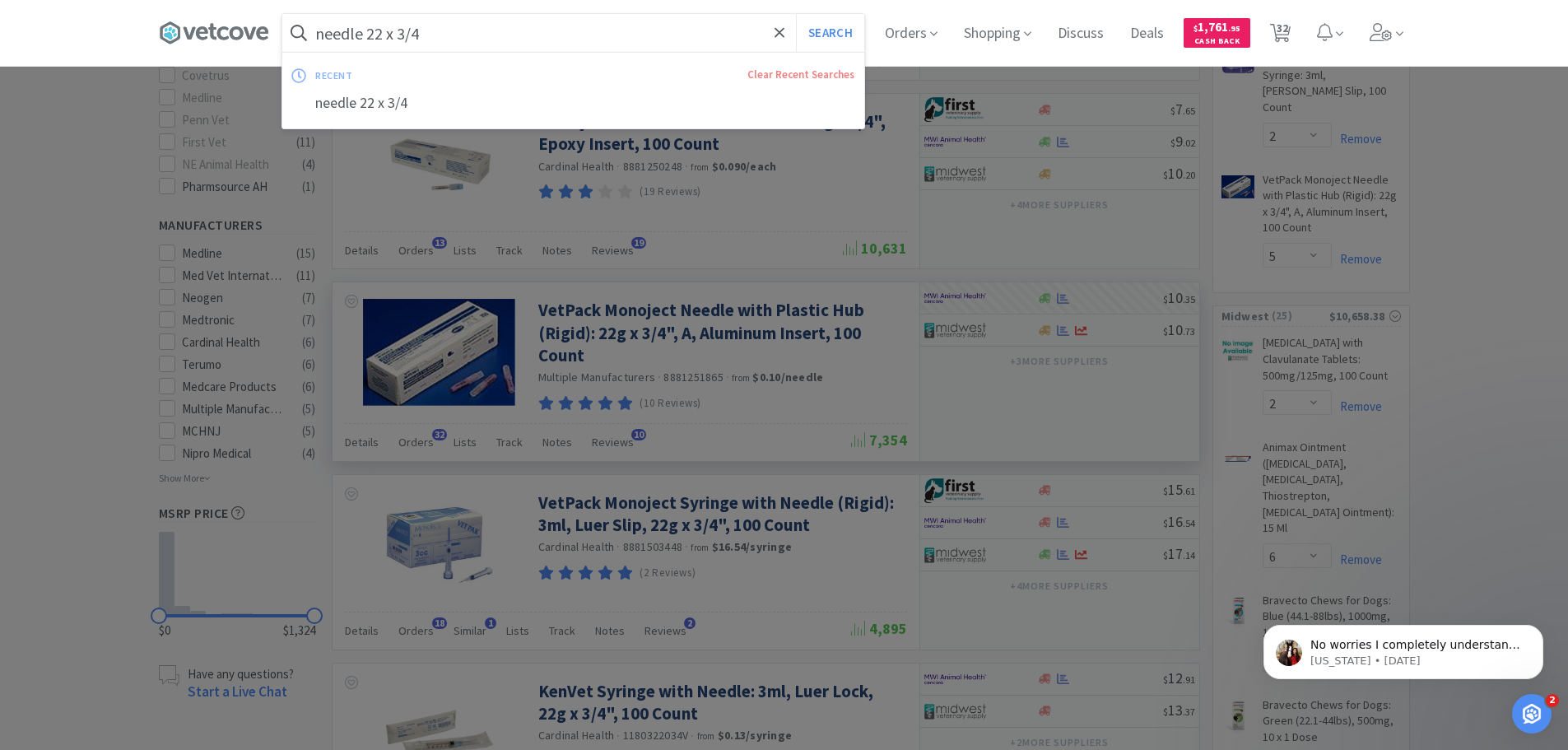
click at [466, 31] on input "needle 22 x 3/4" at bounding box center [573, 33] width 582 height 38
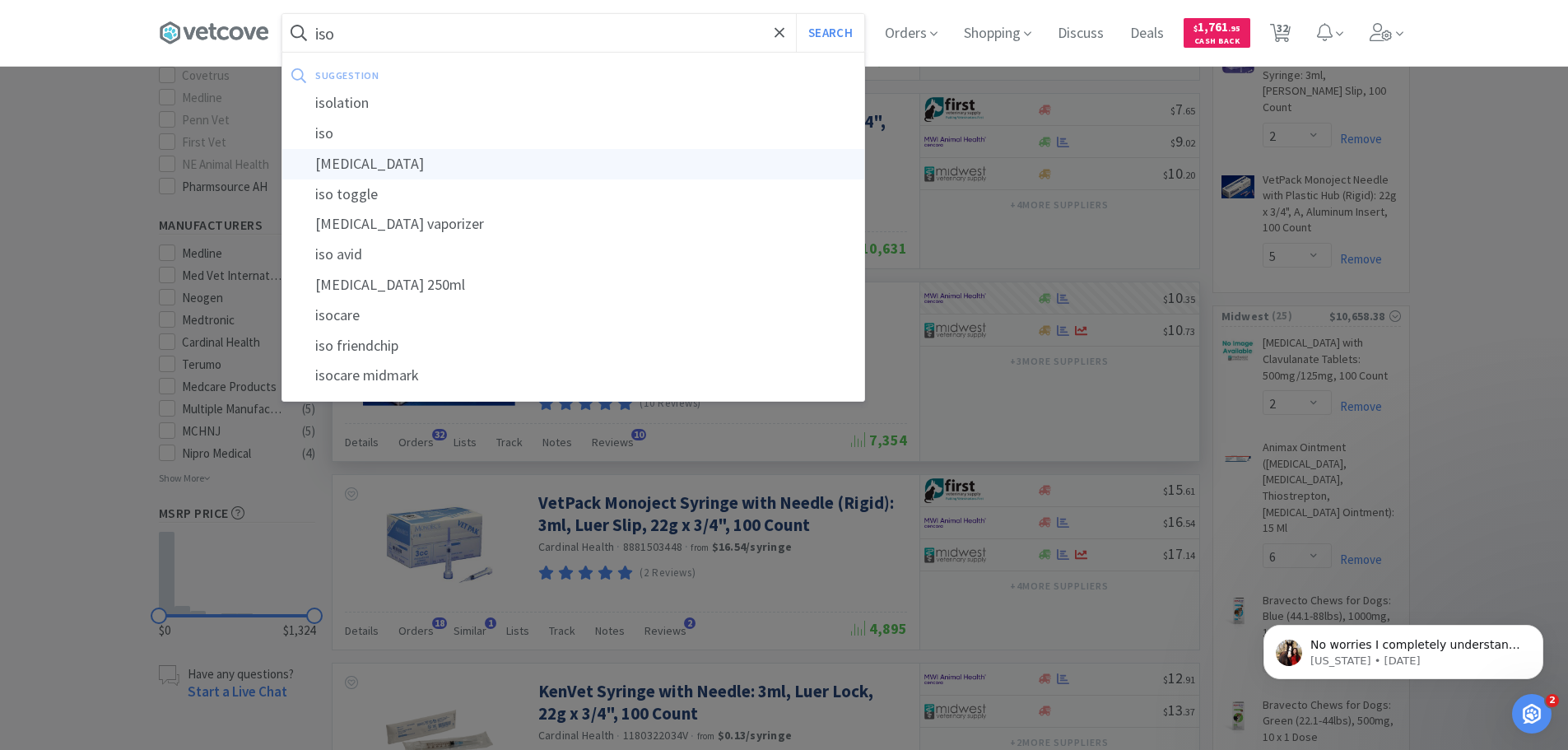
click at [344, 151] on div "isoflurane" at bounding box center [573, 164] width 582 height 31
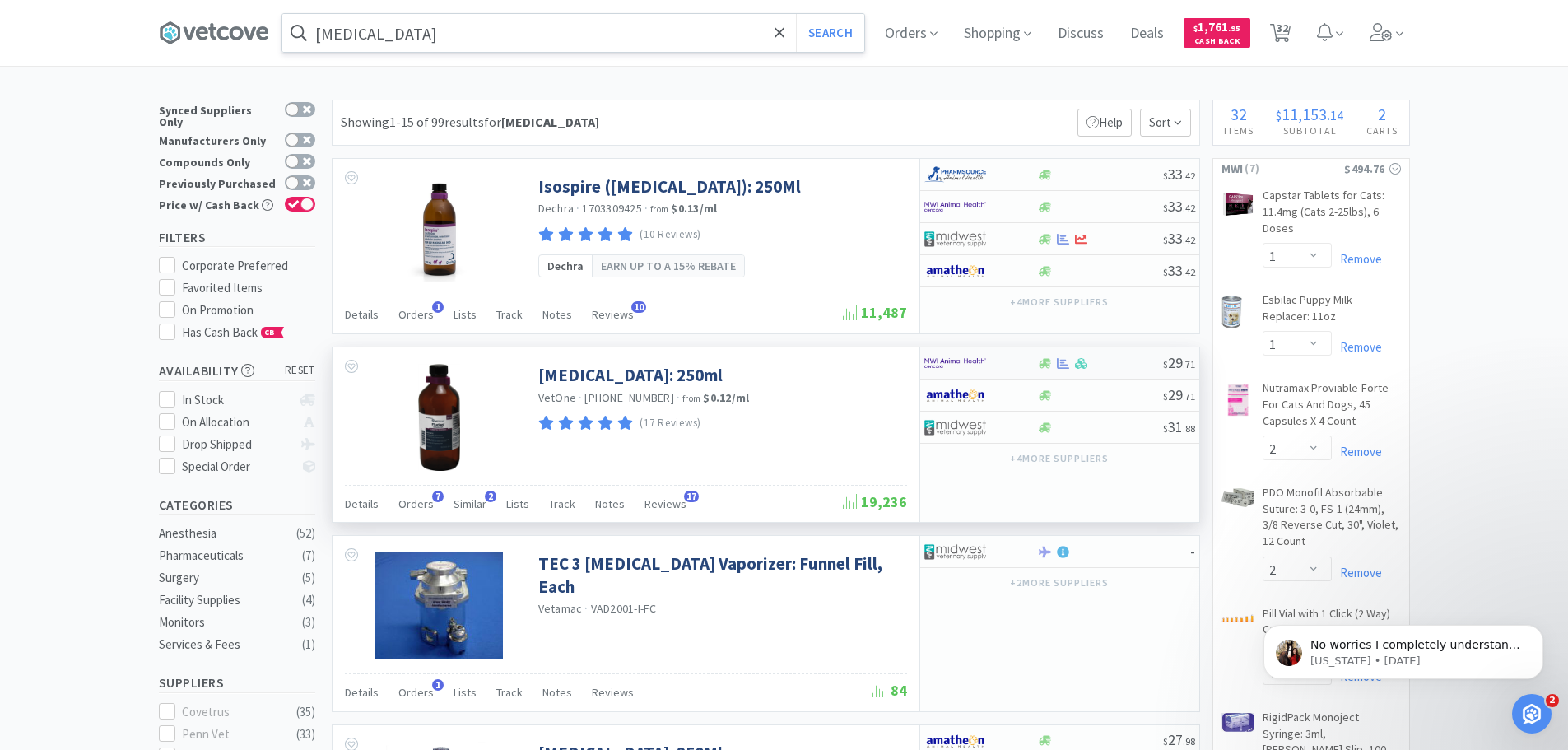
click at [1092, 364] on div at bounding box center [1100, 363] width 126 height 12
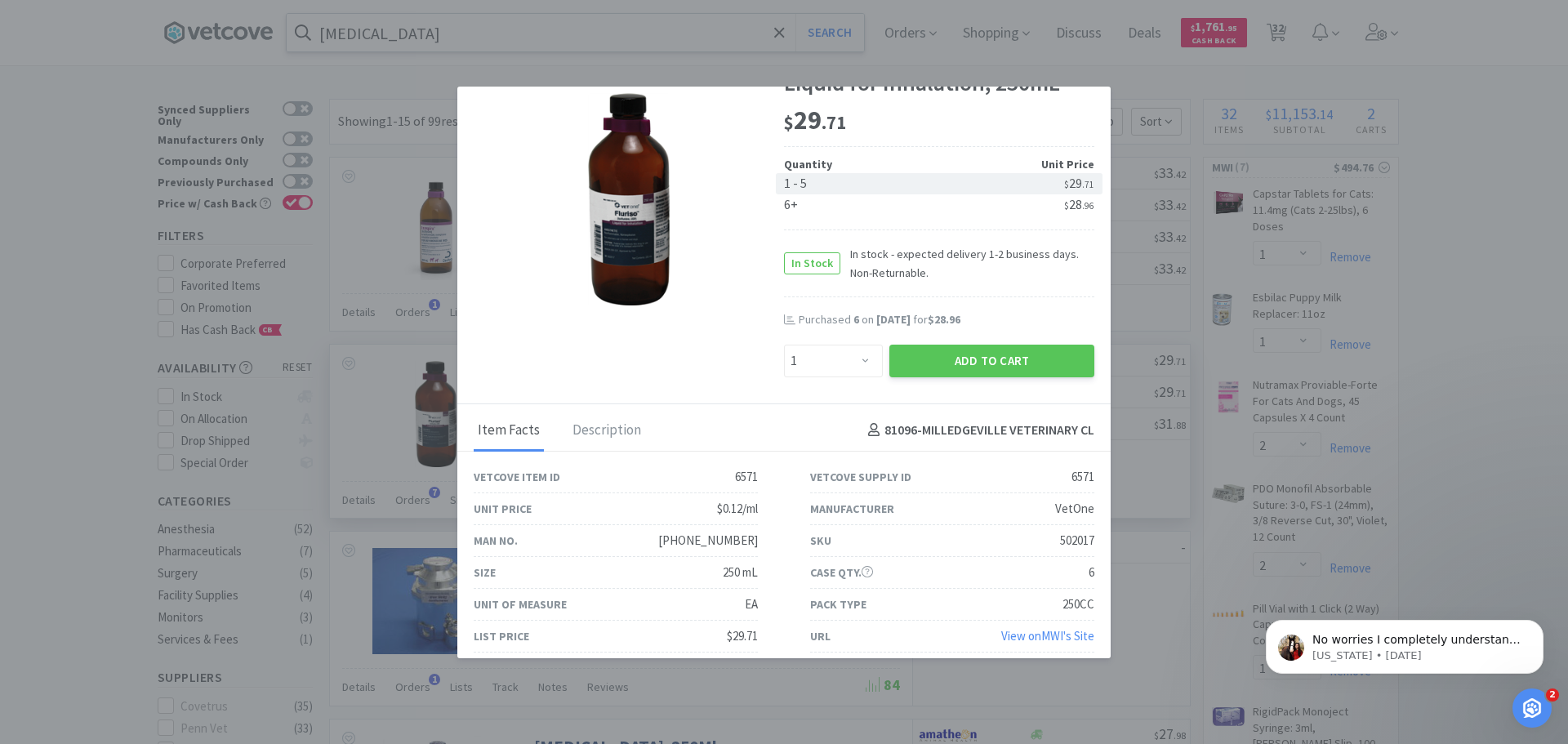
scroll to position [92, 0]
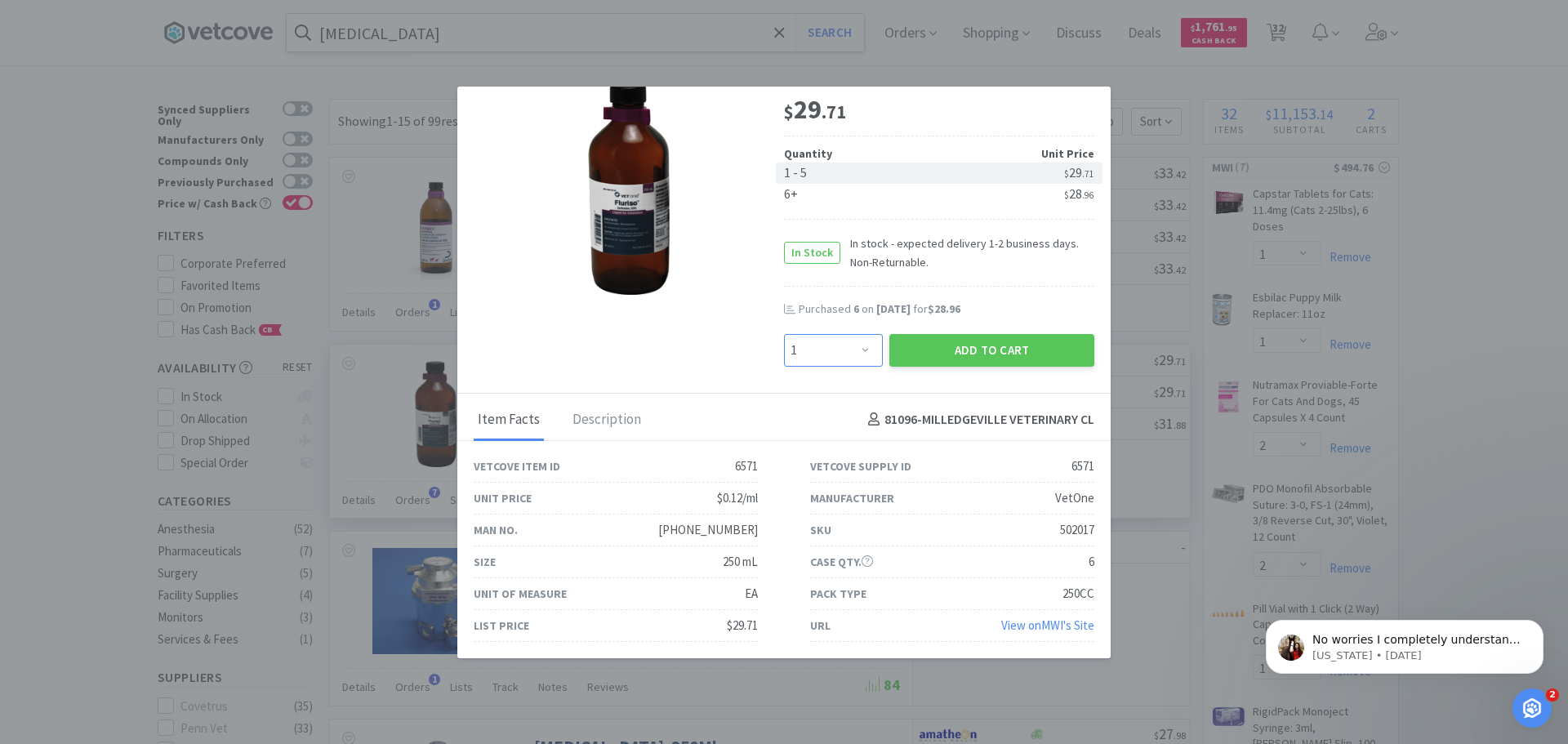
click at [864, 349] on select "Enter Quantity 1 2 3 4 5 6 7 8 9 10 11 12 13 14 15 16 17 18 19 20 Enter Quantity" at bounding box center [833, 350] width 99 height 33
click at [784, 334] on select "Enter Quantity 1 2 3 4 5 6 7 8 9 10 11 12 13 14 15 16 17 18 19 20 Enter Quantity" at bounding box center [833, 350] width 99 height 33
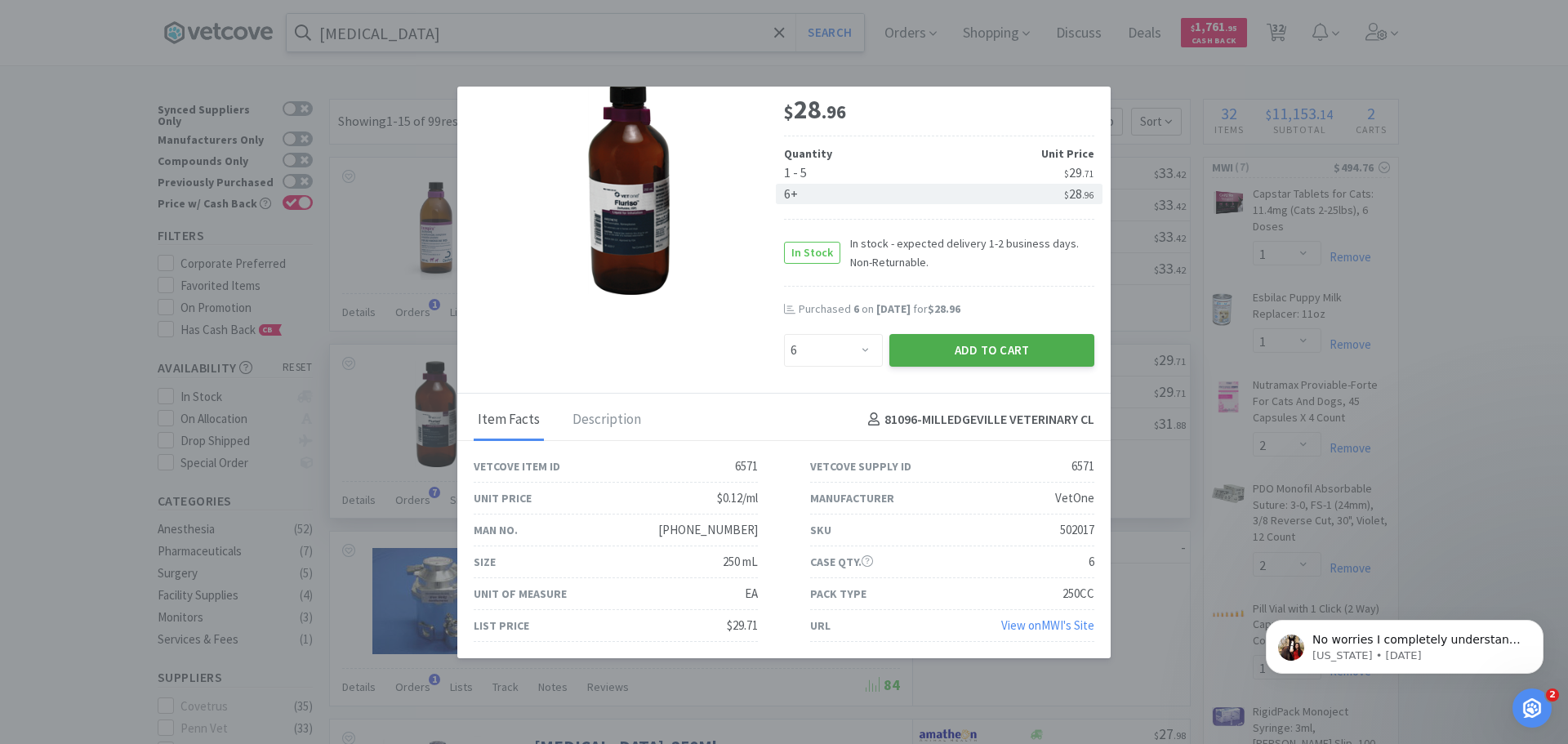
click at [949, 344] on button "Add to Cart" at bounding box center [991, 350] width 205 height 33
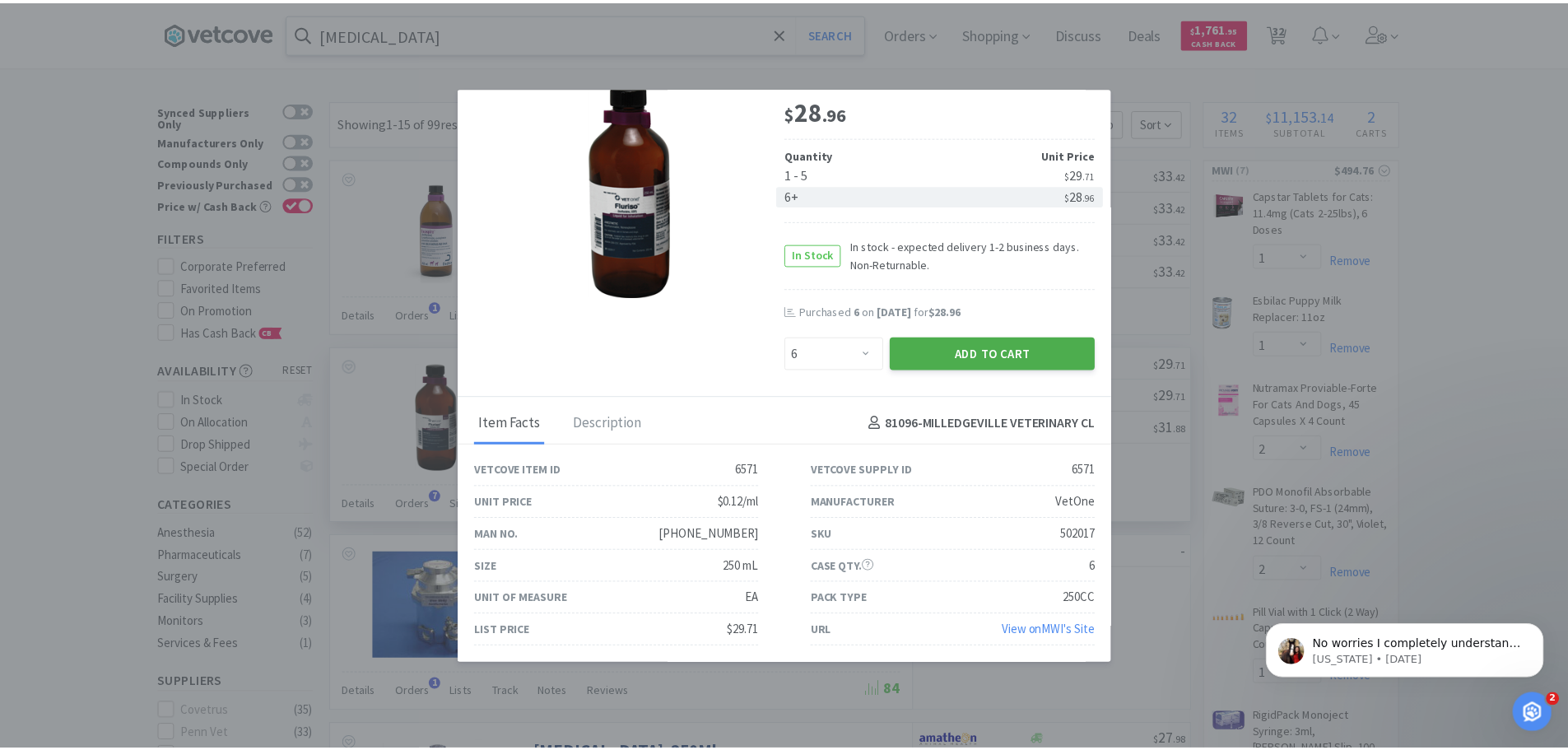
scroll to position [95, 0]
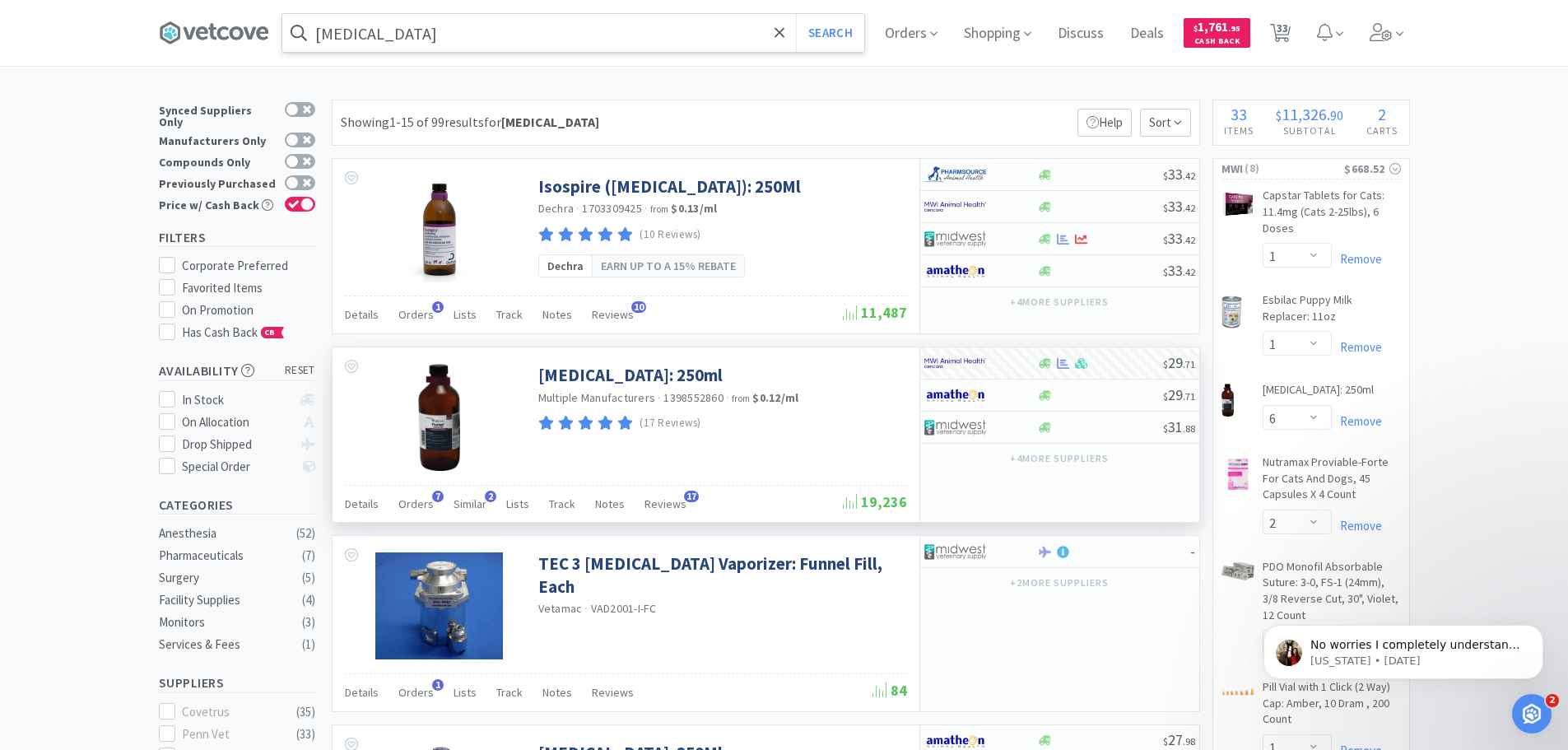
click at [398, 42] on input "isoflurane" at bounding box center [573, 33] width 582 height 38
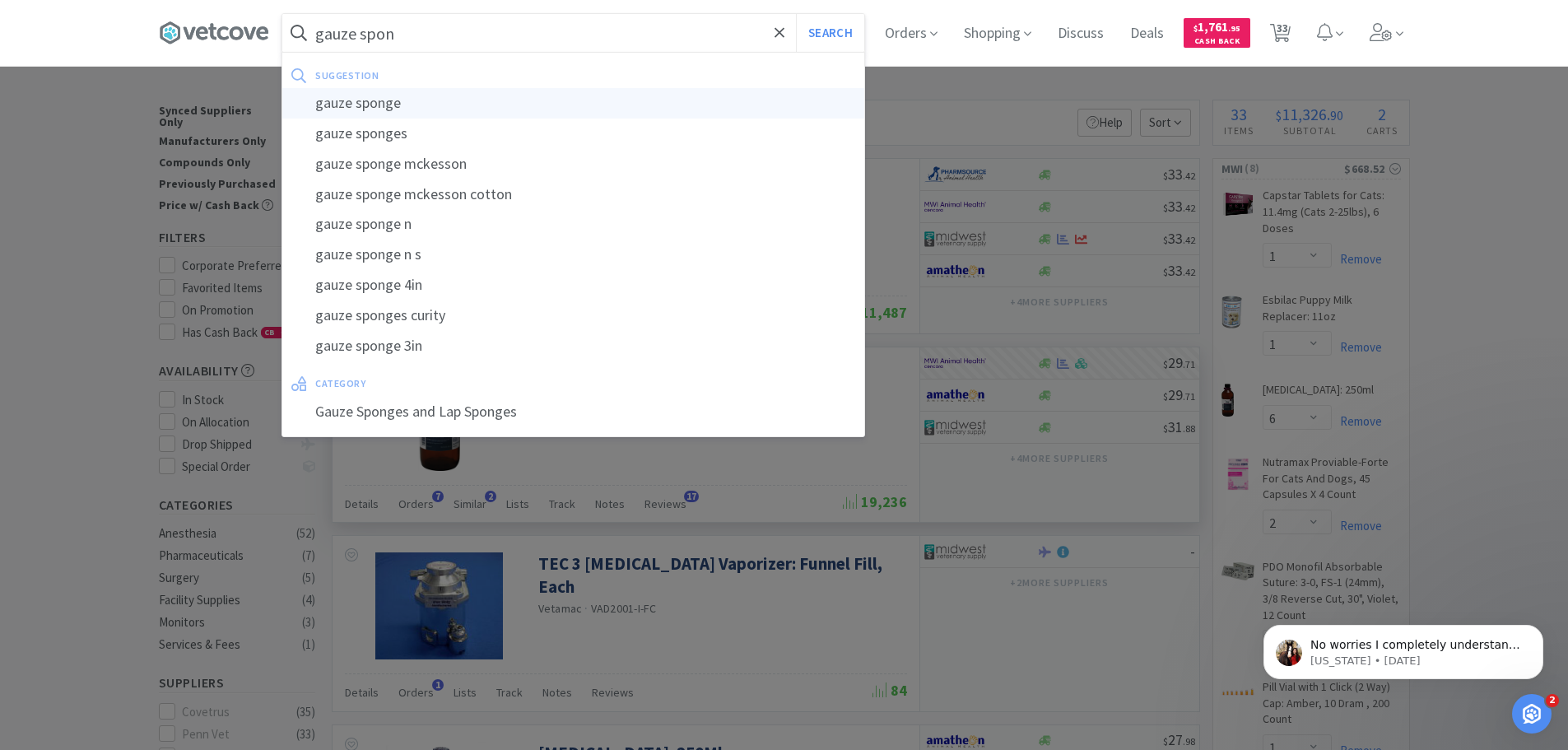
click at [386, 98] on div "gauze sponge" at bounding box center [573, 103] width 582 height 31
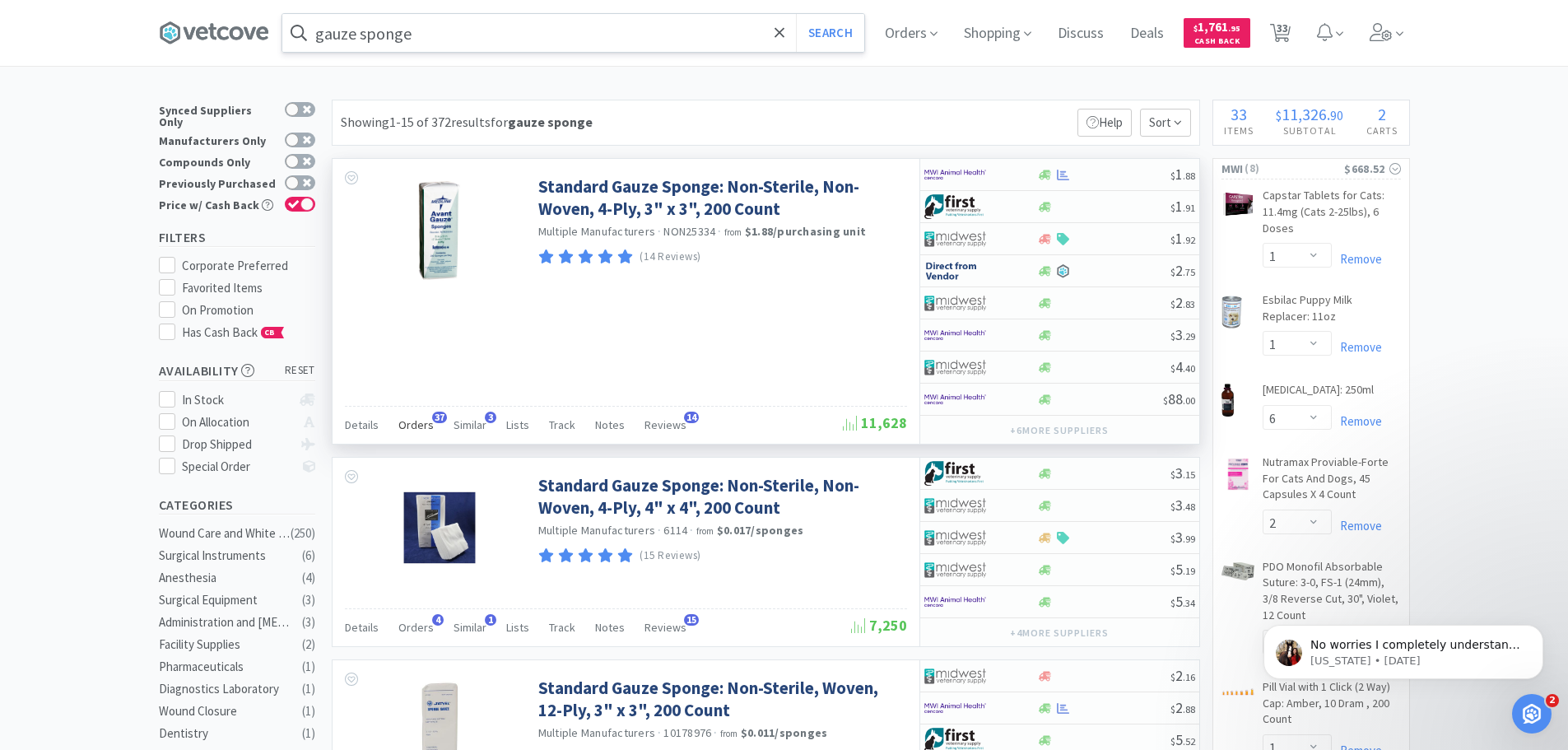
click at [425, 423] on span "Orders" at bounding box center [416, 425] width 36 height 15
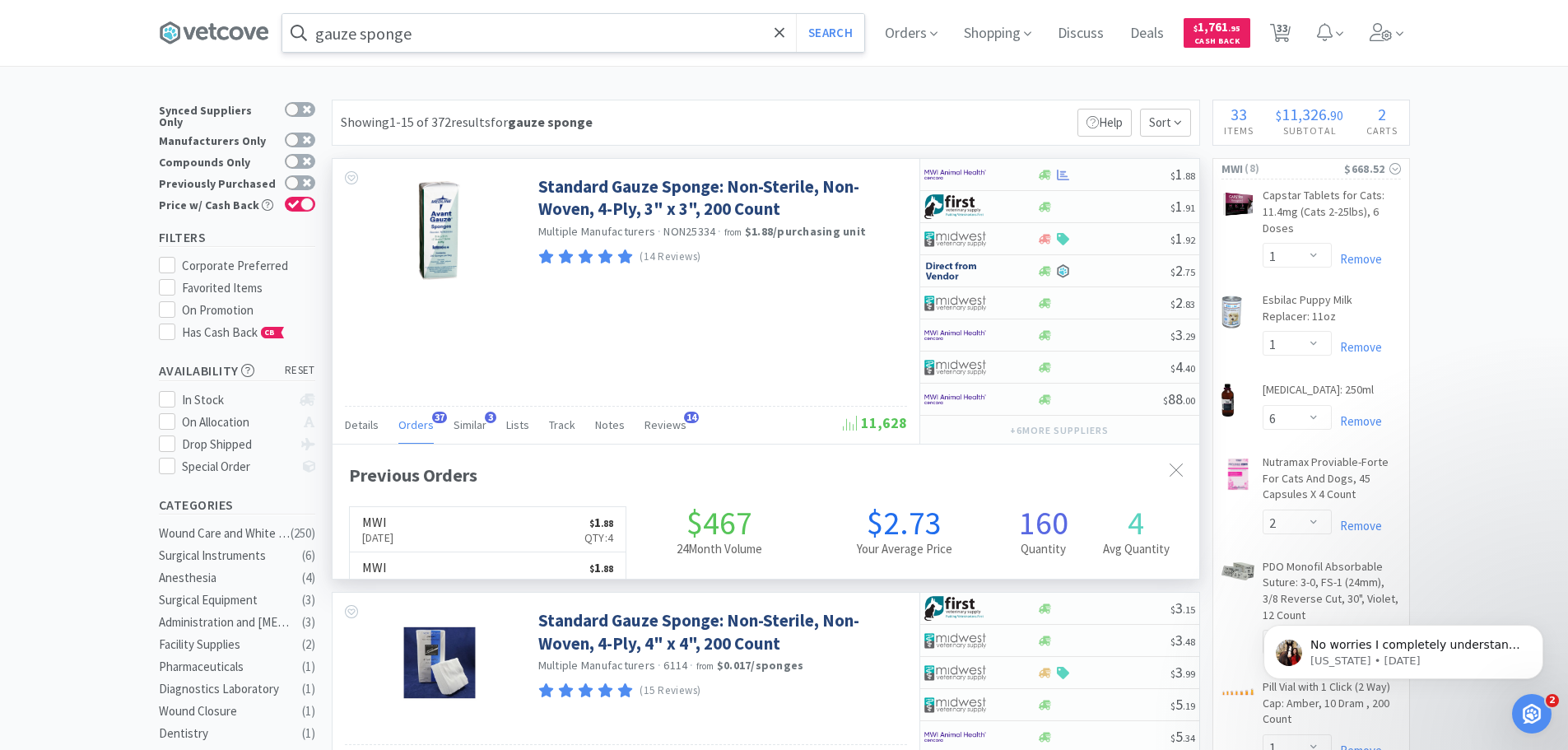
scroll to position [442, 866]
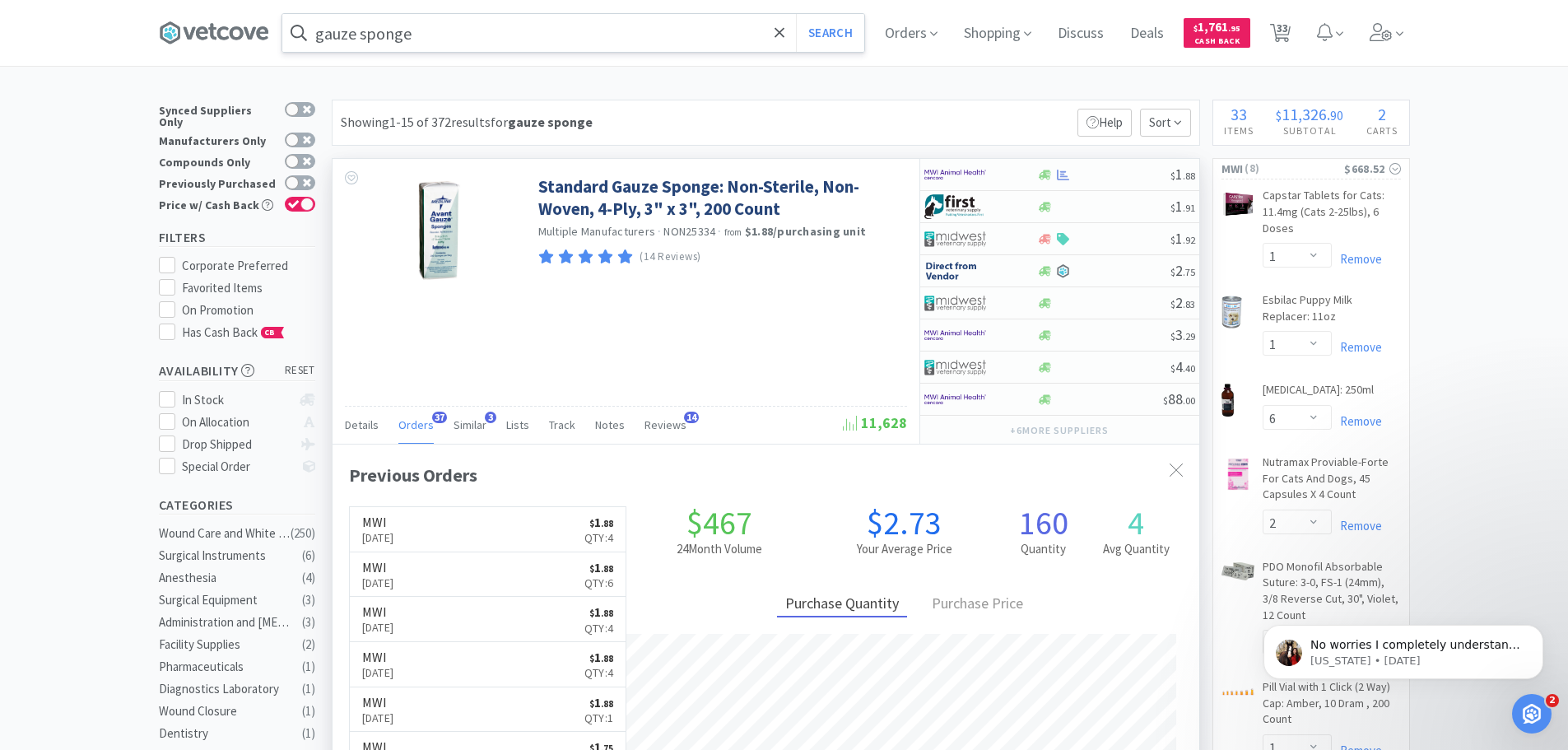
click at [425, 423] on span "Orders" at bounding box center [416, 425] width 36 height 15
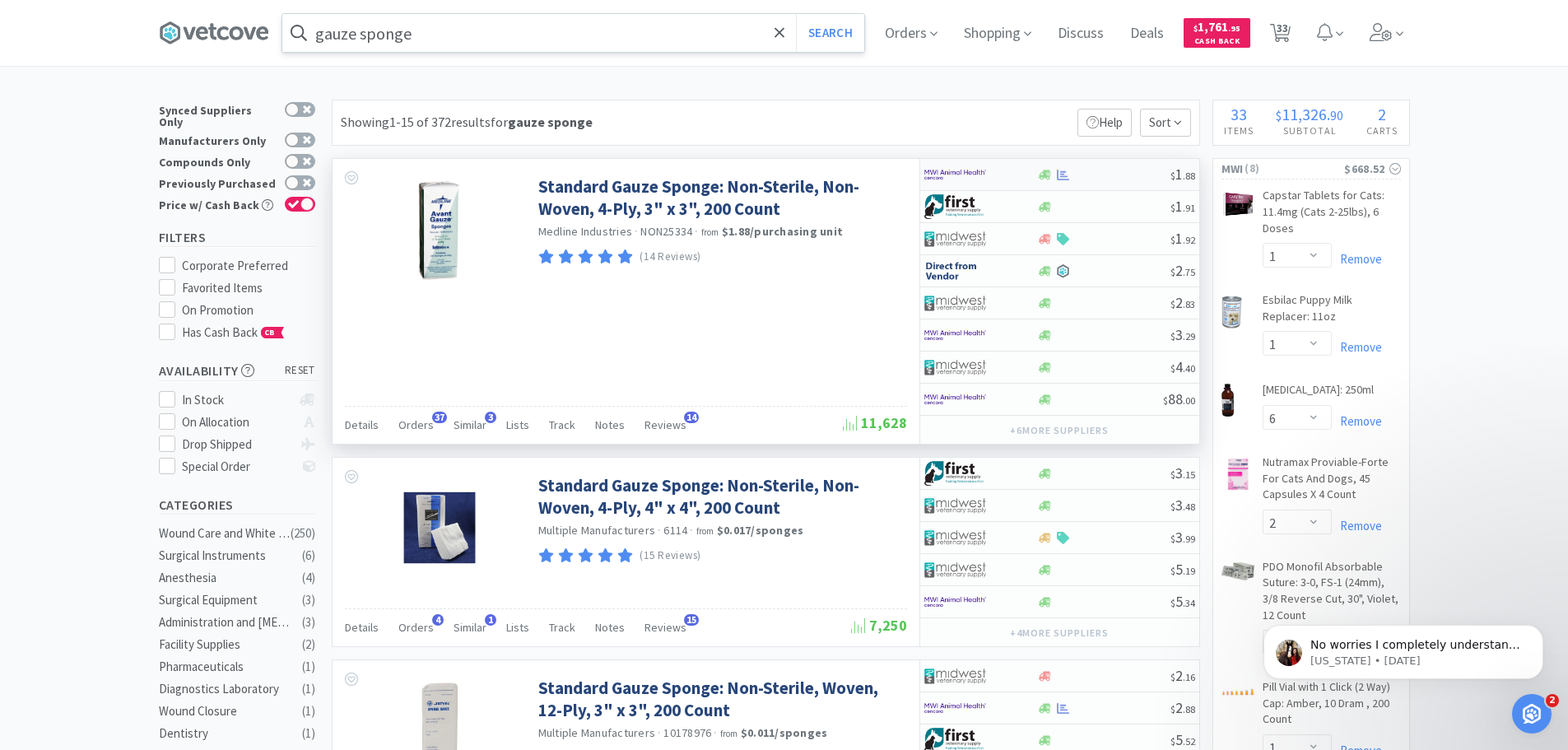
click at [1020, 172] on div at bounding box center [981, 175] width 113 height 28
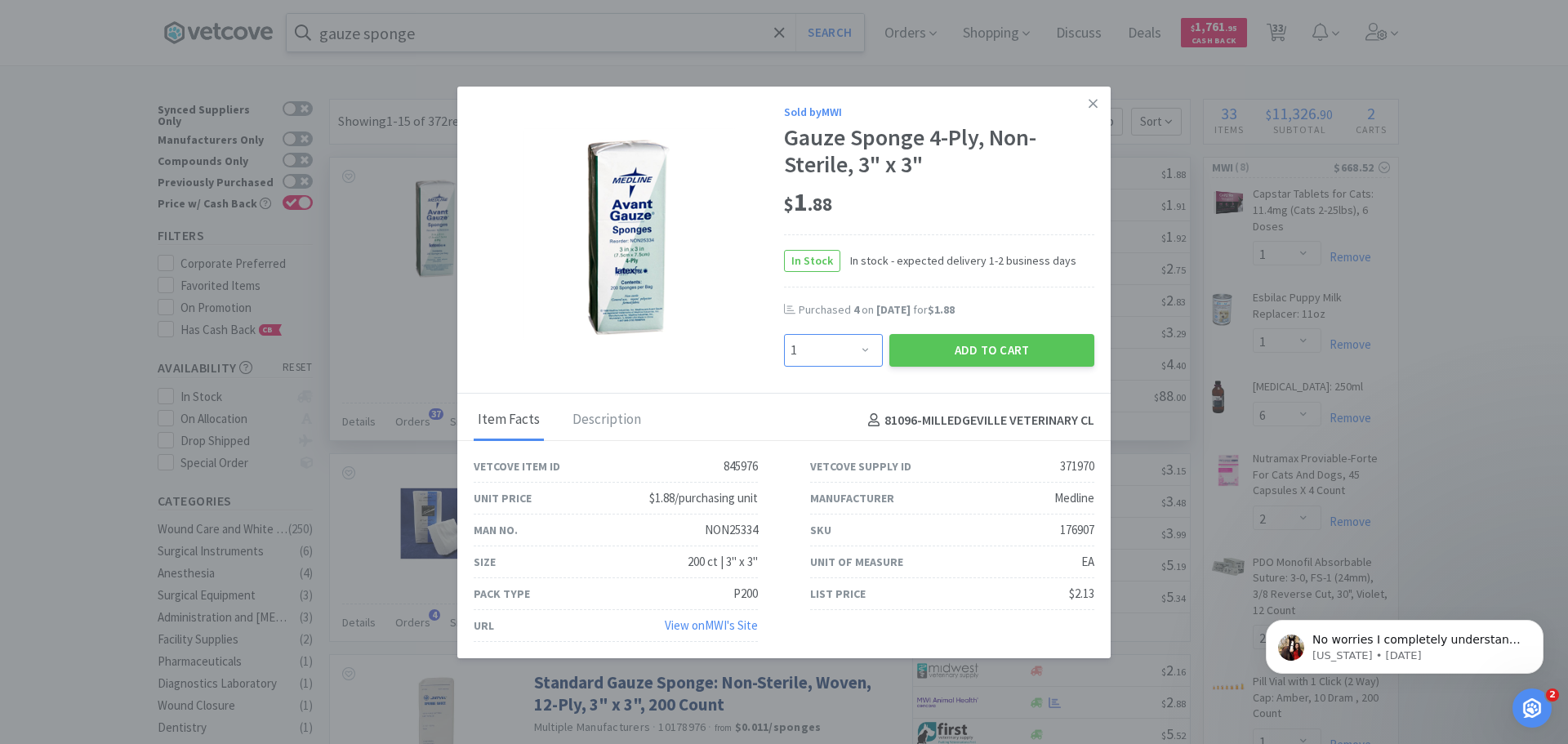
click at [855, 349] on select "Enter Quantity 1 2 3 4 5 6 7 8 9 10 11 12 13 14 15 16 17 18 19 20 Enter Quantity" at bounding box center [833, 350] width 99 height 33
click at [784, 334] on select "Enter Quantity 1 2 3 4 5 6 7 8 9 10 11 12 13 14 15 16 17 18 19 20 Enter Quantity" at bounding box center [833, 350] width 99 height 33
click at [952, 347] on button "Add to Cart" at bounding box center [991, 350] width 205 height 33
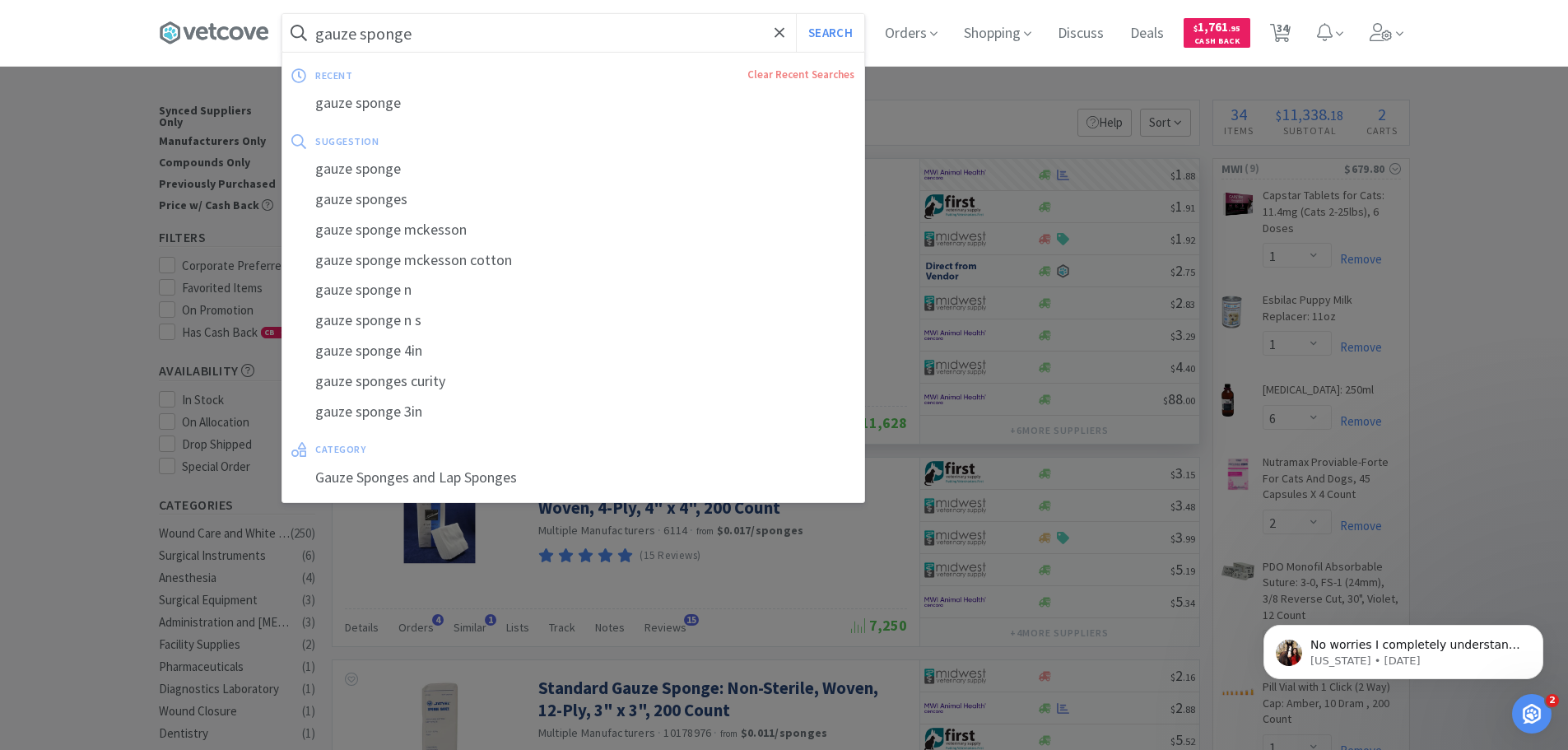
click at [441, 43] on input "gauze sponge" at bounding box center [573, 33] width 582 height 38
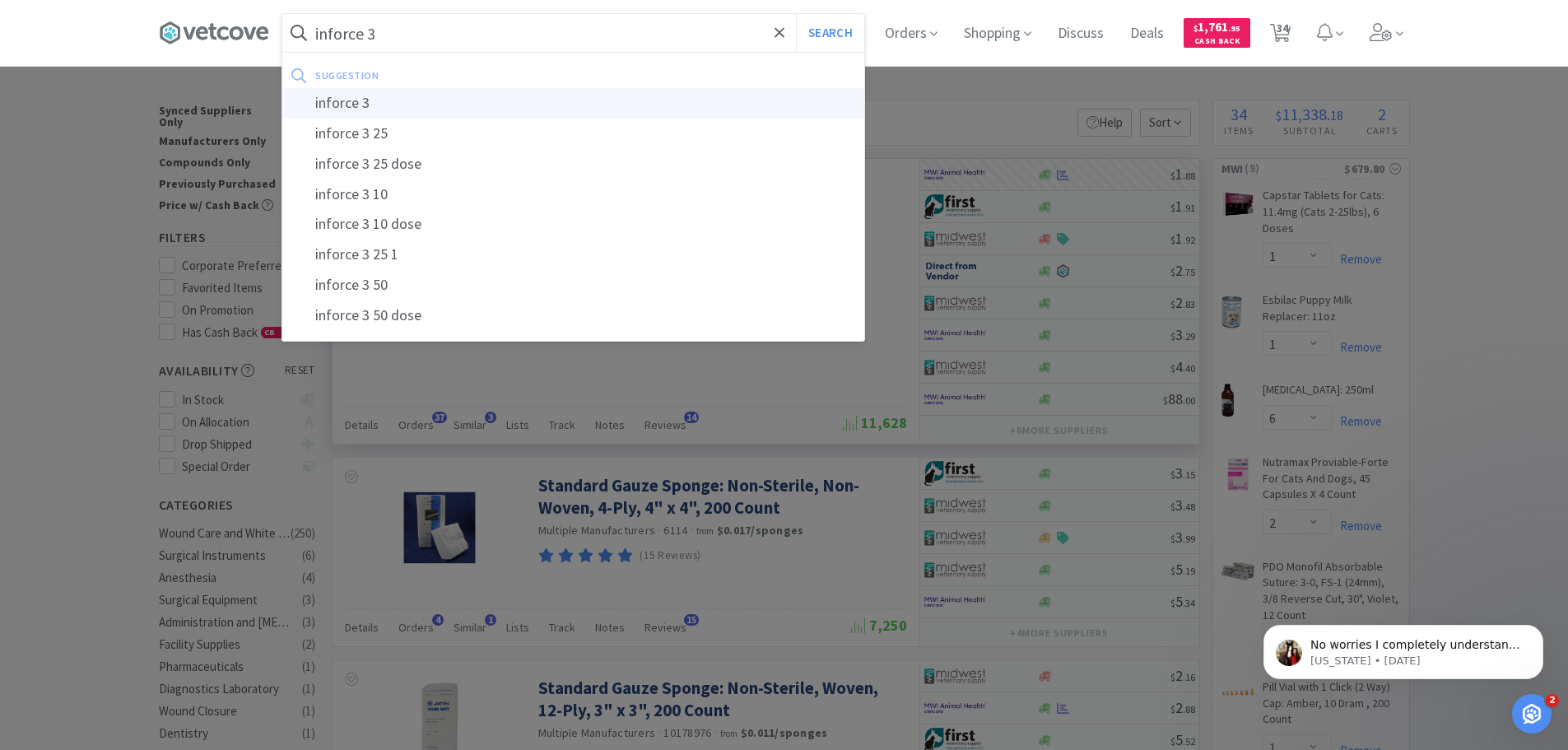
click at [378, 109] on div "inforce 3" at bounding box center [573, 103] width 582 height 31
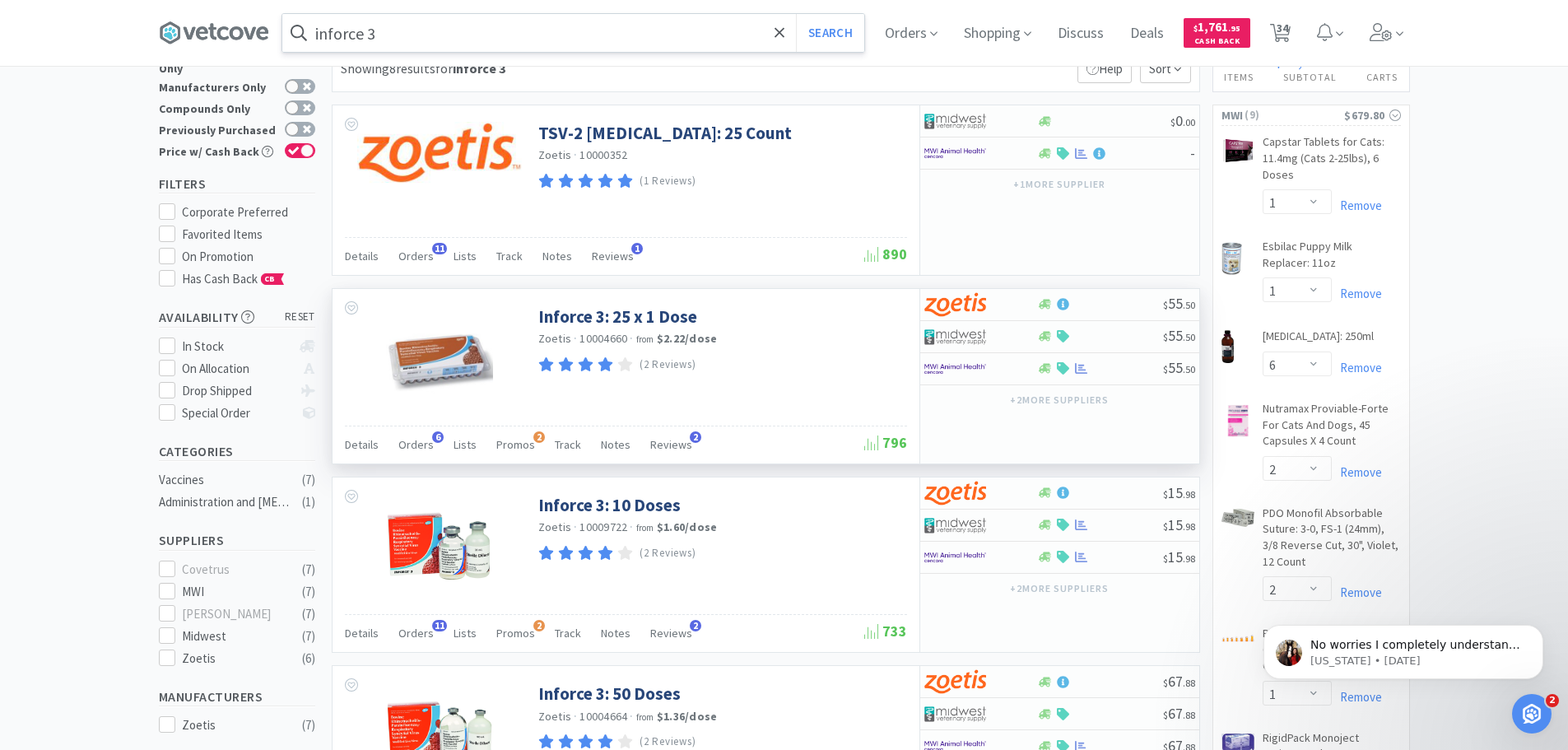
scroll to position [82, 0]
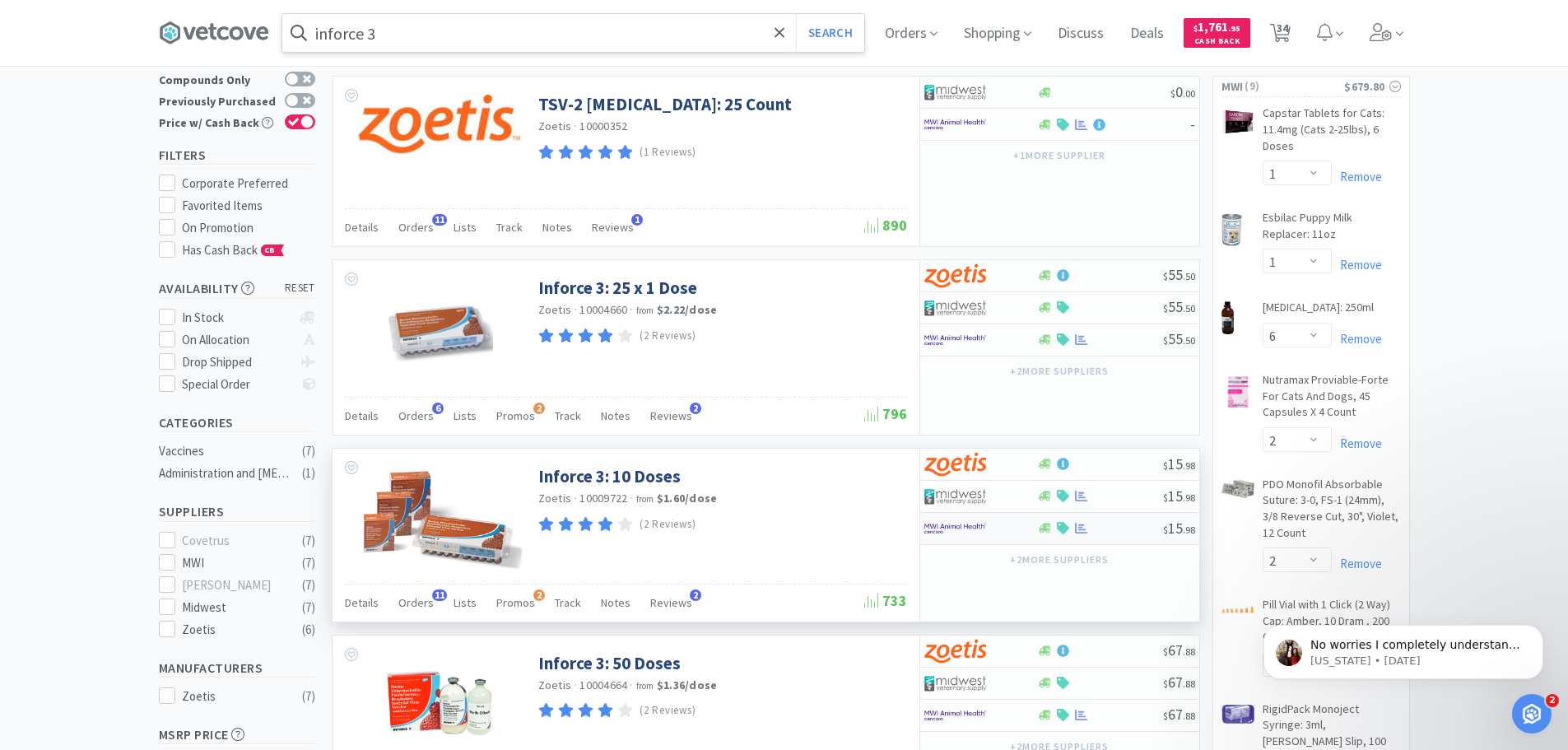
click at [1019, 530] on div at bounding box center [981, 529] width 113 height 28
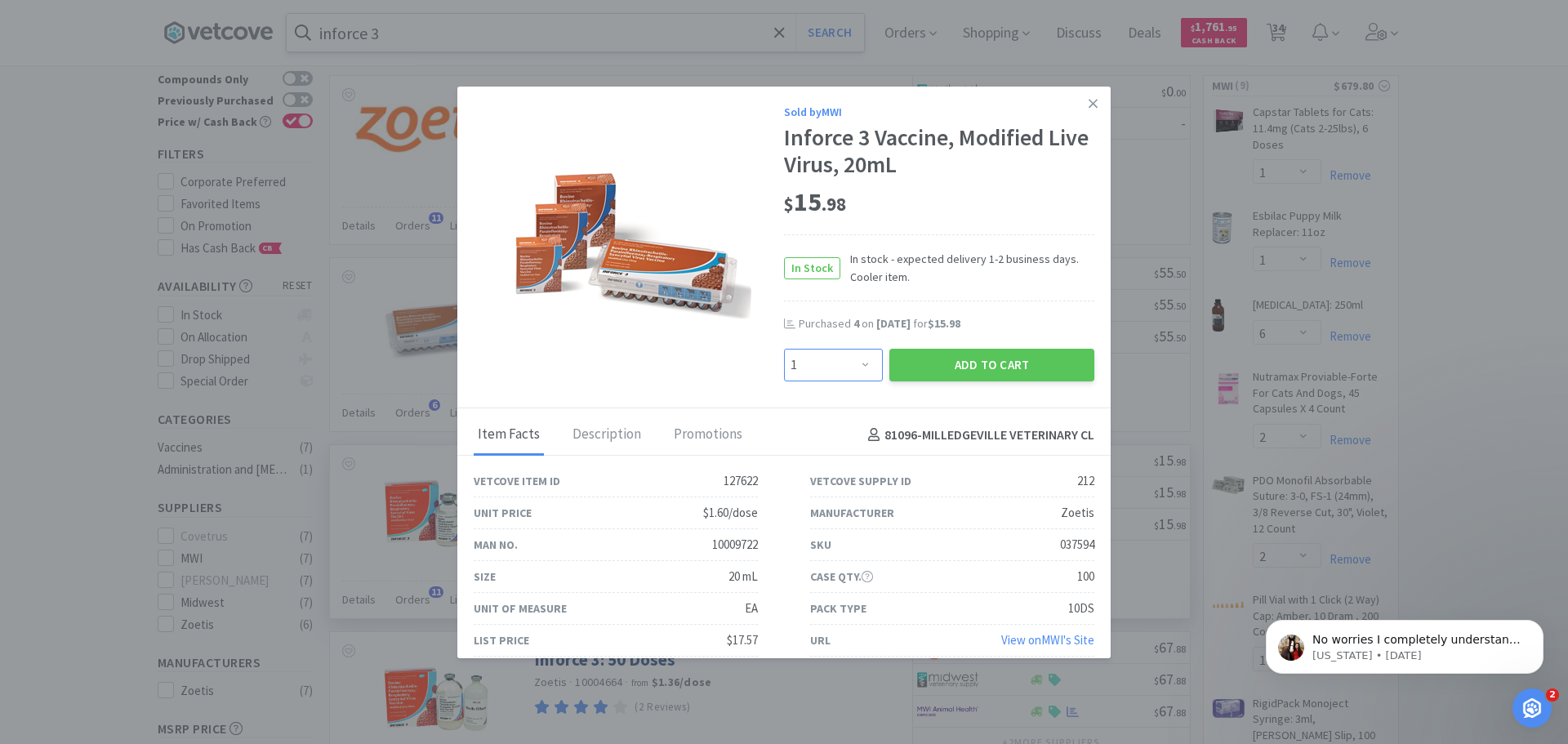
click at [855, 366] on select "Enter Quantity 1 2 3 4 5 6 7 8 9 10 11 12 13 14 15 16 17 18 19 20 Enter Quantity" at bounding box center [833, 365] width 99 height 33
click at [784, 349] on select "Enter Quantity 1 2 3 4 5 6 7 8 9 10 11 12 13 14 15 16 17 18 19 20 Enter Quantity" at bounding box center [833, 365] width 99 height 33
click at [1029, 366] on button "Add to Cart" at bounding box center [991, 365] width 205 height 33
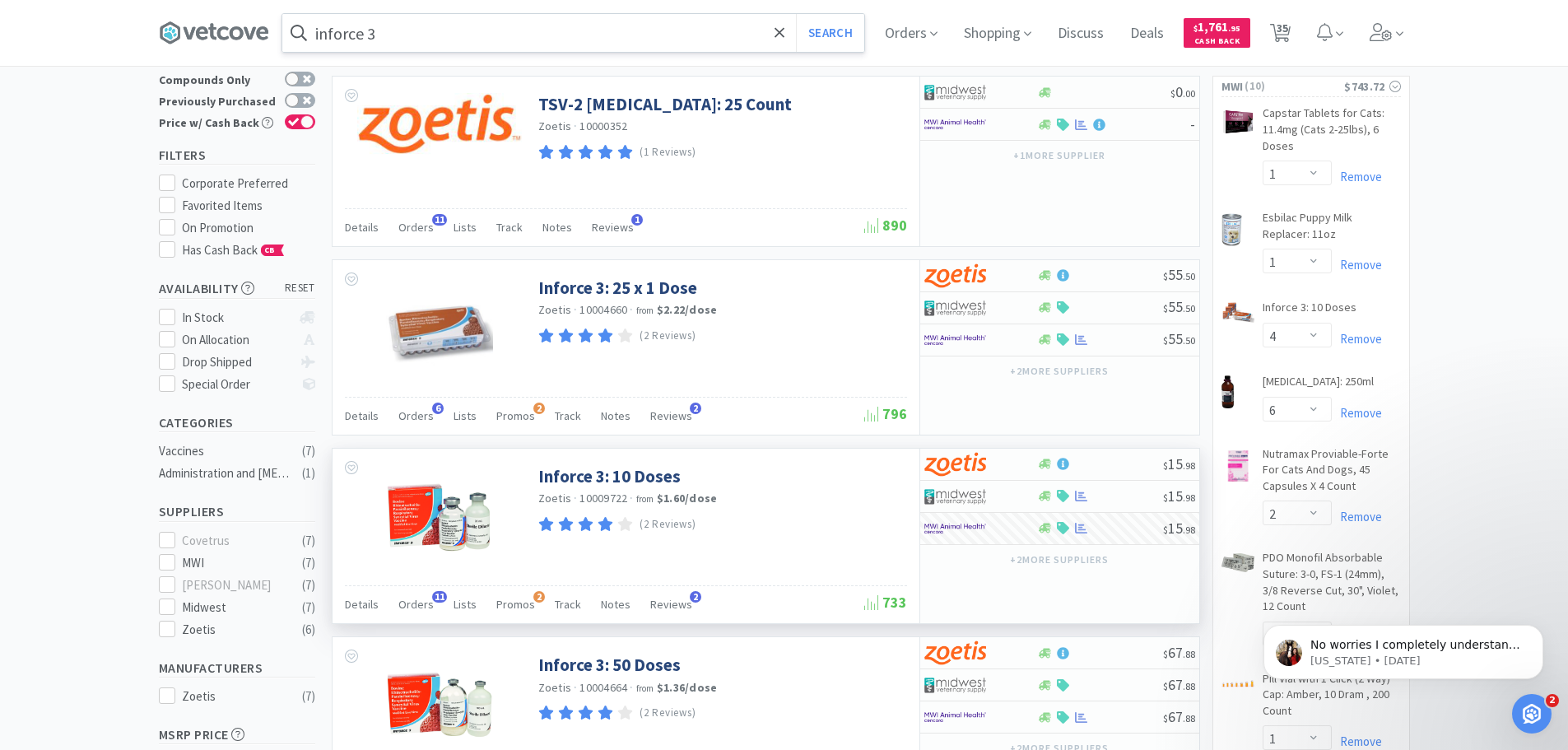
click at [463, 25] on input "inforce 3" at bounding box center [573, 33] width 582 height 38
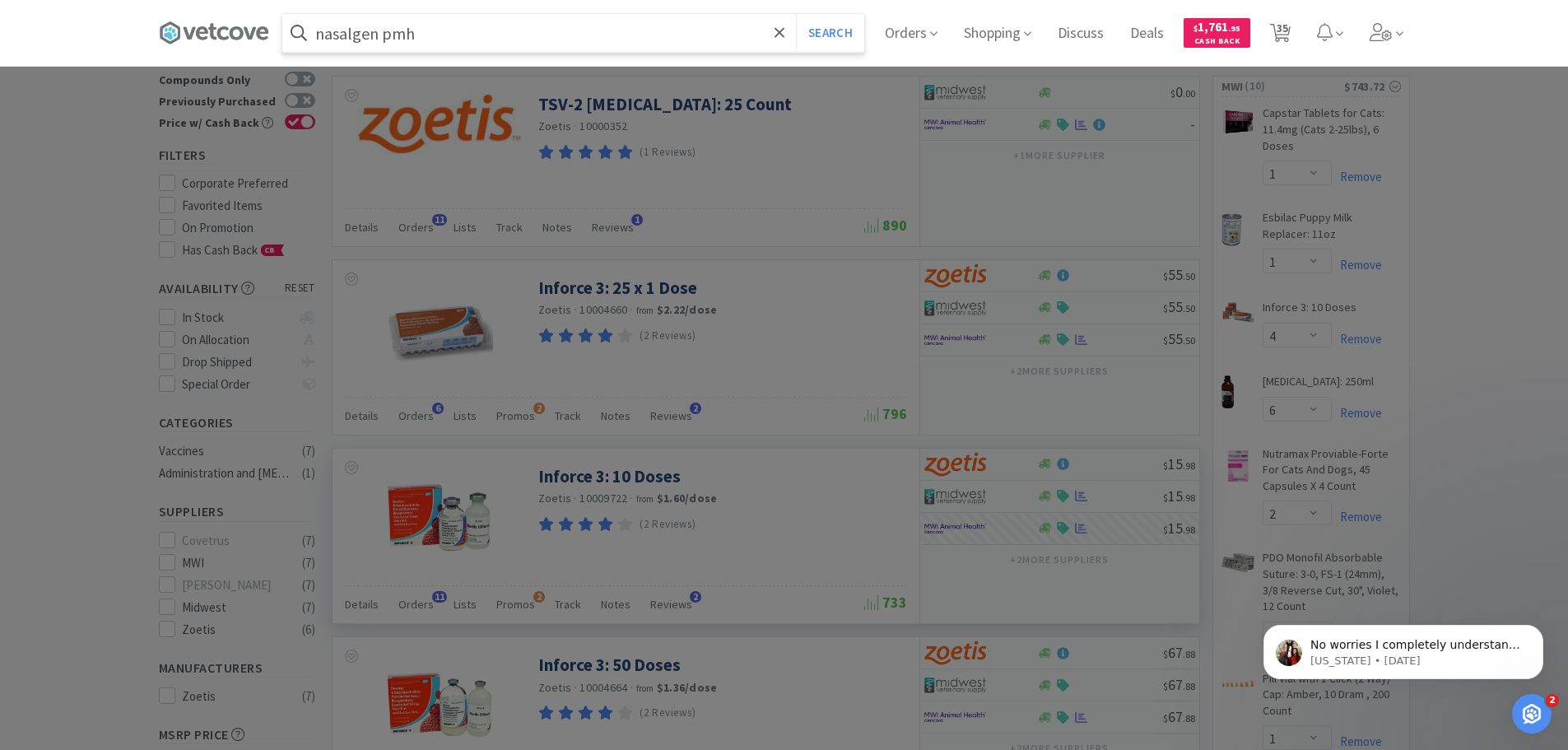
click at [796, 14] on button "Search" at bounding box center [830, 33] width 68 height 38
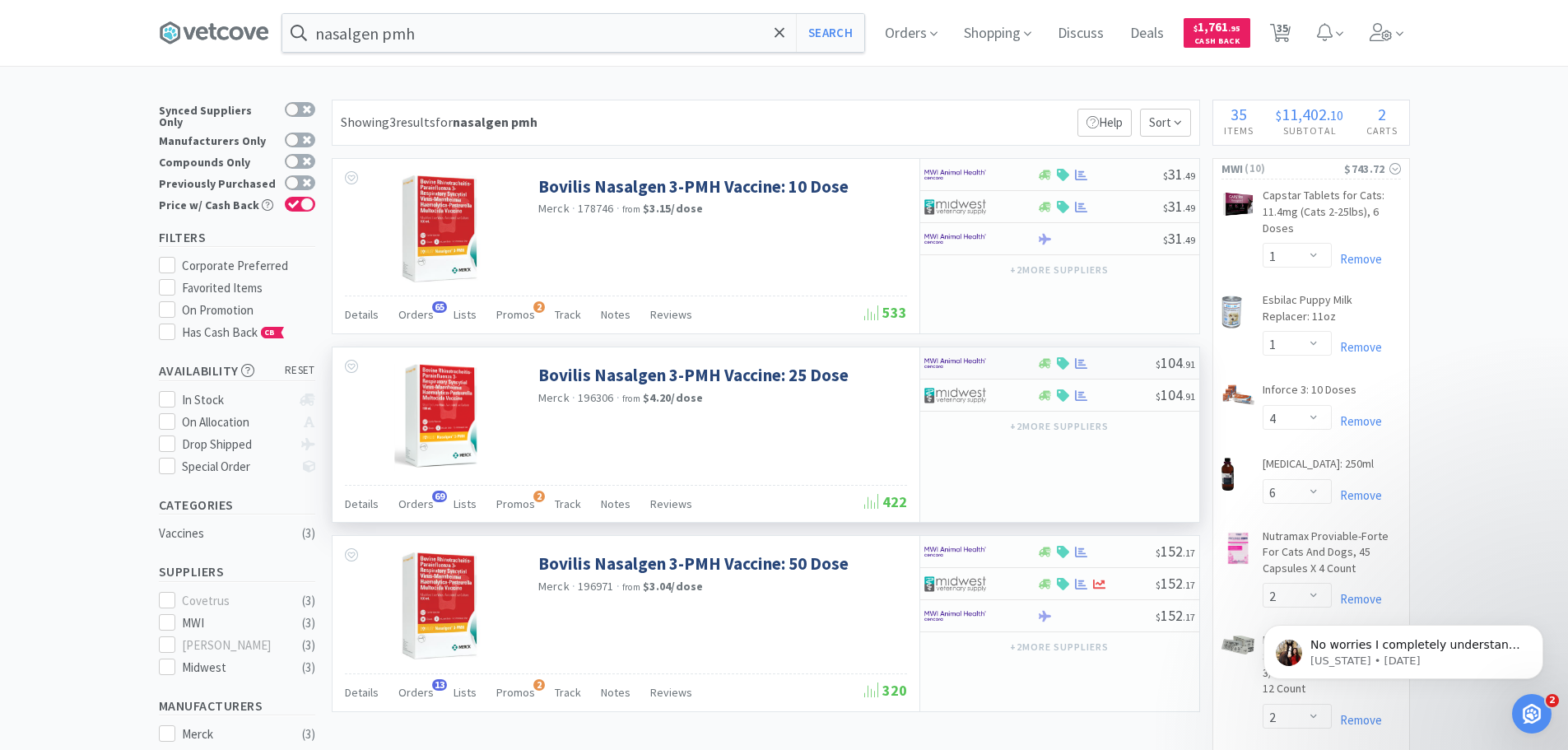
click at [1054, 370] on div "$ 104 . 91" at bounding box center [1059, 363] width 279 height 32
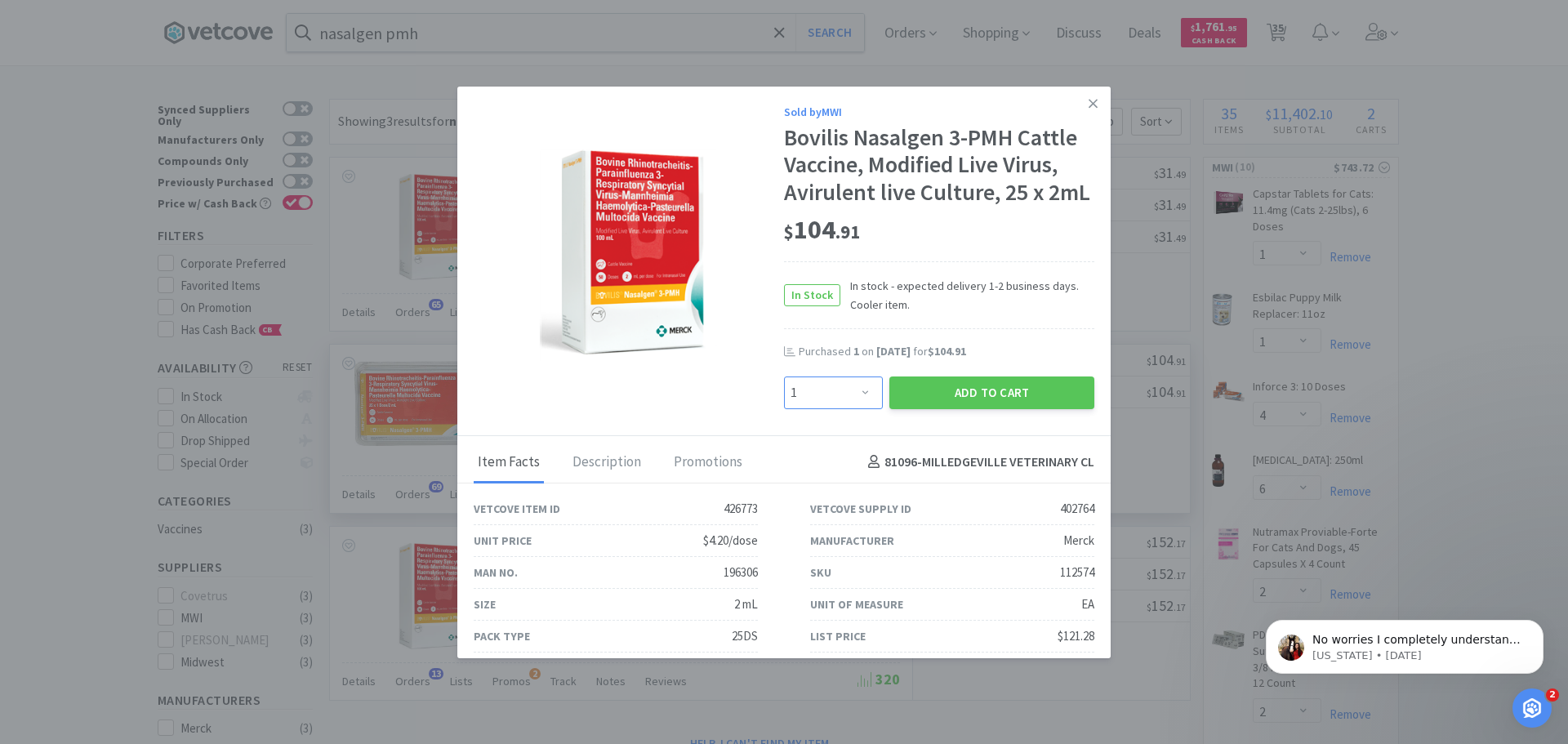
click at [861, 401] on select "Enter Quantity 1 2 3 4 5 6 7 8 9 10 11 12 13 14 15 16 17 18 19 20 Enter Quantity" at bounding box center [833, 393] width 99 height 33
click at [784, 377] on select "Enter Quantity 1 2 3 4 5 6 7 8 9 10 11 12 13 14 15 16 17 18 19 20 Enter Quantity" at bounding box center [833, 393] width 99 height 33
click at [855, 394] on select "Enter Quantity 1 2 3 4 5 6 7 8 9 10 11 12 13 14 15 16 17 18 19 20 Enter Quantity" at bounding box center [833, 393] width 99 height 33
click at [784, 377] on select "Enter Quantity 1 2 3 4 5 6 7 8 9 10 11 12 13 14 15 16 17 18 19 20 Enter Quantity" at bounding box center [833, 393] width 99 height 33
click at [1003, 396] on button "Add to Cart" at bounding box center [991, 393] width 205 height 33
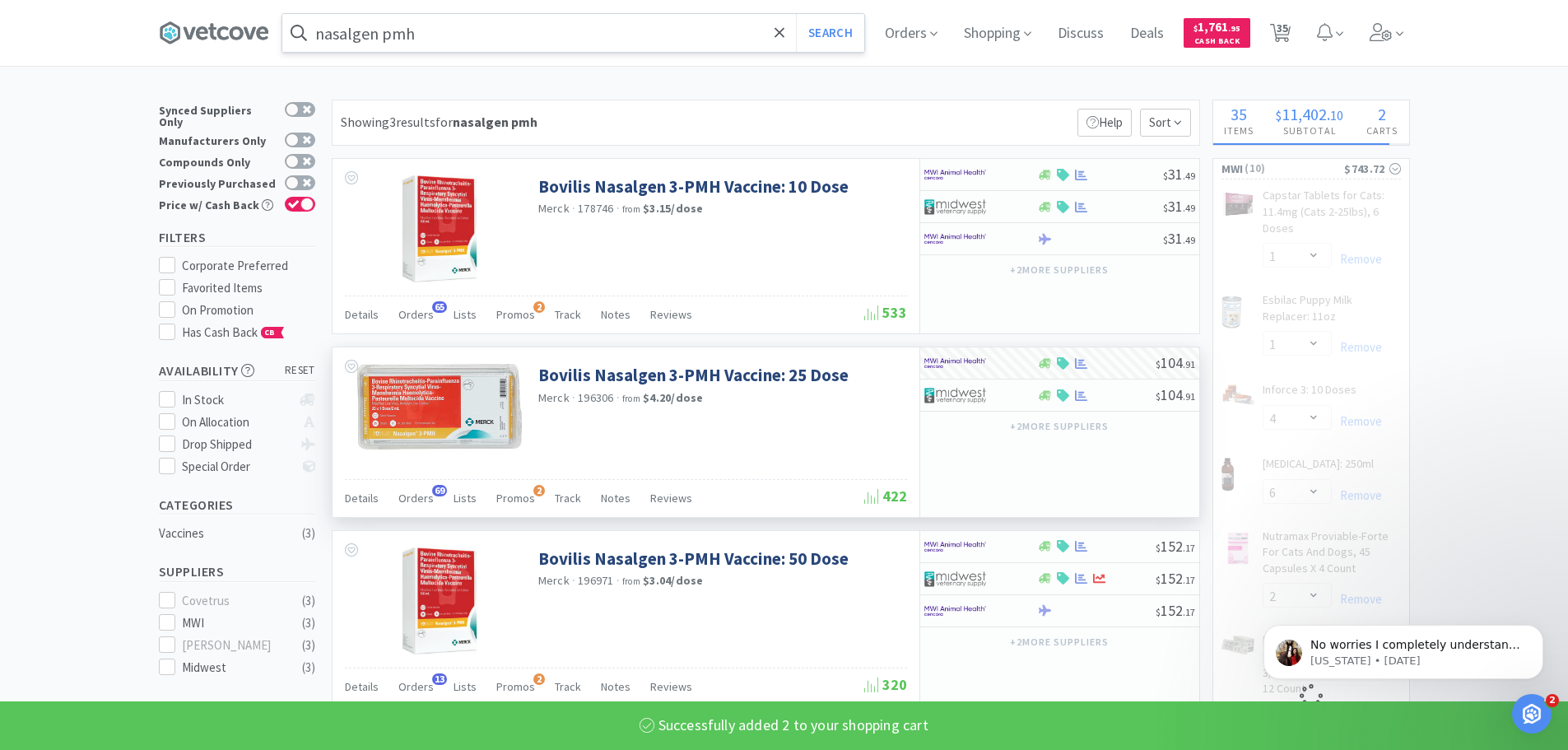
click at [454, 37] on input "nasalgen pmh" at bounding box center [573, 33] width 582 height 38
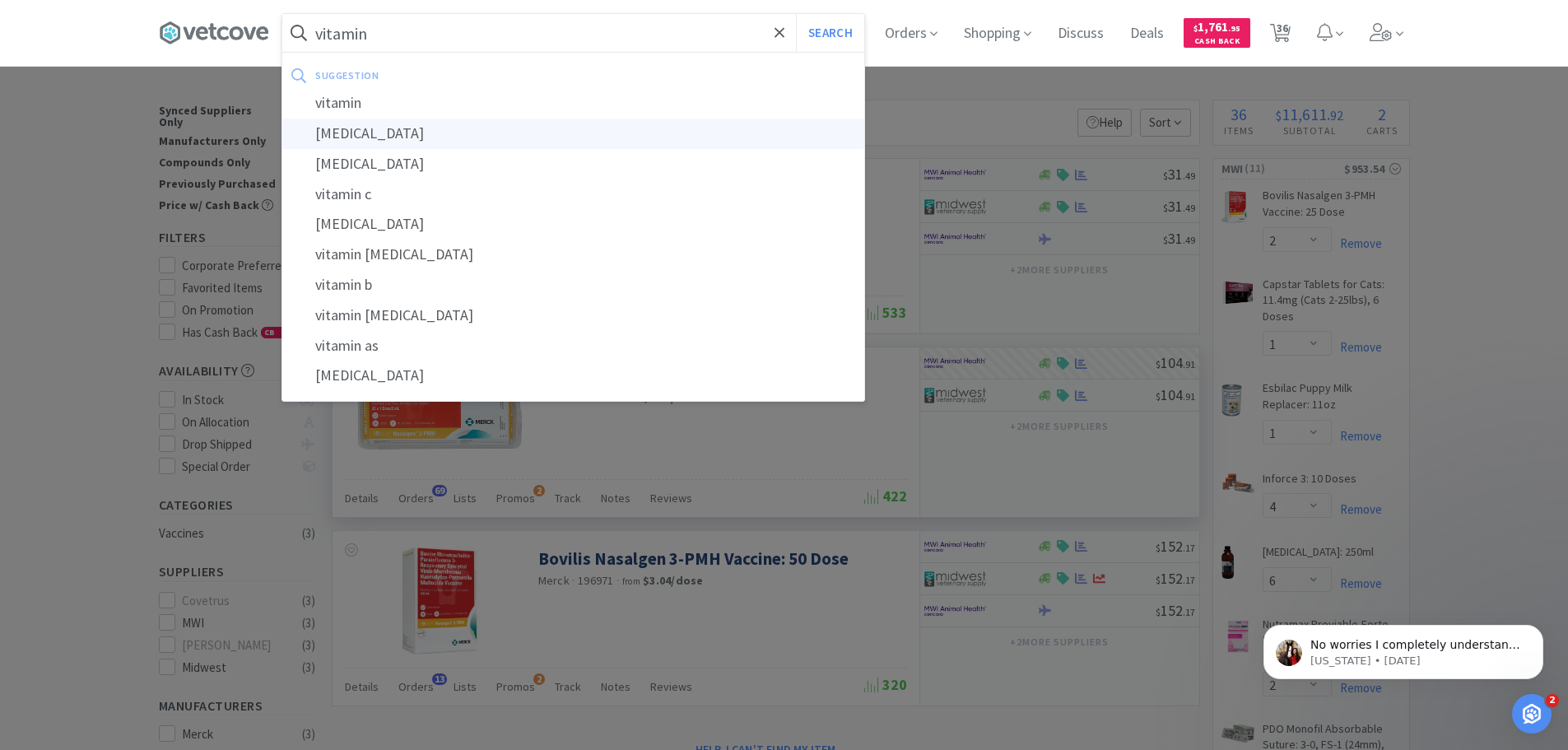
click at [379, 132] on div "vitamin b12" at bounding box center [573, 133] width 582 height 31
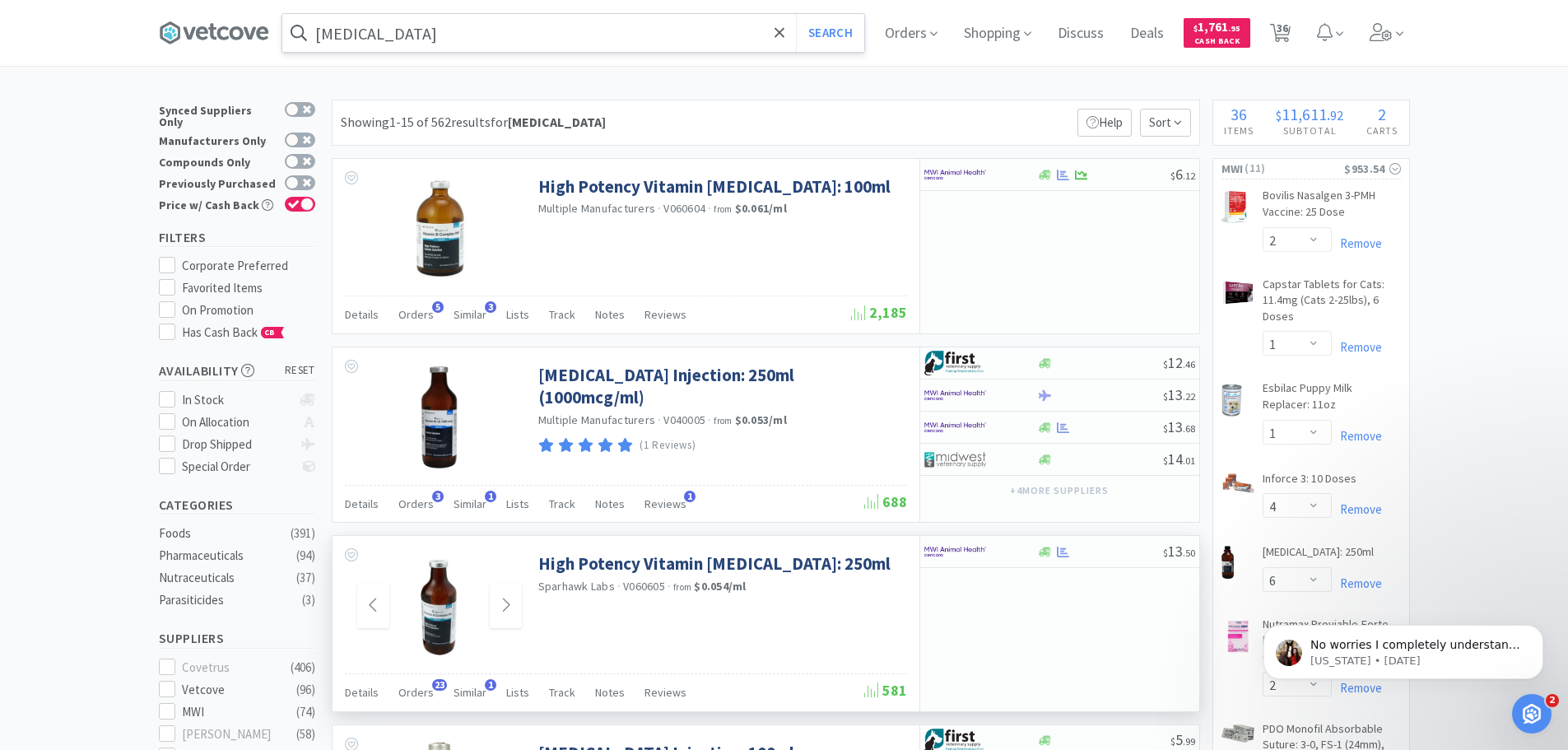
click at [441, 622] on img at bounding box center [439, 606] width 66 height 107
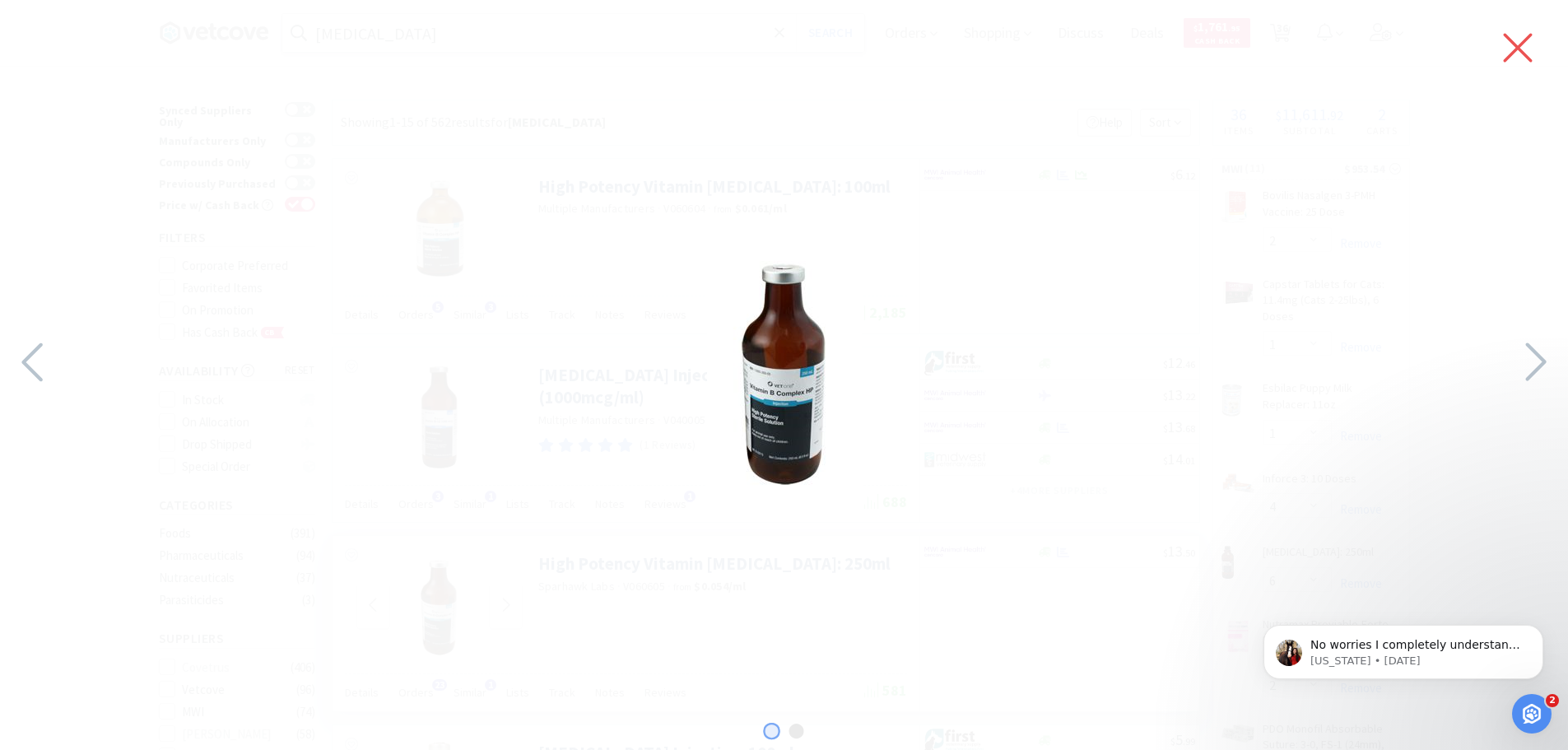
click at [1513, 42] on icon at bounding box center [1518, 48] width 29 height 29
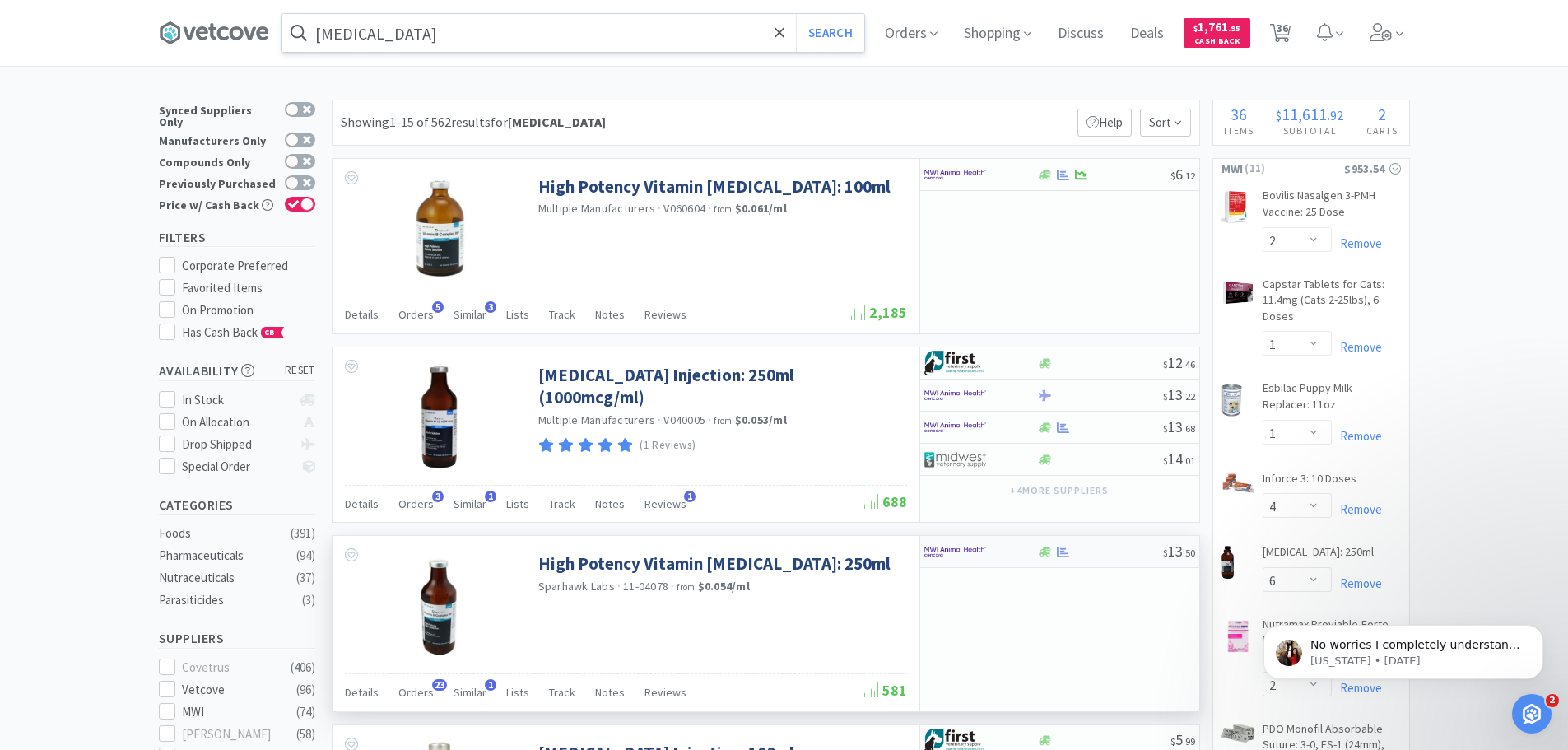
click at [1053, 561] on div "$ 13 . 50" at bounding box center [1059, 552] width 279 height 32
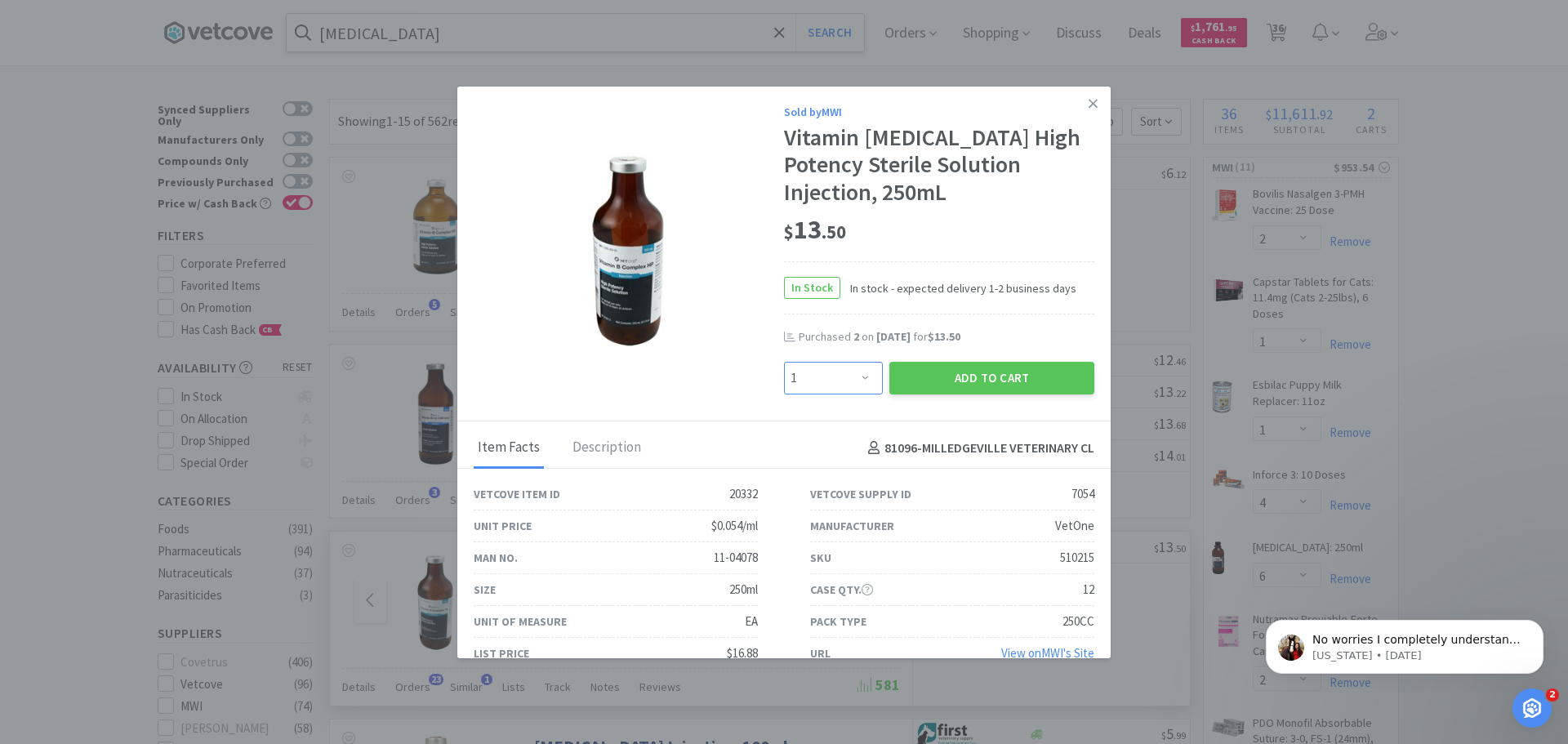
click at [856, 381] on select "Enter Quantity 1 2 3 4 5 6 7 8 9 10 11 12 13 14 15 16 17 18 19 20 Enter Quantity" at bounding box center [833, 378] width 99 height 33
click at [784, 362] on select "Enter Quantity 1 2 3 4 5 6 7 8 9 10 11 12 13 14 15 16 17 18 19 20 Enter Quantity" at bounding box center [833, 378] width 99 height 33
click at [999, 373] on button "Add to Cart" at bounding box center [991, 378] width 205 height 33
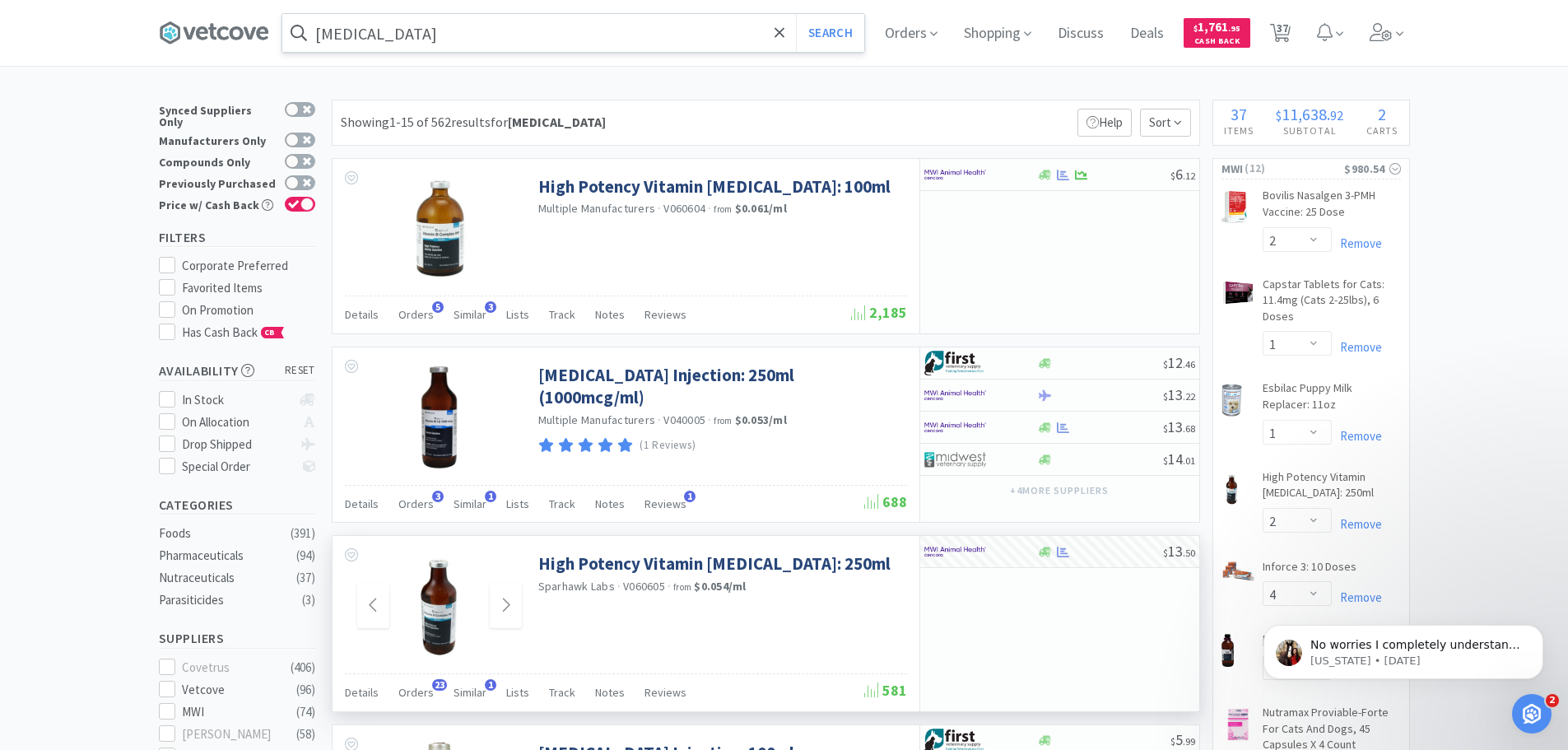
click at [426, 31] on input "vitamin b12" at bounding box center [573, 33] width 582 height 38
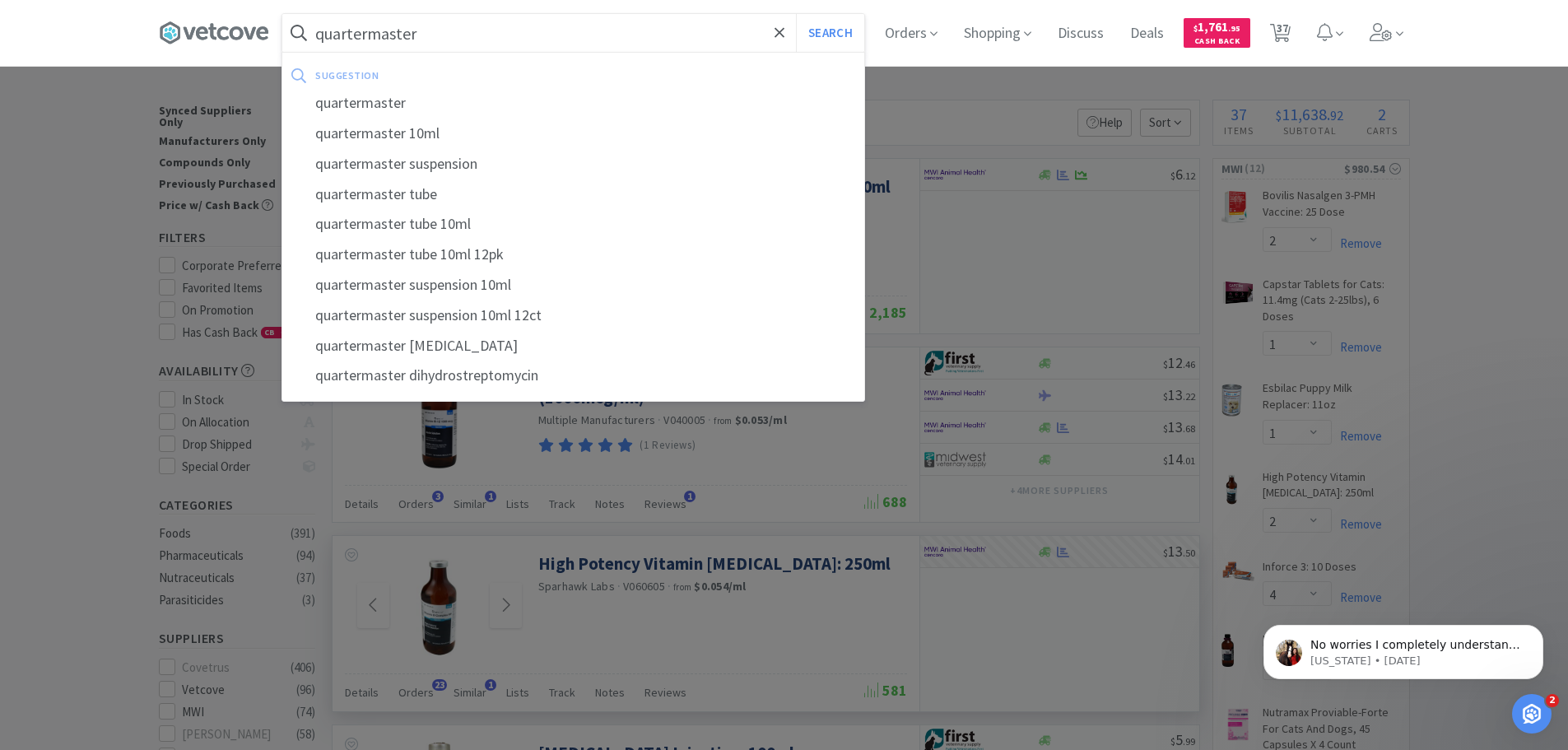
click at [796, 14] on button "Search" at bounding box center [830, 33] width 68 height 38
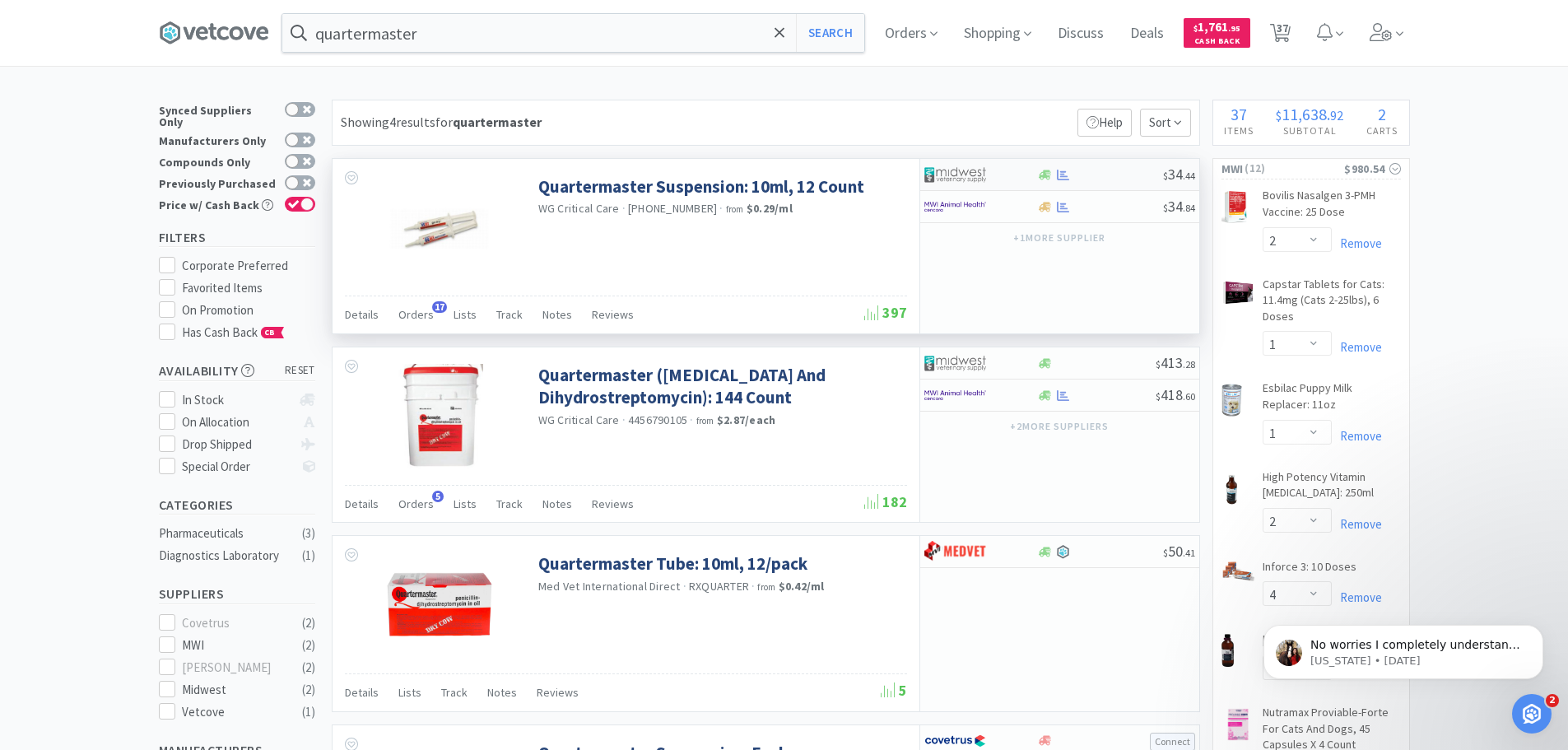
click at [1006, 170] on div at bounding box center [969, 175] width 90 height 28
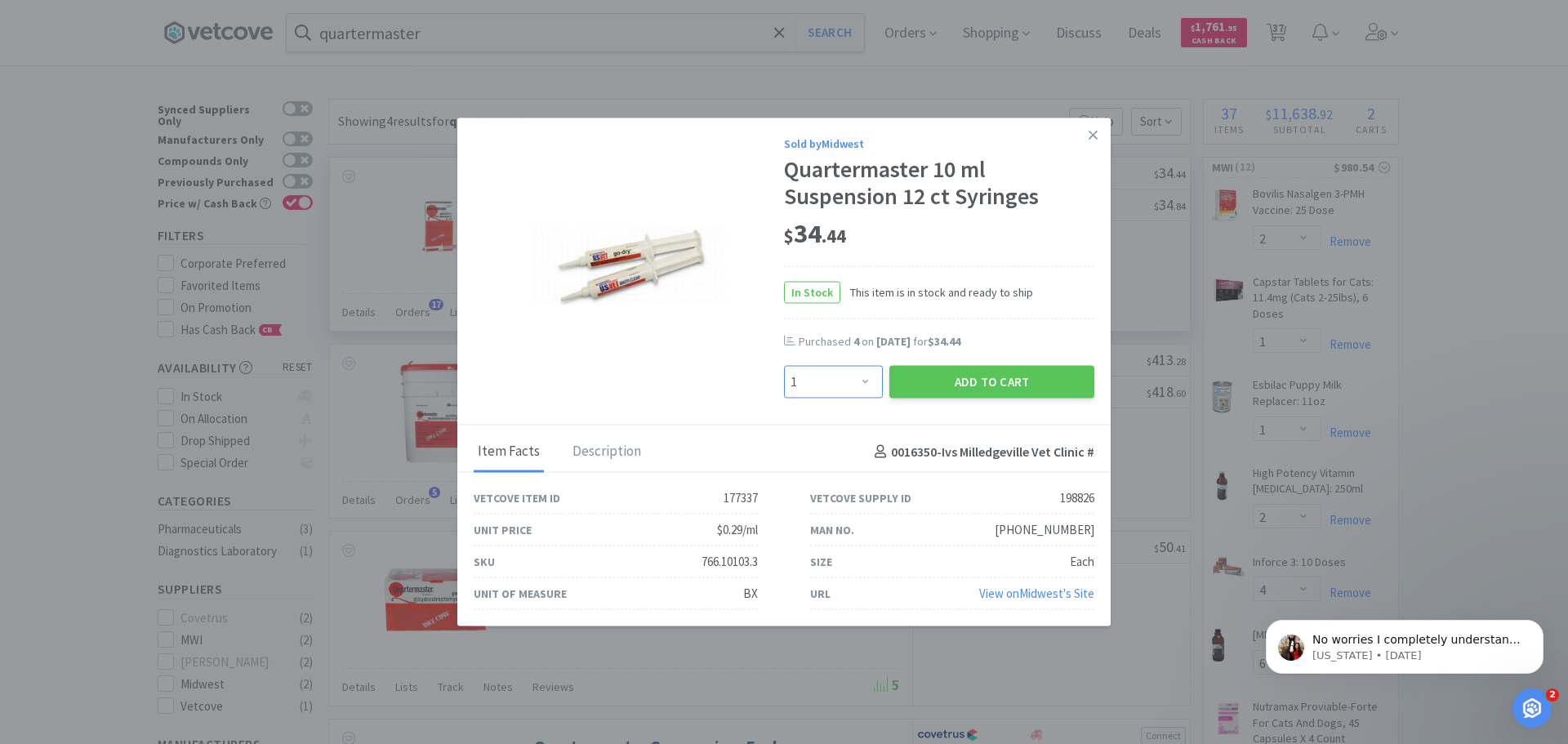
click at [869, 381] on select "Enter Quantity 1 2 3 4 5 6 7 8 9 10 11 12 13 14 15 16 17 18 19 20 Enter Quantity" at bounding box center [833, 382] width 99 height 33
click at [784, 366] on select "Enter Quantity 1 2 3 4 5 6 7 8 9 10 11 12 13 14 15 16 17 18 19 20 Enter Quantity" at bounding box center [833, 382] width 99 height 33
click at [949, 377] on button "Add to Cart" at bounding box center [991, 382] width 205 height 33
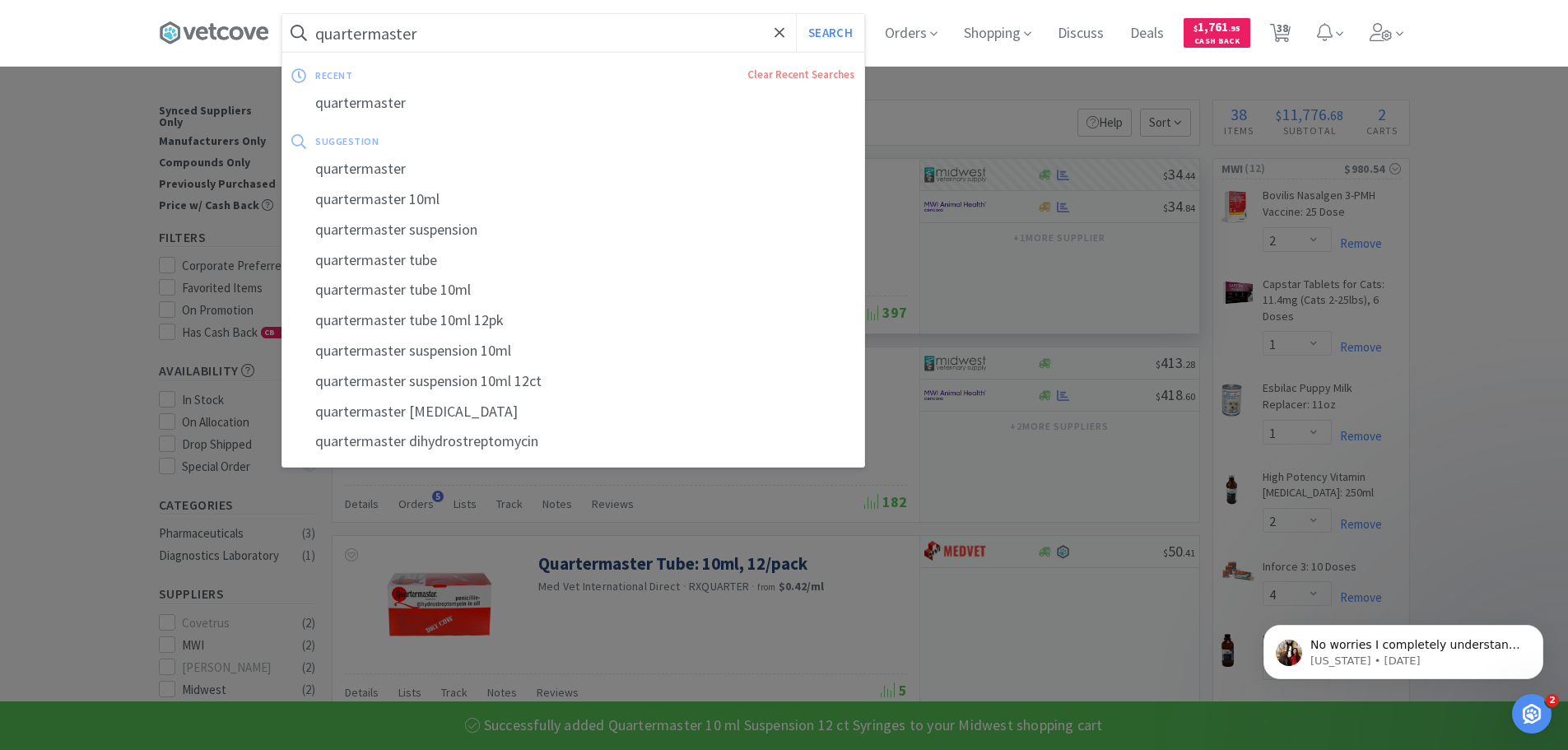
click at [436, 25] on input "quartermaster" at bounding box center [573, 33] width 582 height 38
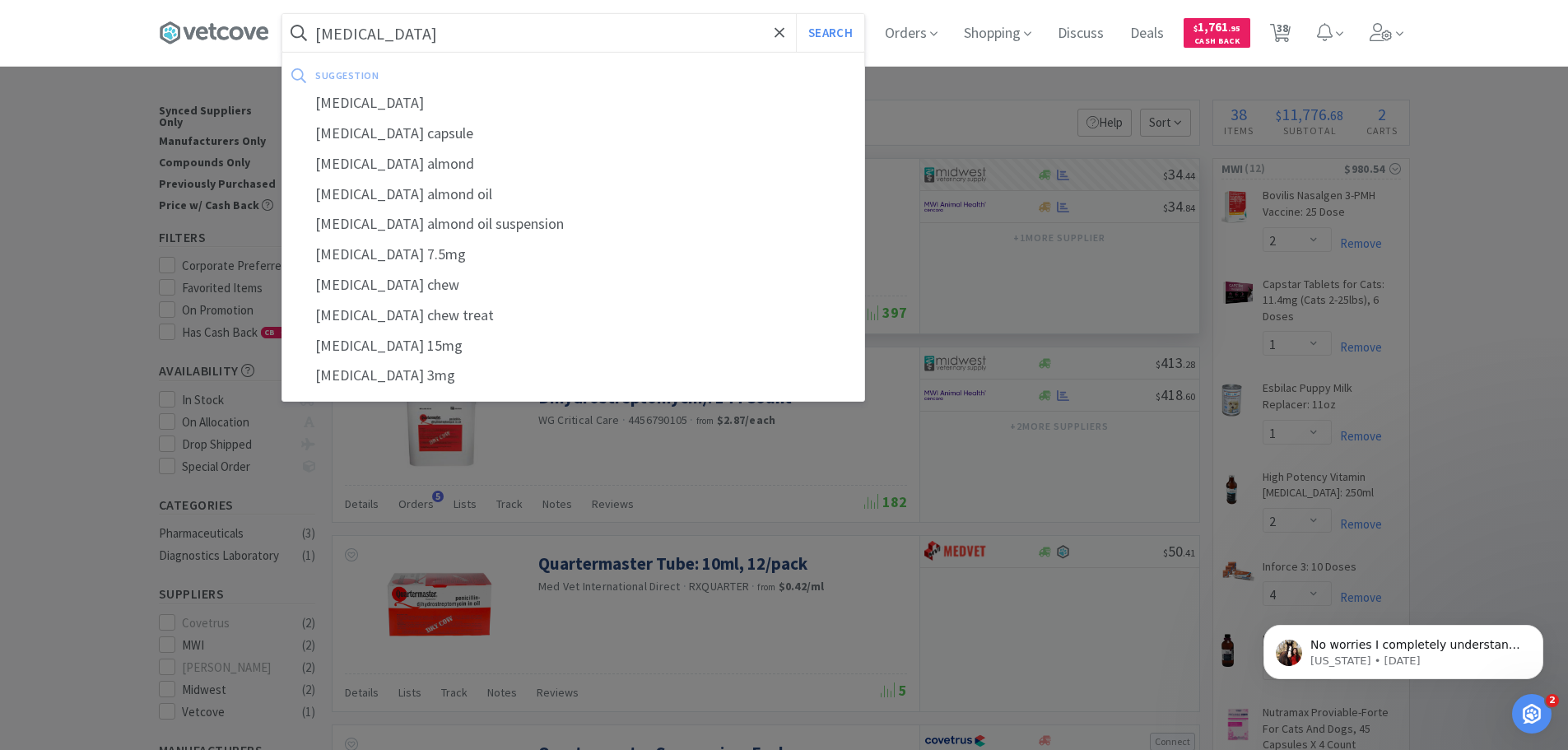
click at [796, 14] on button "Search" at bounding box center [830, 33] width 68 height 38
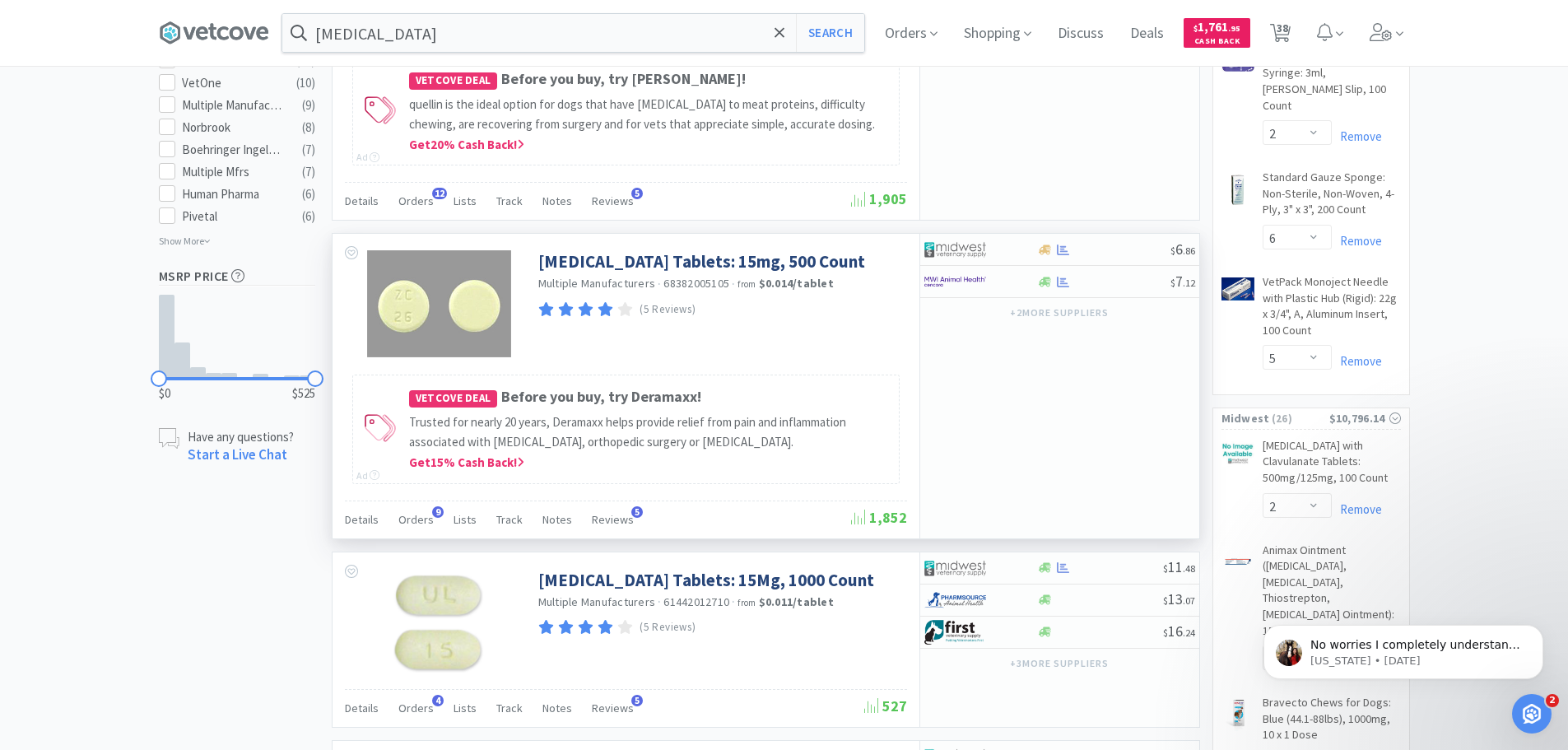
scroll to position [1071, 0]
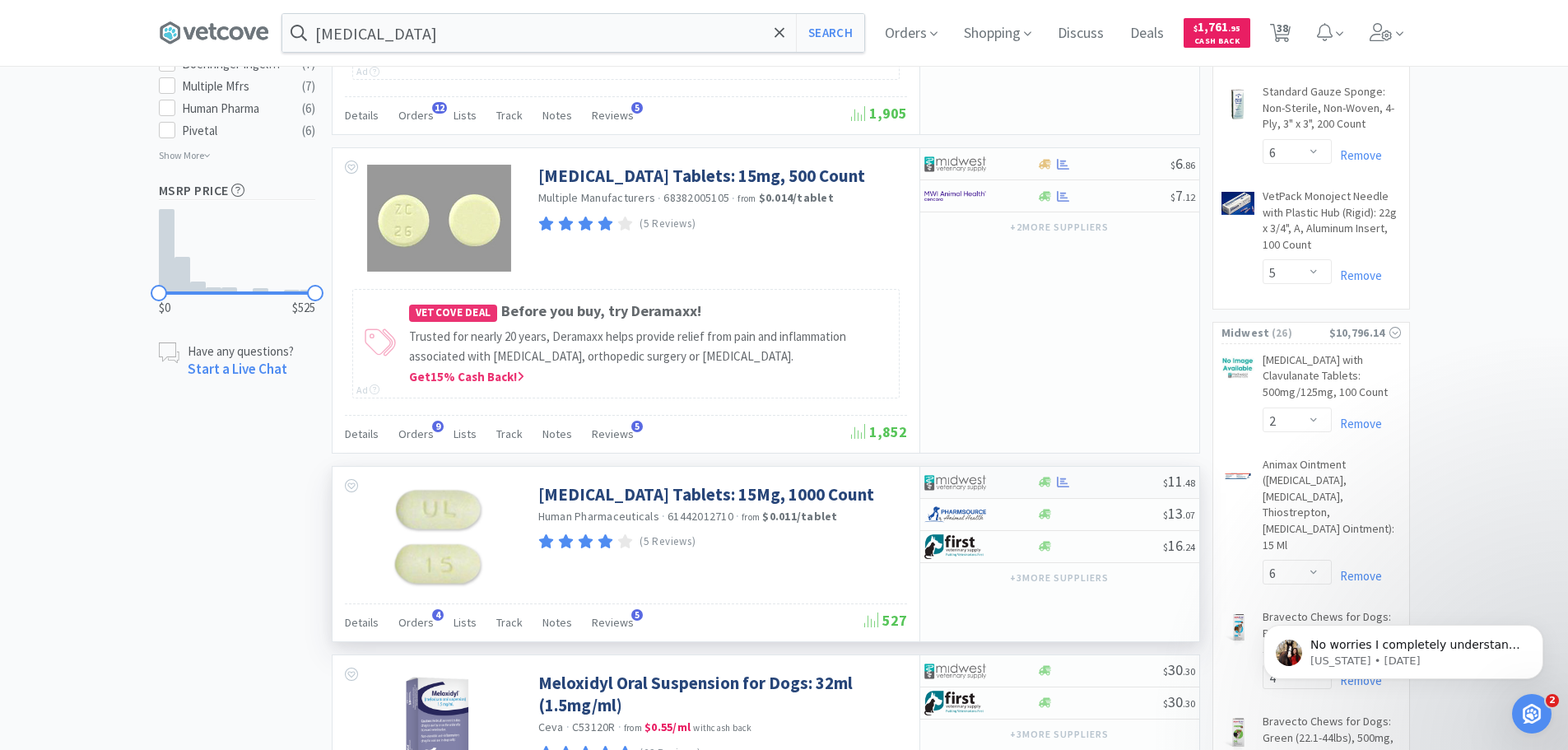
click at [999, 475] on div at bounding box center [969, 482] width 90 height 28
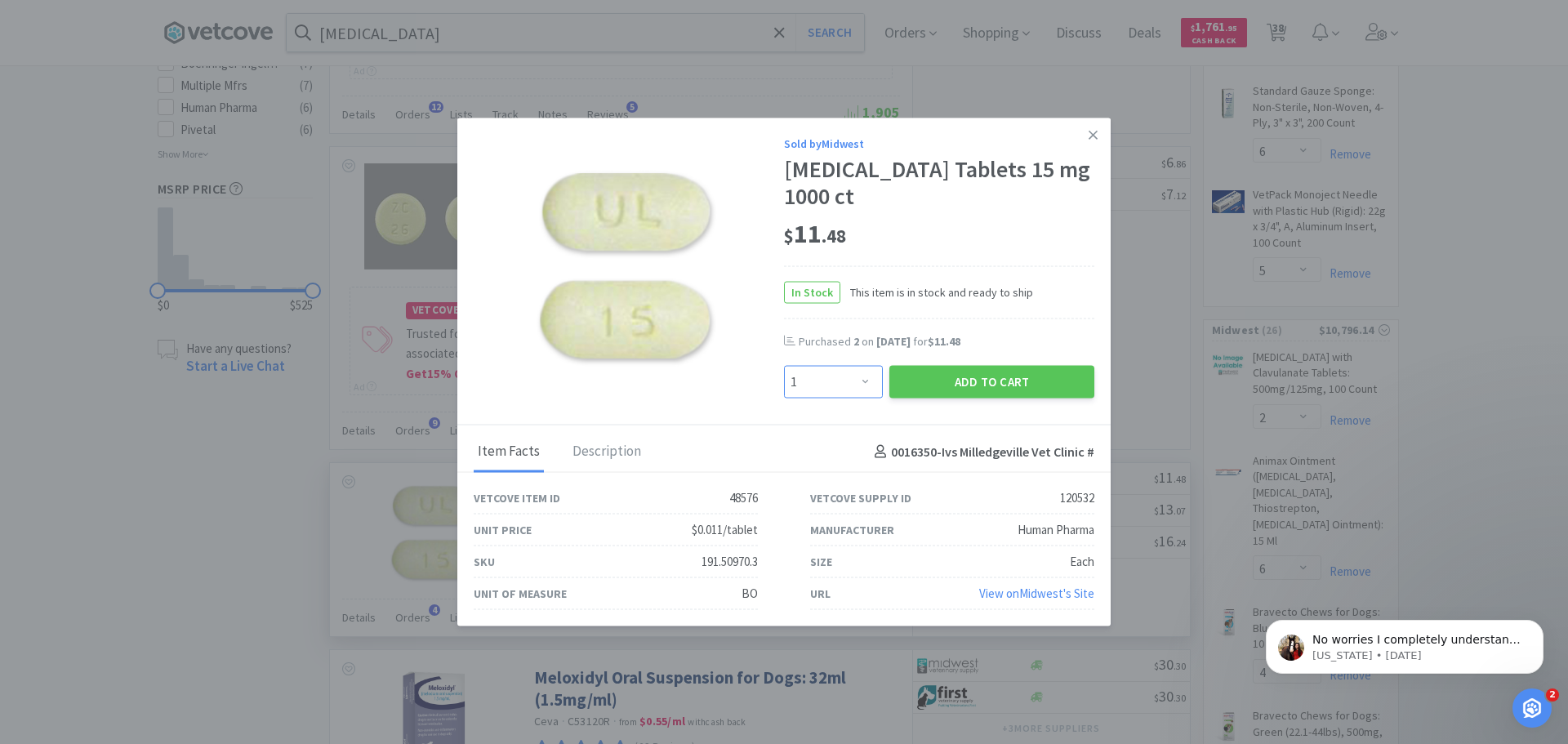
drag, startPoint x: 862, startPoint y: 388, endPoint x: 863, endPoint y: 372, distance: 16.0
click at [862, 388] on select "Enter Quantity 1 2 3 4 5 6 7 8 9 10 11 12 13 14 15 16 17 18 19 20 Enter Quantity" at bounding box center [833, 382] width 99 height 33
click at [784, 366] on select "Enter Quantity 1 2 3 4 5 6 7 8 9 10 11 12 13 14 15 16 17 18 19 20 Enter Quantity" at bounding box center [833, 382] width 99 height 33
click at [991, 381] on button "Add to Cart" at bounding box center [991, 382] width 205 height 33
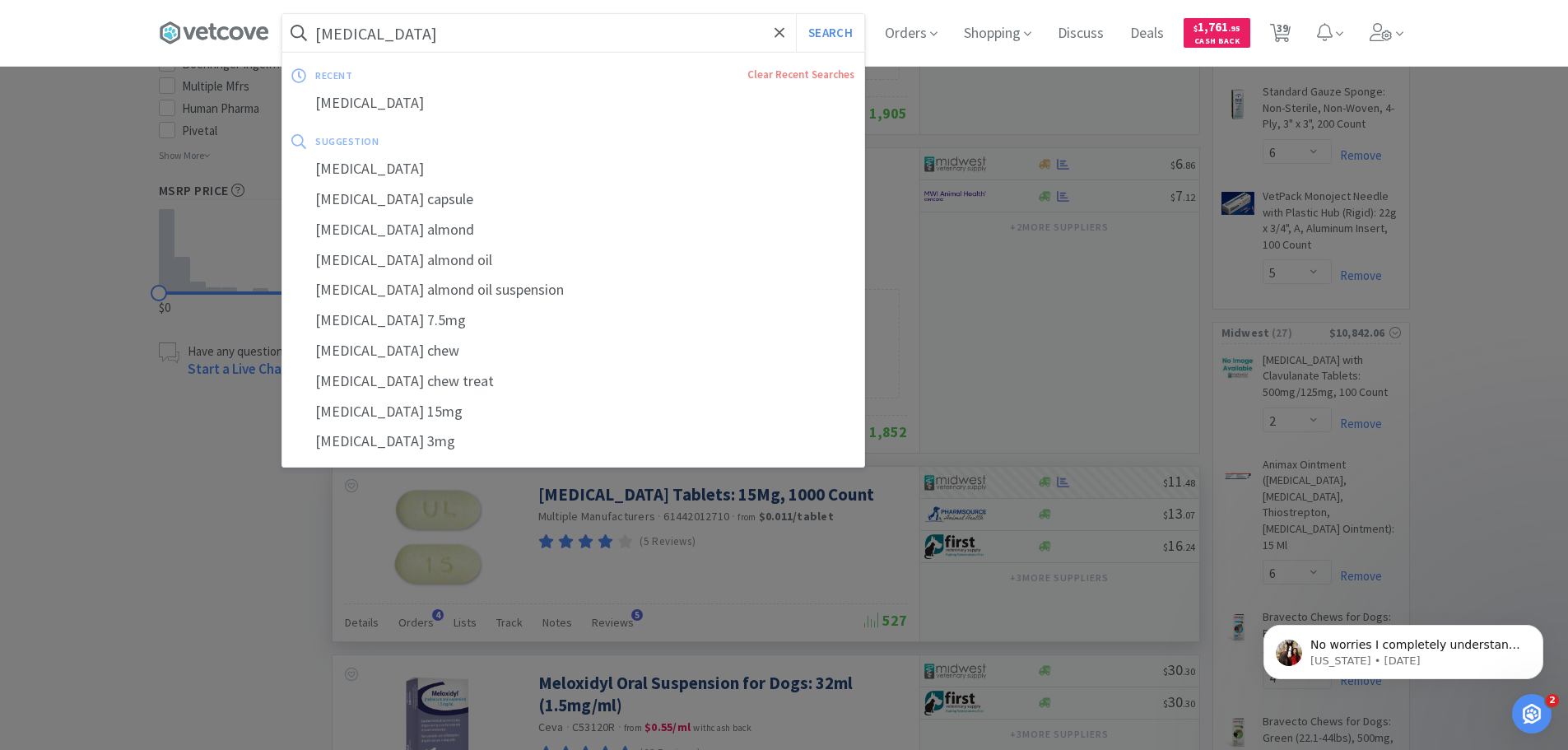
click at [455, 37] on input "meloxicam" at bounding box center [573, 33] width 582 height 38
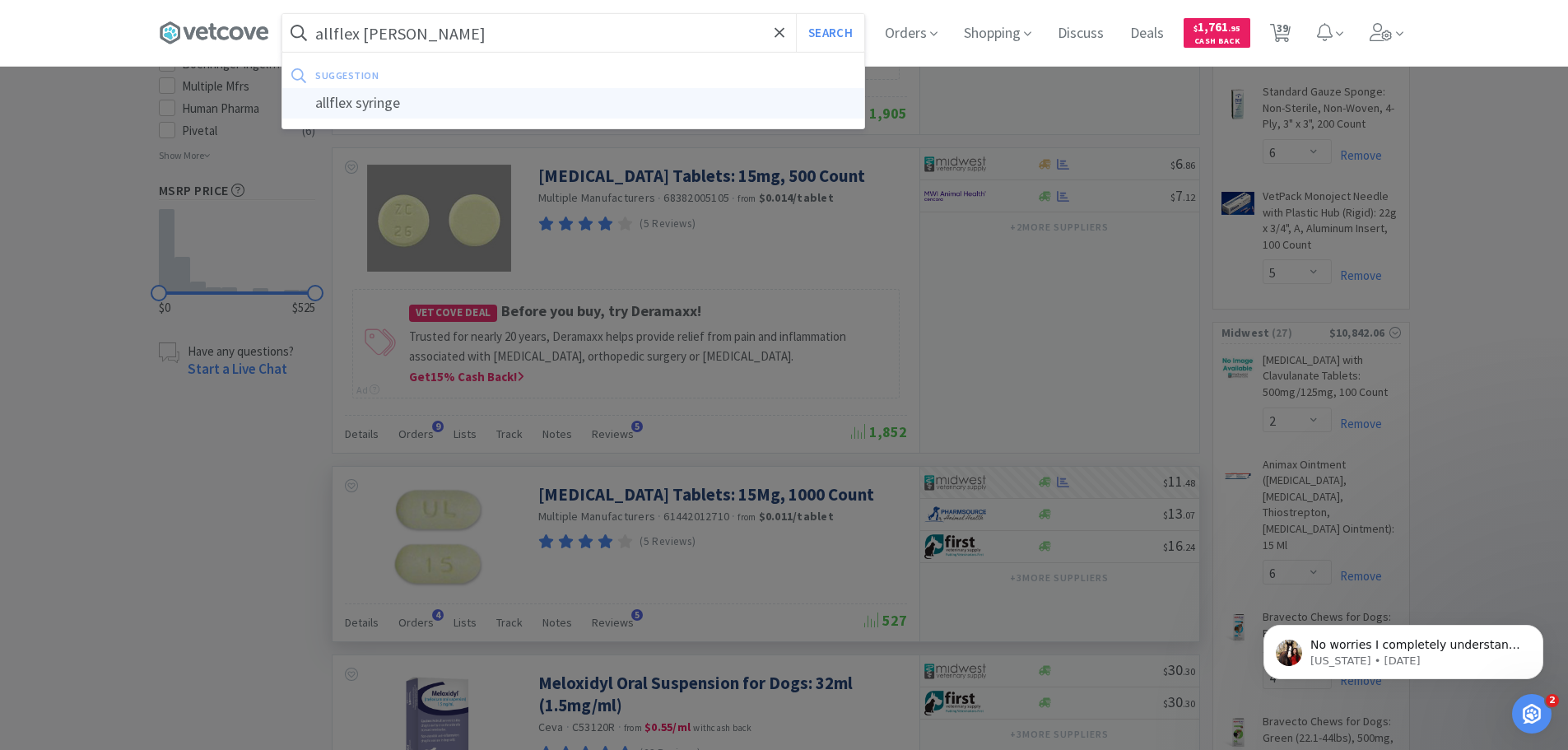
click at [356, 97] on div "allflex syringe" at bounding box center [573, 103] width 582 height 31
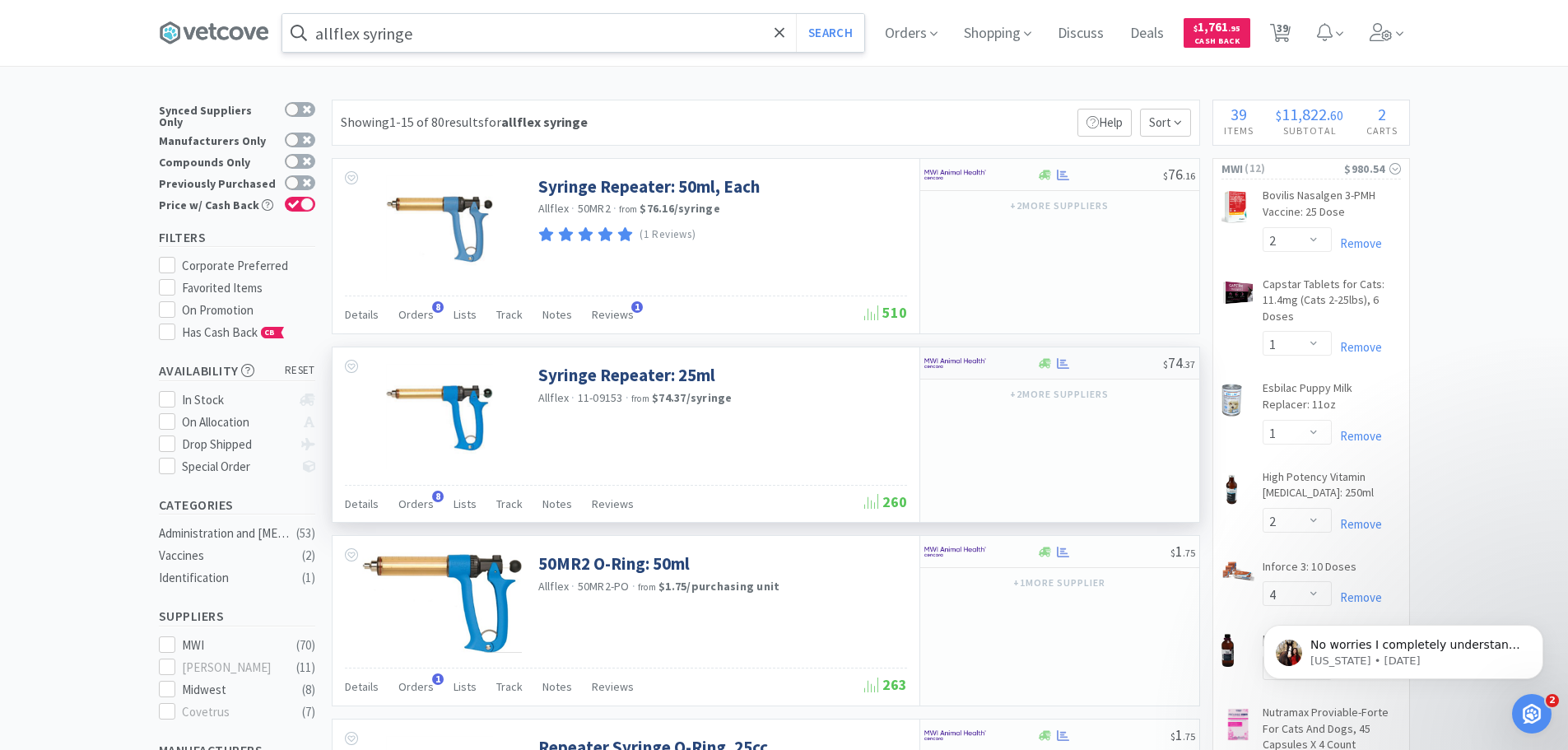
click at [1026, 369] on div at bounding box center [981, 363] width 113 height 28
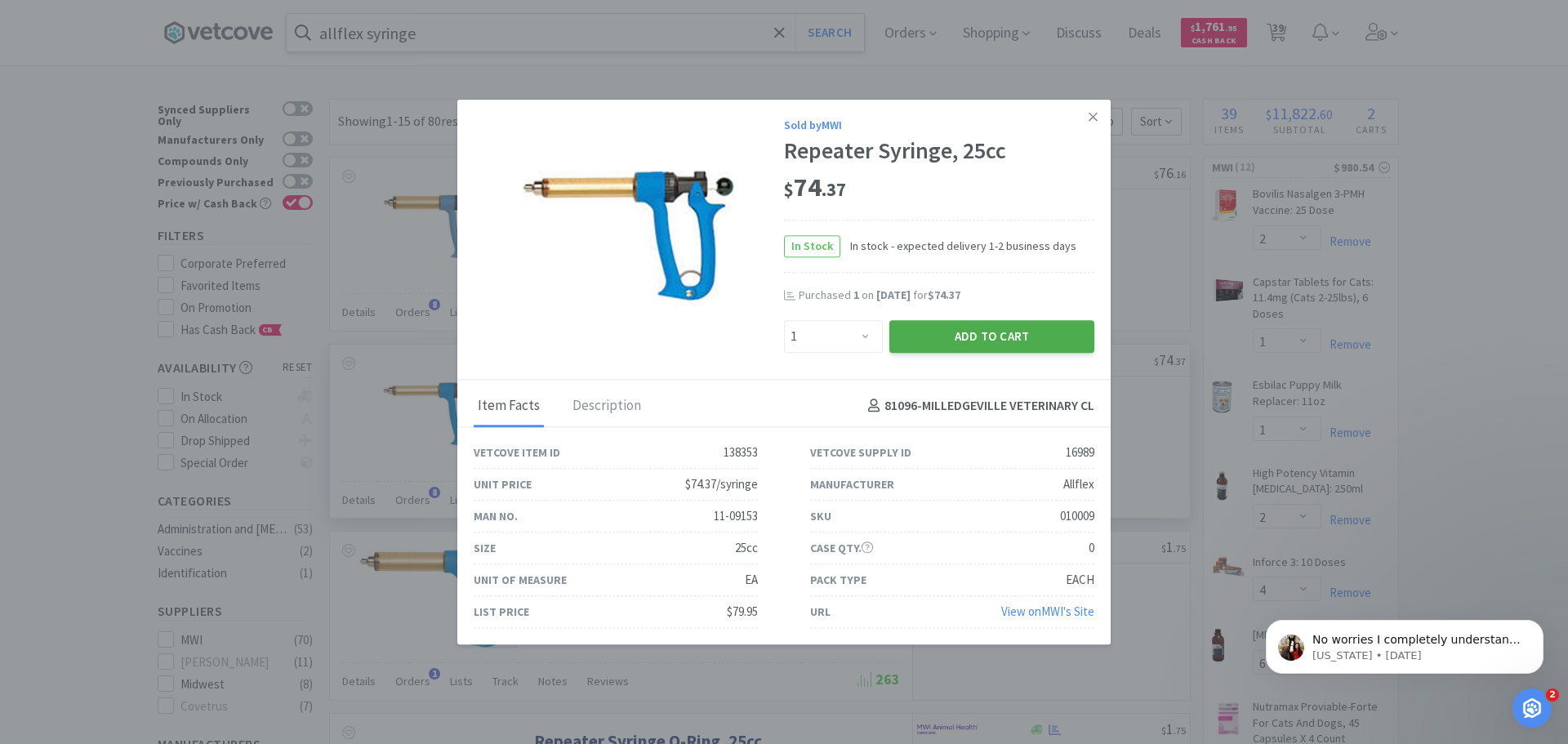
click at [994, 336] on button "Add to Cart" at bounding box center [991, 337] width 205 height 33
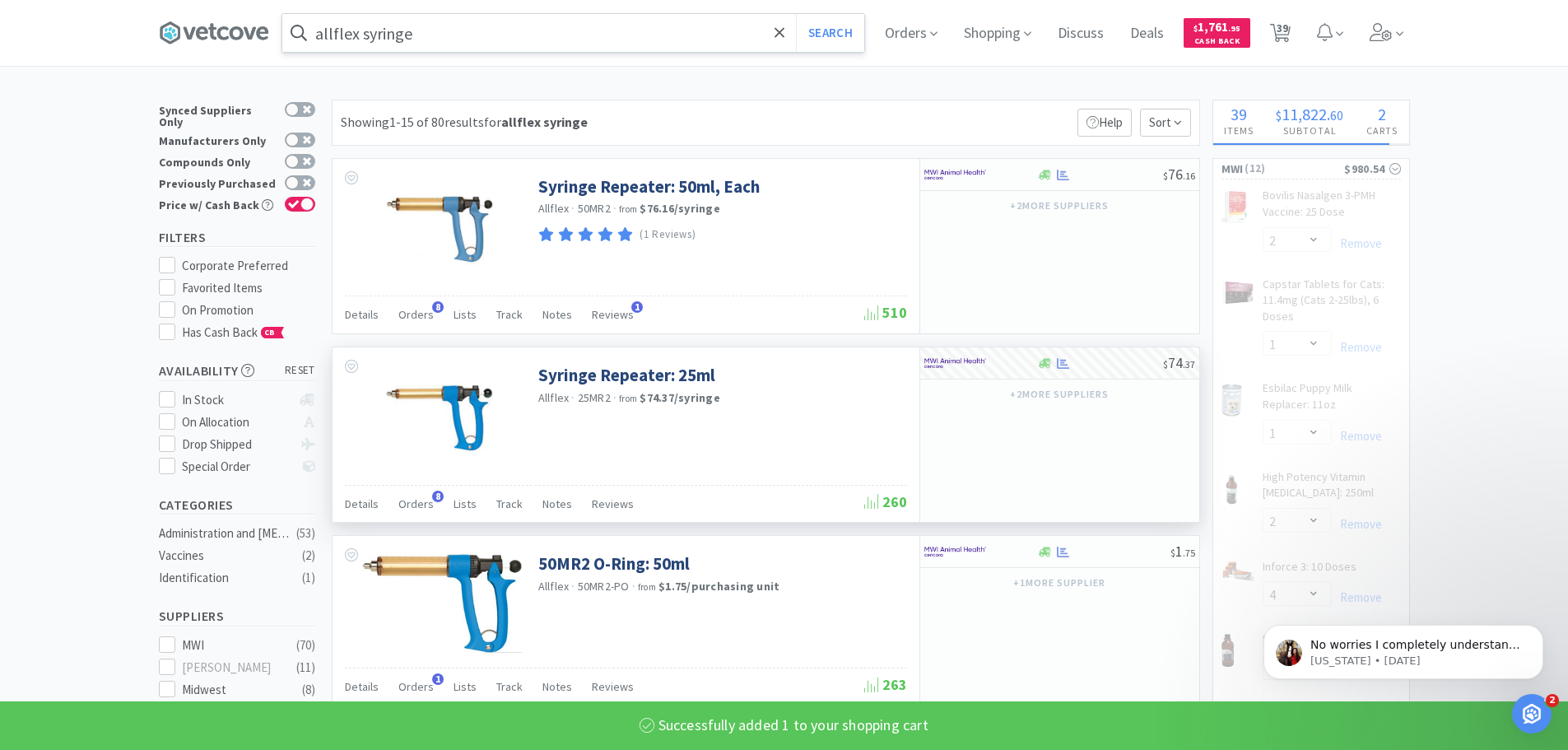
click at [458, 28] on input "allflex syringe" at bounding box center [573, 33] width 582 height 38
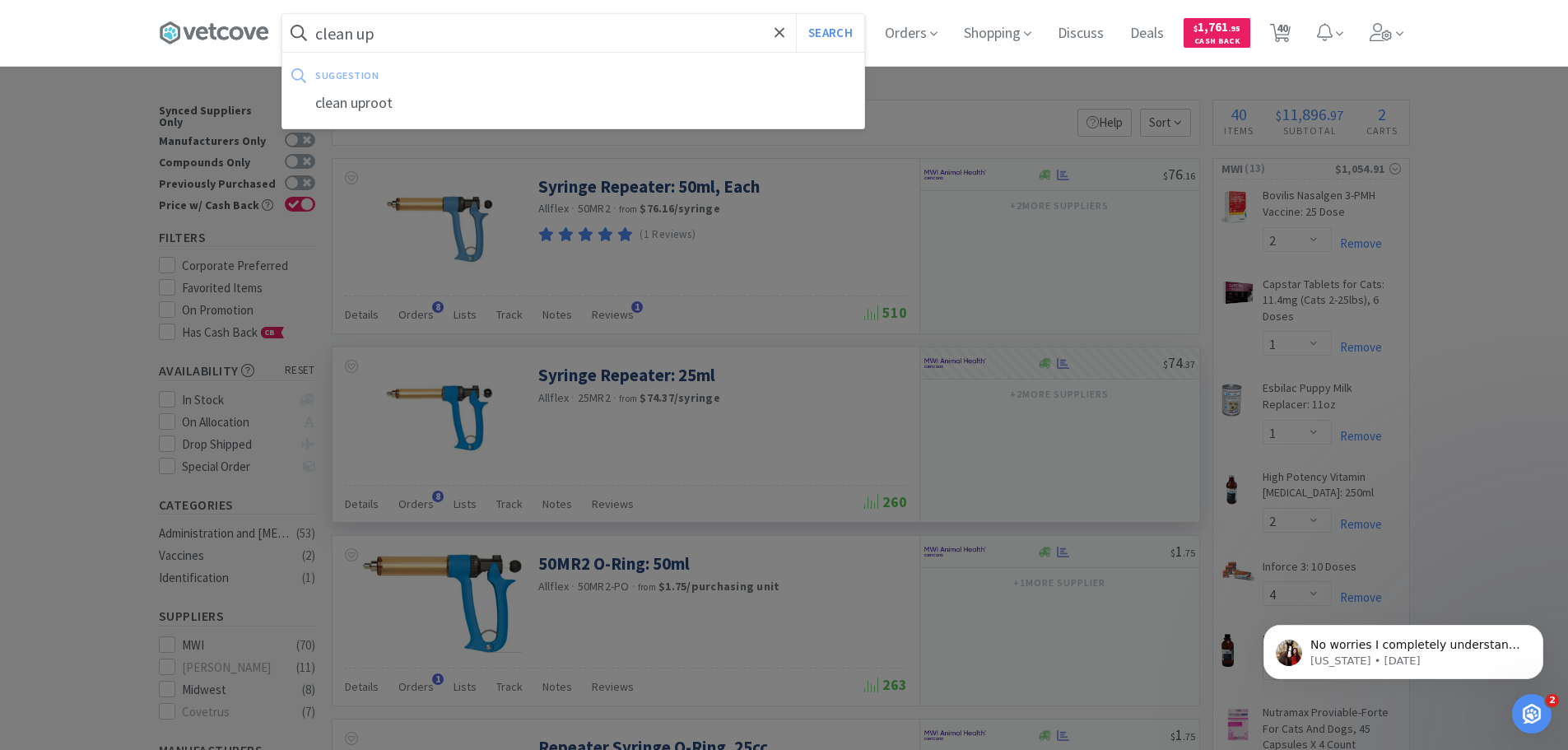
click at [796, 14] on button "Search" at bounding box center [830, 33] width 68 height 38
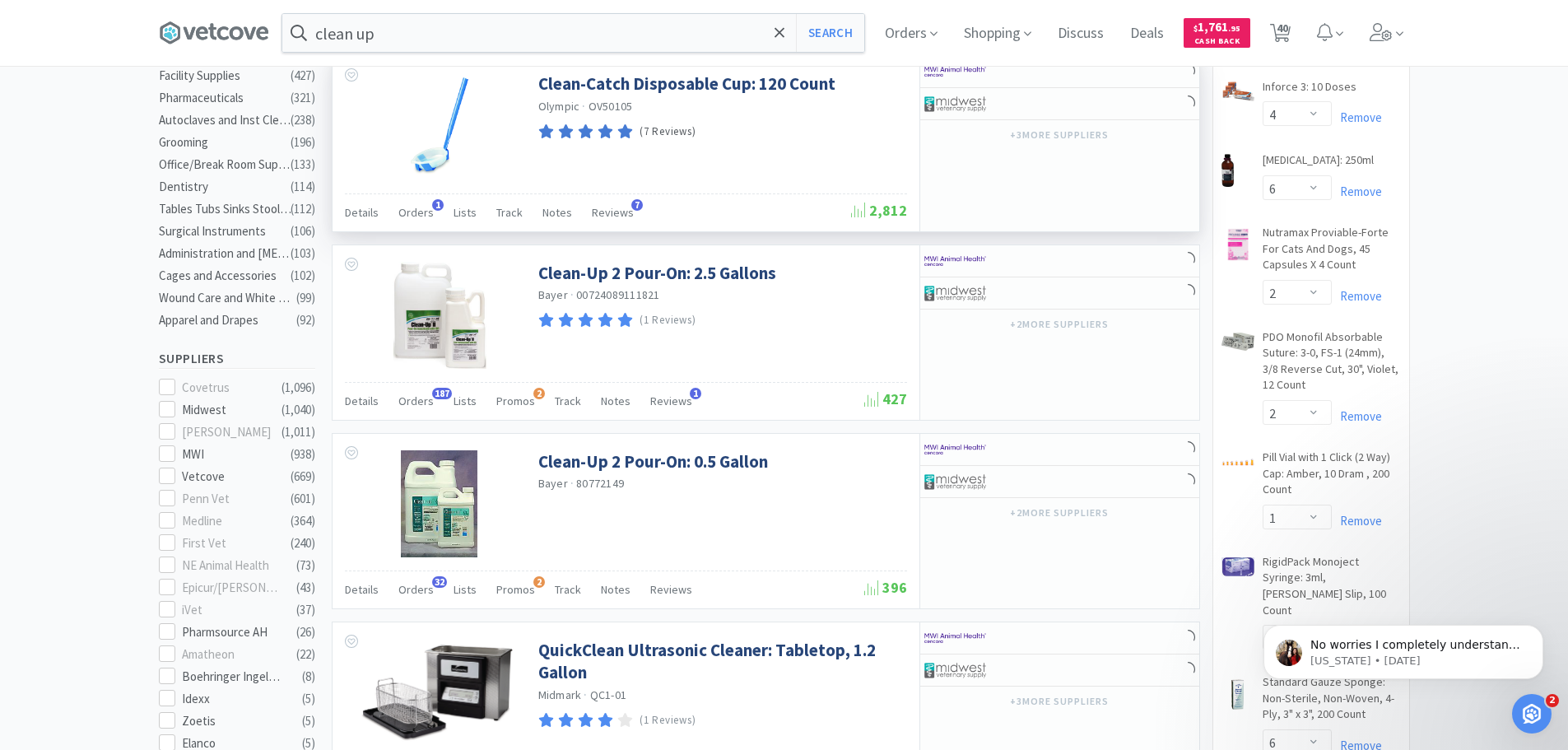
scroll to position [494, 0]
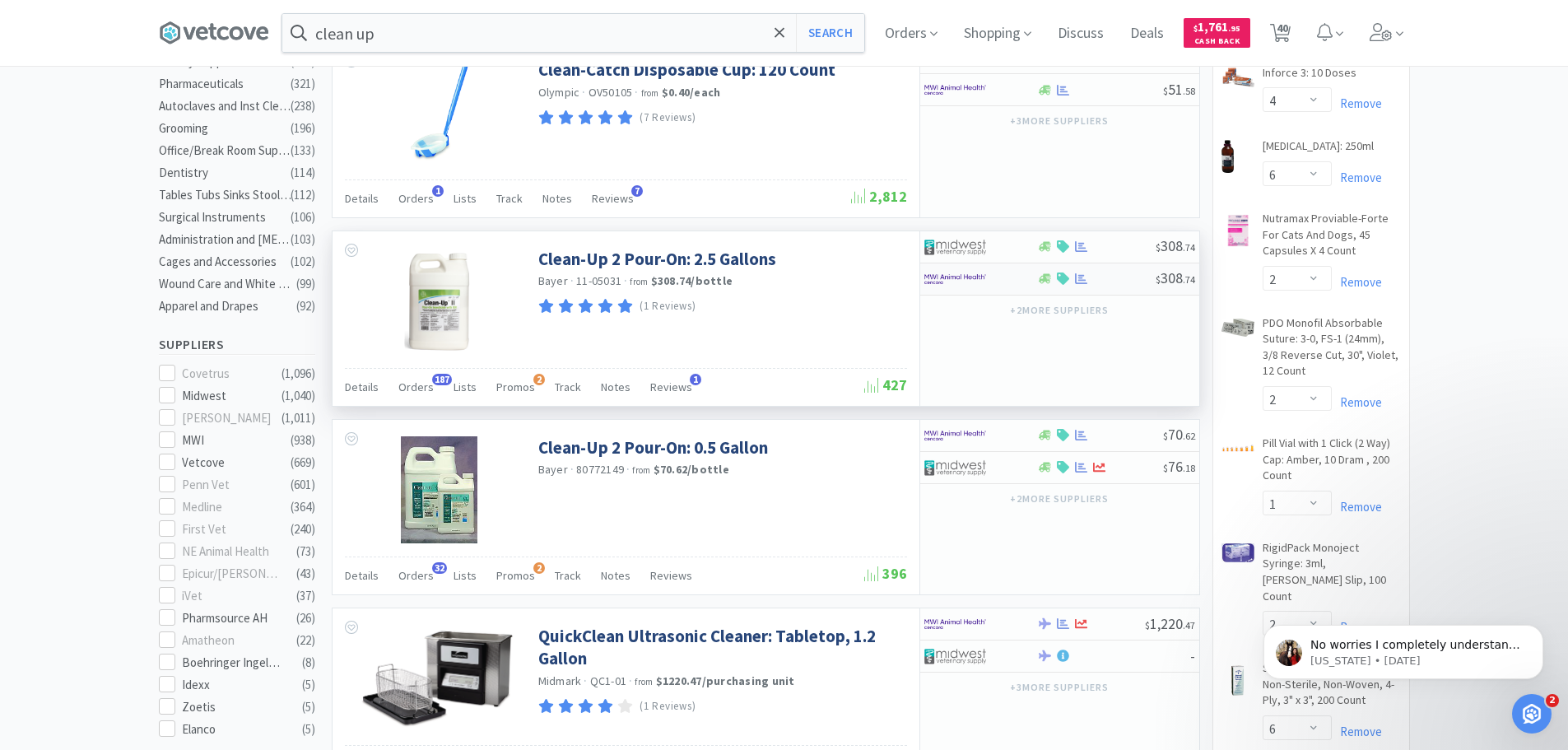
click at [987, 280] on div at bounding box center [969, 279] width 90 height 28
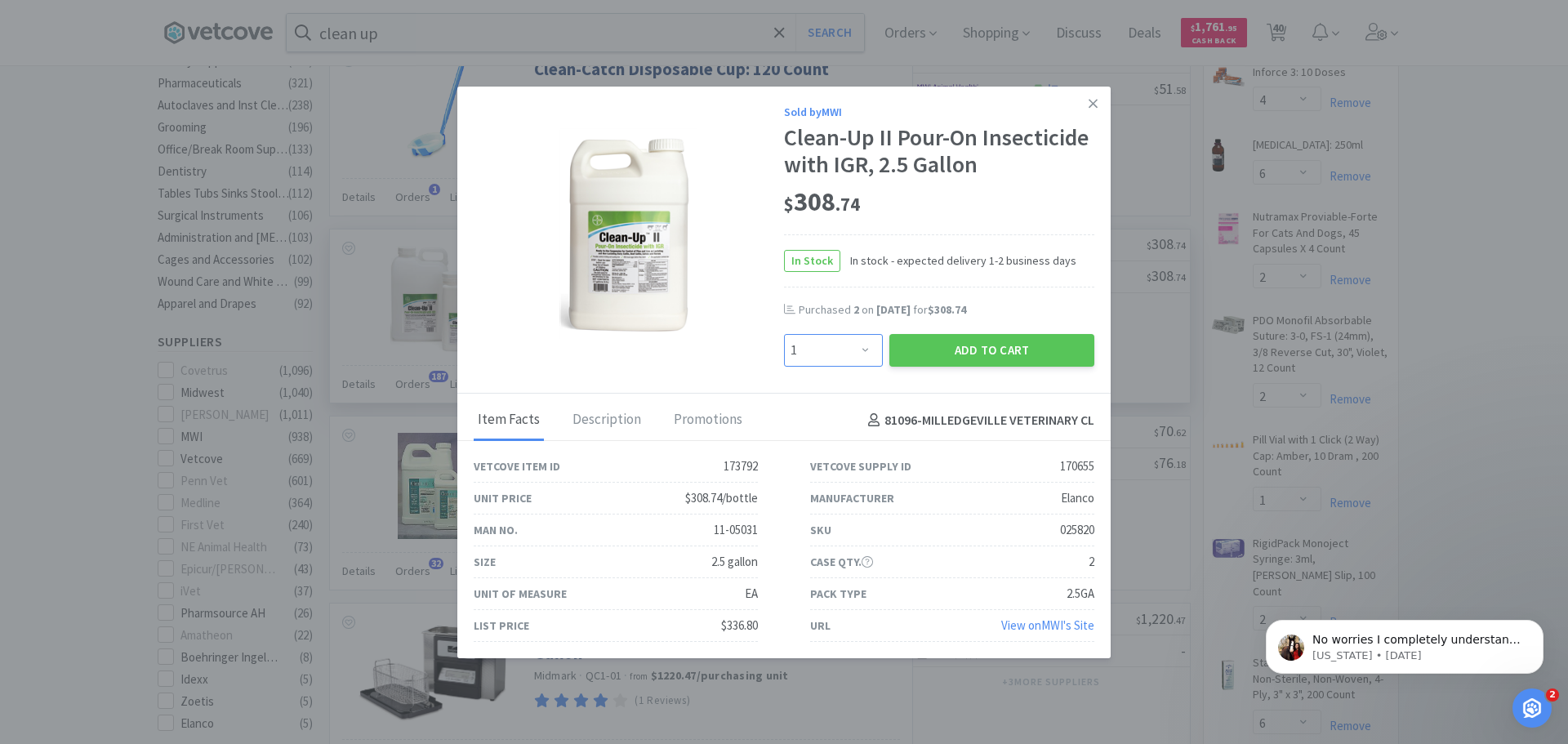
click at [865, 352] on select "Enter Quantity 1 2 3 4 5 6 7 8 9 10 11 12 13 14 15 16 17 18 19 20 Enter Quantity" at bounding box center [833, 350] width 99 height 33
click at [784, 334] on select "Enter Quantity 1 2 3 4 5 6 7 8 9 10 11 12 13 14 15 16 17 18 19 20 Enter Quantity" at bounding box center [833, 350] width 99 height 33
click at [996, 349] on button "Add to Cart" at bounding box center [991, 350] width 205 height 33
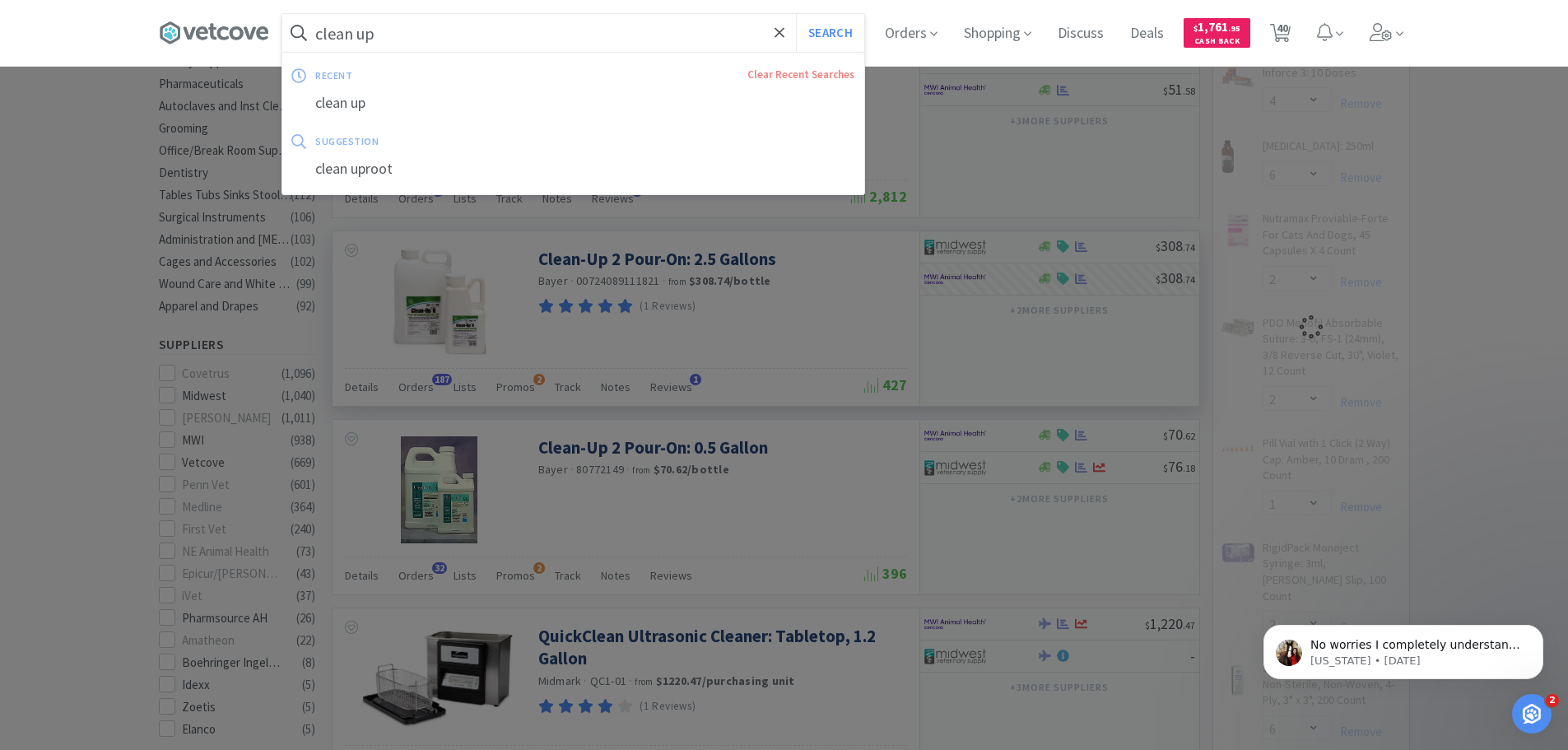
click at [424, 41] on input "clean up" at bounding box center [573, 33] width 582 height 38
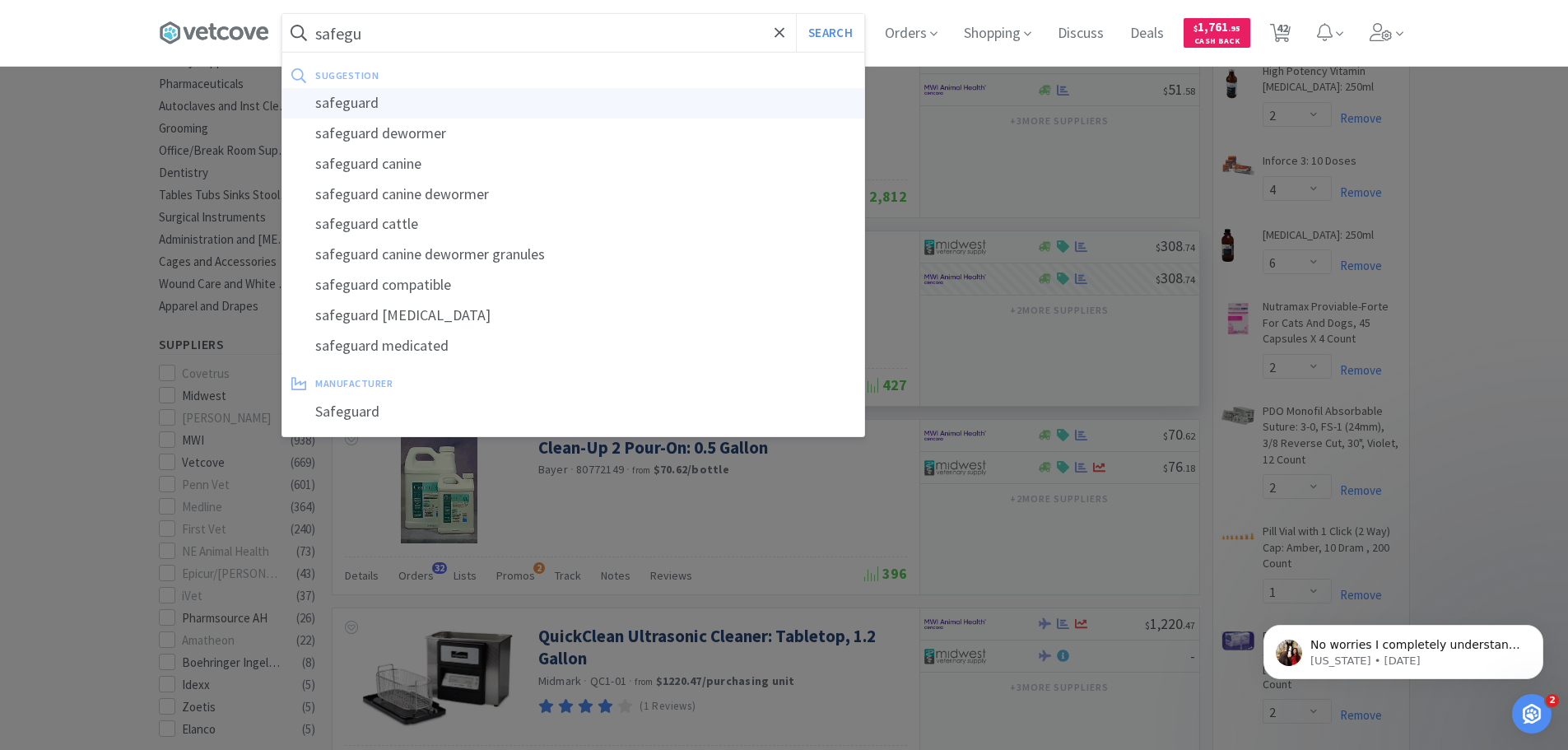
click at [373, 109] on div "safeguard" at bounding box center [573, 103] width 582 height 31
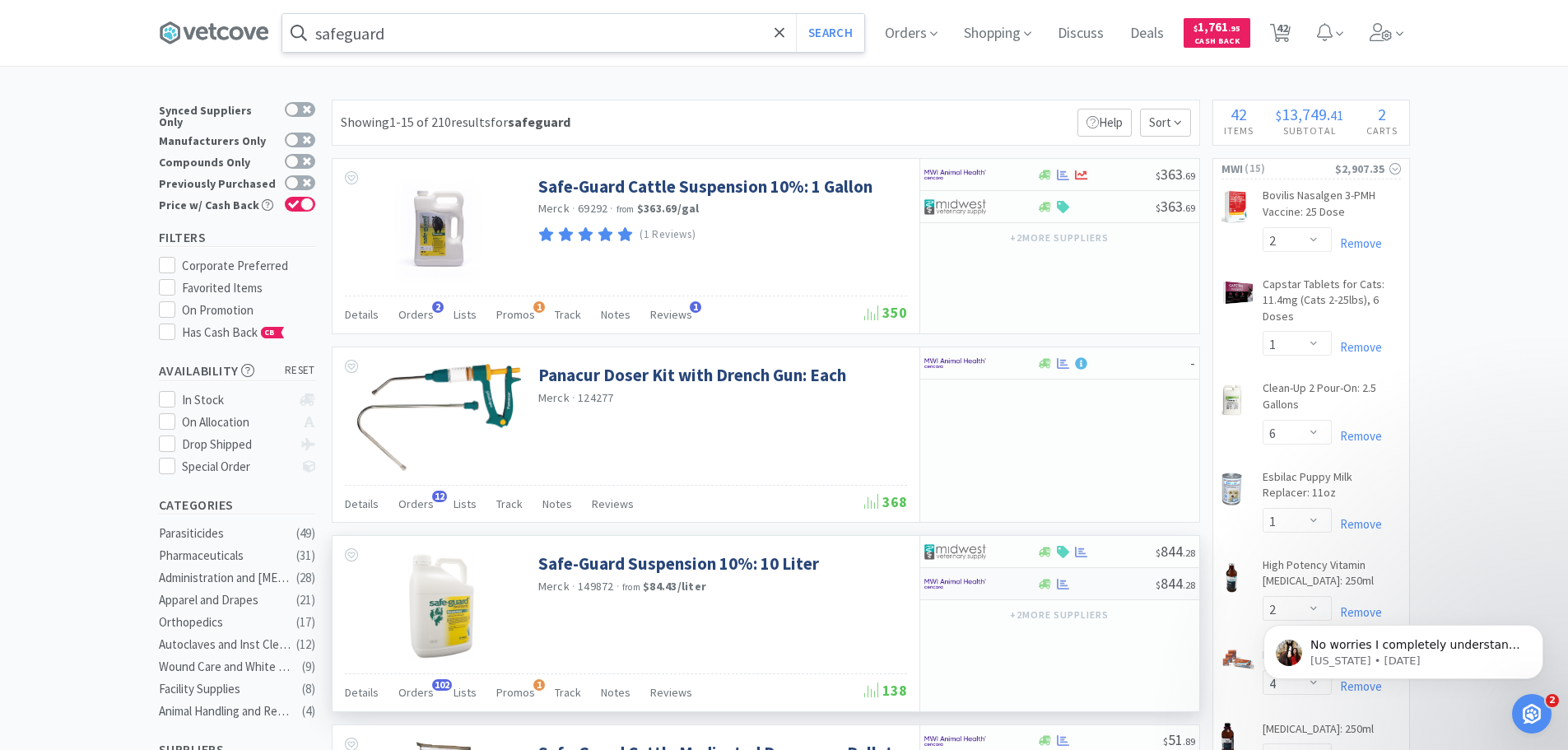
click at [1010, 589] on div at bounding box center [969, 584] width 90 height 28
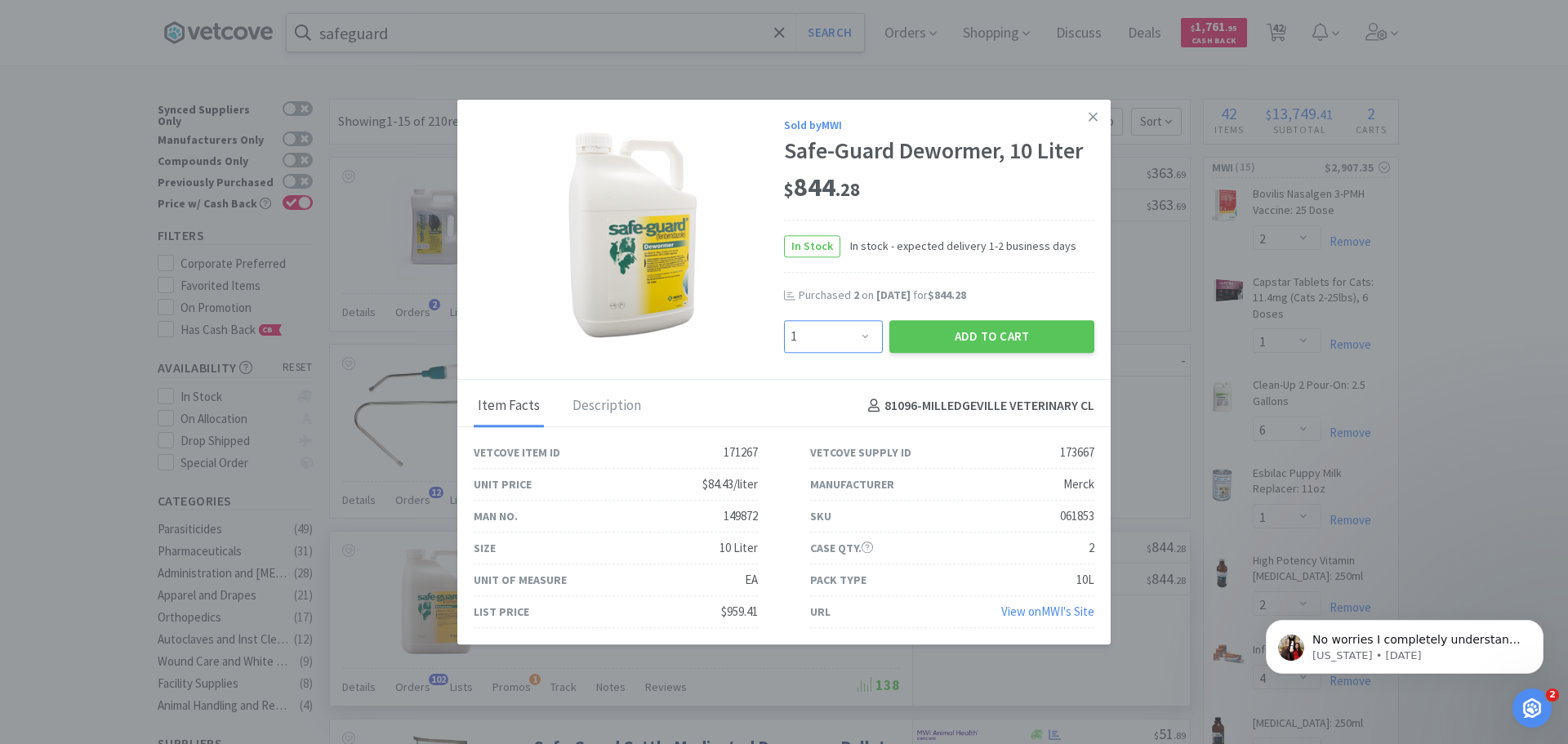
click at [861, 337] on select "Enter Quantity 1 2 3 4 5 6 7 8 9 10 11 12 13 14 15 16 17 18 19 20 Enter Quantity" at bounding box center [833, 337] width 99 height 33
click at [784, 321] on select "Enter Quantity 1 2 3 4 5 6 7 8 9 10 11 12 13 14 15 16 17 18 19 20 Enter Quantity" at bounding box center [833, 337] width 99 height 33
click at [977, 334] on button "Add to Cart" at bounding box center [991, 337] width 205 height 33
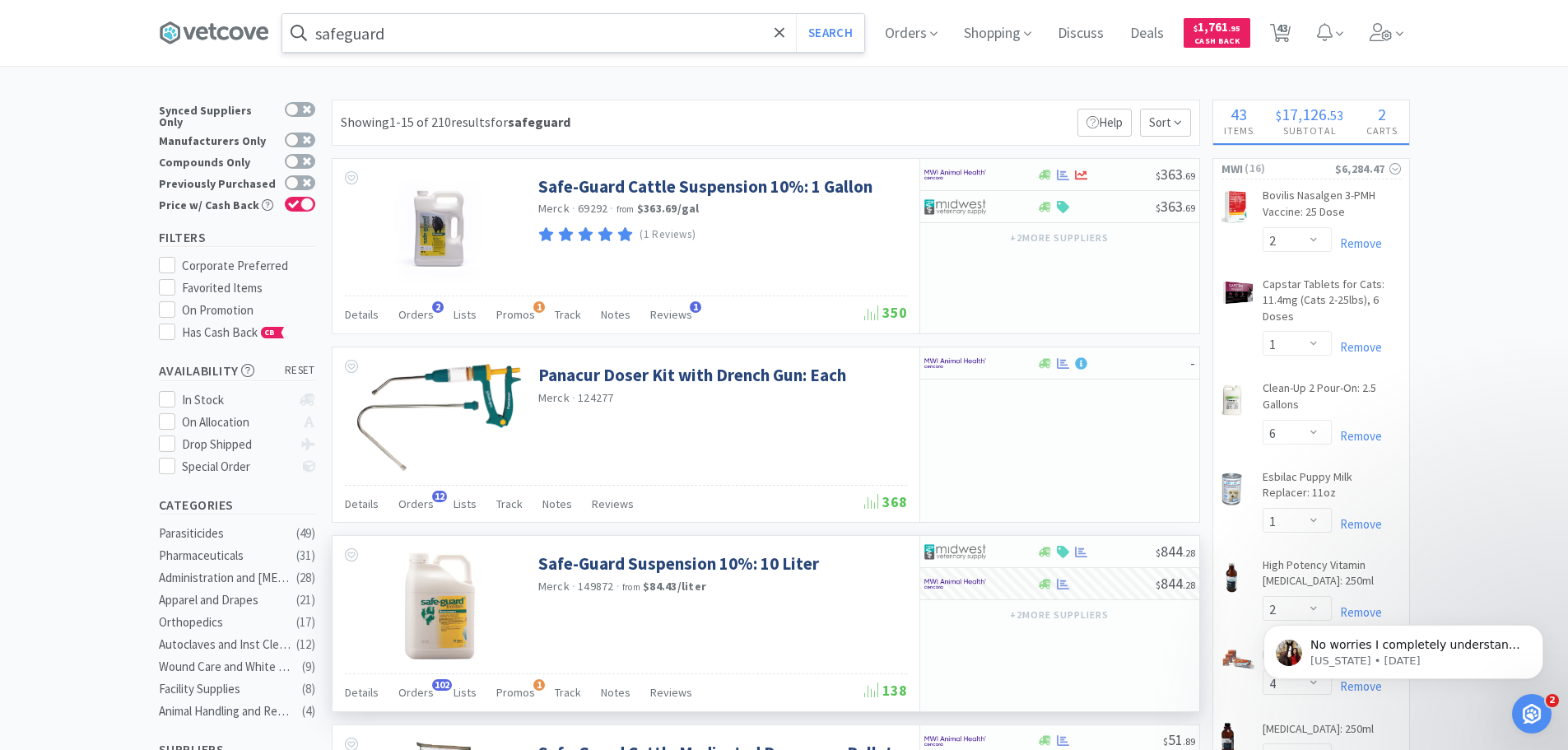
click at [417, 46] on input "safeguard" at bounding box center [573, 33] width 582 height 38
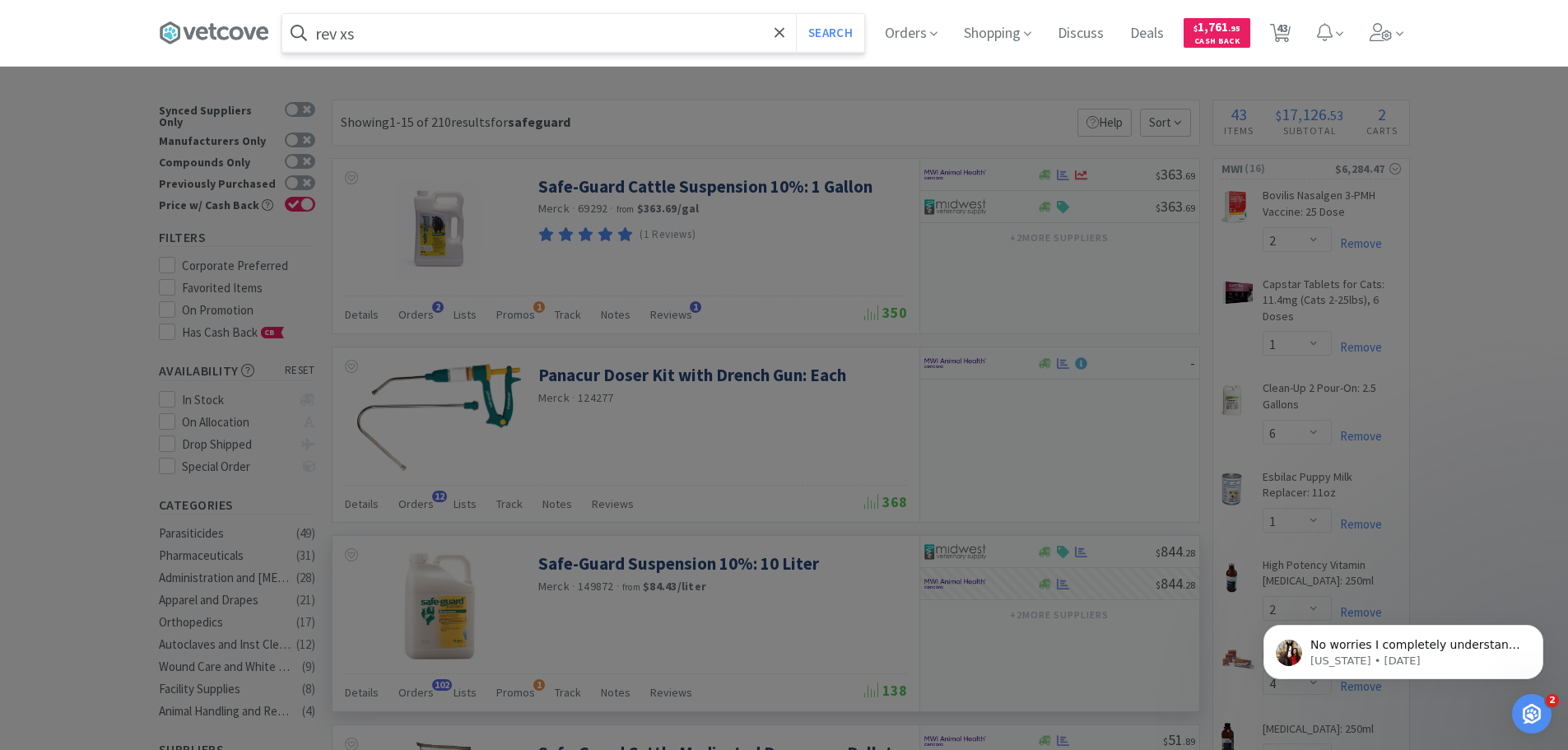
click at [796, 14] on button "Search" at bounding box center [830, 33] width 68 height 38
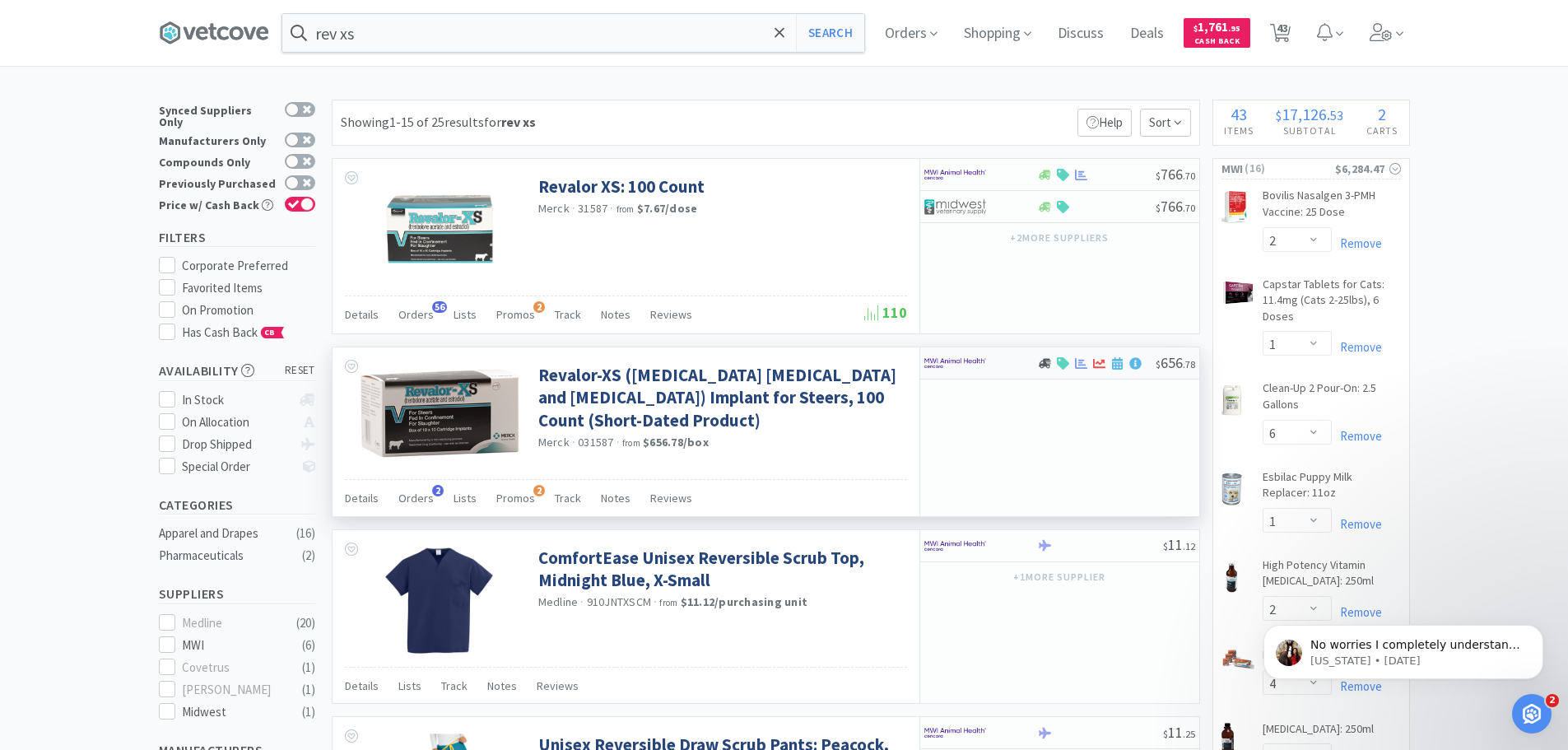
click at [1018, 366] on div at bounding box center [981, 363] width 113 height 28
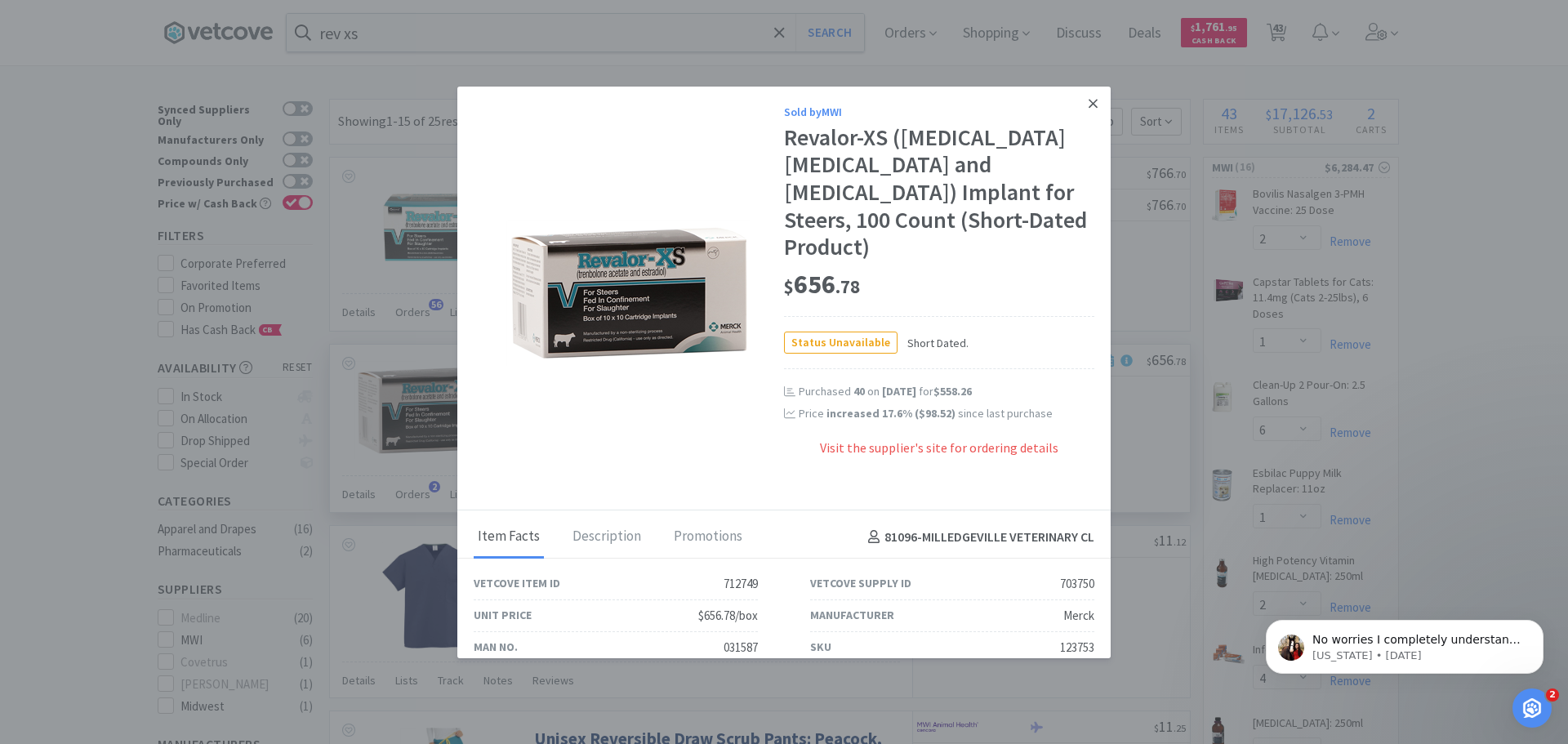
click at [1089, 104] on icon at bounding box center [1093, 103] width 9 height 9
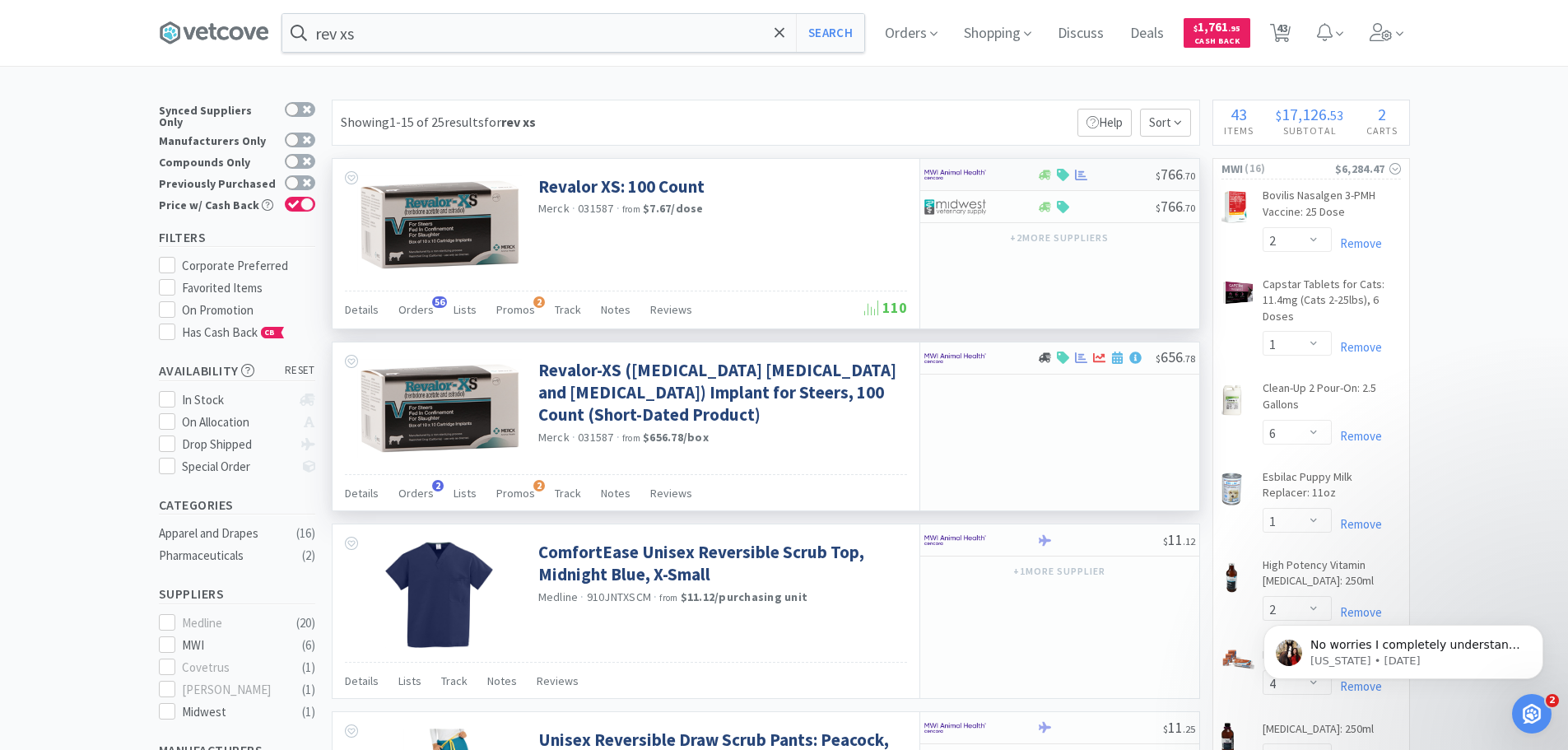
click at [1011, 178] on div at bounding box center [969, 175] width 90 height 28
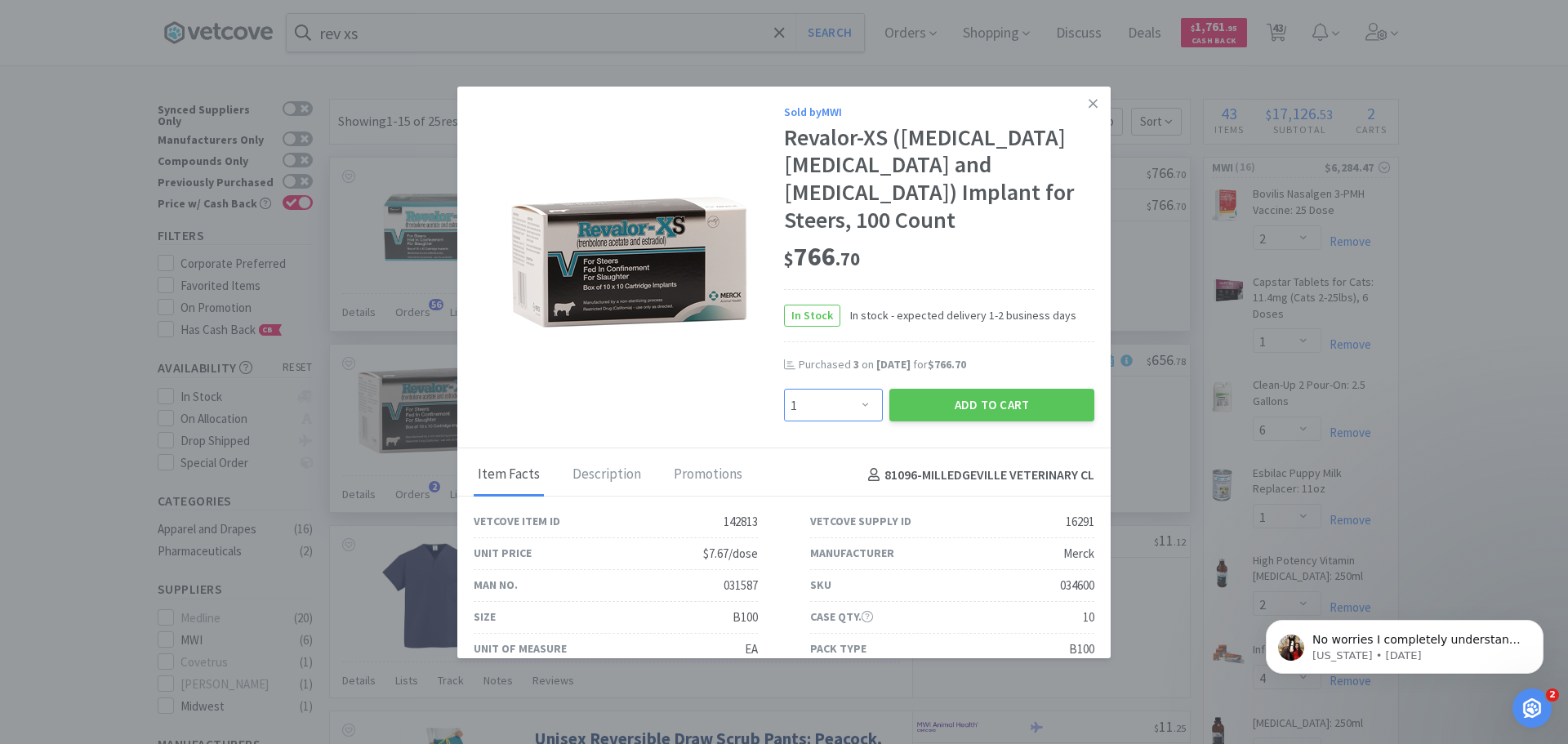
click at [855, 389] on select "Enter Quantity 1 2 3 4 5 6 7 8 9 10 11 12 13 14 15 16 17 18 19 20 Enter Quantity" at bounding box center [833, 405] width 99 height 33
click at [784, 389] on select "Enter Quantity 1 2 3 4 5 6 7 8 9 10 11 12 13 14 15 16 17 18 19 20 Enter Quantity" at bounding box center [833, 405] width 99 height 33
click at [966, 389] on button "Add to Cart" at bounding box center [991, 405] width 205 height 33
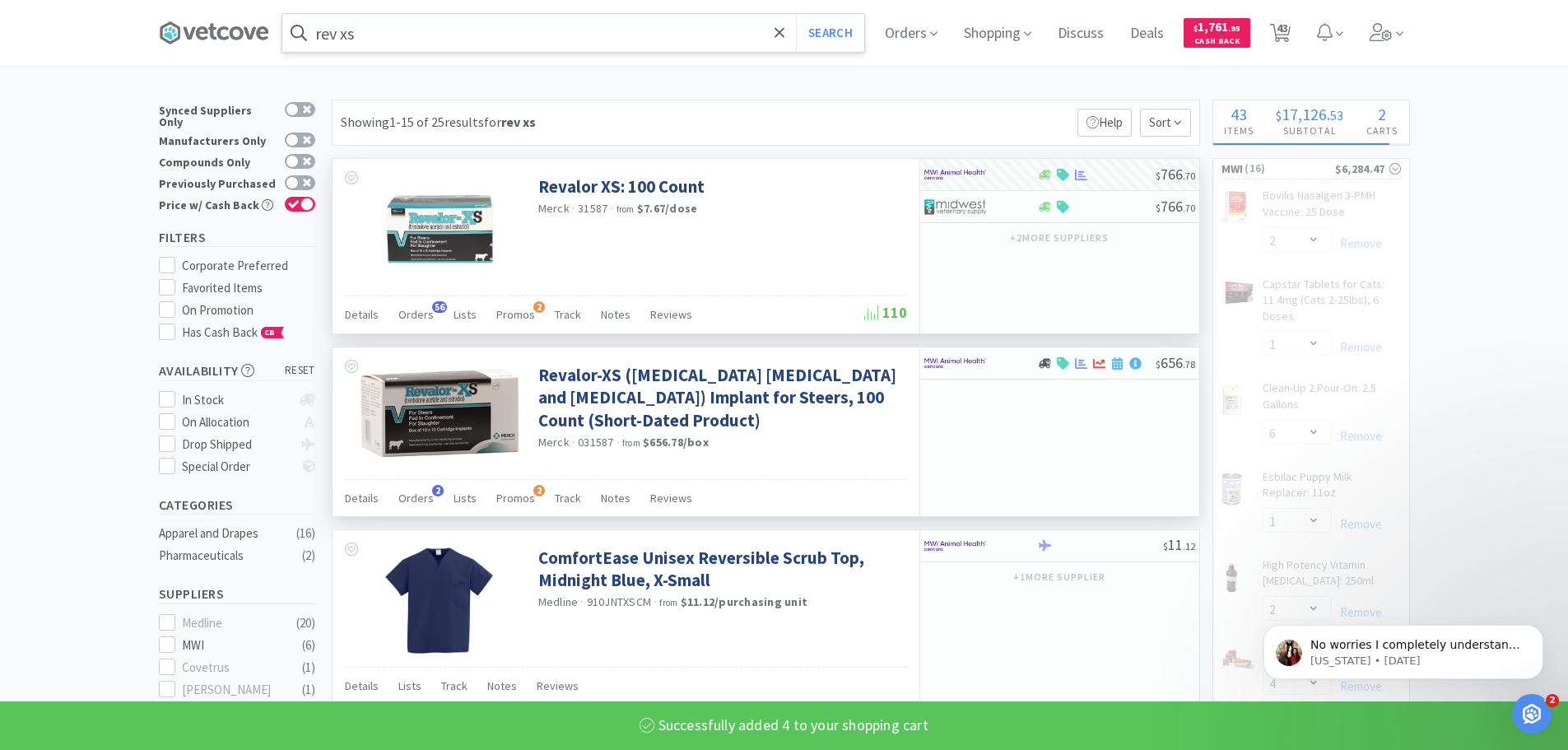
click at [409, 33] on input "rev xs" at bounding box center [573, 33] width 582 height 38
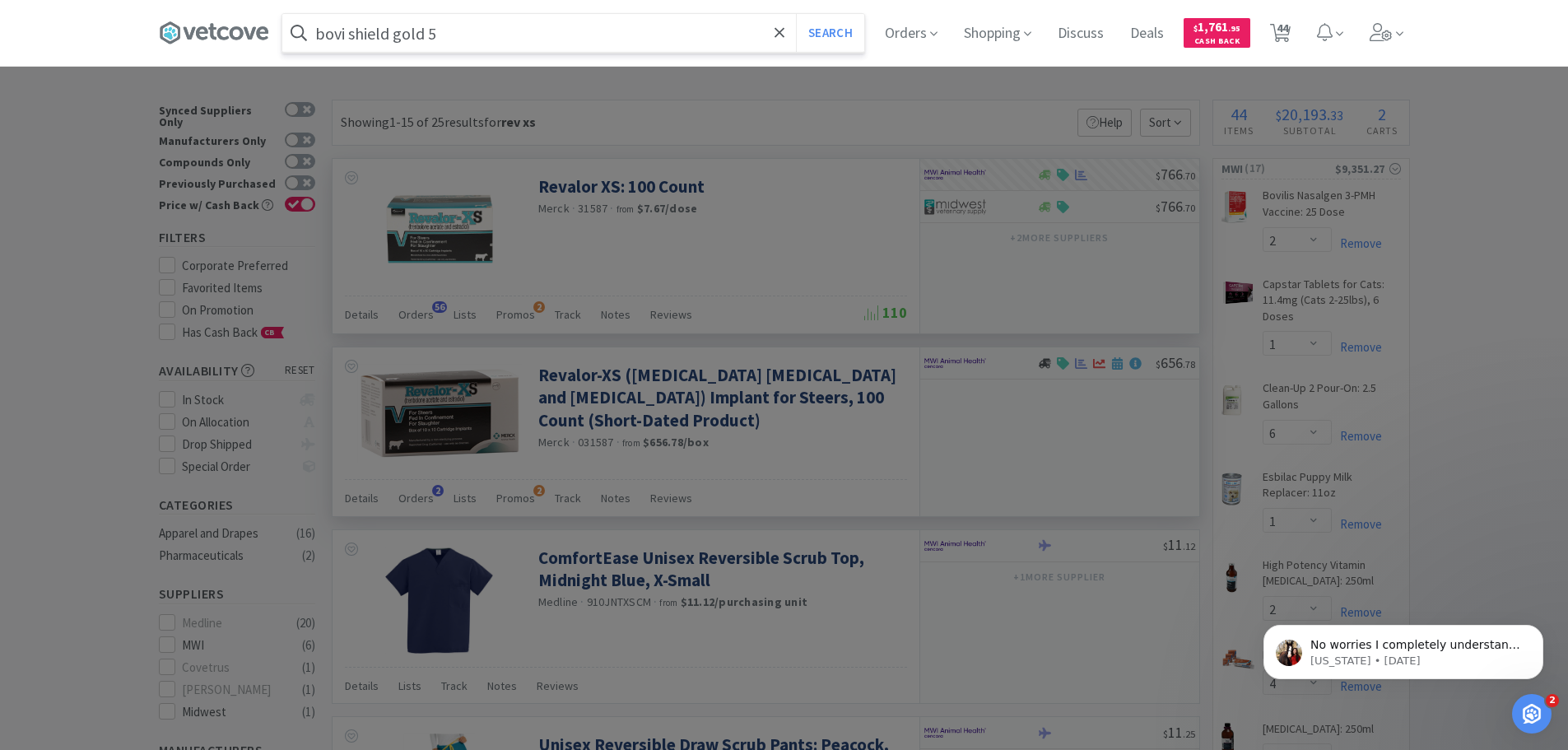
click at [796, 14] on button "Search" at bounding box center [830, 33] width 68 height 38
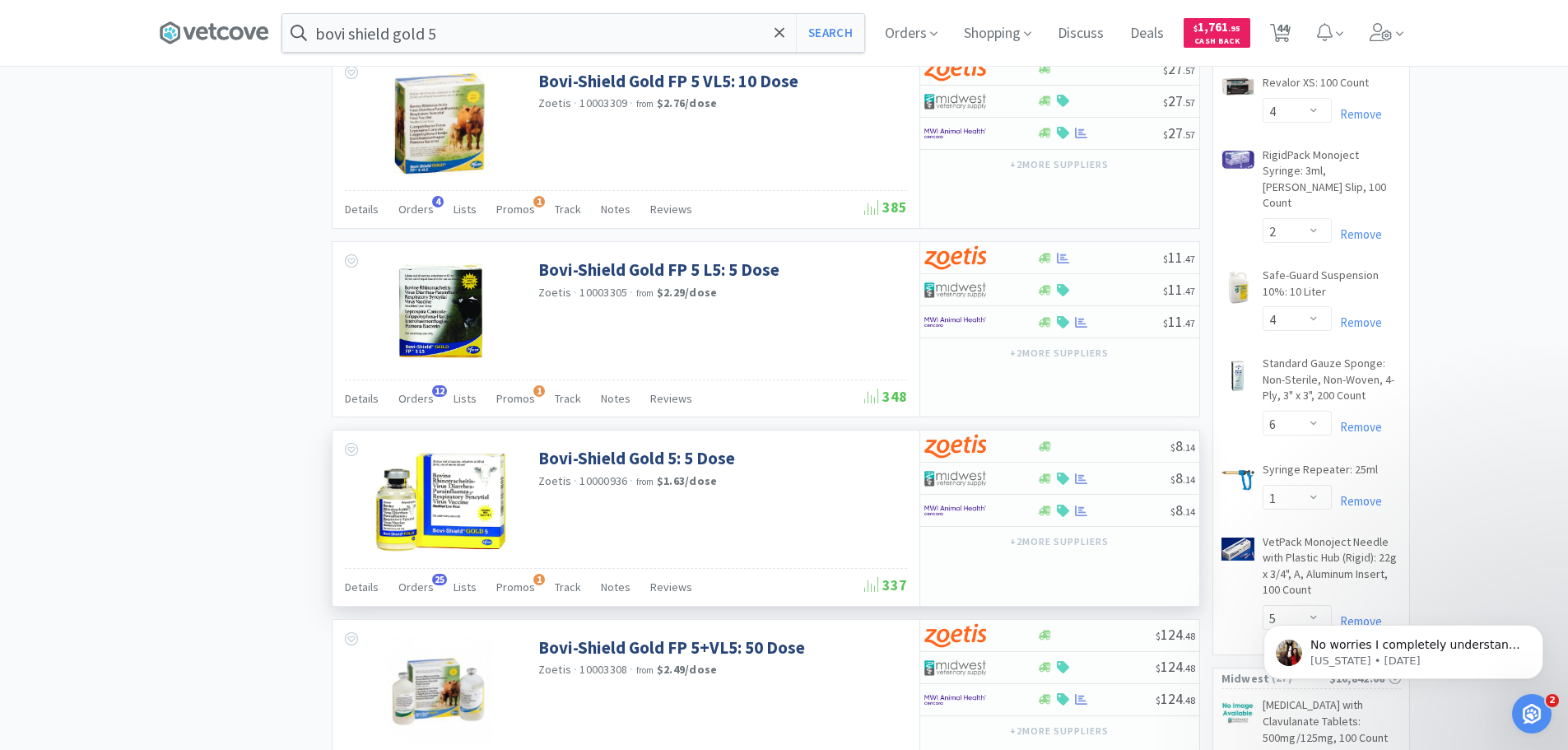
scroll to position [1071, 0]
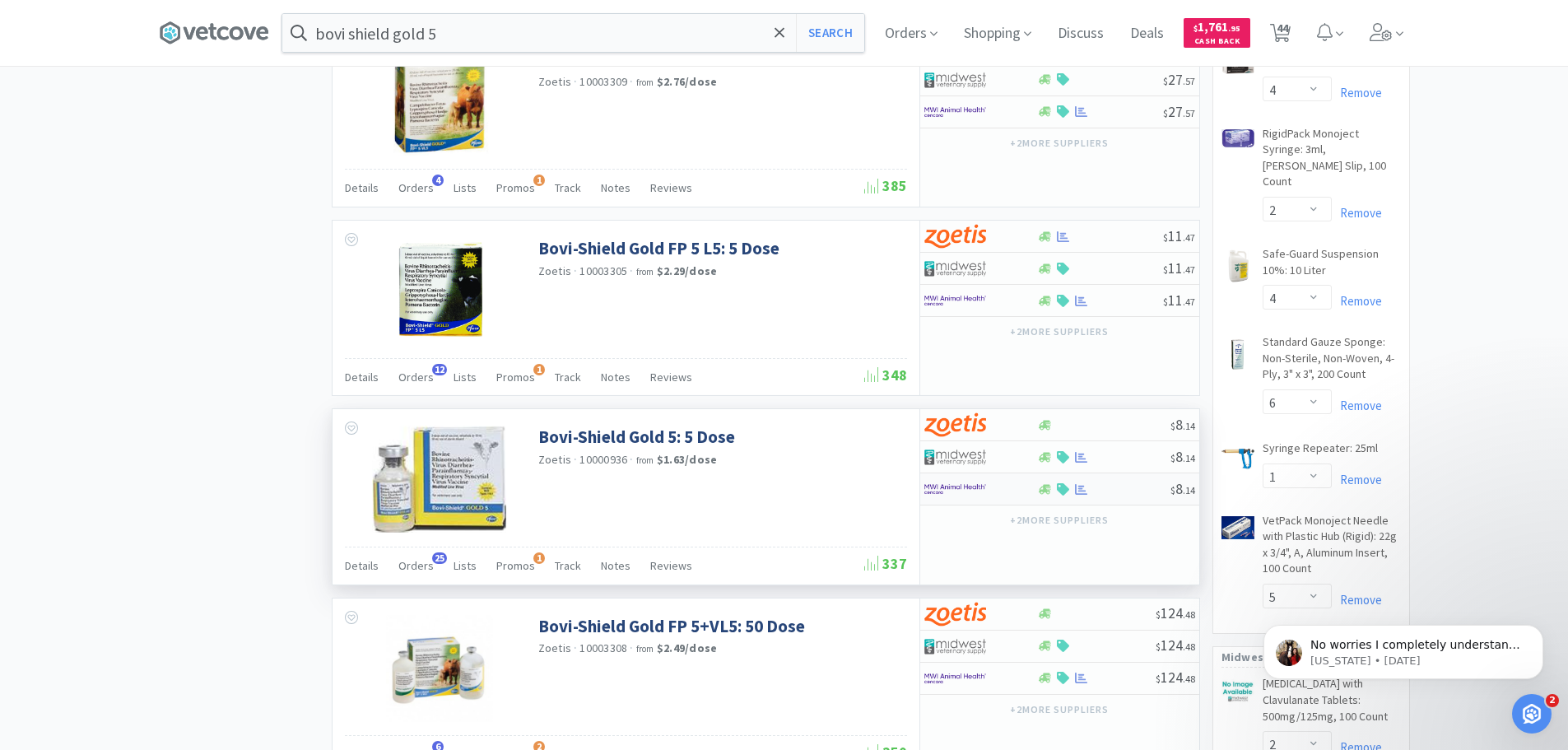
click at [1026, 496] on div at bounding box center [981, 489] width 113 height 28
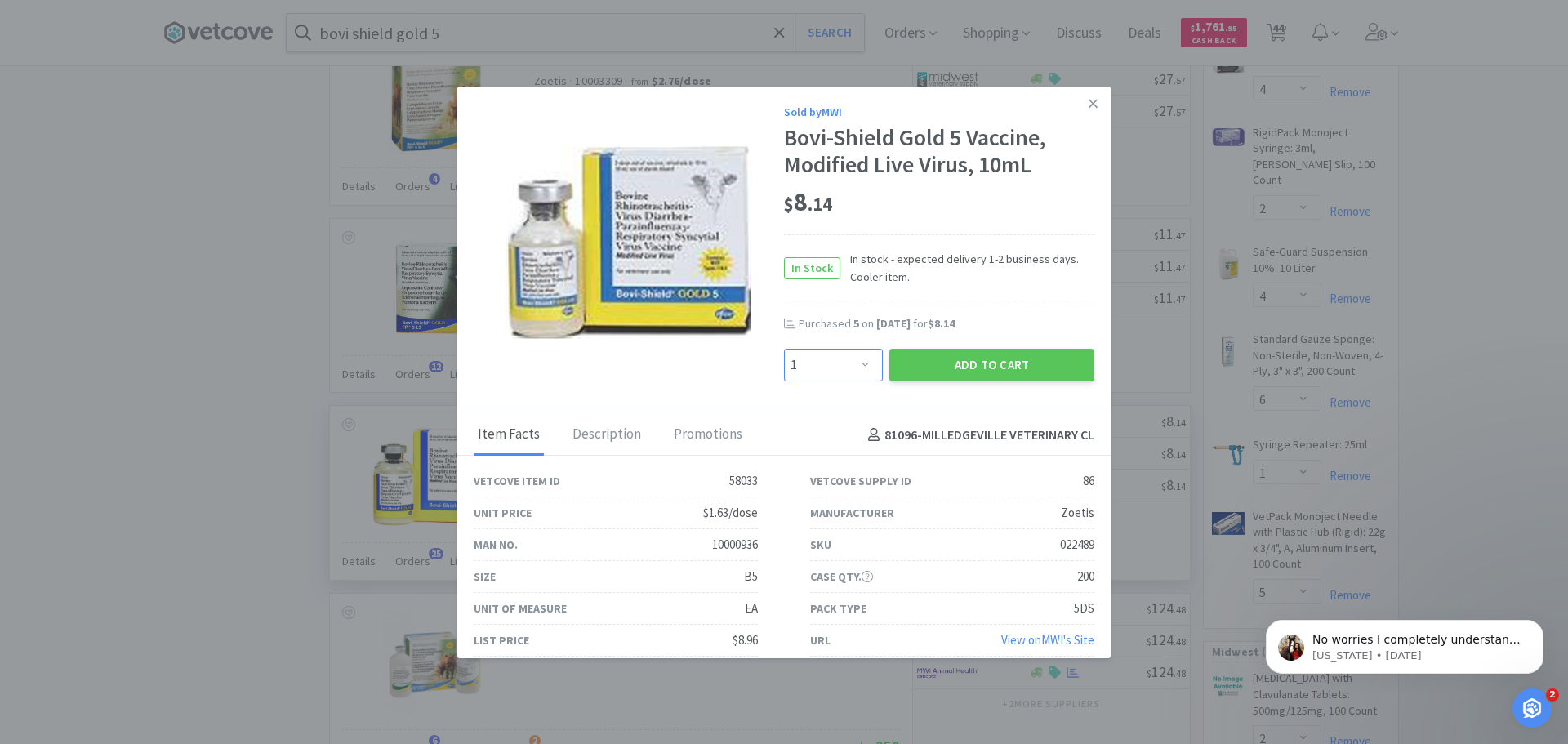
click at [853, 370] on select "Enter Quantity 1 2 3 4 5 6 7 8 9 10 11 12 13 14 15 16 17 18 19 20 Enter Quantity" at bounding box center [833, 365] width 99 height 33
click at [784, 349] on select "Enter Quantity 1 2 3 4 5 6 7 8 9 10 11 12 13 14 15 16 17 18 19 20 Enter Quantity" at bounding box center [833, 365] width 99 height 33
click at [955, 363] on button "Add to Cart" at bounding box center [991, 365] width 205 height 33
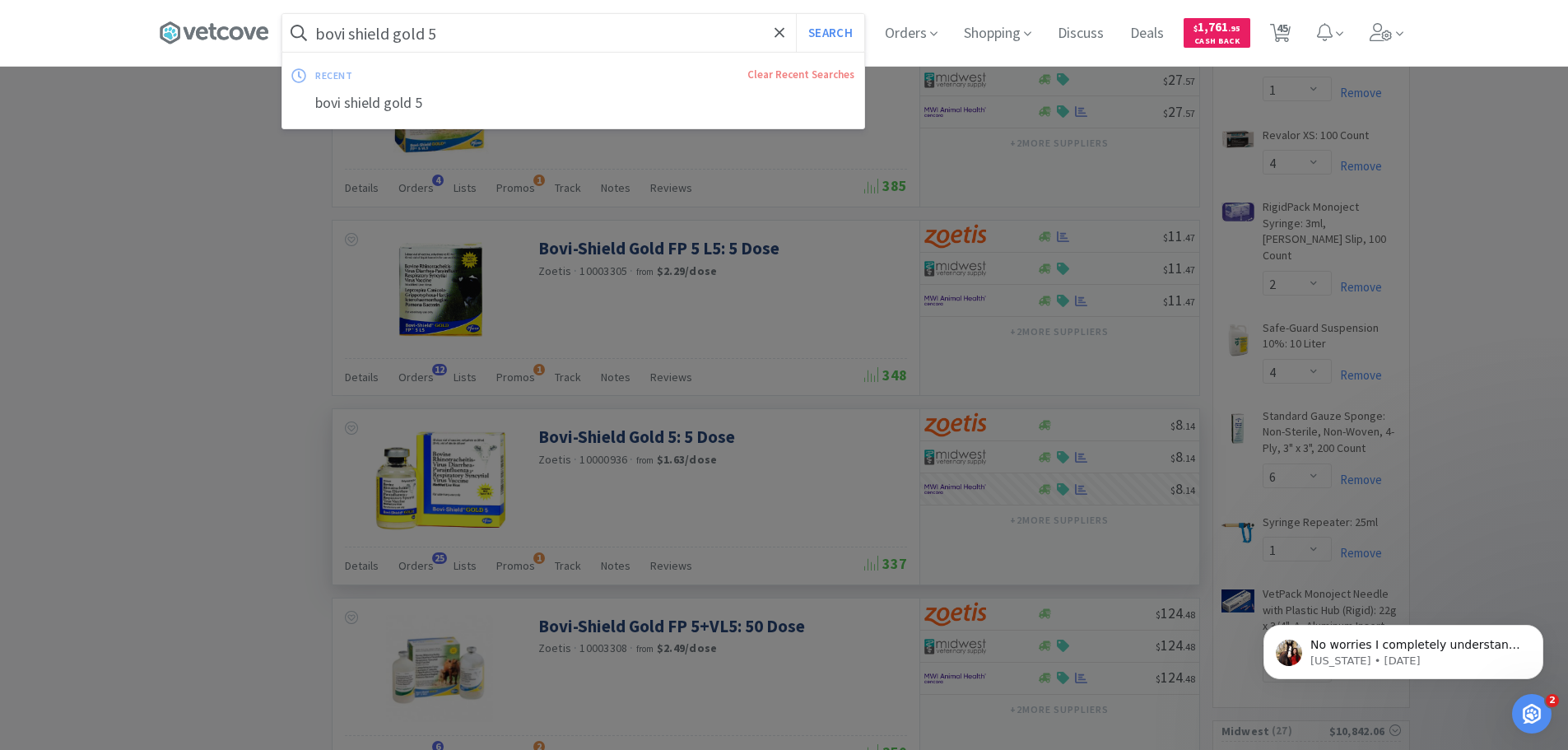
click at [475, 30] on input "bovi shield gold 5" at bounding box center [573, 33] width 582 height 38
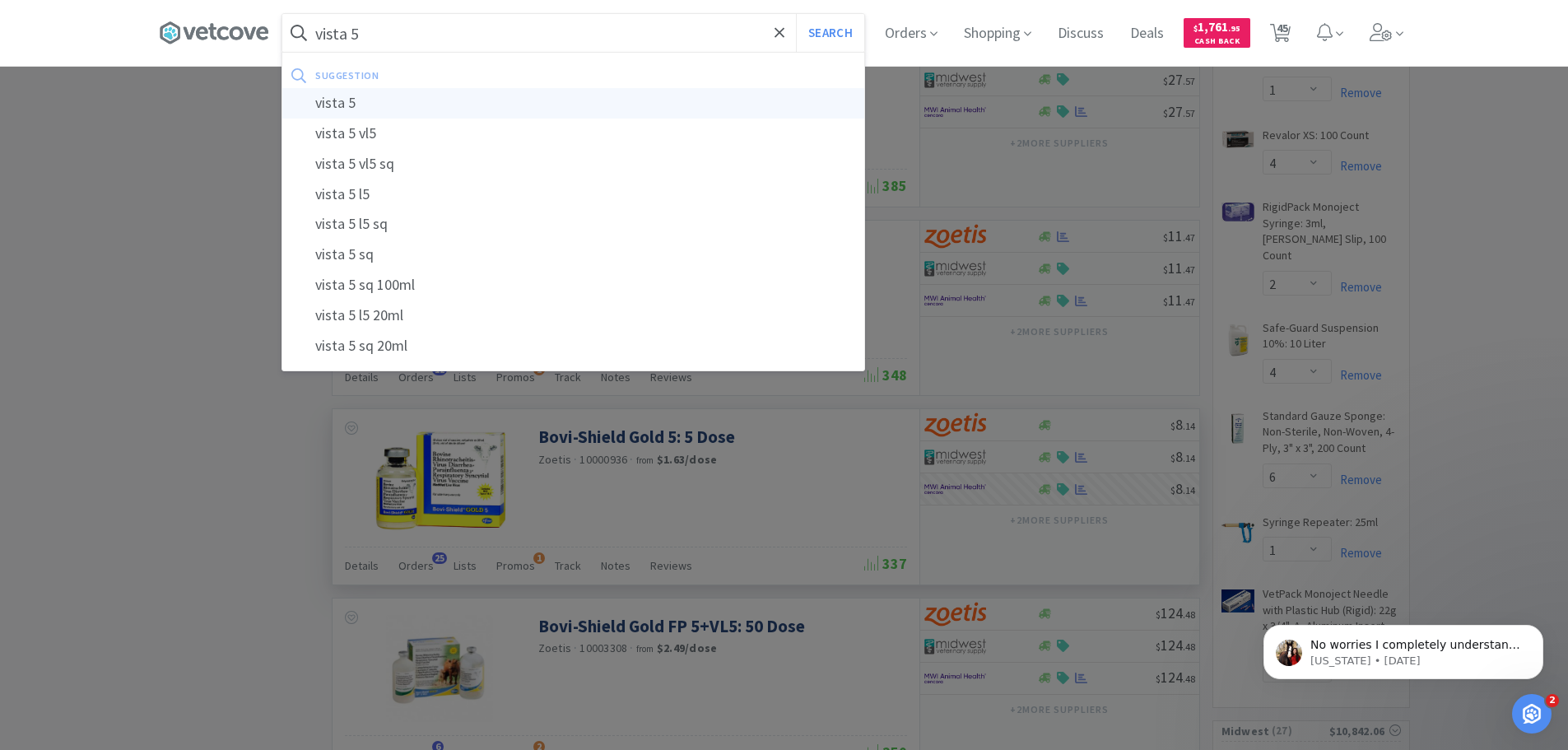
click at [332, 104] on div "vista 5" at bounding box center [573, 103] width 582 height 31
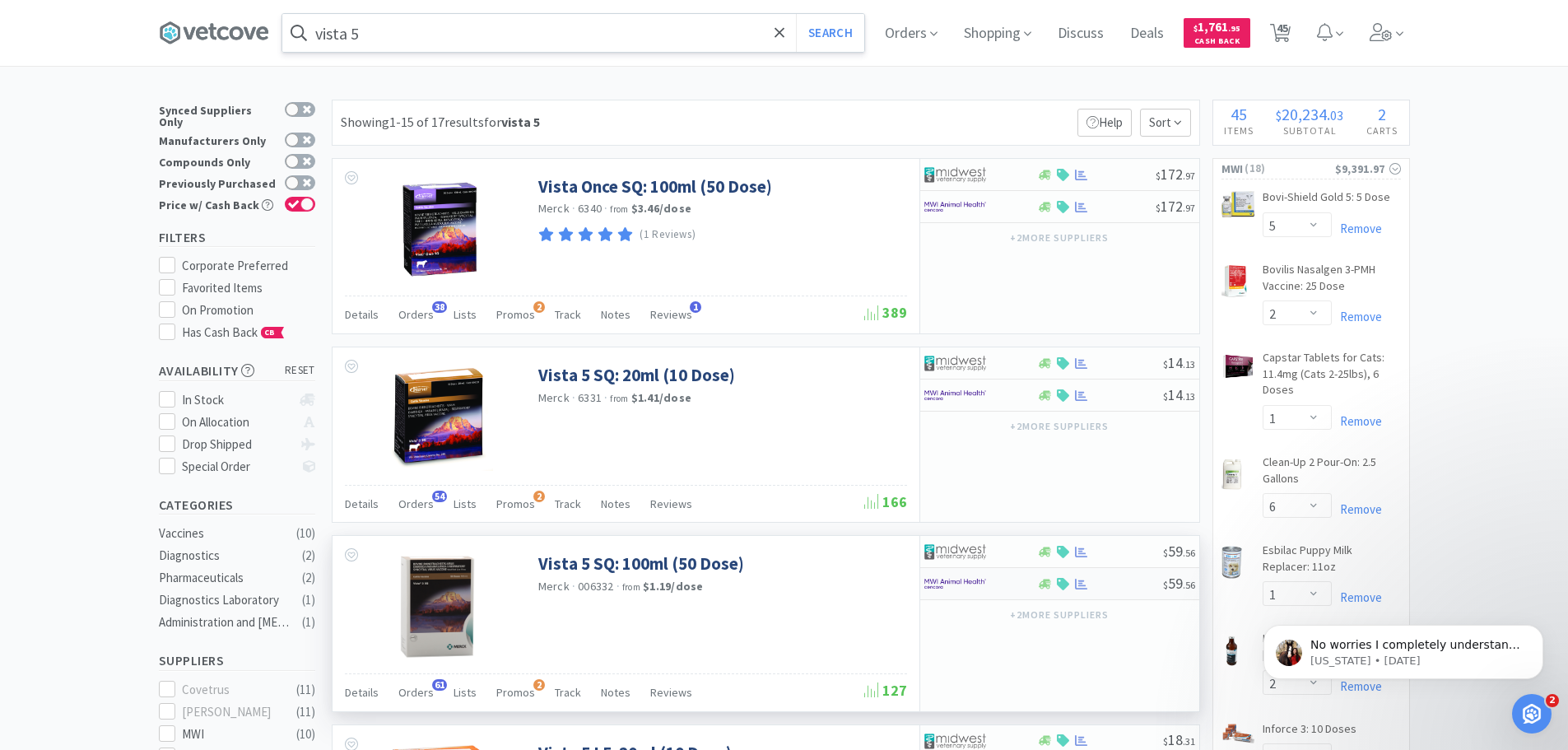
click at [1033, 590] on div at bounding box center [981, 584] width 113 height 28
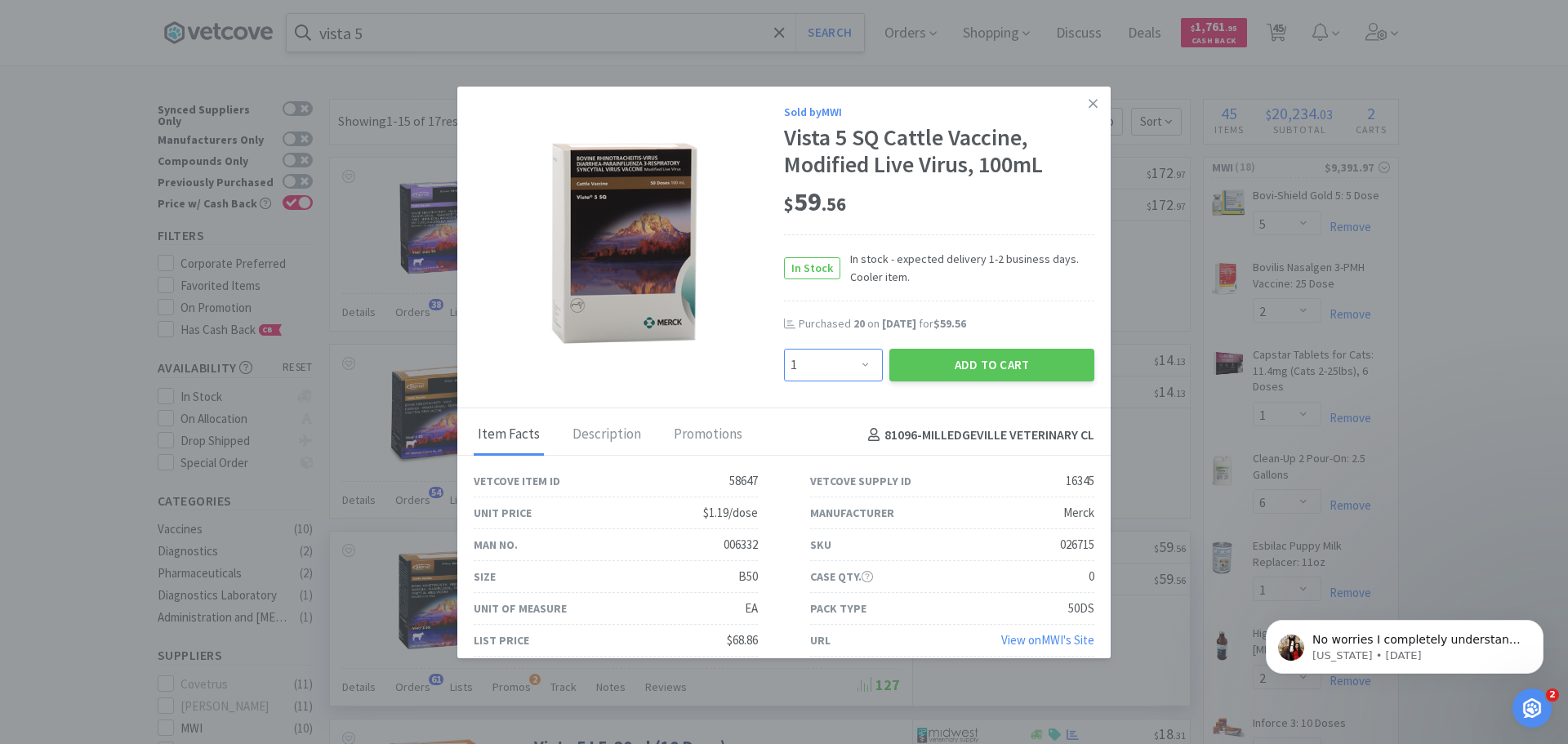
click at [855, 363] on select "Enter Quantity 1 2 3 4 5 6 7 8 9 10 11 12 13 14 15 16 17 18 19 20 Enter Quantity" at bounding box center [833, 365] width 99 height 33
click at [784, 349] on select "Enter Quantity 1 2 3 4 5 6 7 8 9 10 11 12 13 14 15 16 17 18 19 20 Enter Quantity" at bounding box center [833, 365] width 99 height 33
click at [923, 358] on button "Add to Cart" at bounding box center [991, 365] width 205 height 33
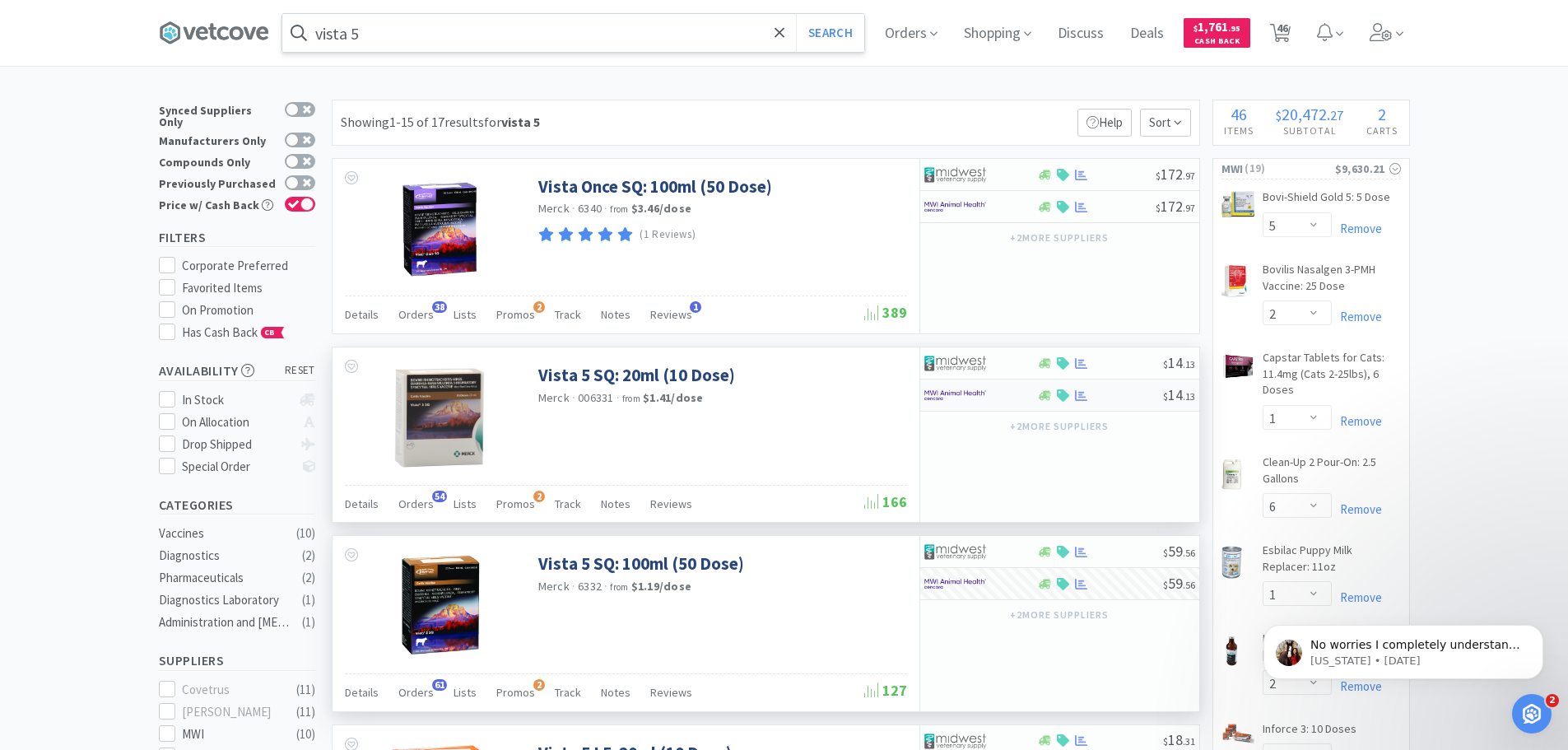
click at [1020, 399] on div at bounding box center [981, 395] width 113 height 28
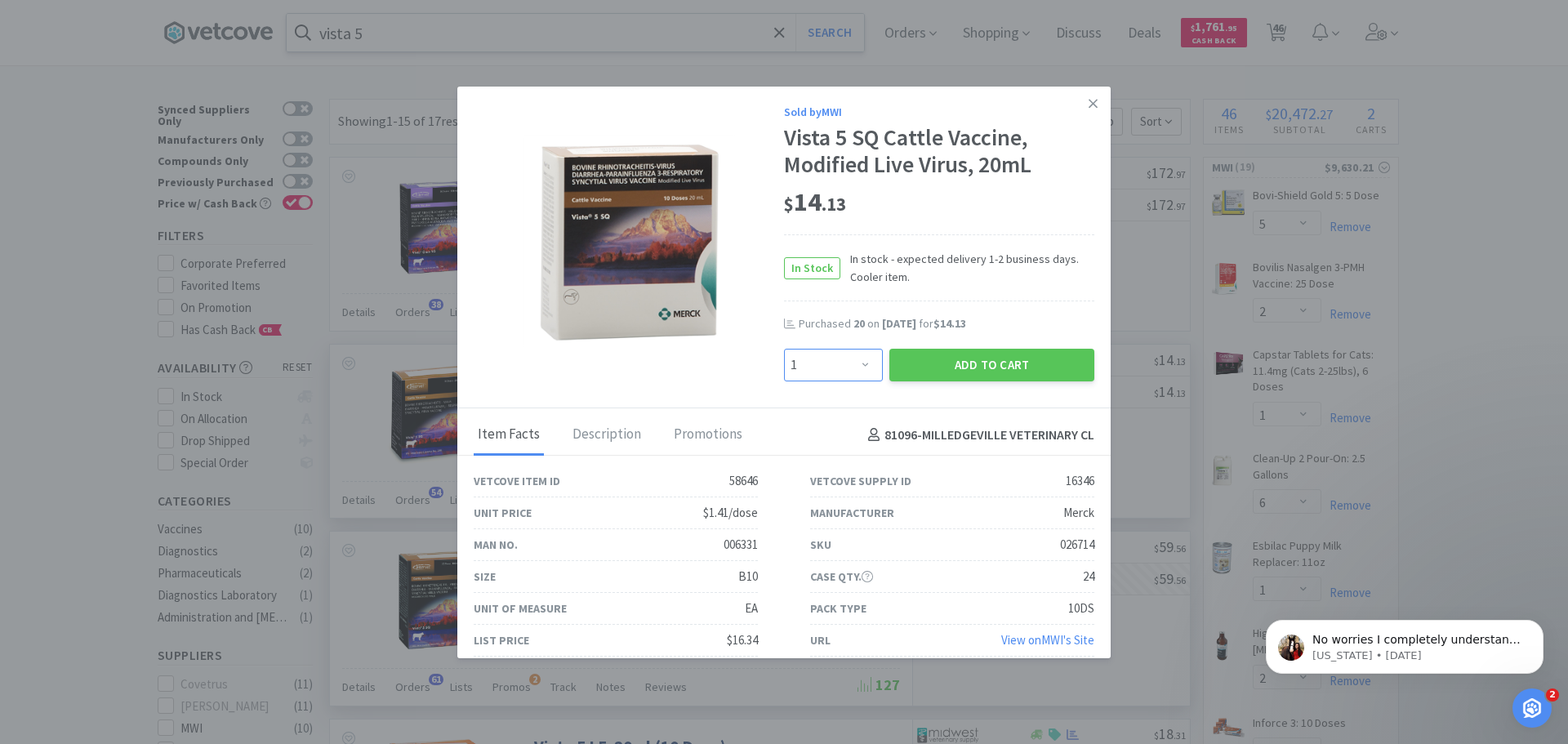
click at [857, 367] on select "Enter Quantity 1 2 3 4 5 6 7 8 9 10 11 12 13 14 15 16 17 18 19 20 Enter Quantity" at bounding box center [833, 365] width 99 height 33
click at [784, 349] on select "Enter Quantity 1 2 3 4 5 6 7 8 9 10 11 12 13 14 15 16 17 18 19 20 Enter Quantity" at bounding box center [833, 365] width 99 height 33
click at [952, 365] on button "Add to Cart" at bounding box center [991, 365] width 205 height 33
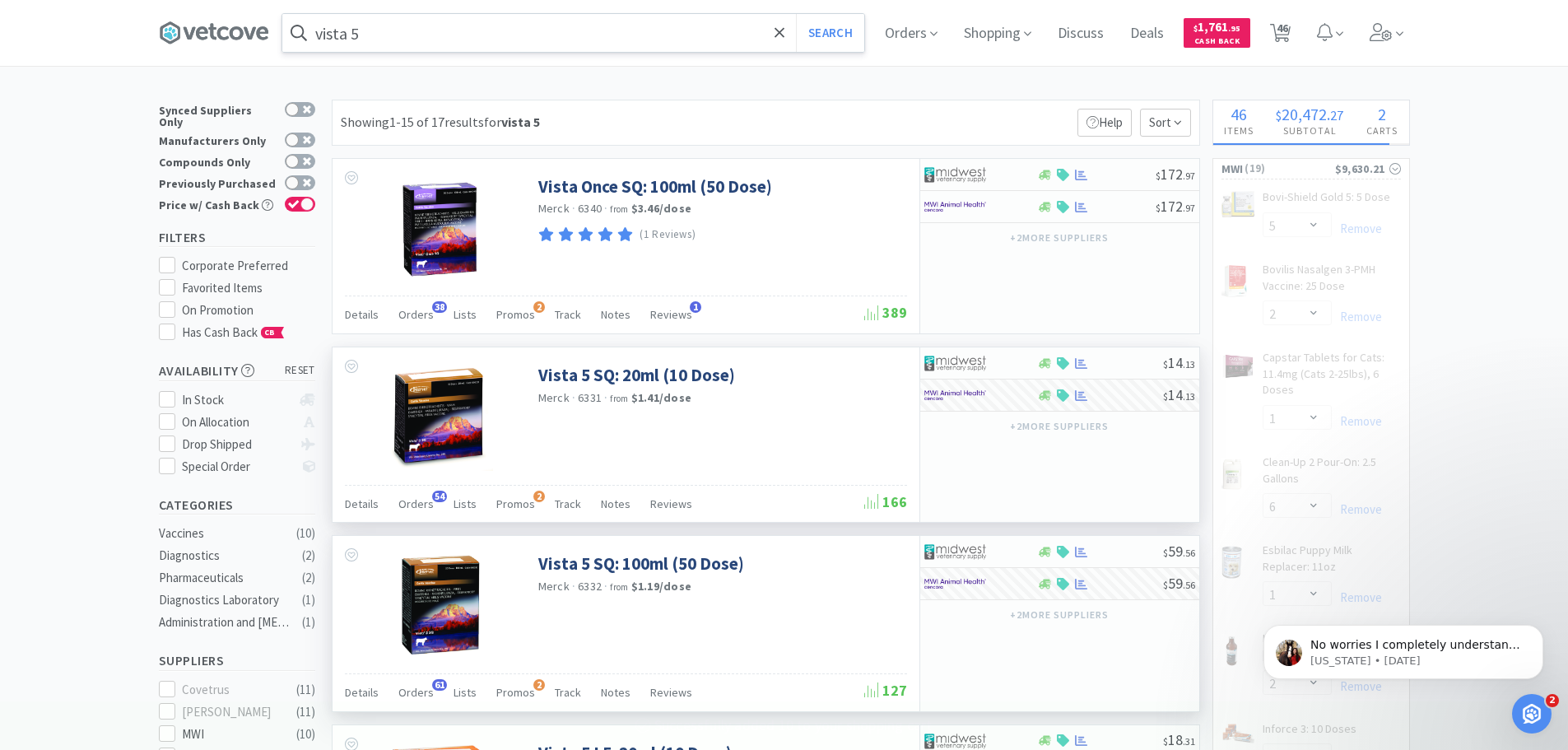
click at [391, 36] on input "vista 5" at bounding box center [573, 33] width 582 height 38
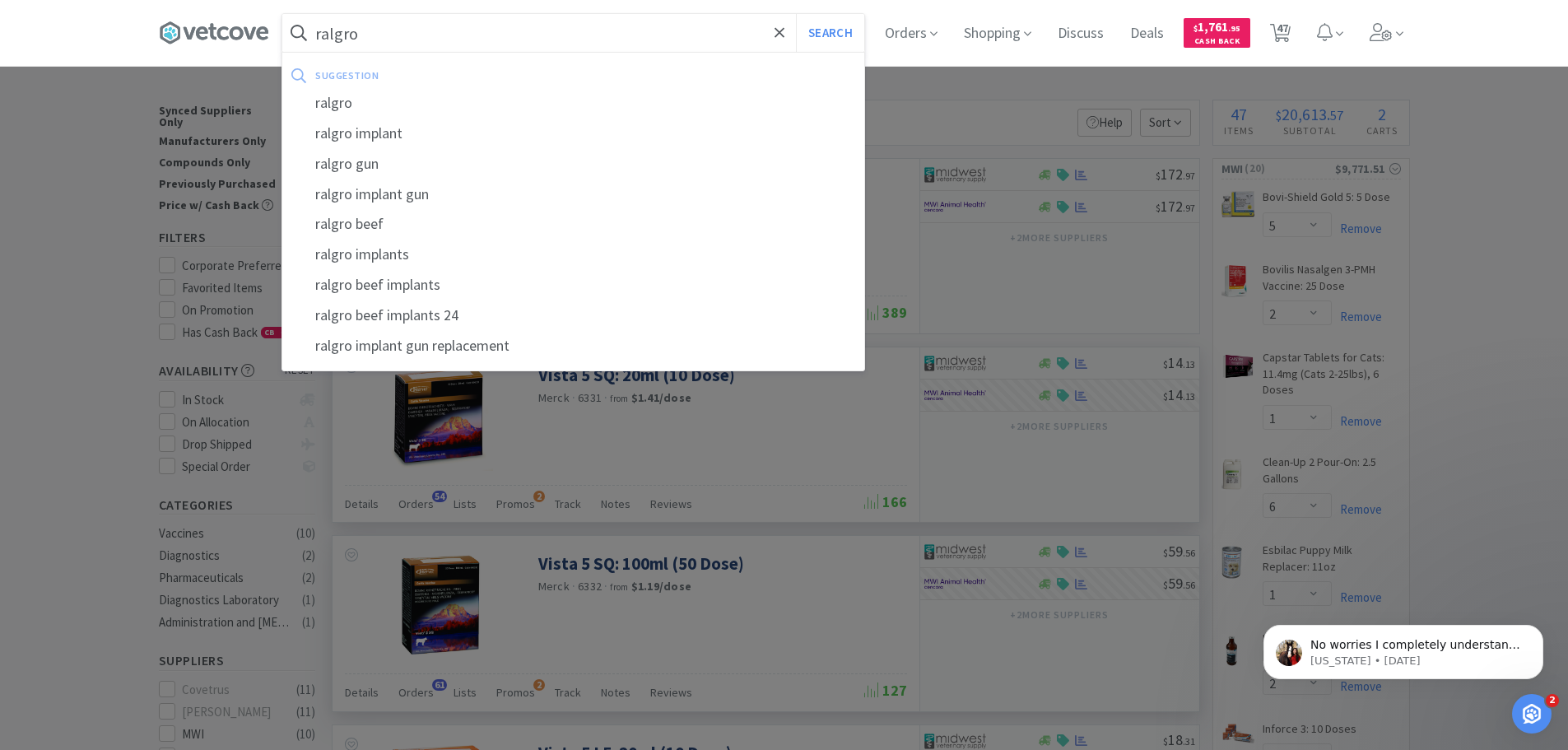
click at [796, 14] on button "Search" at bounding box center [830, 33] width 68 height 38
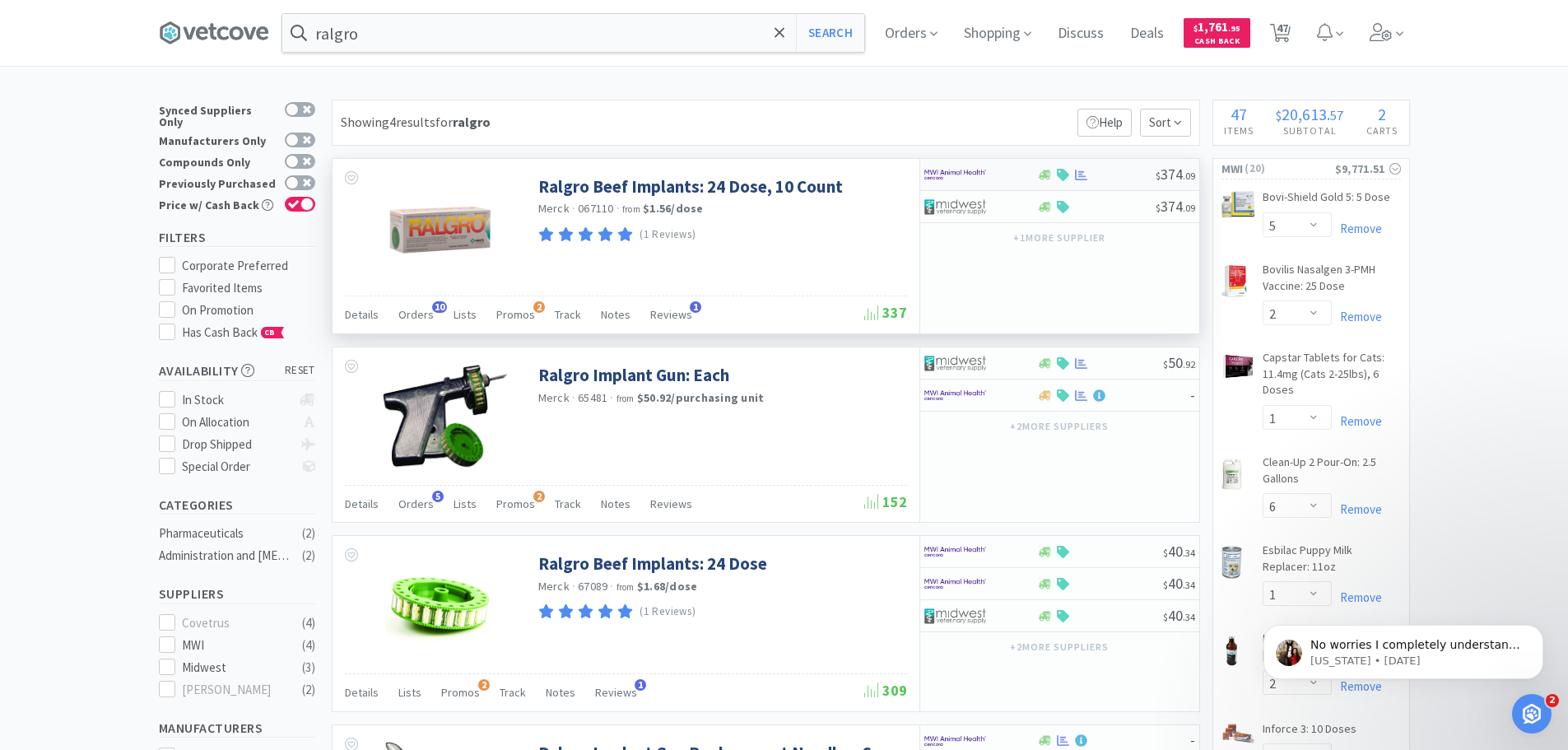
click at [1037, 172] on div at bounding box center [1045, 175] width 17 height 12
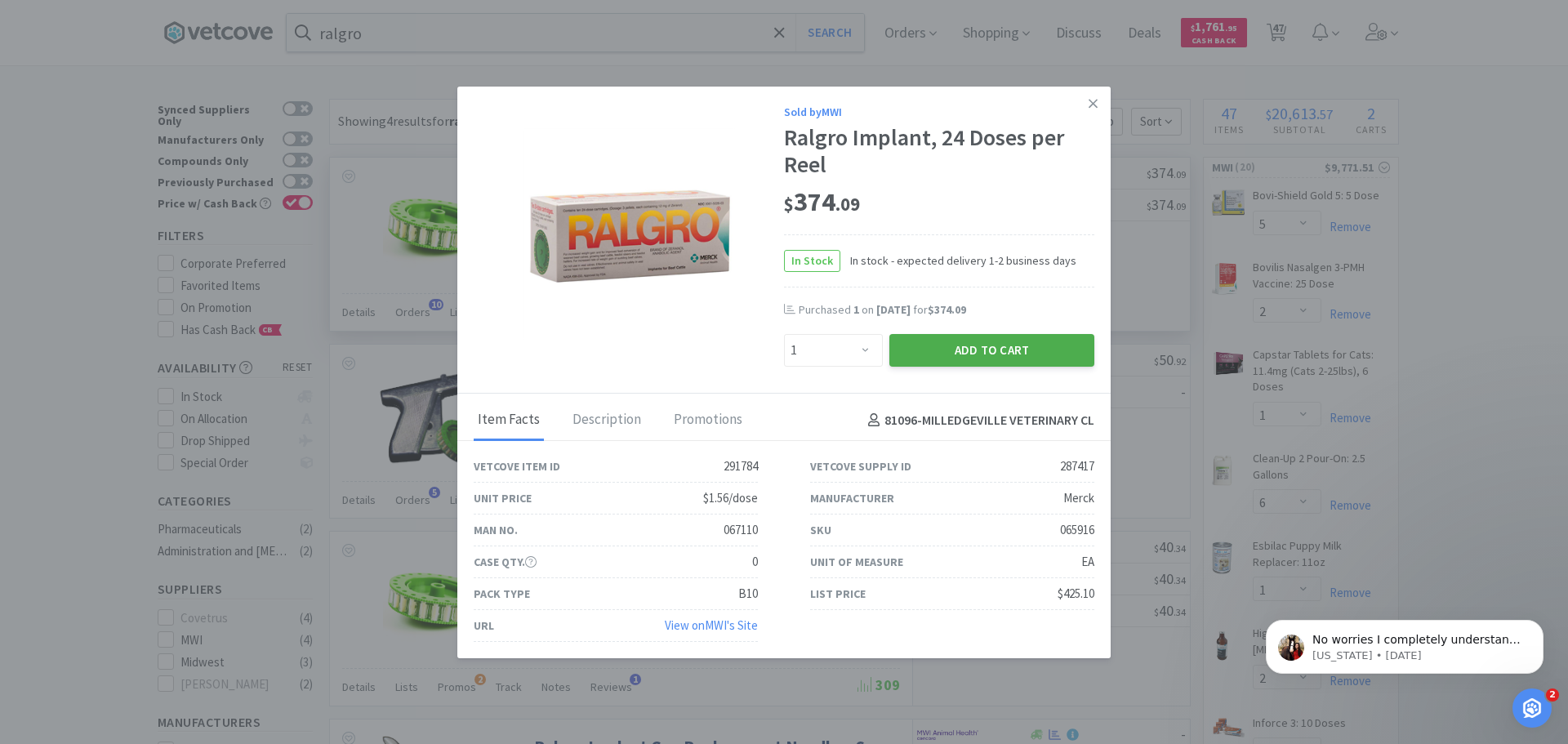
click at [1003, 348] on button "Add to Cart" at bounding box center [991, 350] width 205 height 33
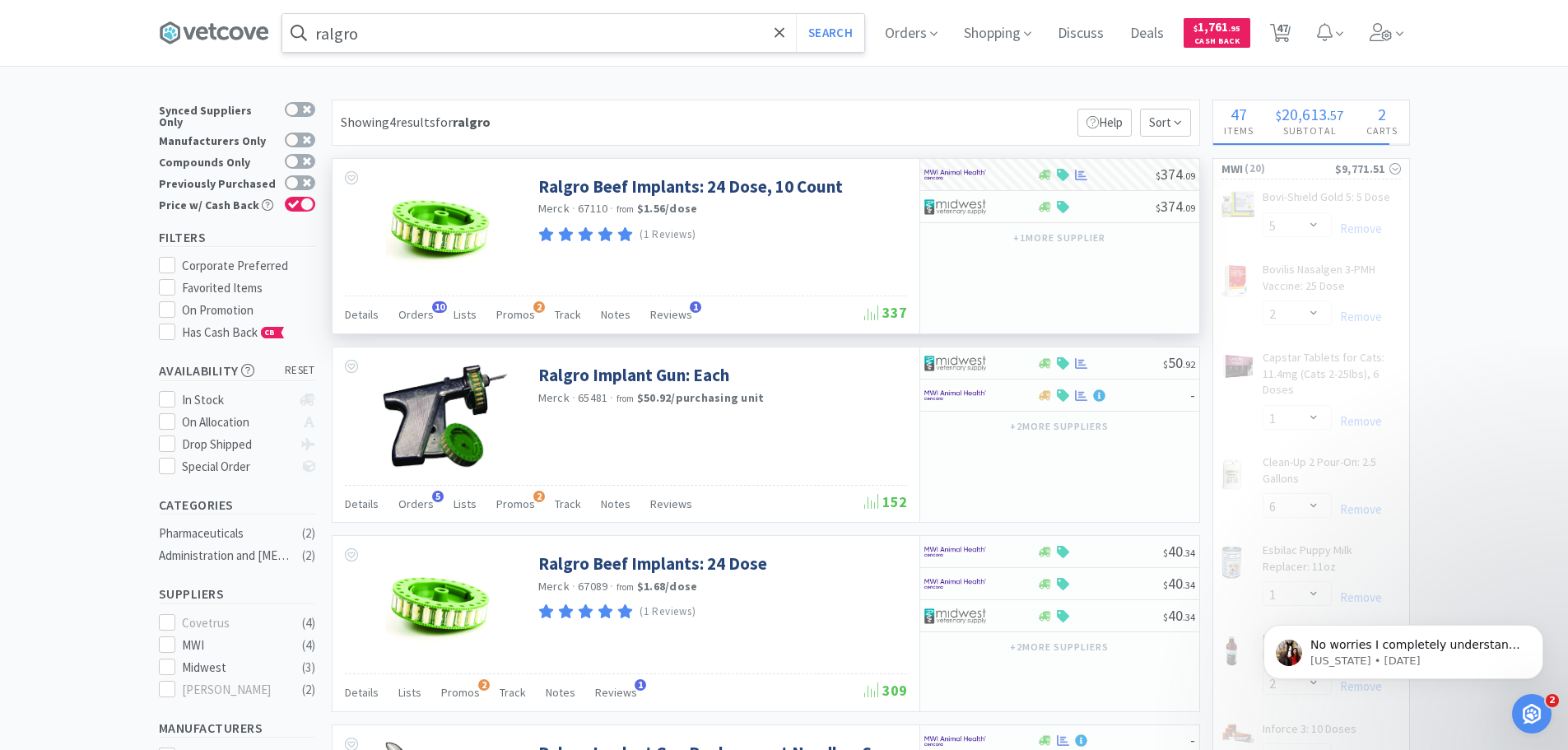
click at [383, 38] on input "ralgro" at bounding box center [573, 33] width 582 height 38
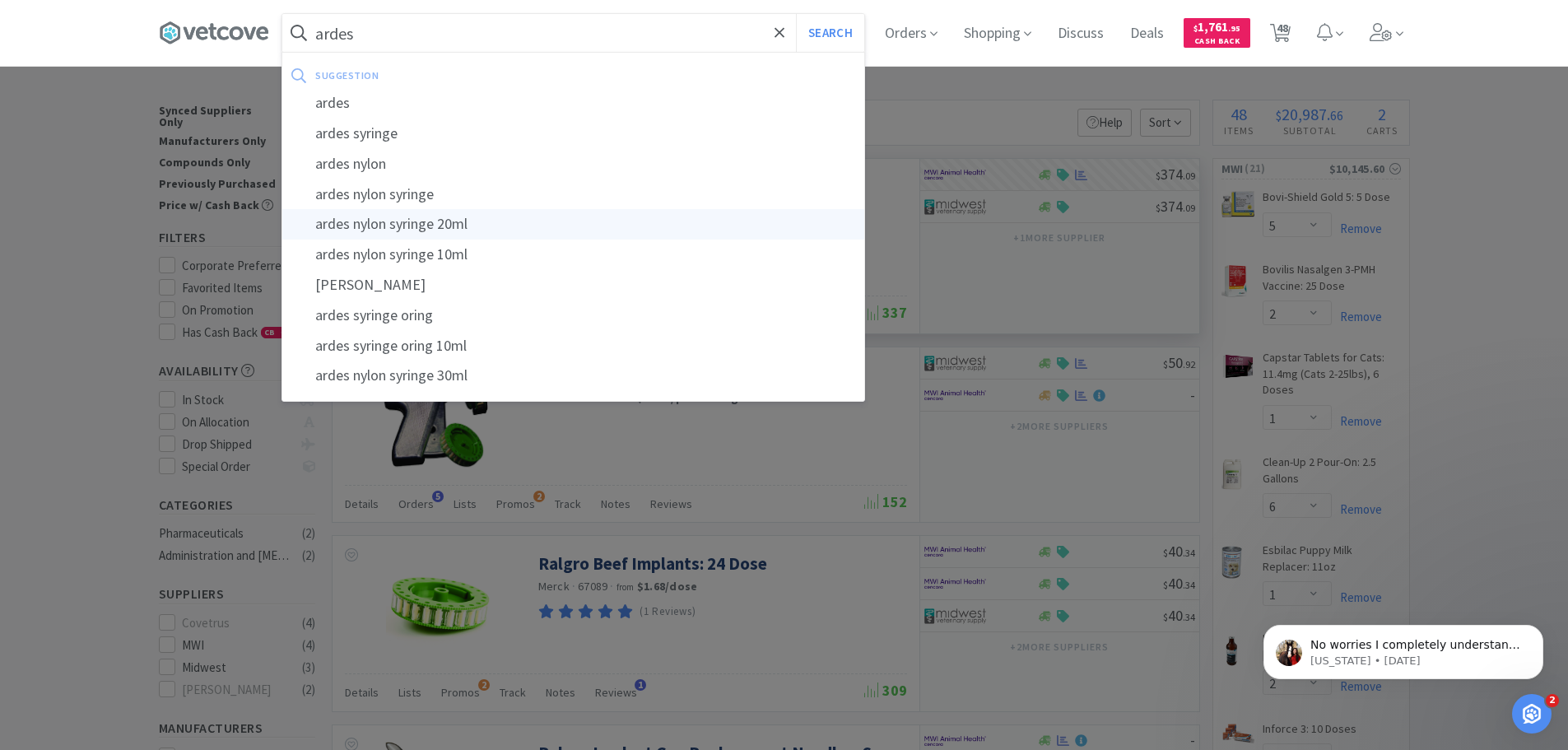
click at [413, 229] on div "ardes nylon syringe 20ml" at bounding box center [573, 224] width 582 height 31
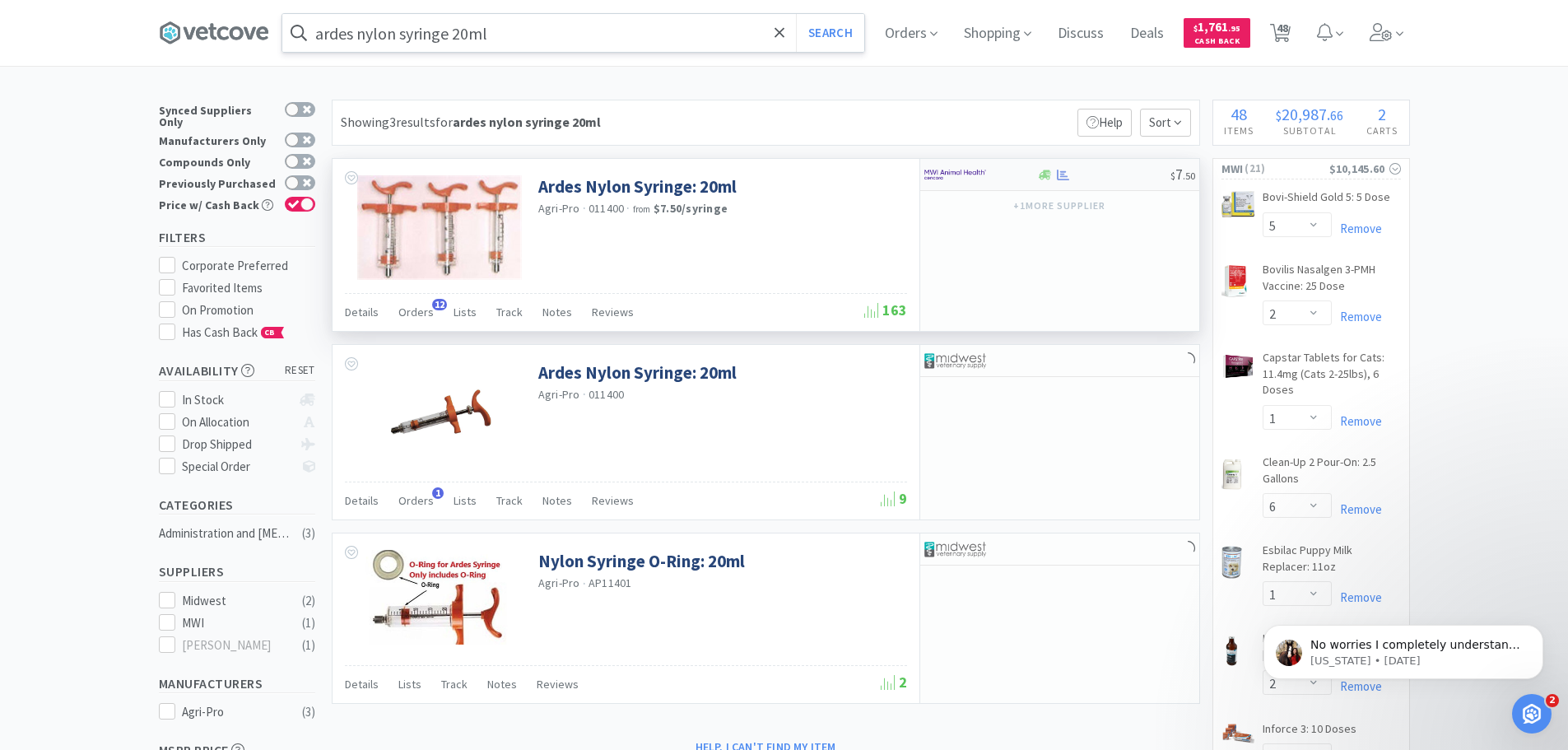
click at [996, 174] on div at bounding box center [969, 175] width 90 height 28
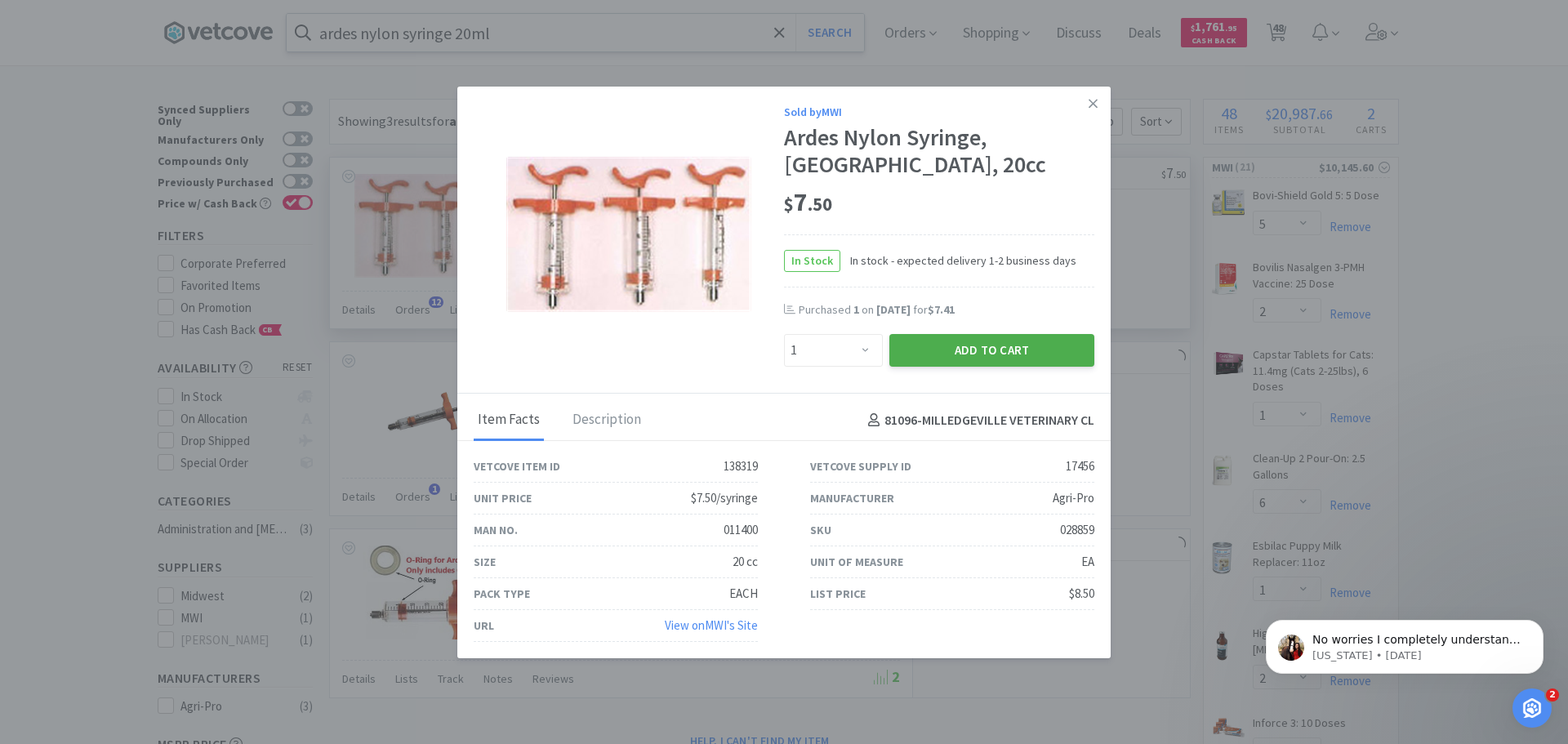
click at [974, 344] on button "Add to Cart" at bounding box center [991, 350] width 205 height 33
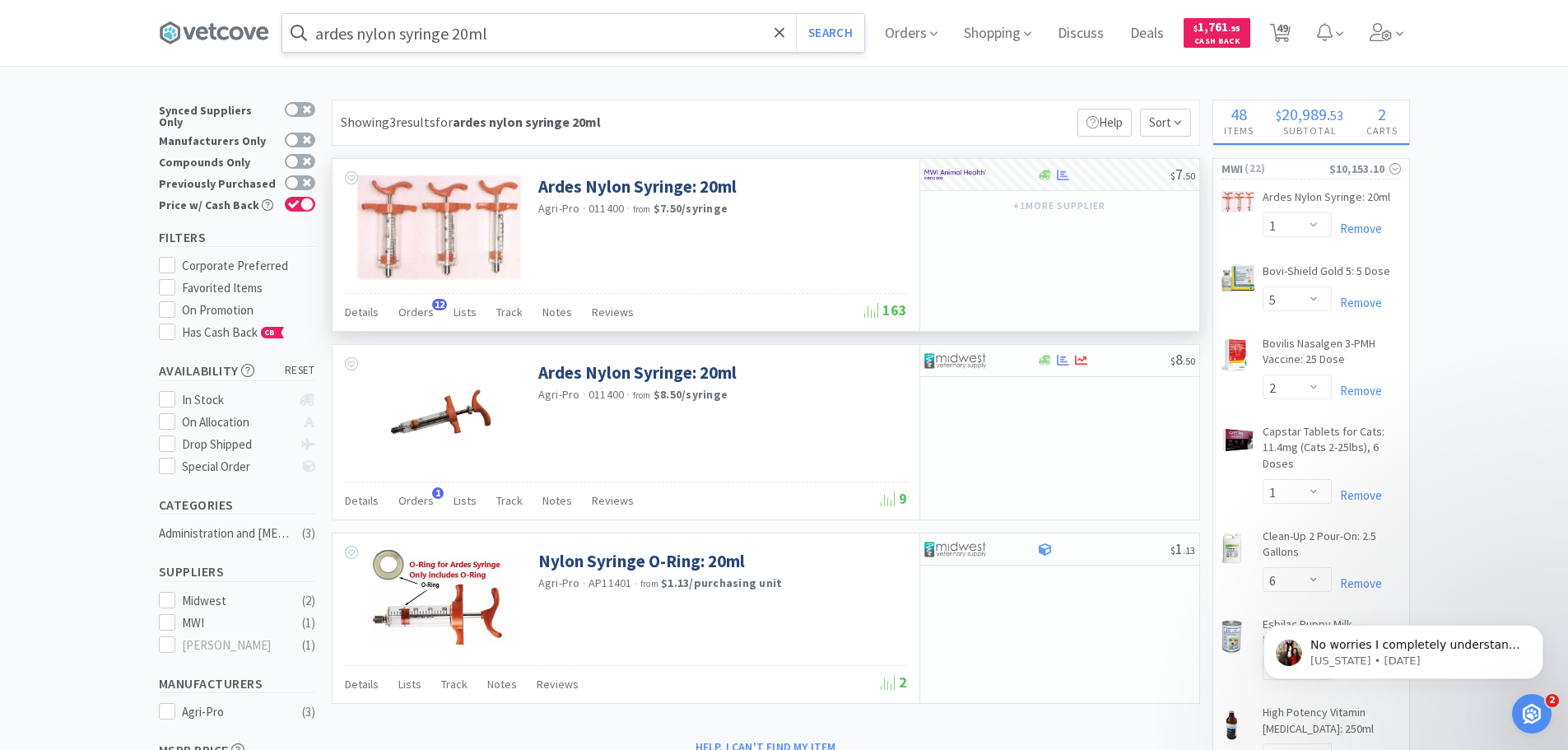
click at [559, 45] on input "ardes nylon syringe 20ml" at bounding box center [573, 33] width 582 height 38
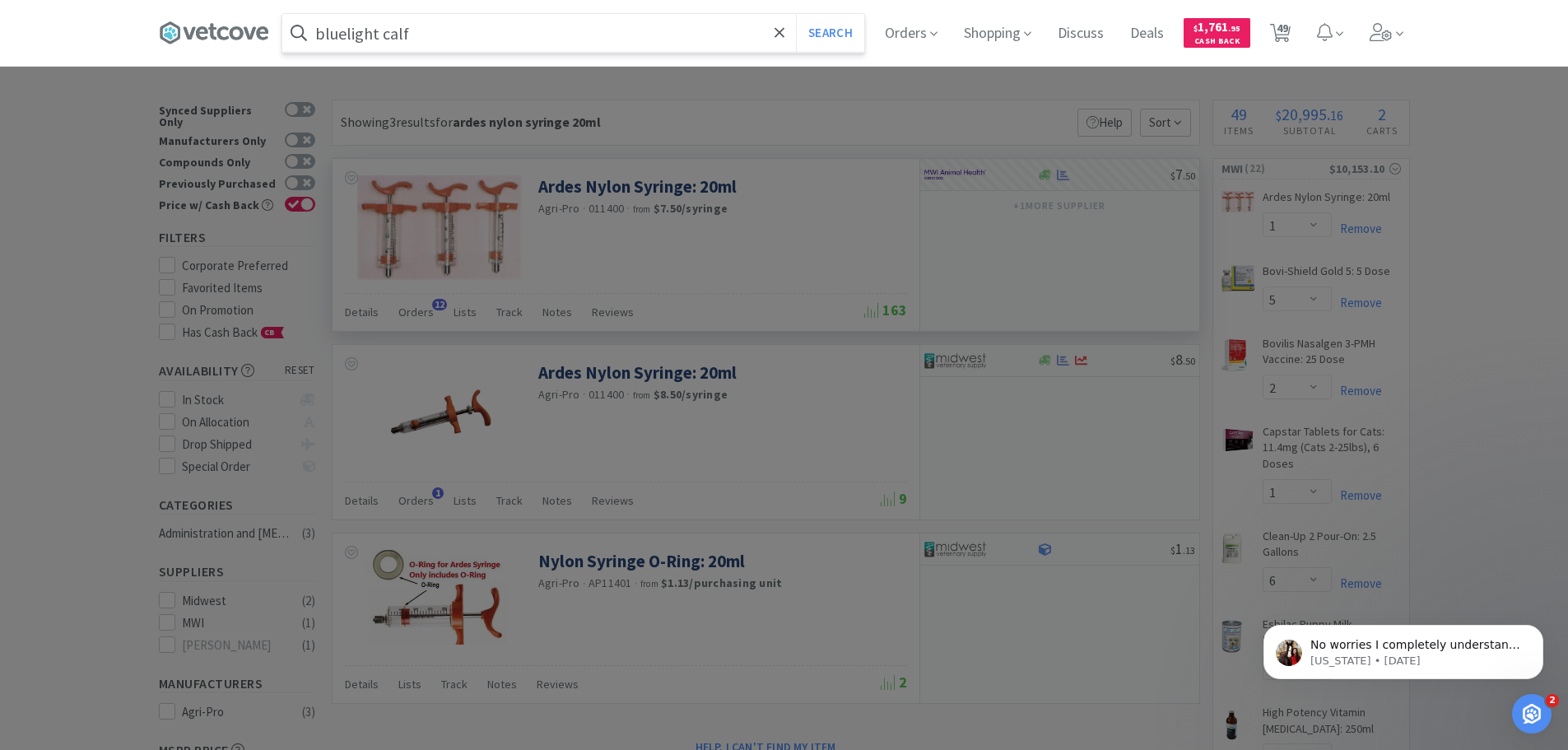
click at [796, 14] on button "Search" at bounding box center [830, 33] width 68 height 38
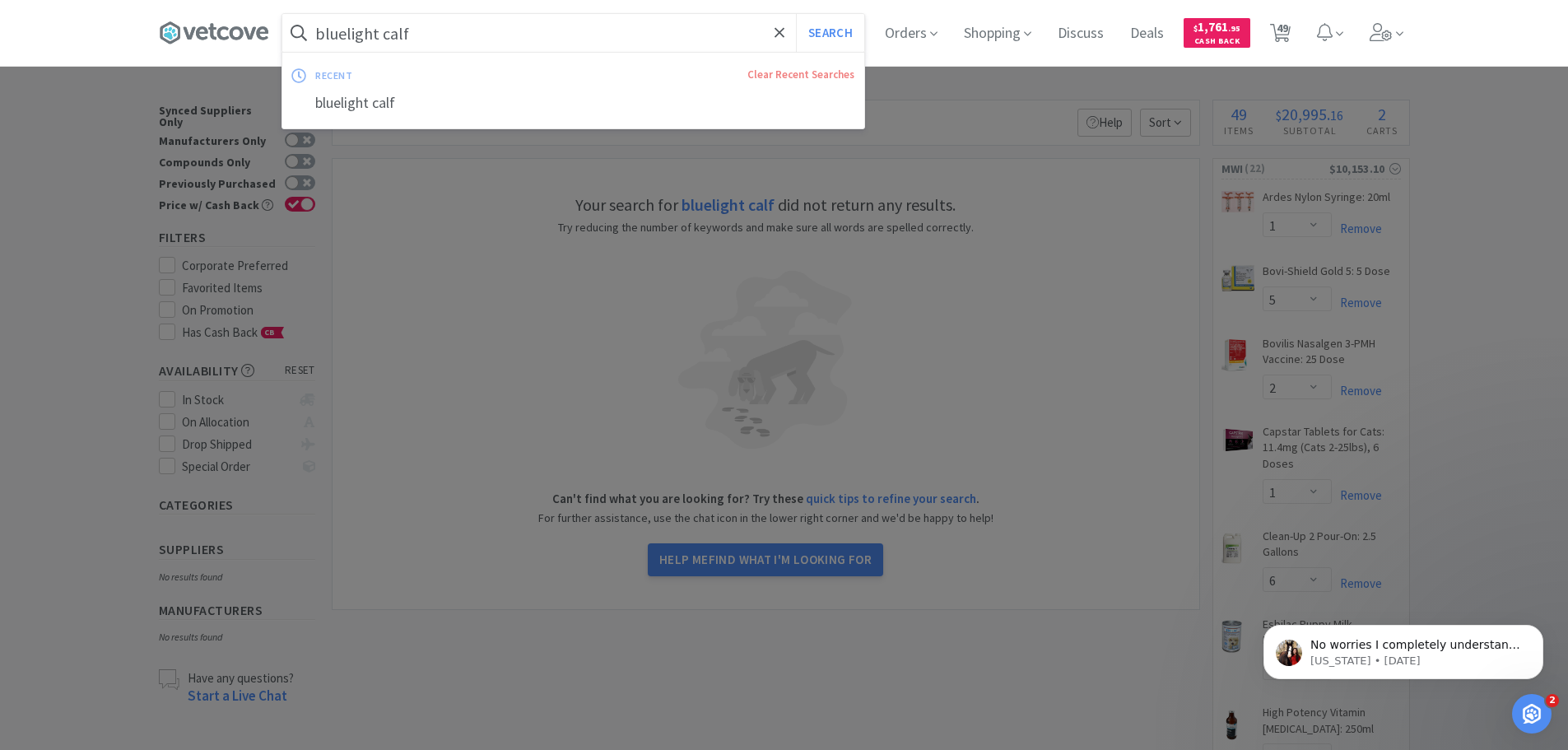
click at [501, 41] on input "bluelight calf" at bounding box center [573, 33] width 582 height 38
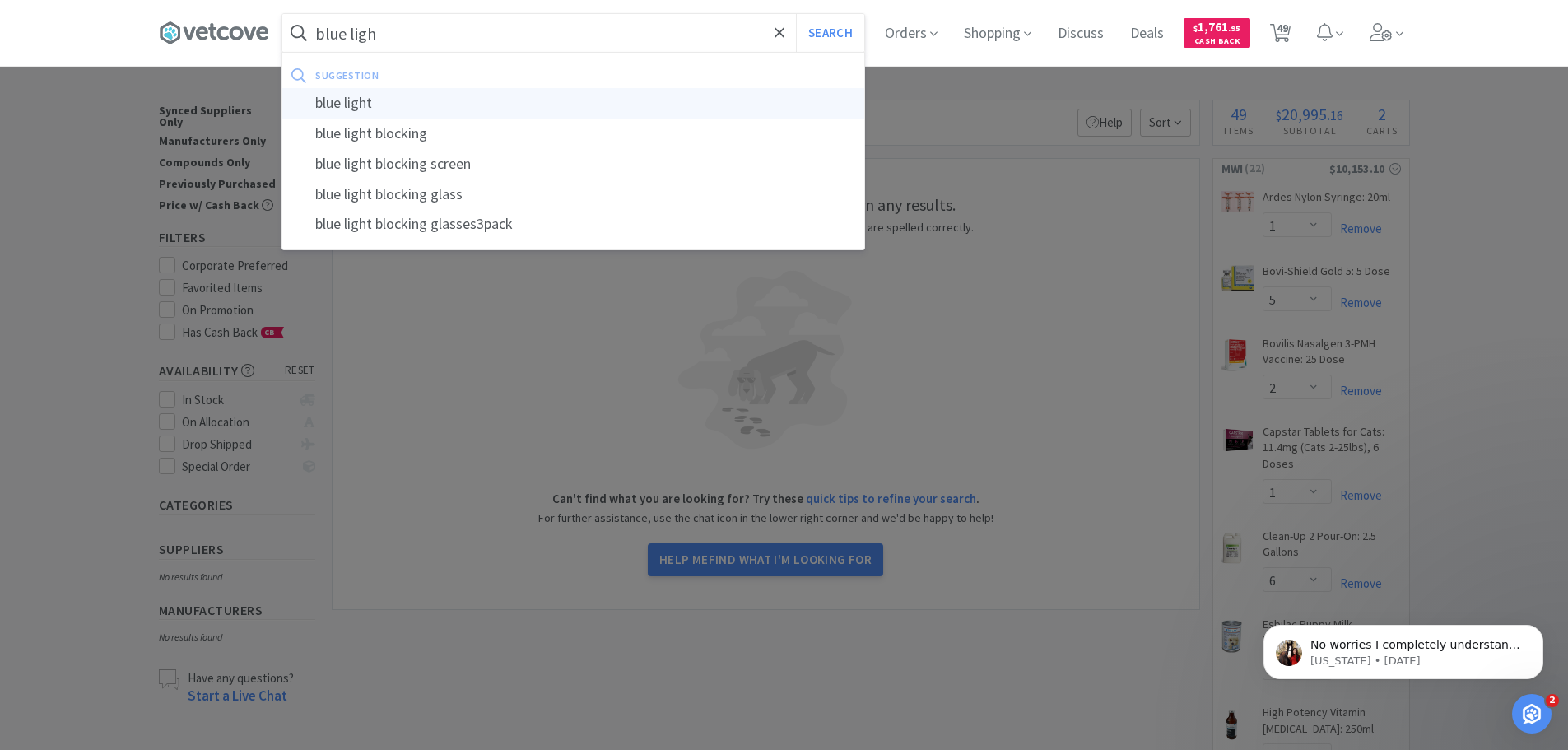
click at [389, 101] on div "blue light" at bounding box center [573, 103] width 582 height 31
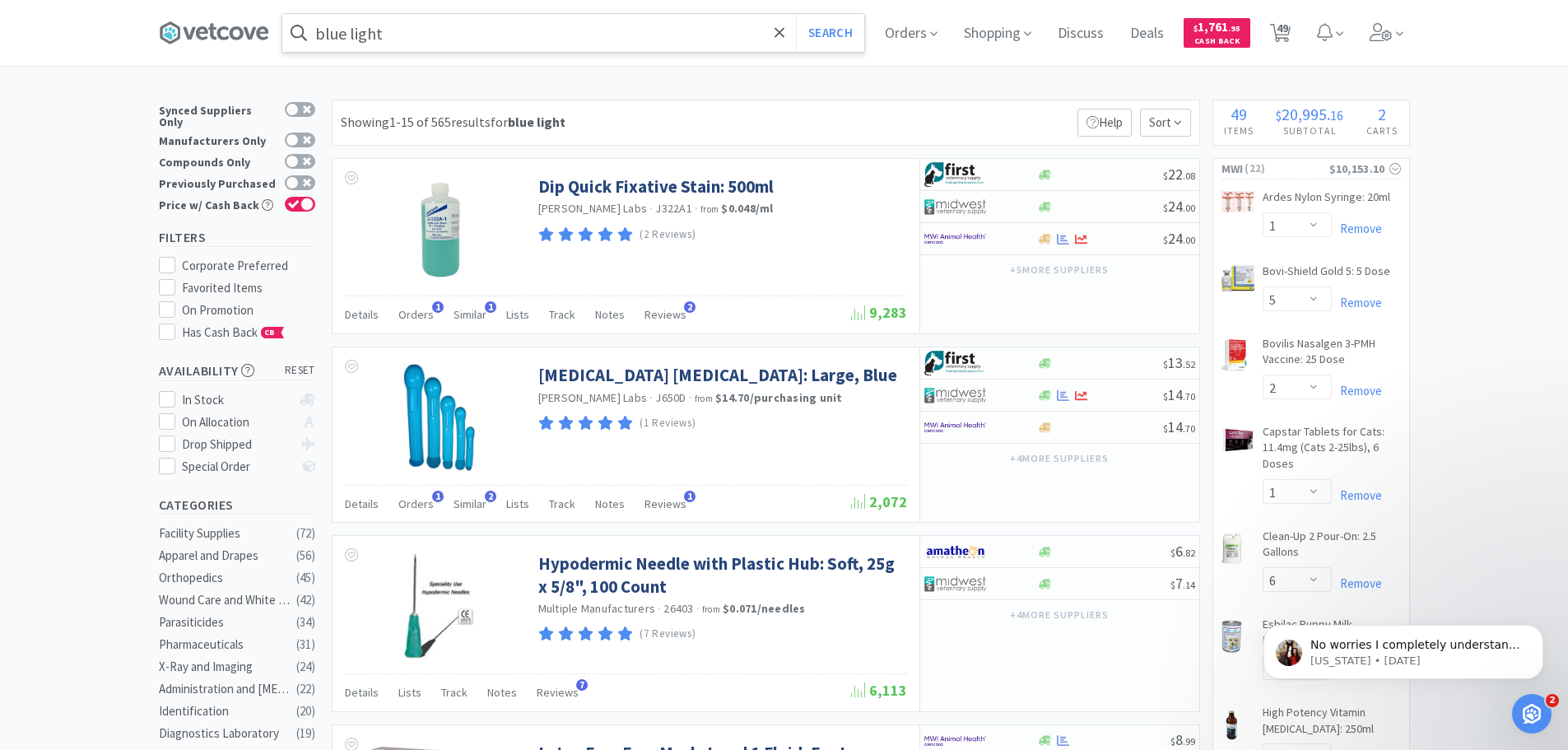
click at [427, 36] on input "blue light" at bounding box center [573, 33] width 582 height 38
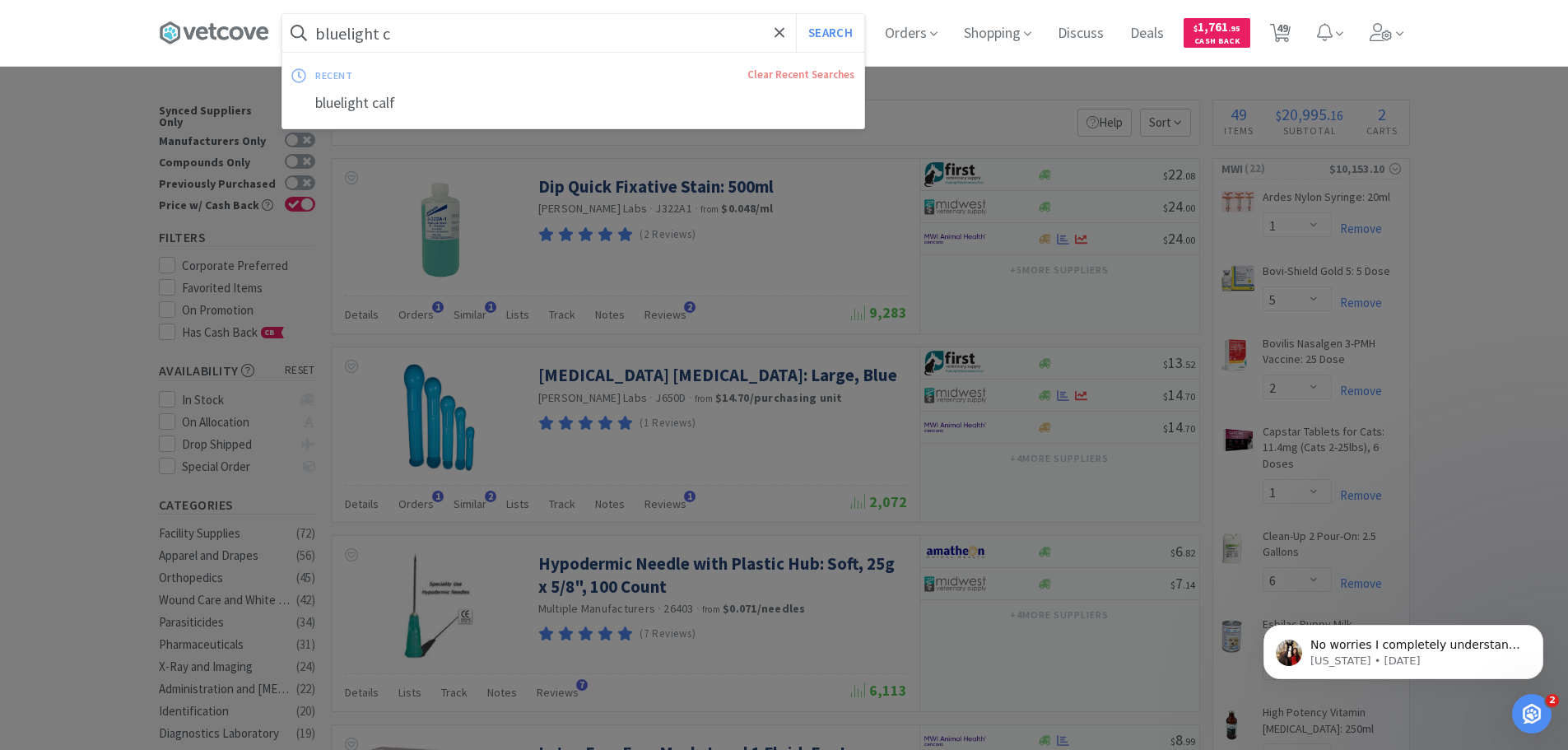
click at [796, 14] on button "Search" at bounding box center [830, 33] width 68 height 38
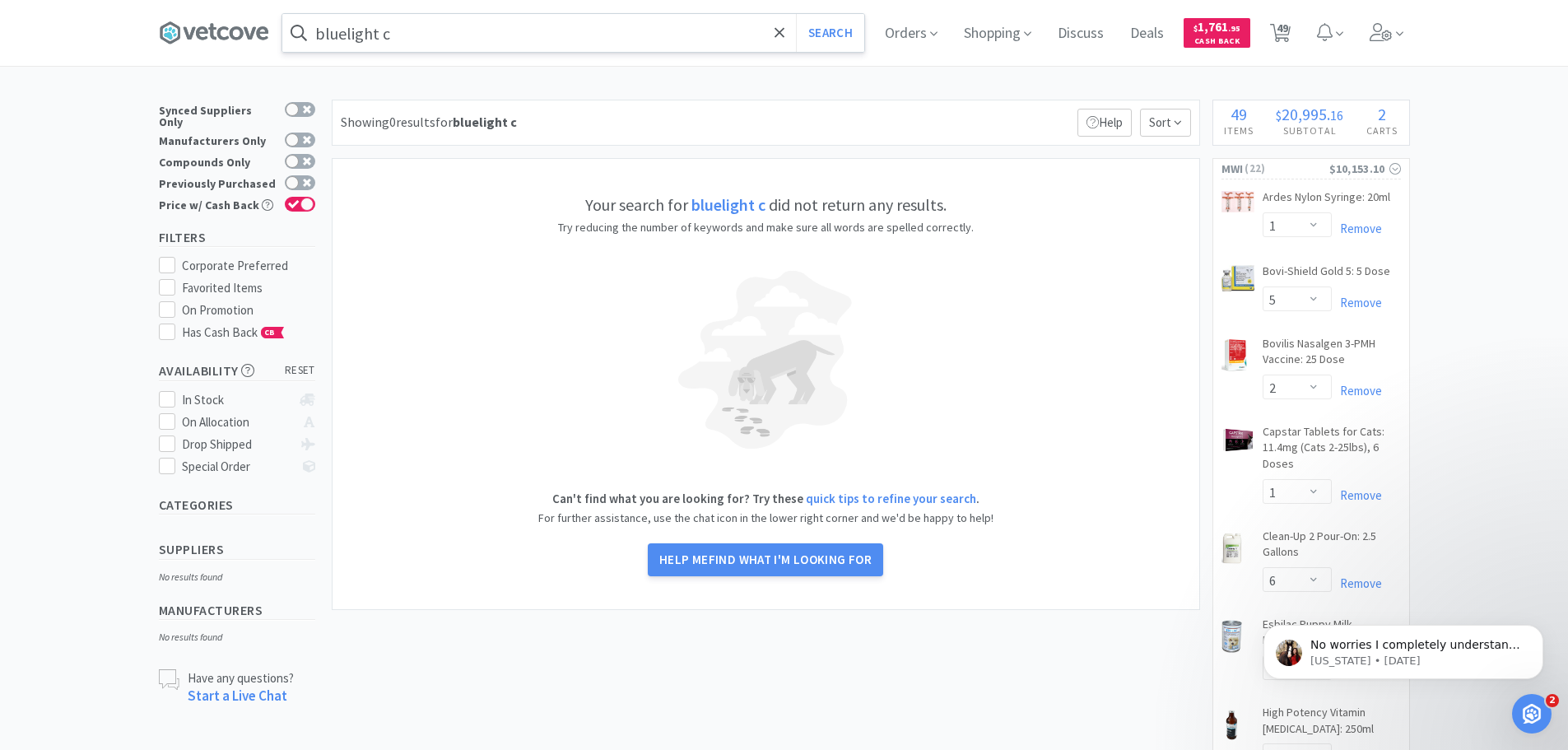
click at [427, 36] on input "bluelight c" at bounding box center [573, 33] width 582 height 38
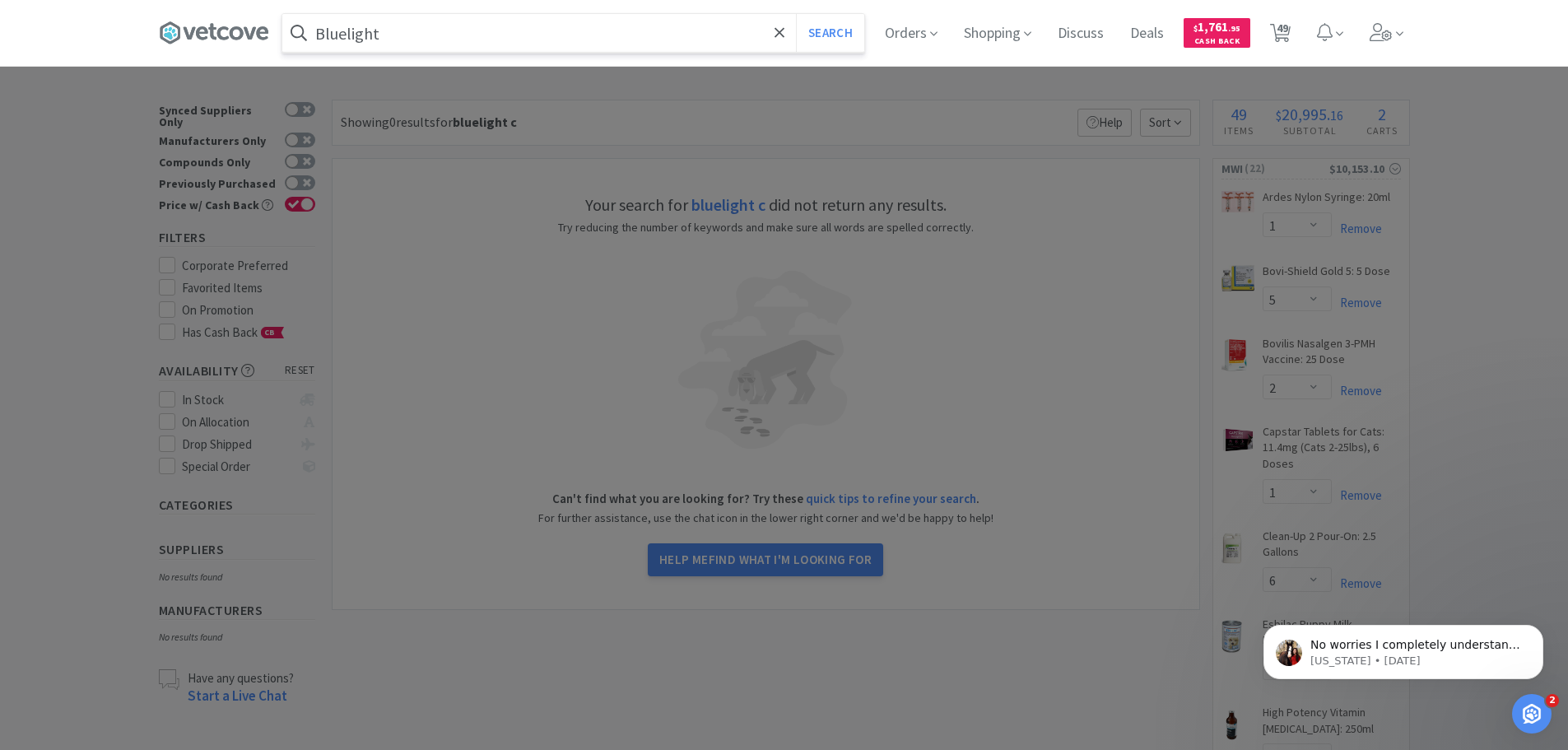
click at [796, 14] on button "Search" at bounding box center [830, 33] width 68 height 38
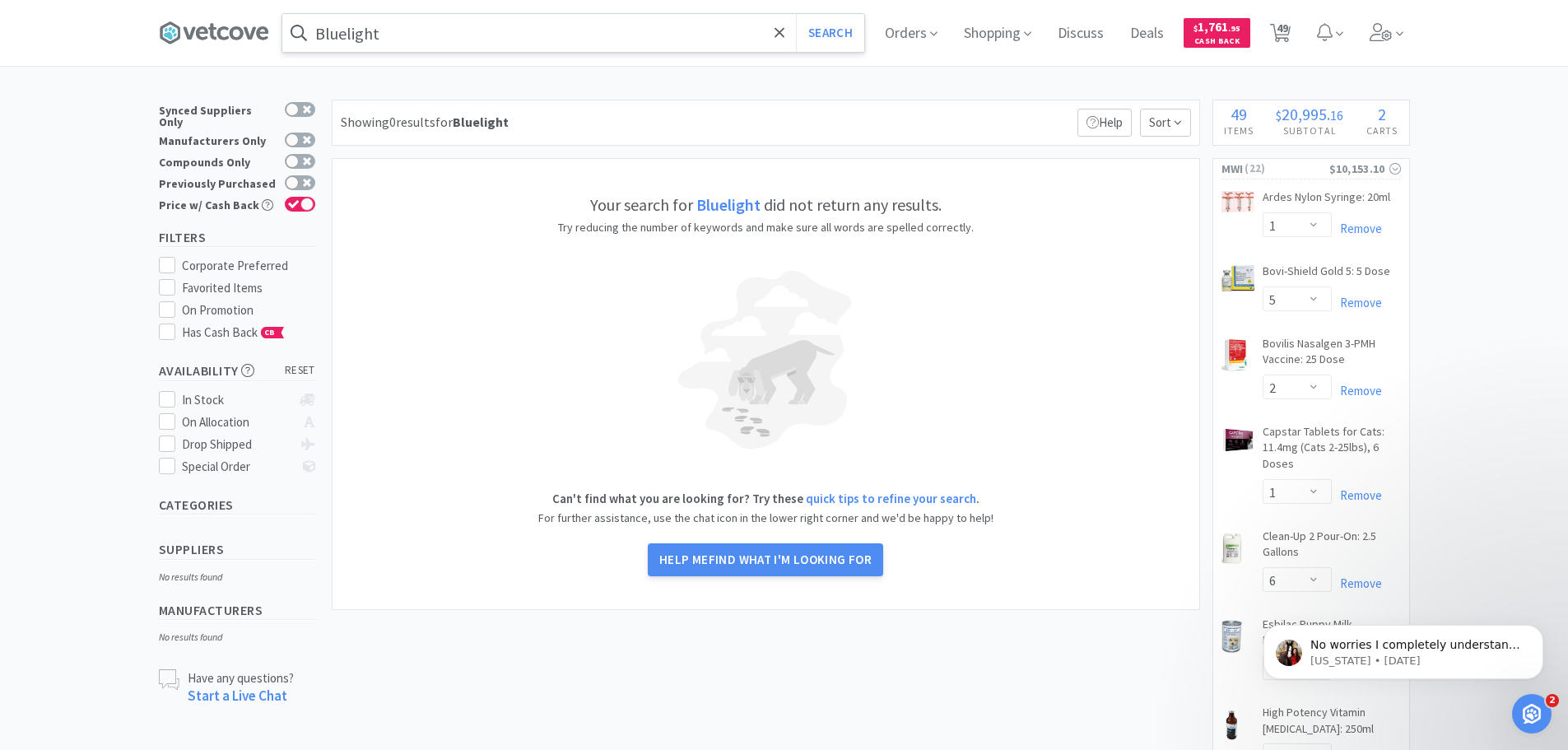
click at [427, 36] on input "Bluelight" at bounding box center [573, 33] width 582 height 38
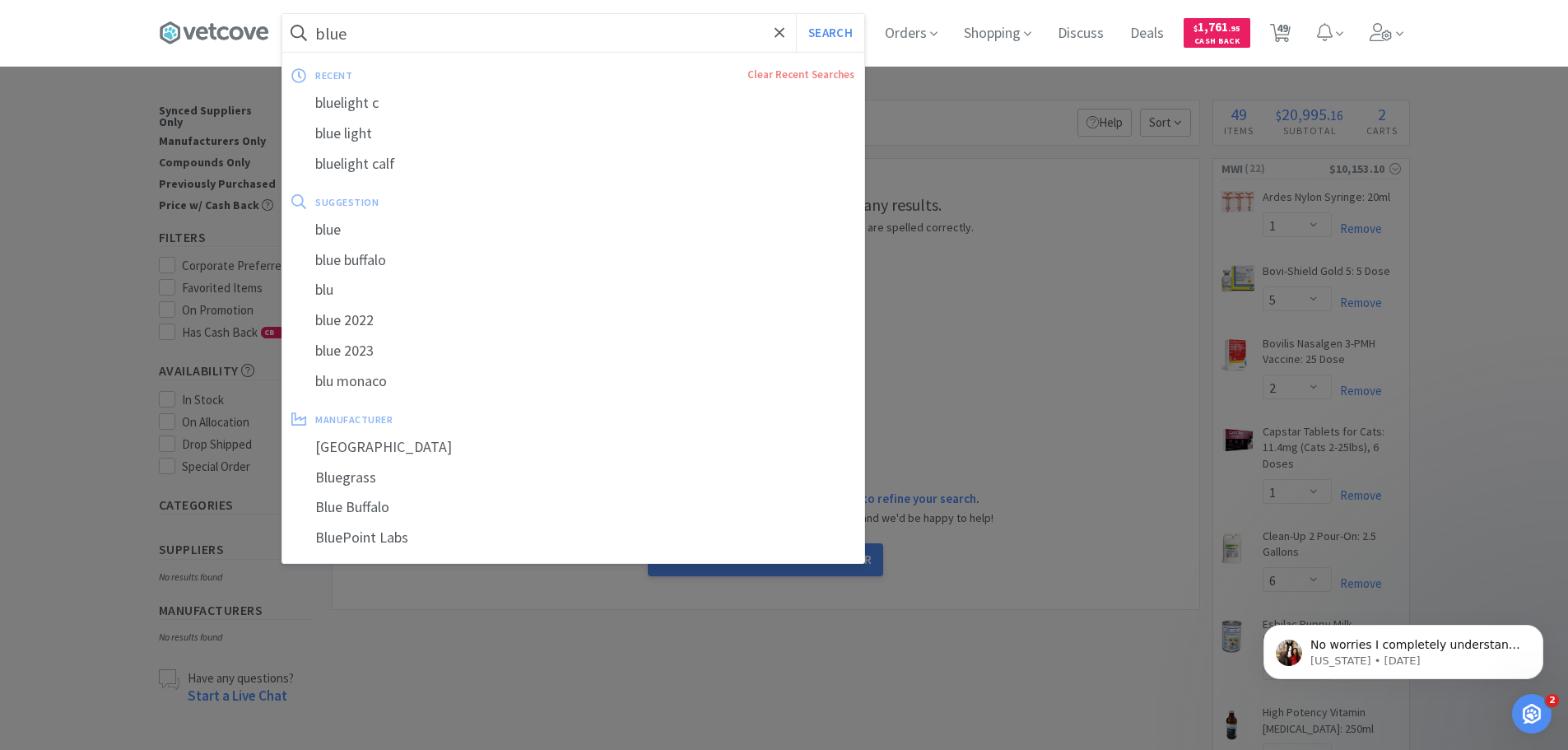
click at [796, 14] on button "Search" at bounding box center [830, 33] width 68 height 38
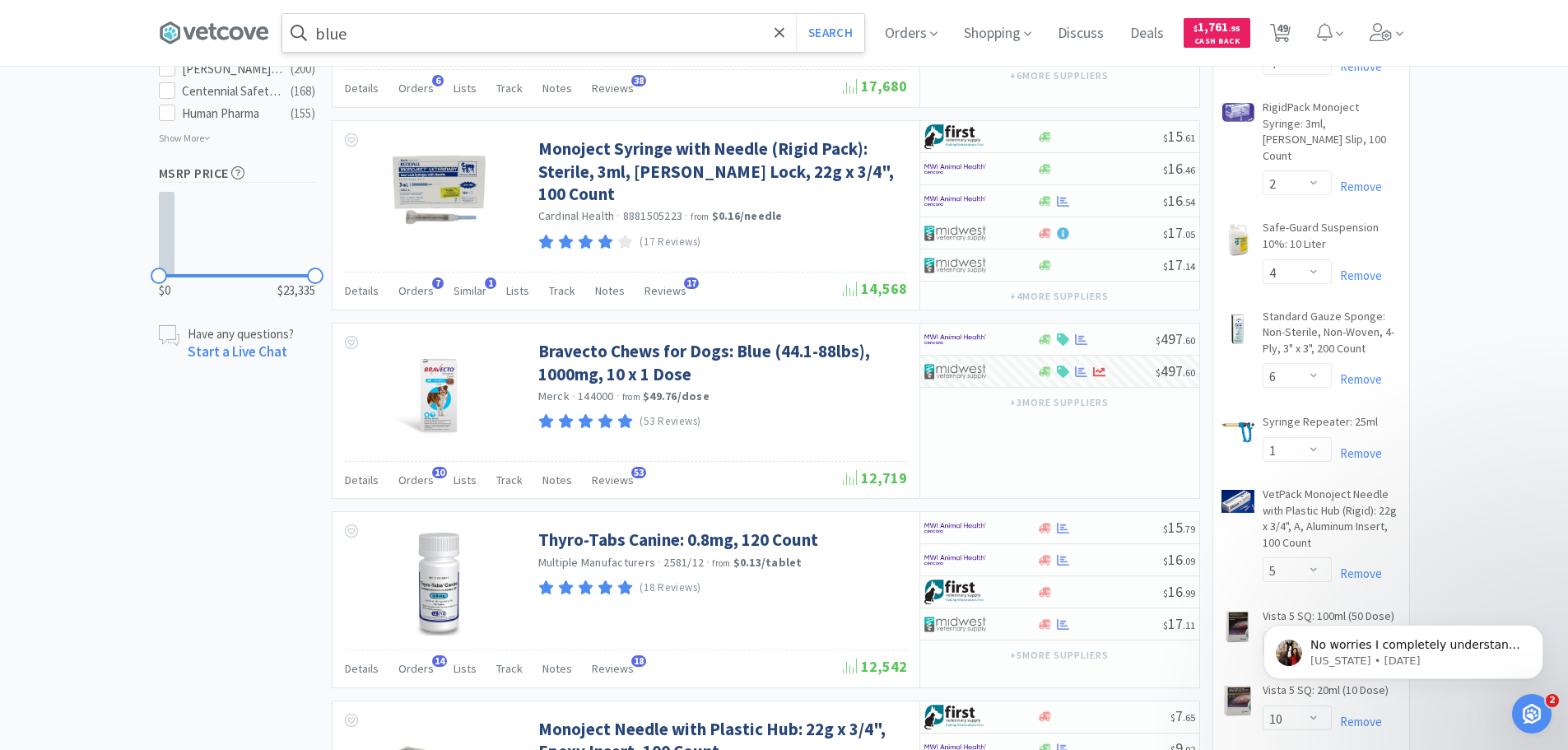
scroll to position [1153, 0]
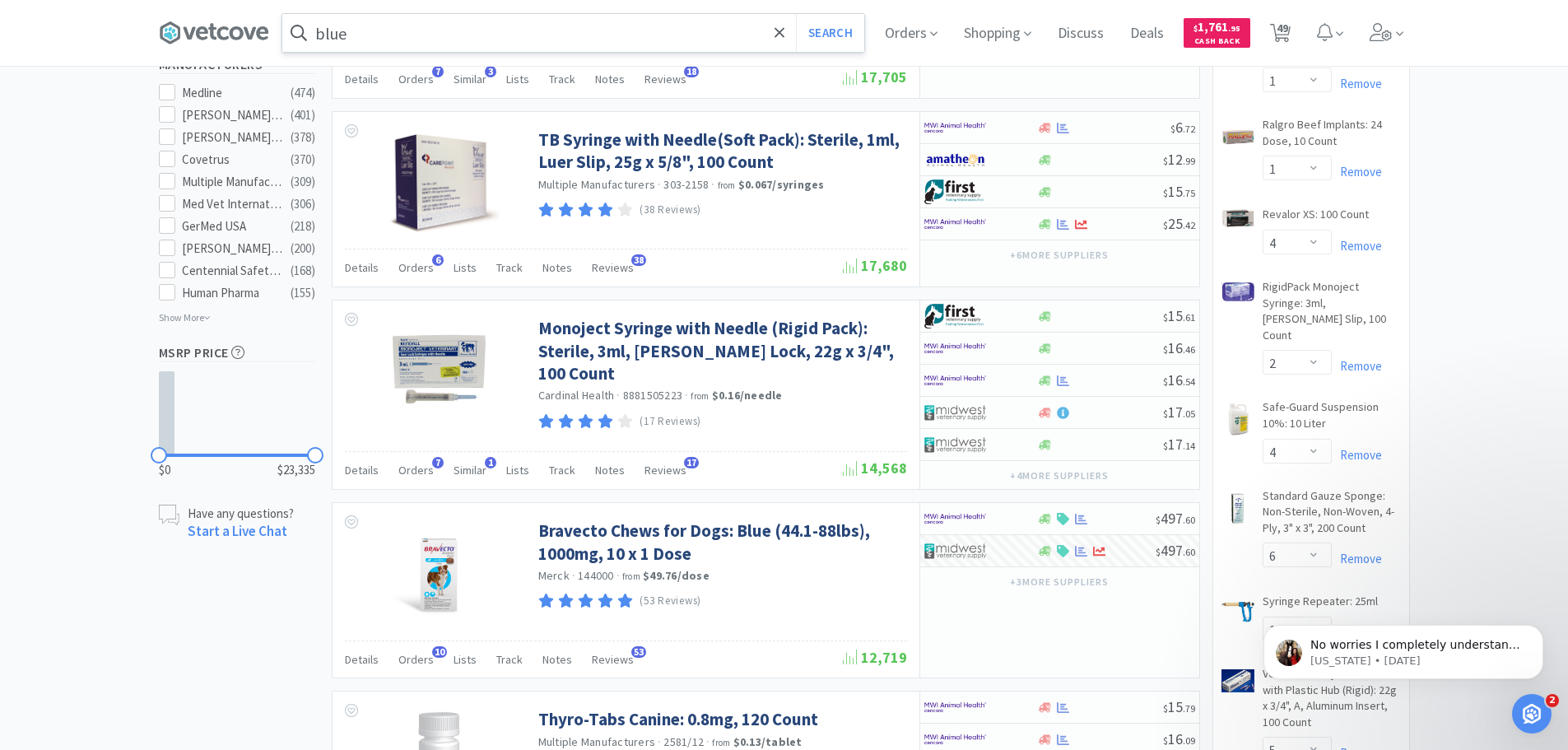
click at [377, 30] on input "blue" at bounding box center [573, 33] width 582 height 38
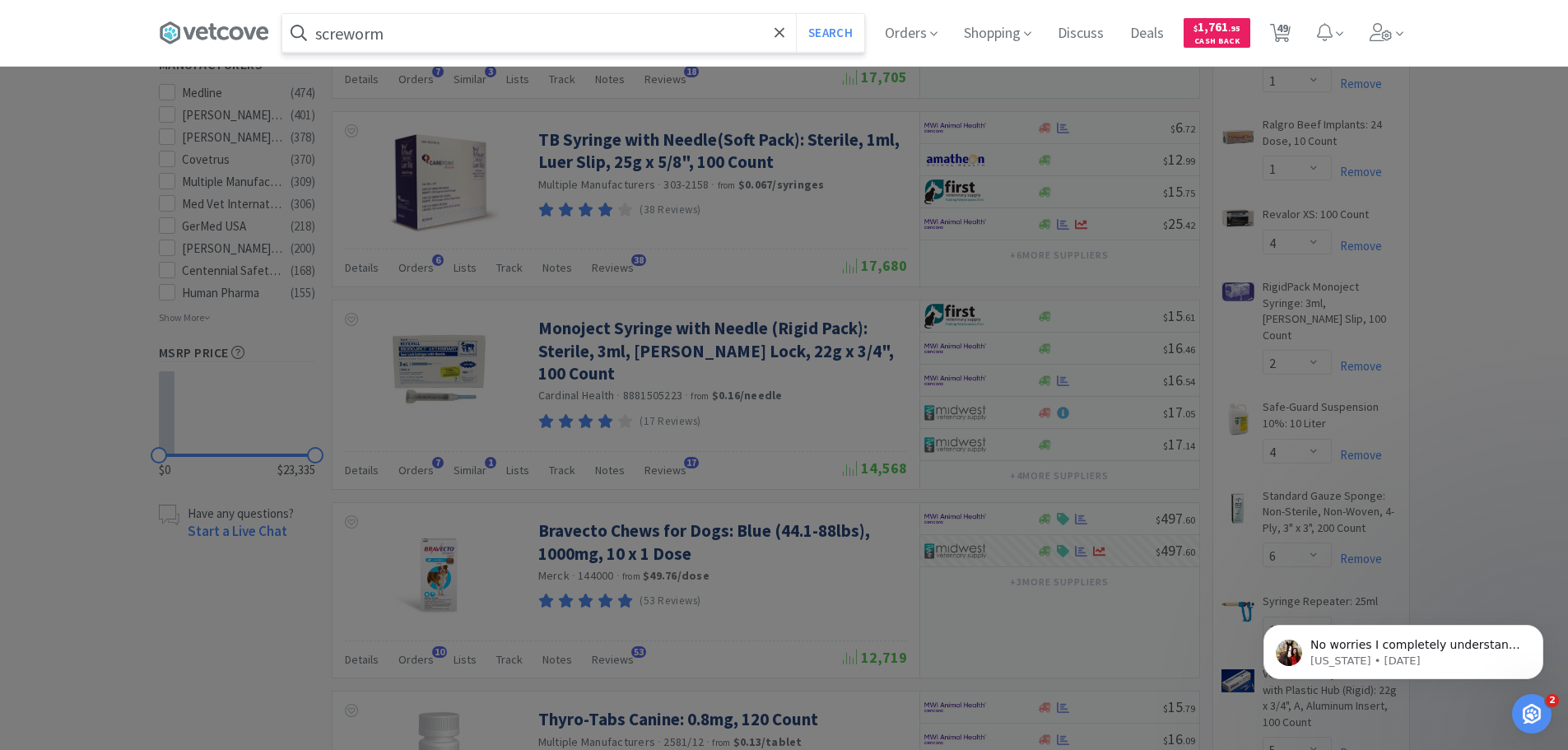
click at [796, 14] on button "Search" at bounding box center [830, 33] width 68 height 38
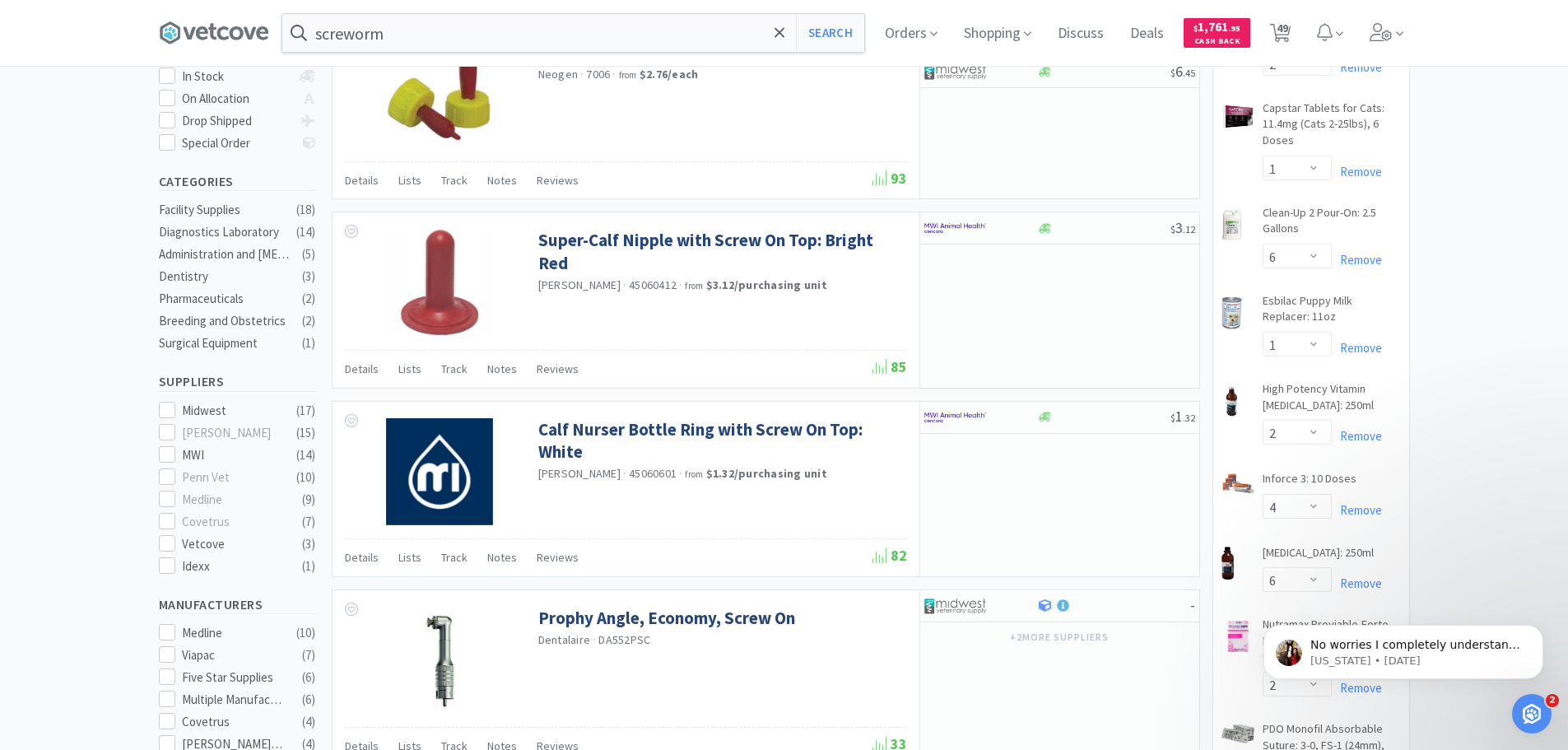
scroll to position [247, 0]
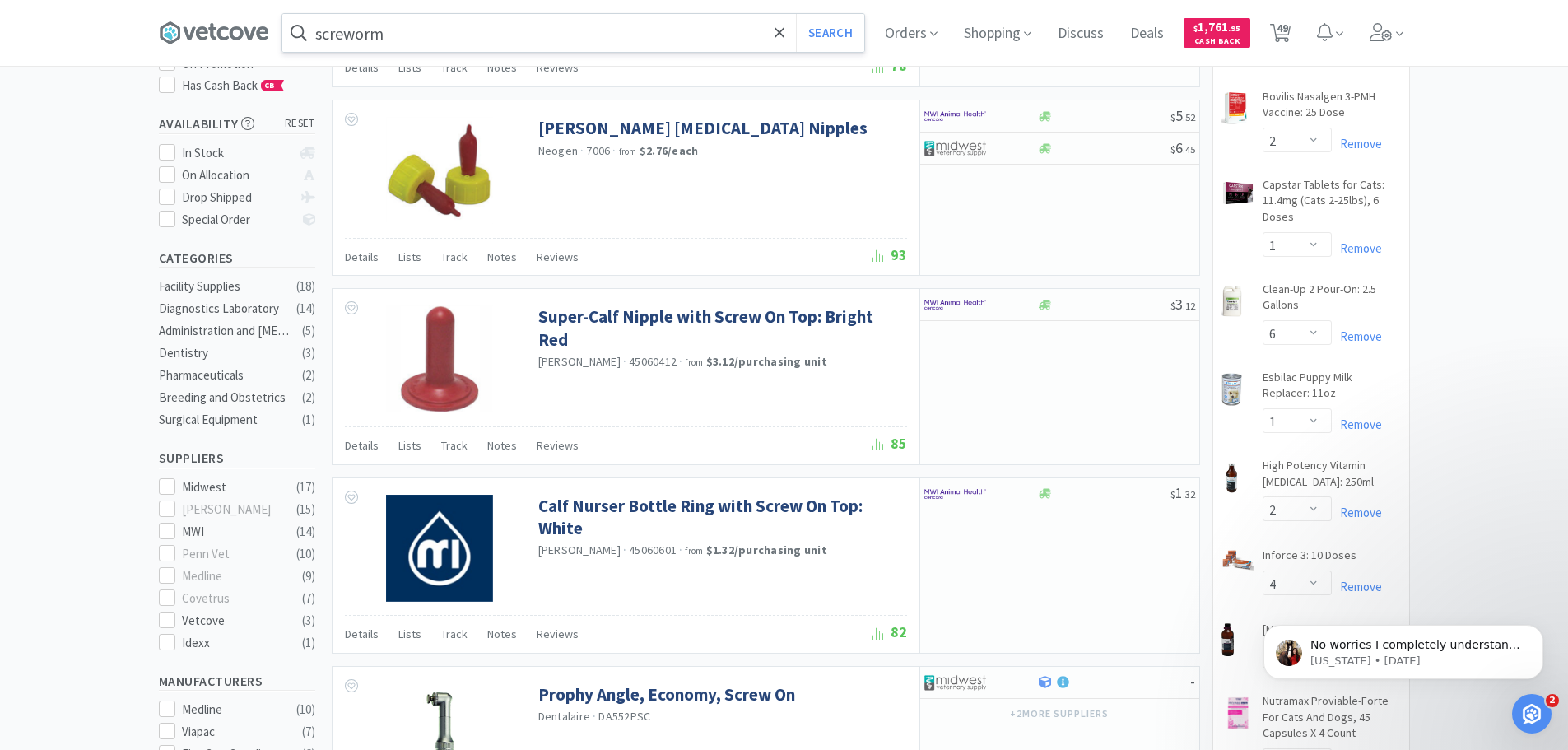
click at [447, 42] on input "screworm" at bounding box center [573, 33] width 582 height 38
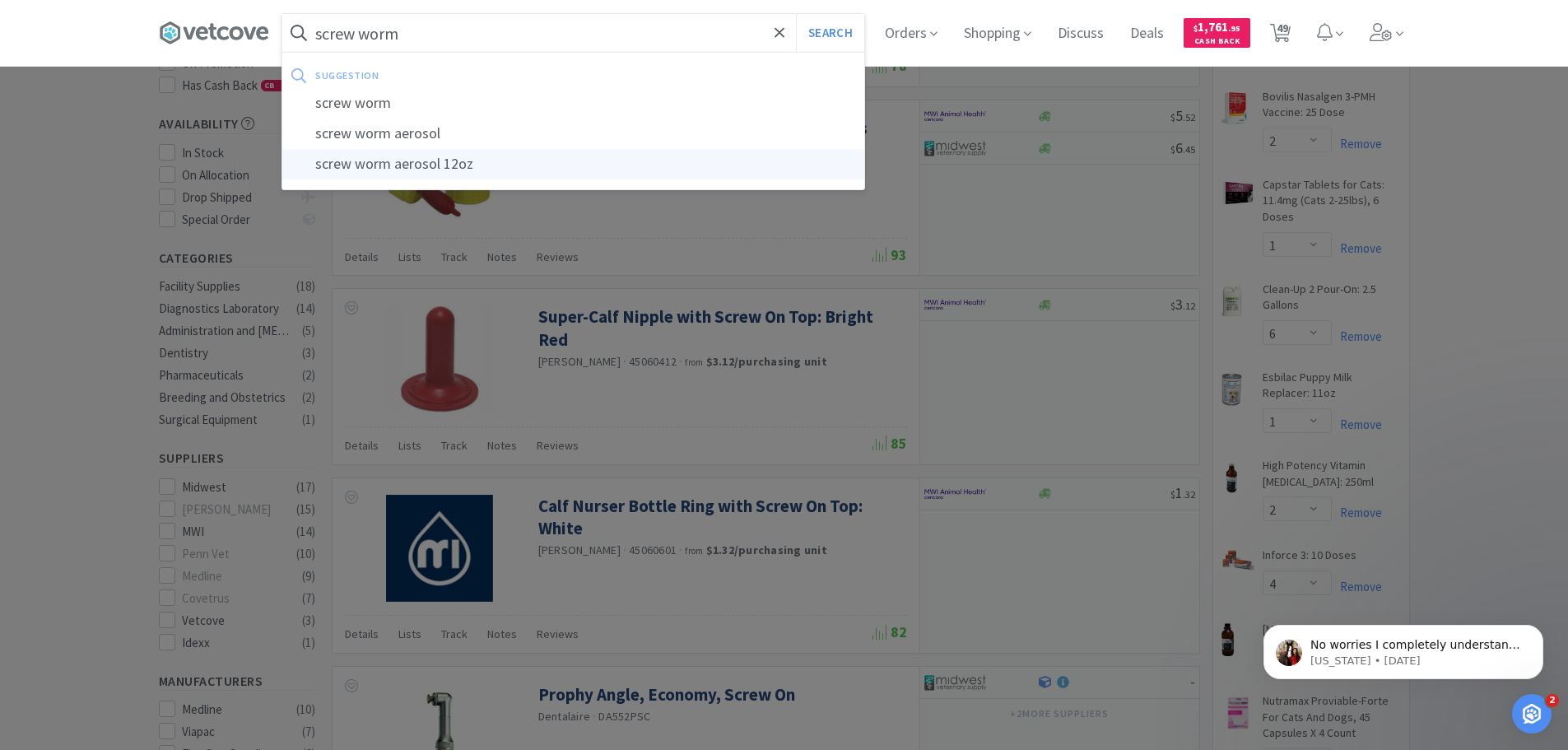
click at [446, 155] on div "screw worm aerosol 12oz" at bounding box center [573, 164] width 582 height 31
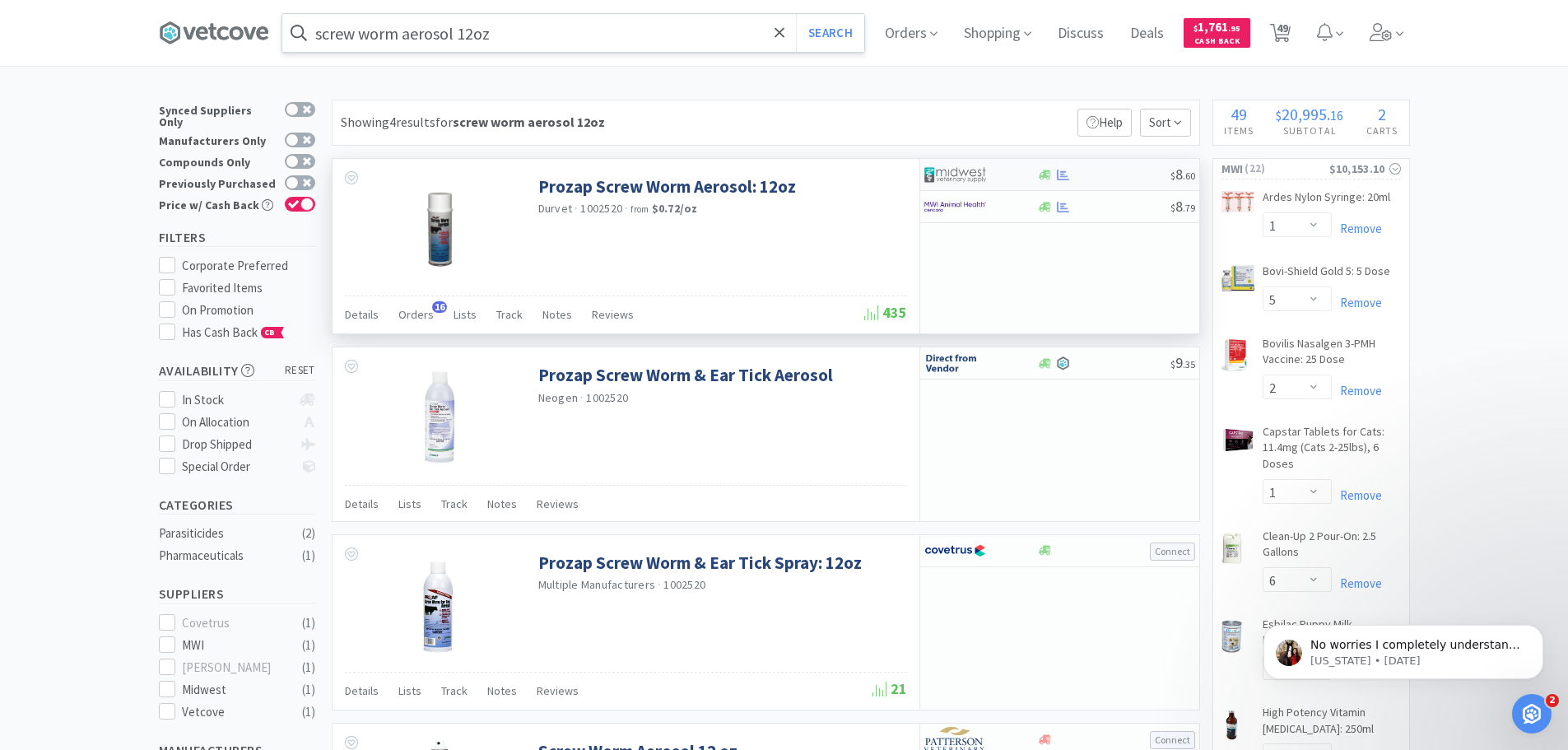
click at [1037, 178] on div at bounding box center [1045, 175] width 17 height 12
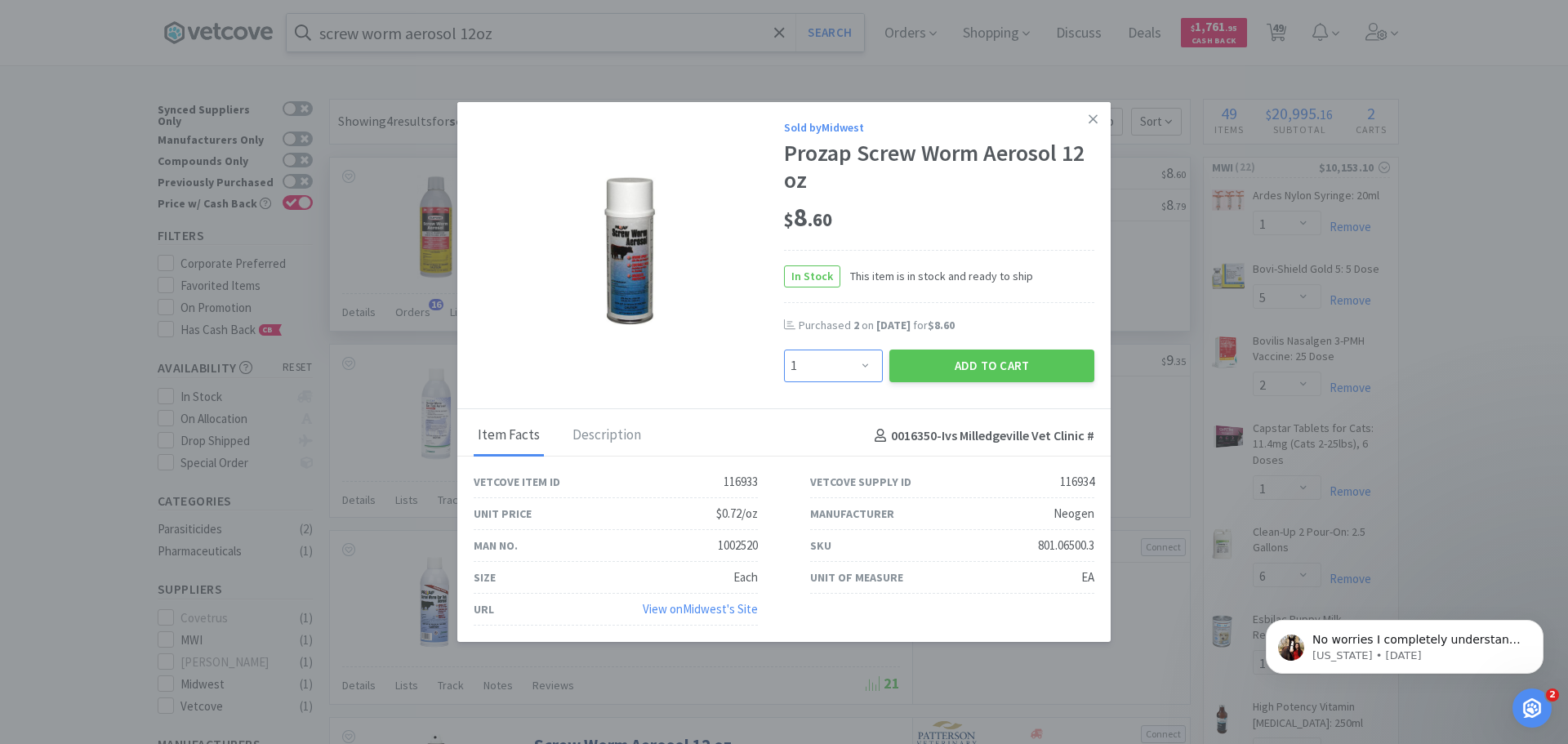
drag, startPoint x: 862, startPoint y: 367, endPoint x: 864, endPoint y: 351, distance: 16.1
click at [862, 367] on select "Enter Quantity 1 2 3 4 5 6 7 8 9 10 11 12 13 14 15 16 17 18 19 20 Enter Quantity" at bounding box center [833, 366] width 99 height 33
click at [784, 349] on select "Enter Quantity 1 2 3 4 5 6 7 8 9 10 11 12 13 14 15 16 17 18 19 20 Enter Quantity" at bounding box center [833, 366] width 99 height 33
click at [1032, 366] on button "Add to Cart" at bounding box center [991, 366] width 205 height 33
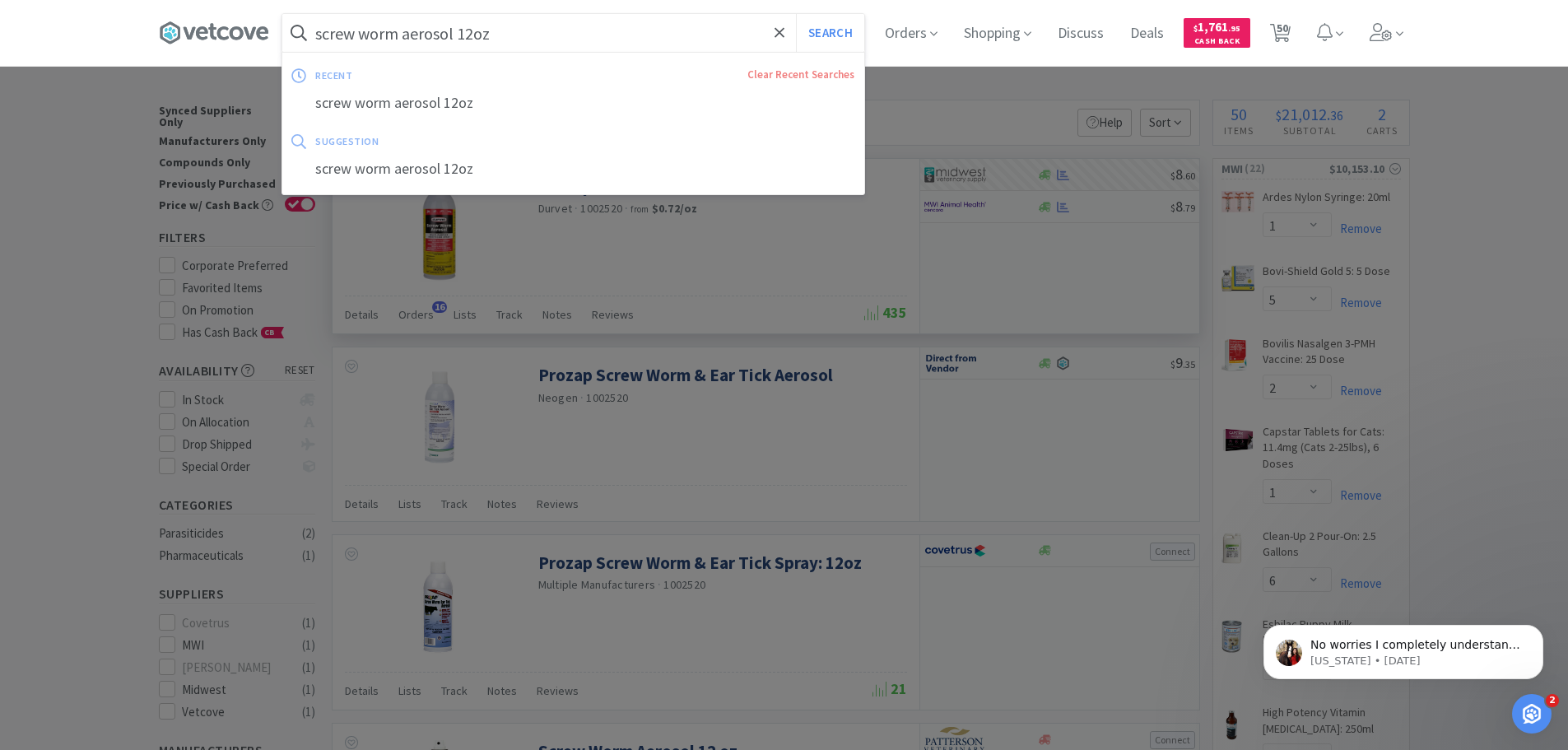
click at [590, 35] on input "screw worm aerosol 12oz" at bounding box center [573, 33] width 582 height 38
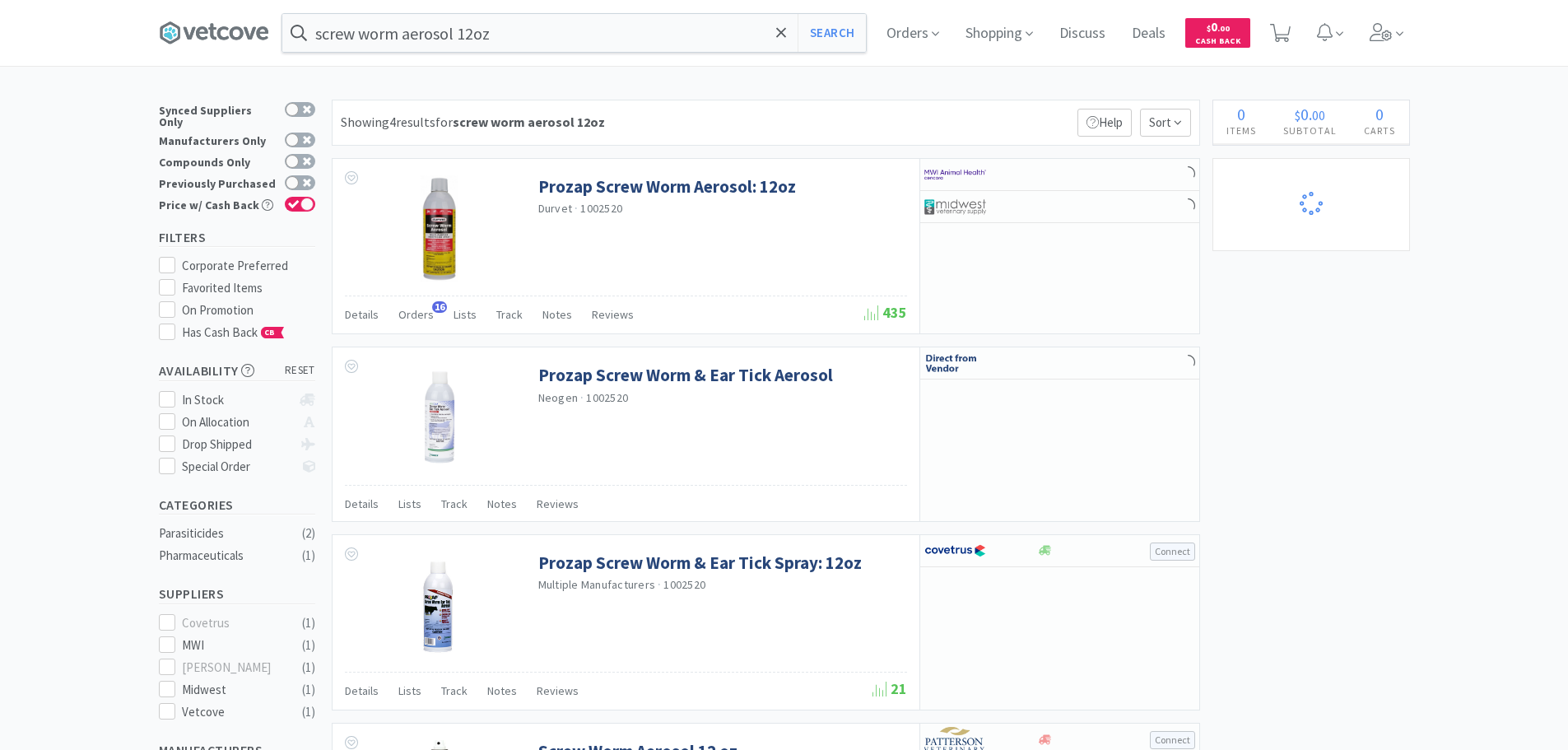
select select "1"
select select "5"
select select "2"
select select "1"
select select "6"
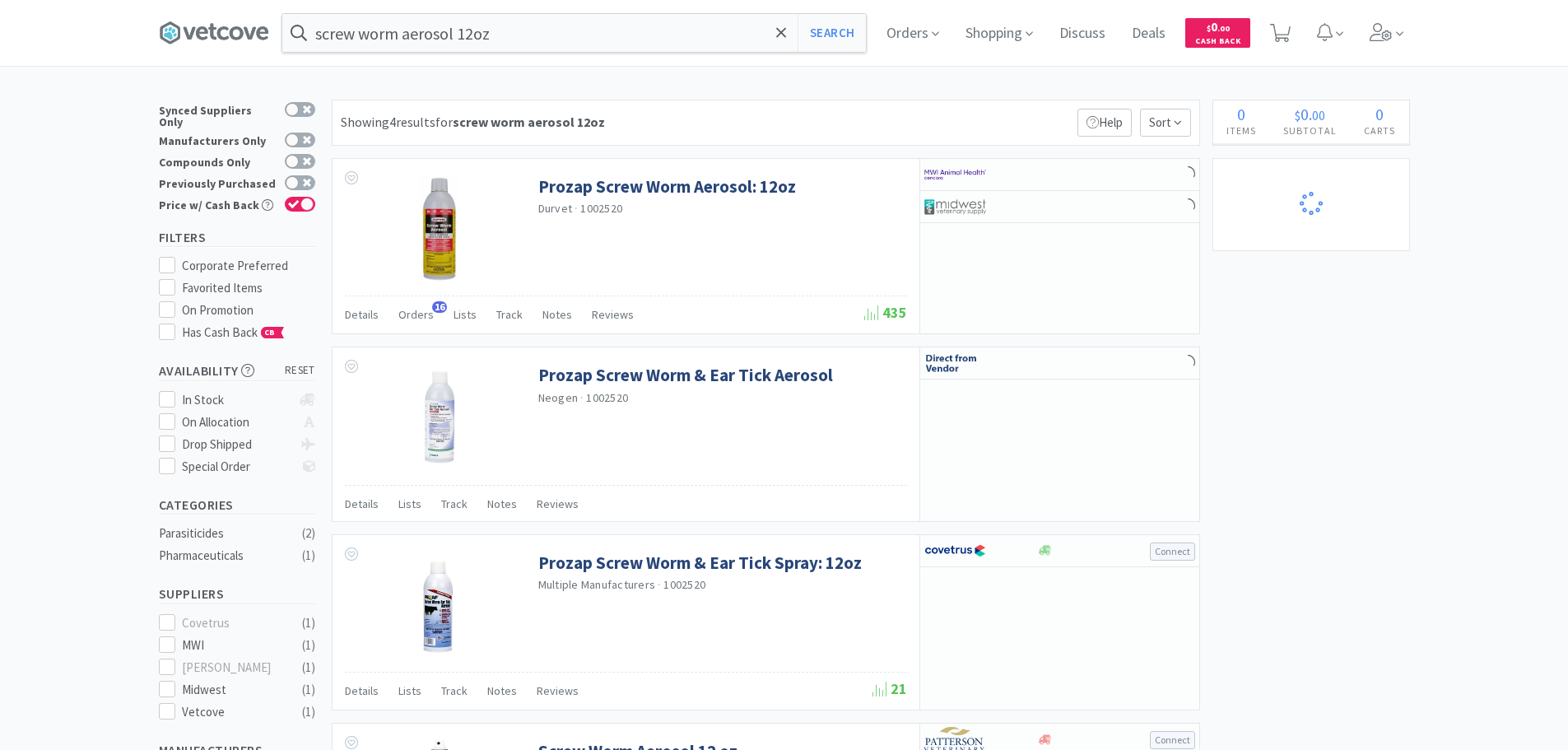
select select "1"
select select "2"
select select "4"
select select "6"
select select "2"
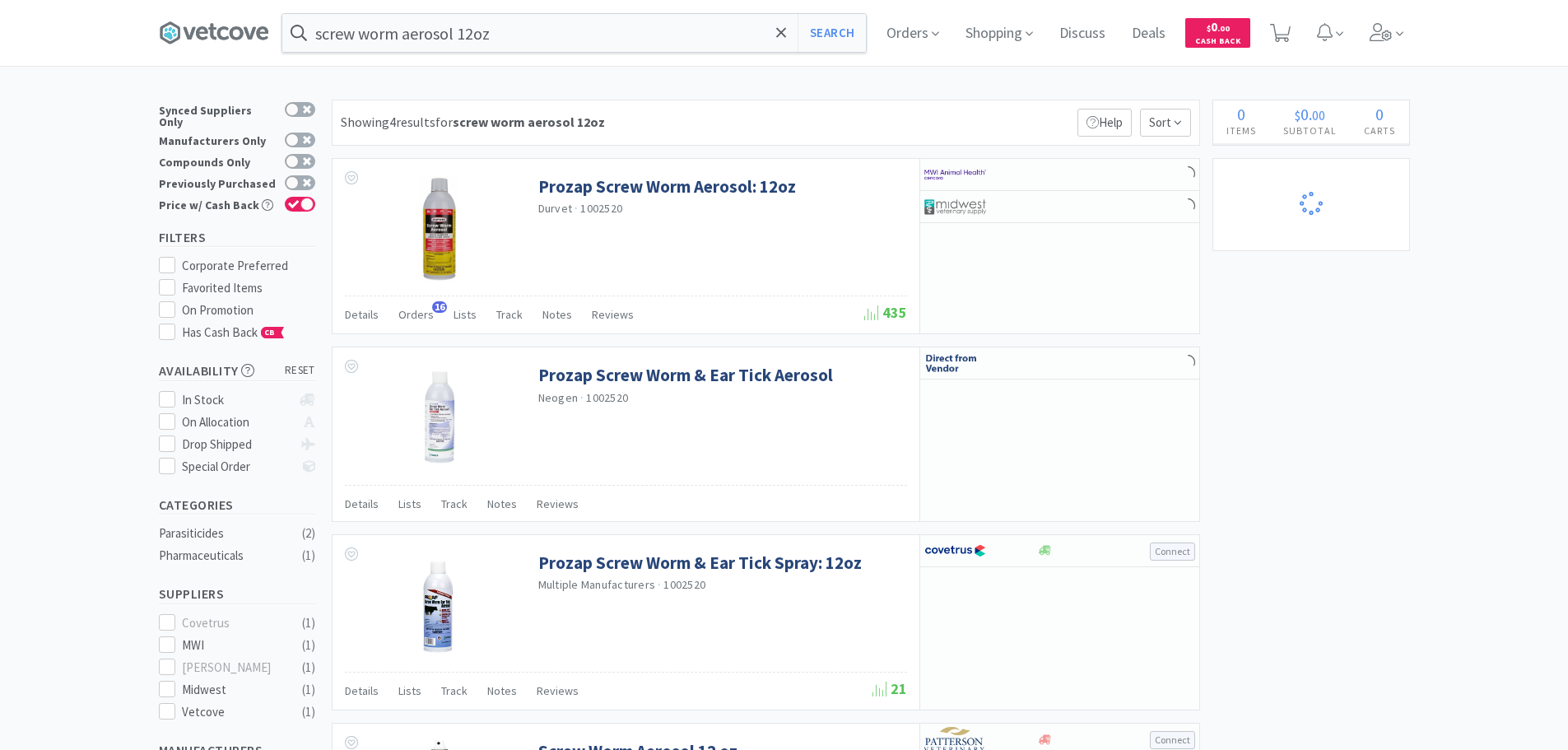
select select "2"
select select "1"
select select "4"
select select "2"
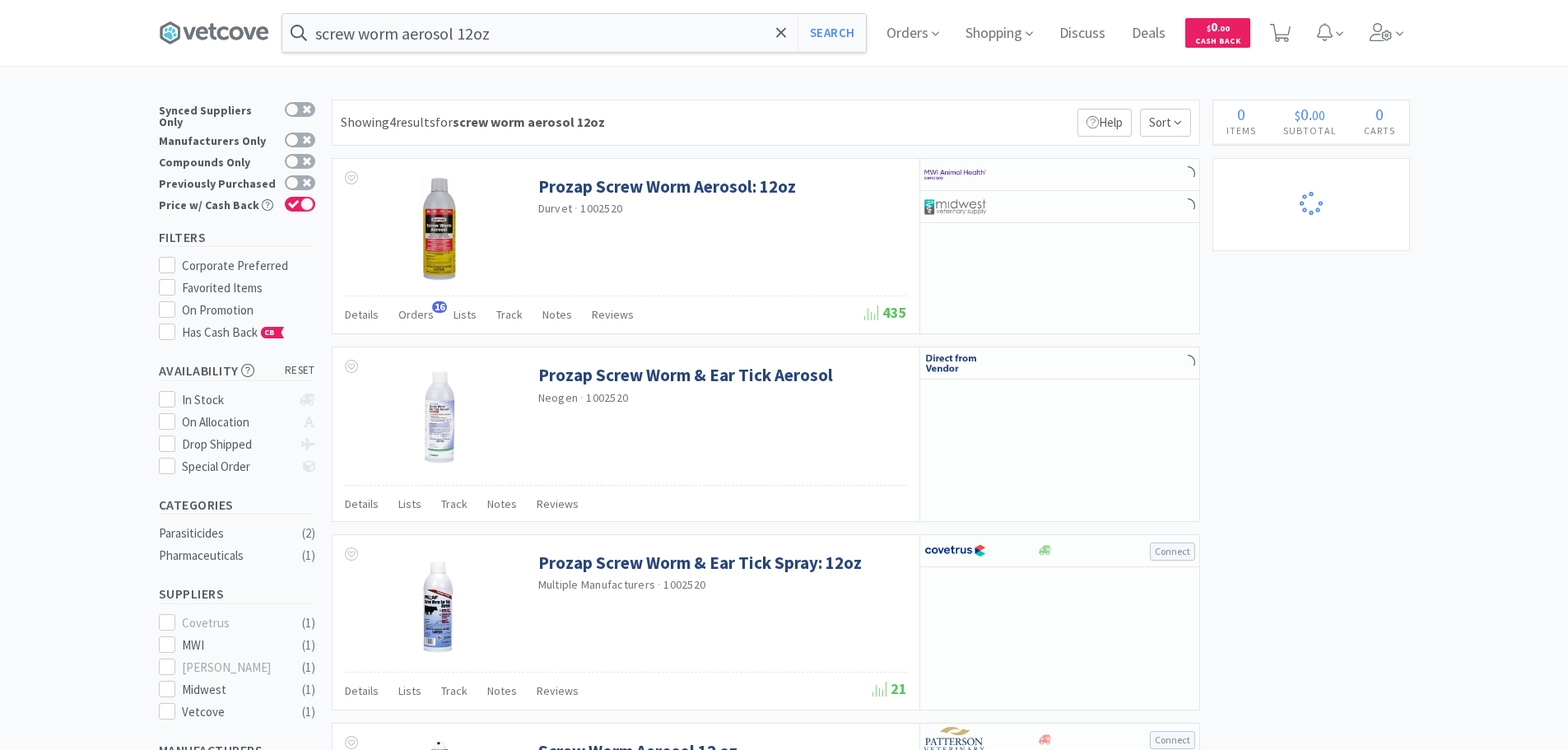
select select "4"
select select "6"
select select "1"
select select "5"
select select "4"
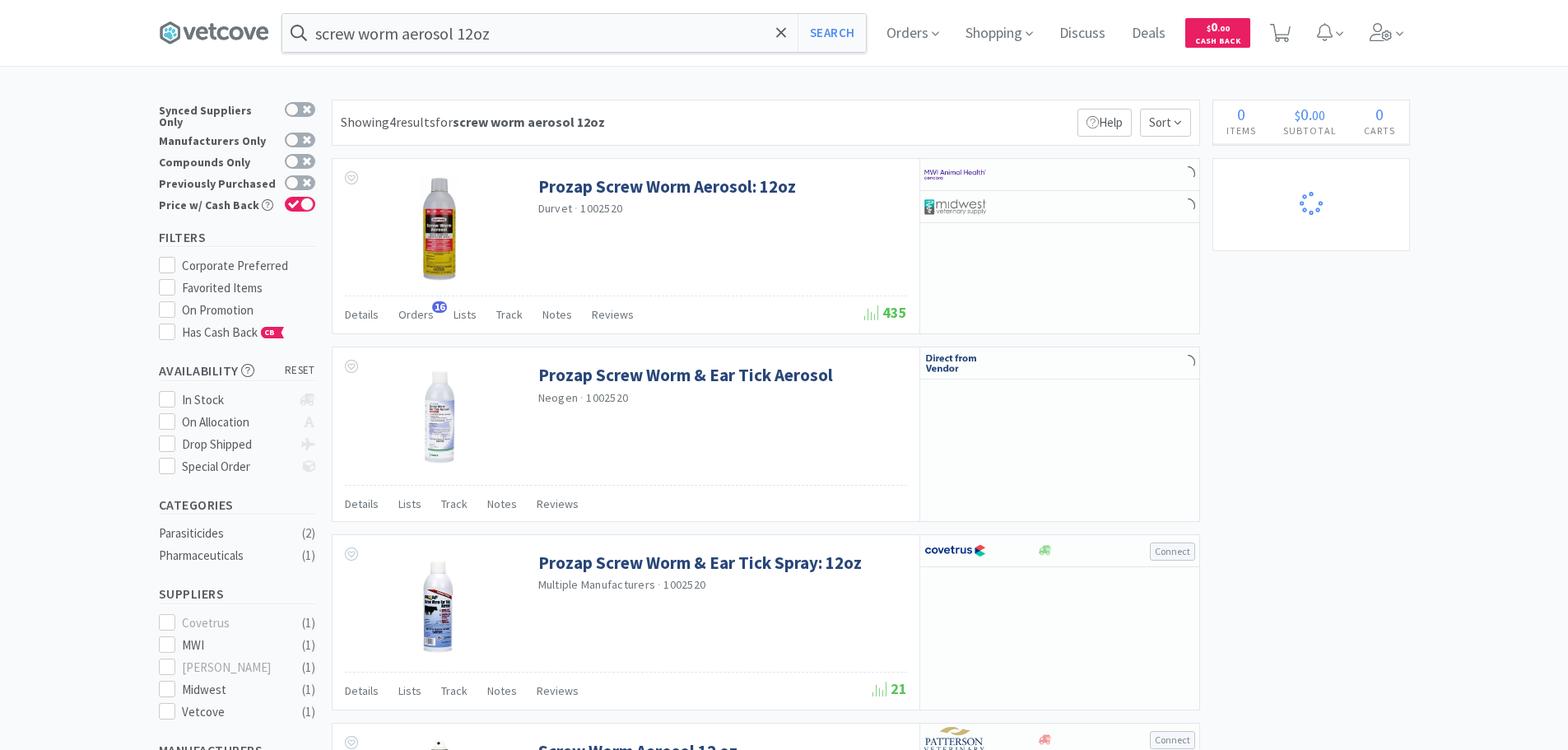
select select "10"
select select "2"
select select "6"
select select "4"
select select "2"
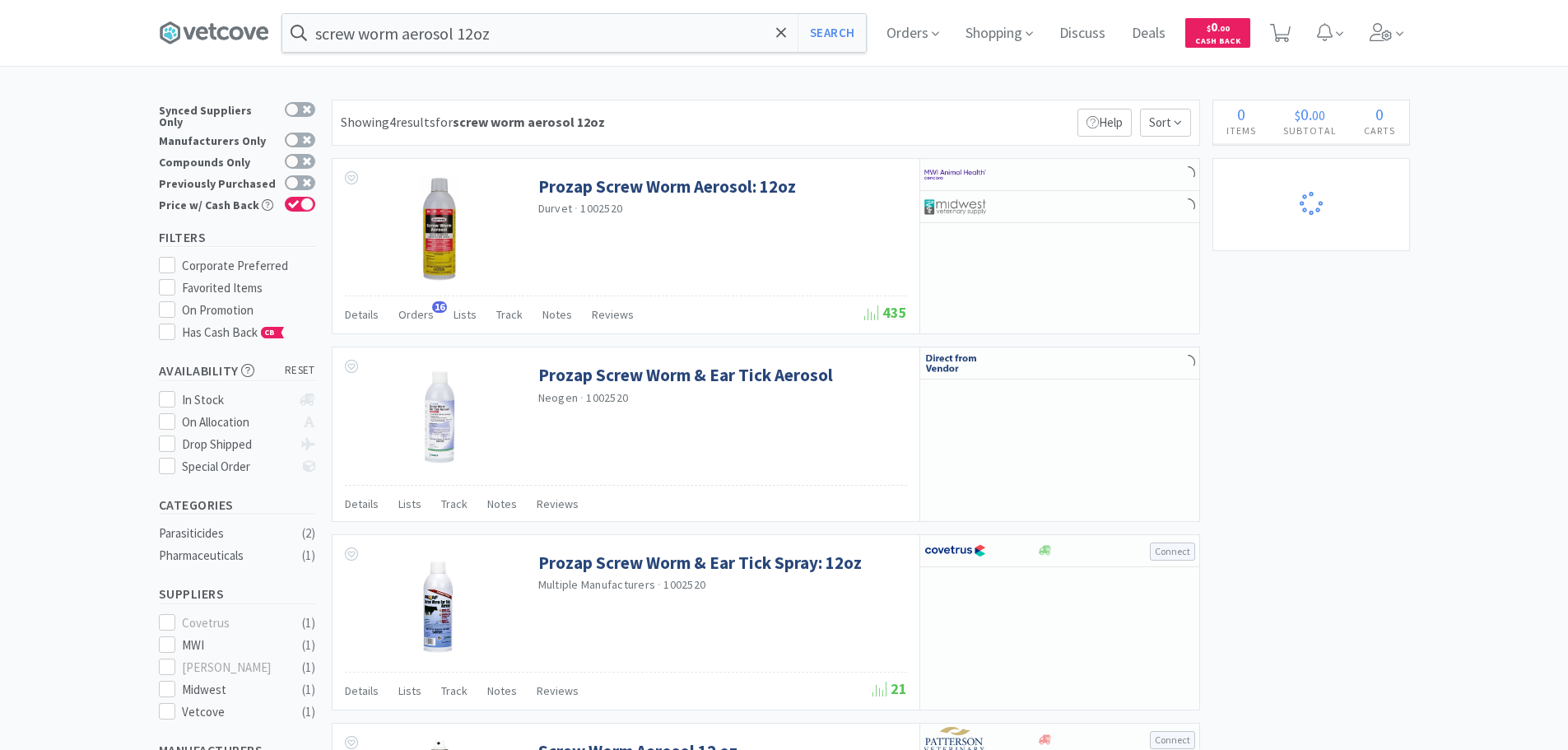
select select "4"
select select "1"
select select "2"
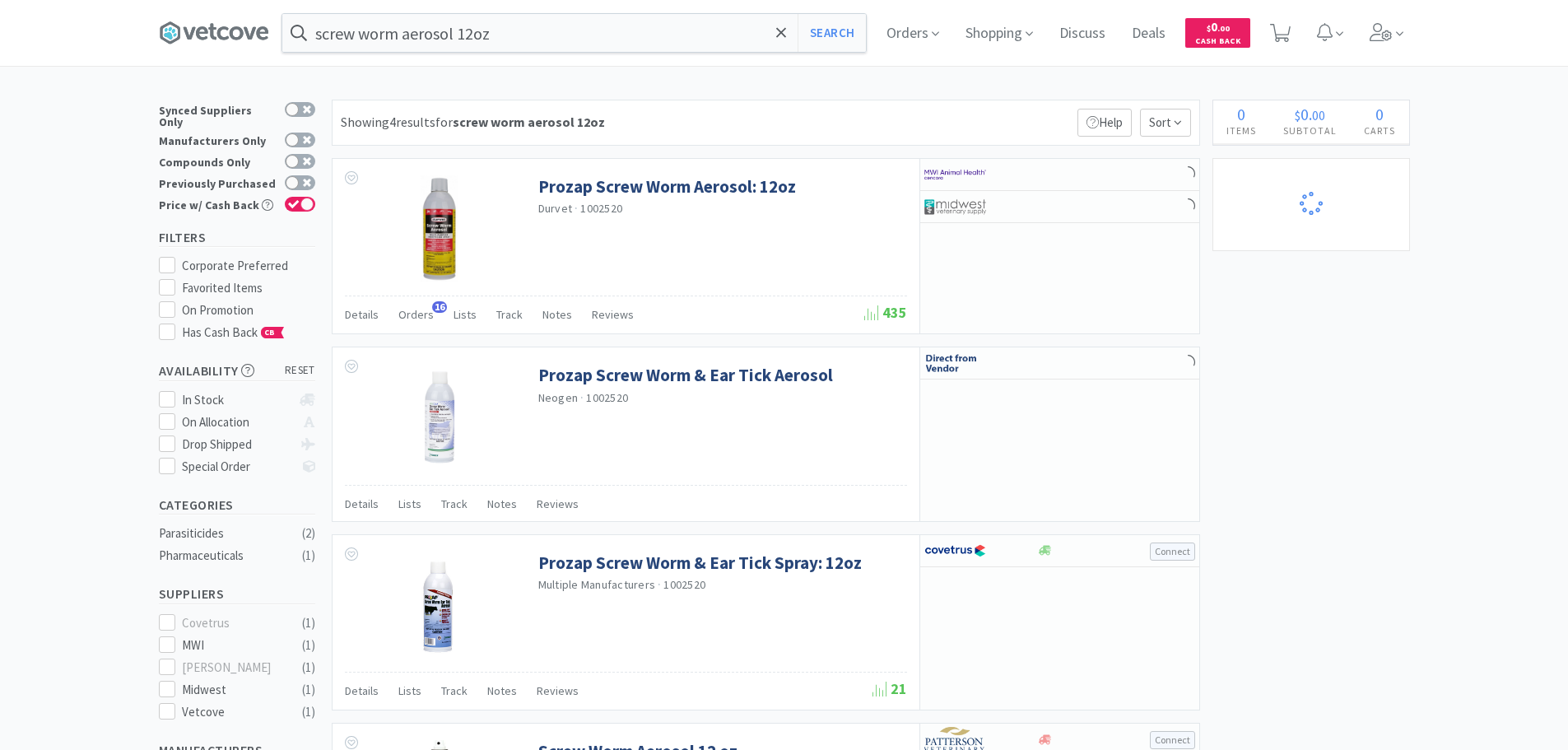
select select "1"
select select "3"
select select "1"
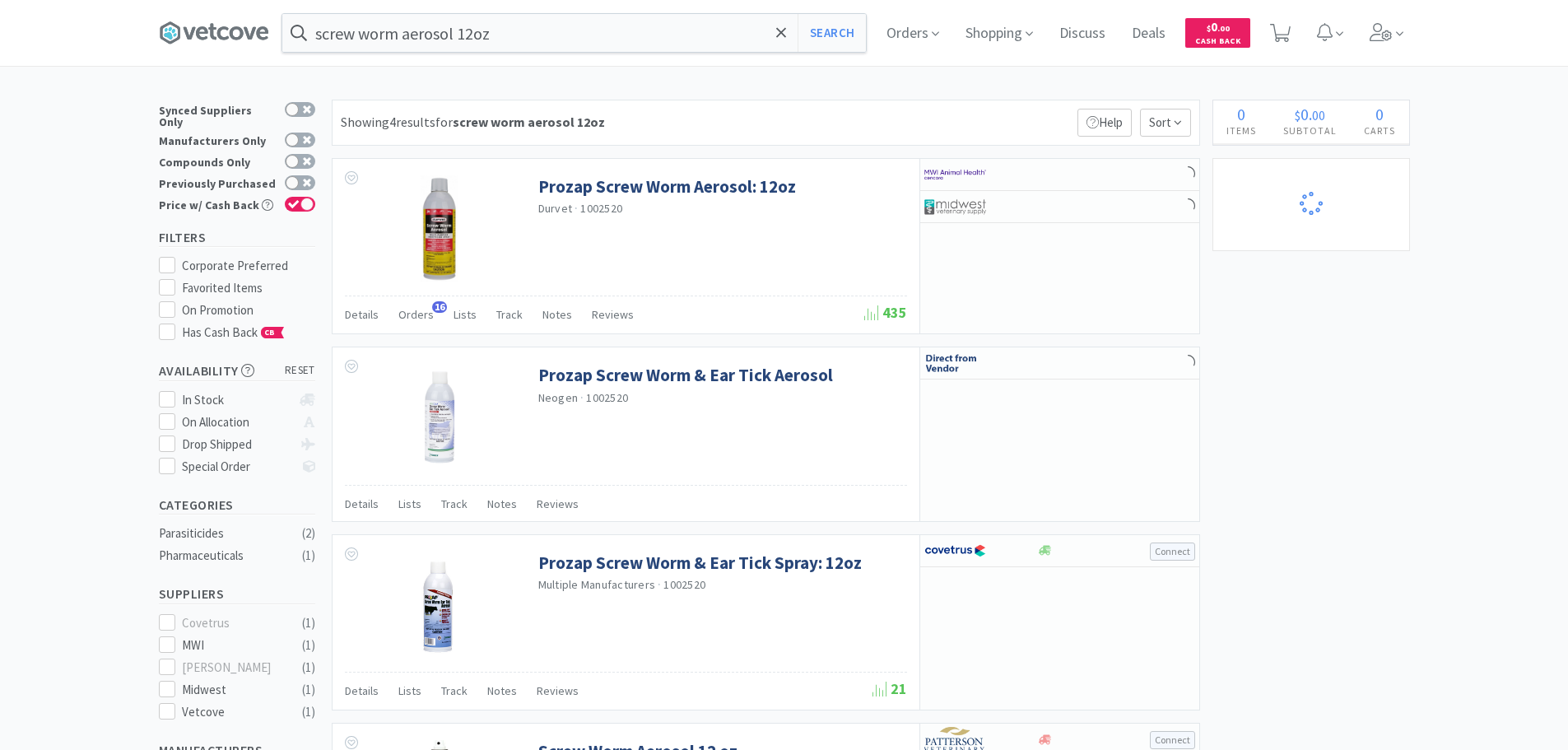
select select "2"
select select "4"
select select "10"
select select "4"
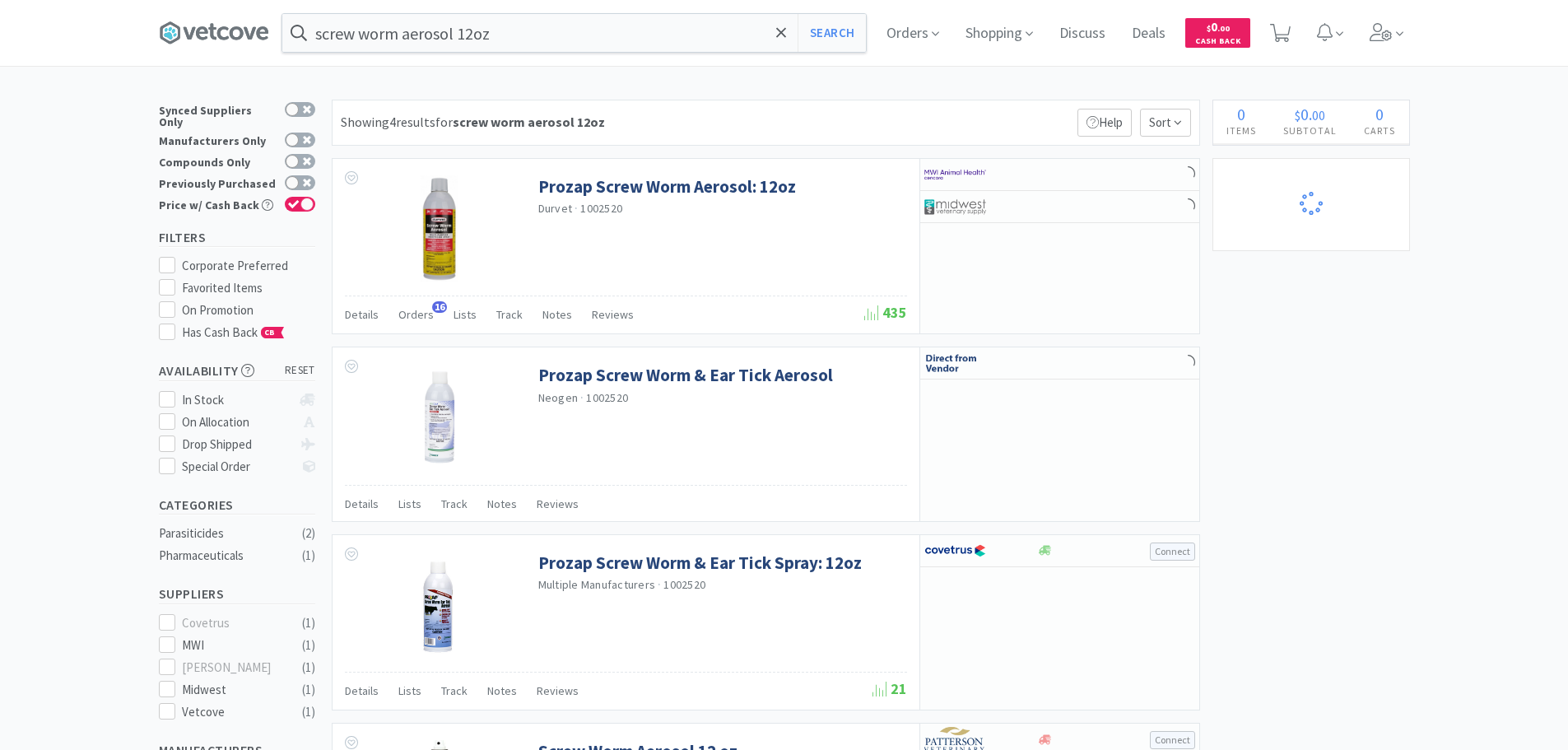
select select "2"
select select "3"
select select "2"
select select "4"
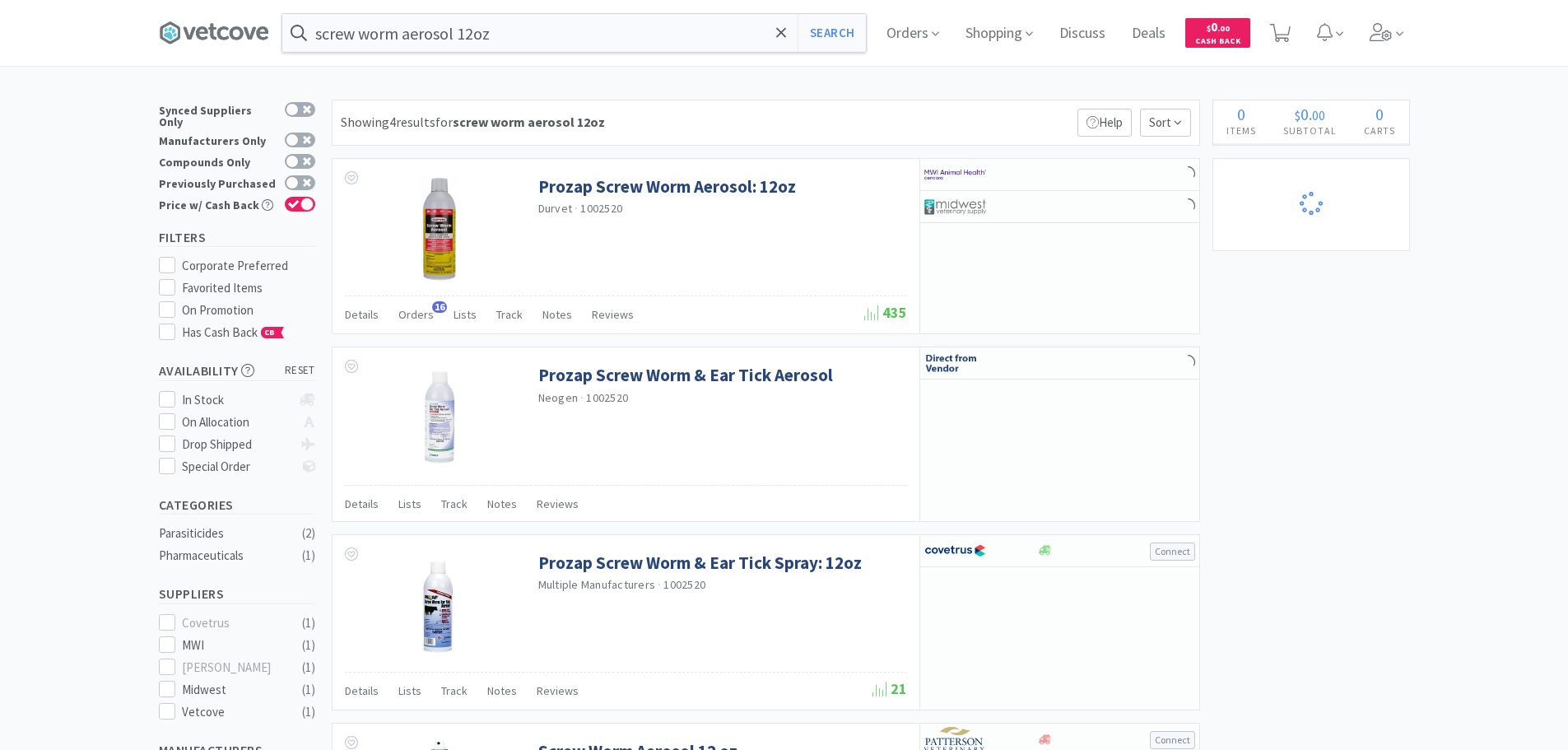
select select "1"
select select "4"
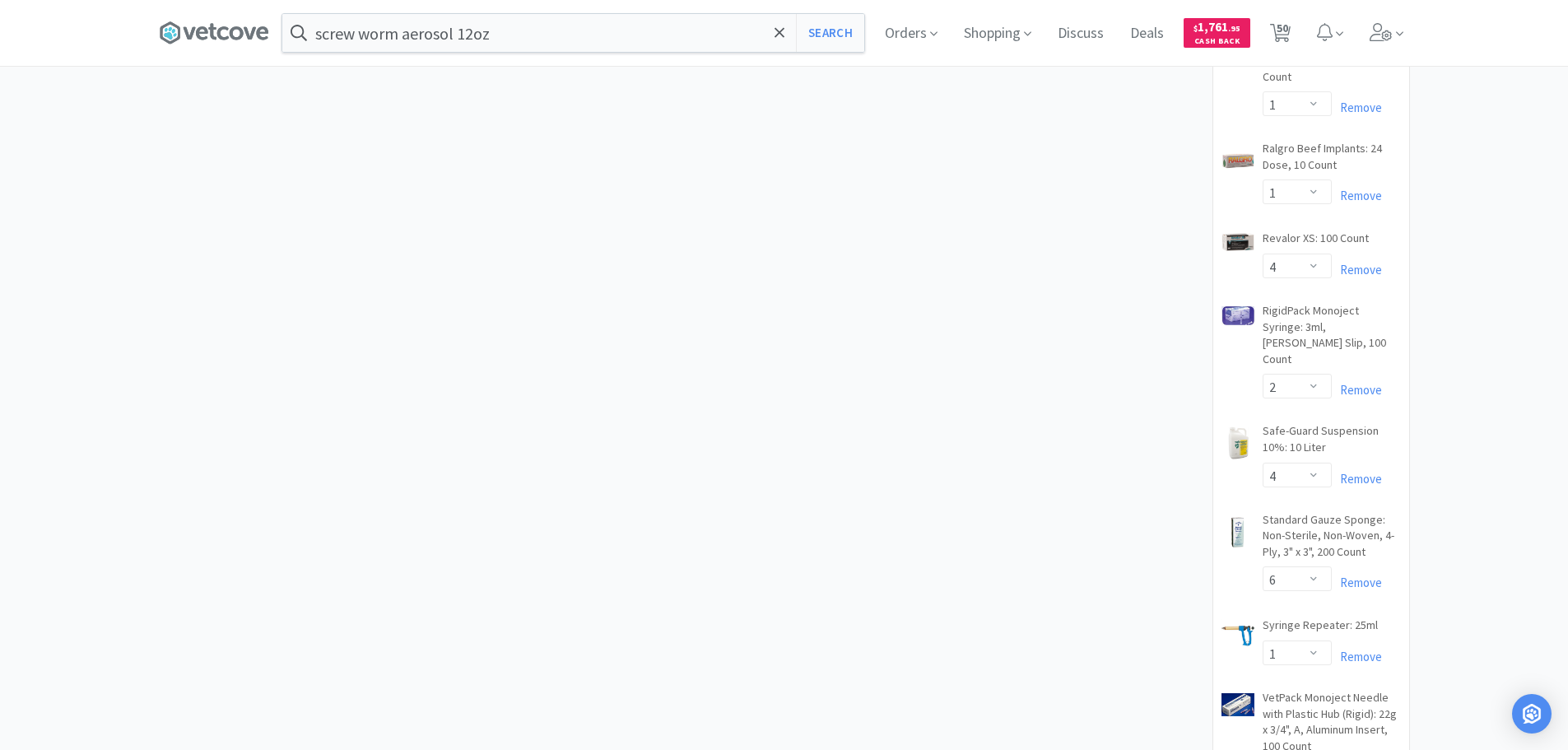
scroll to position [1318, 0]
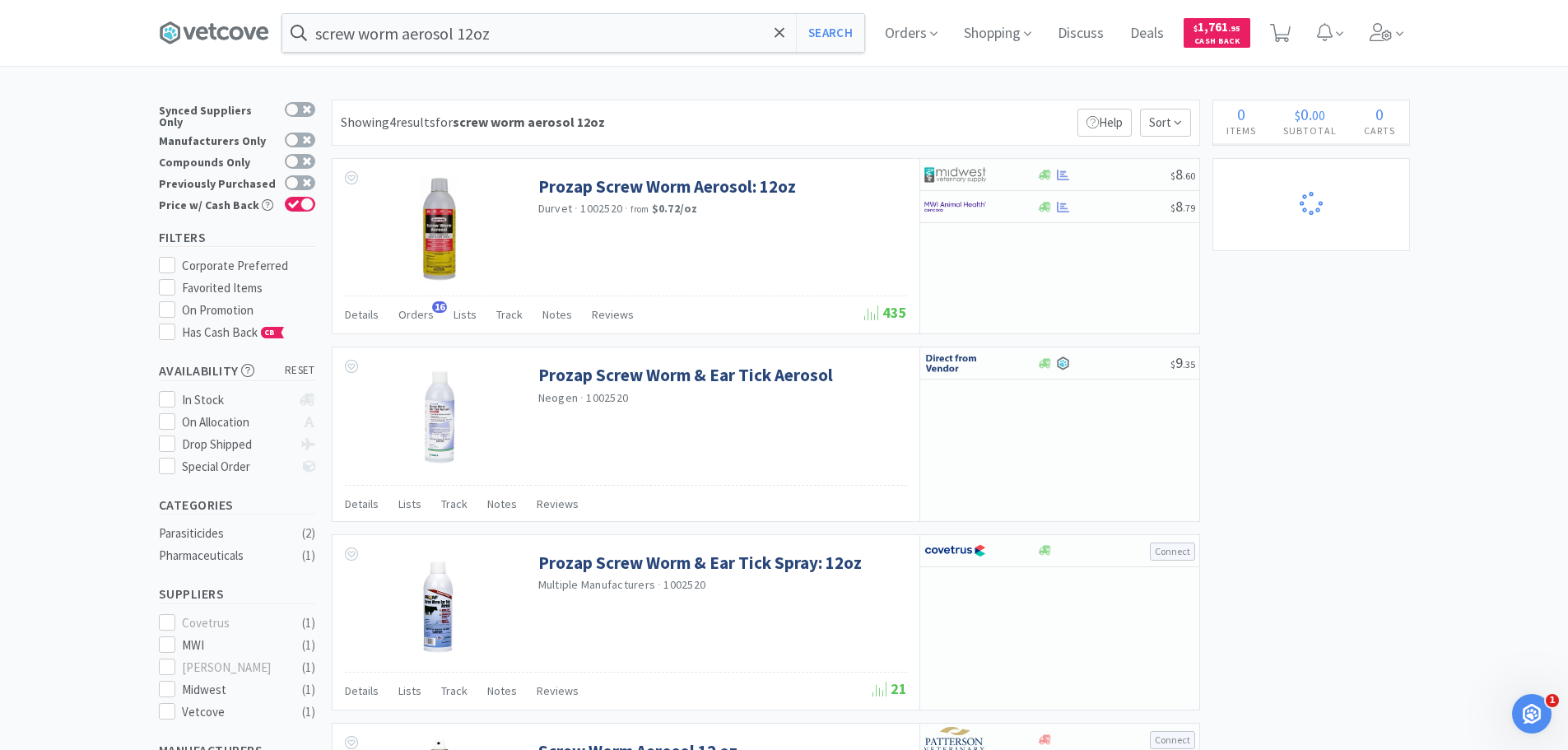
select select "1"
select select "5"
select select "2"
select select "1"
select select "6"
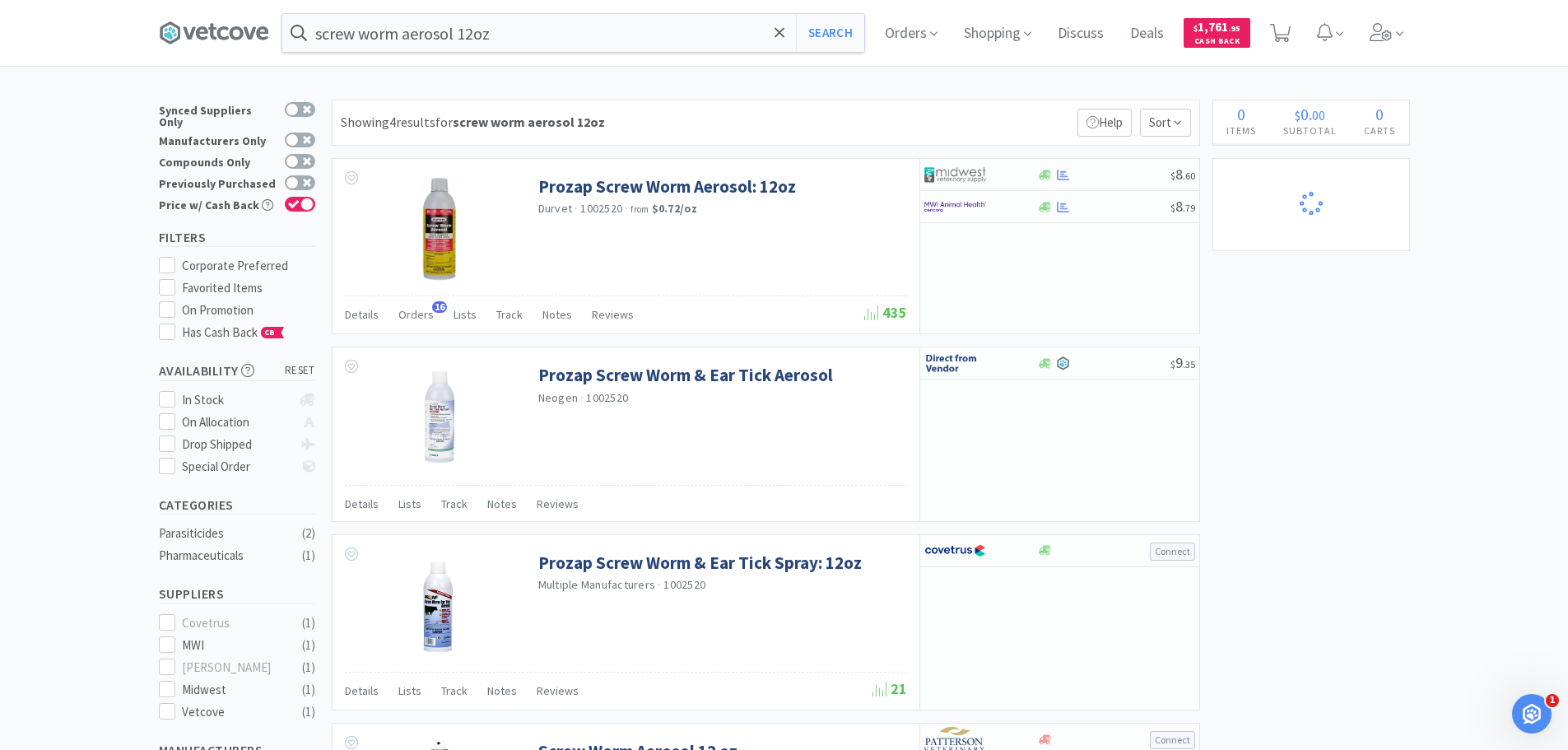
select select "1"
select select "2"
select select "4"
select select "6"
select select "2"
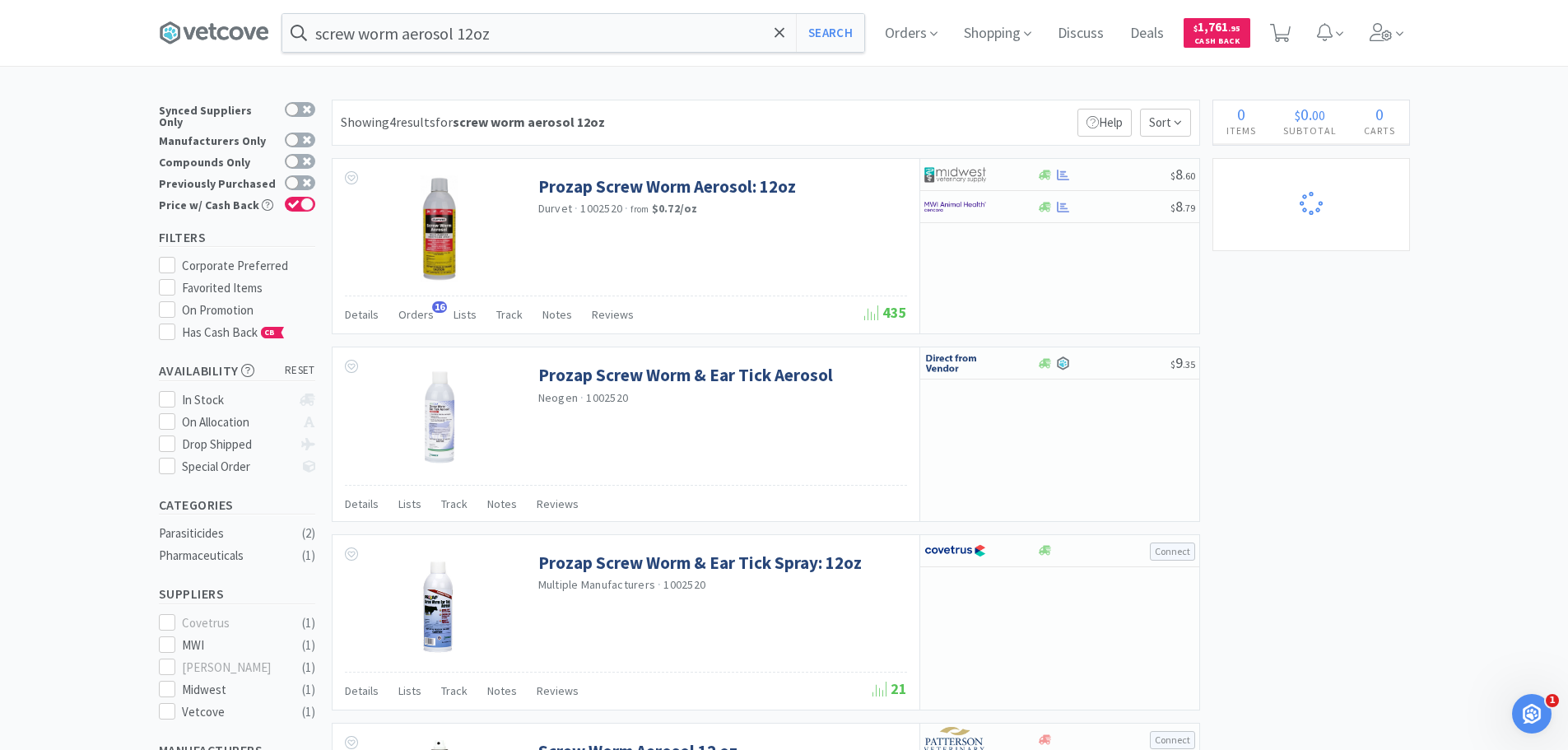
select select "2"
select select "1"
select select "4"
select select "2"
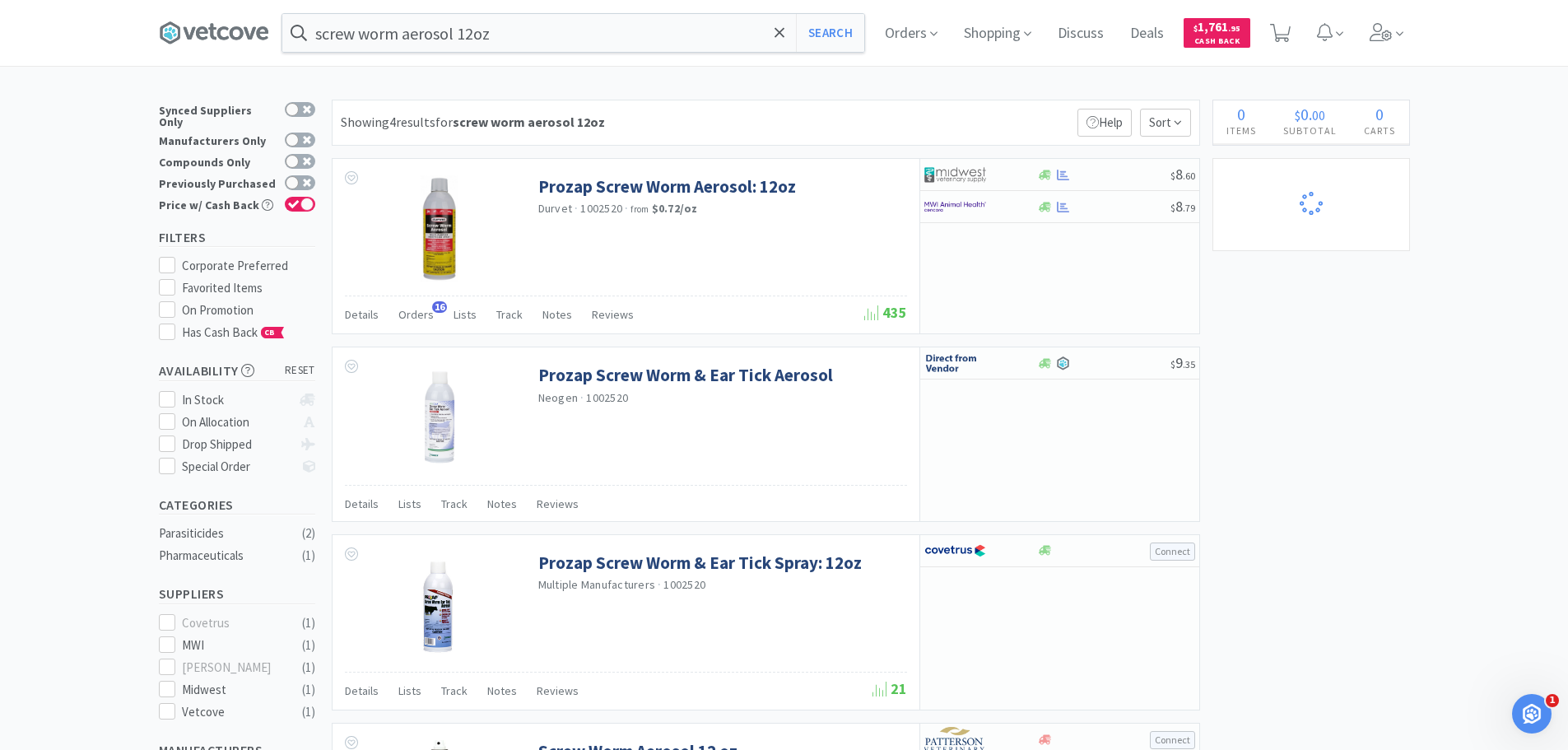
select select "4"
select select "6"
select select "1"
select select "5"
select select "4"
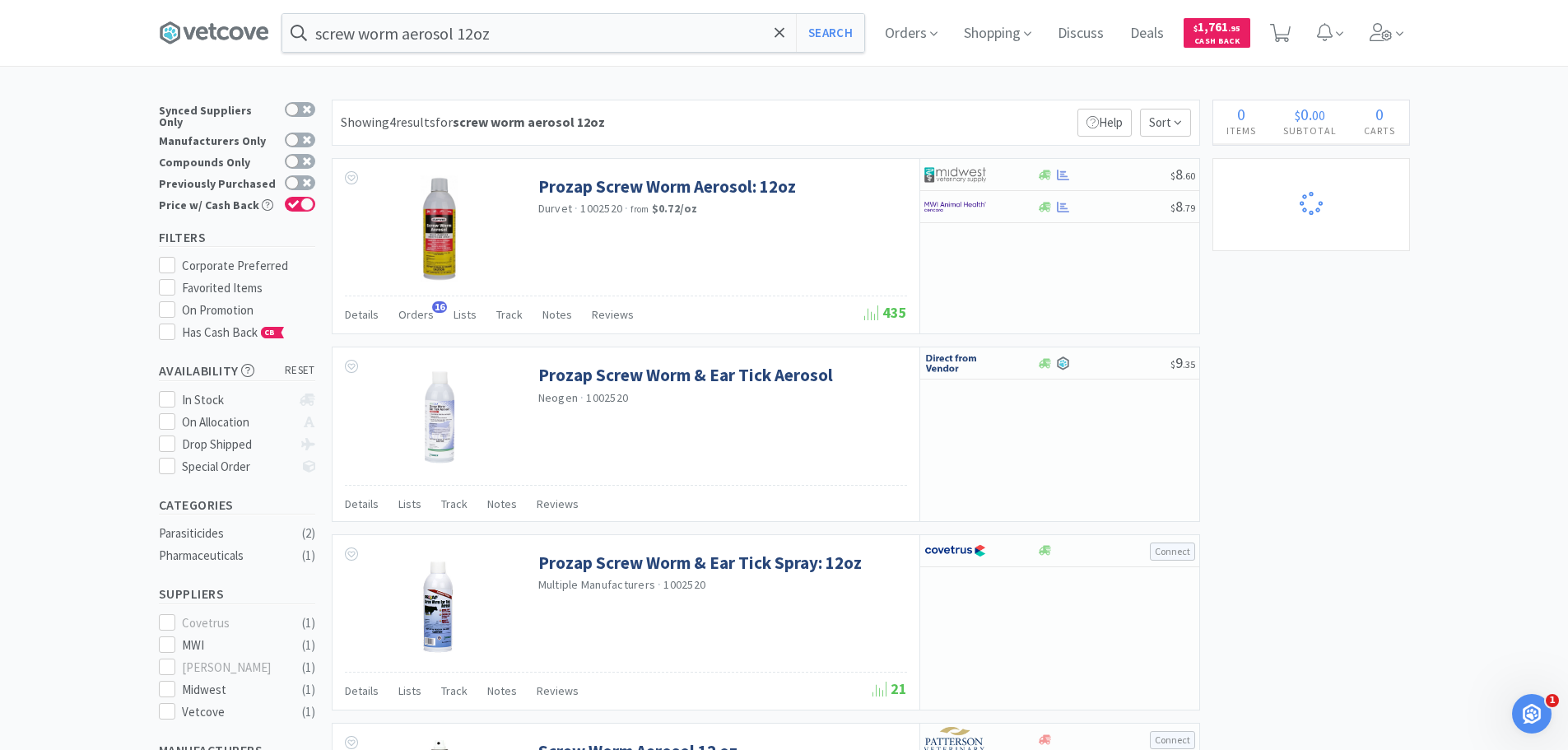
select select "10"
select select "2"
select select "6"
select select "4"
select select "2"
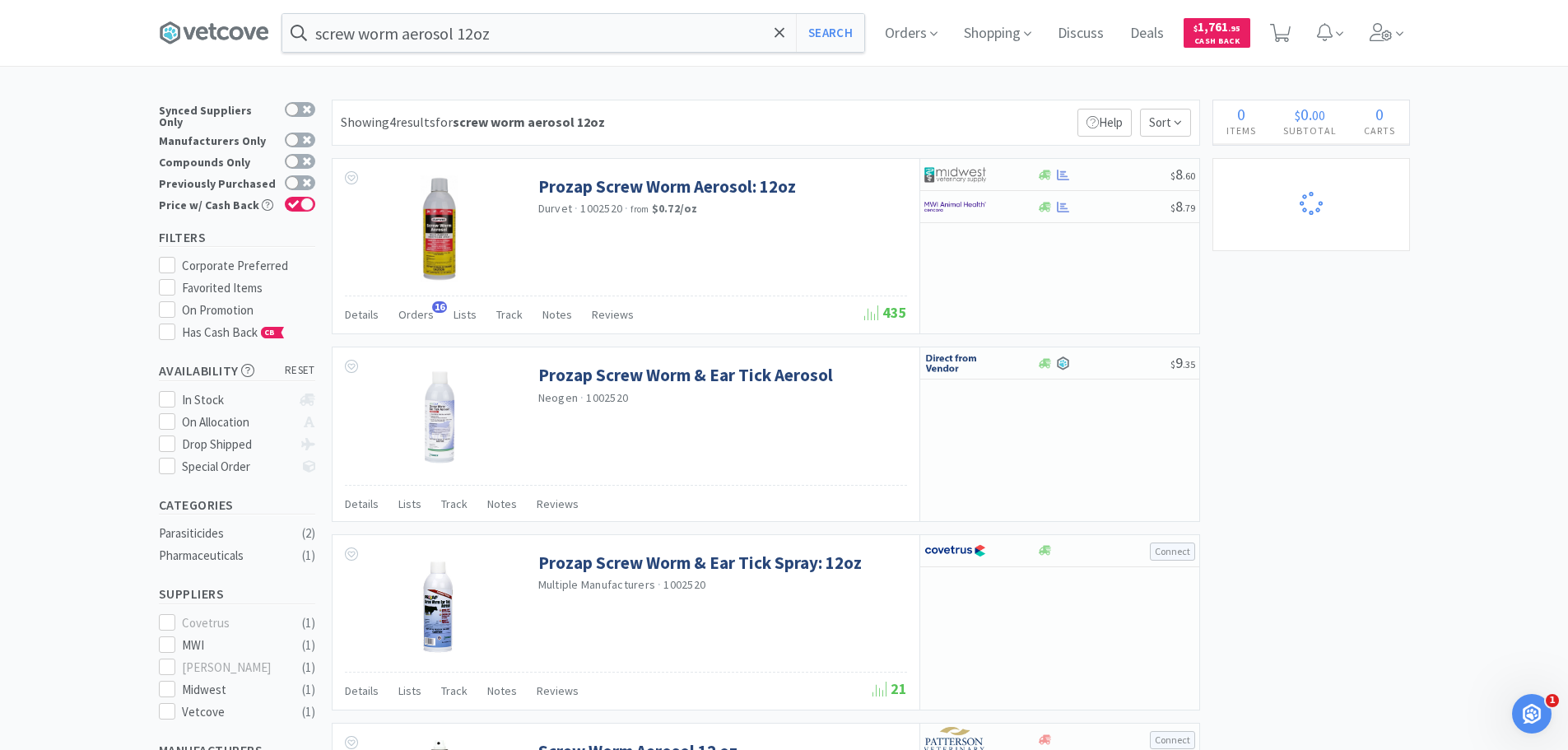
select select "4"
select select "1"
select select "2"
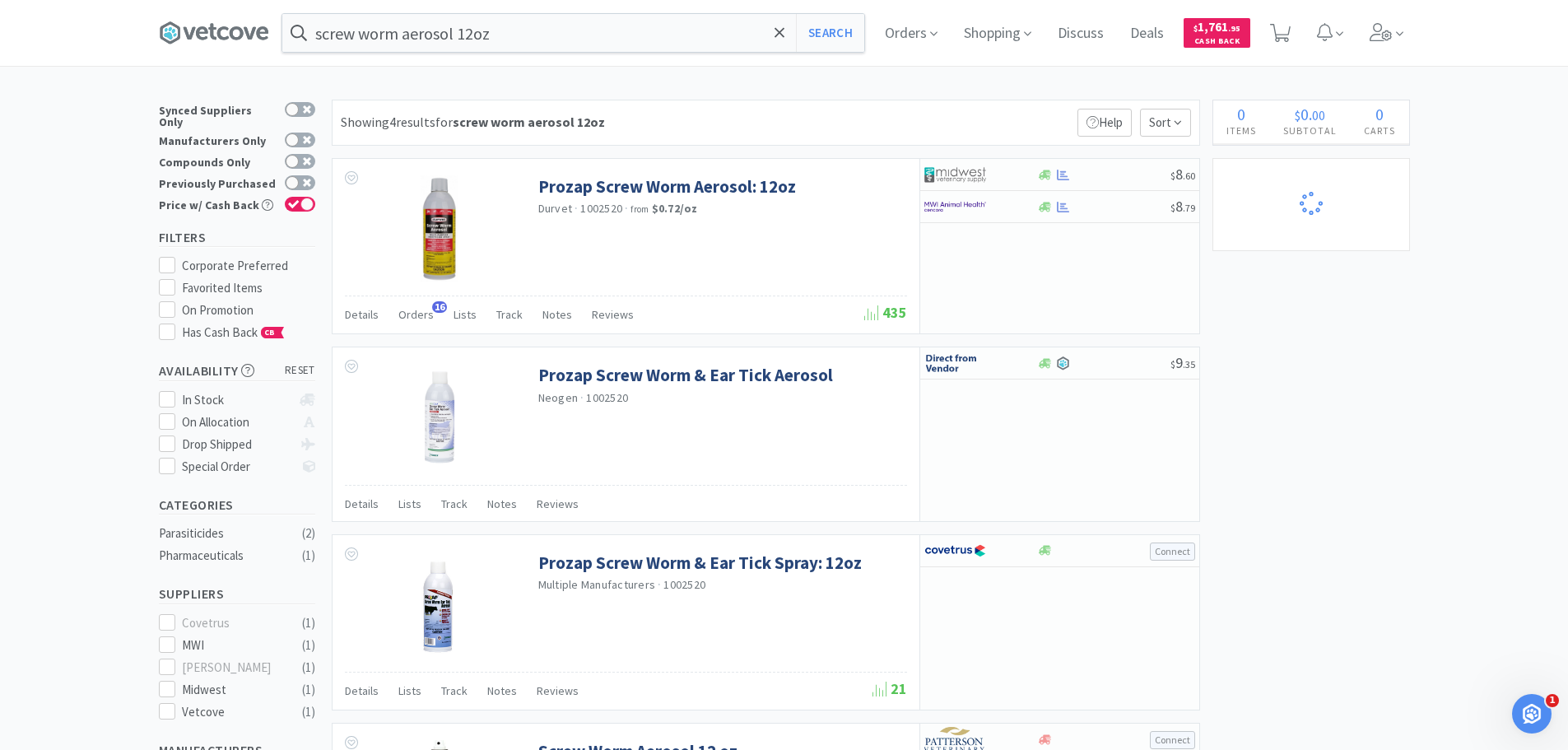
select select "1"
select select "3"
select select "1"
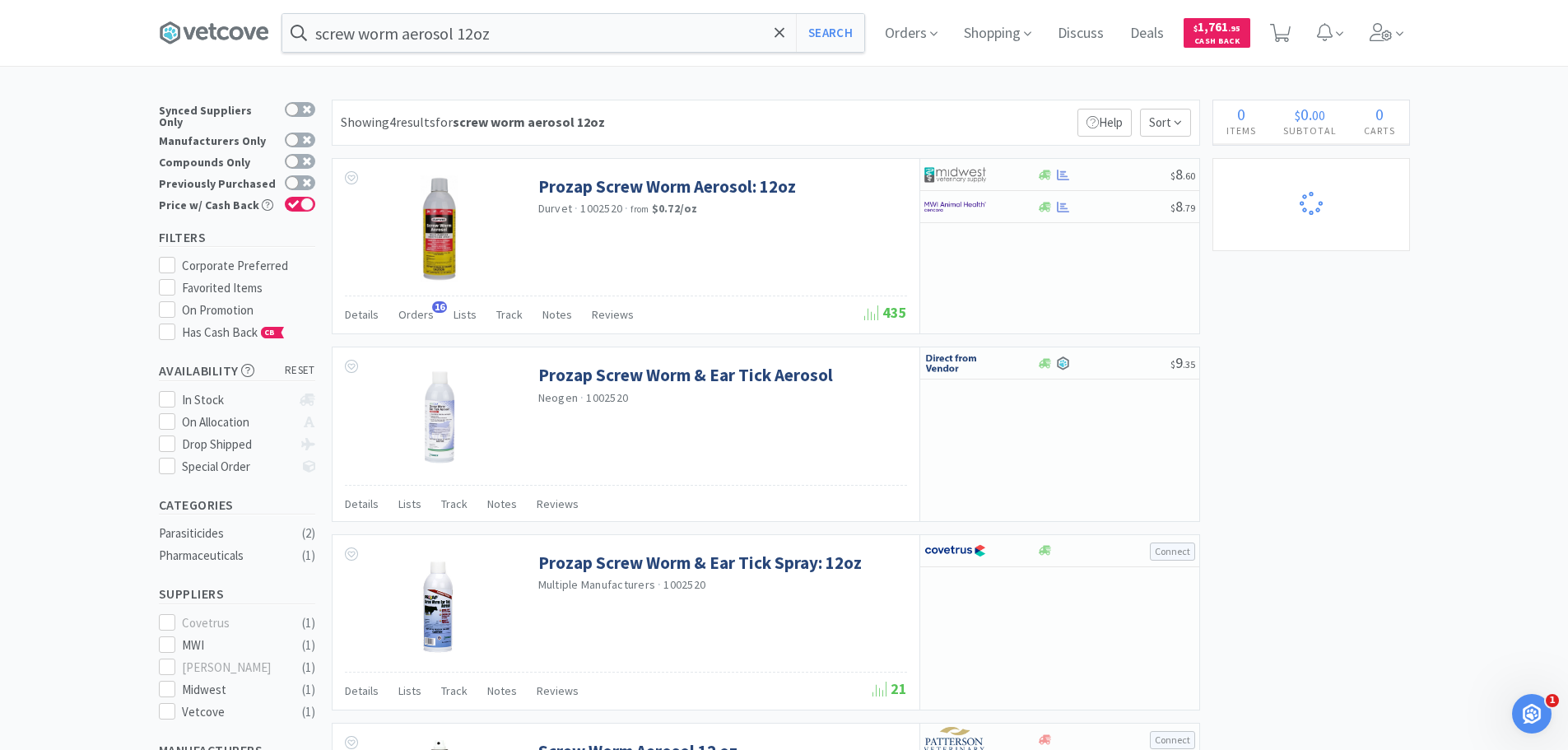
select select "2"
select select "4"
select select "10"
select select "4"
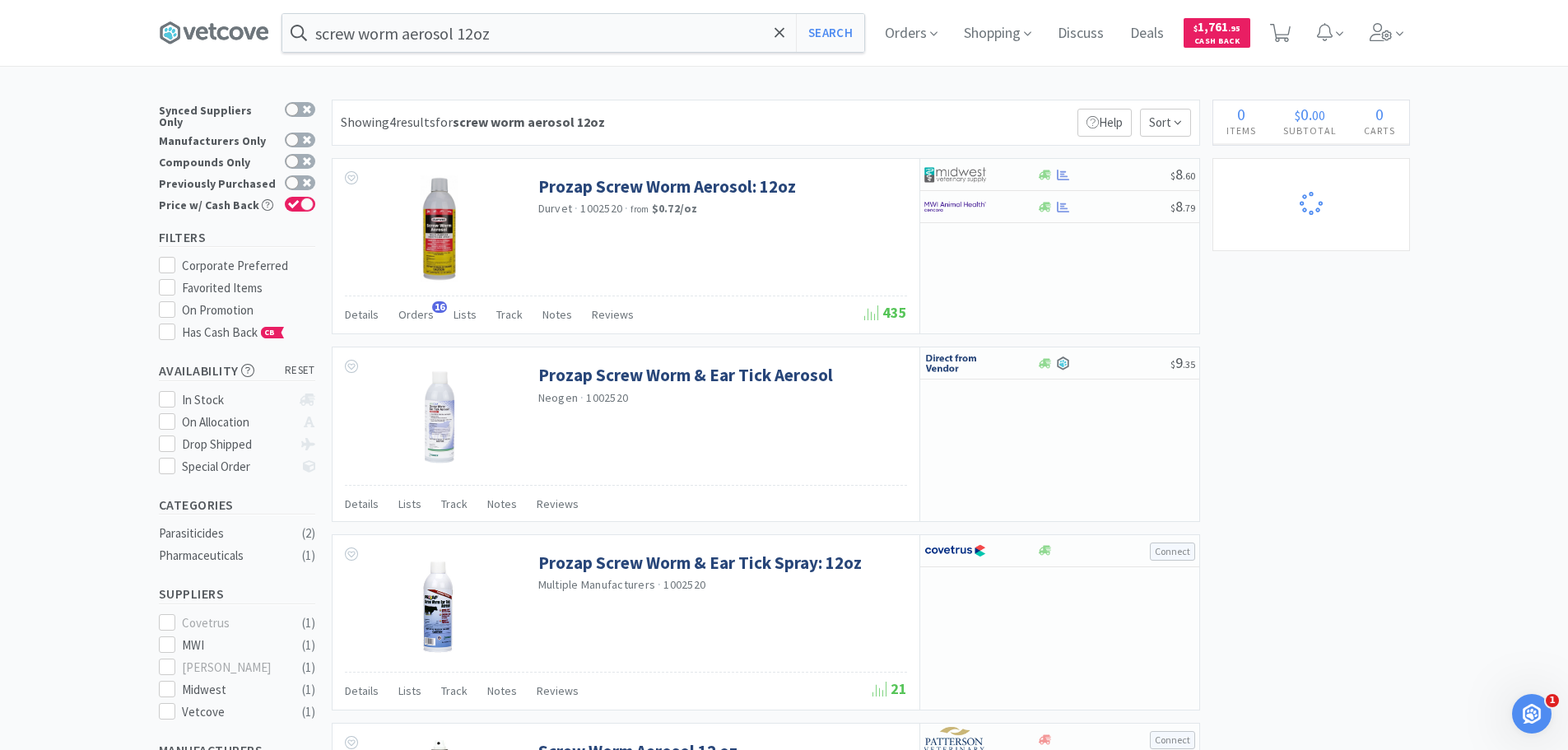
select select "2"
select select "3"
select select "2"
select select "4"
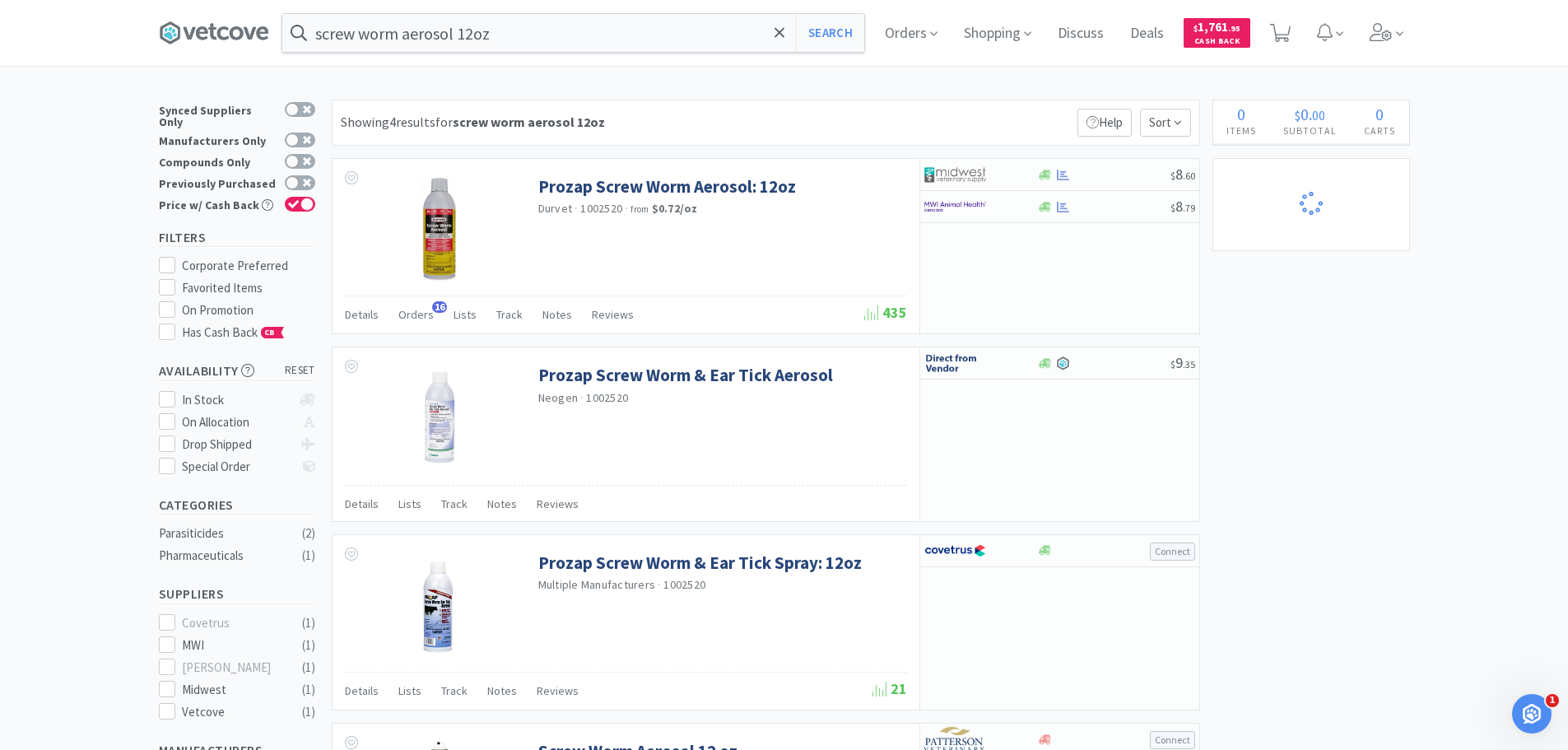
select select "1"
select select "4"
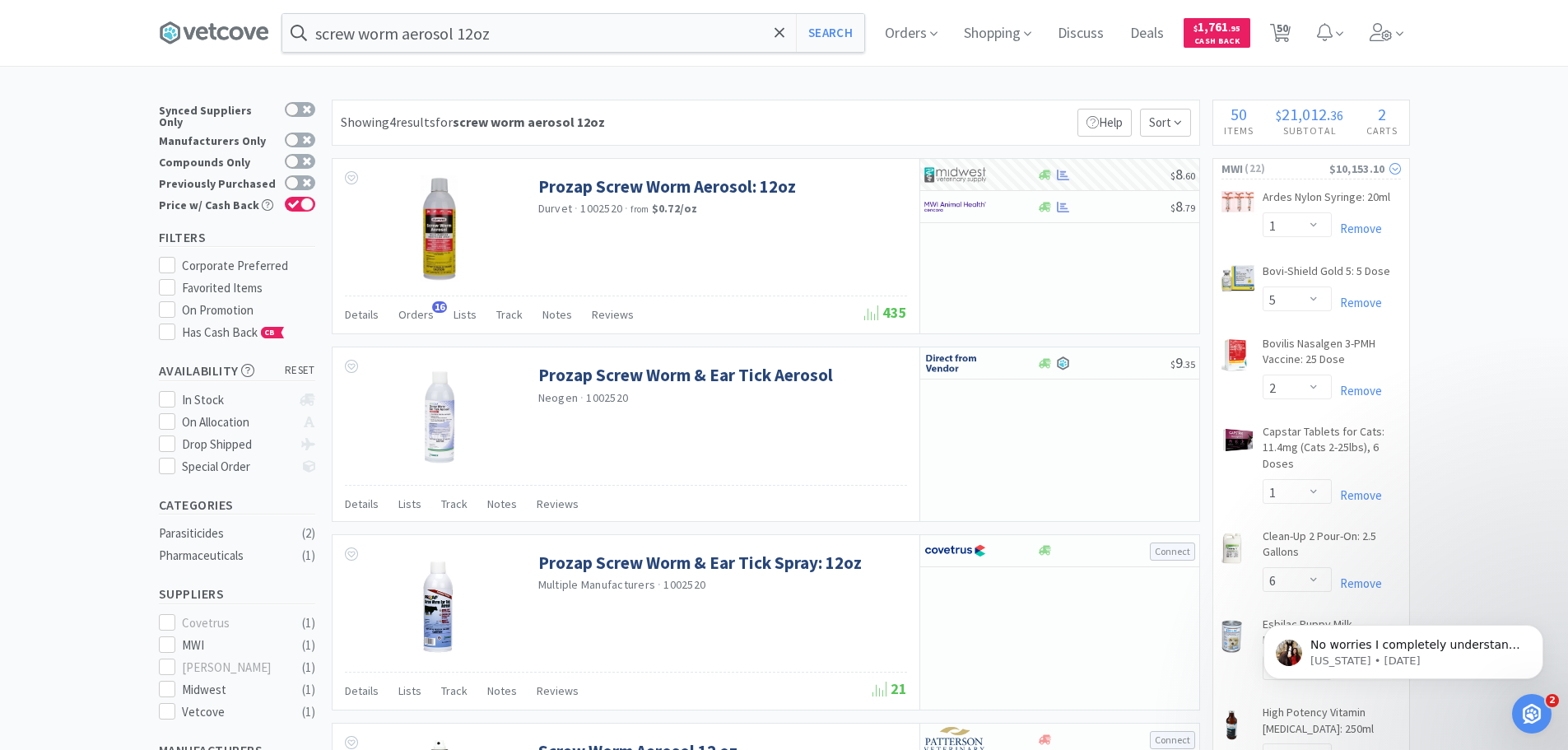
click at [1242, 167] on span "MWI" at bounding box center [1233, 169] width 22 height 18
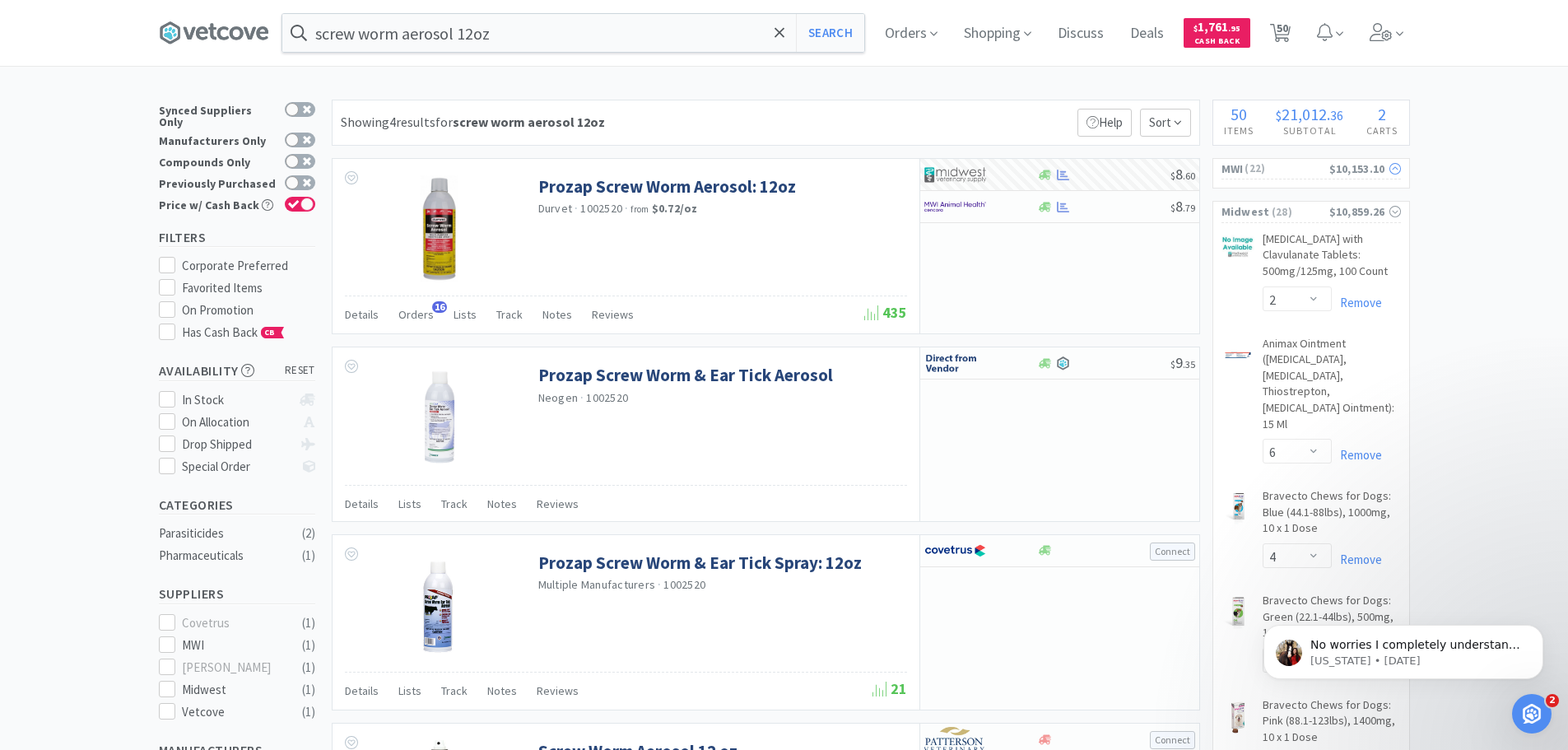
click at [1242, 167] on span "MWI" at bounding box center [1233, 169] width 22 height 18
select select "1"
select select "5"
select select "2"
select select "1"
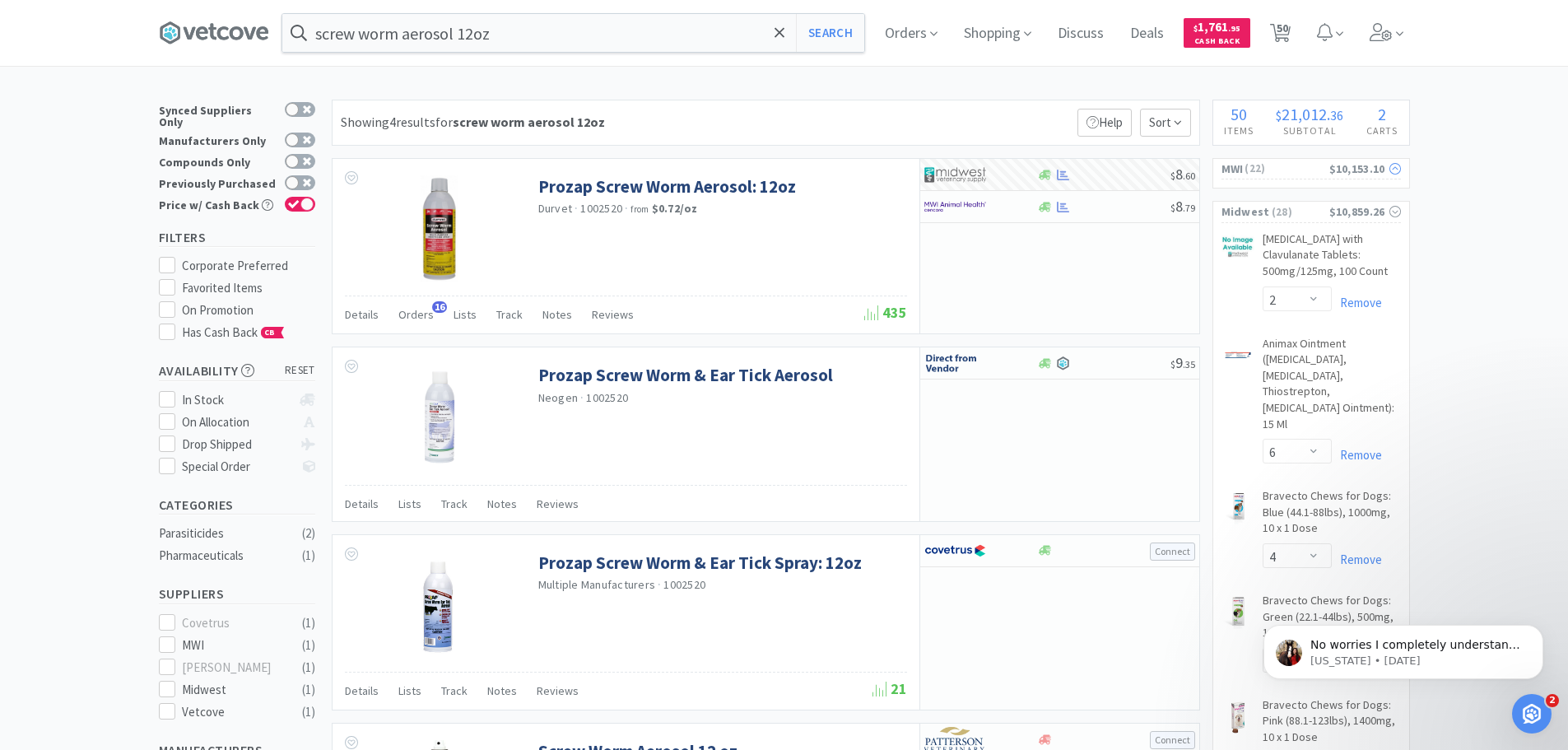
select select "6"
select select "1"
select select "2"
select select "4"
select select "6"
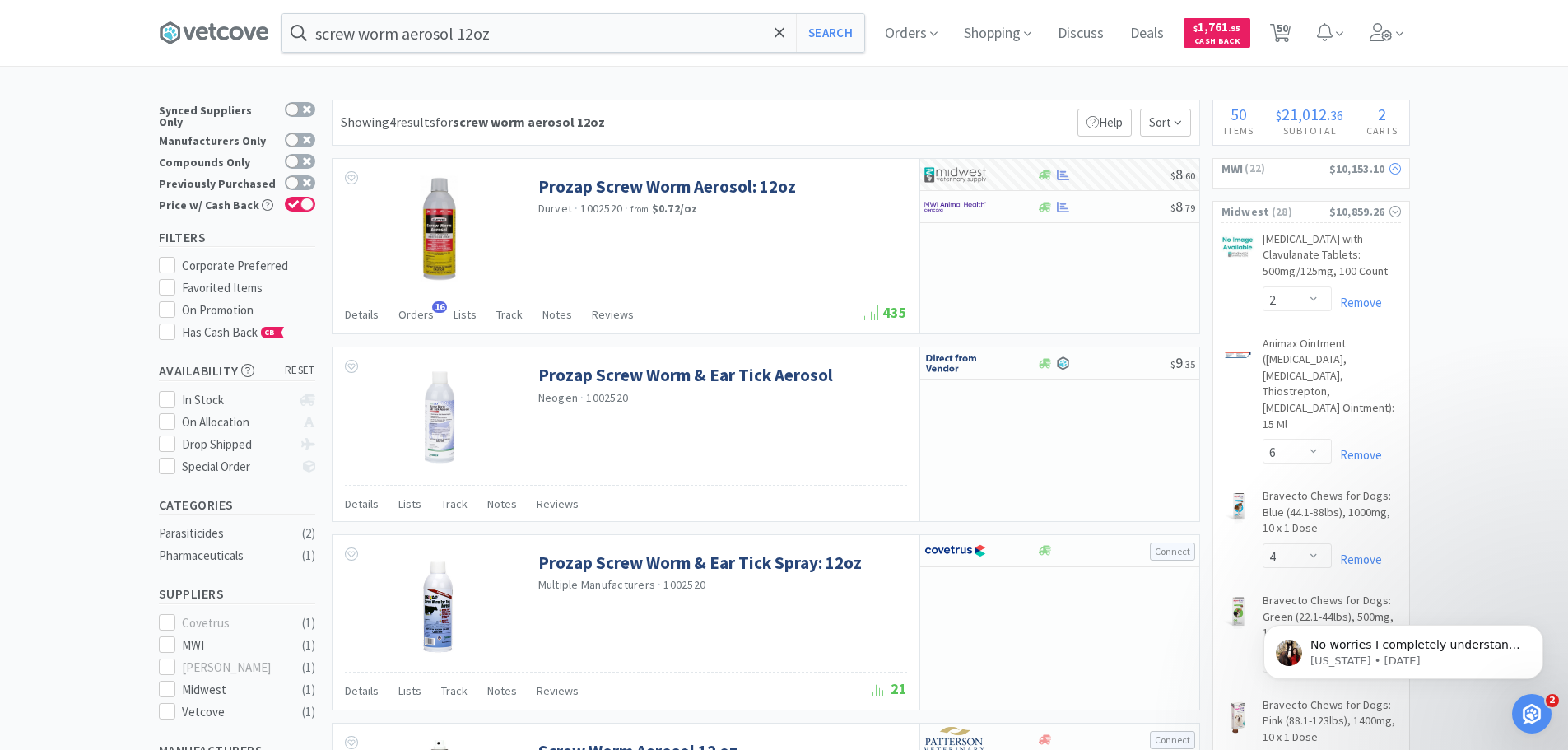
select select "2"
select select "1"
select select "4"
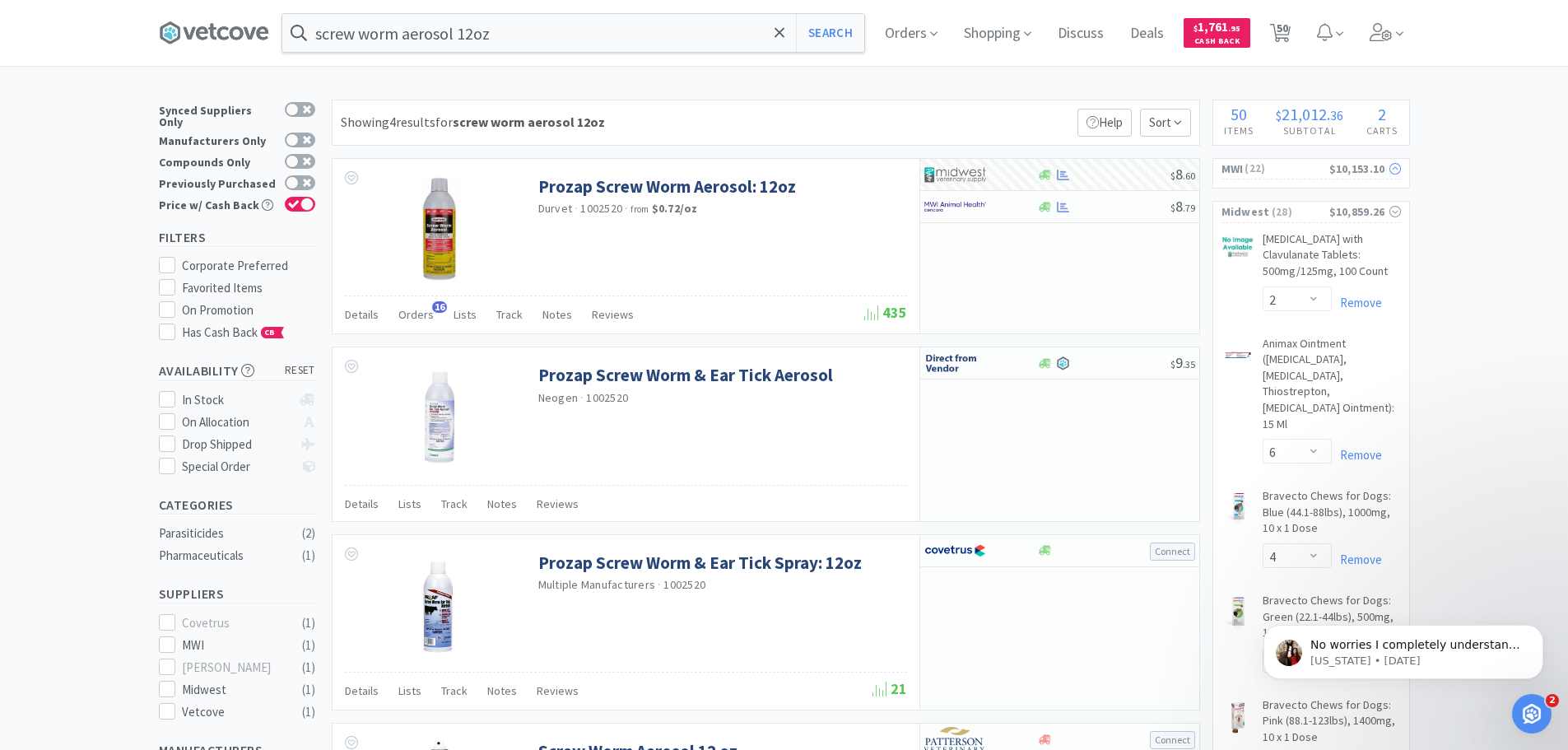
select select "2"
select select "4"
select select "6"
select select "1"
select select "5"
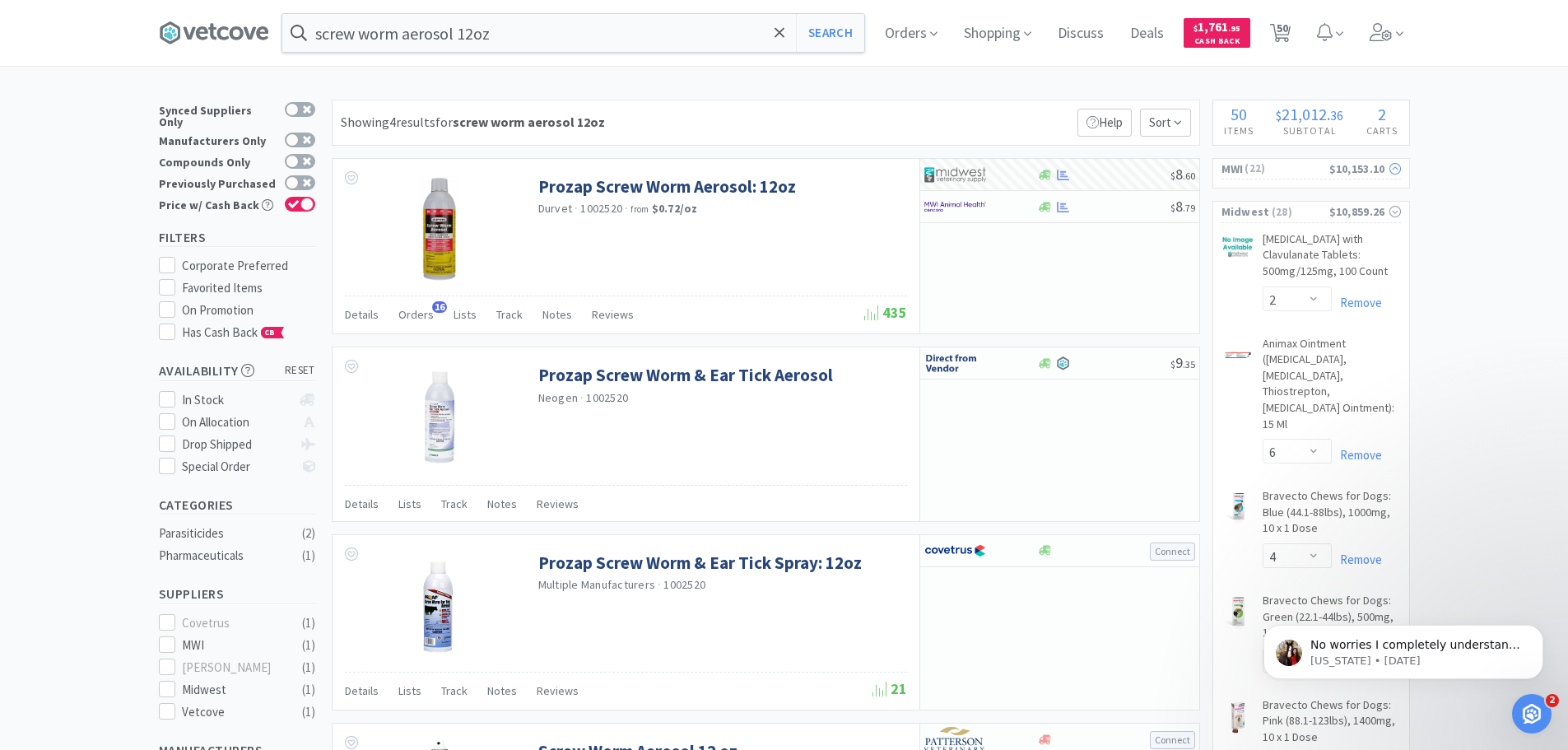
select select "4"
select select "10"
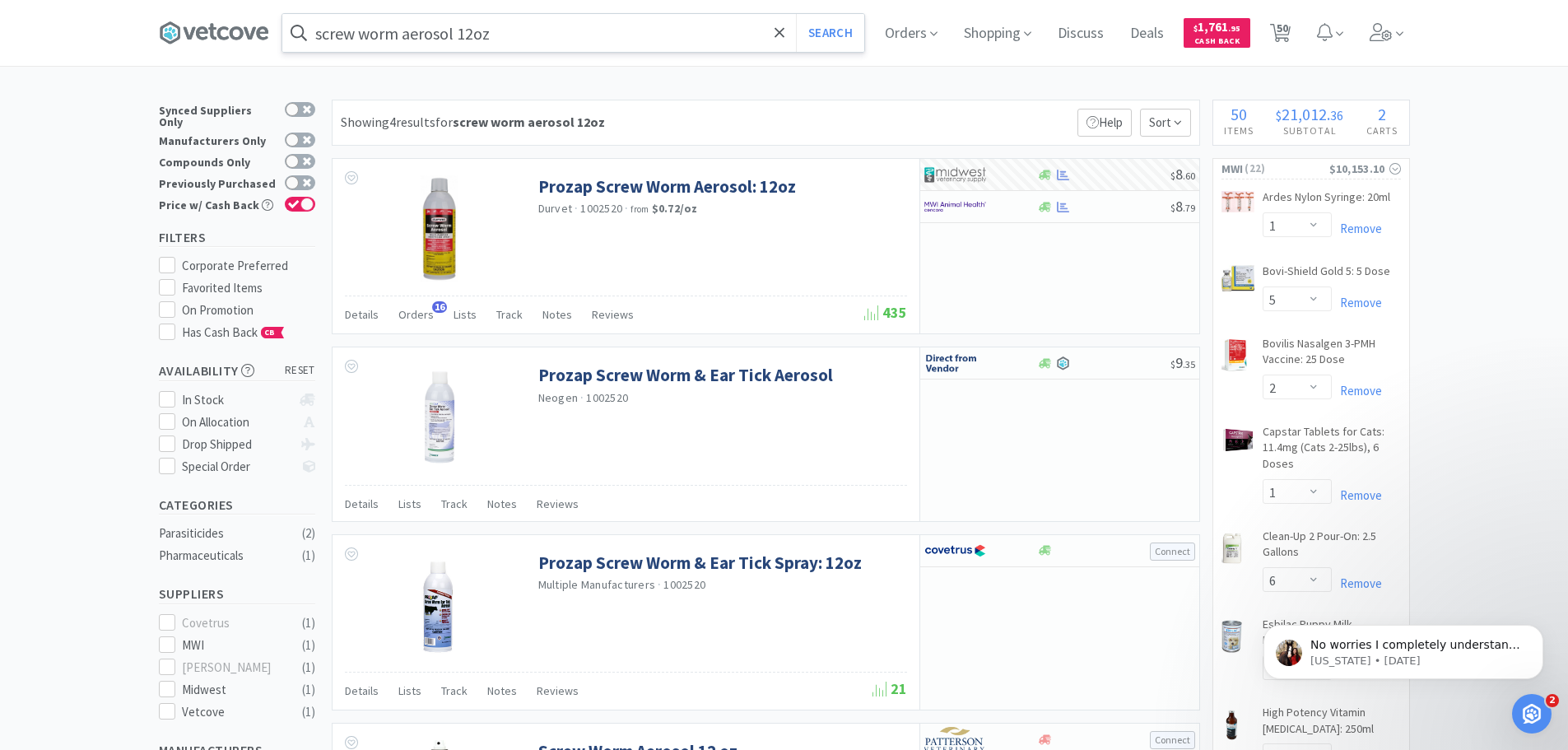
click at [550, 36] on input "screw worm aerosol 12oz" at bounding box center [573, 33] width 582 height 38
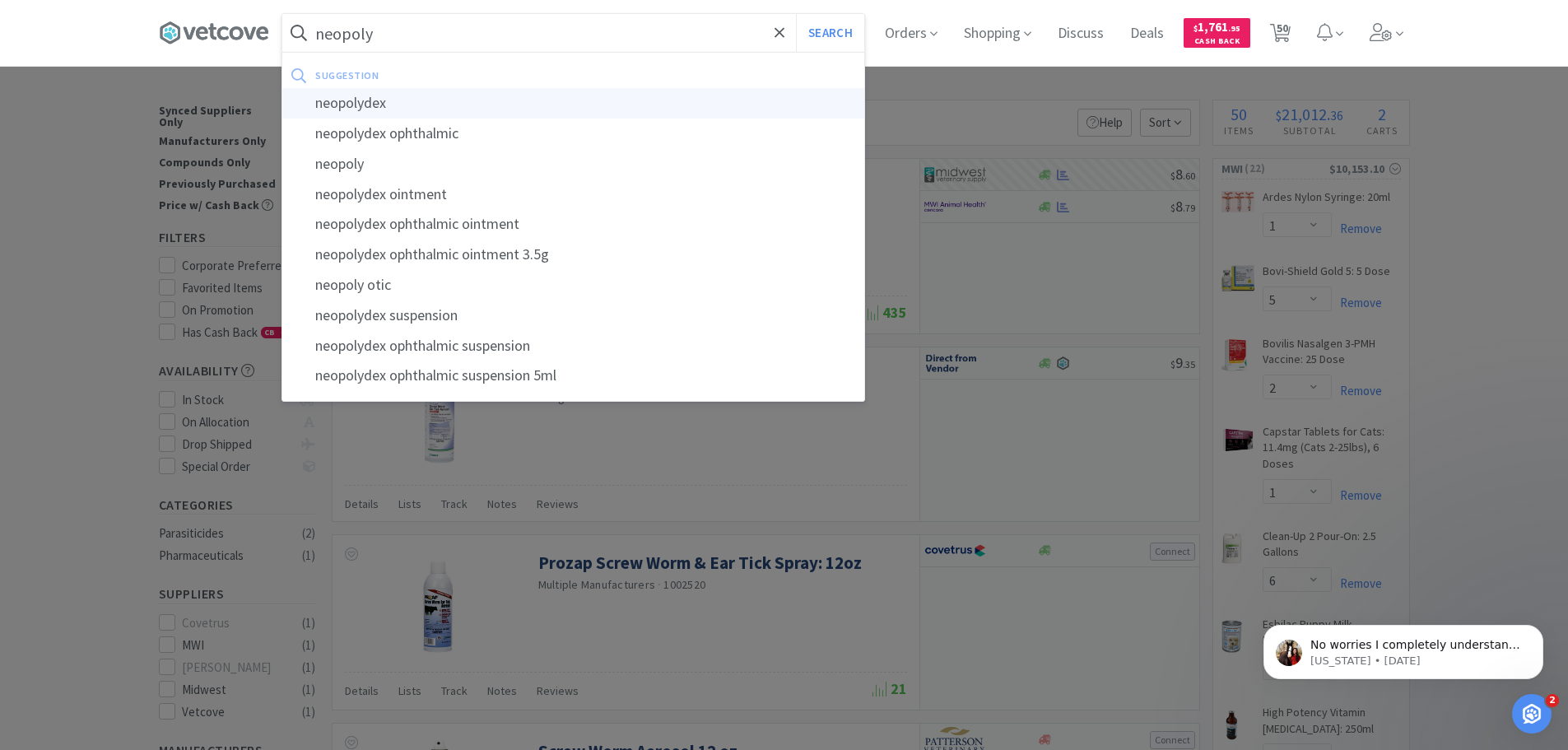
click at [369, 96] on div "neopolydex" at bounding box center [573, 103] width 582 height 31
type input "neopolydex"
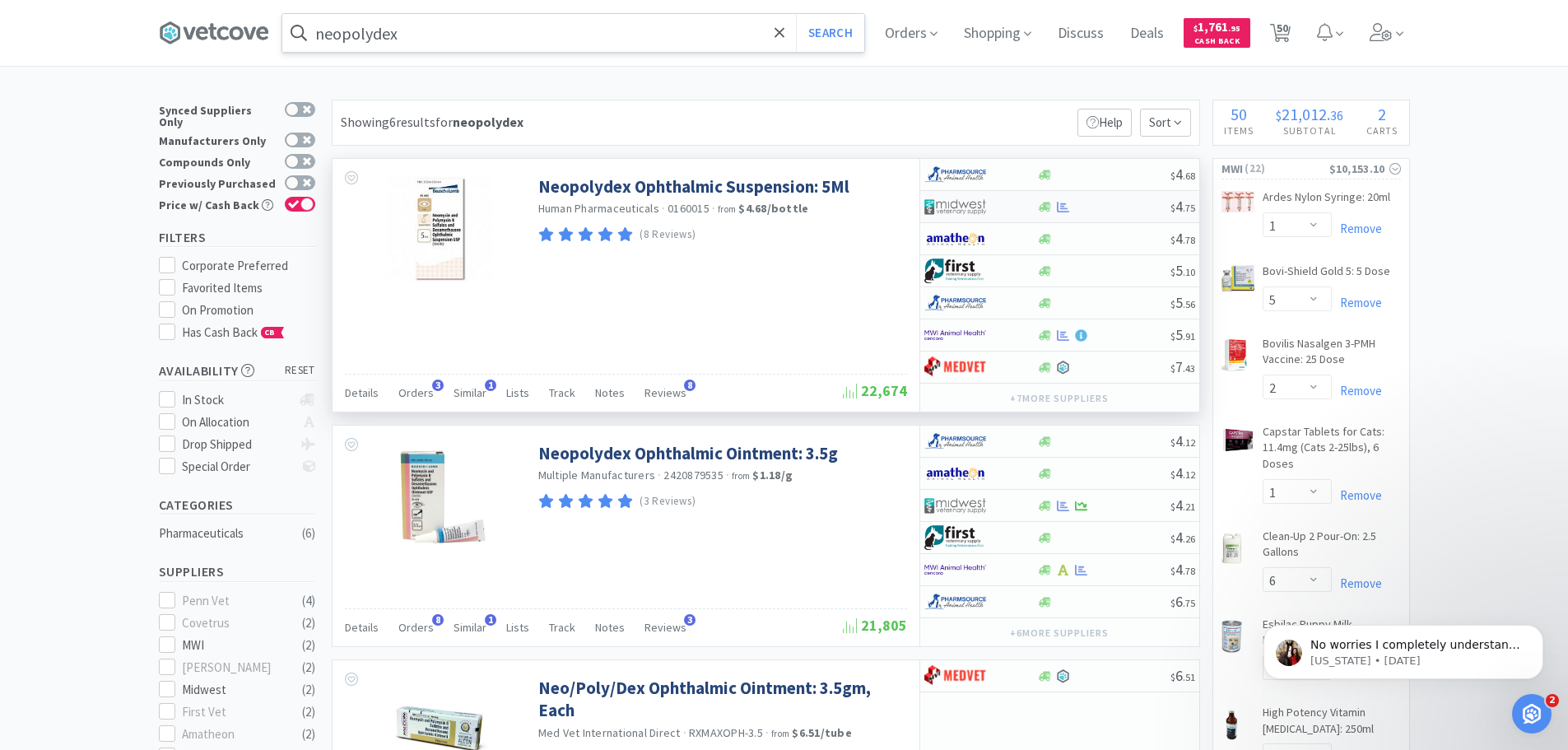
click at [972, 206] on img at bounding box center [955, 207] width 62 height 25
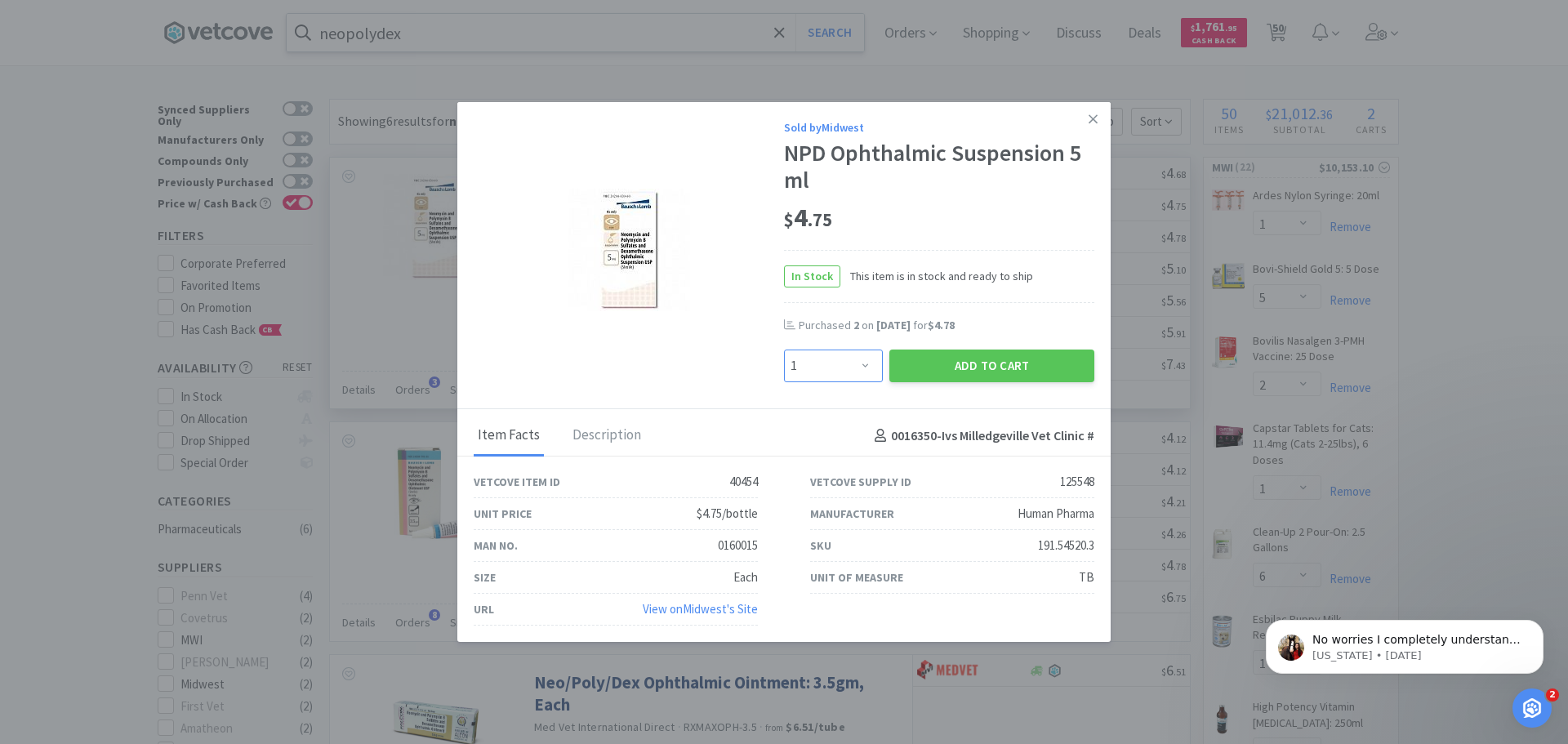
click at [871, 367] on select "Enter Quantity 1 2 3 4 5 6 7 8 9 10 11 12 13 14 15 16 17 18 19 20 Enter Quantity" at bounding box center [833, 366] width 99 height 33
select select "3"
click at [784, 349] on select "Enter Quantity 1 2 3 4 5 6 7 8 9 10 11 12 13 14 15 16 17 18 19 20 Enter Quantity" at bounding box center [833, 366] width 99 height 33
click at [1010, 367] on button "Add to Cart" at bounding box center [991, 366] width 205 height 33
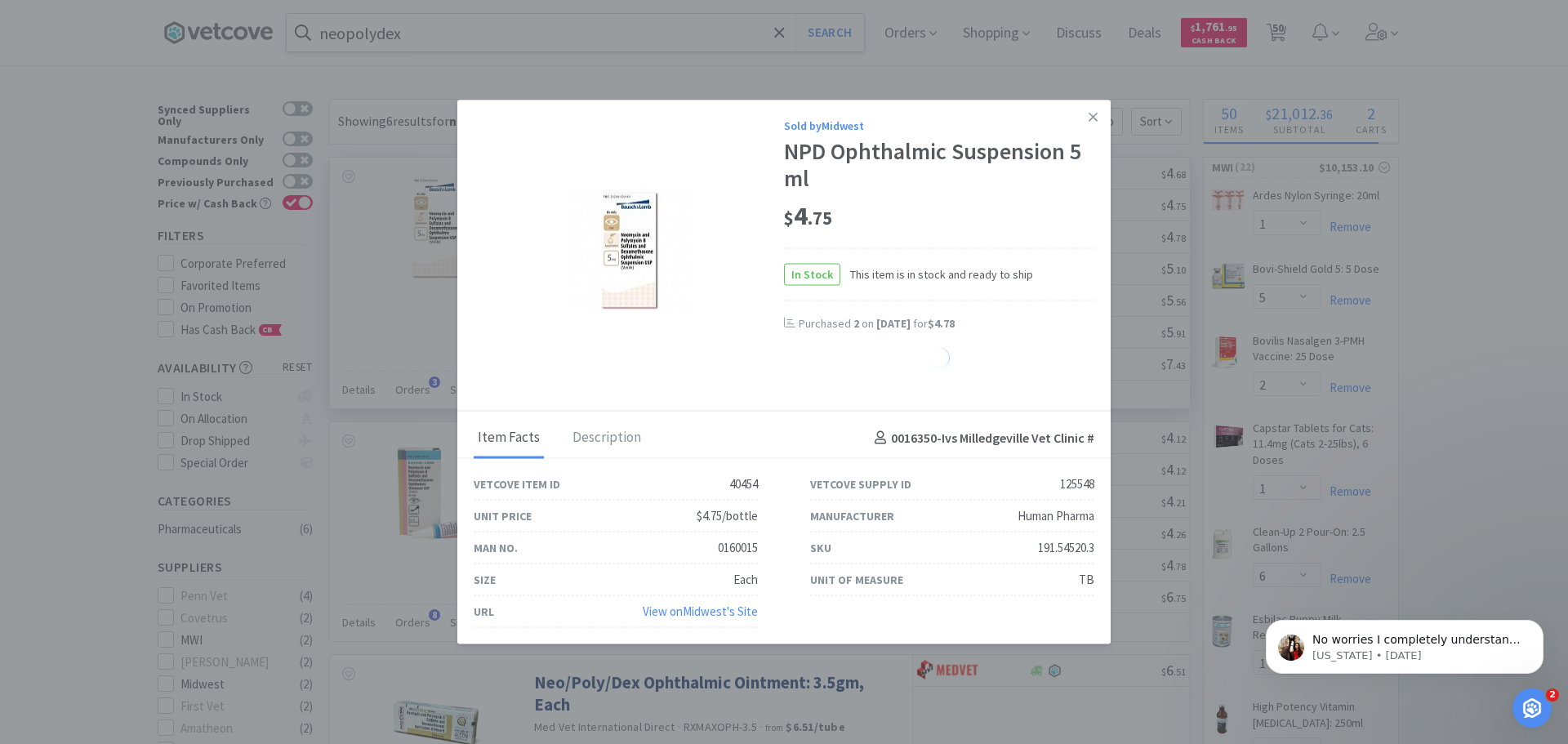
select select "3"
select select "2"
select select "3"
select select "2"
select select "4"
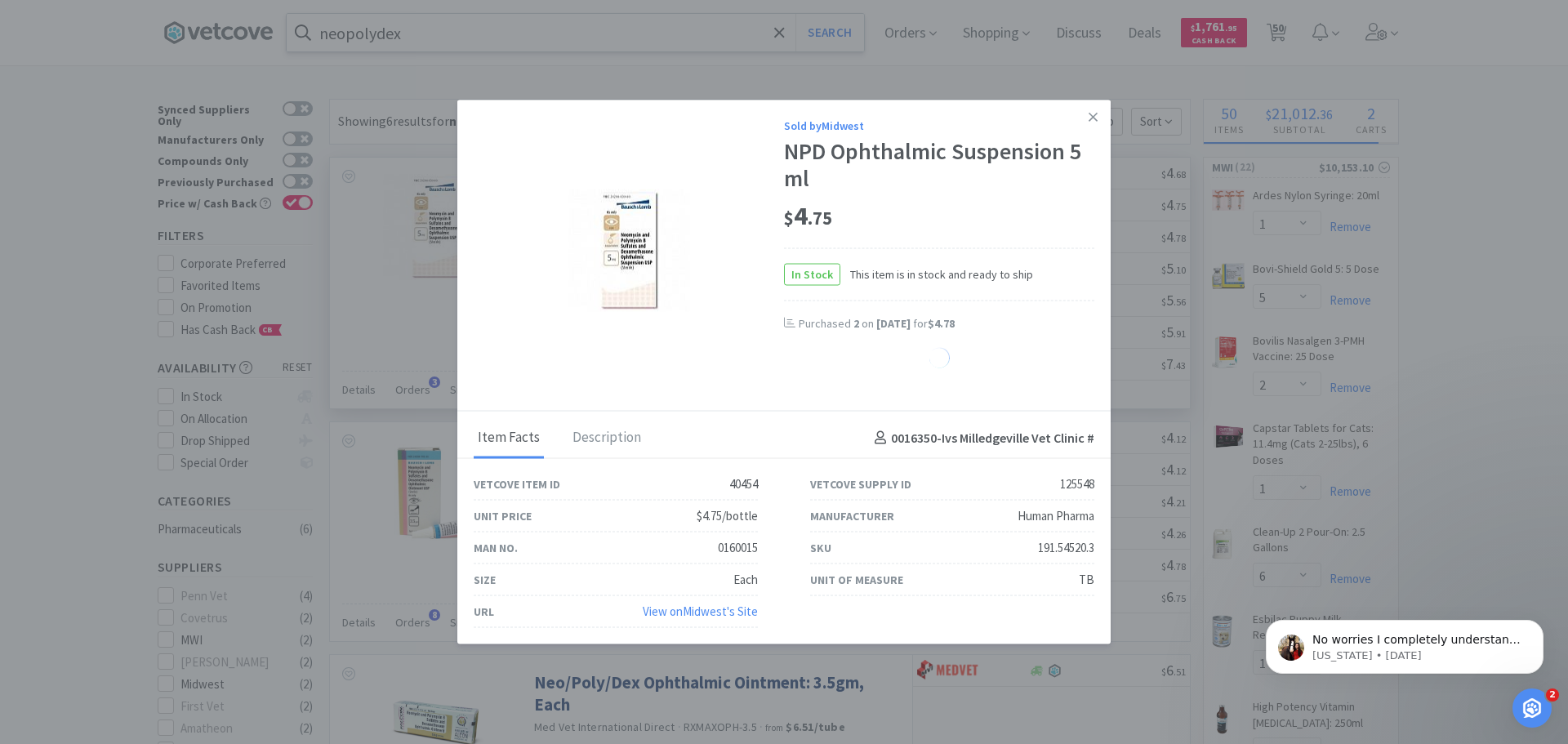
select select "1"
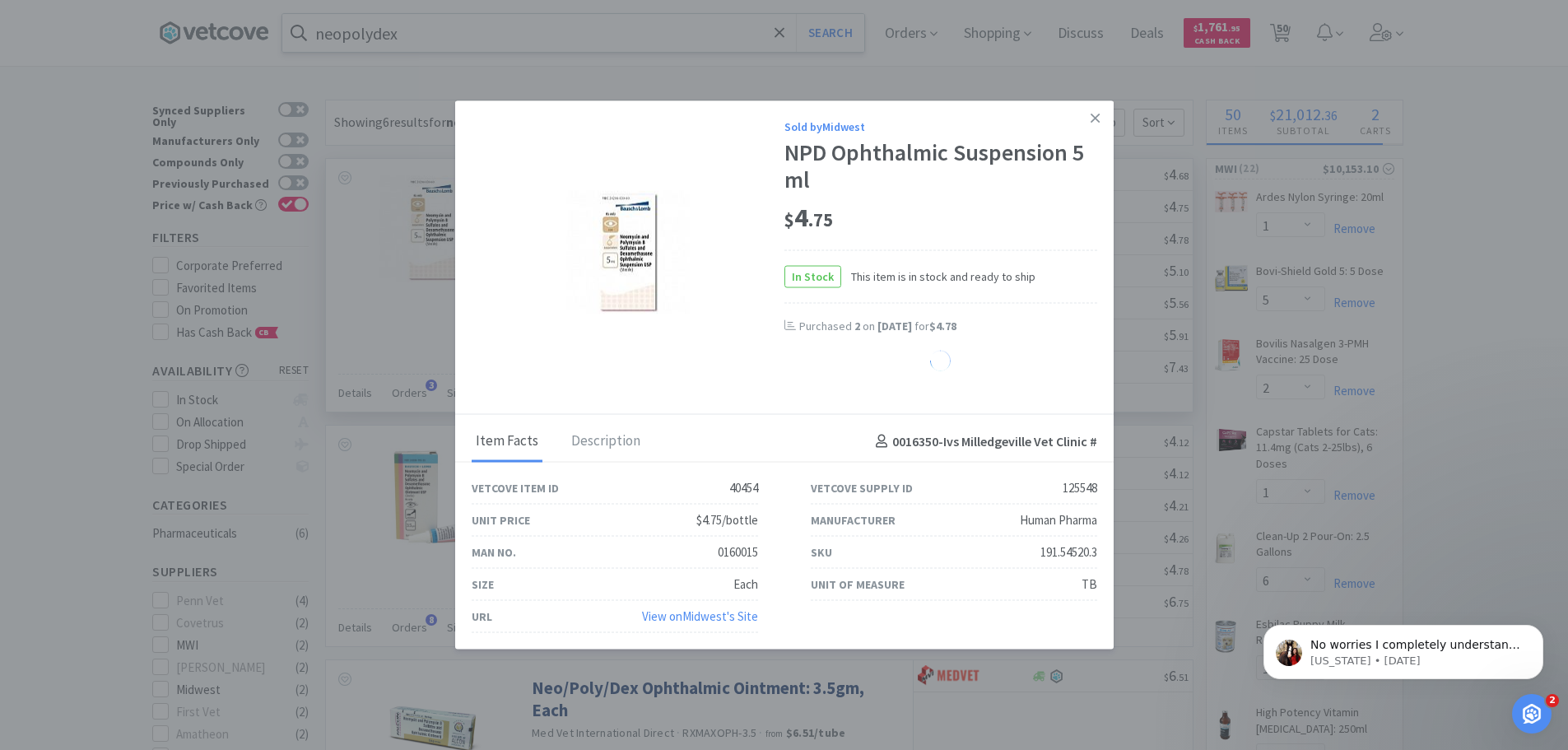
select select "4"
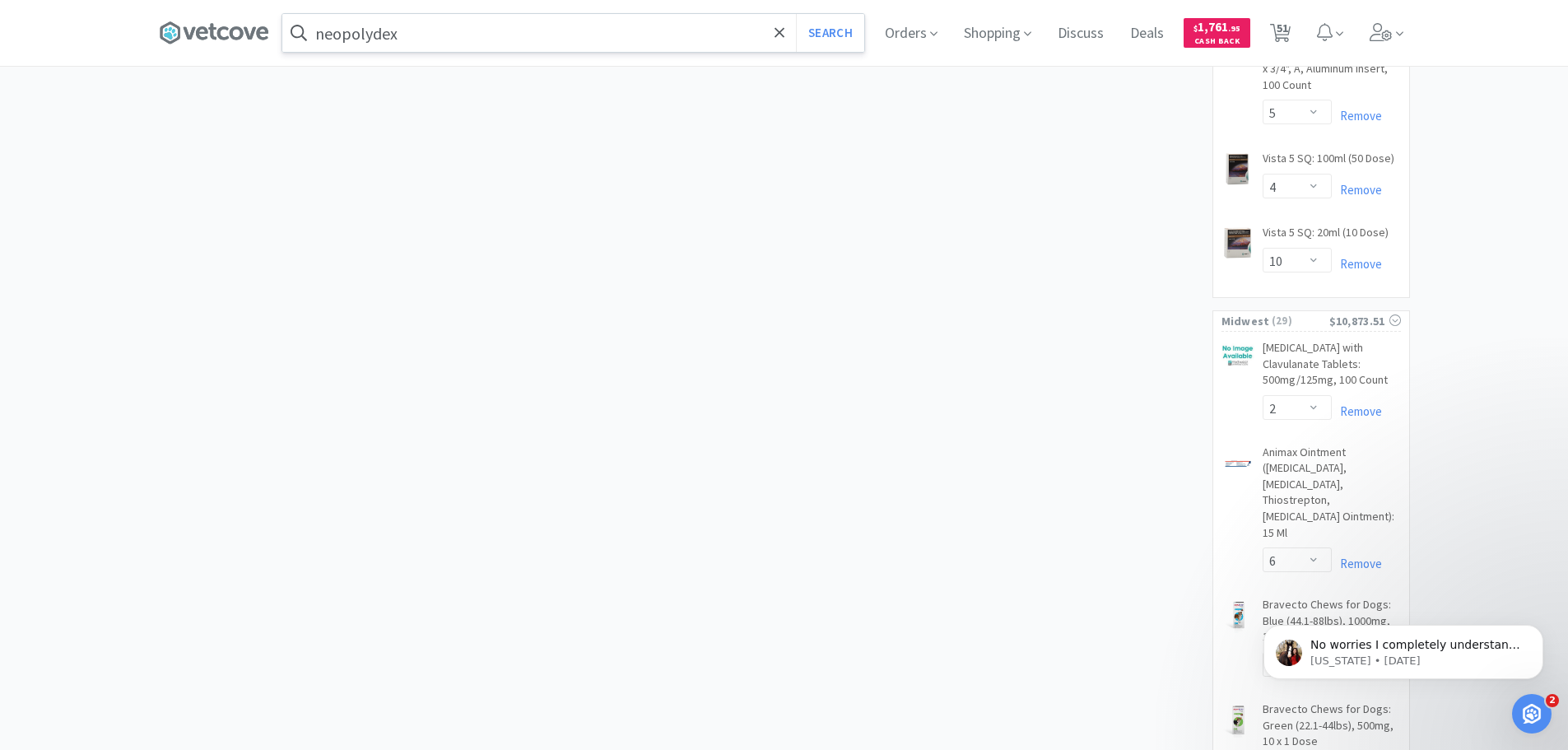
scroll to position [1894, 0]
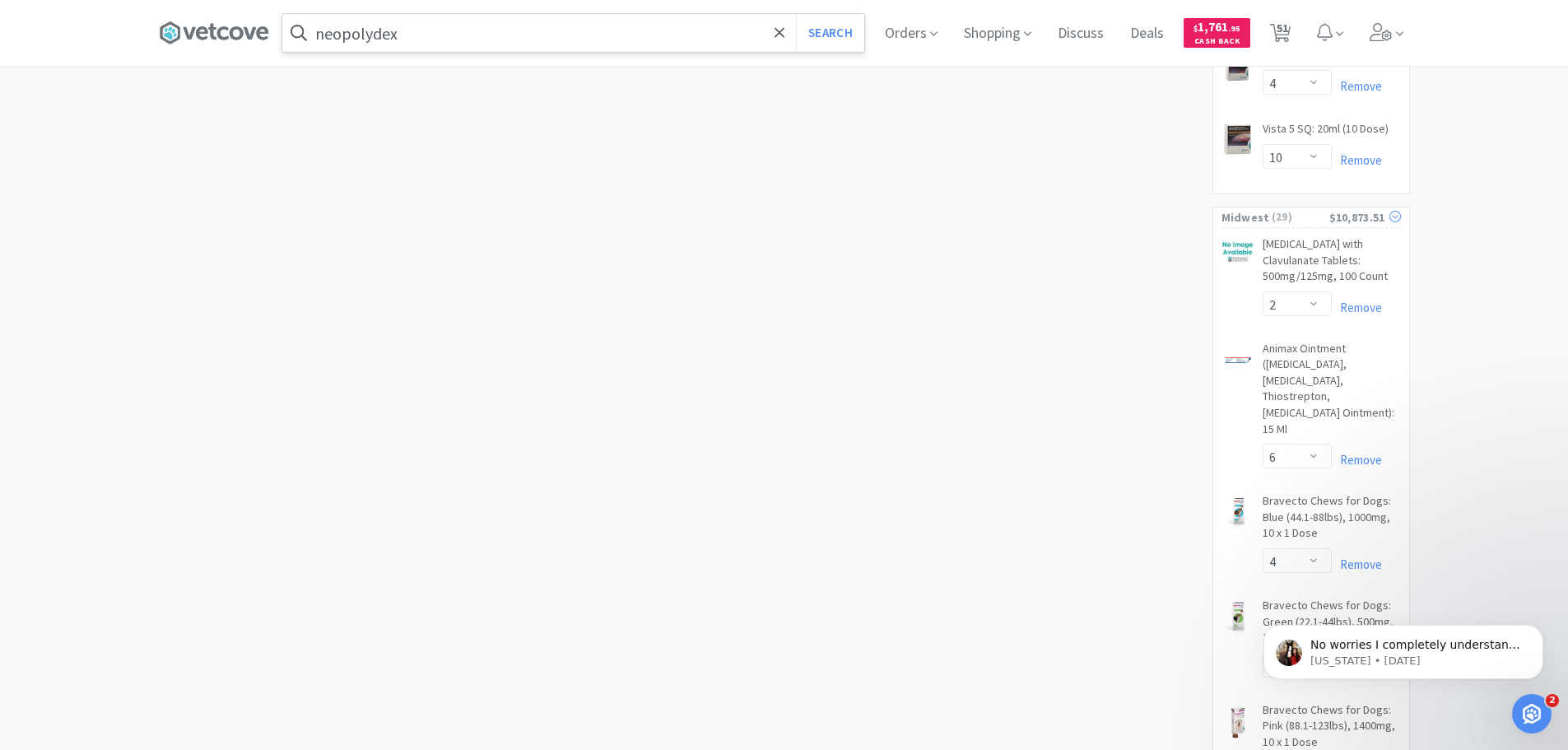
click at [1291, 209] on span "( 29 )" at bounding box center [1300, 217] width 60 height 17
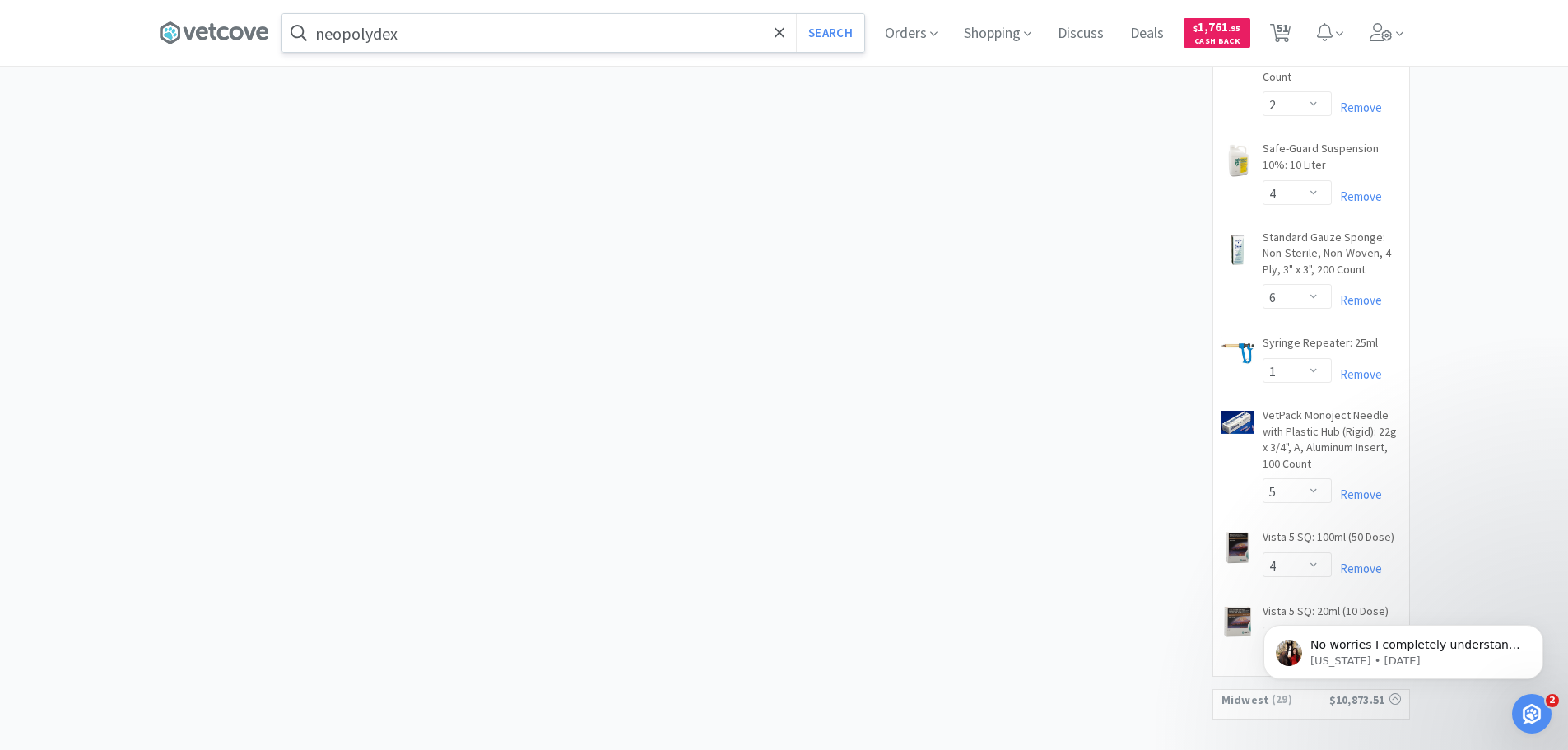
scroll to position [1410, 0]
click at [1239, 662] on html "No worries I completely understand! I hope you have a great day as well😊 [US_ST…" at bounding box center [1403, 648] width 329 height 115
click at [1288, 36] on span "51" at bounding box center [1282, 27] width 12 height 65
select select "1"
select select "5"
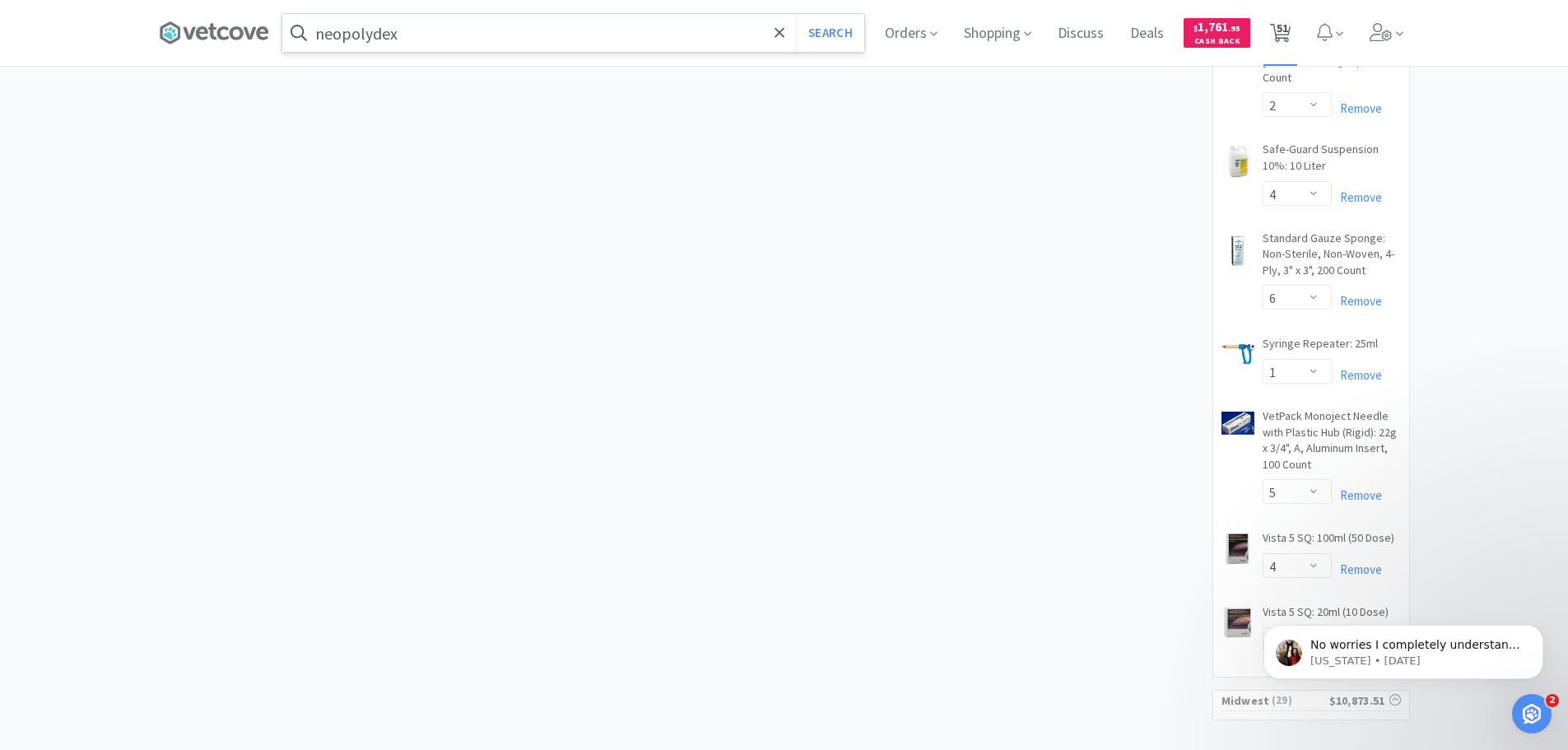
select select "2"
select select "1"
select select "6"
select select "1"
select select "2"
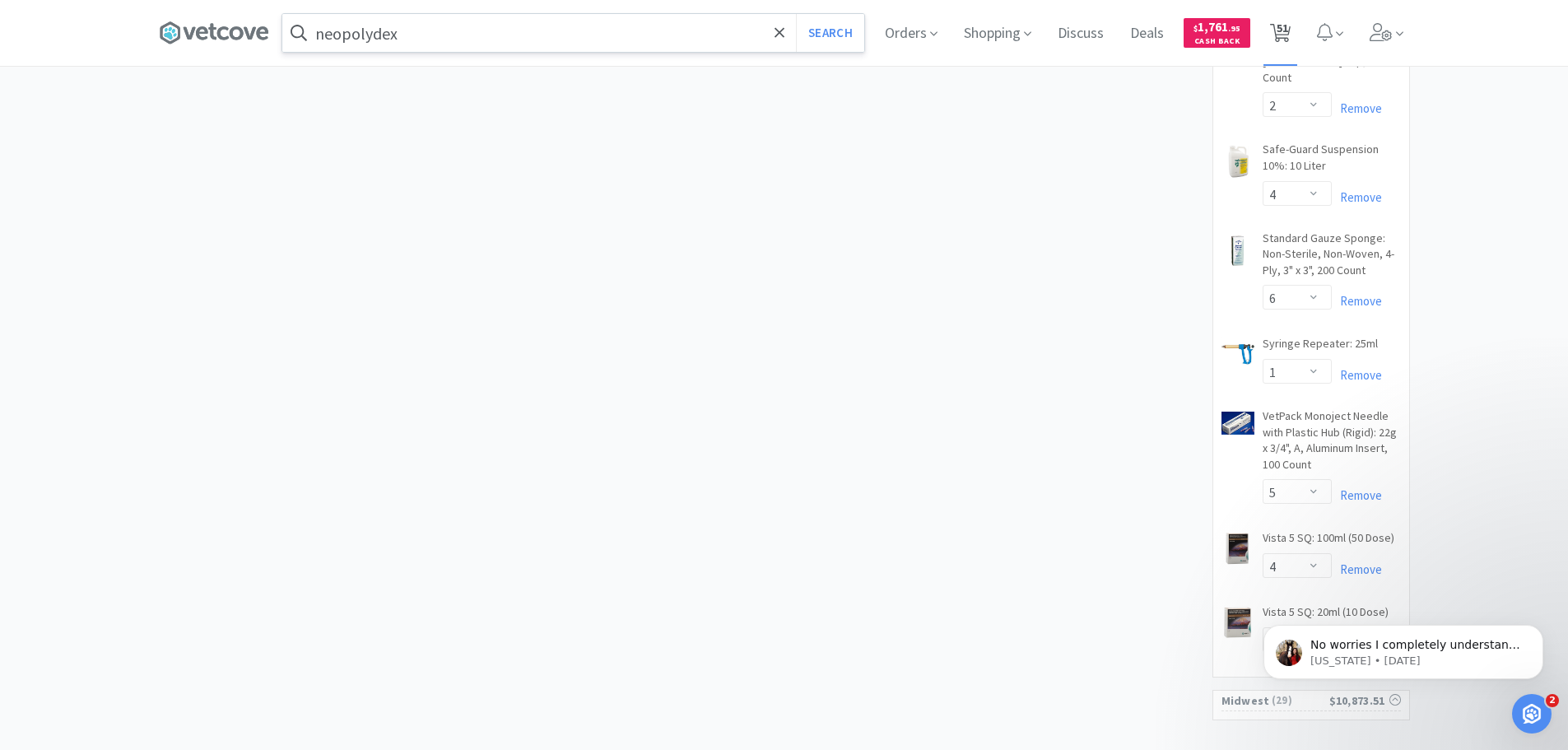
select select "4"
select select "6"
select select "2"
select select "1"
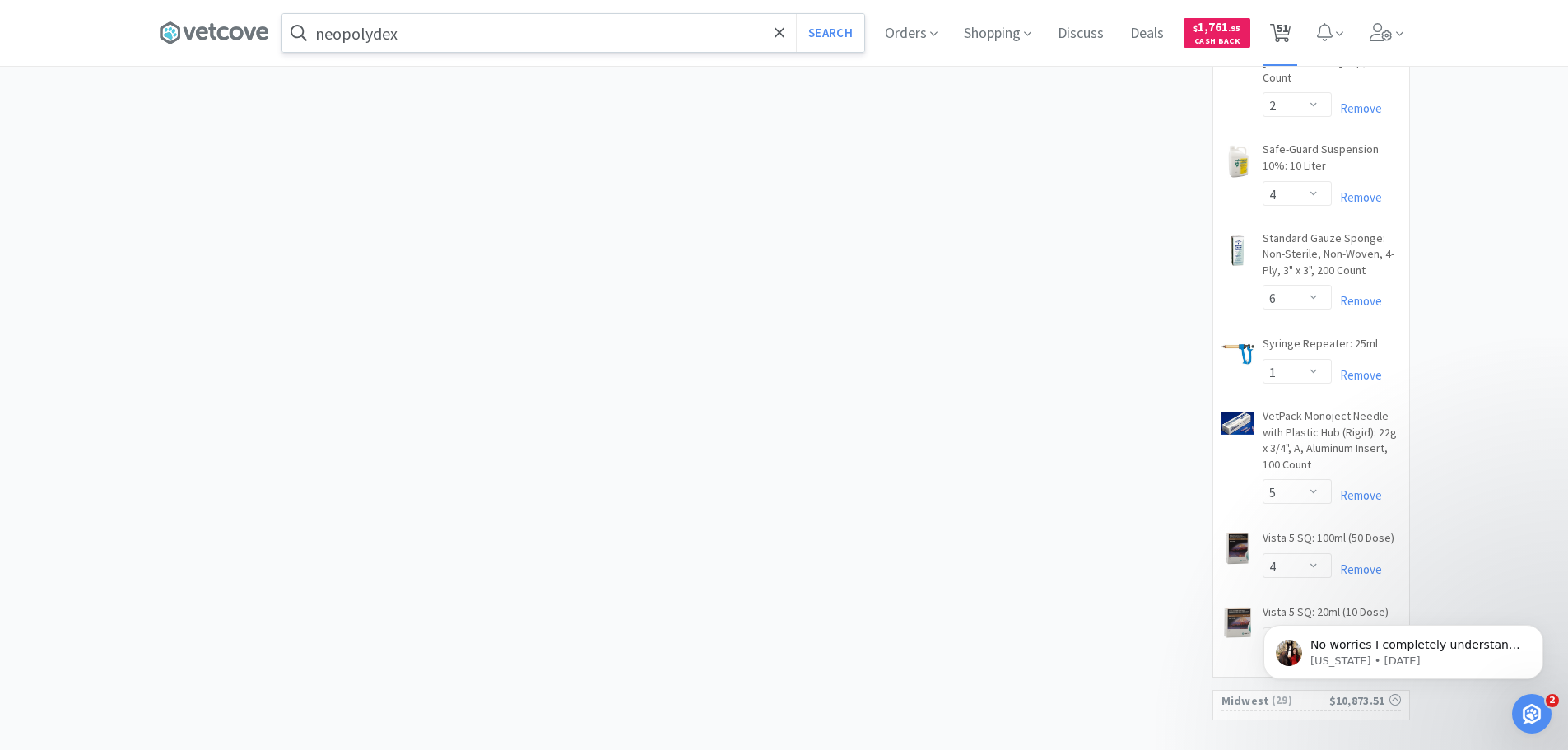
select select "1"
select select "4"
select select "2"
select select "4"
select select "6"
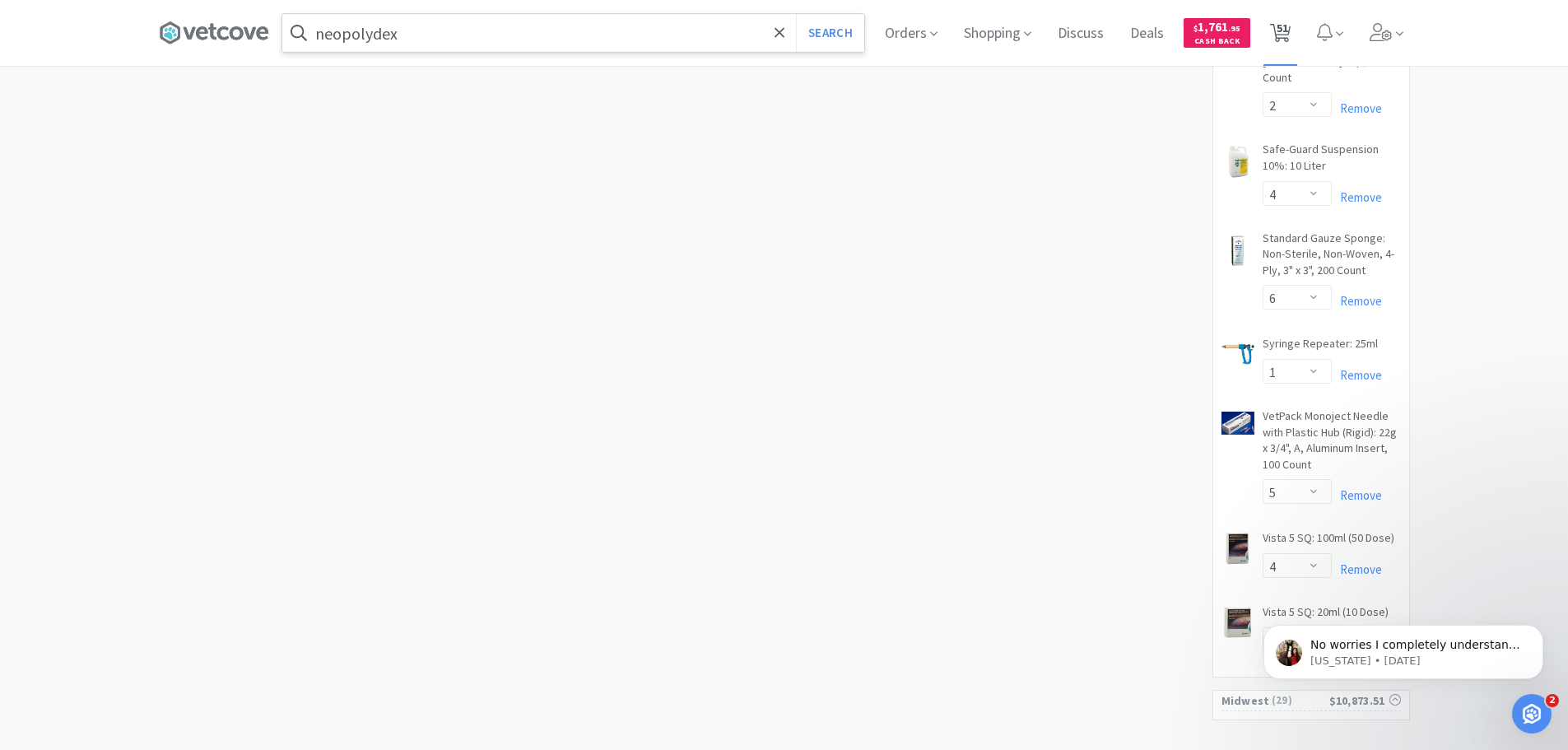
select select "1"
select select "5"
select select "4"
select select "10"
select select "2"
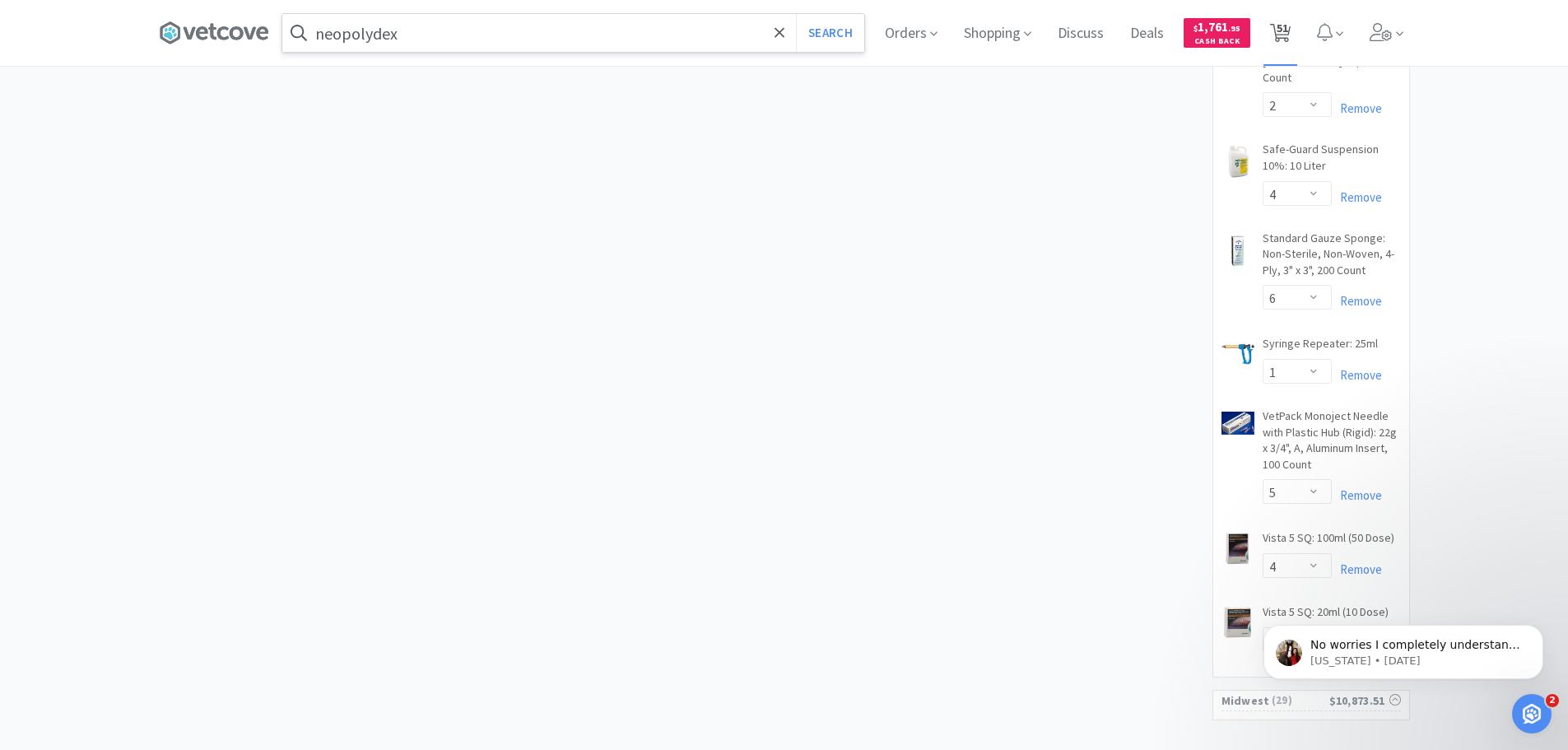
select select "6"
select select "4"
select select "2"
select select "4"
select select "1"
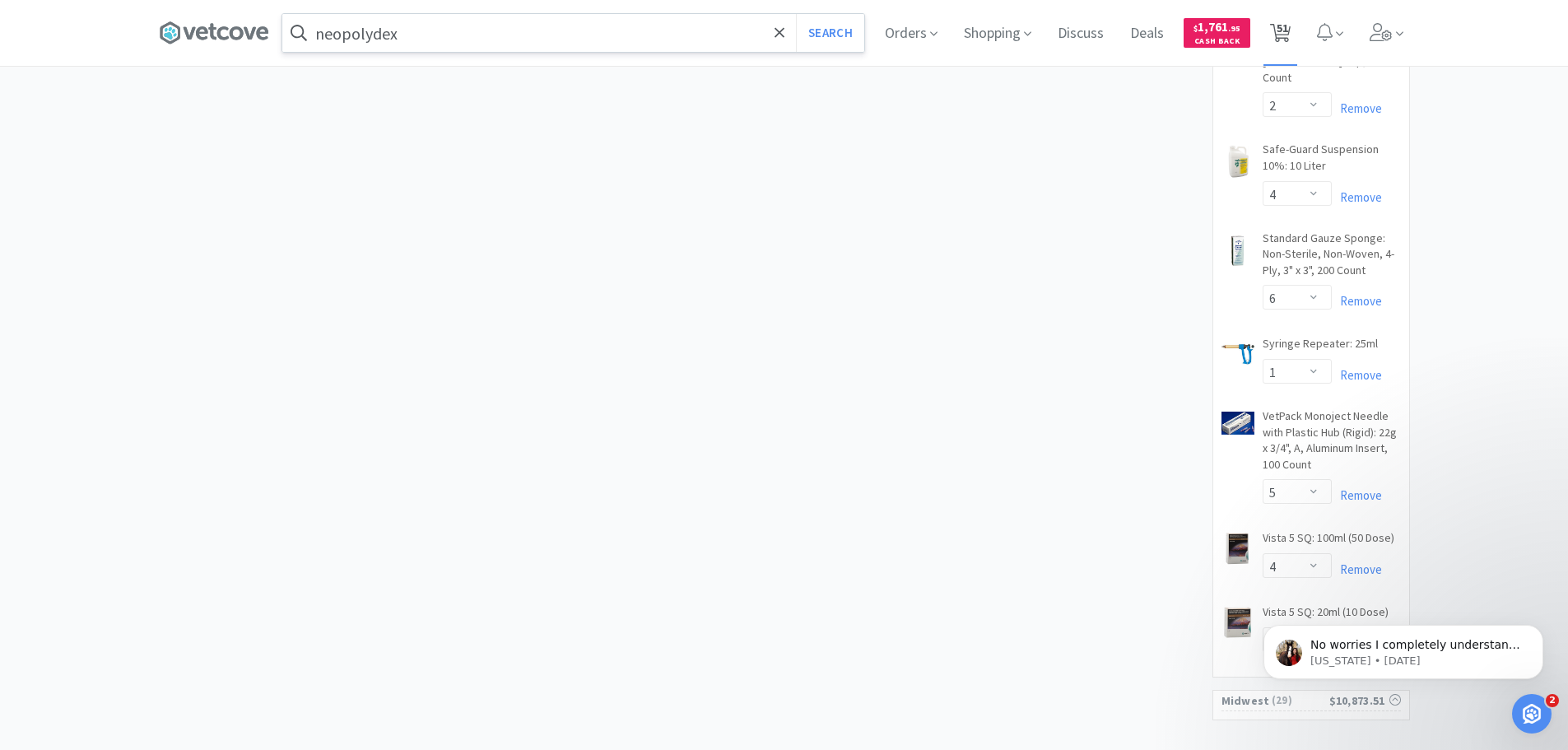
select select "2"
select select "1"
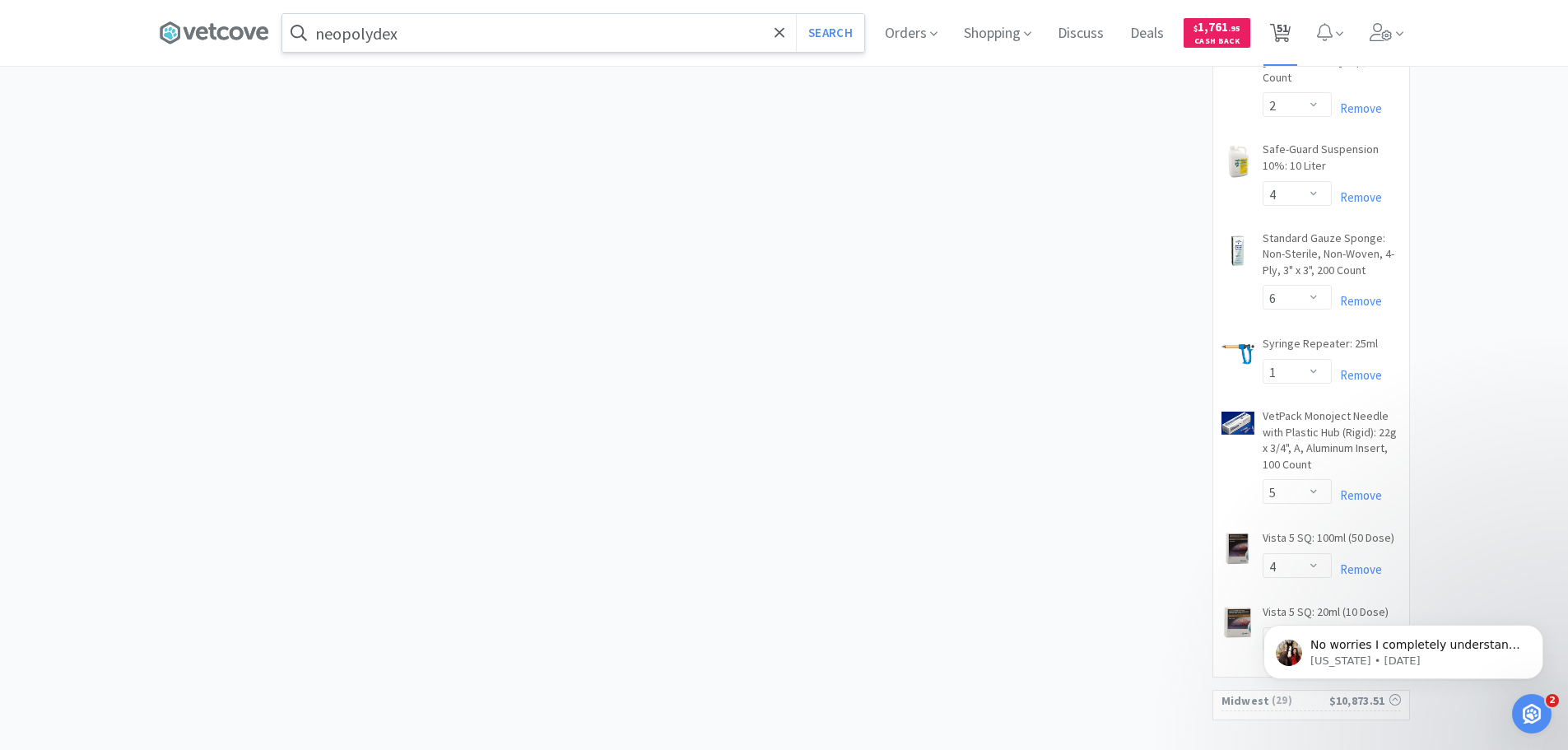
select select "3"
select select "1"
select select "2"
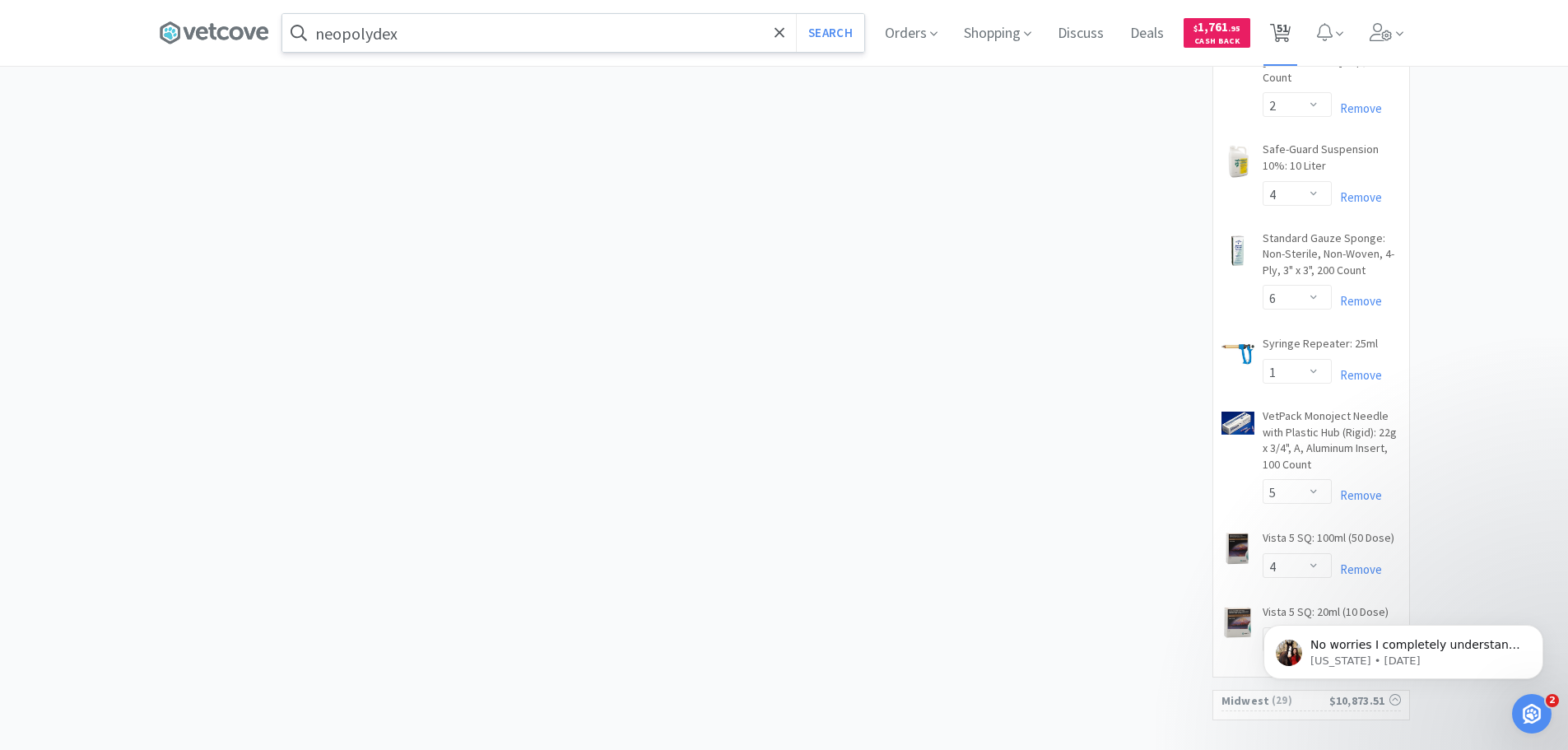
select select "4"
select select "10"
select select "4"
select select "3"
select select "2"
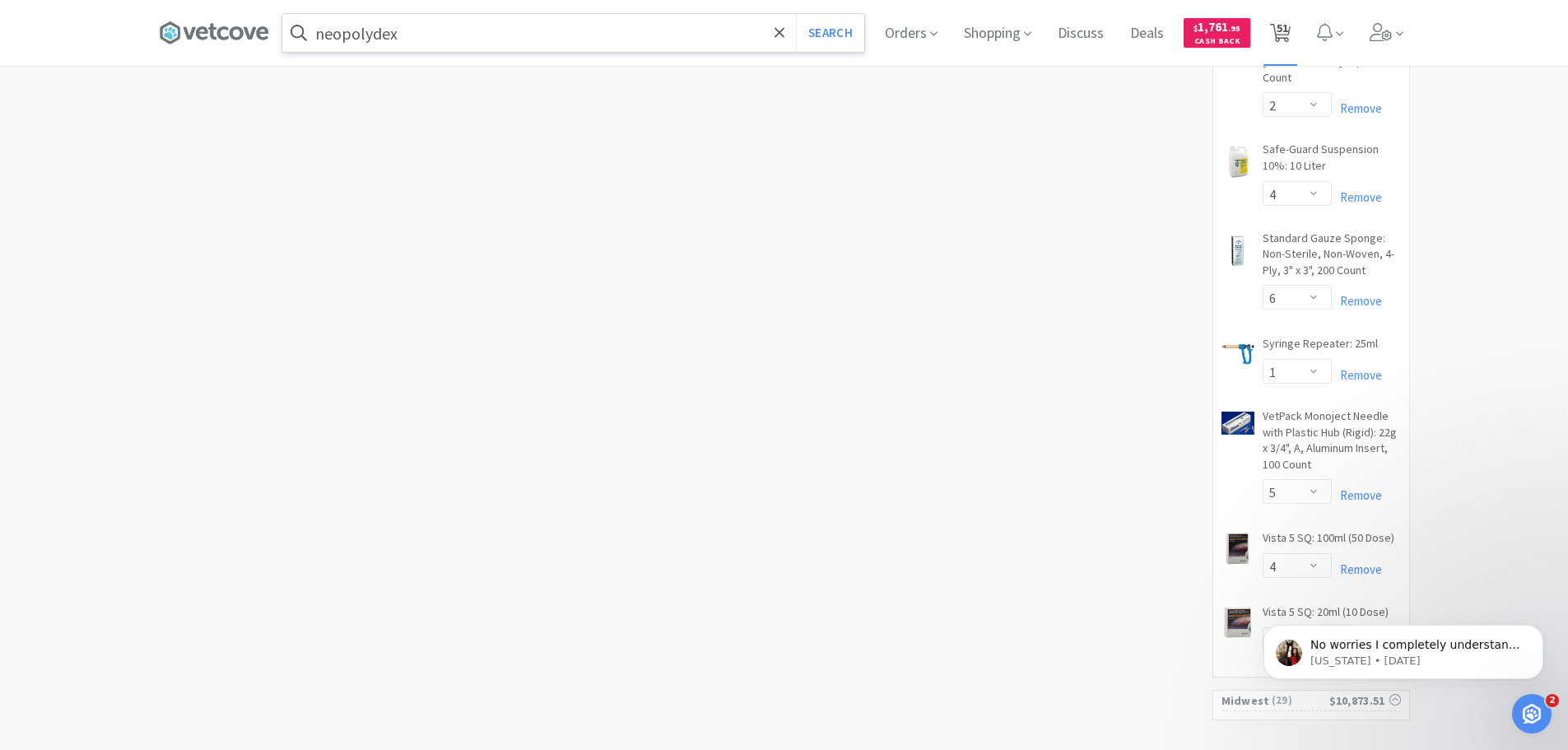
select select "2"
select select "3"
select select "2"
select select "4"
select select "1"
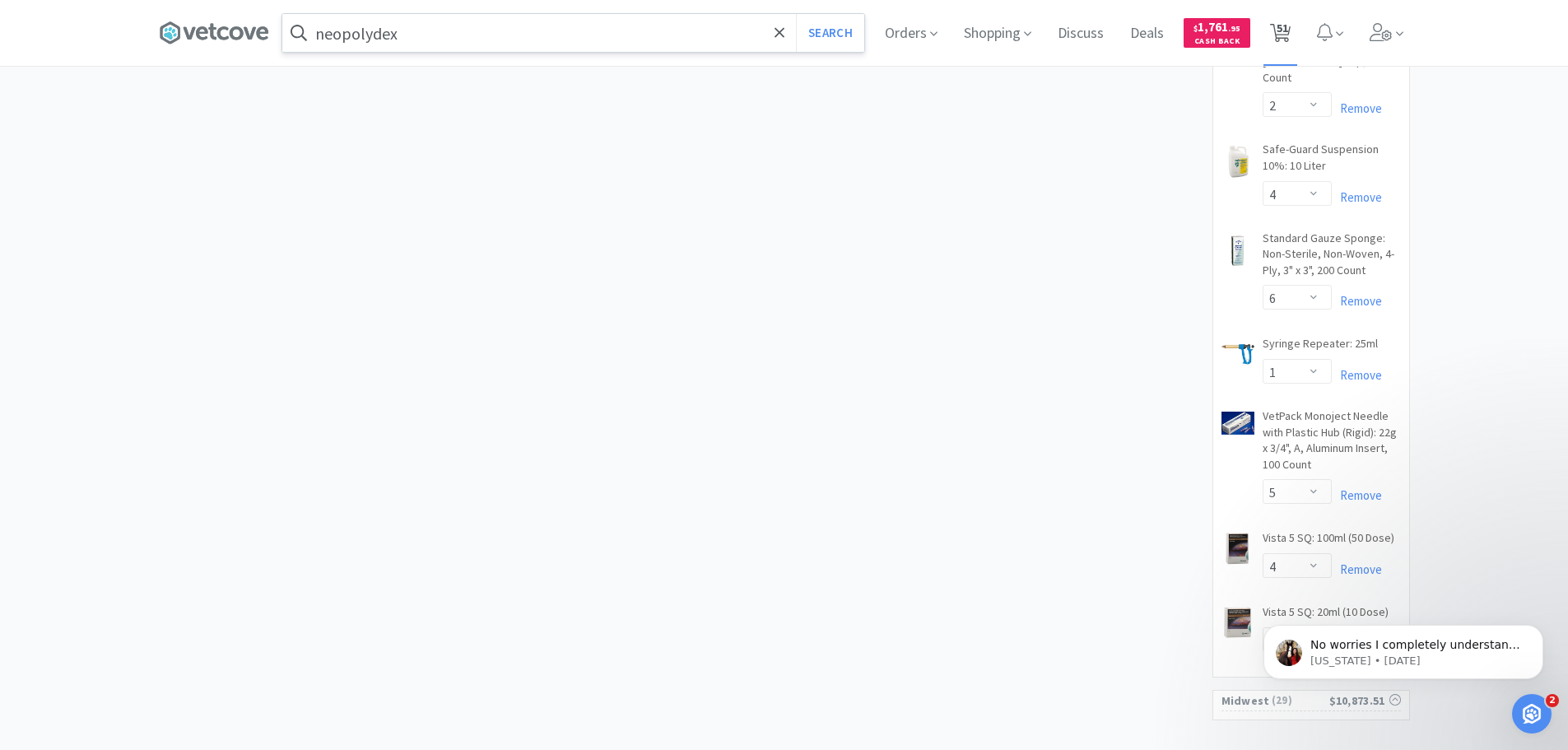
select select "1"
select select "4"
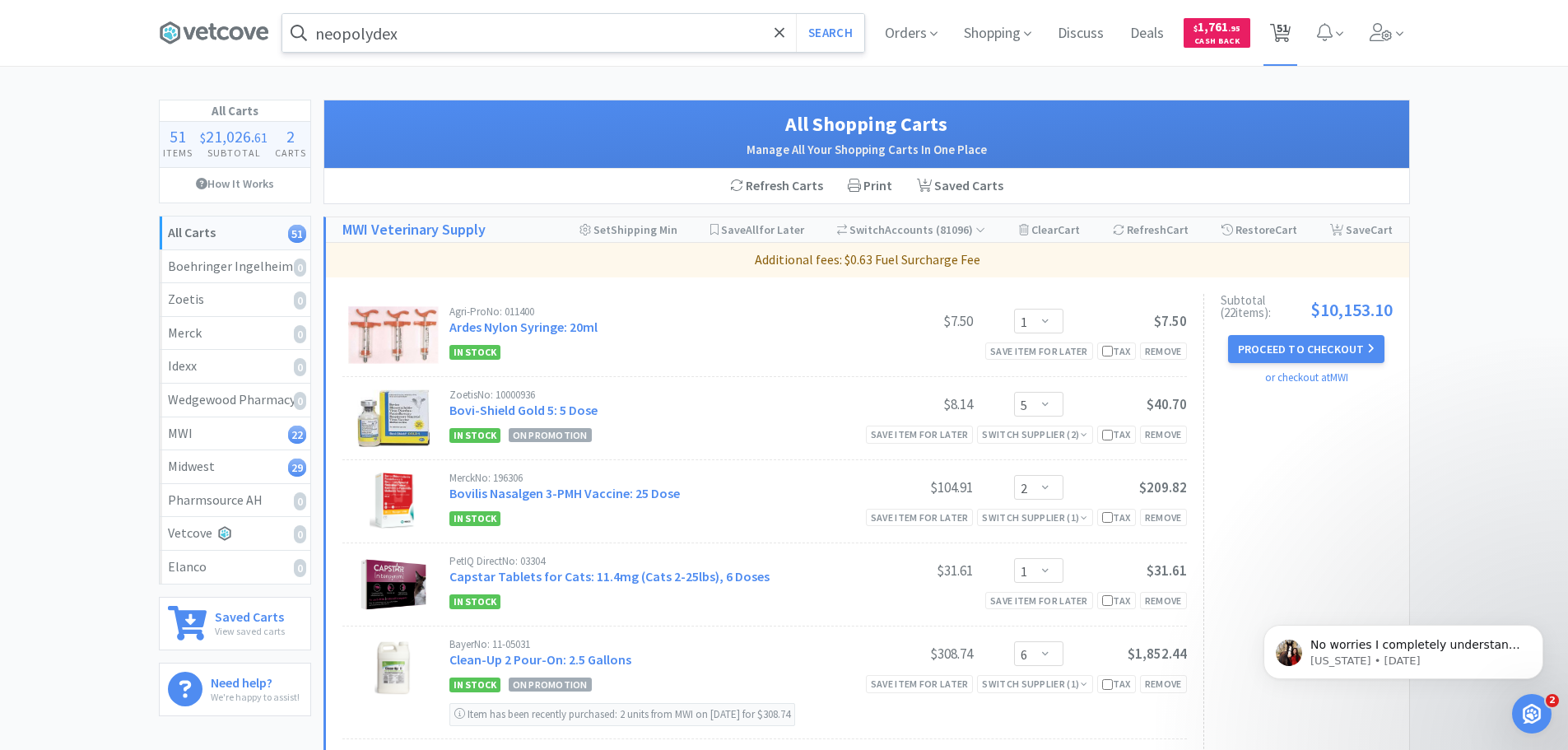
click at [1280, 37] on span "51" at bounding box center [1282, 27] width 12 height 65
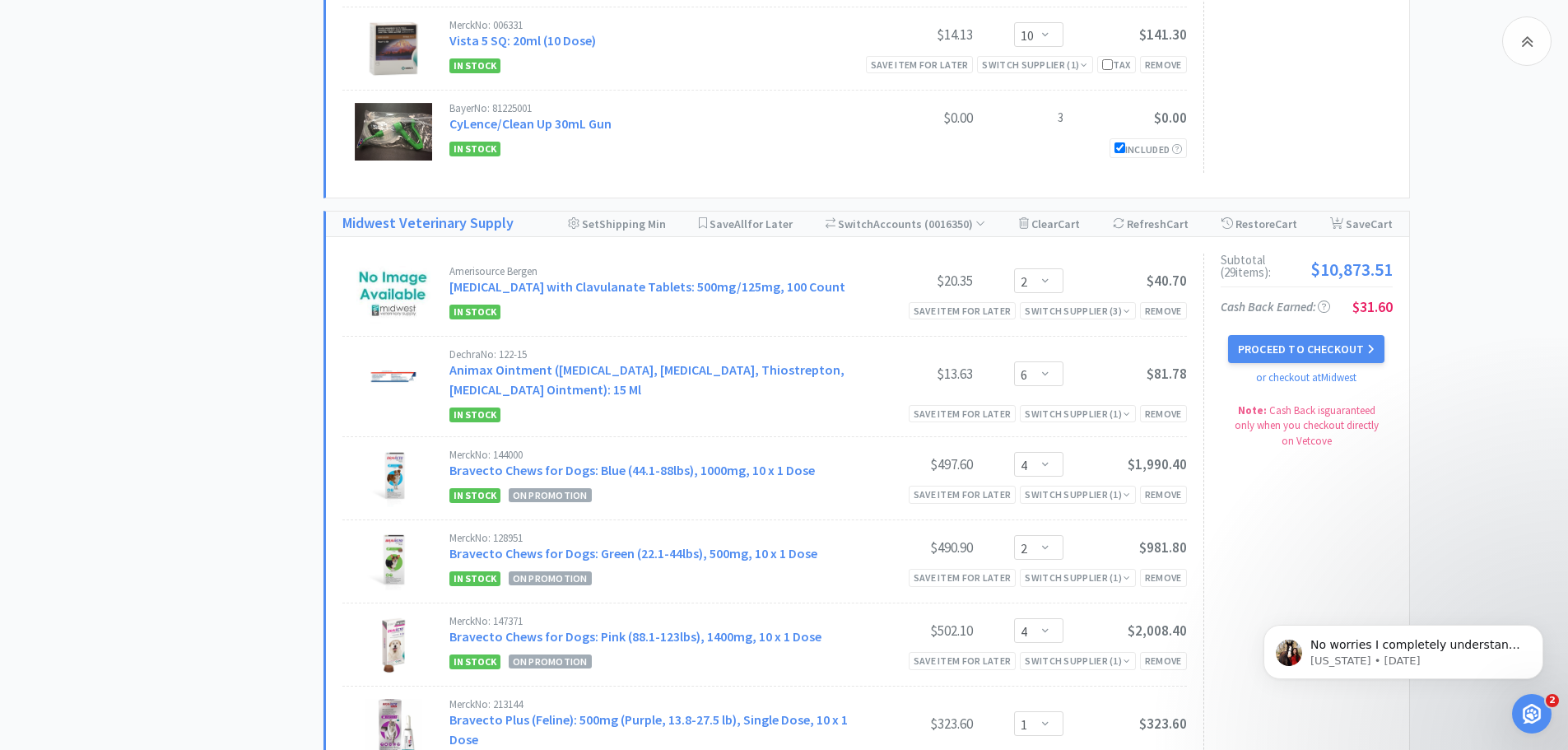
scroll to position [2059, 0]
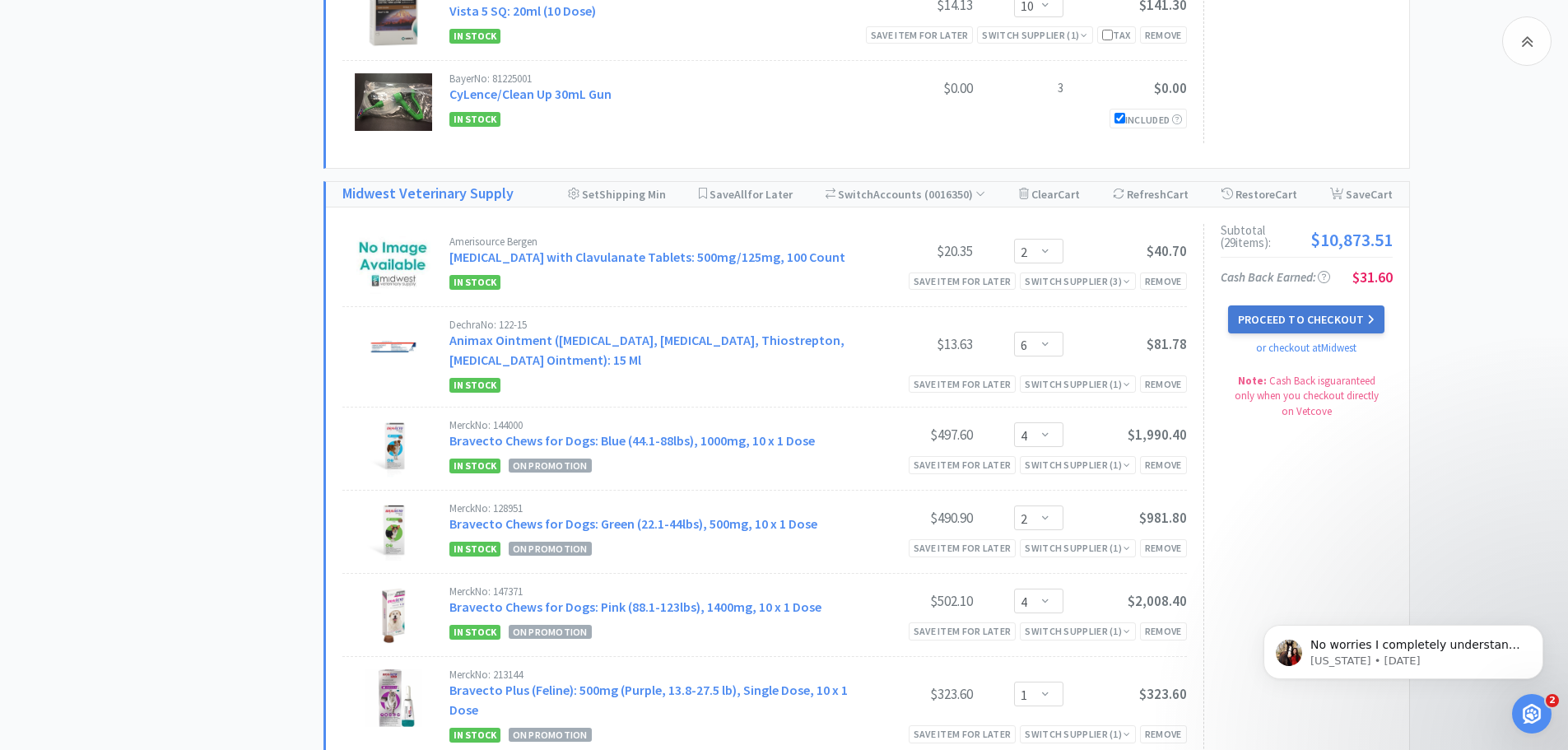
click at [1263, 315] on button "Proceed to Checkout" at bounding box center [1306, 320] width 157 height 28
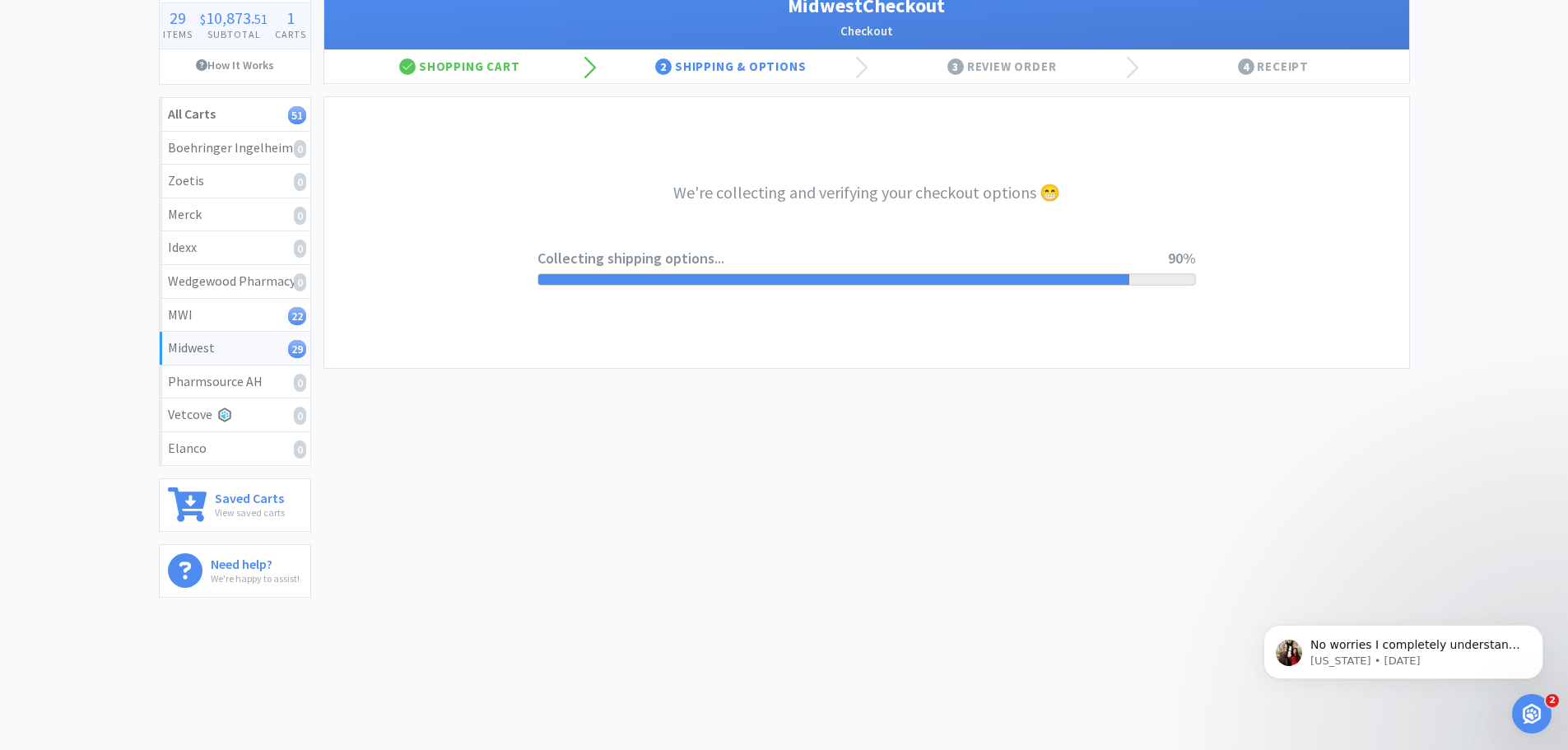
select select "3"
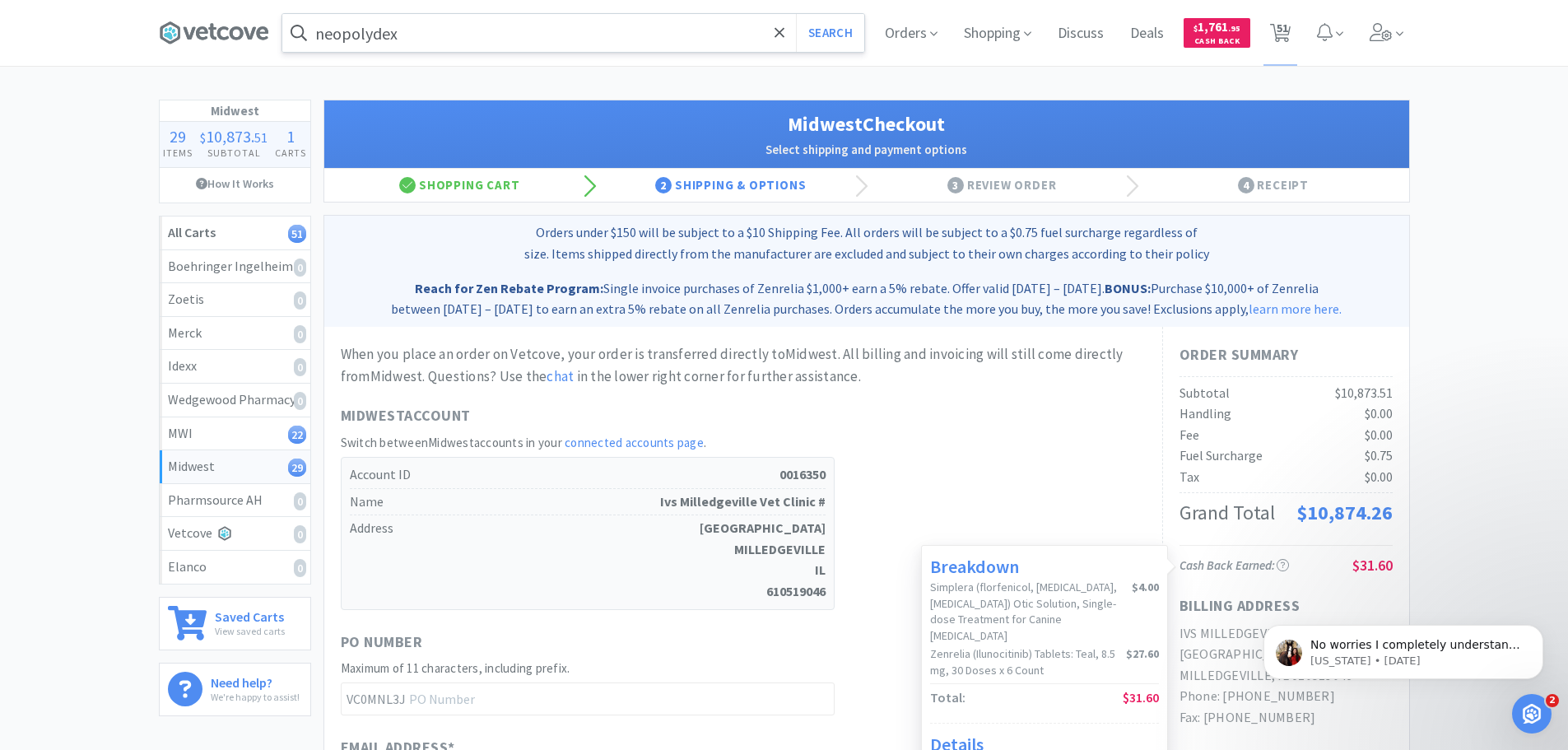
scroll to position [412, 0]
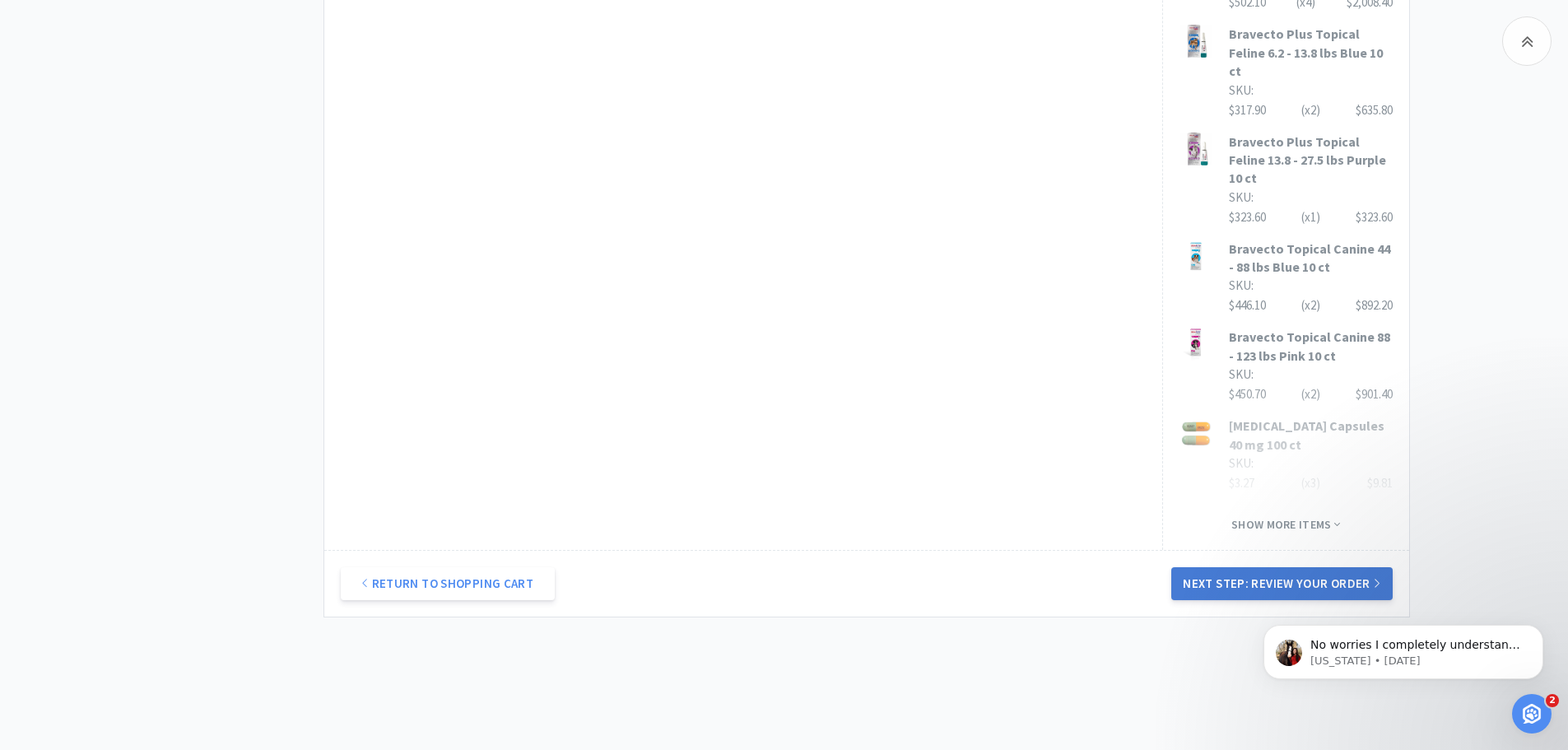
click at [1327, 568] on button "Next Step: Review Your Order" at bounding box center [1281, 584] width 220 height 33
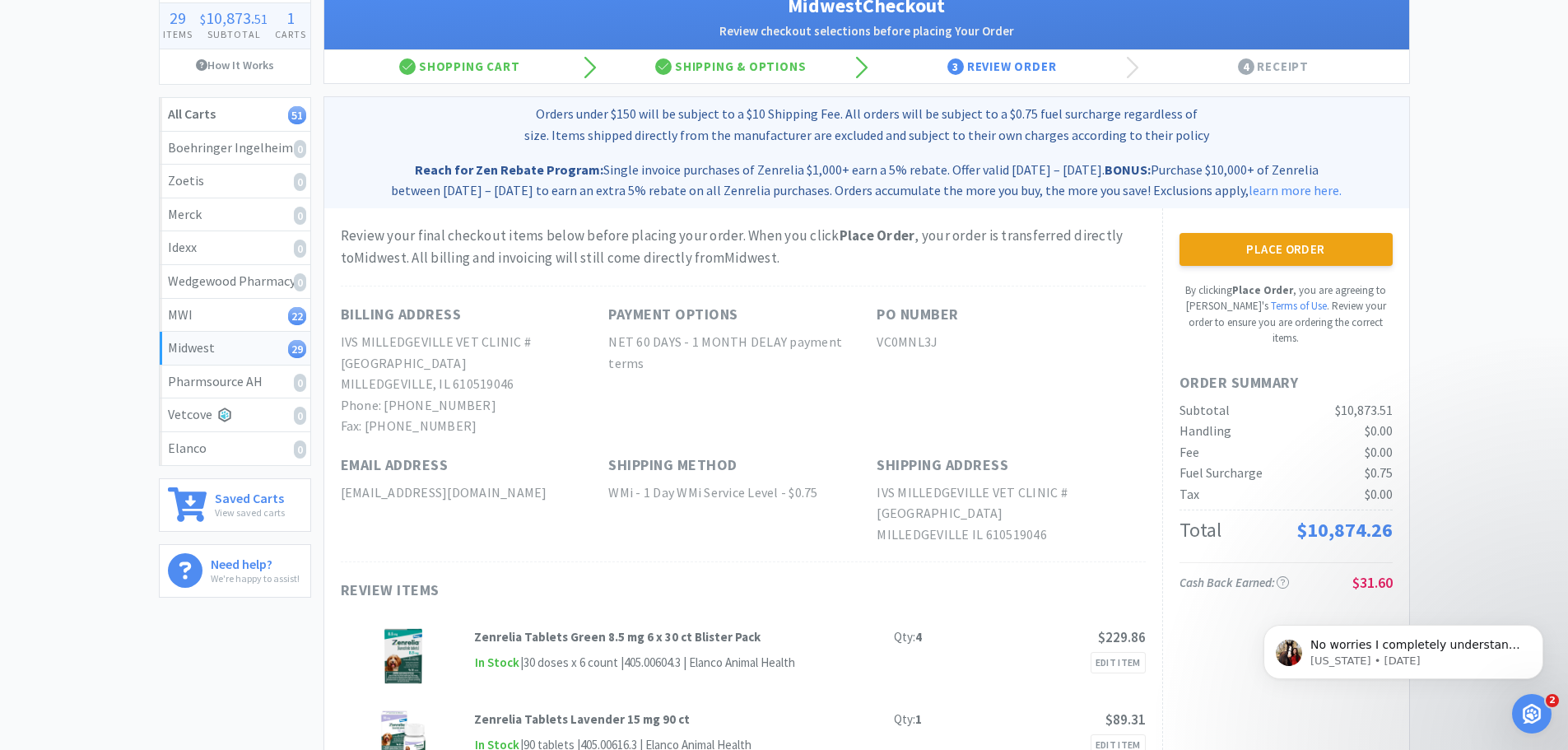
scroll to position [0, 0]
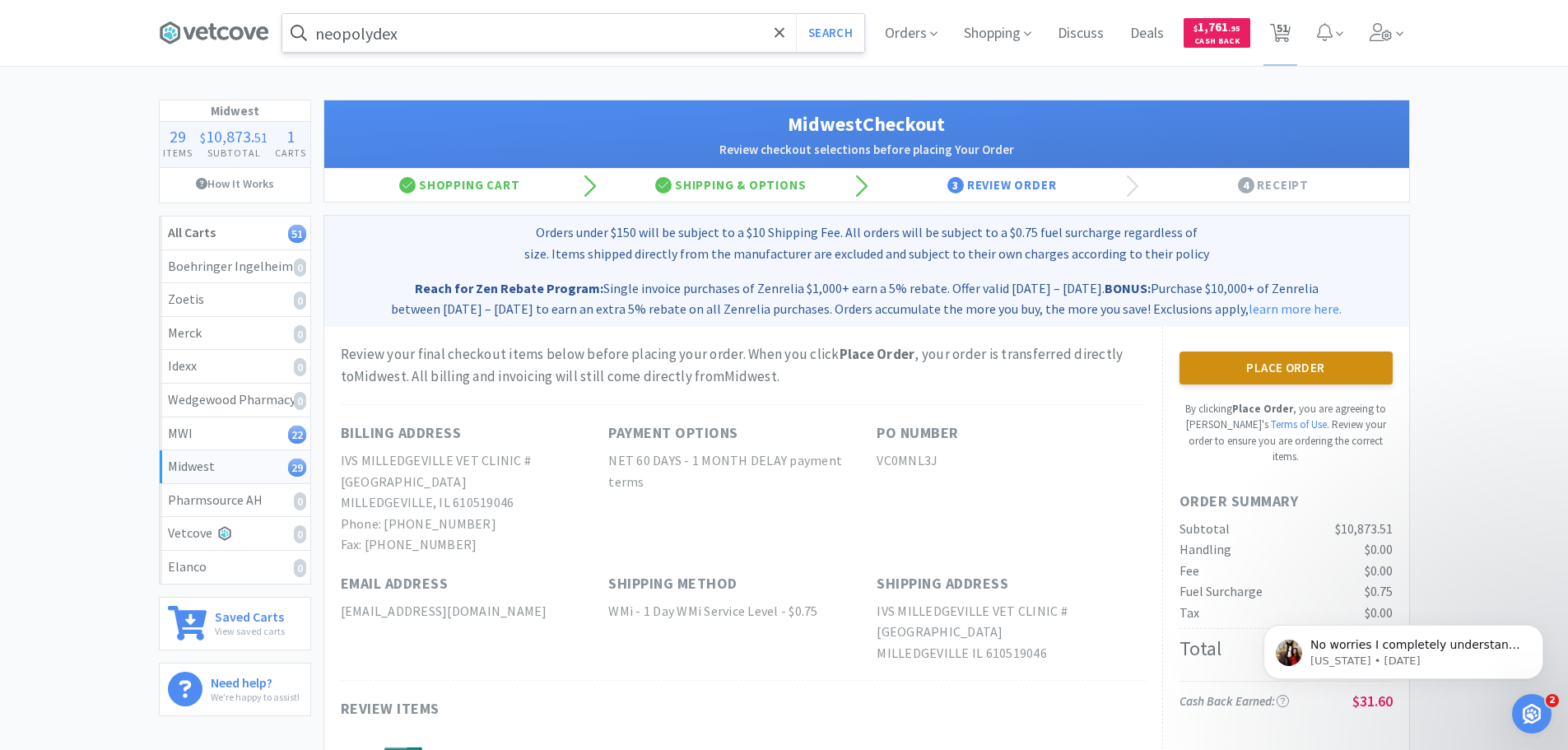
click at [1308, 368] on button "Place Order" at bounding box center [1286, 368] width 213 height 33
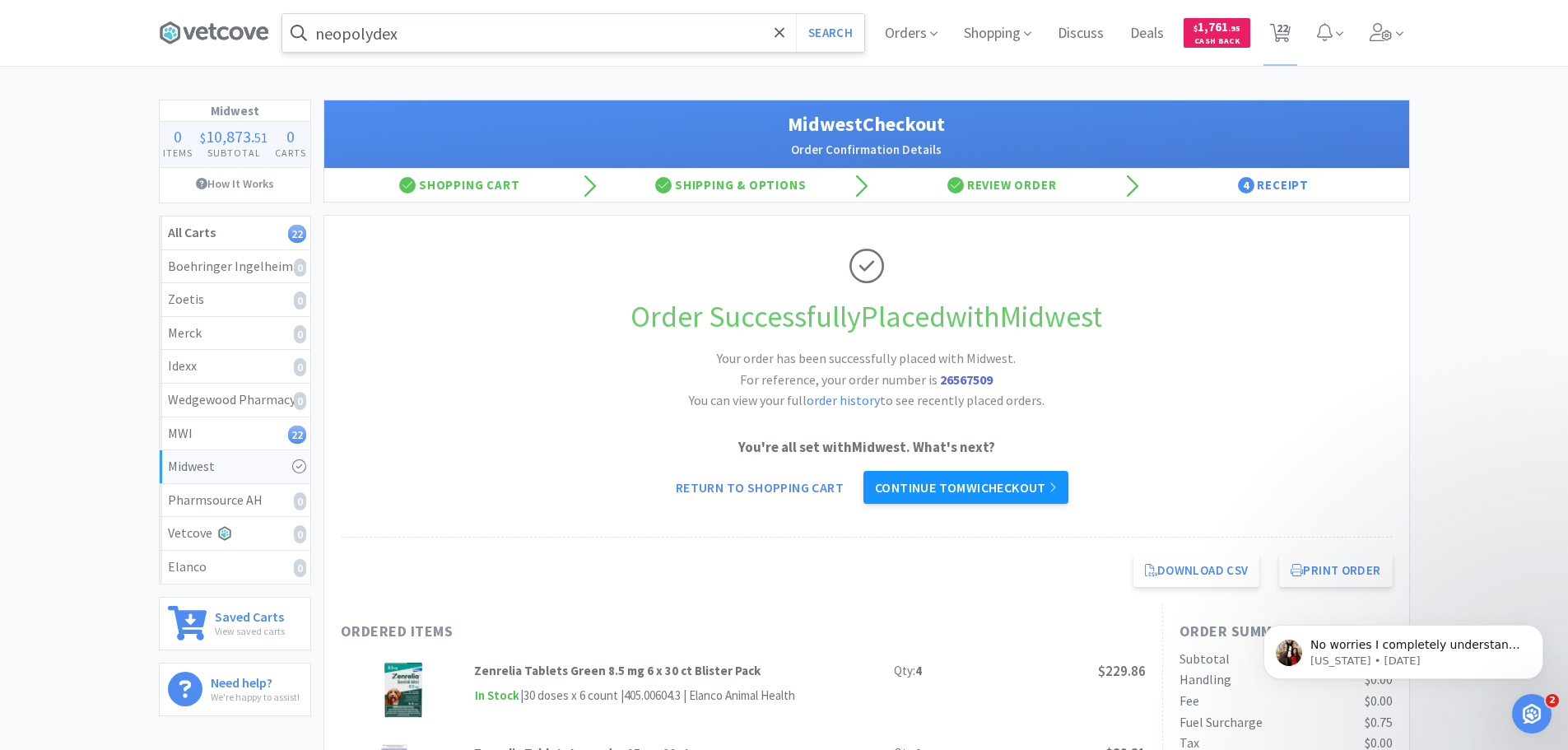
click at [955, 481] on link "Continue to MWI checkout" at bounding box center [965, 487] width 205 height 33
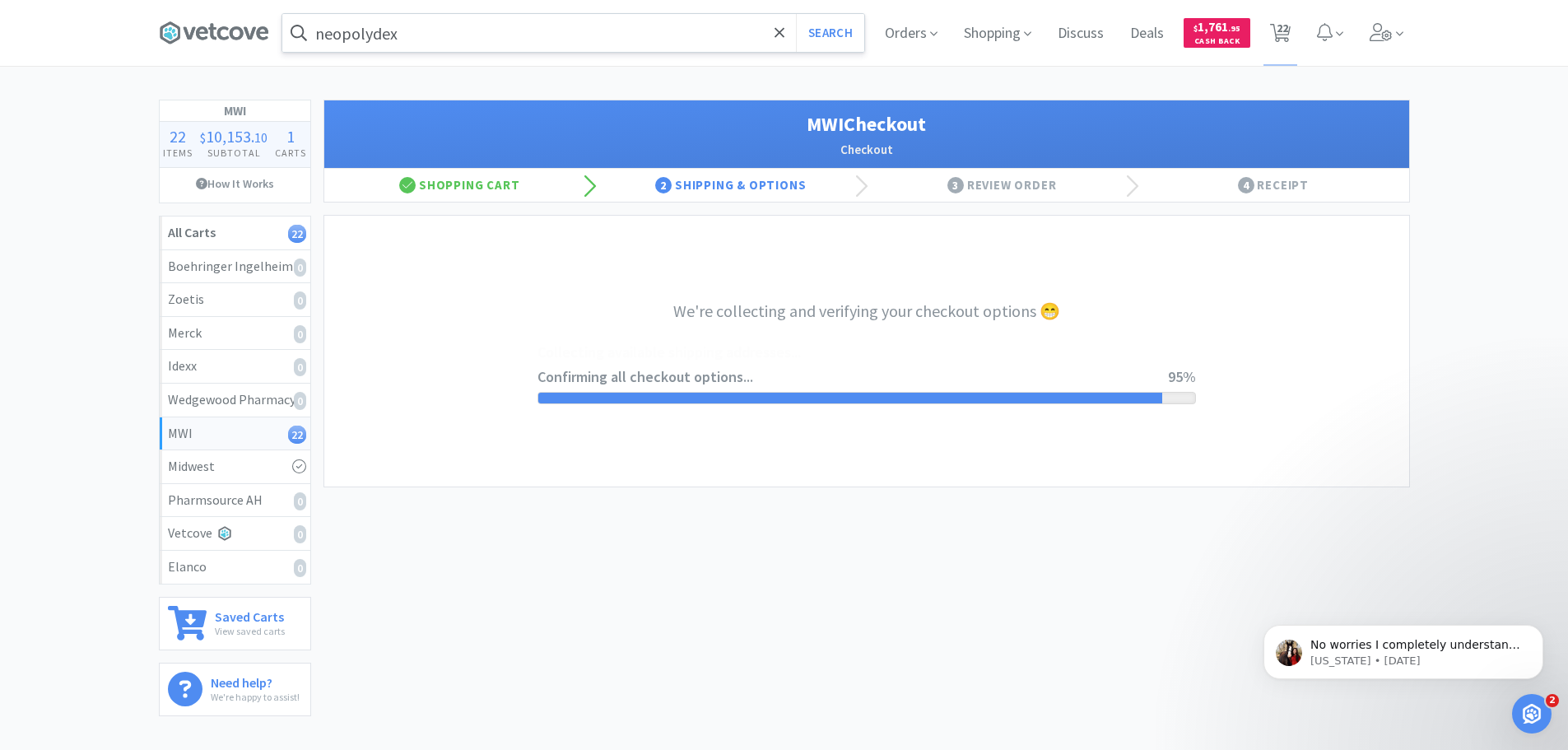
select select "STD_"
select select "FDX"
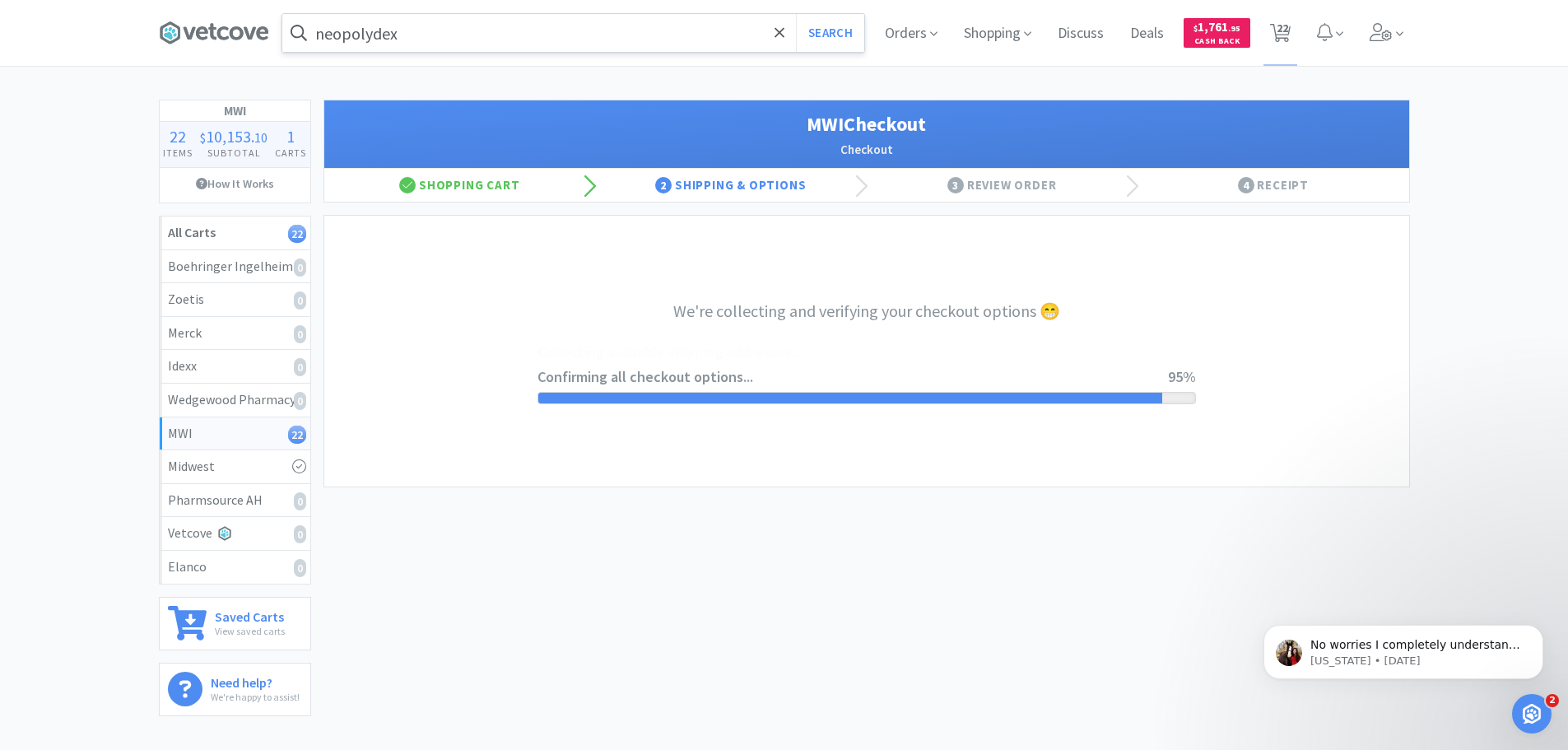
select select "50"
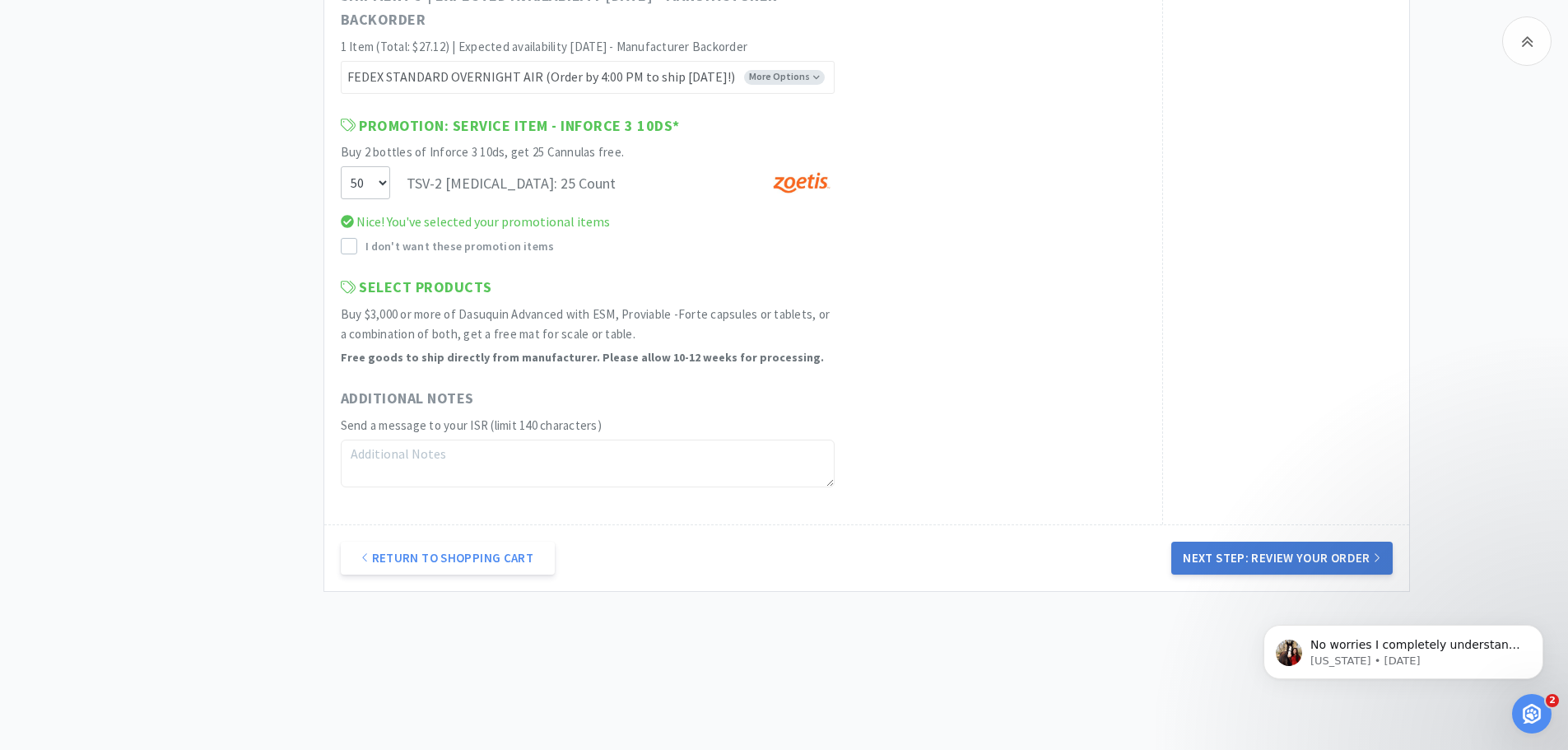
scroll to position [8935, 0]
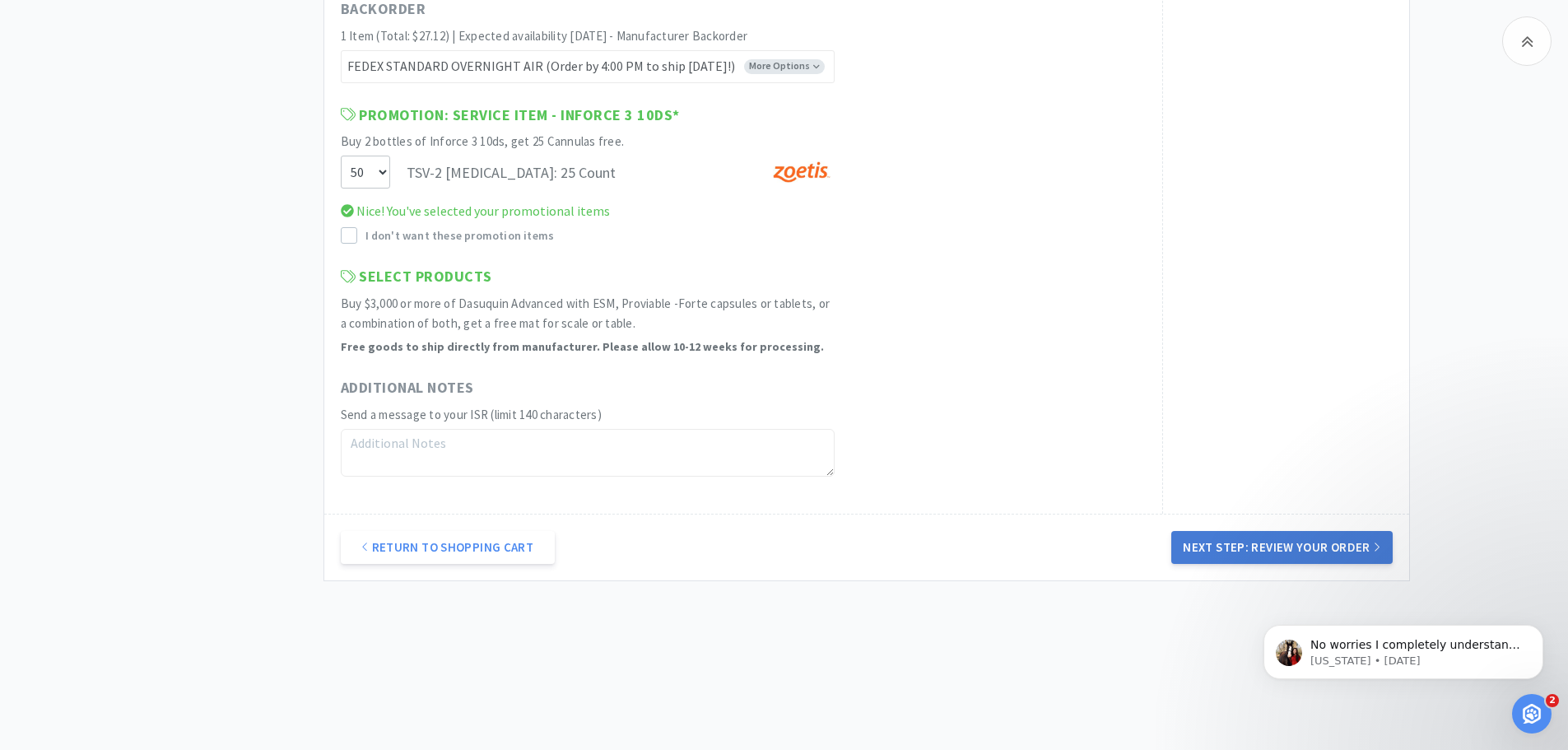
click at [1334, 546] on button "Next Step: Review Your Order" at bounding box center [1281, 548] width 220 height 33
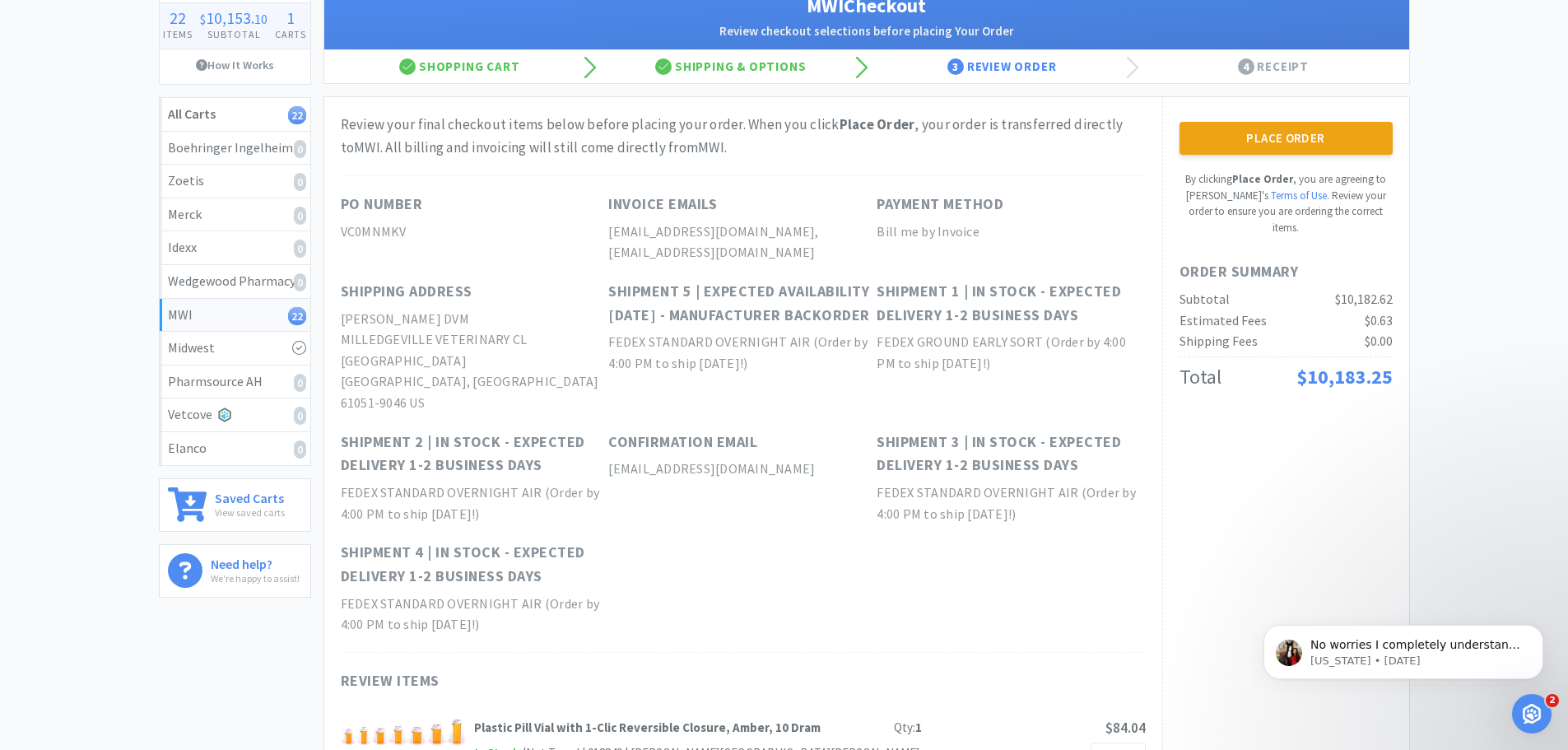
scroll to position [0, 0]
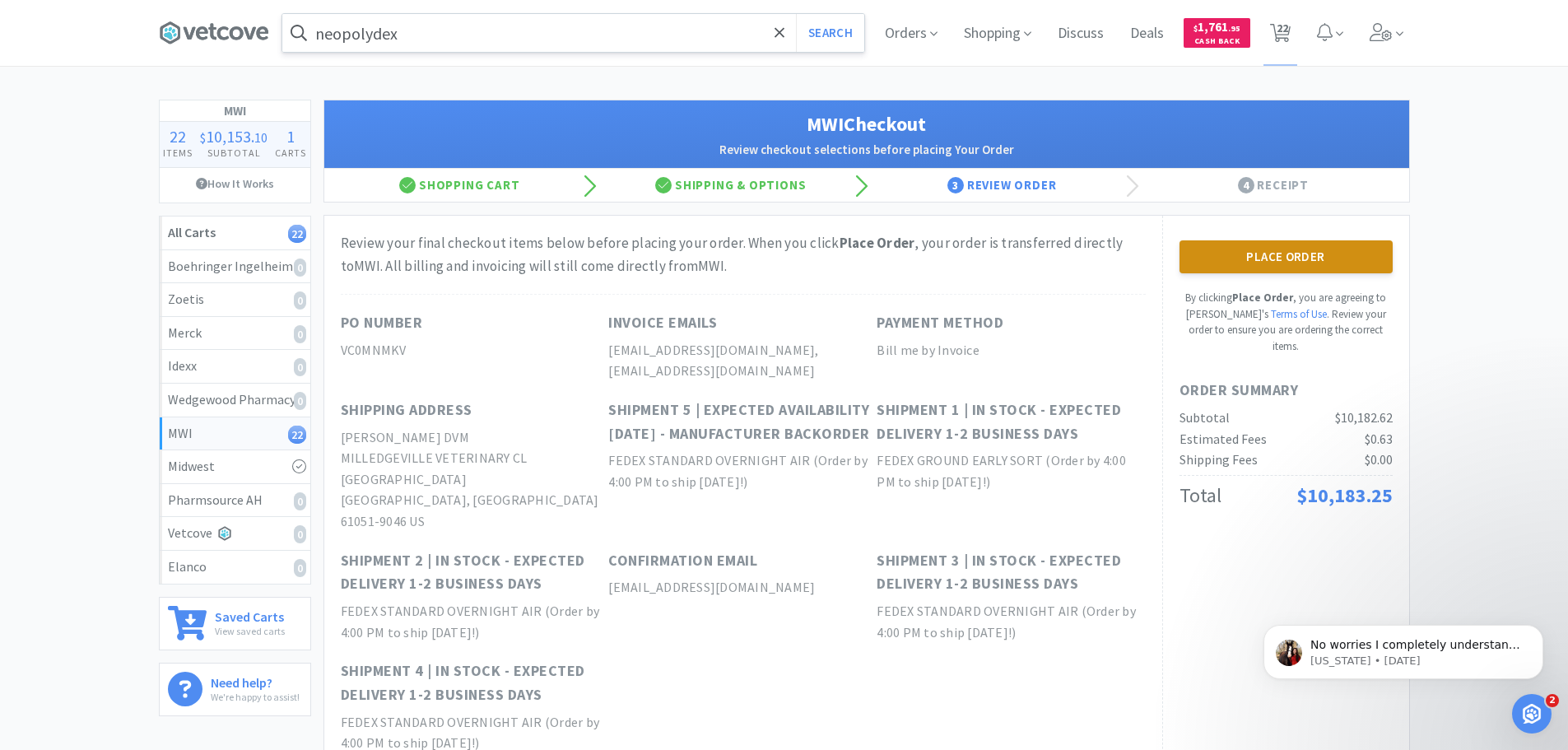
click at [1320, 249] on button "Place Order" at bounding box center [1286, 257] width 213 height 33
